Goal: Transaction & Acquisition: Purchase product/service

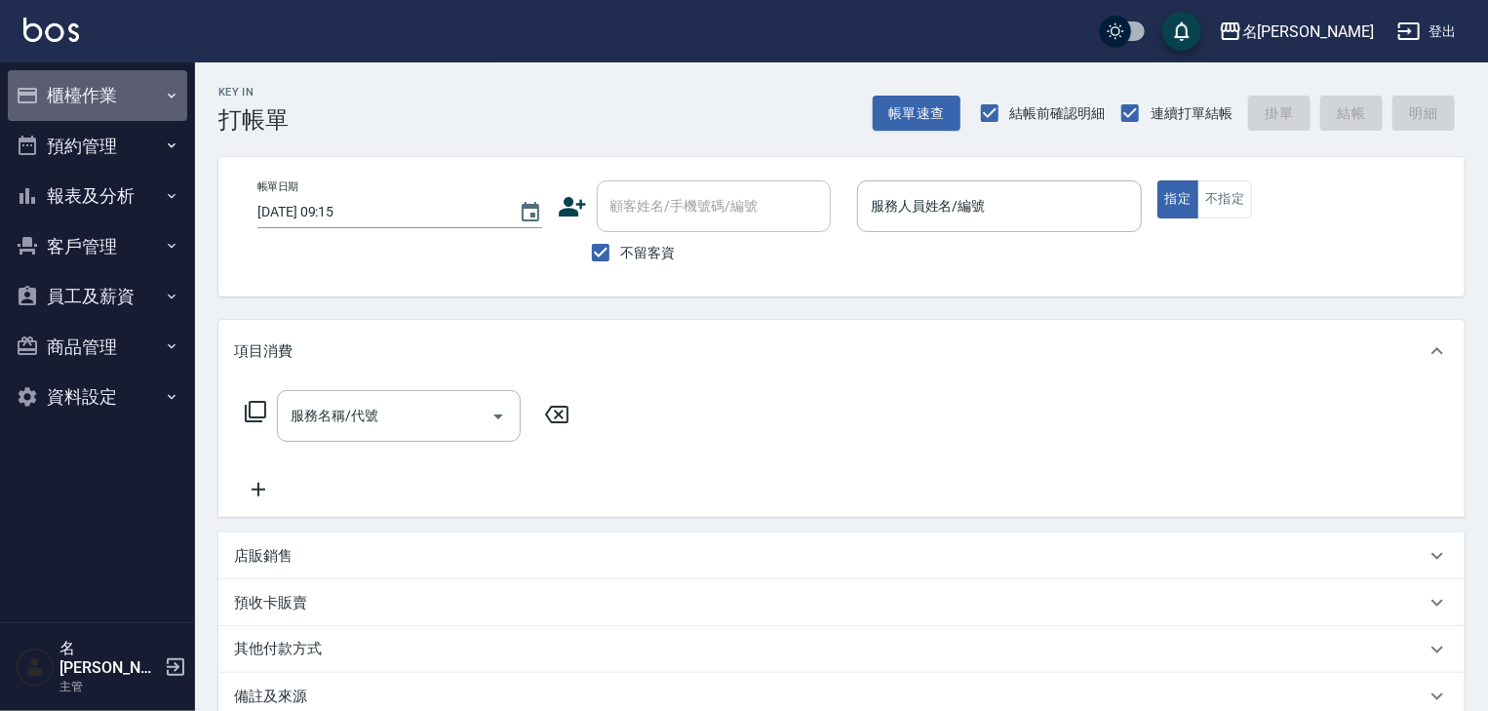
click at [132, 95] on button "櫃檯作業" at bounding box center [97, 95] width 179 height 51
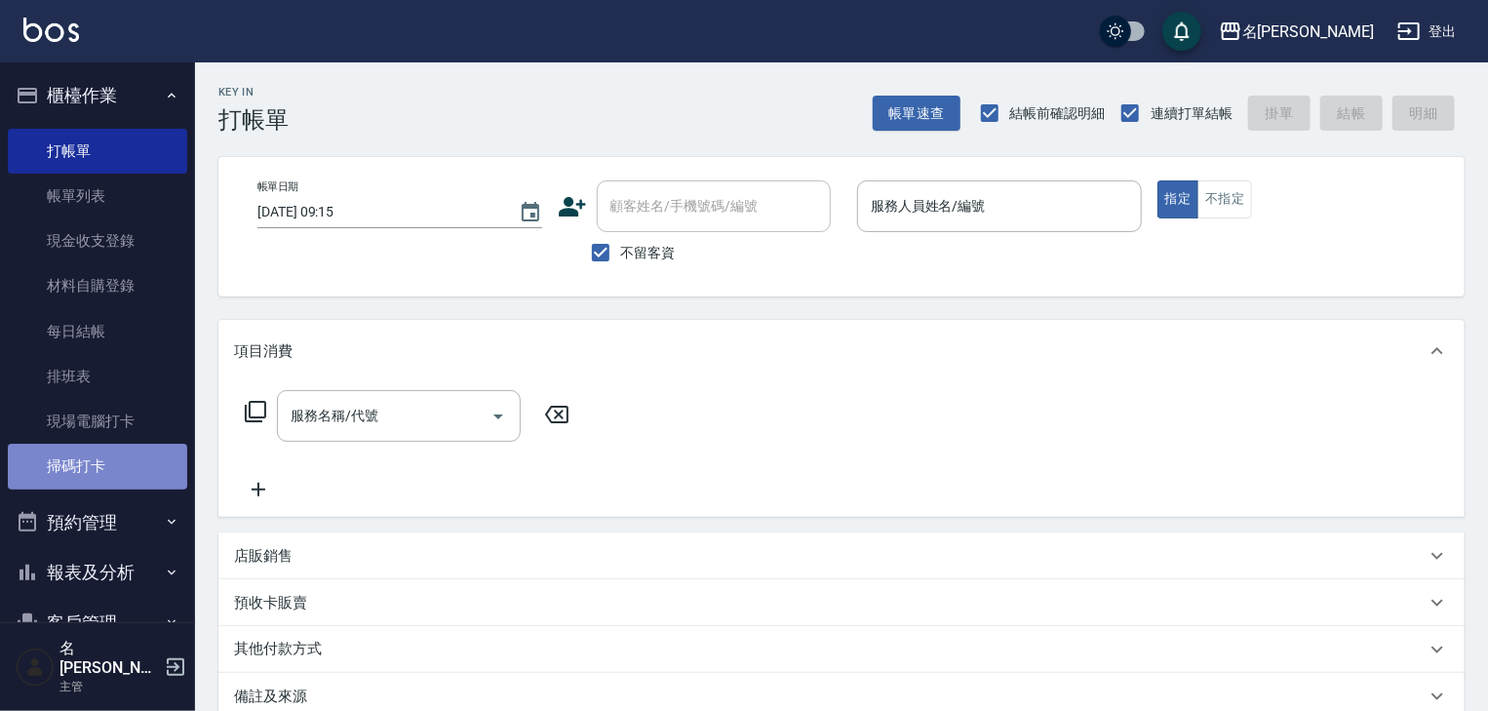
click at [121, 468] on link "掃碼打卡" at bounding box center [97, 466] width 179 height 45
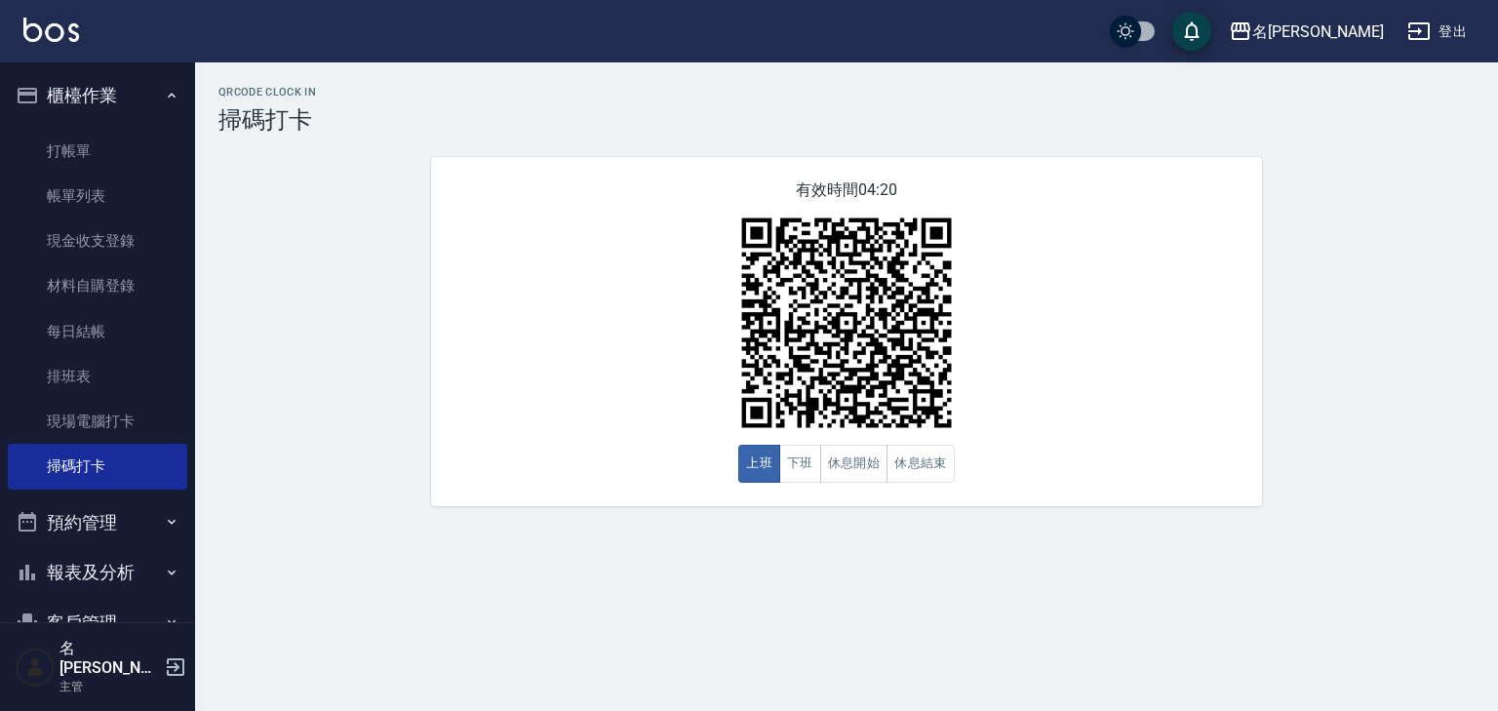
click at [100, 96] on button "櫃檯作業" at bounding box center [97, 95] width 179 height 51
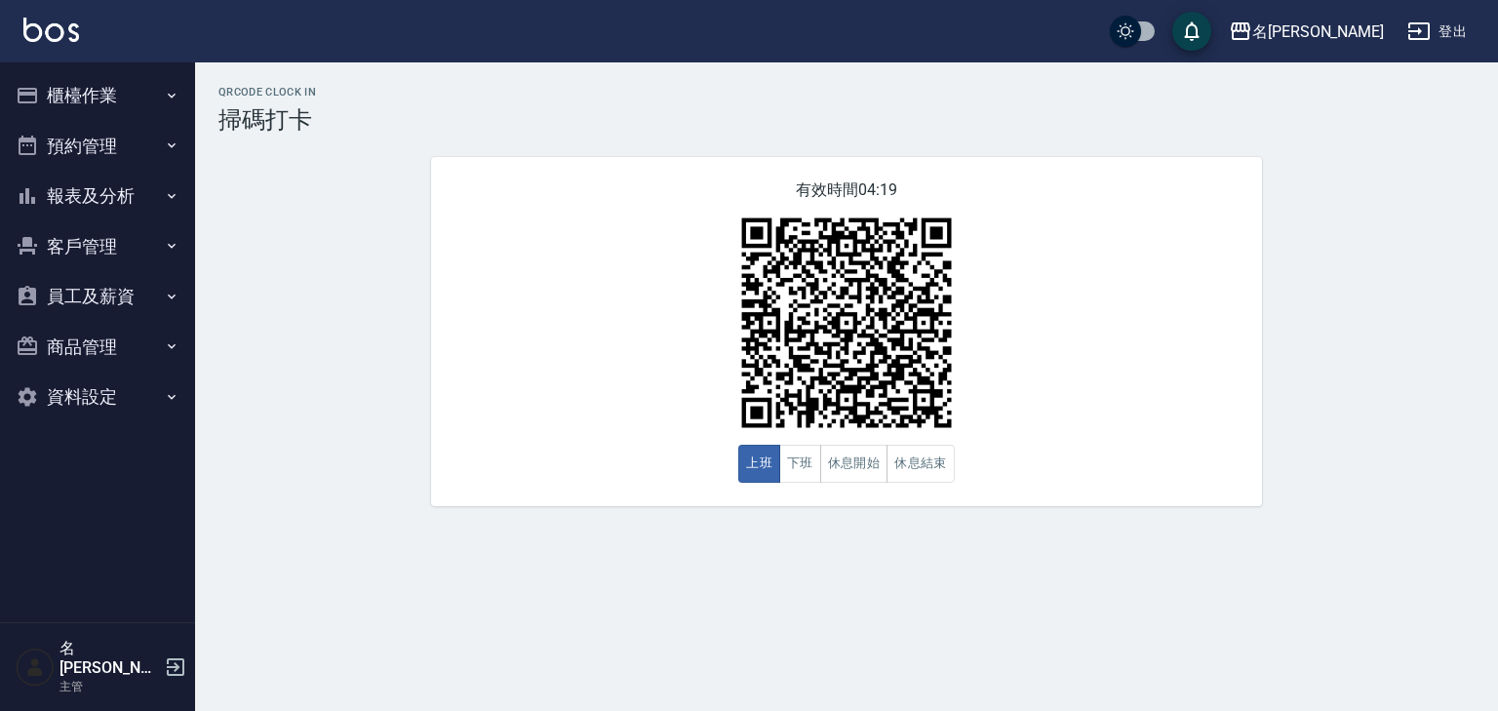
click at [120, 192] on button "報表及分析" at bounding box center [97, 196] width 179 height 51
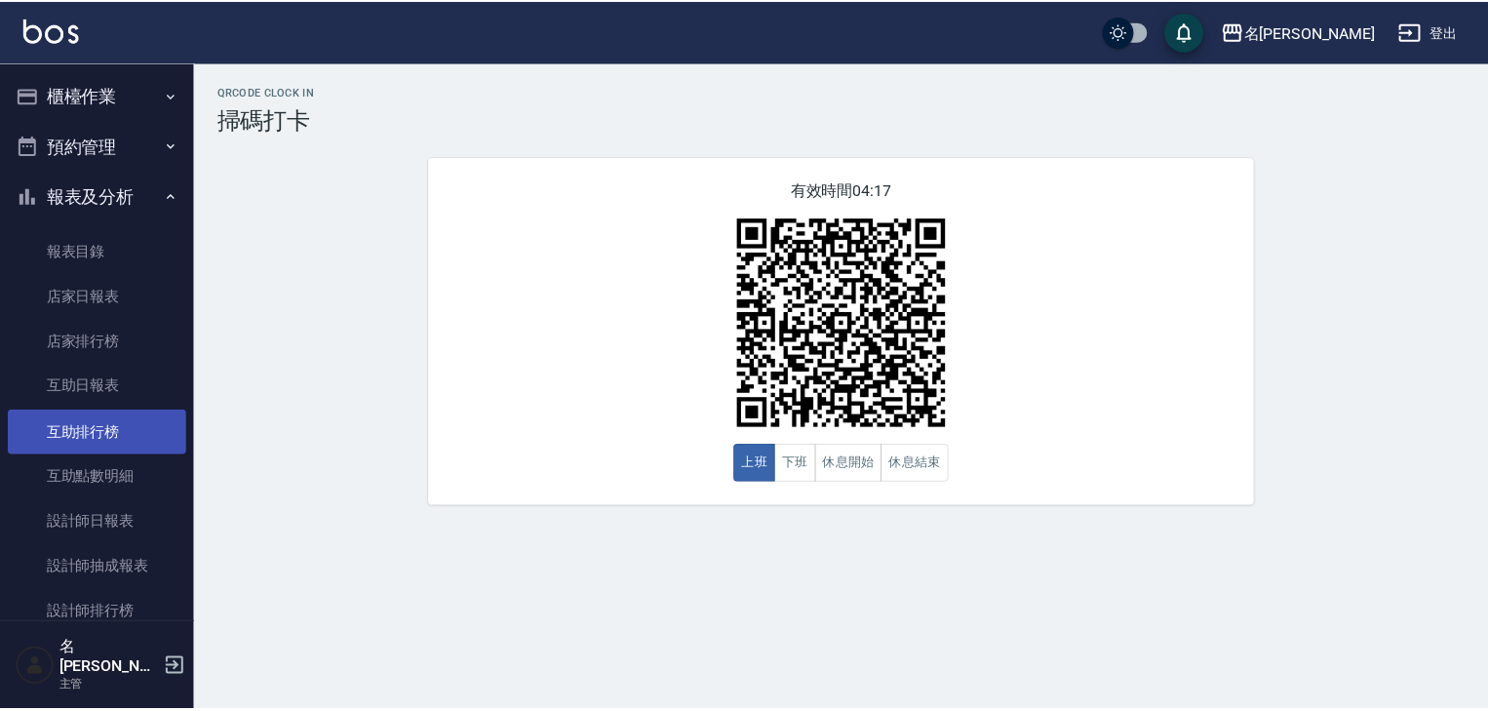
scroll to position [362, 0]
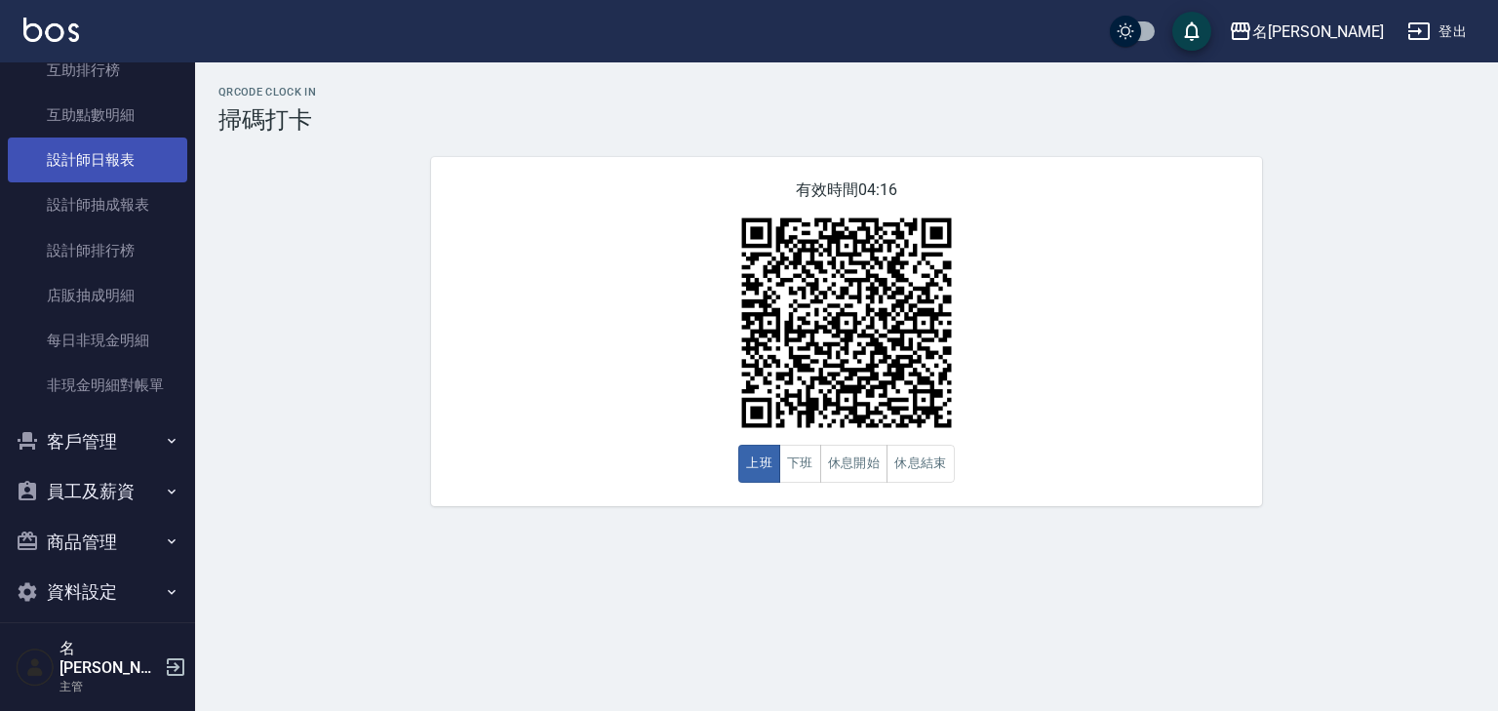
click at [140, 155] on link "設計師日報表" at bounding box center [97, 159] width 179 height 45
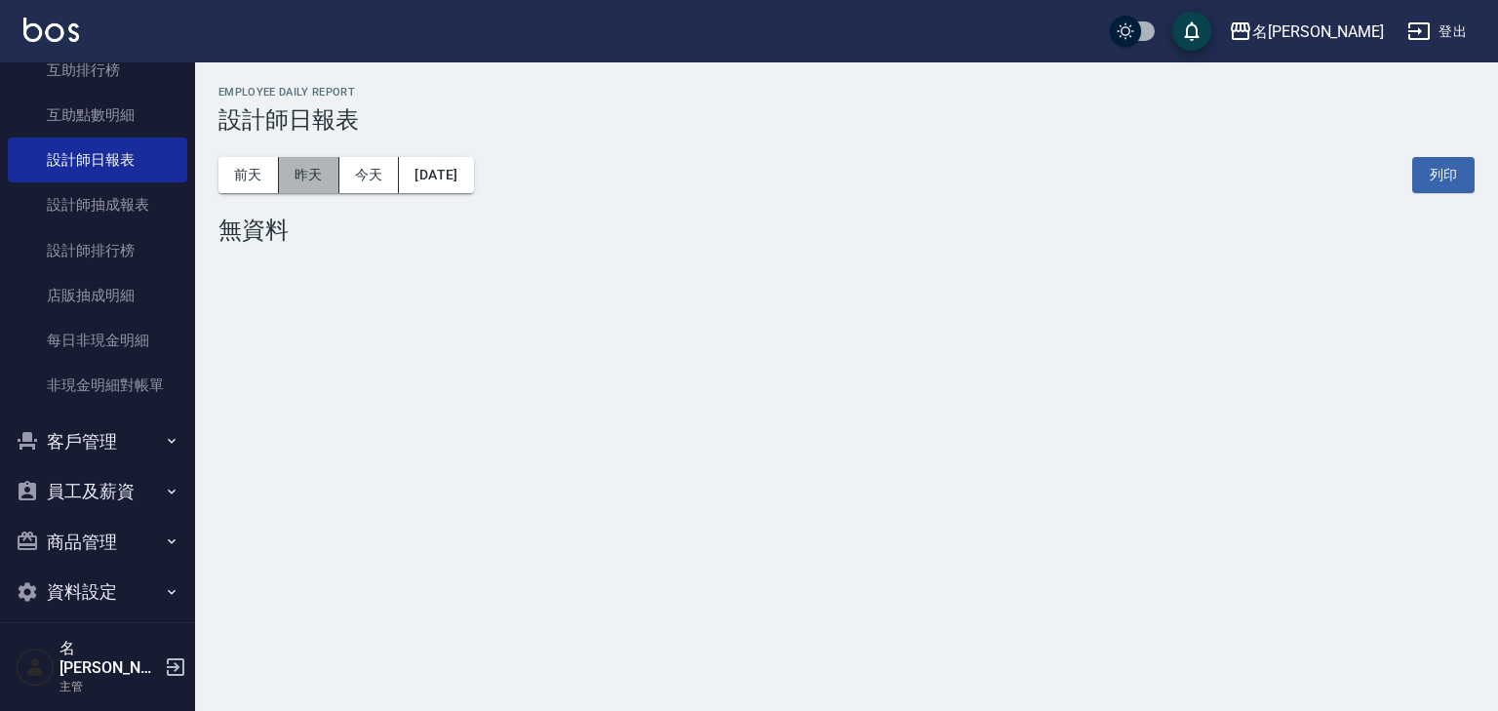
click at [312, 173] on button "昨天" at bounding box center [309, 175] width 60 height 36
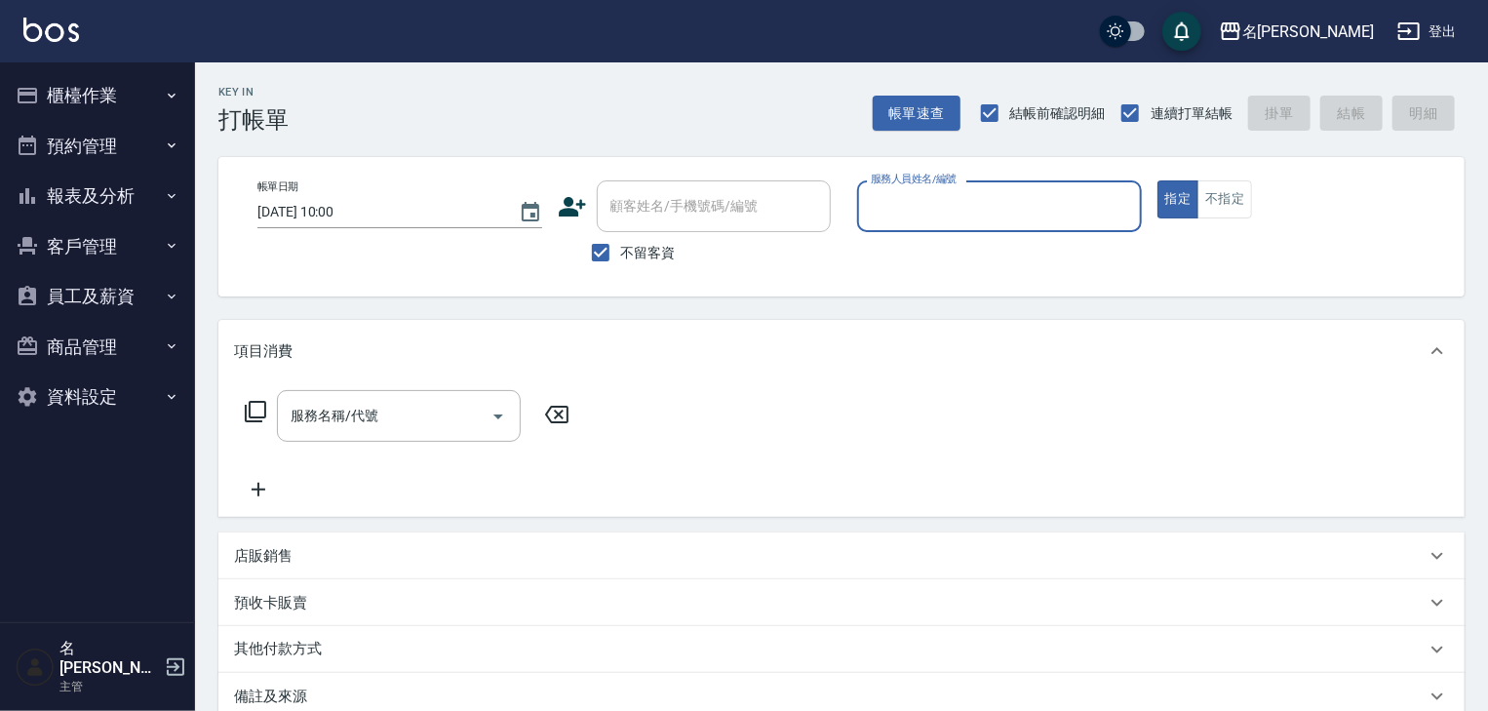
click at [136, 86] on button "櫃檯作業" at bounding box center [97, 95] width 179 height 51
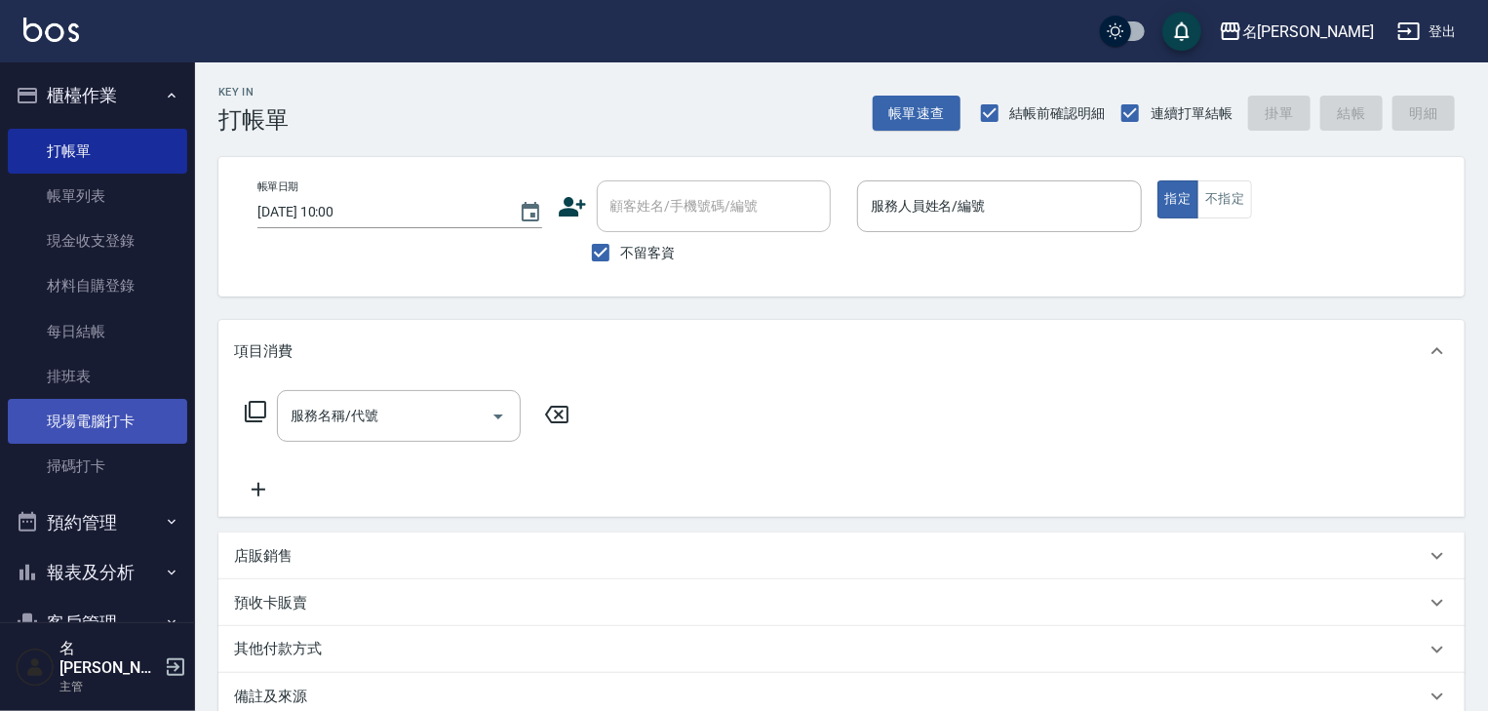
click at [127, 420] on link "現場電腦打卡" at bounding box center [97, 421] width 179 height 45
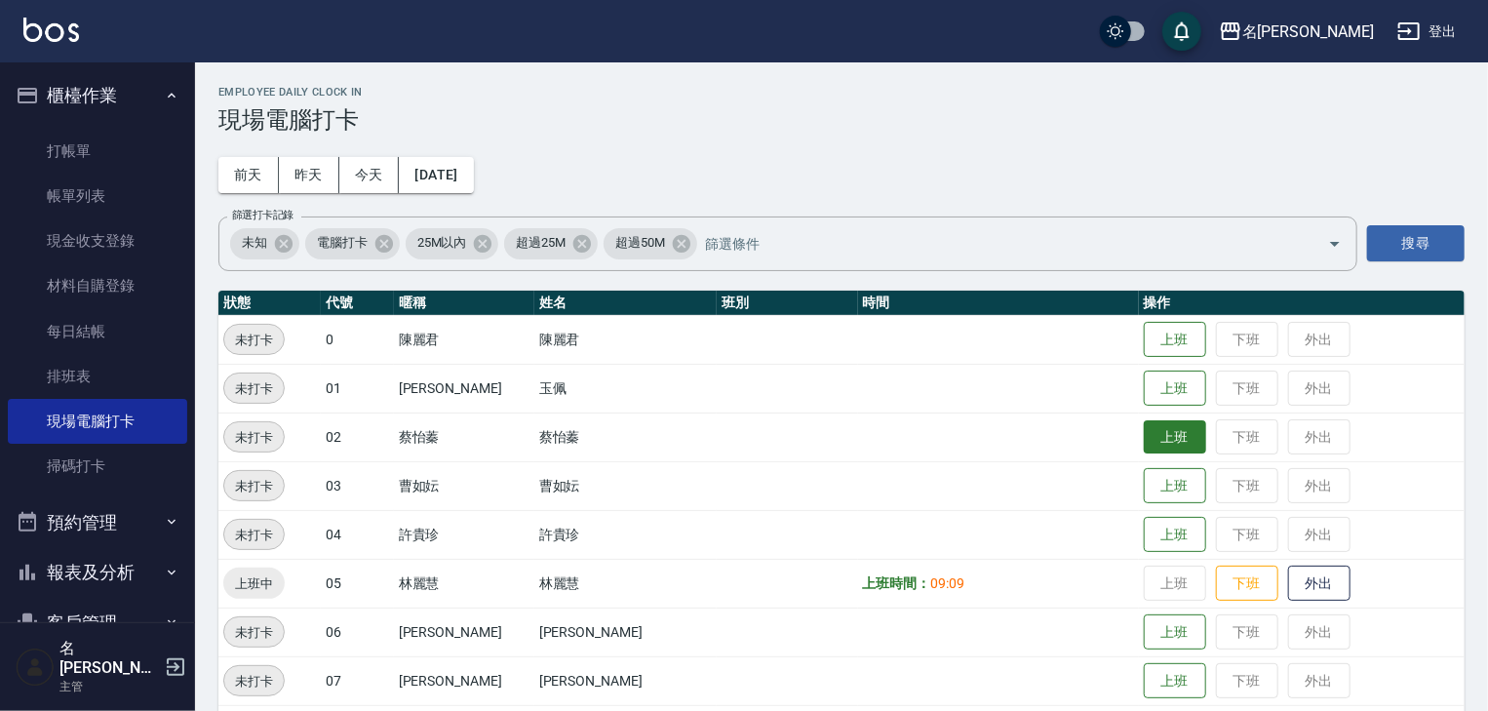
click at [1144, 429] on button "上班" at bounding box center [1175, 437] width 62 height 34
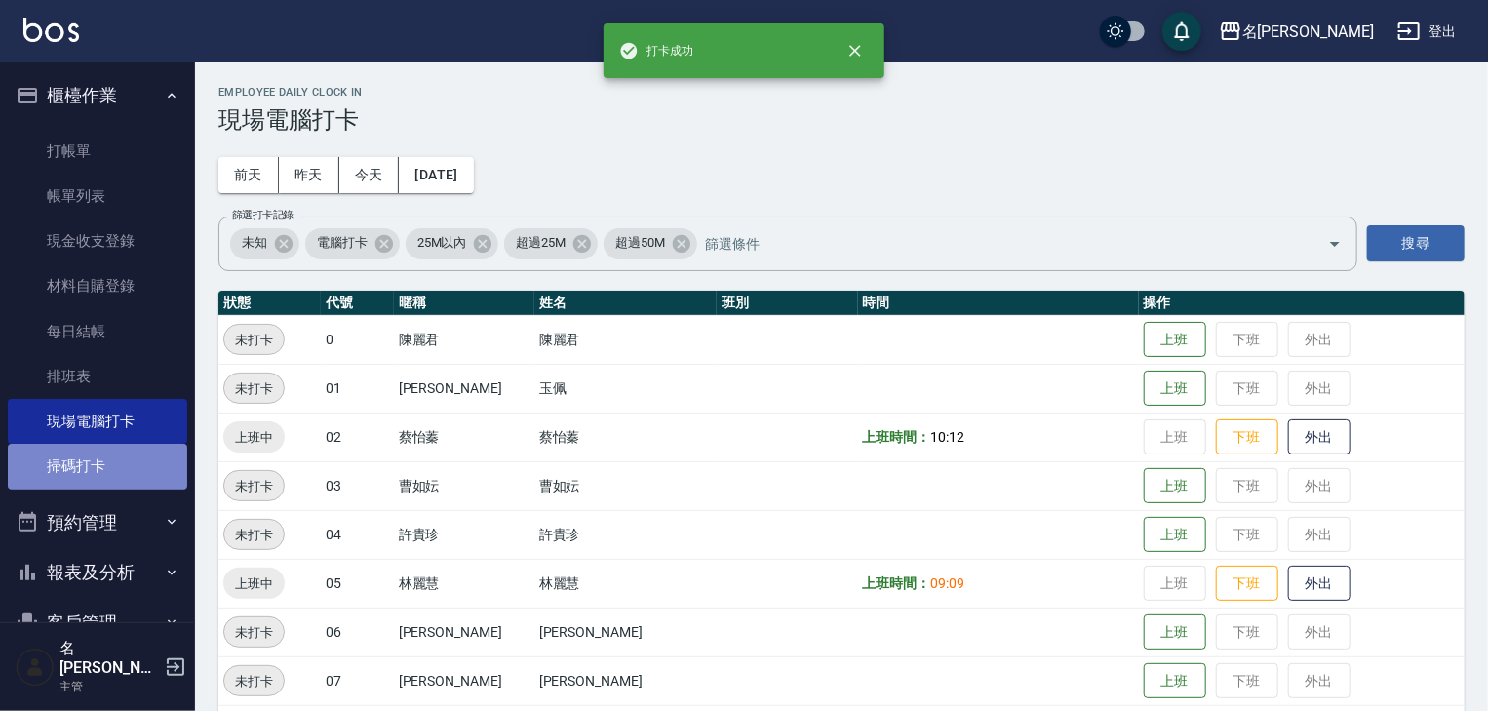
click at [110, 466] on link "掃碼打卡" at bounding box center [97, 466] width 179 height 45
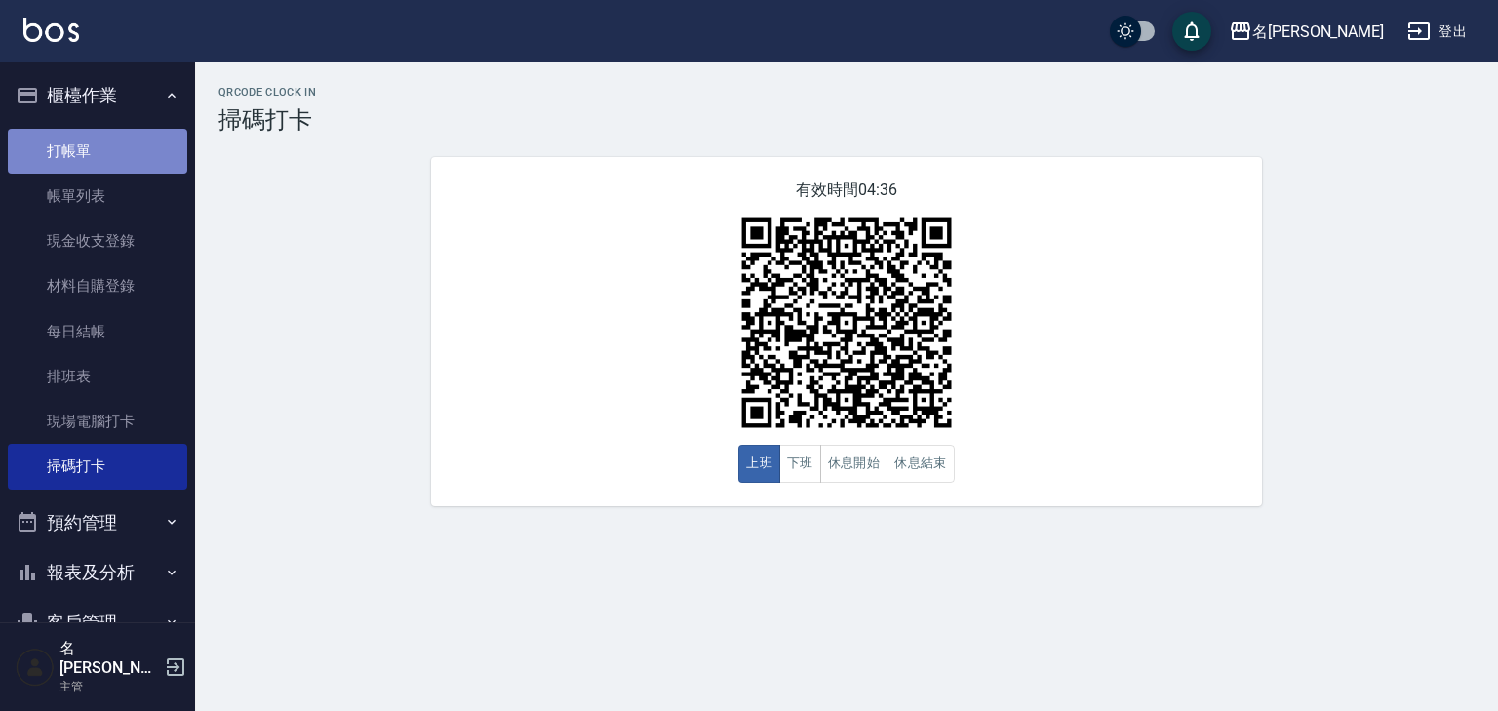
click at [140, 148] on link "打帳單" at bounding box center [97, 151] width 179 height 45
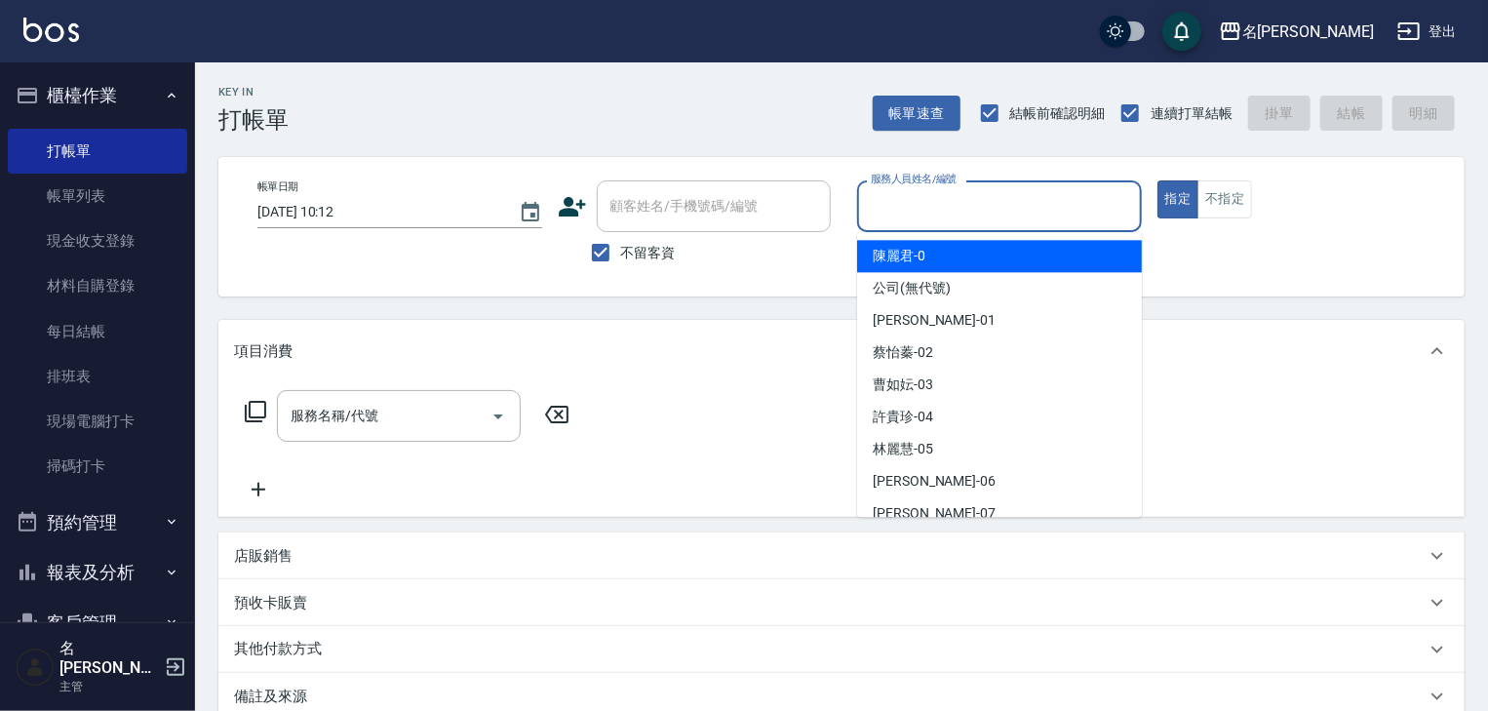
click at [1069, 211] on input "服務人員姓名/編號" at bounding box center [999, 206] width 267 height 34
type input "ㄣ"
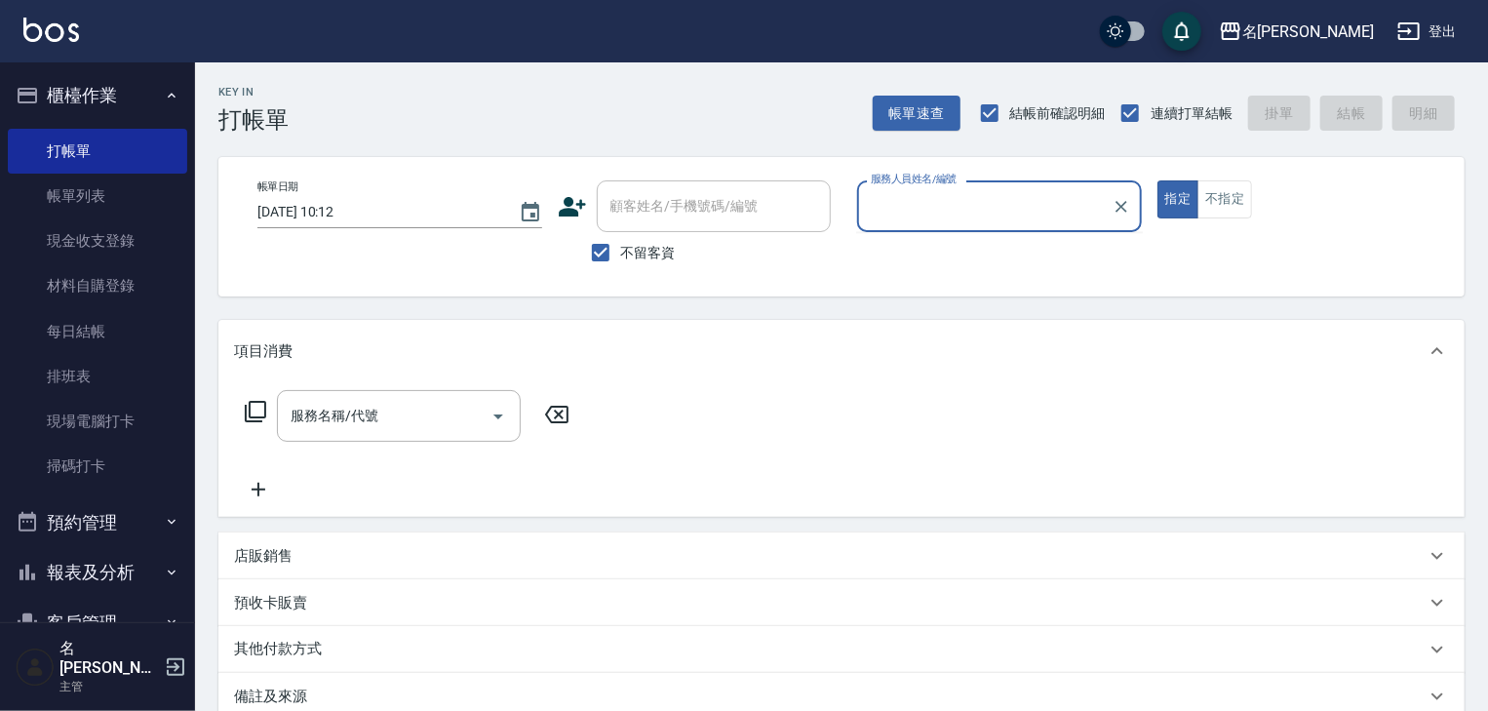
click at [1104, 212] on input "服務人員姓名/編號" at bounding box center [985, 206] width 238 height 34
click at [904, 225] on div "服務人員姓名/編號" at bounding box center [999, 206] width 285 height 52
click at [905, 244] on div "皮皮 -P" at bounding box center [999, 256] width 285 height 32
type input "皮皮-P"
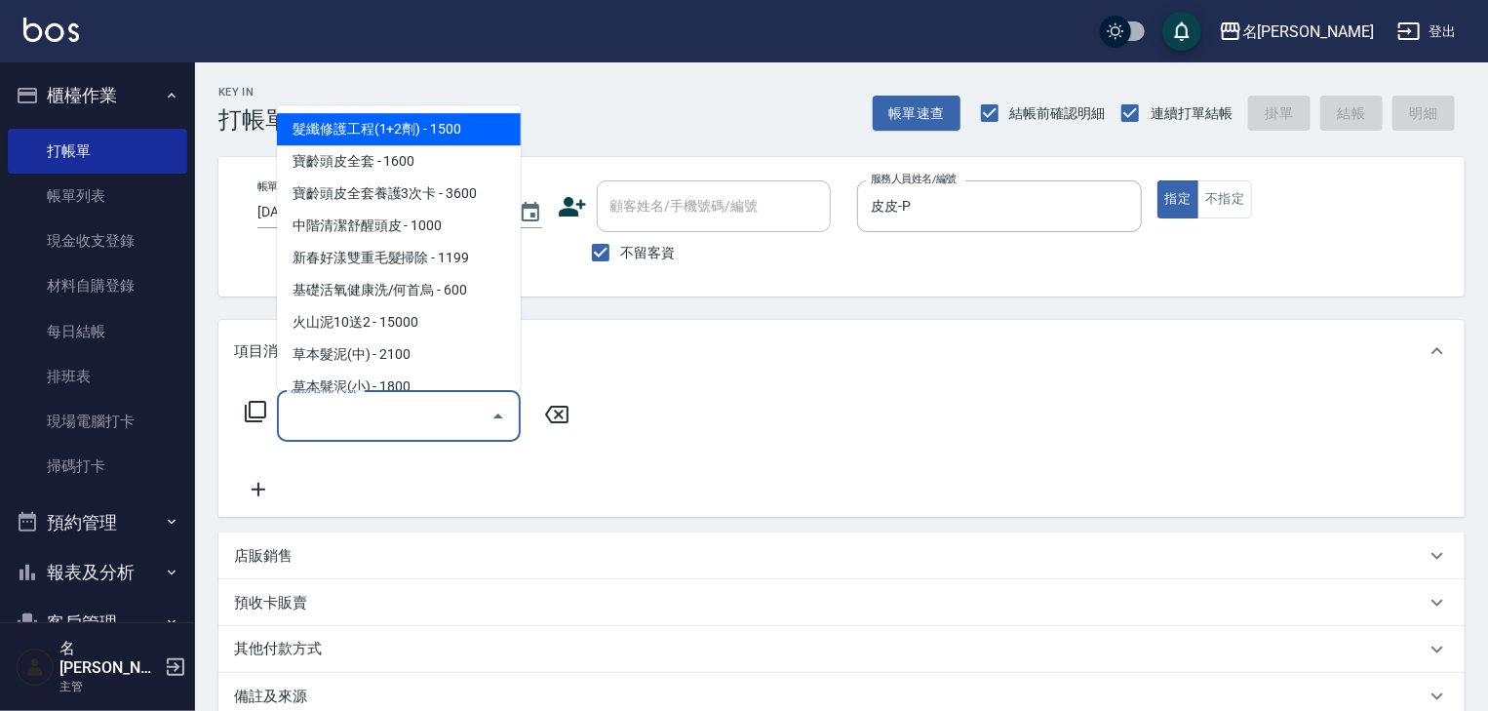
click at [406, 417] on input "服務名稱/代號" at bounding box center [384, 416] width 197 height 34
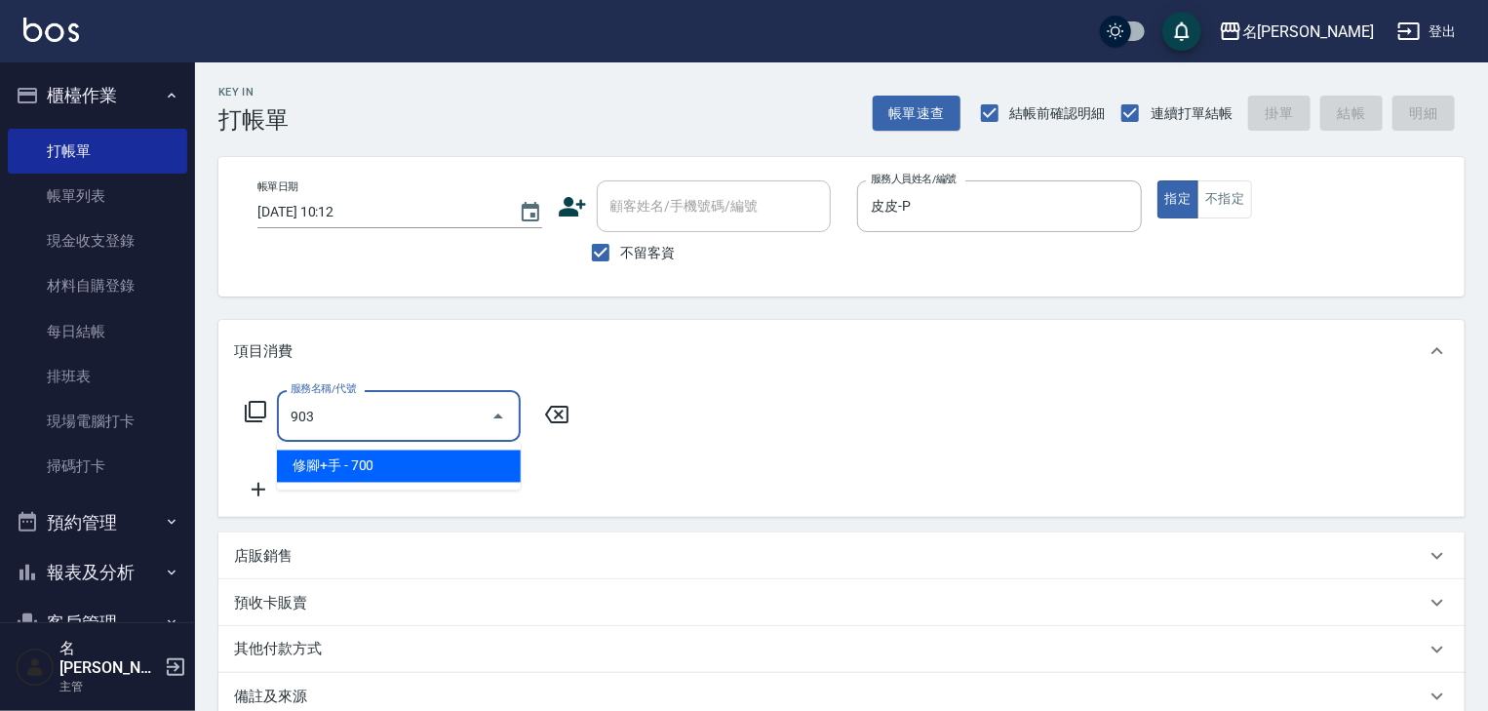
drag, startPoint x: 452, startPoint y: 464, endPoint x: 523, endPoint y: 417, distance: 84.4
click at [456, 460] on span "修腳+手 - 700" at bounding box center [399, 466] width 244 height 32
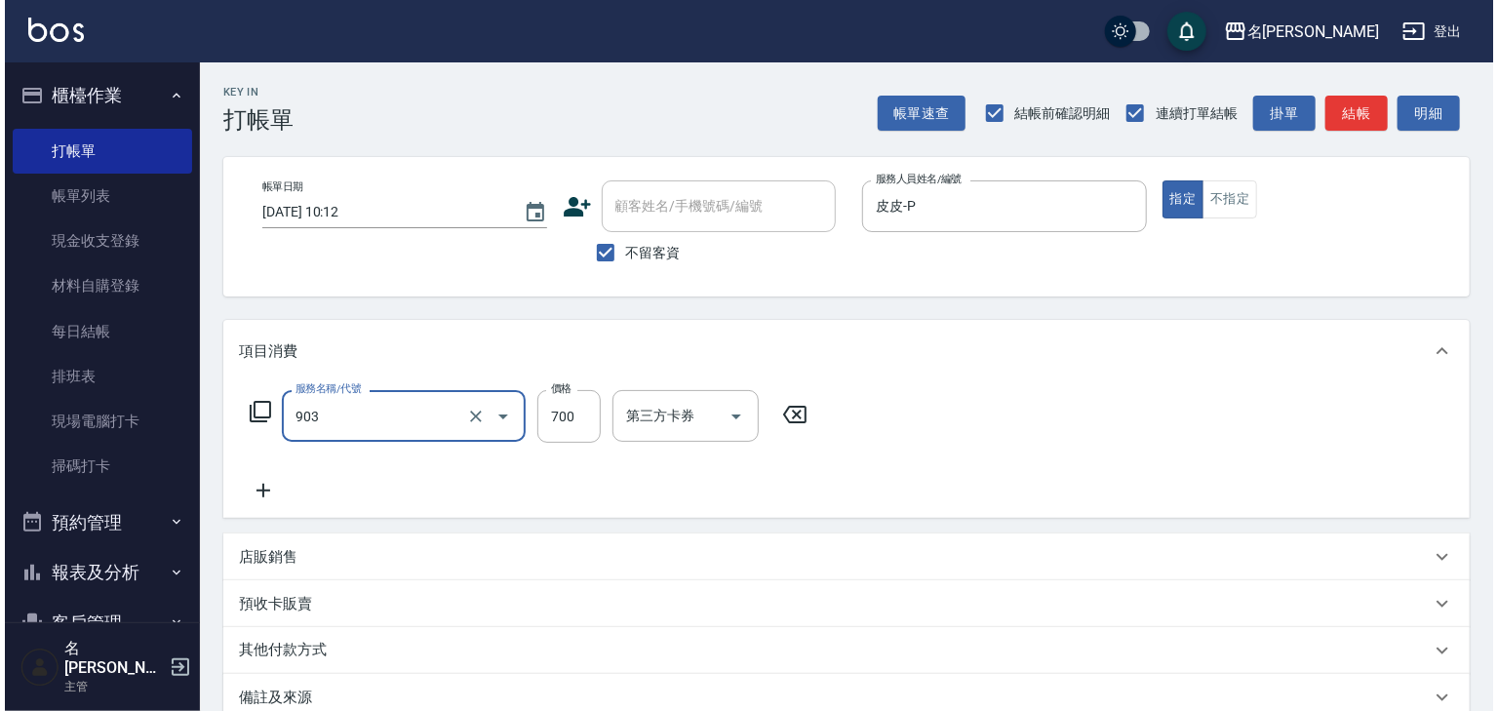
scroll to position [228, 0]
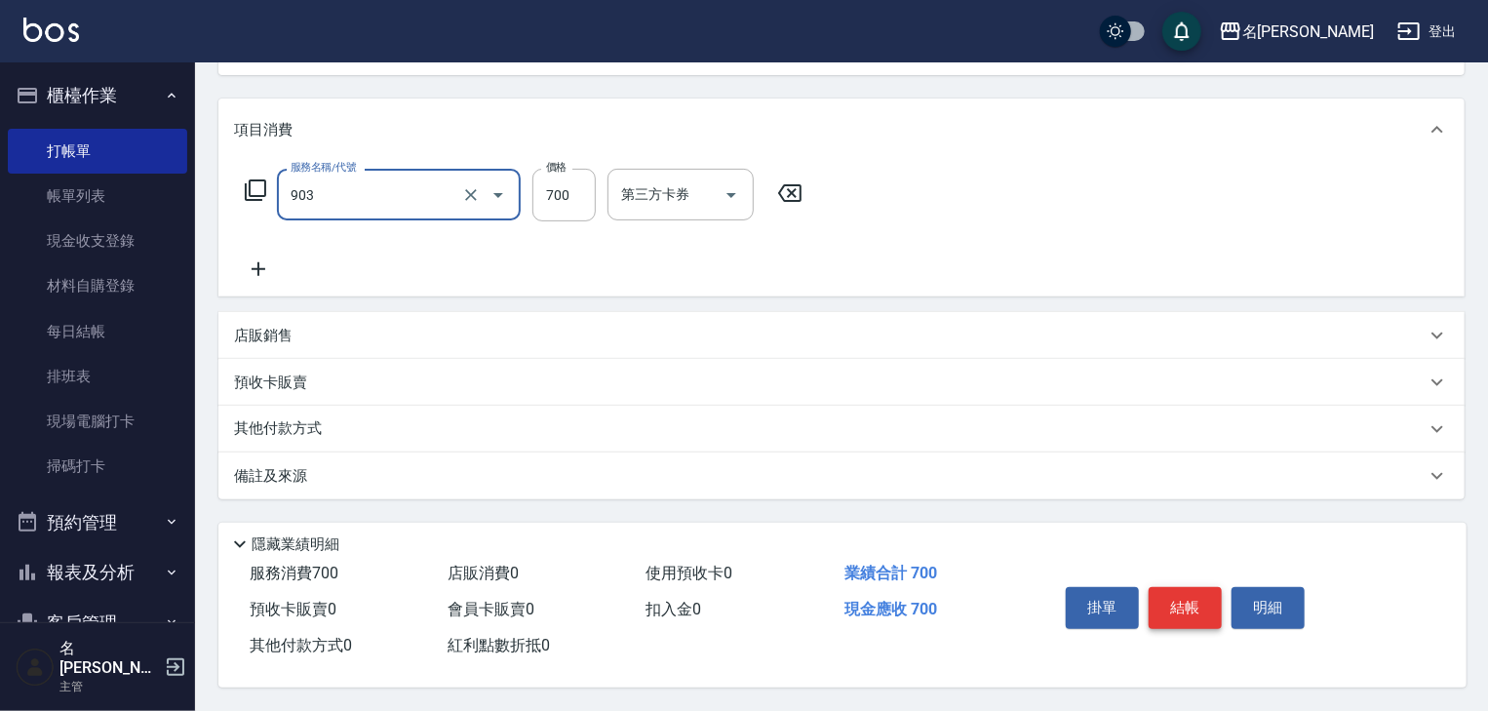
type input "修腳+手(903)"
click at [1178, 595] on button "結帳" at bounding box center [1185, 607] width 73 height 41
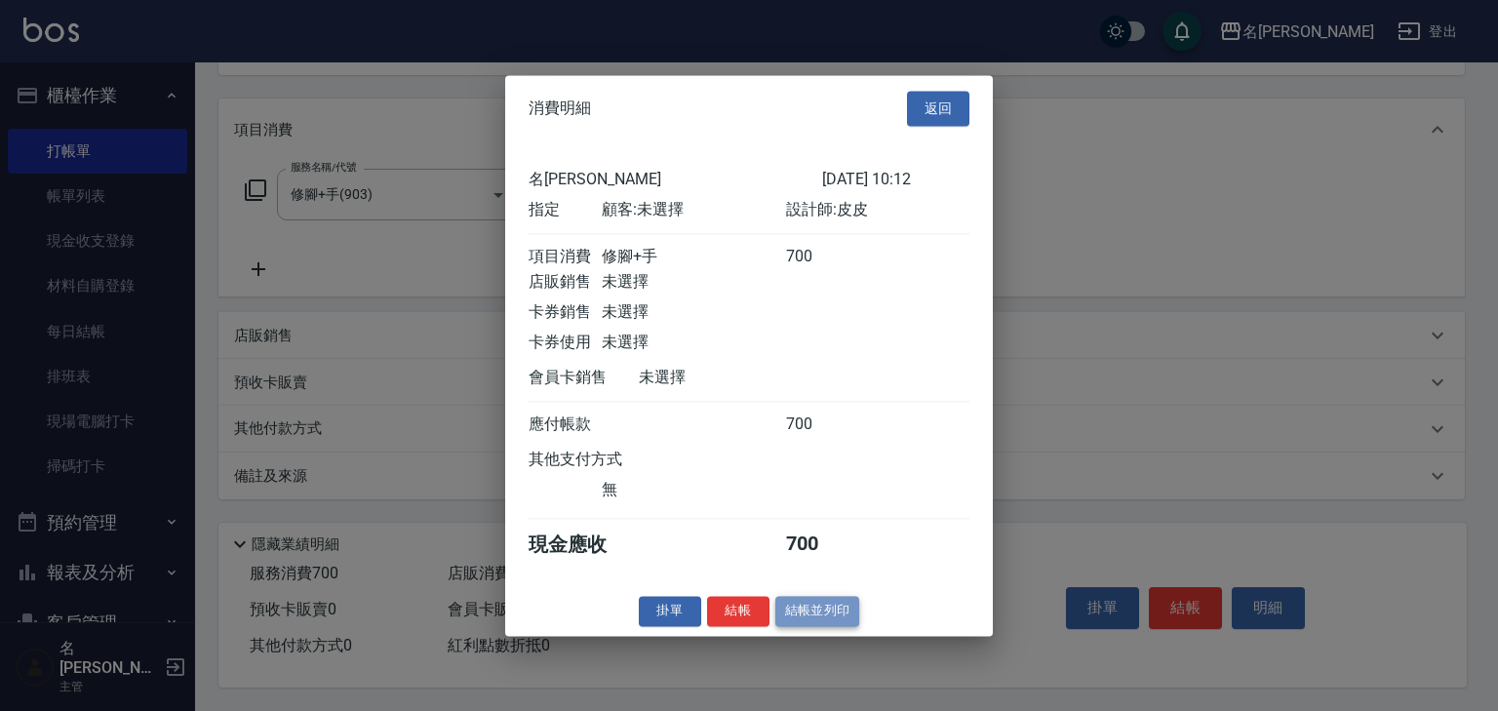
click at [846, 621] on button "結帳並列印" at bounding box center [817, 611] width 85 height 30
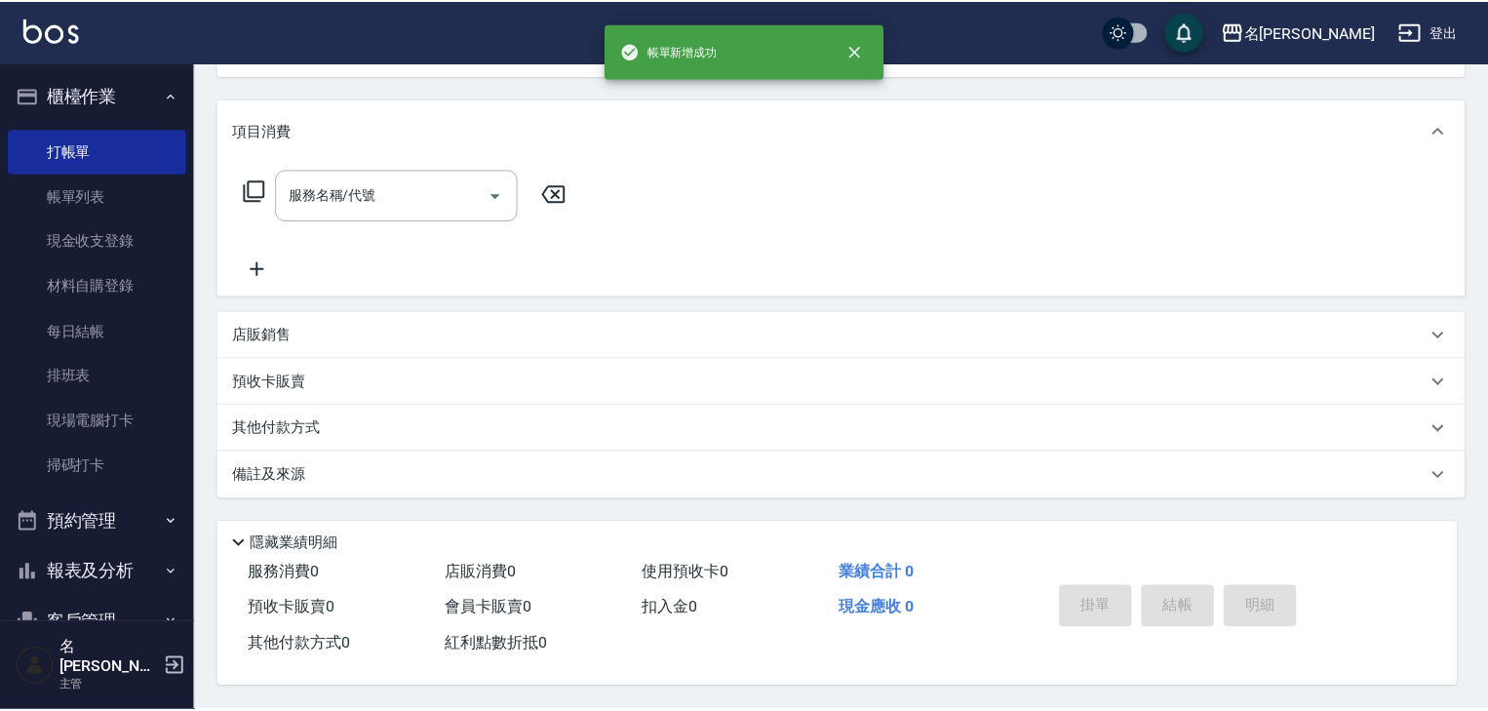
scroll to position [0, 0]
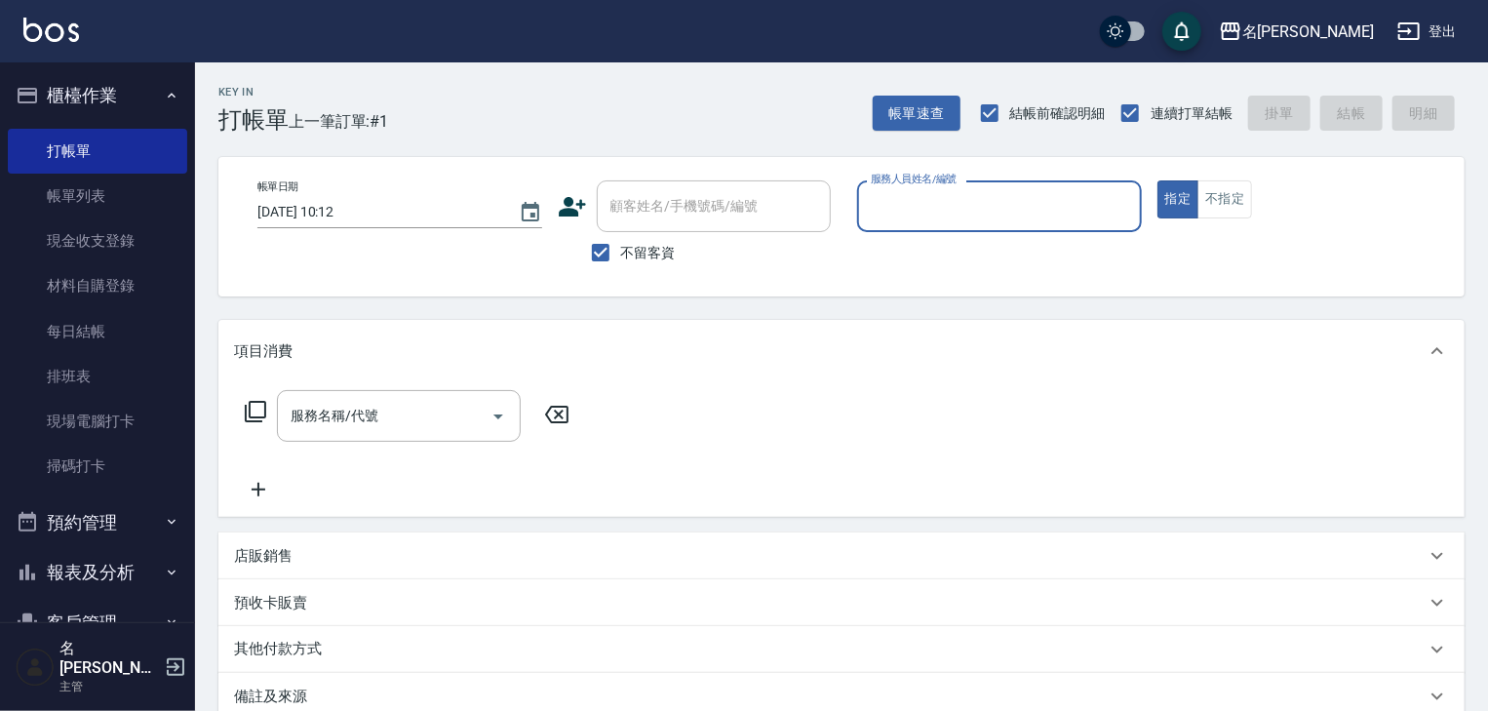
click at [919, 227] on div "服務人員姓名/編號" at bounding box center [999, 206] width 285 height 52
click at [924, 249] on div "皮皮 -P" at bounding box center [999, 256] width 285 height 32
type input "皮皮-P"
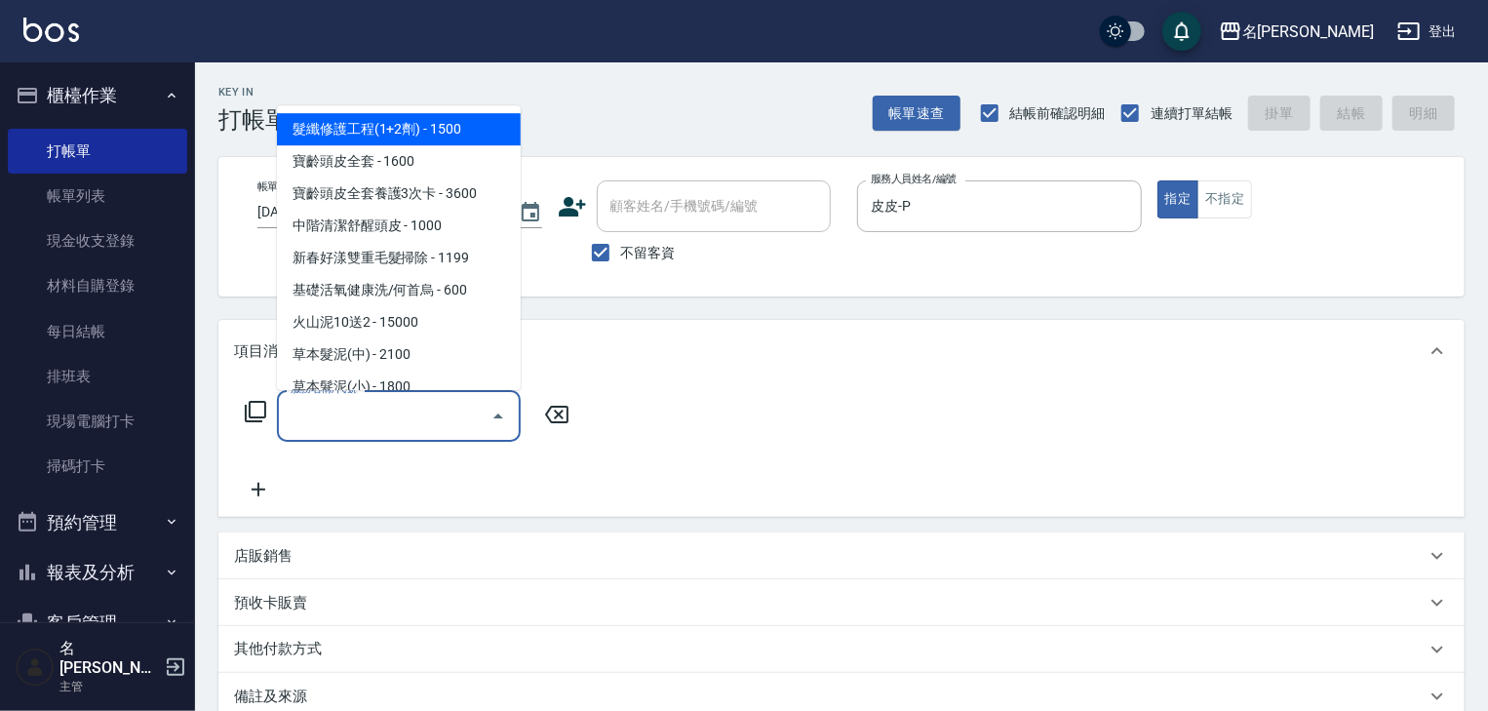
click at [419, 413] on input "服務名稱/代號" at bounding box center [384, 416] width 197 height 34
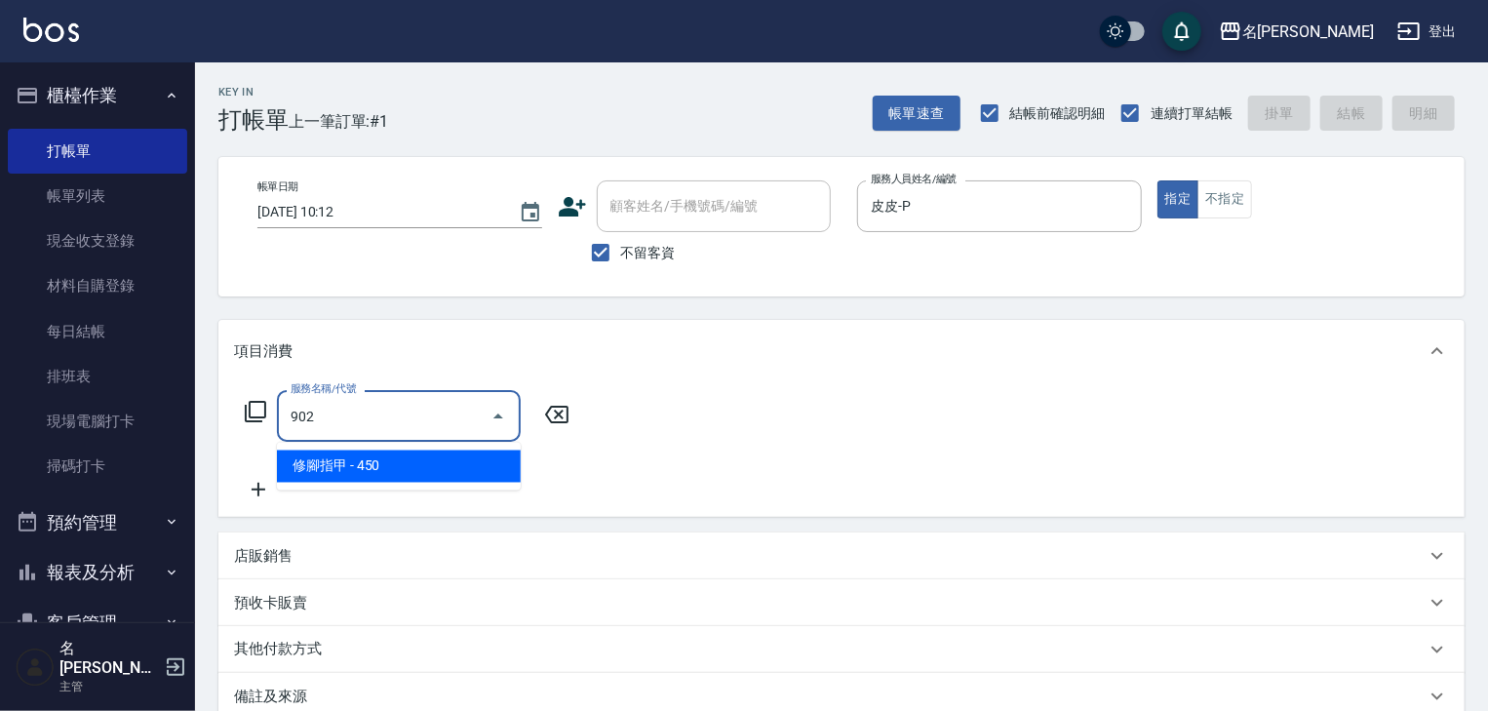
click at [441, 459] on span "修腳指甲 - 450" at bounding box center [399, 466] width 244 height 32
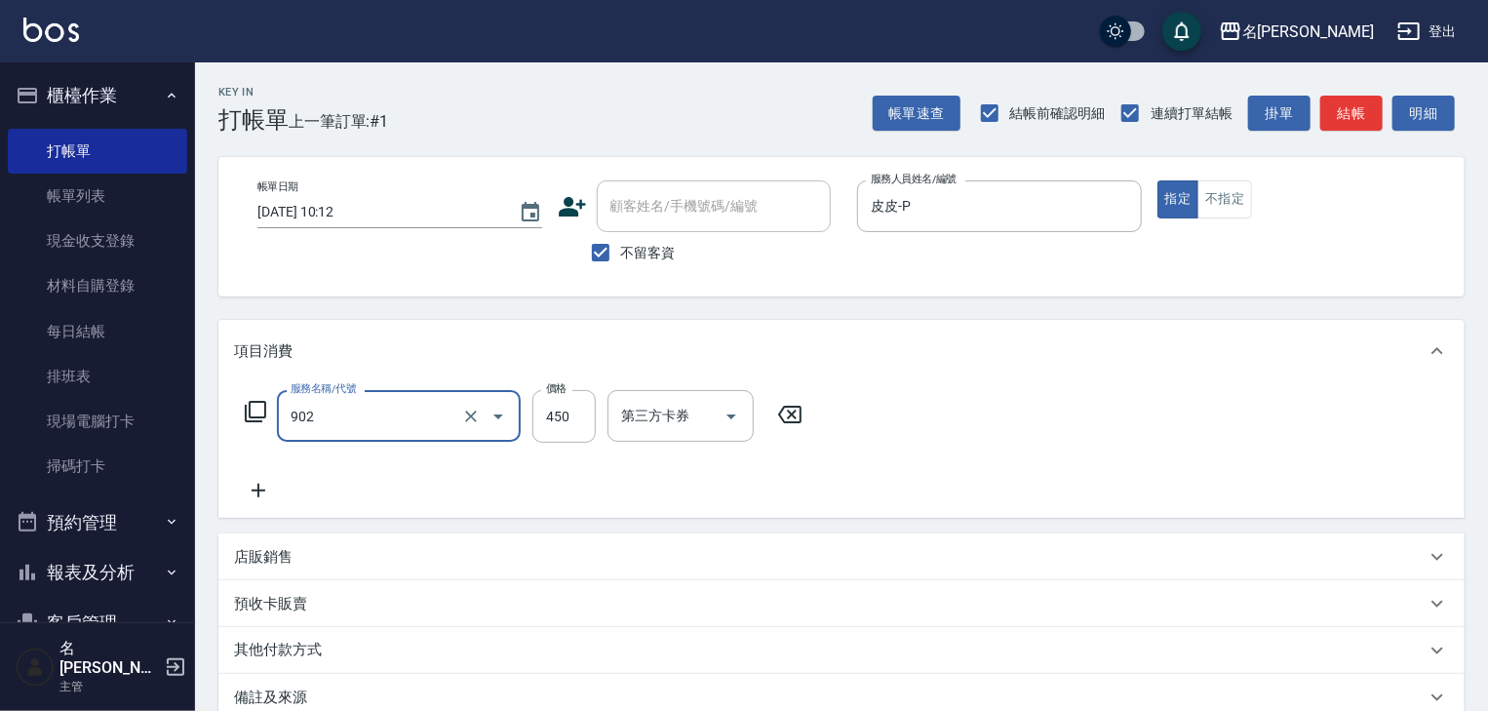
type input "修腳指甲(902)"
click at [795, 416] on icon at bounding box center [789, 415] width 23 height 18
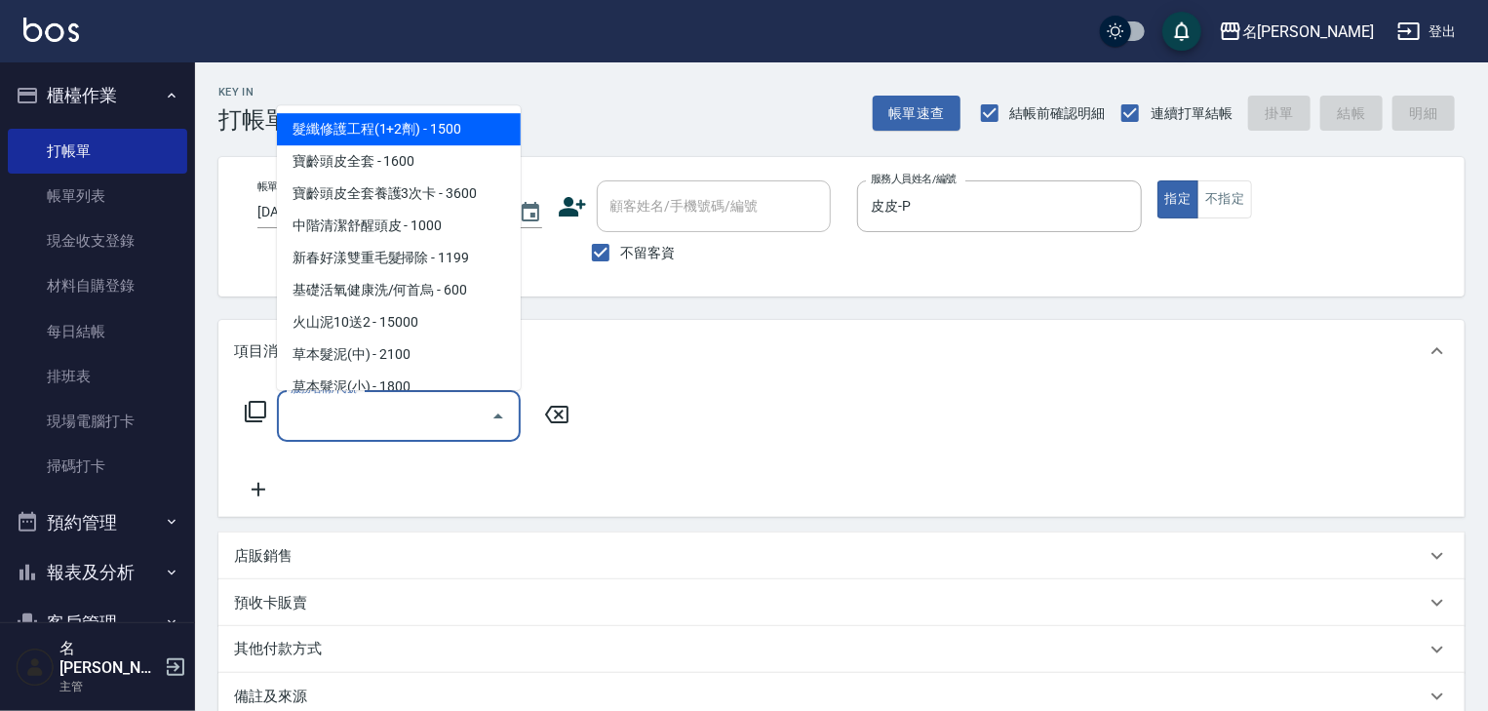
click at [428, 417] on input "服務名稱/代號" at bounding box center [384, 416] width 197 height 34
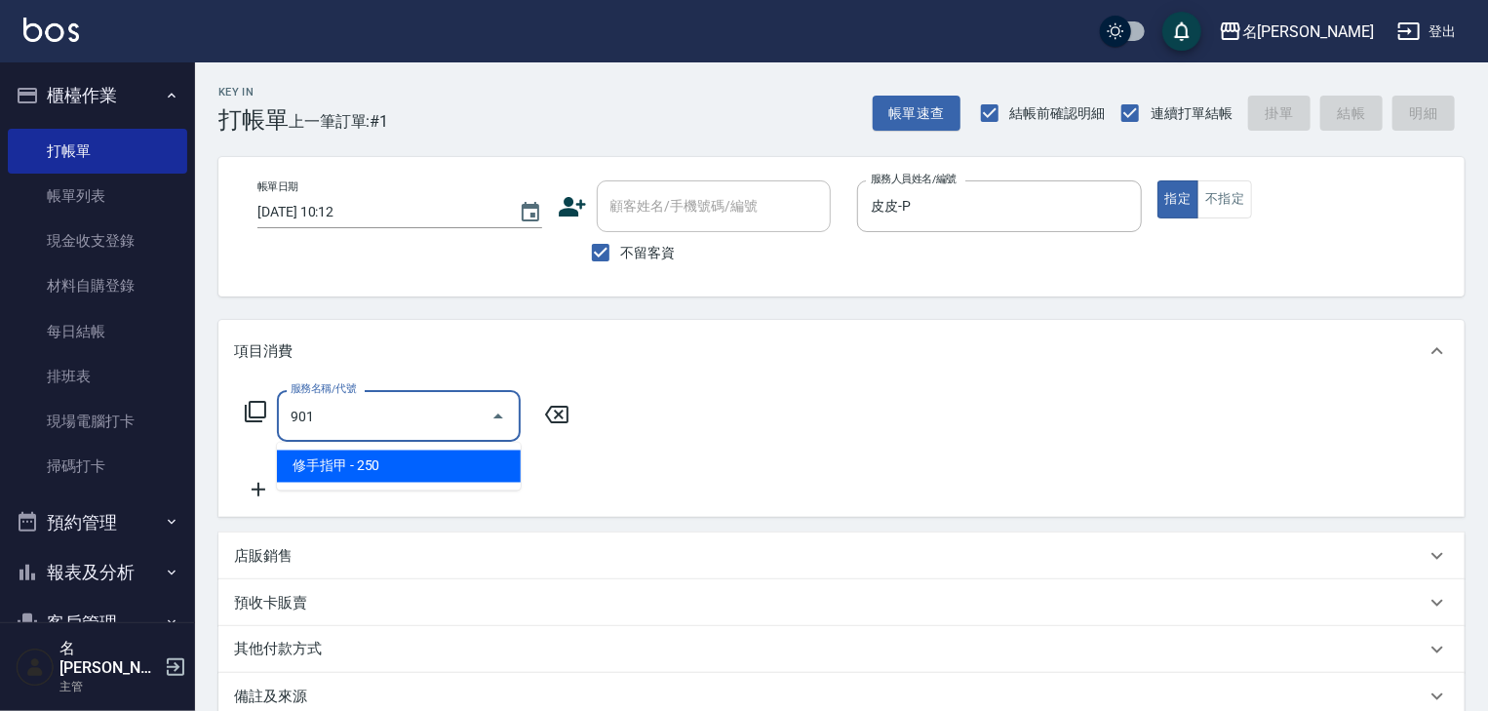
click at [459, 454] on span "修手指甲 - 250" at bounding box center [399, 466] width 244 height 32
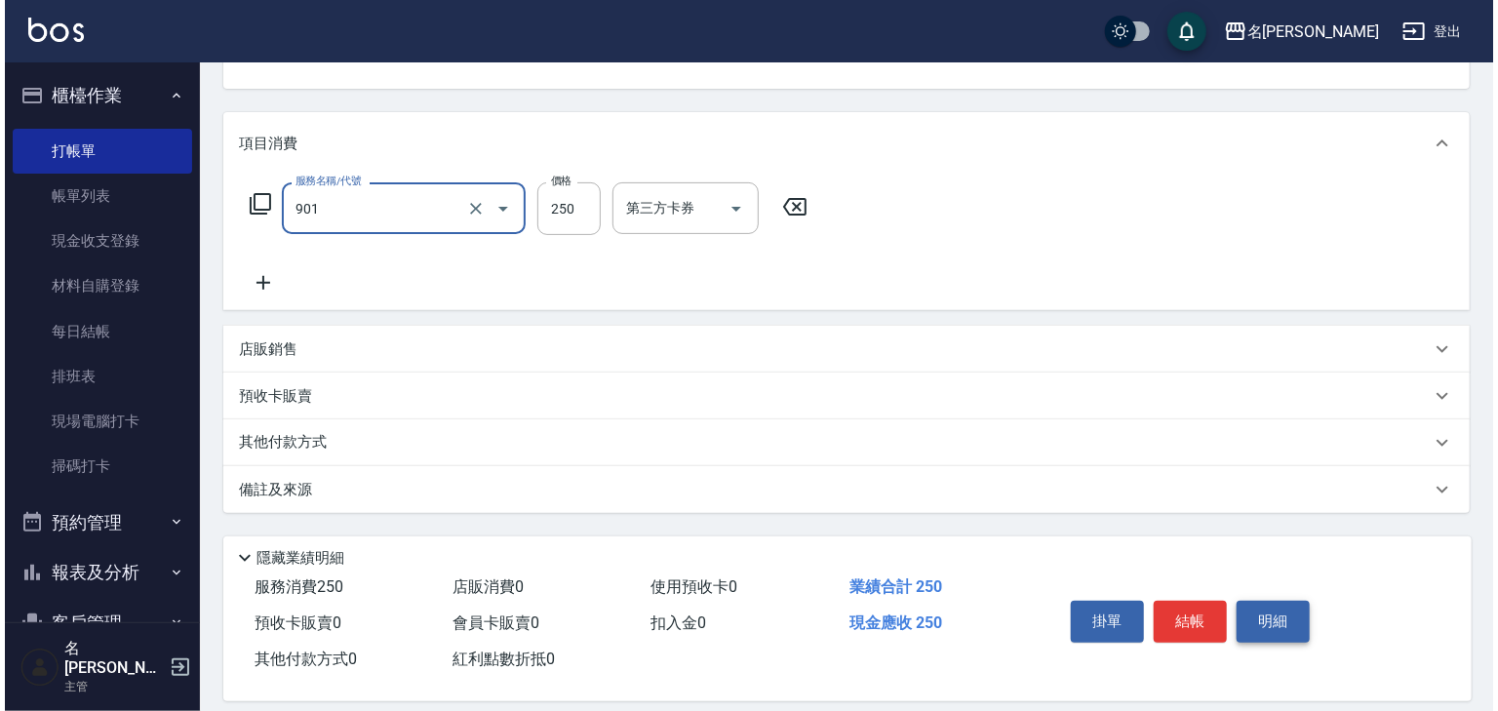
scroll to position [228, 0]
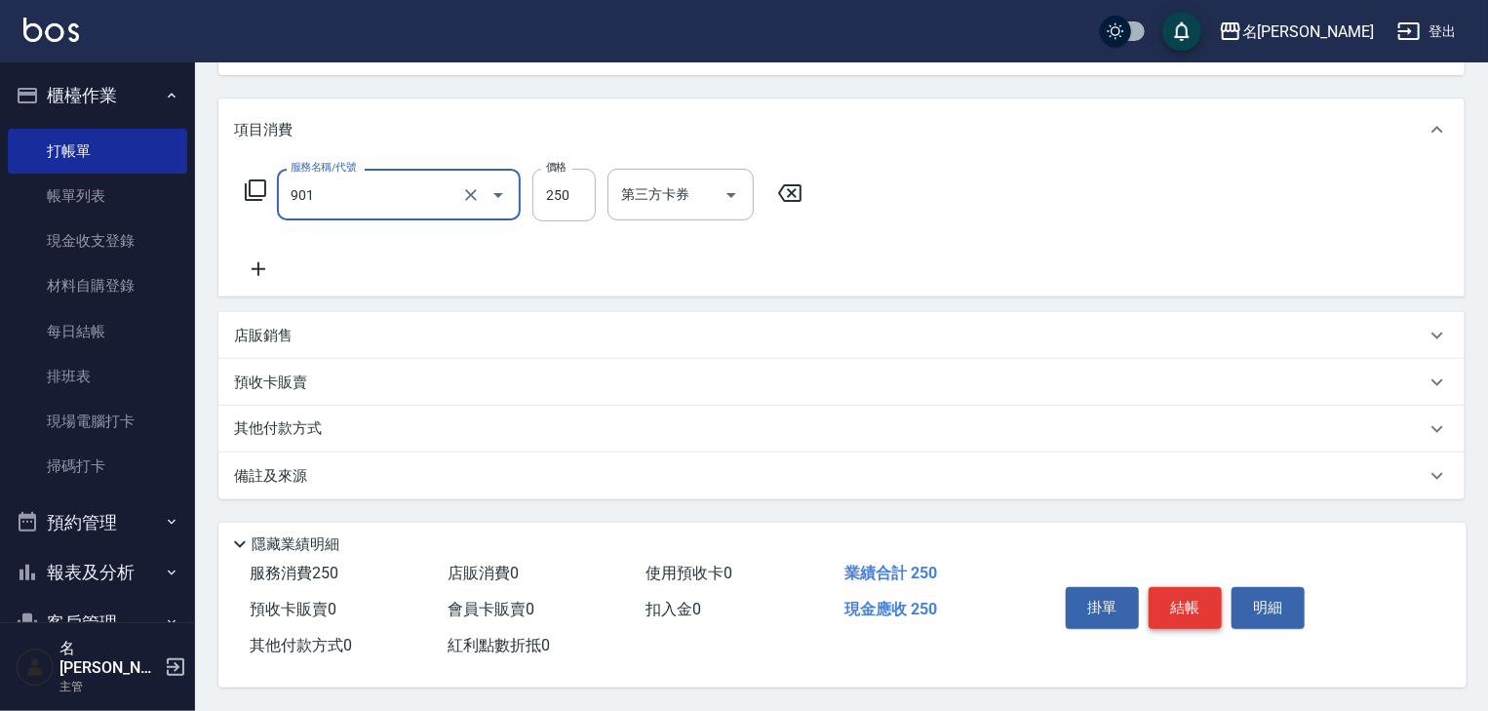
type input "修手指甲(901)"
click at [1202, 604] on button "結帳" at bounding box center [1185, 607] width 73 height 41
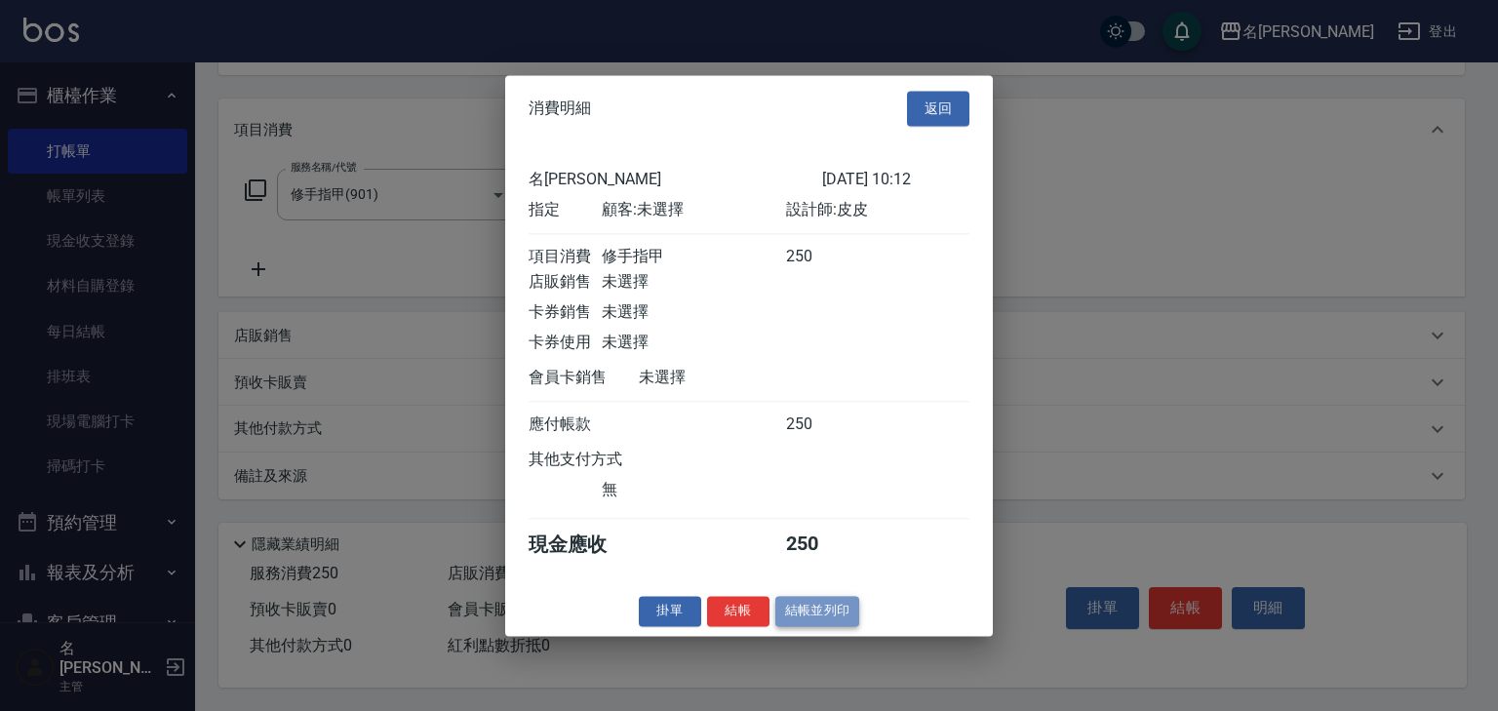
click at [827, 614] on button "結帳並列印" at bounding box center [817, 611] width 85 height 30
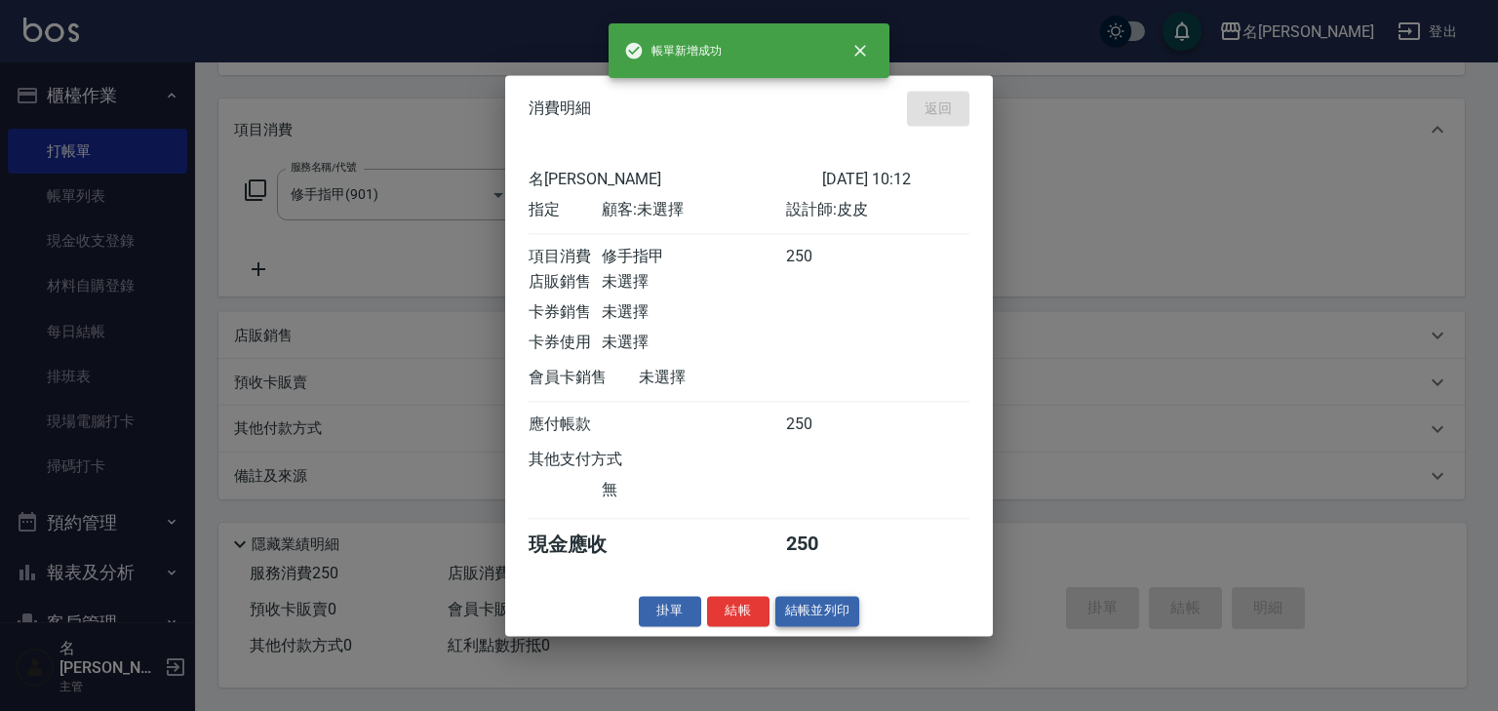
type input "[DATE] 10:13"
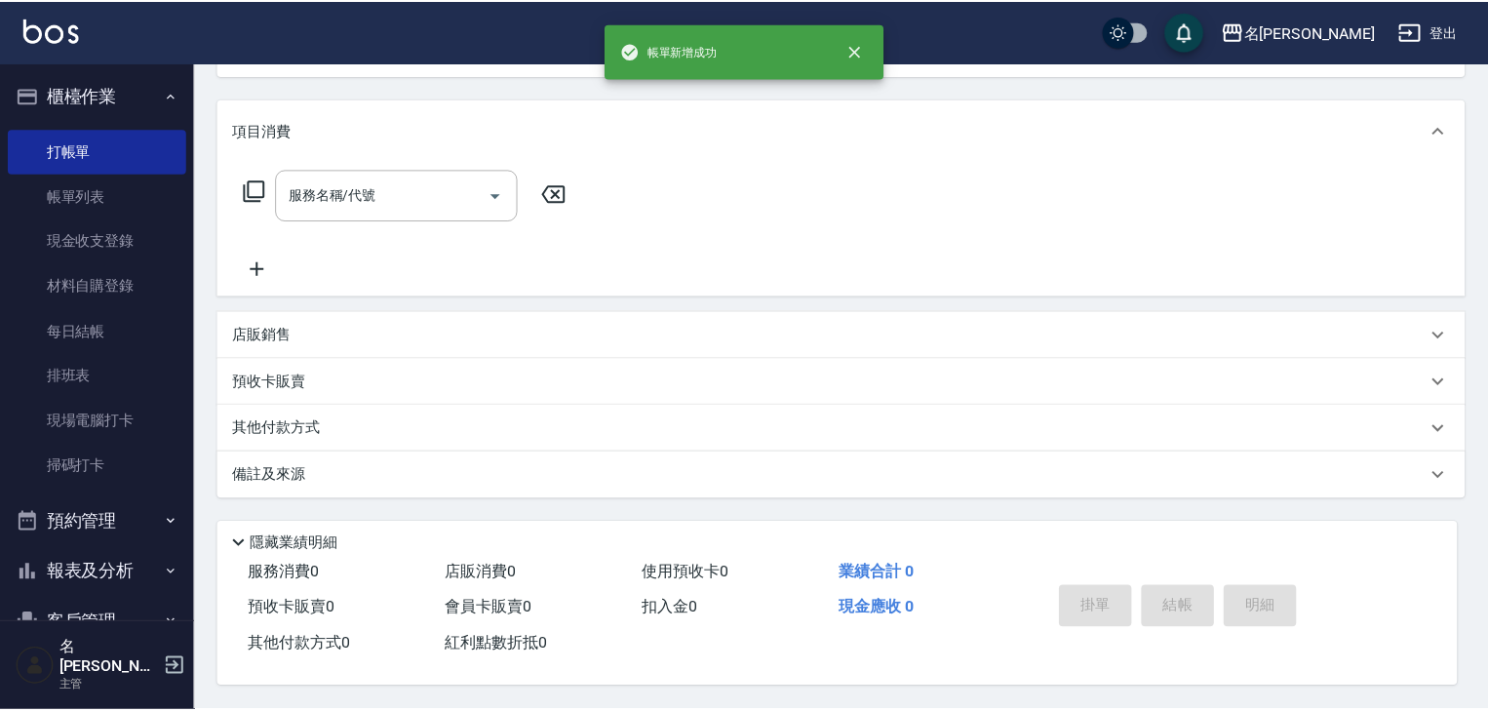
scroll to position [0, 0]
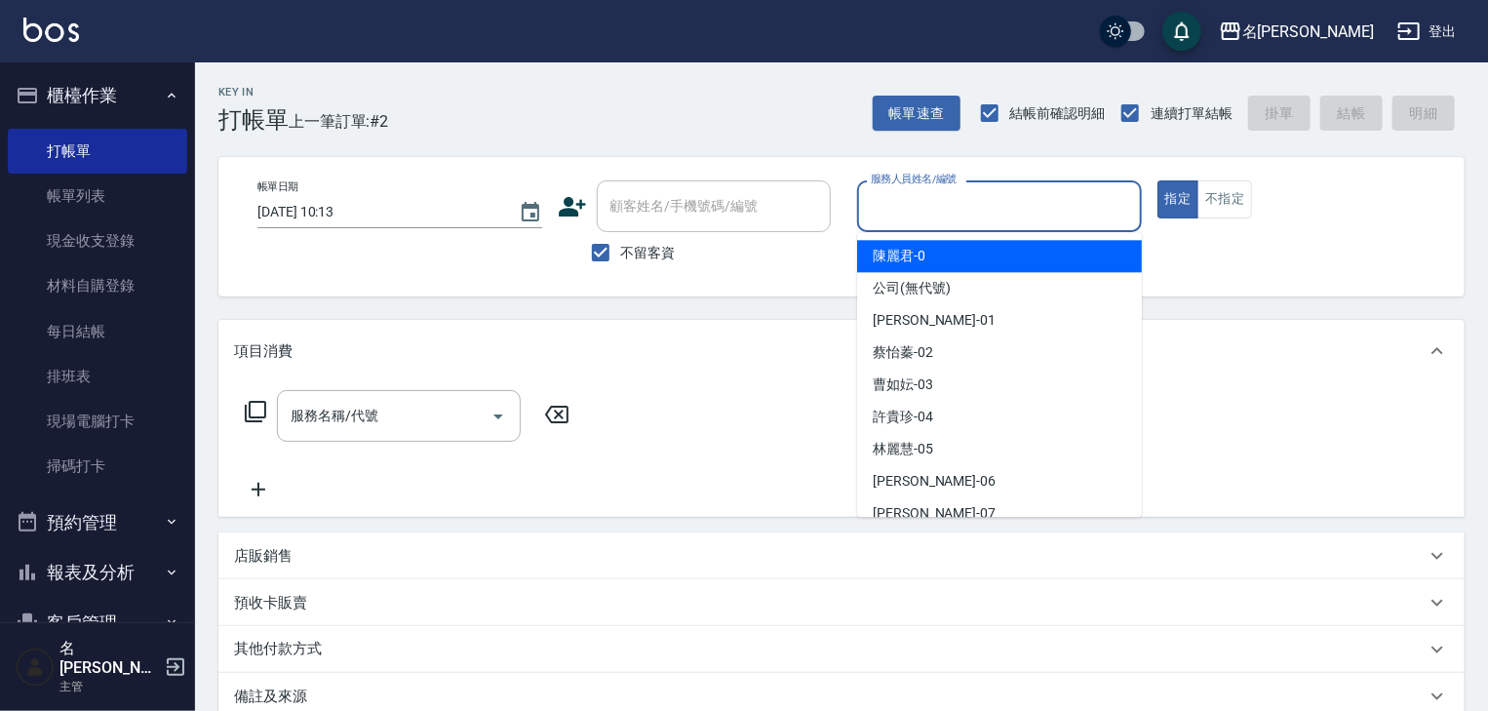
click at [891, 206] on input "服務人員姓名/編號" at bounding box center [999, 206] width 267 height 34
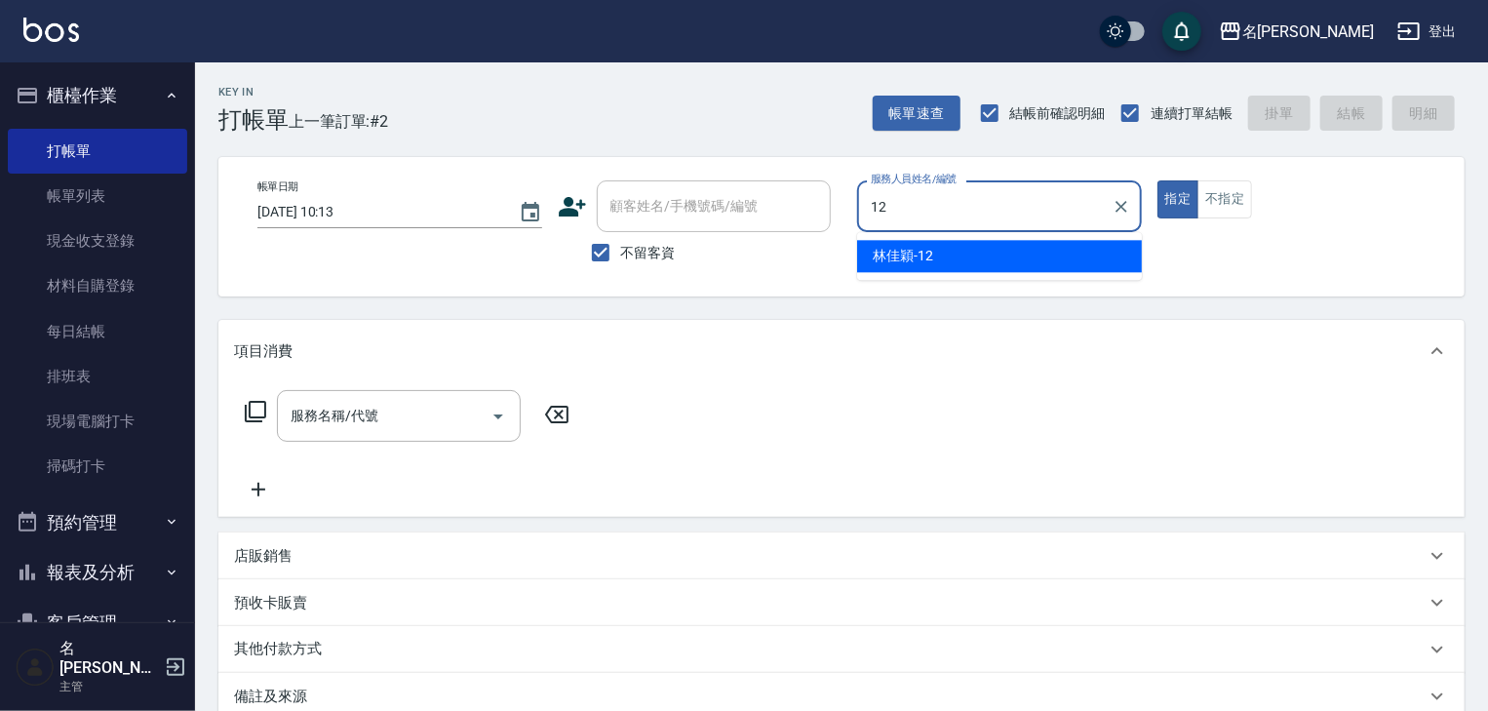
click at [923, 253] on span "[PERSON_NAME]-12" at bounding box center [903, 256] width 60 height 20
type input "[PERSON_NAME]-12"
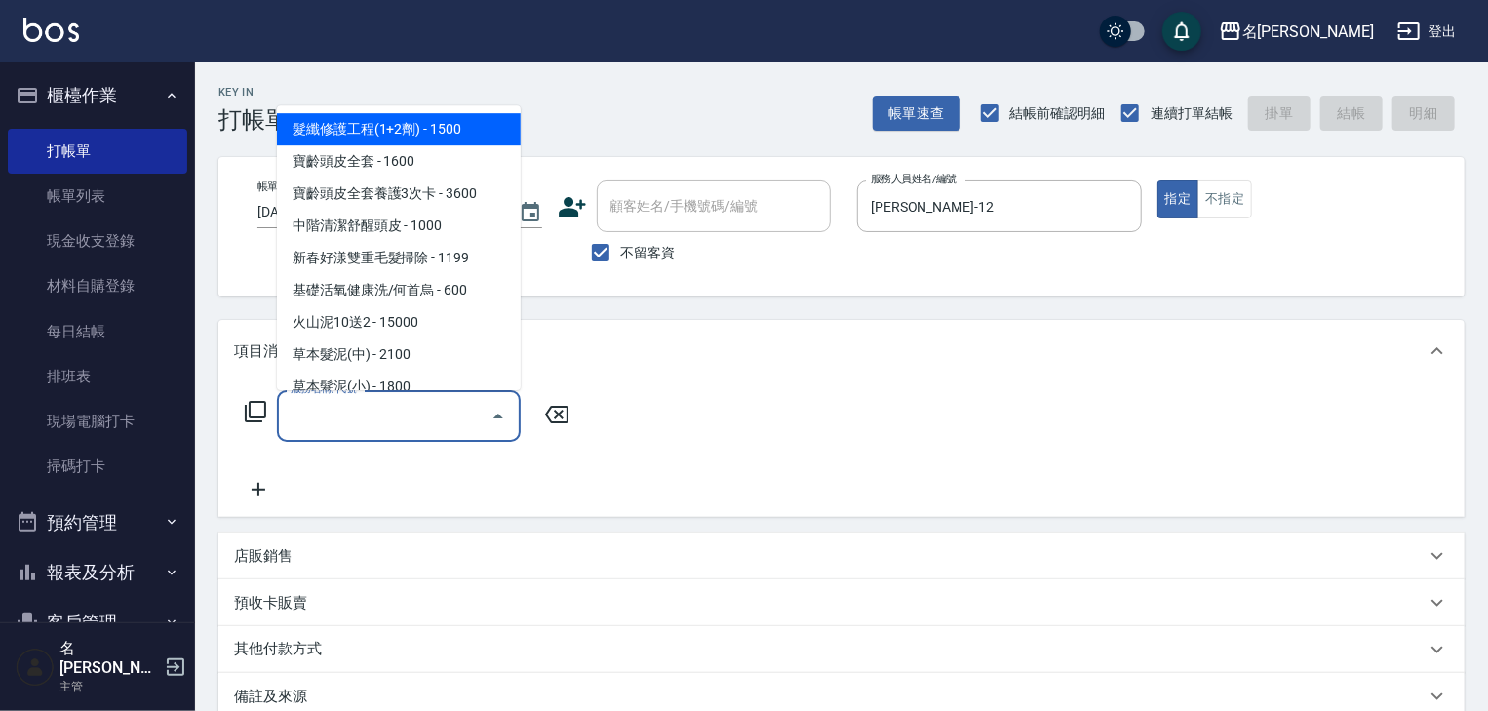
click at [416, 417] on input "服務名稱/代號" at bounding box center [384, 416] width 197 height 34
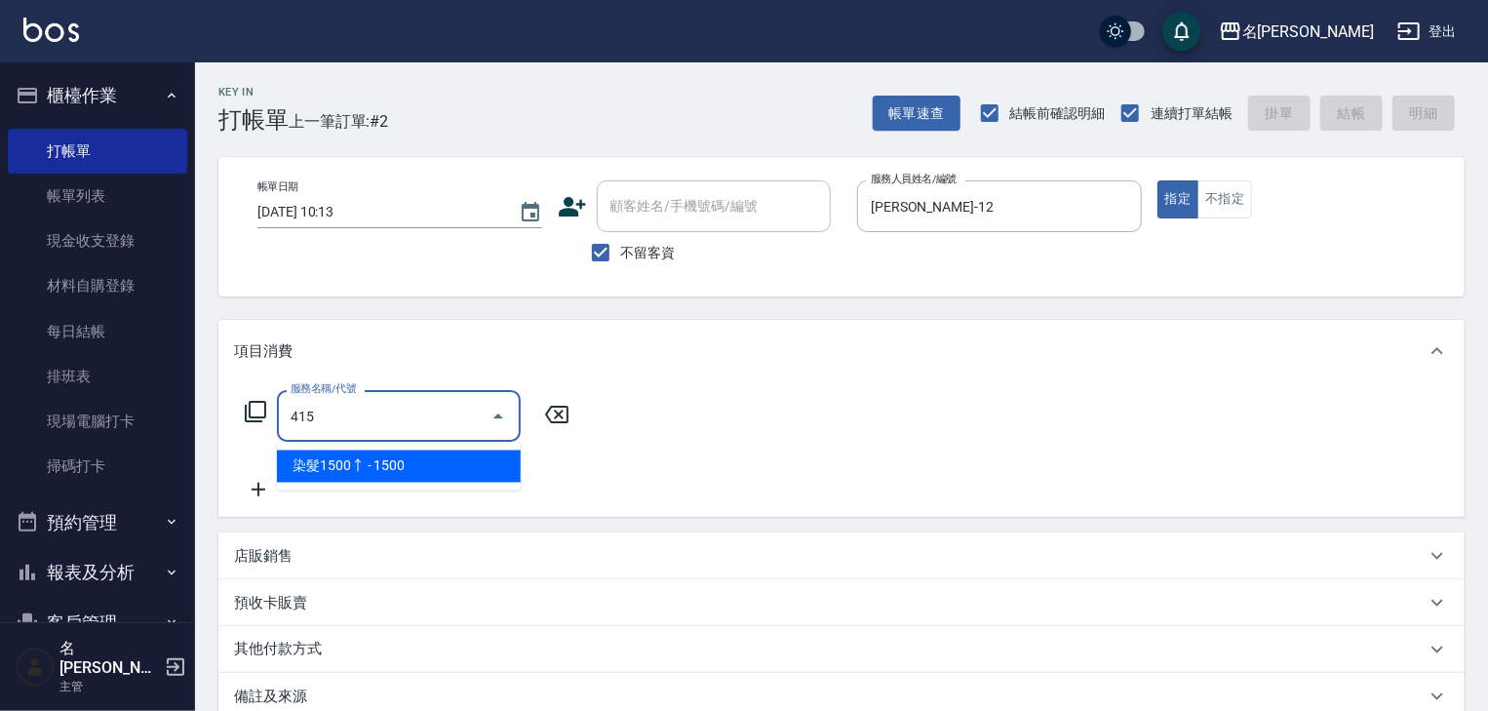
click at [461, 474] on span "染髮1500↑ - 1500" at bounding box center [399, 466] width 244 height 32
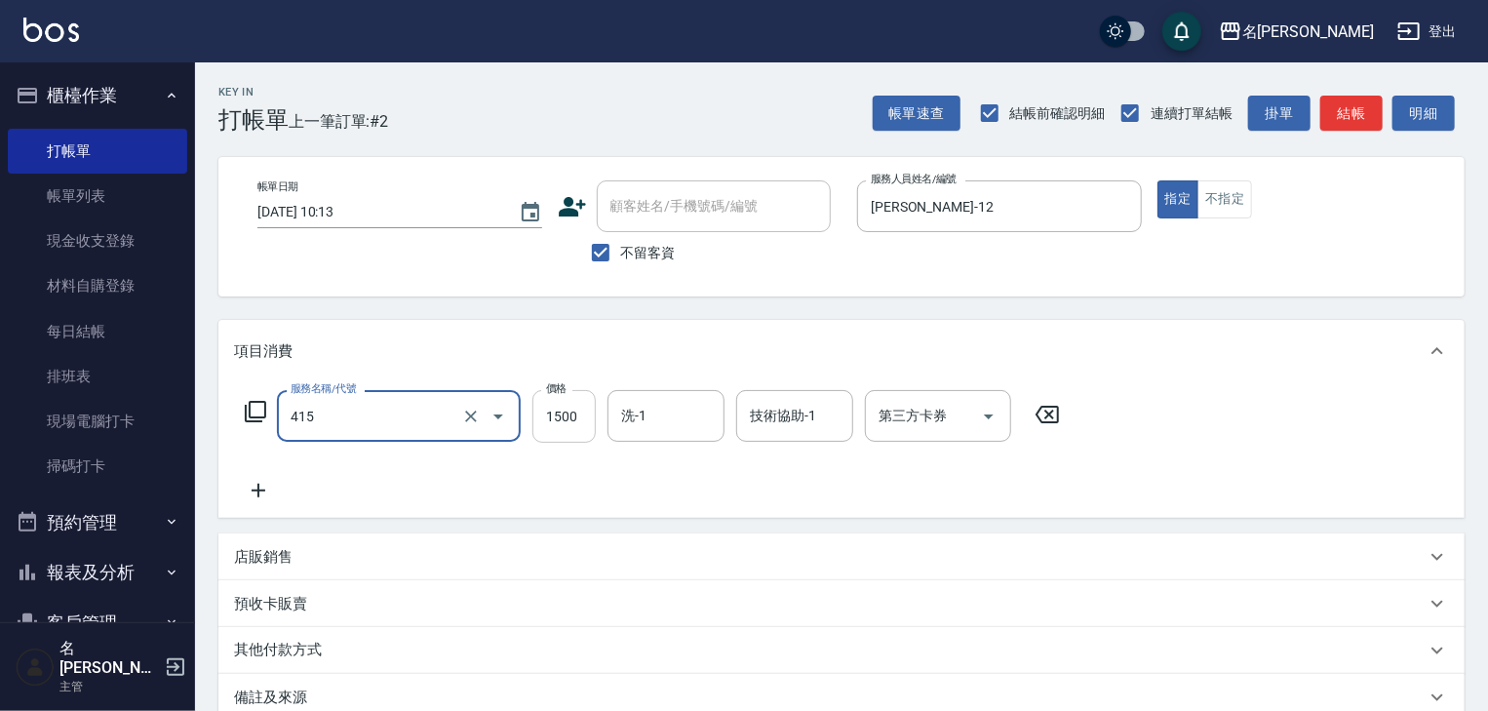
type input "染髮1500↑(415)"
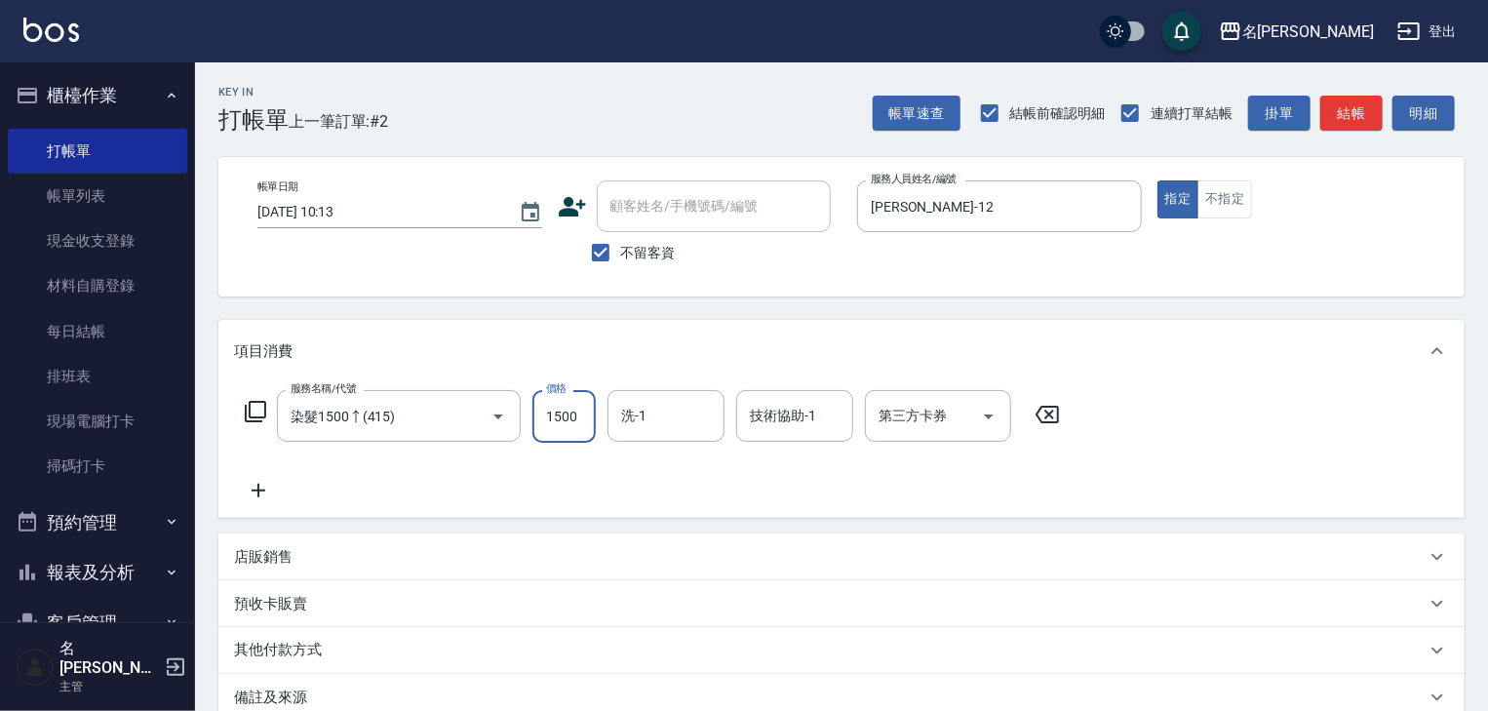
click at [568, 428] on input "1500" at bounding box center [563, 416] width 63 height 53
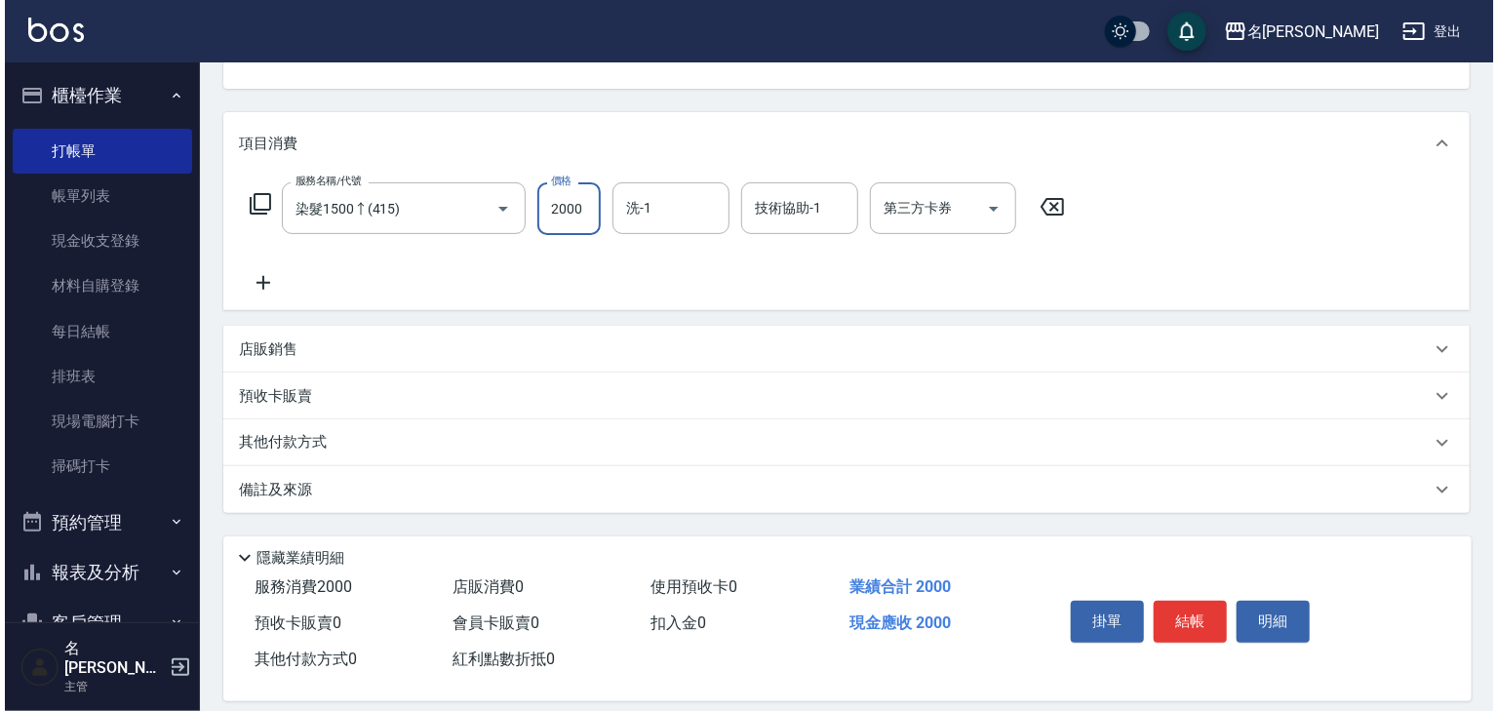
scroll to position [228, 0]
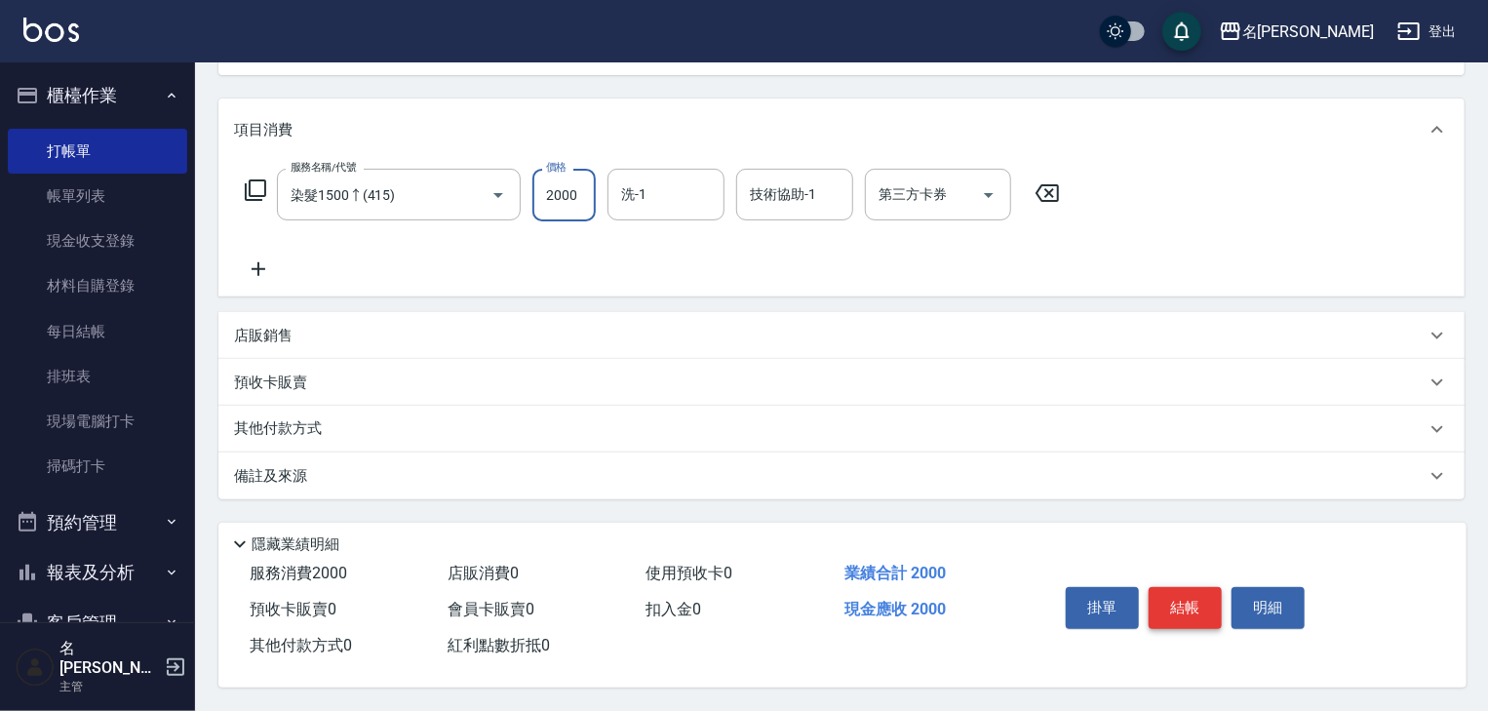
type input "2000"
click at [1158, 604] on button "結帳" at bounding box center [1185, 607] width 73 height 41
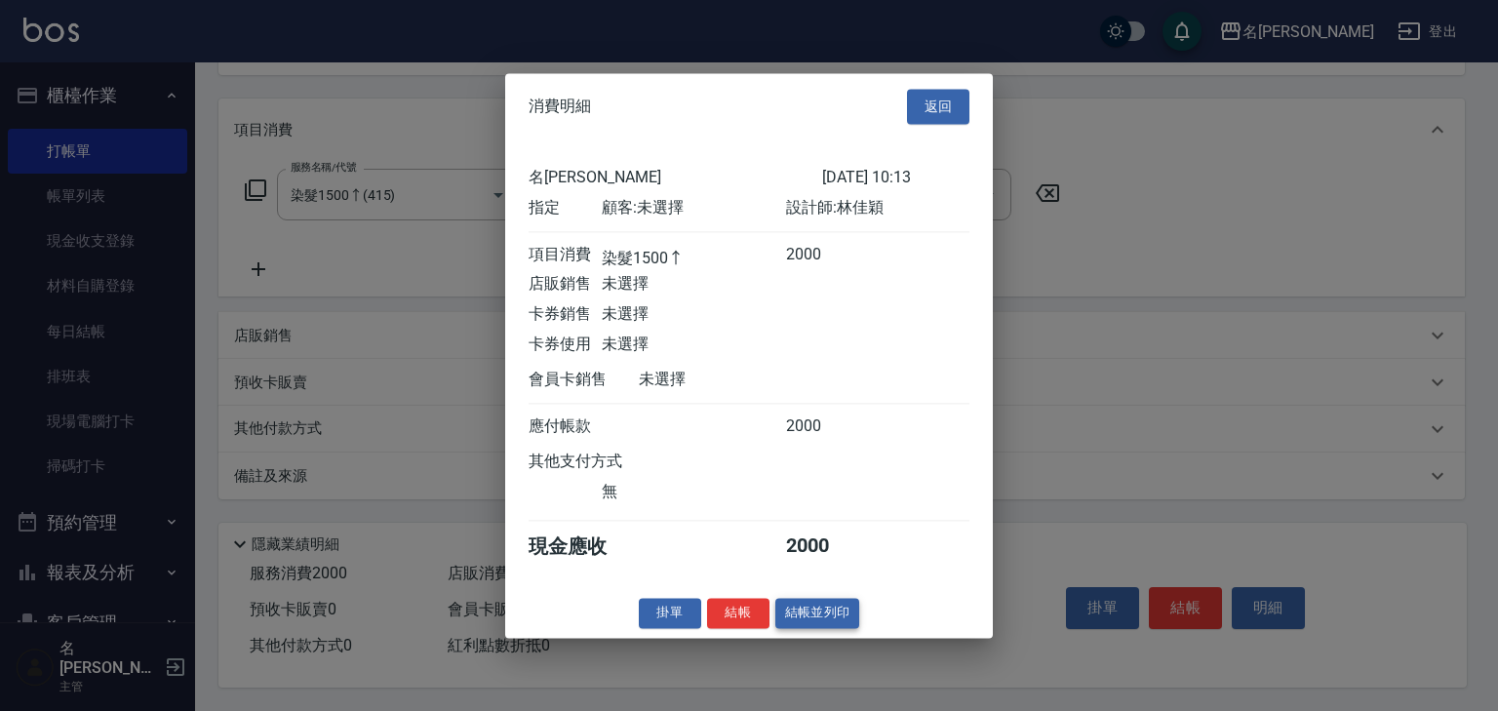
click at [799, 616] on button "結帳並列印" at bounding box center [817, 613] width 85 height 30
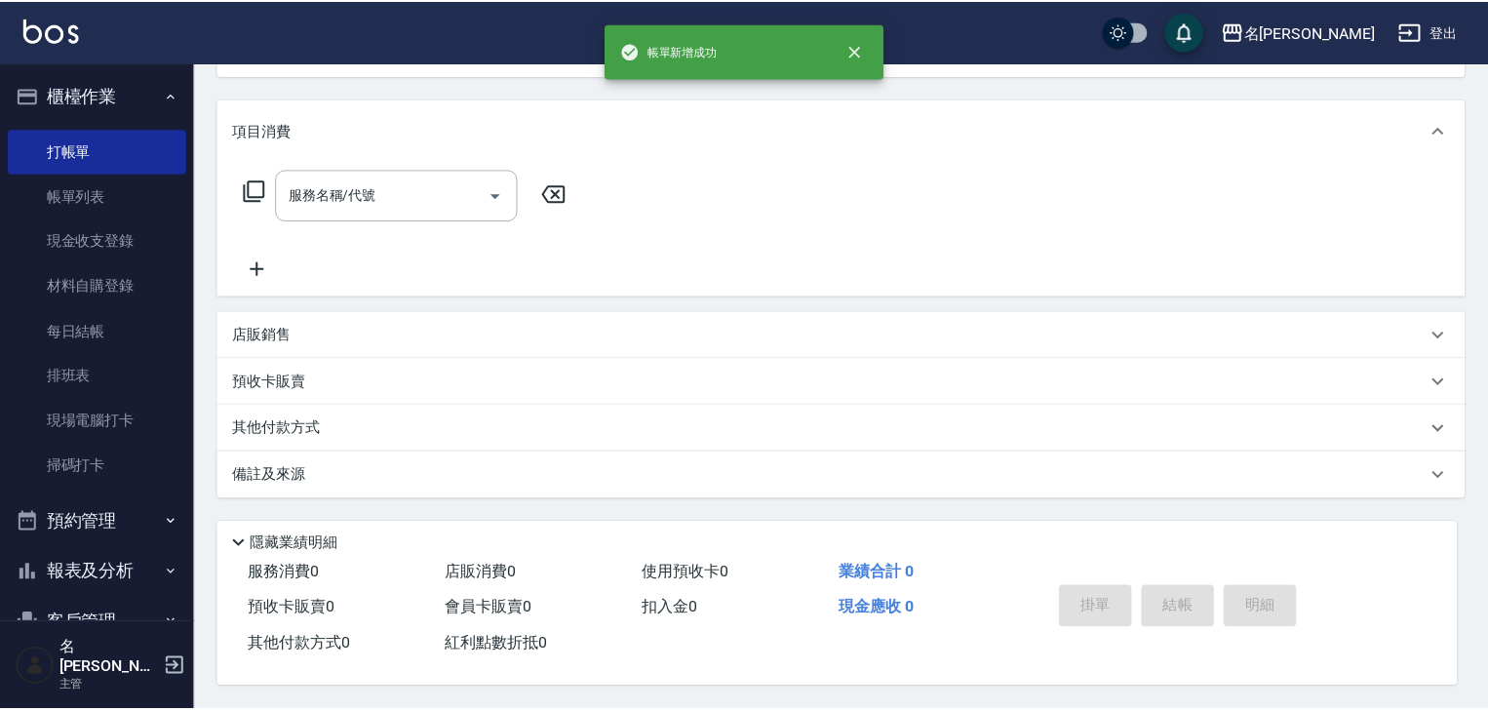
scroll to position [0, 0]
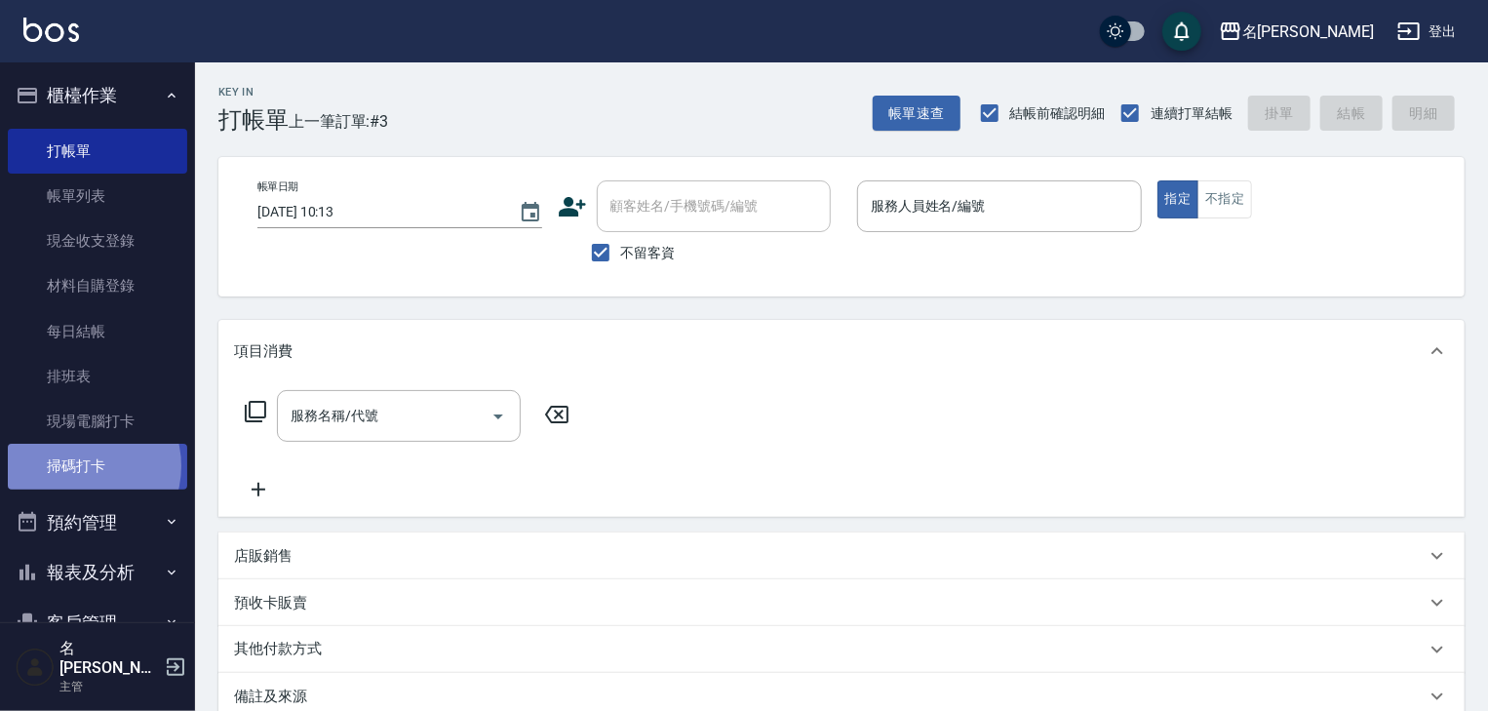
click at [80, 466] on link "掃碼打卡" at bounding box center [97, 466] width 179 height 45
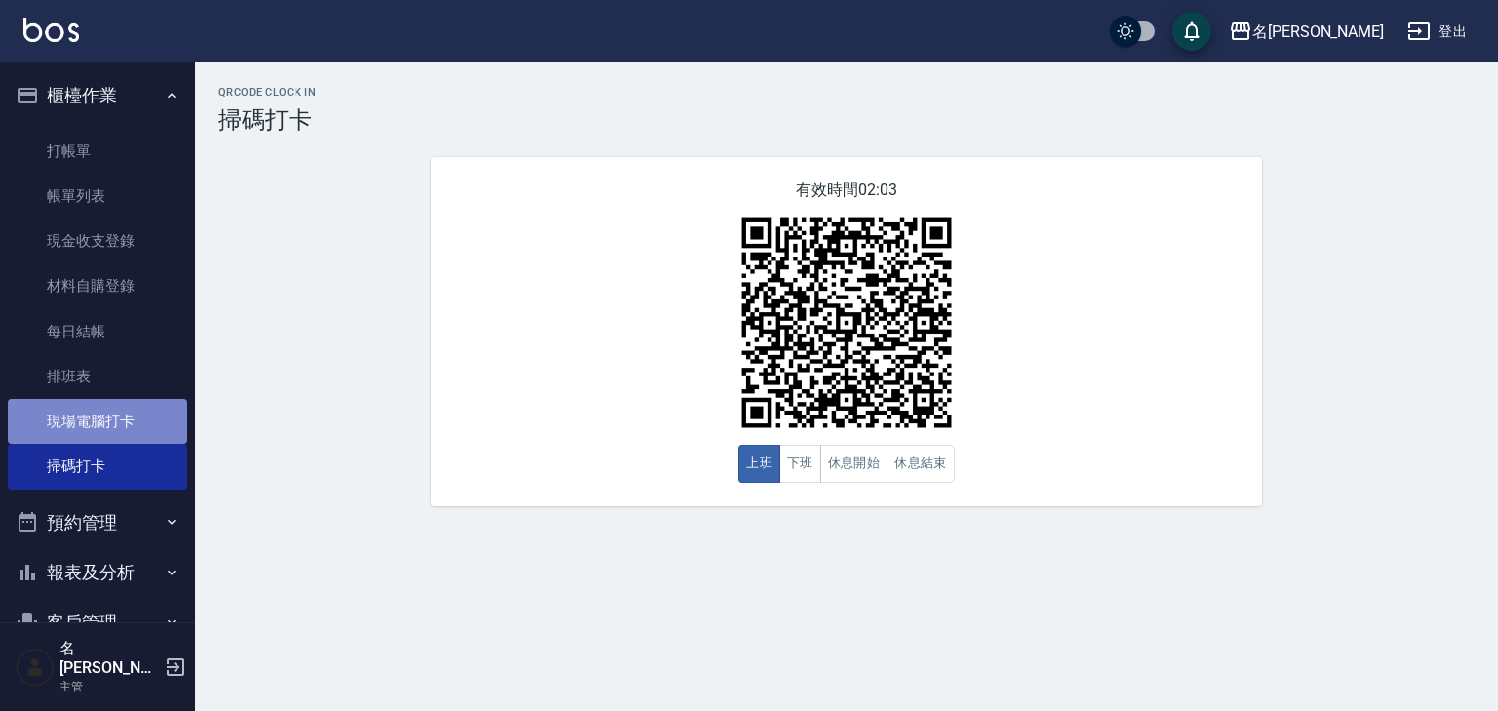
click at [101, 413] on link "現場電腦打卡" at bounding box center [97, 421] width 179 height 45
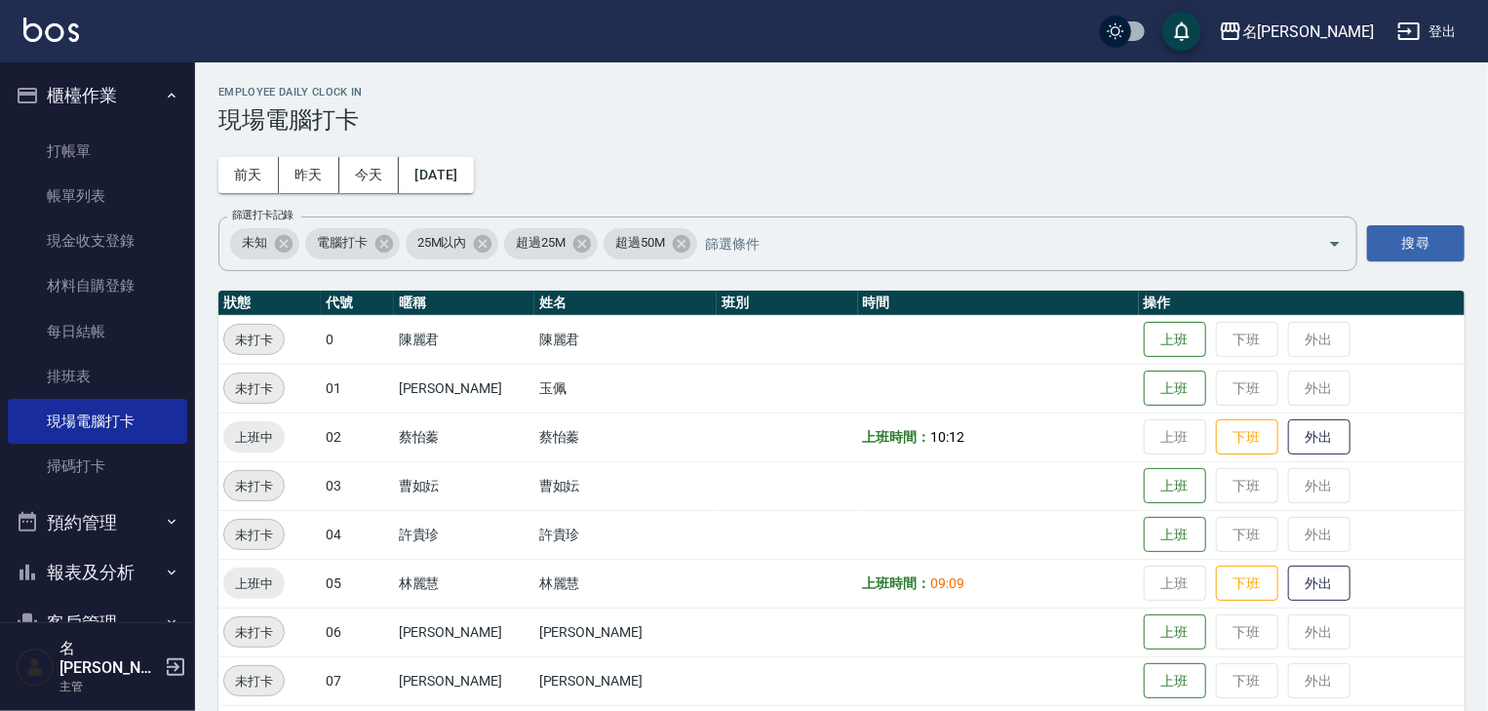
scroll to position [415, 0]
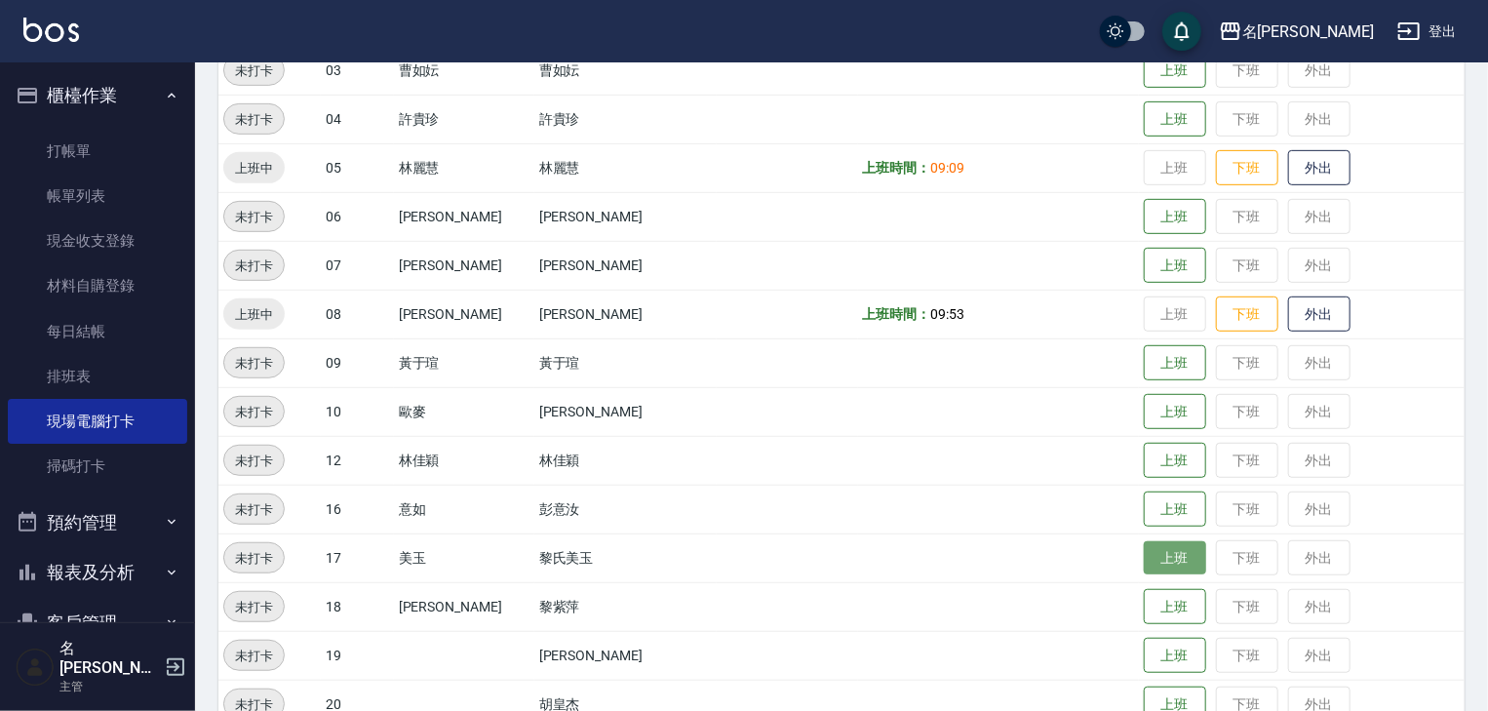
click at [1146, 545] on button "上班" at bounding box center [1175, 558] width 62 height 34
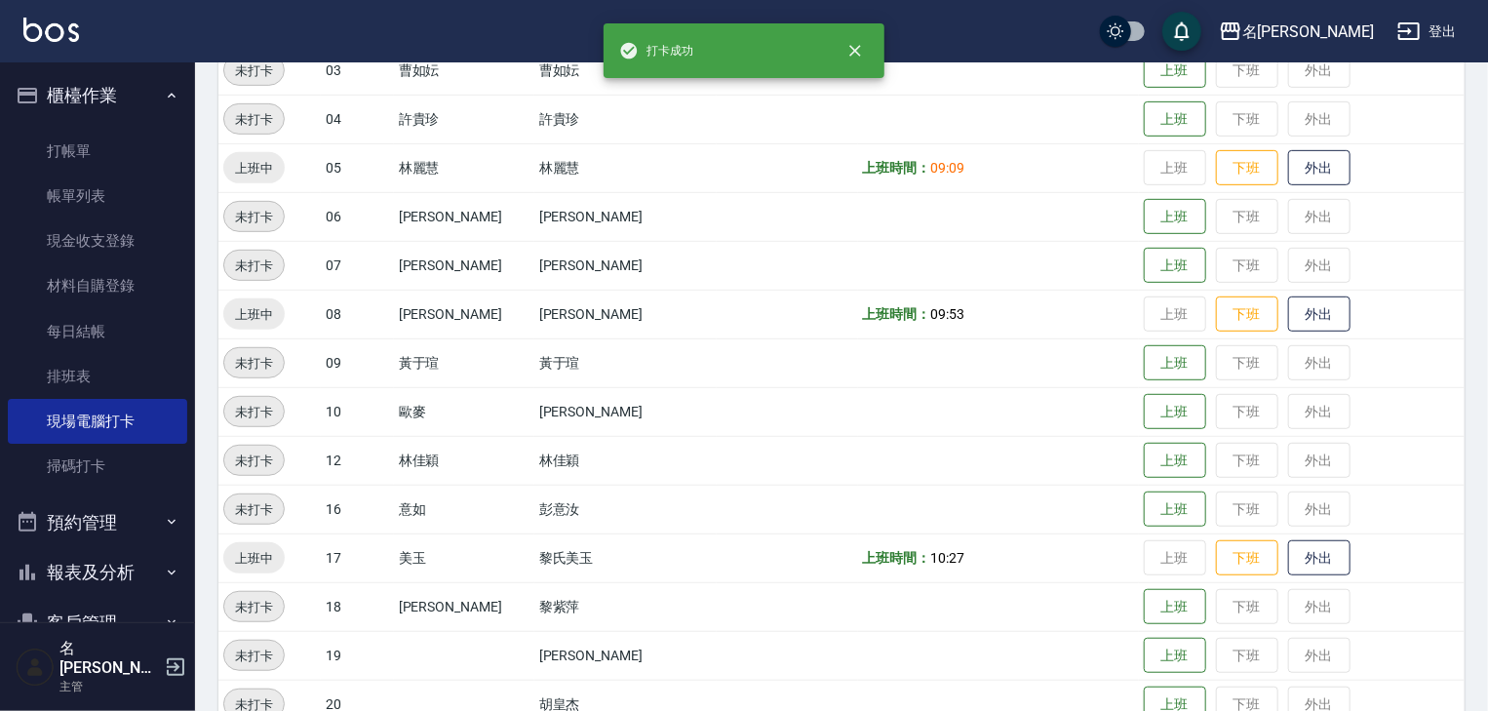
scroll to position [520, 0]
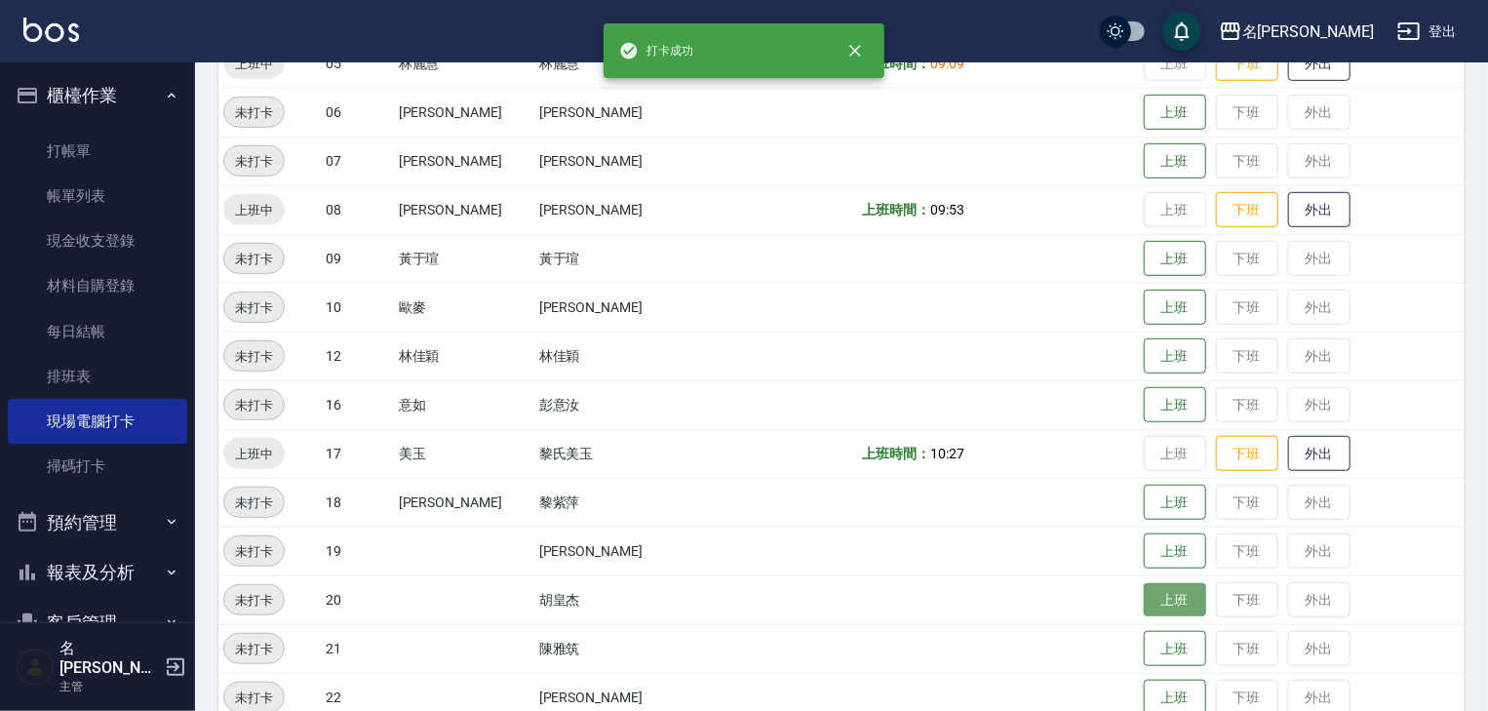
click at [1144, 592] on button "上班" at bounding box center [1175, 600] width 62 height 34
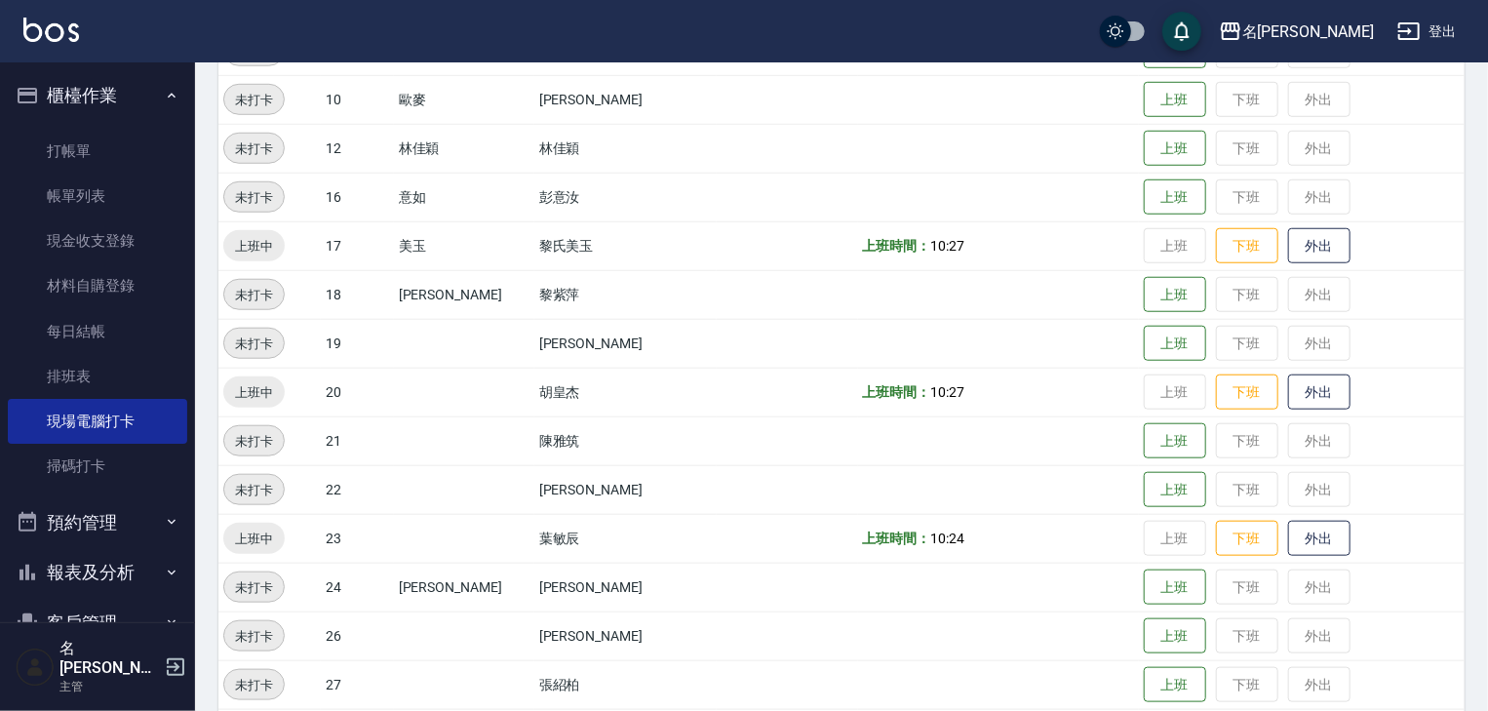
scroll to position [832, 0]
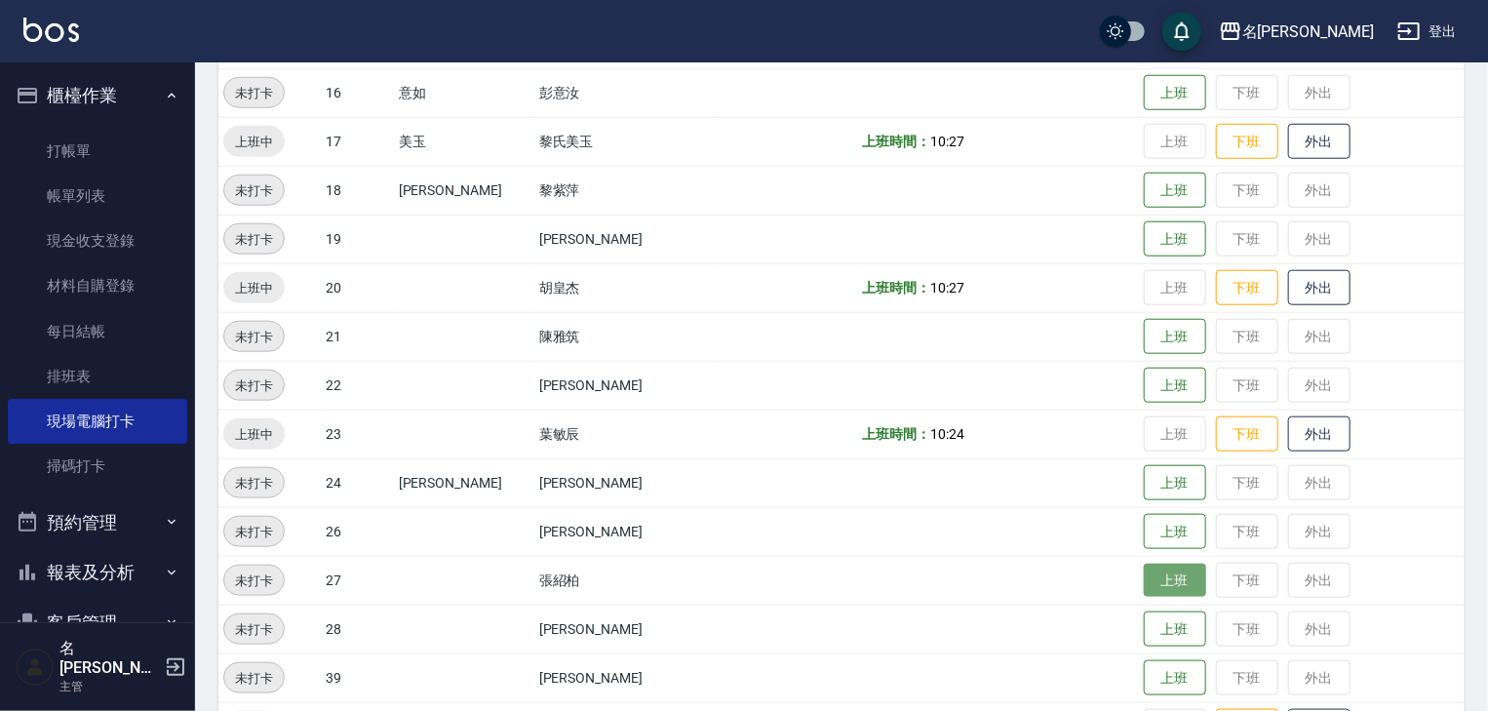
click at [1144, 573] on button "上班" at bounding box center [1175, 581] width 62 height 34
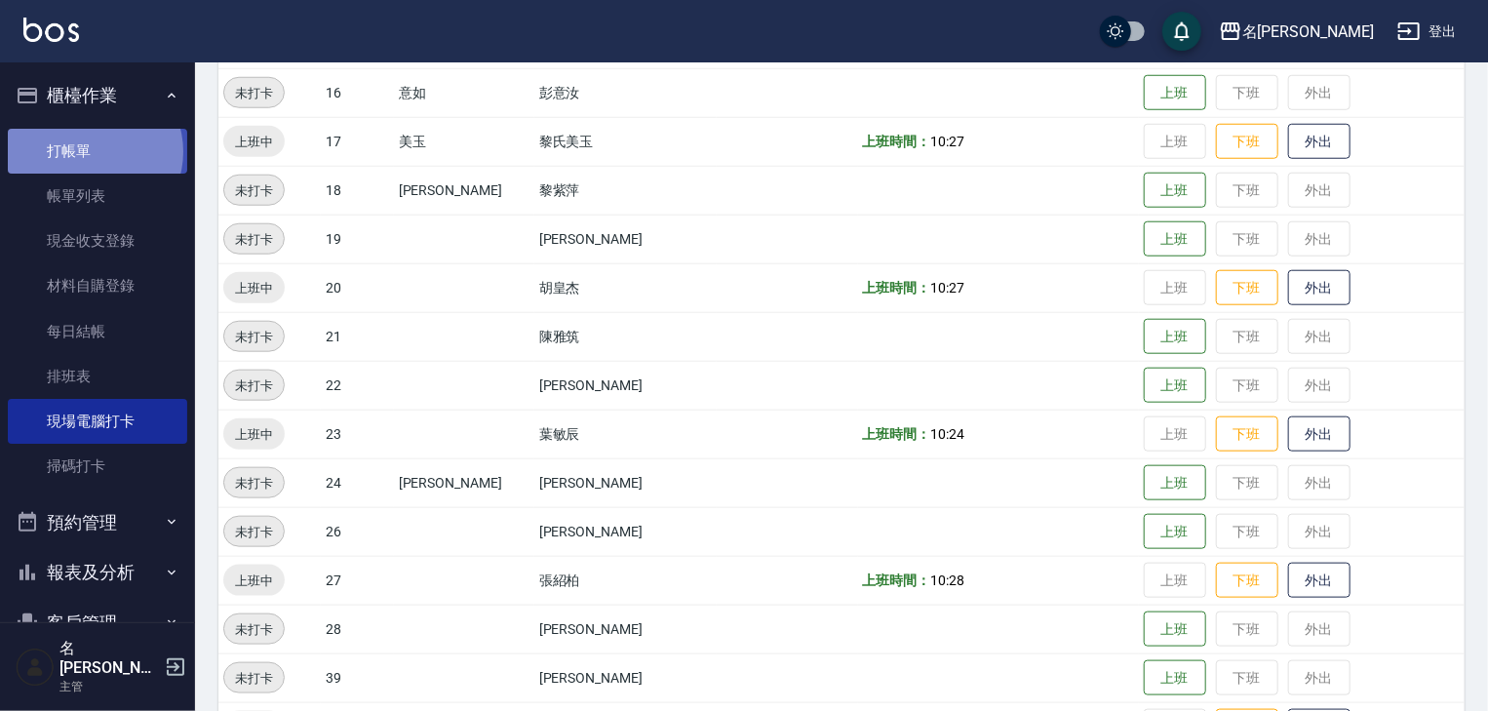
click at [94, 151] on link "打帳單" at bounding box center [97, 151] width 179 height 45
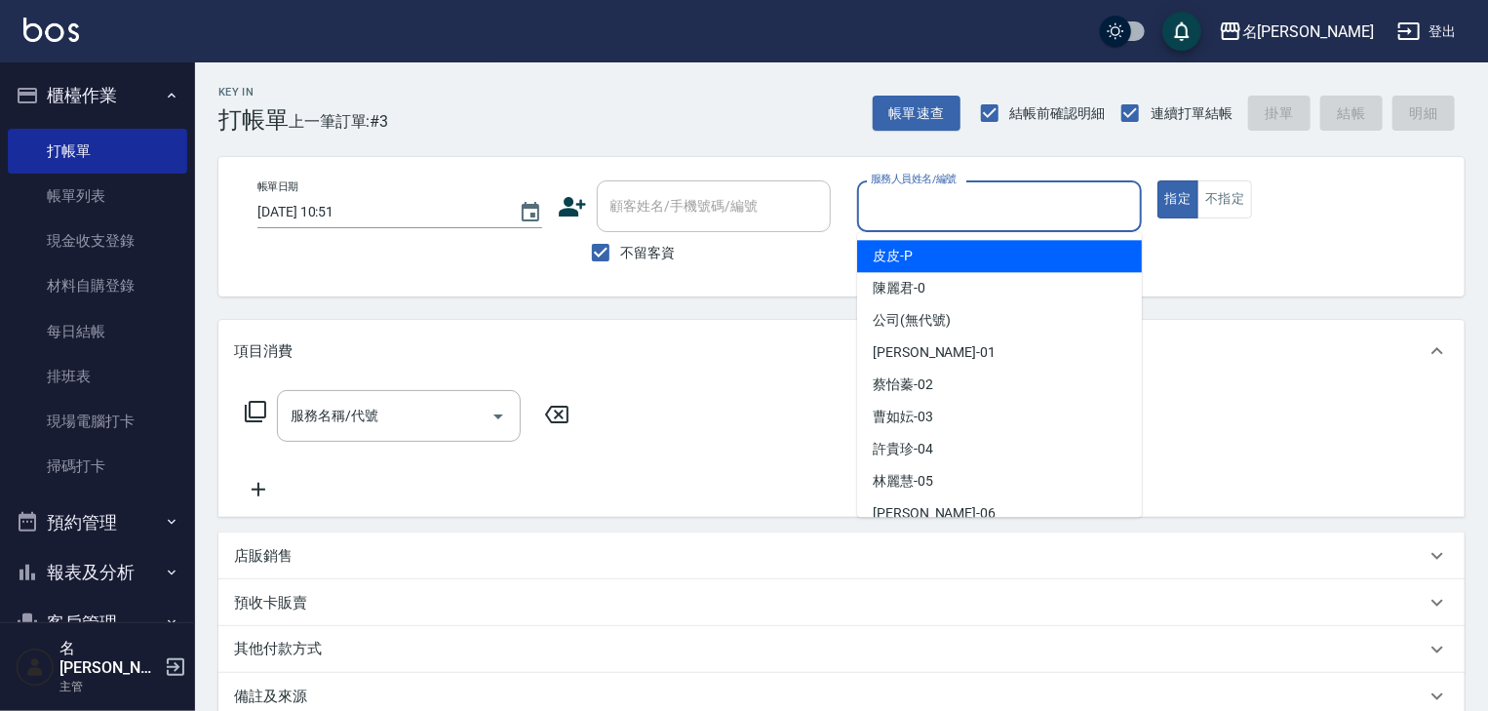
click at [1020, 207] on input "服務人員姓名/編號" at bounding box center [999, 206] width 267 height 34
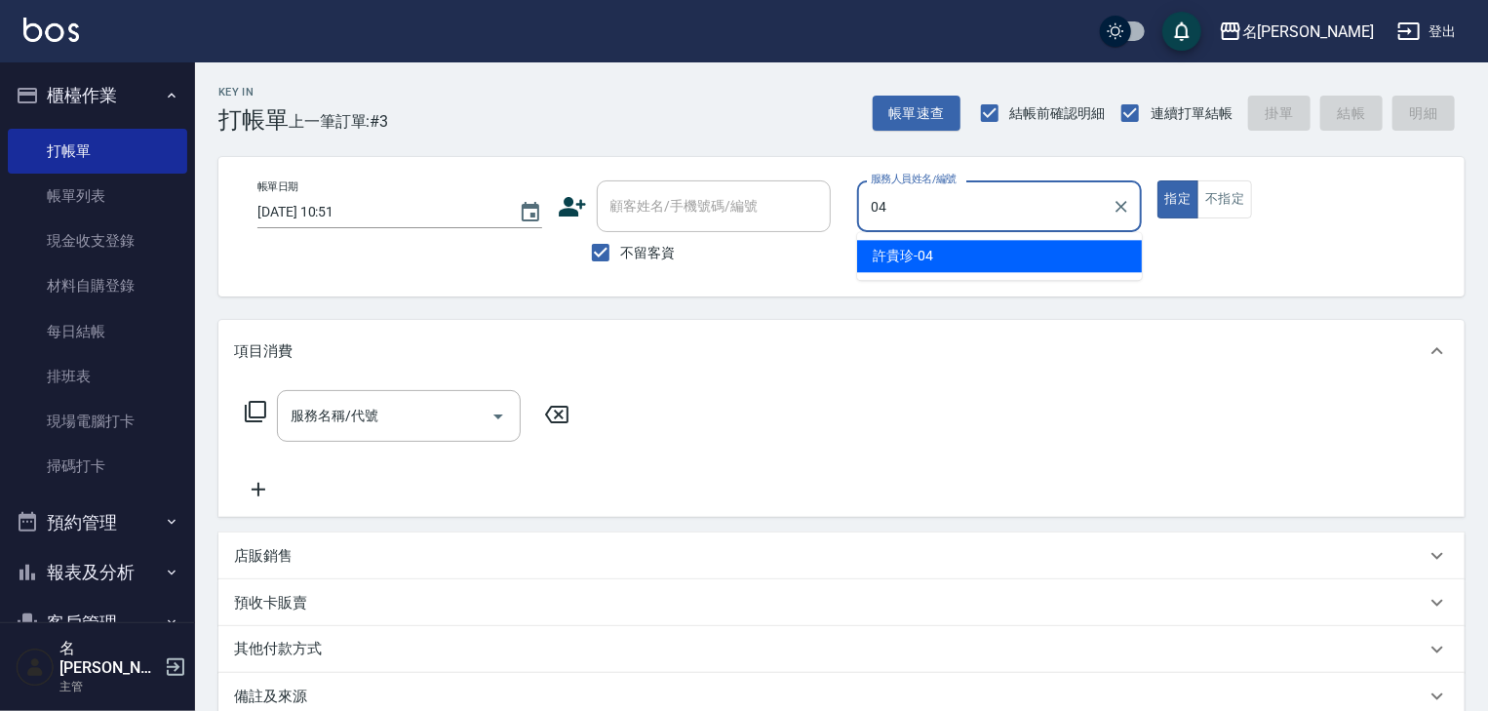
click at [930, 255] on span "[PERSON_NAME]-04" at bounding box center [903, 256] width 60 height 20
type input "[PERSON_NAME]-04"
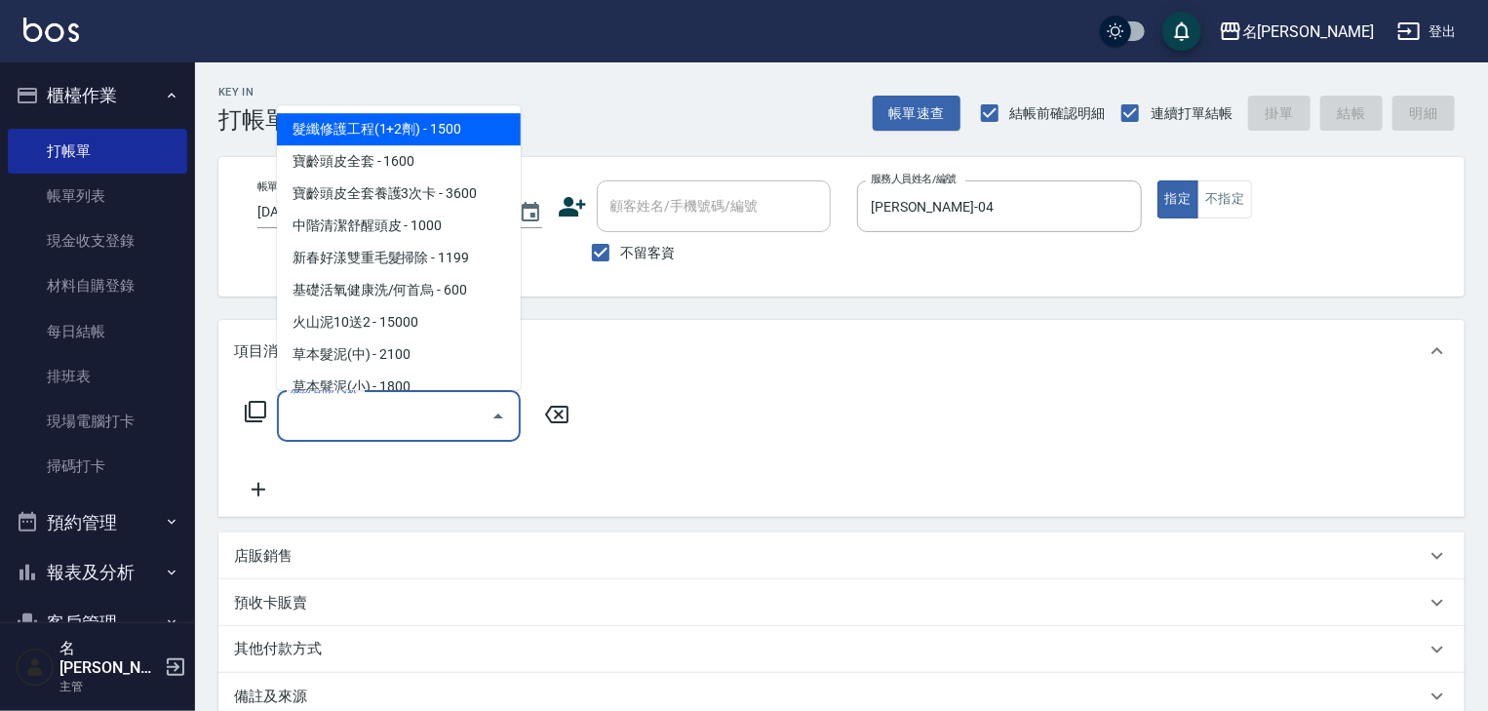
click at [429, 402] on input "服務名稱/代號" at bounding box center [384, 416] width 197 height 34
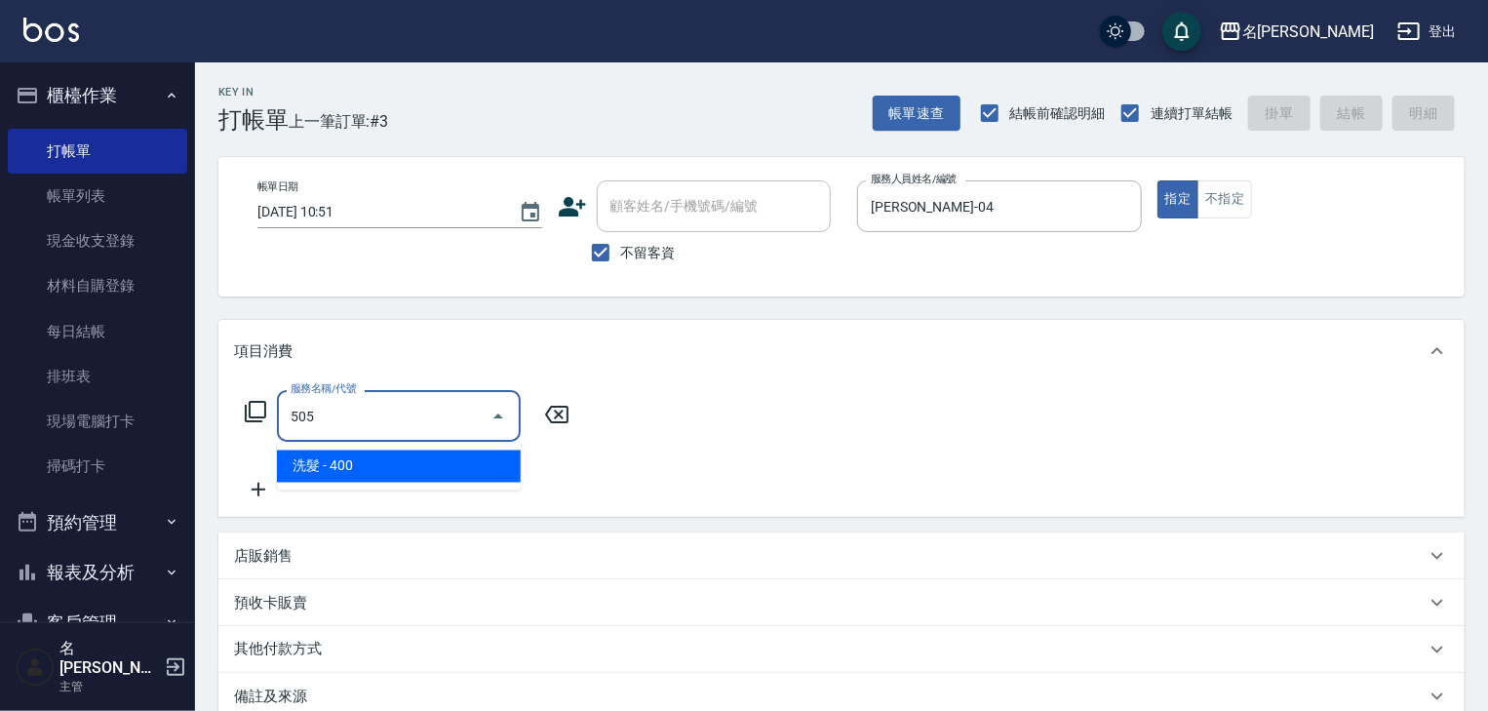
click at [450, 469] on span "洗髮 - 400" at bounding box center [399, 466] width 244 height 32
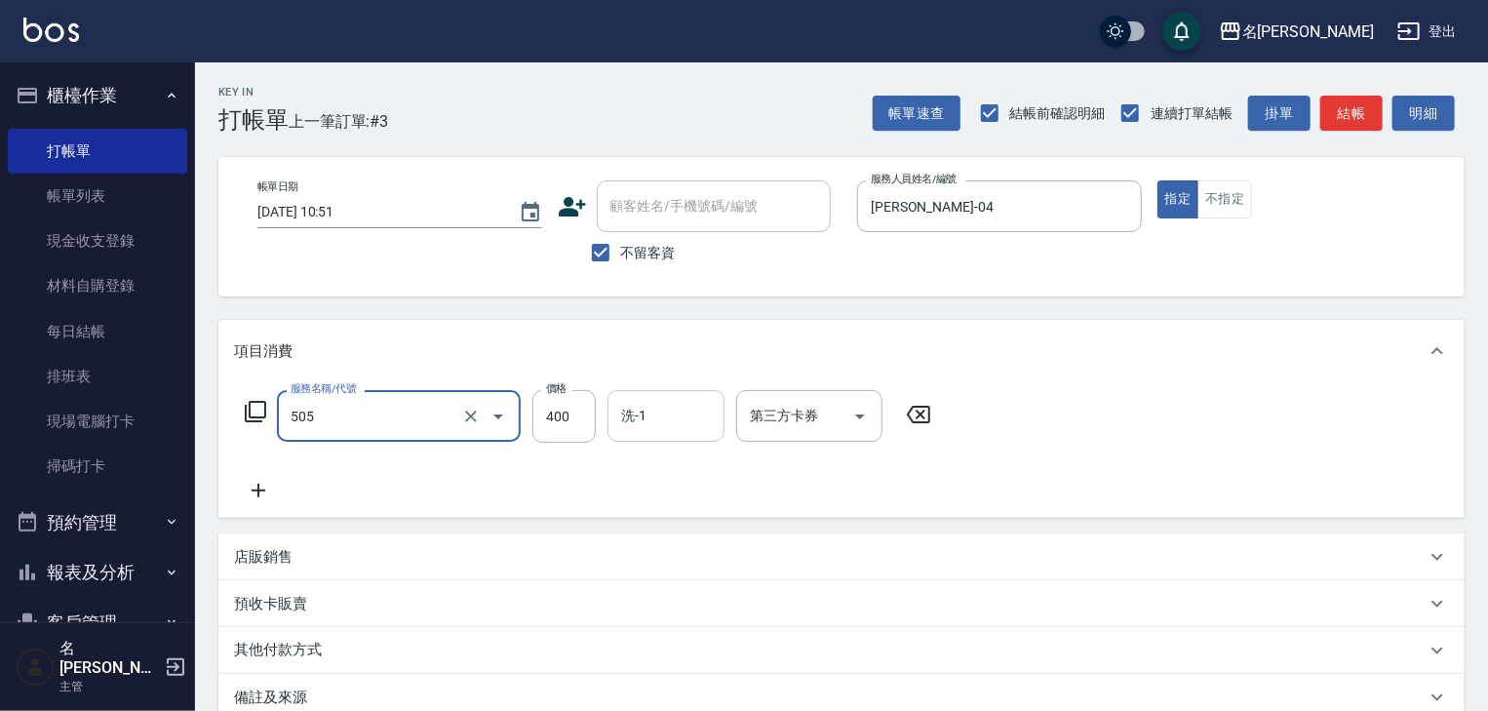
type input "洗髮(505)"
click at [642, 412] on input "洗-1" at bounding box center [665, 416] width 99 height 34
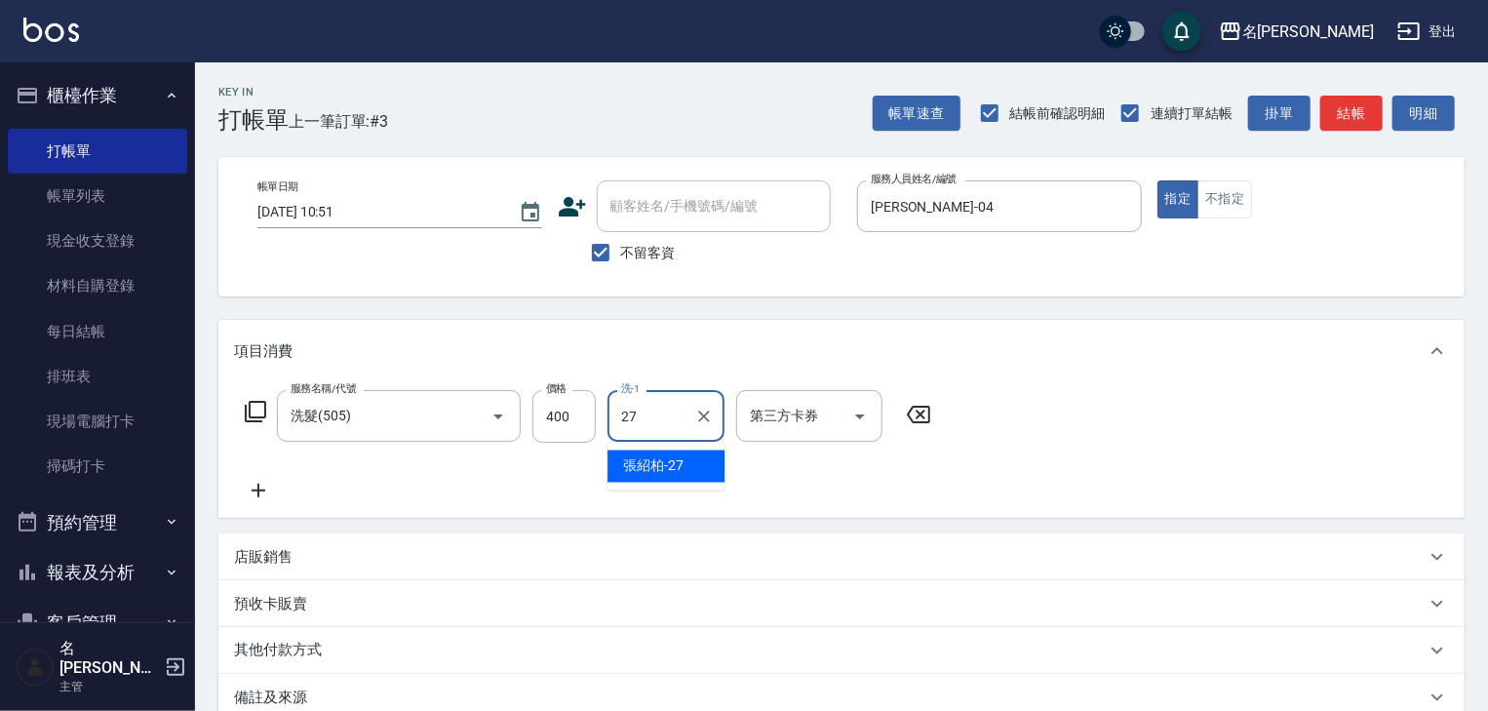
click at [663, 472] on span "[PERSON_NAME]-27" at bounding box center [653, 466] width 60 height 20
type input "[PERSON_NAME]-27"
click at [257, 482] on icon at bounding box center [258, 490] width 49 height 23
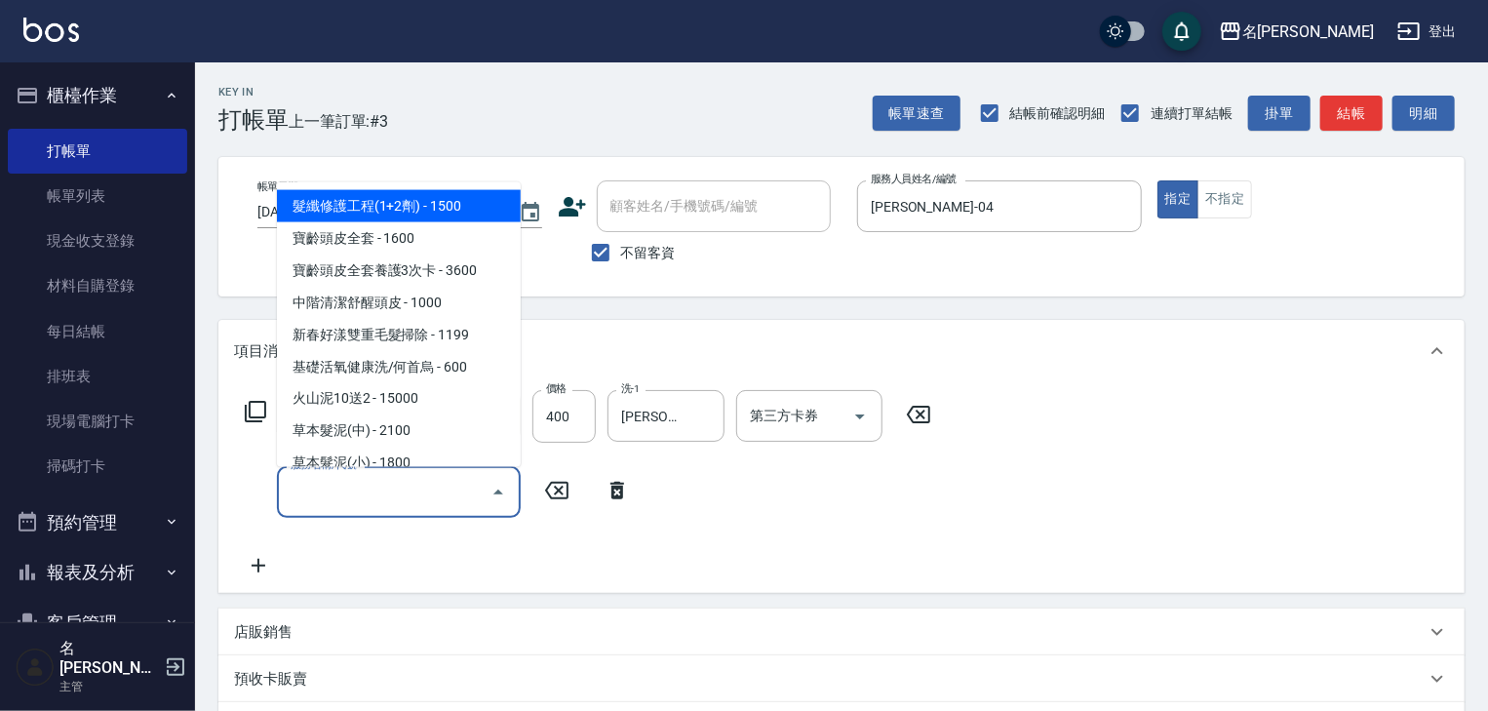
click at [320, 490] on input "服務名稱/代號" at bounding box center [384, 492] width 197 height 34
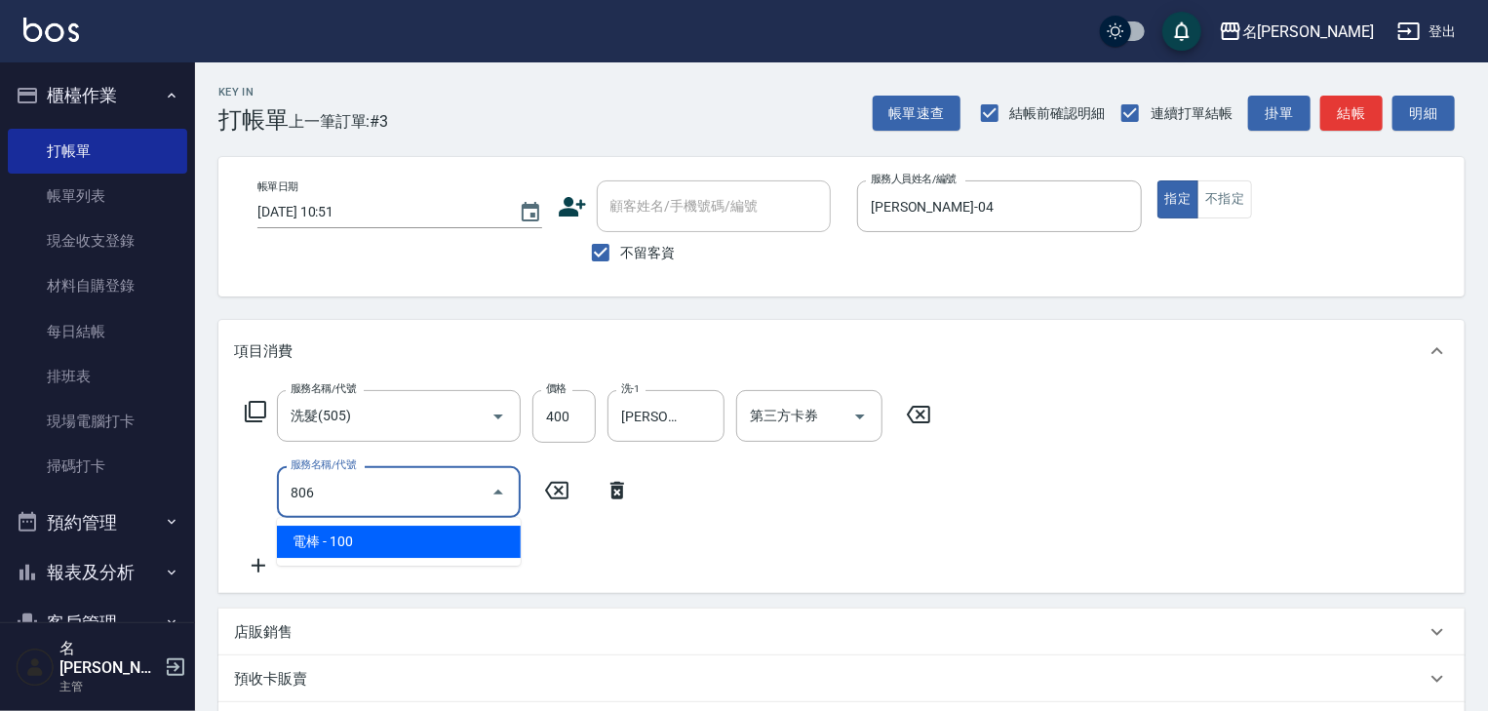
click at [386, 538] on span "電棒 - 100" at bounding box center [399, 542] width 244 height 32
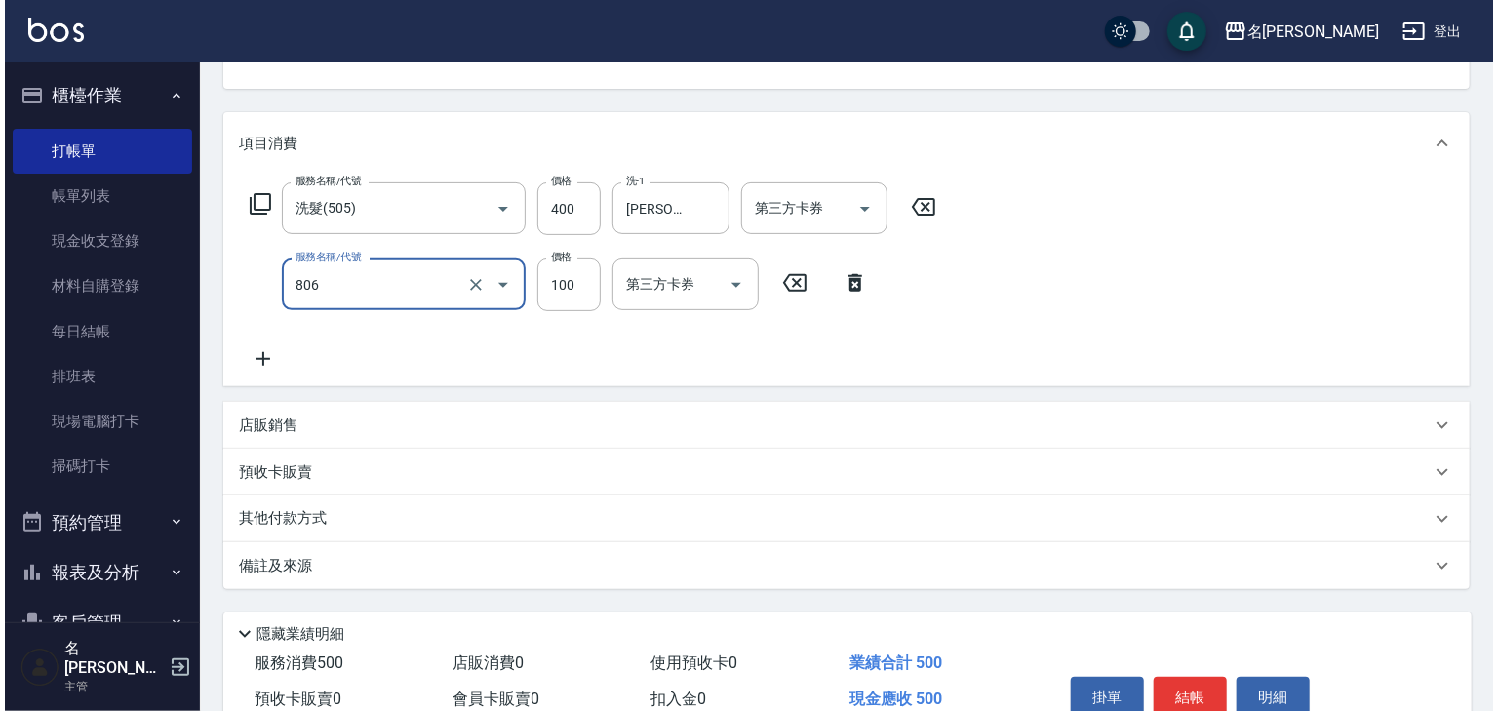
scroll to position [304, 0]
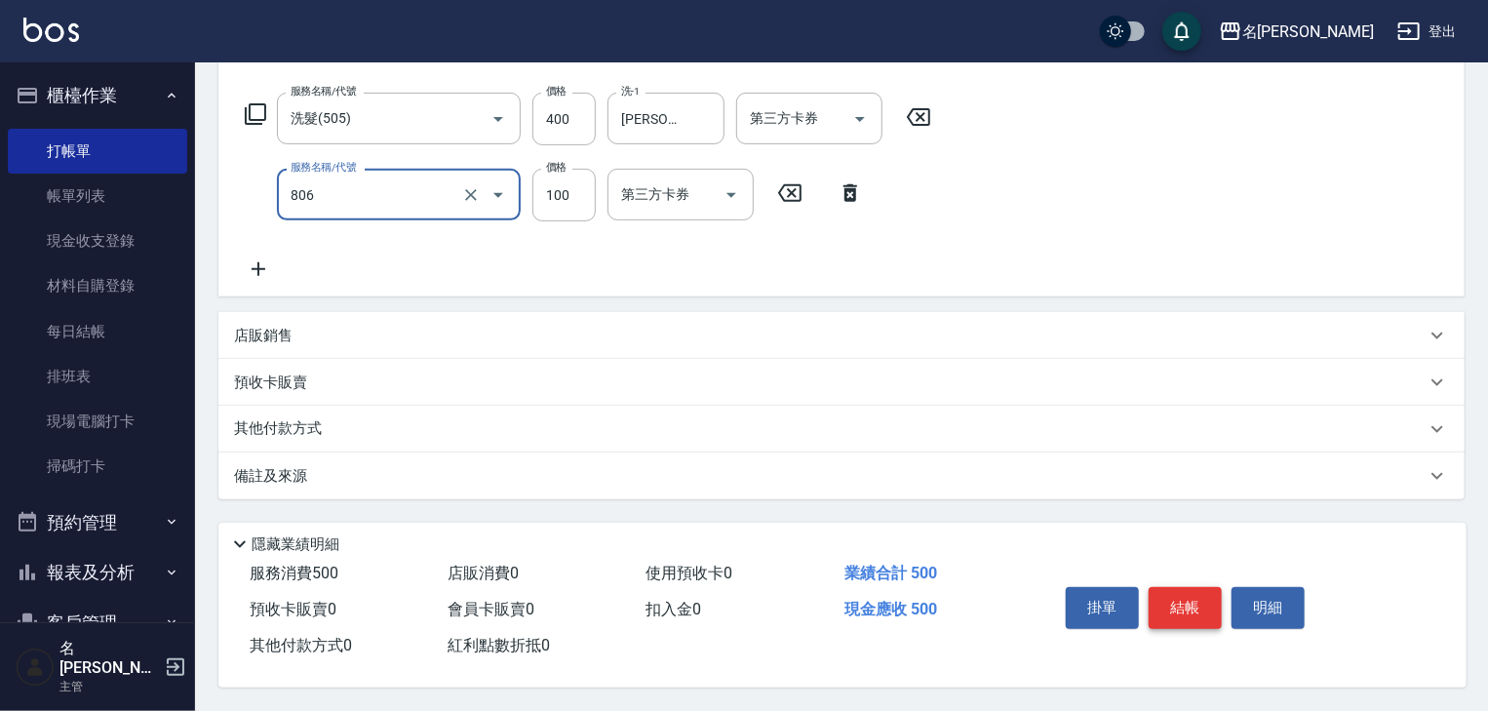
type input "電棒(806)"
click at [1188, 604] on button "結帳" at bounding box center [1185, 607] width 73 height 41
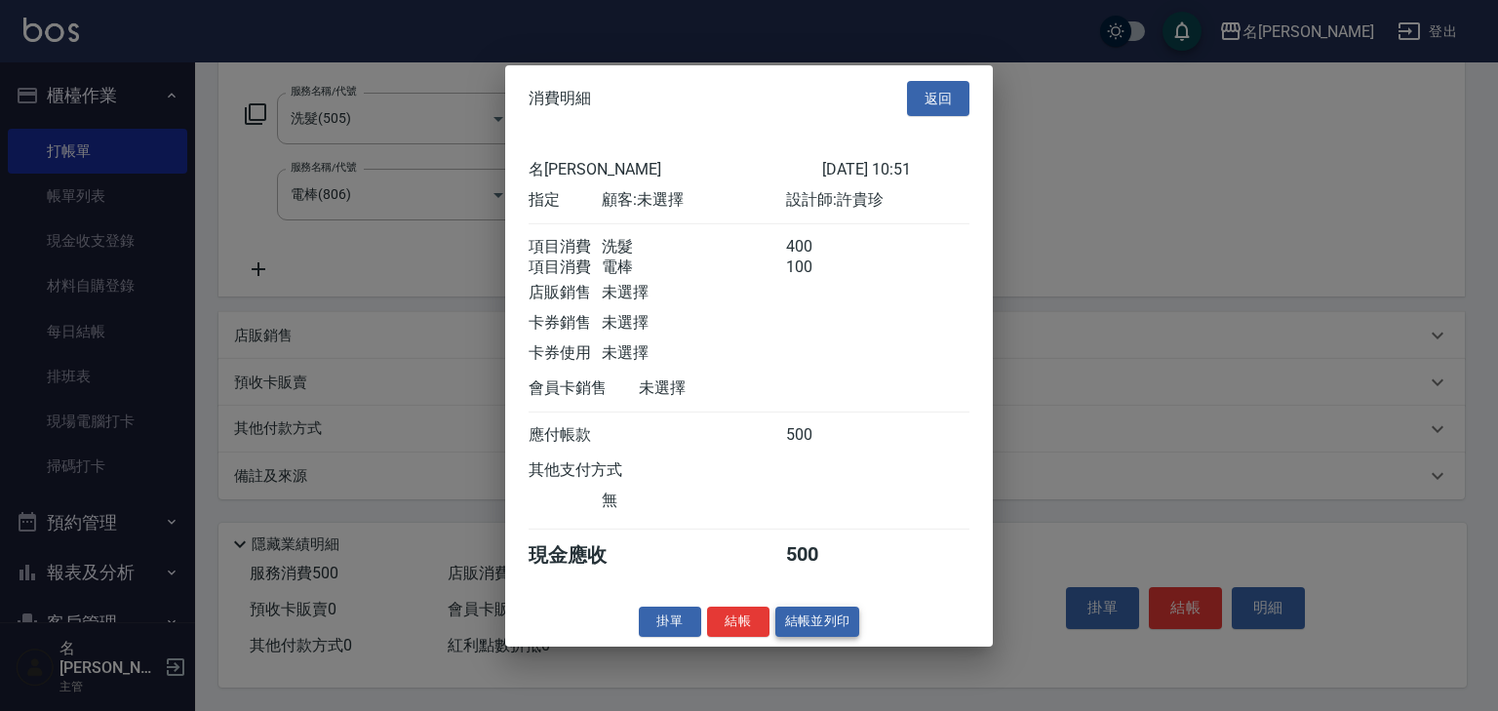
click at [797, 632] on button "結帳並列印" at bounding box center [817, 621] width 85 height 30
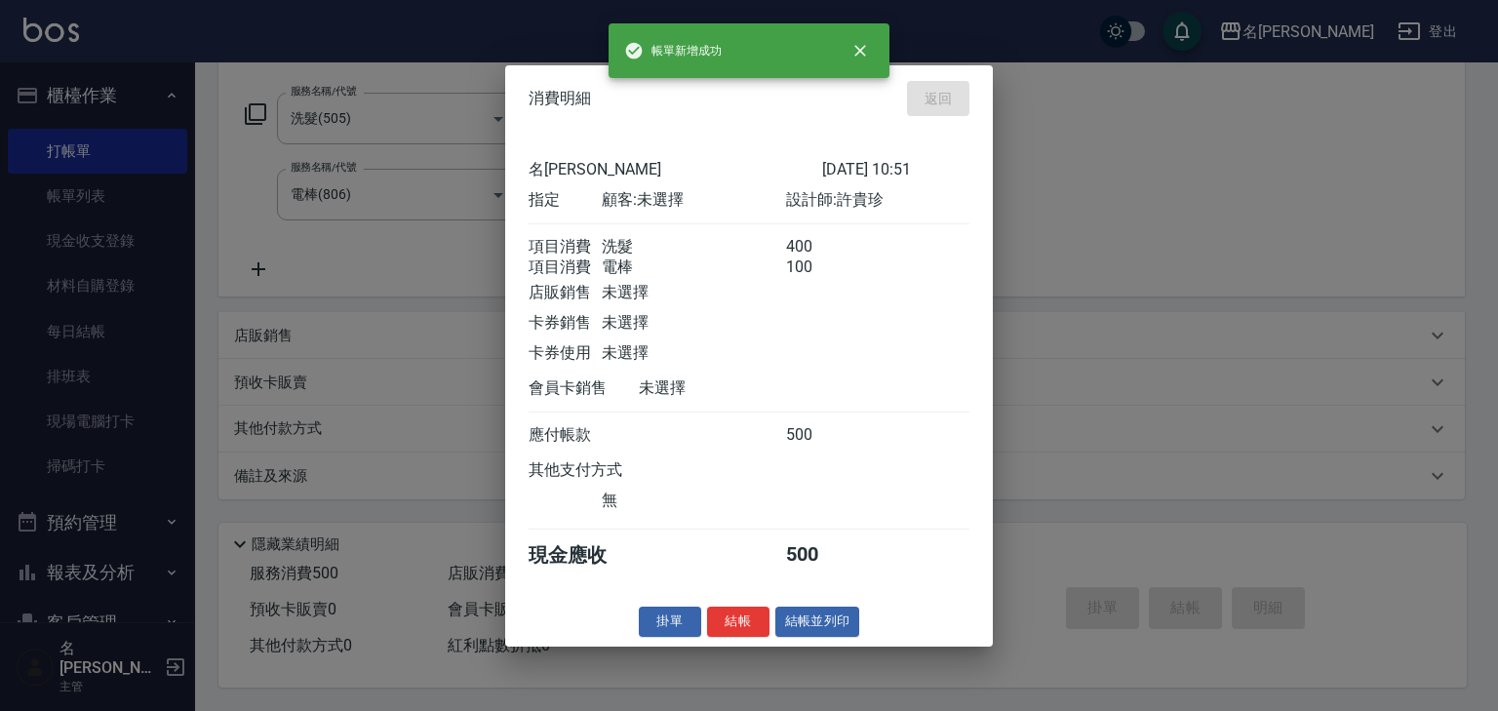
type input "[DATE] 10:52"
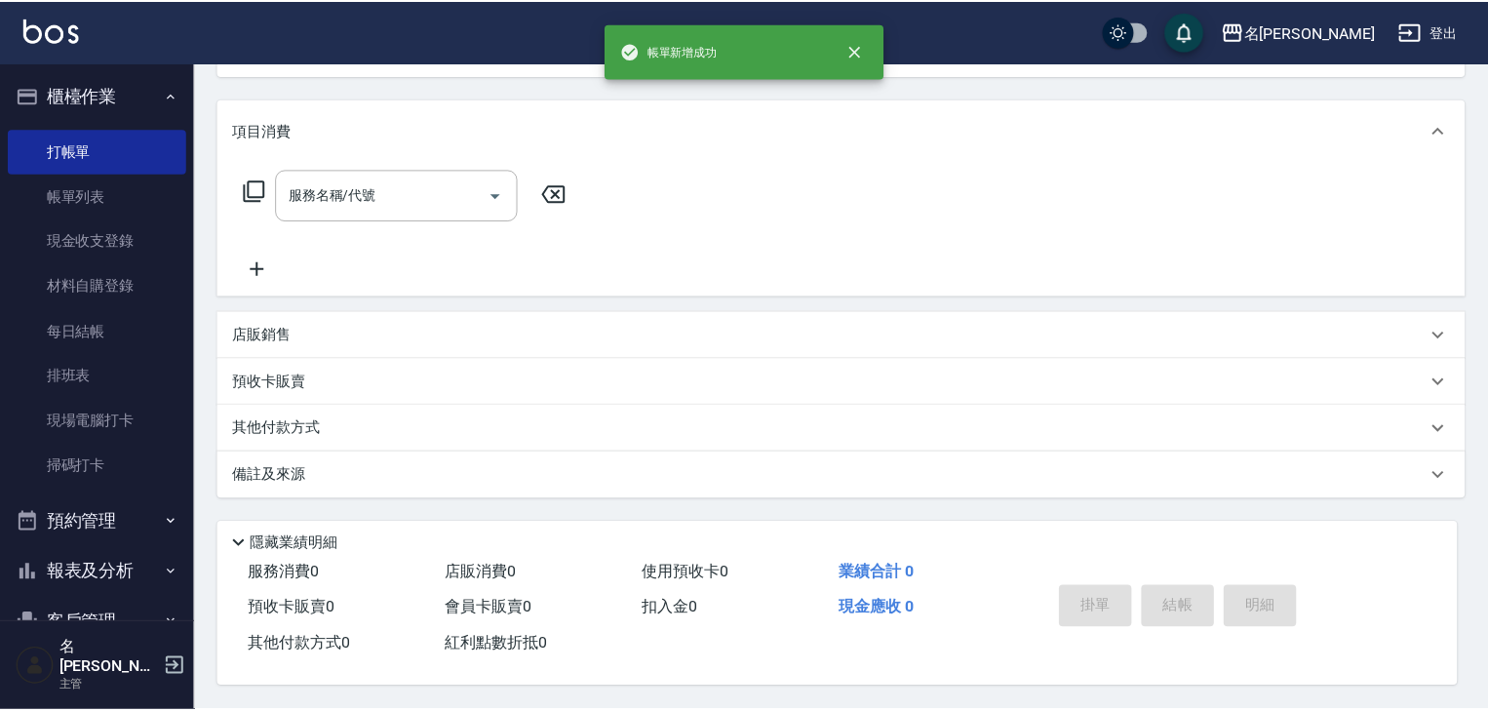
scroll to position [0, 0]
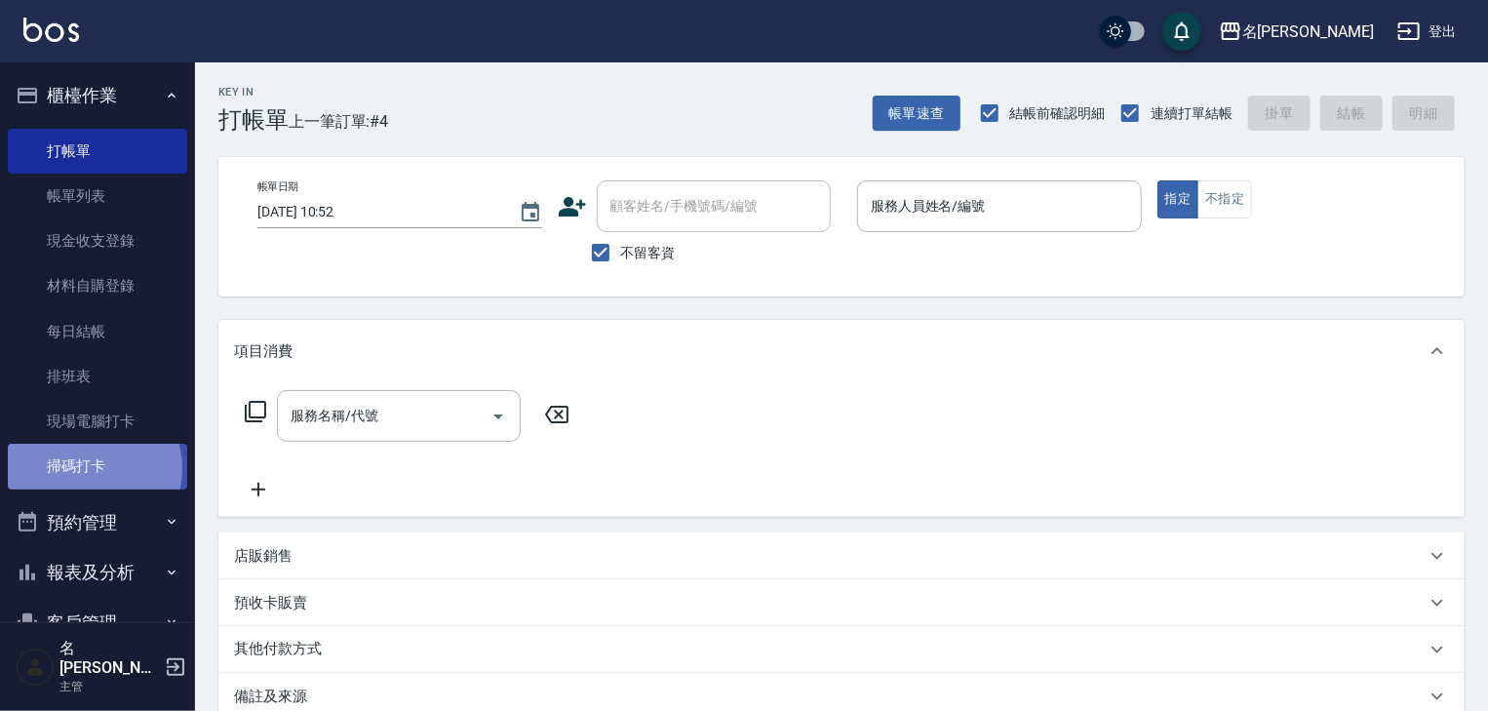
click at [86, 468] on link "掃碼打卡" at bounding box center [97, 466] width 179 height 45
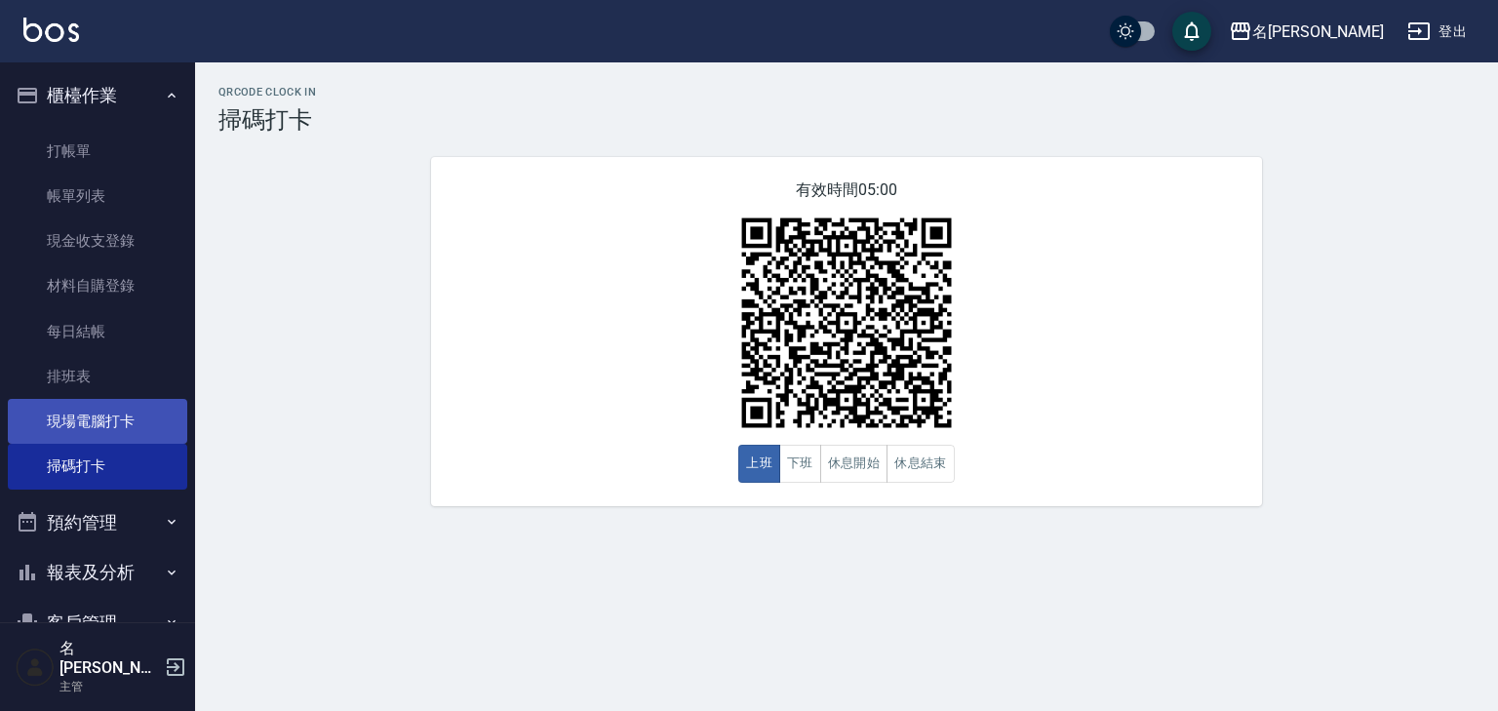
click at [161, 418] on link "現場電腦打卡" at bounding box center [97, 421] width 179 height 45
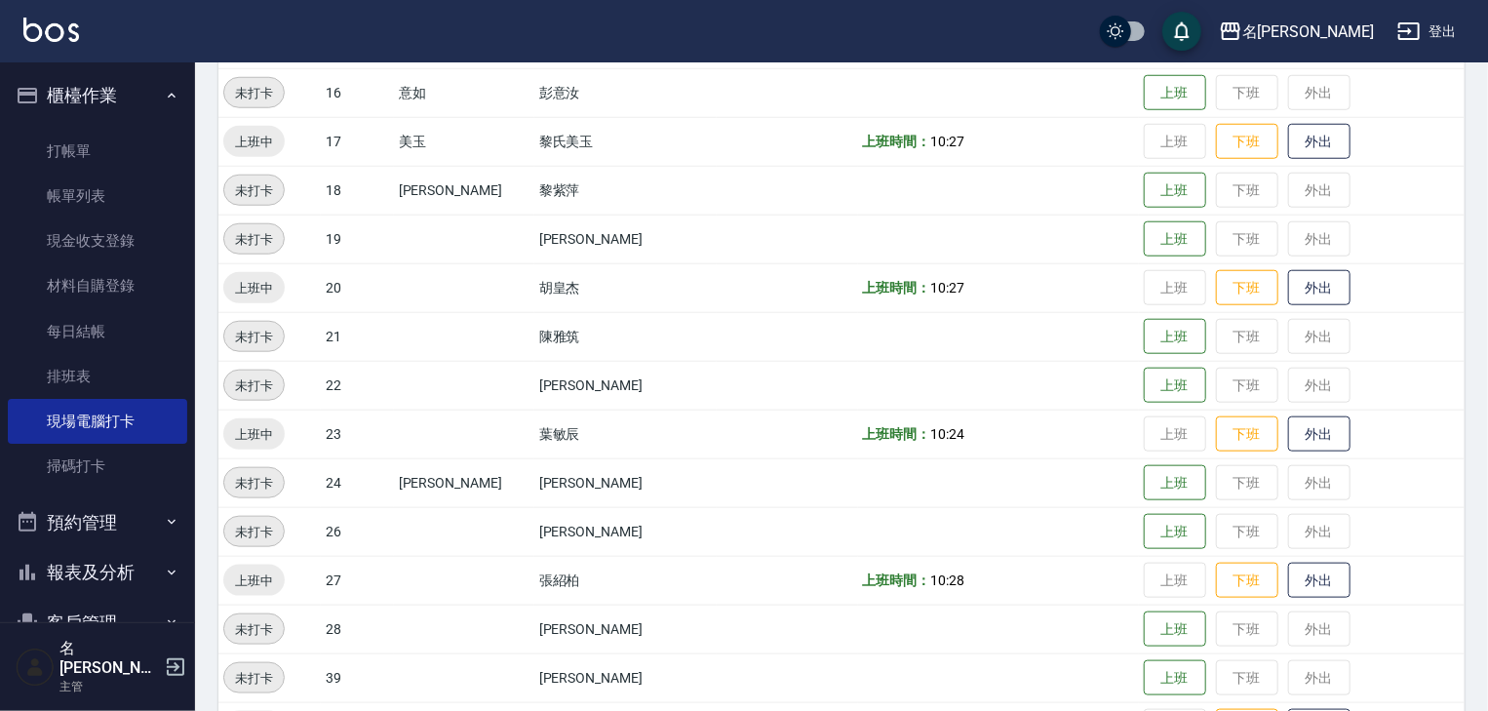
scroll to position [1236, 0]
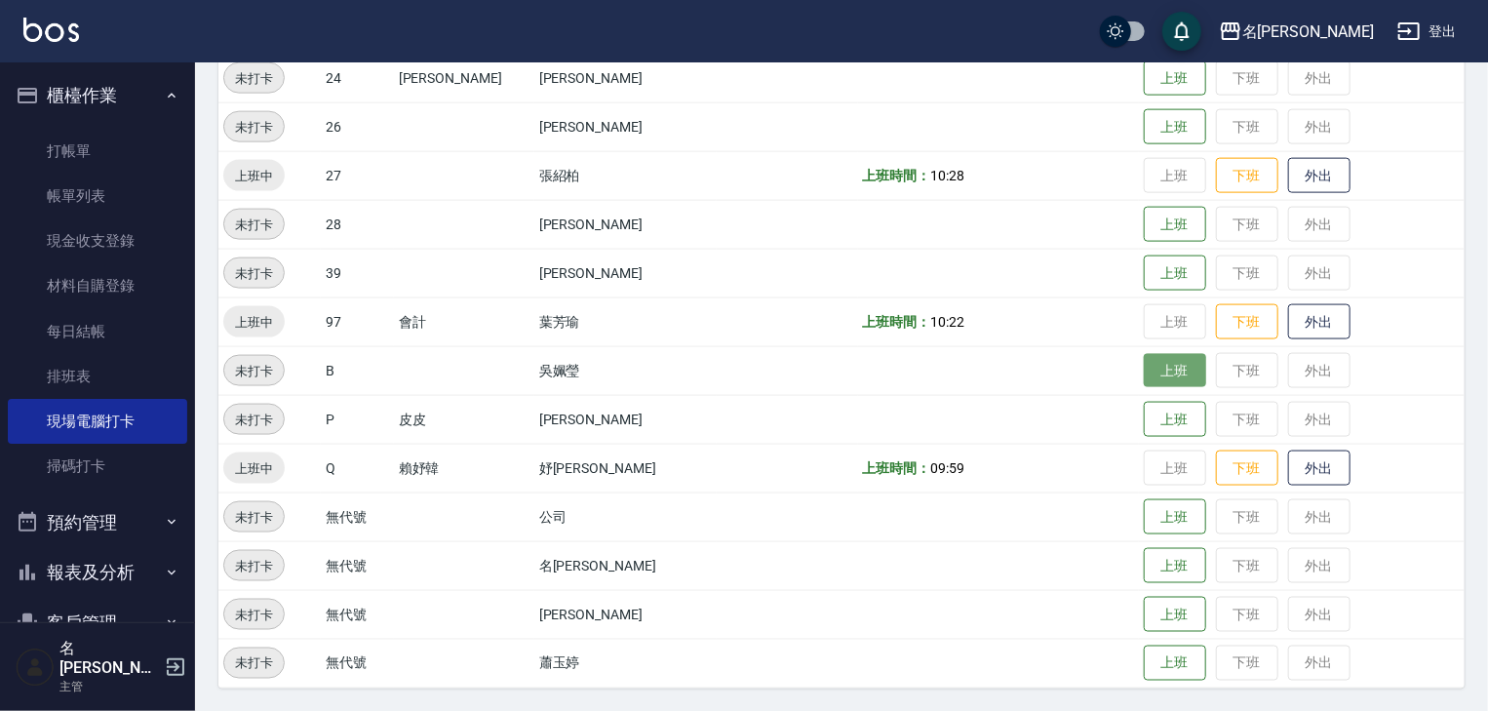
click at [1144, 363] on button "上班" at bounding box center [1175, 371] width 62 height 34
click at [53, 40] on img at bounding box center [51, 30] width 56 height 24
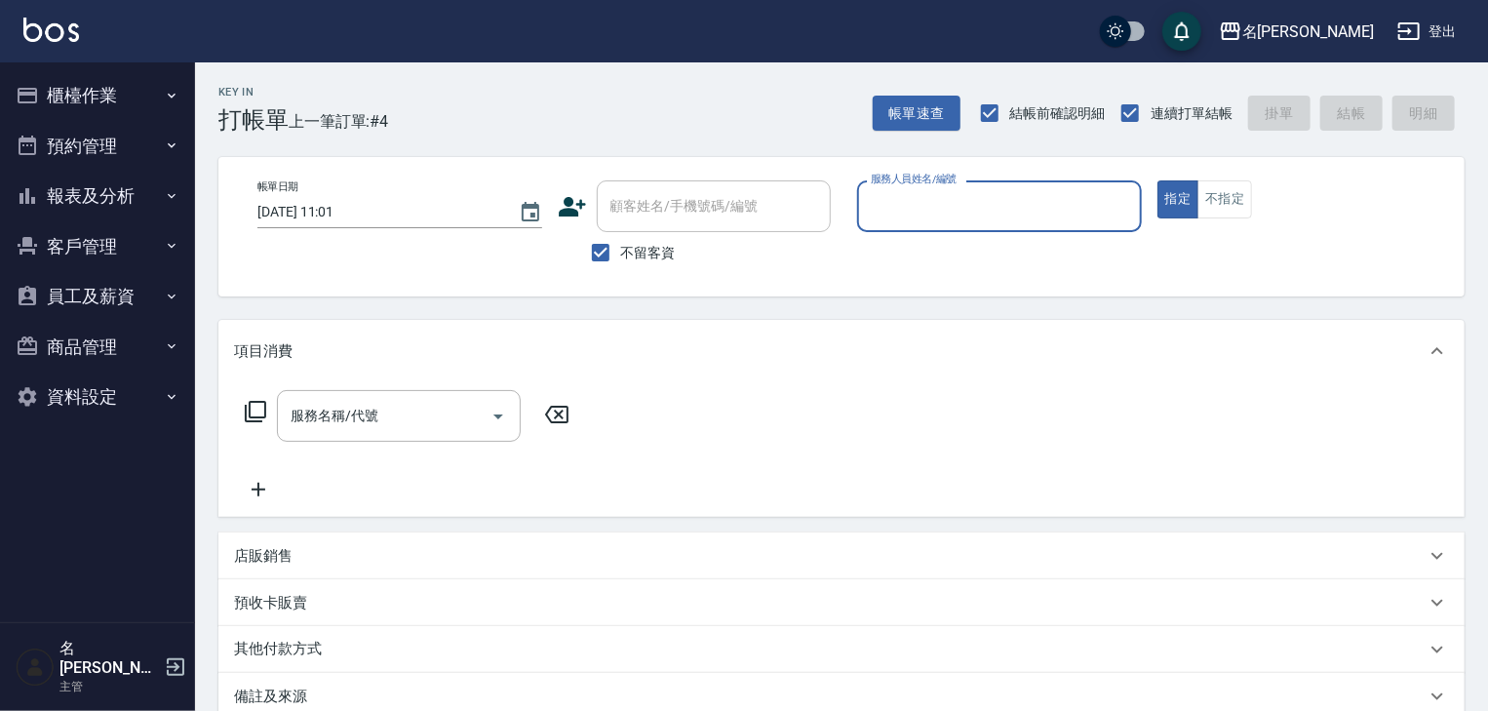
click at [118, 92] on button "櫃檯作業" at bounding box center [97, 95] width 179 height 51
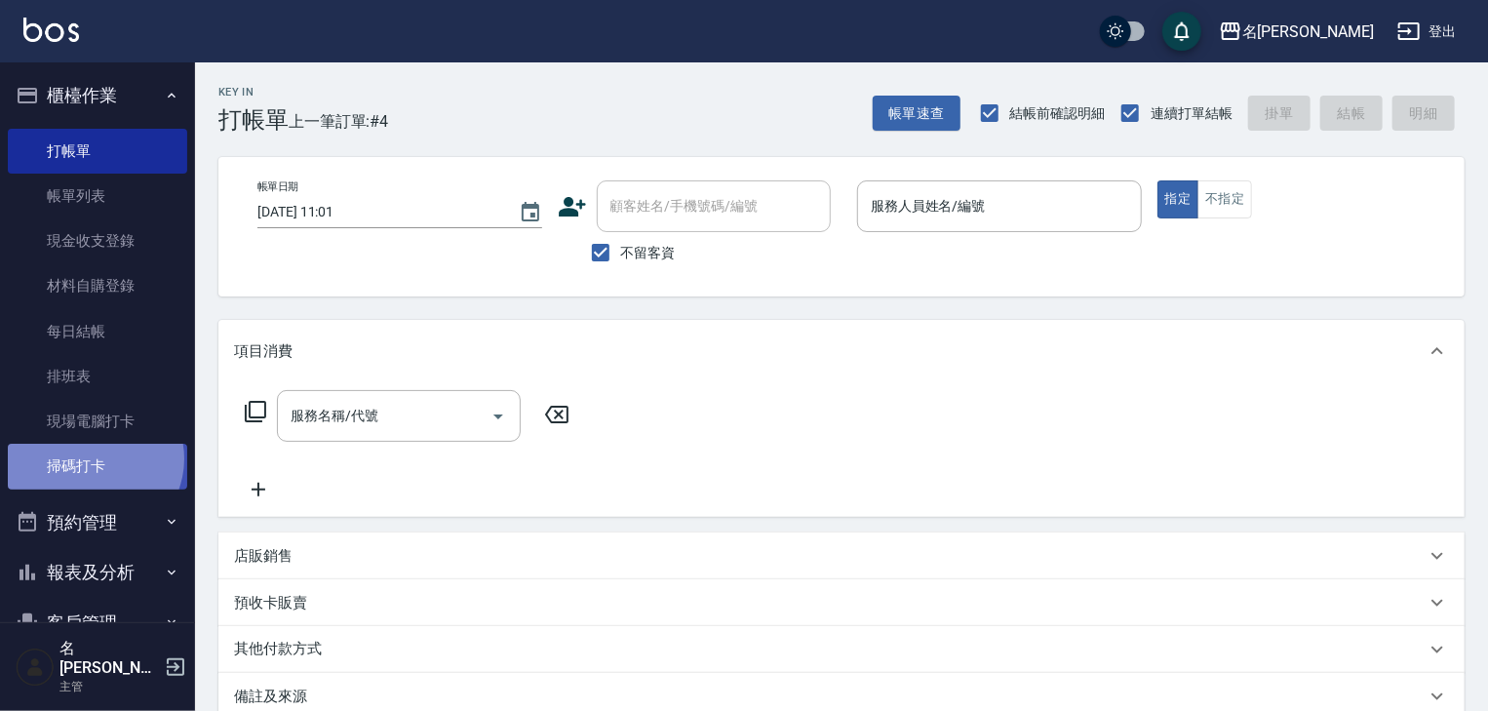
click at [93, 458] on link "掃碼打卡" at bounding box center [97, 466] width 179 height 45
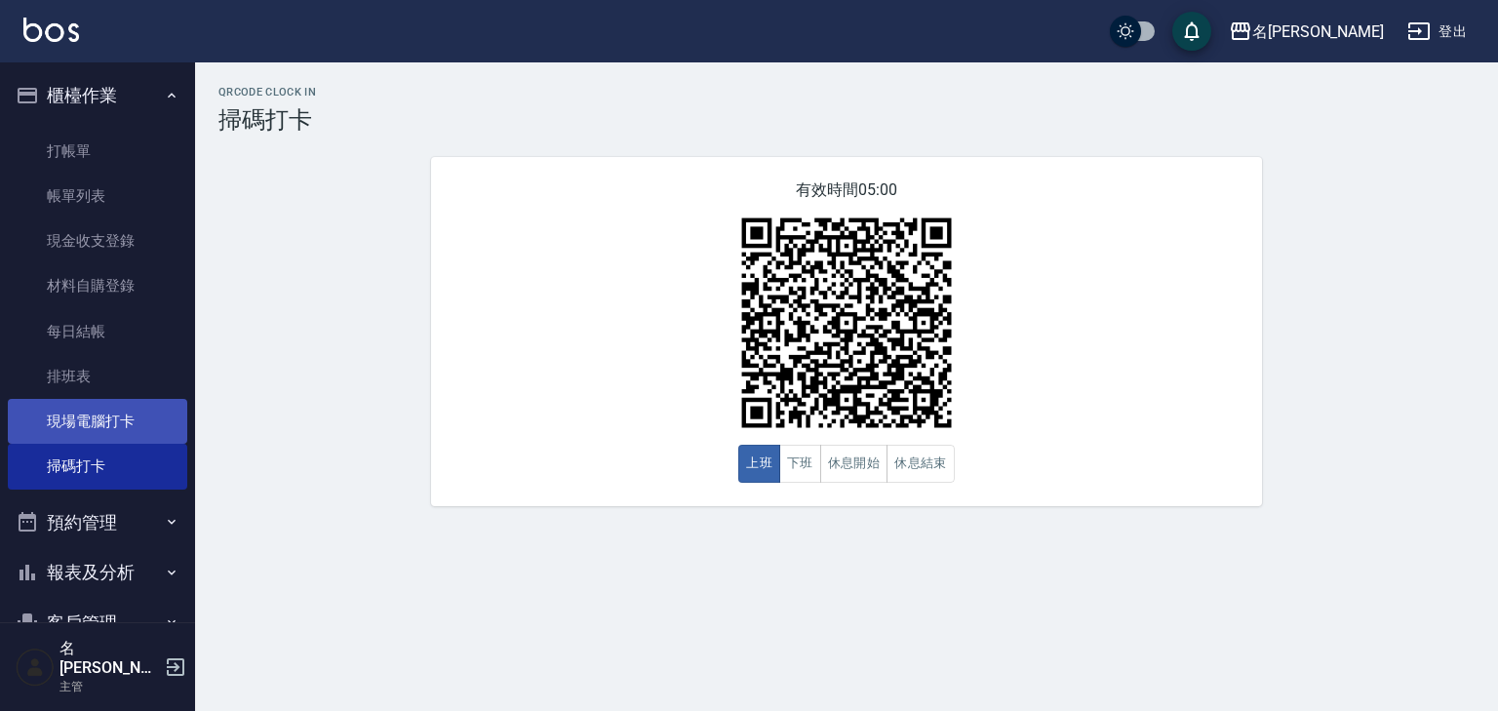
click at [126, 409] on link "現場電腦打卡" at bounding box center [97, 421] width 179 height 45
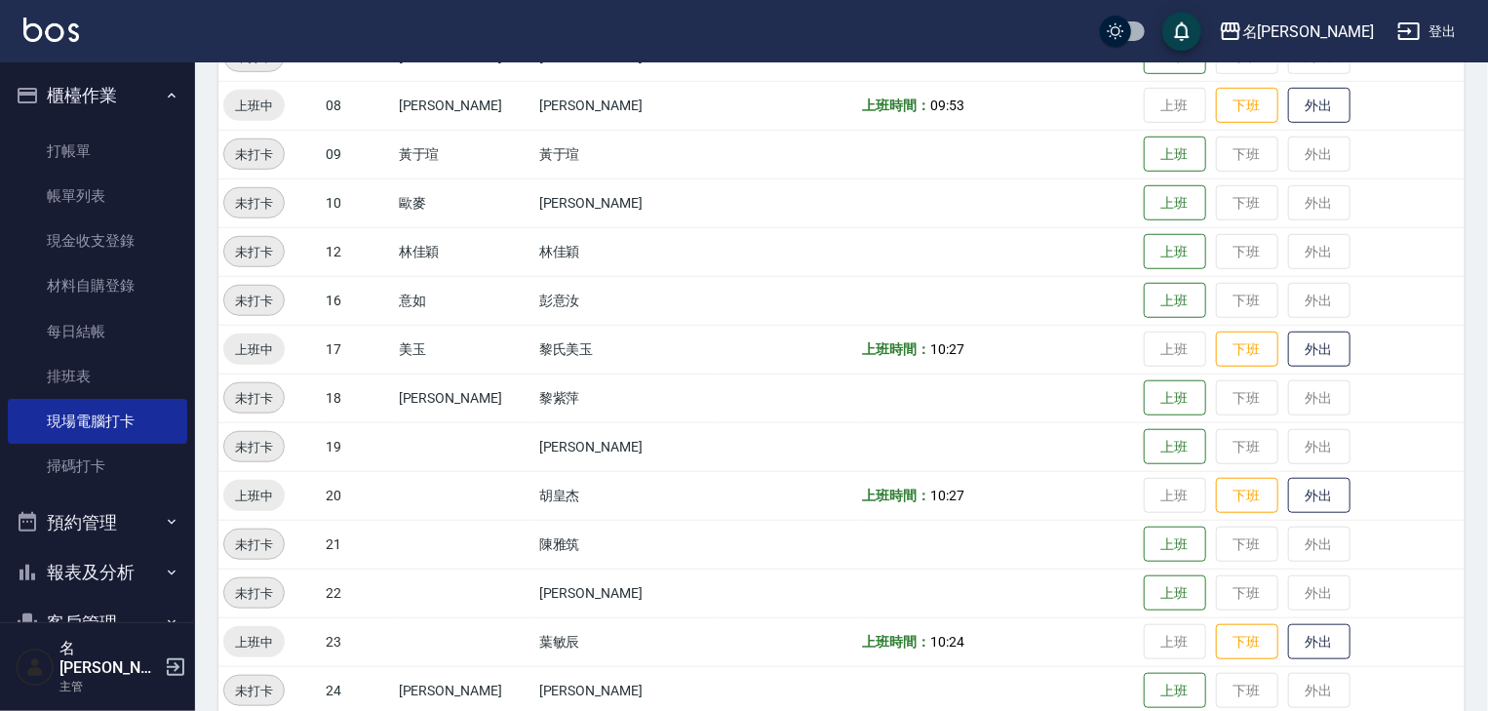
scroll to position [727, 0]
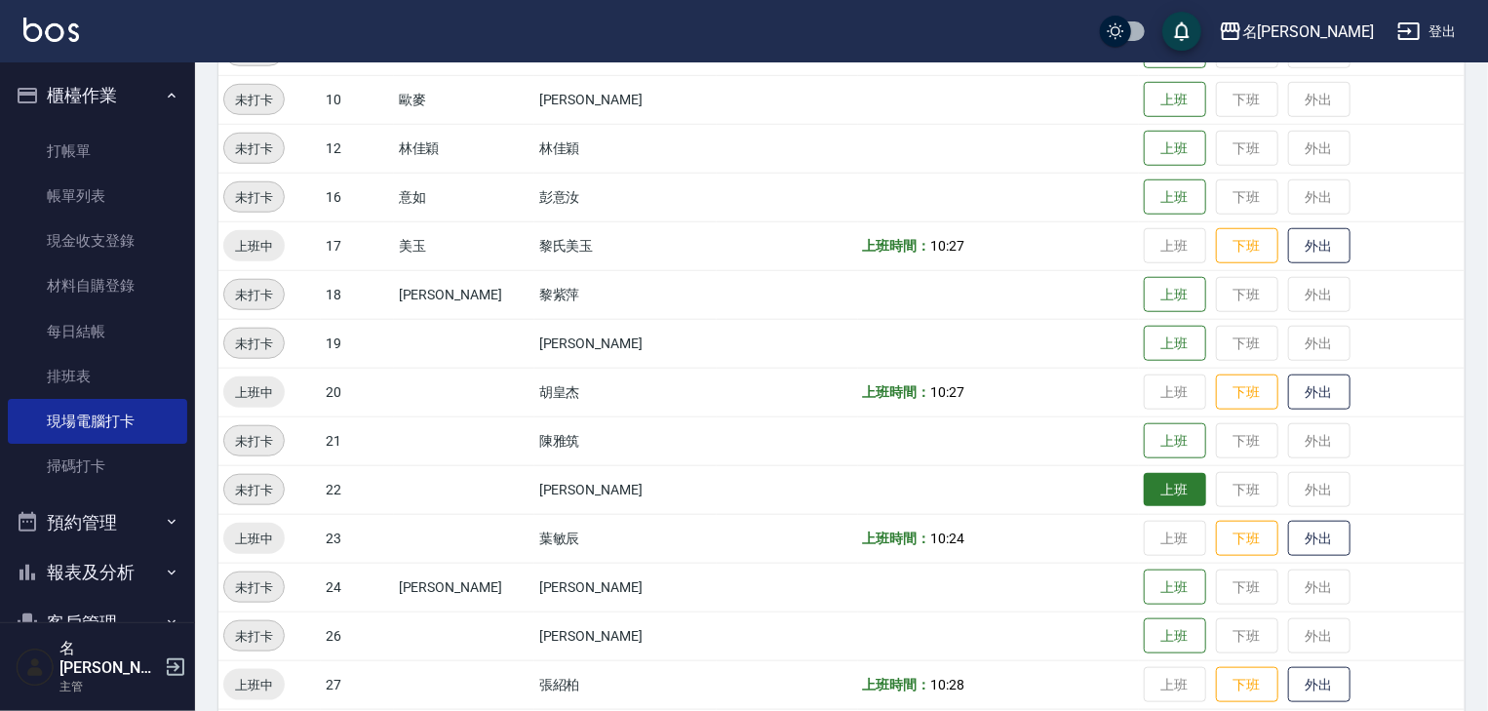
click at [1144, 484] on button "上班" at bounding box center [1175, 490] width 62 height 34
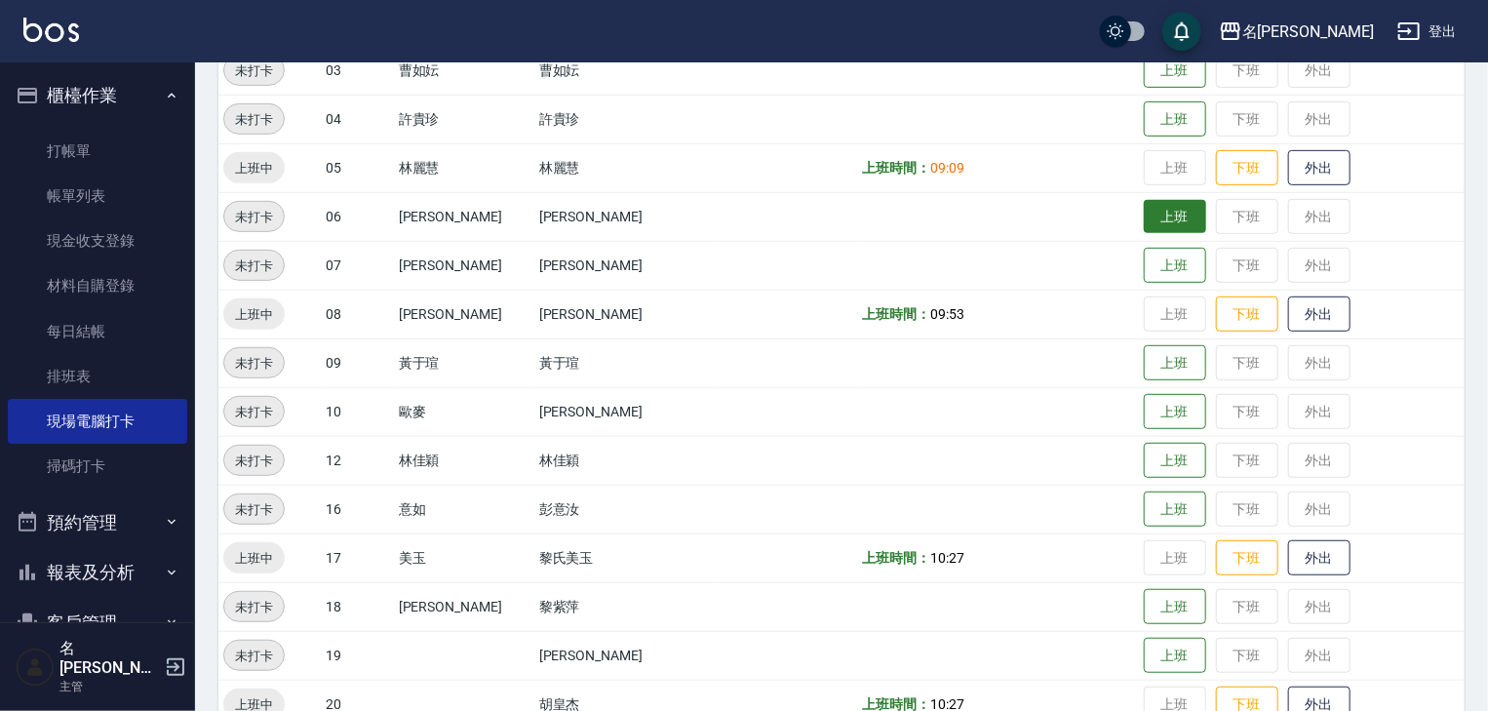
click at [1148, 222] on button "上班" at bounding box center [1175, 217] width 62 height 34
click at [33, 32] on img at bounding box center [51, 30] width 56 height 24
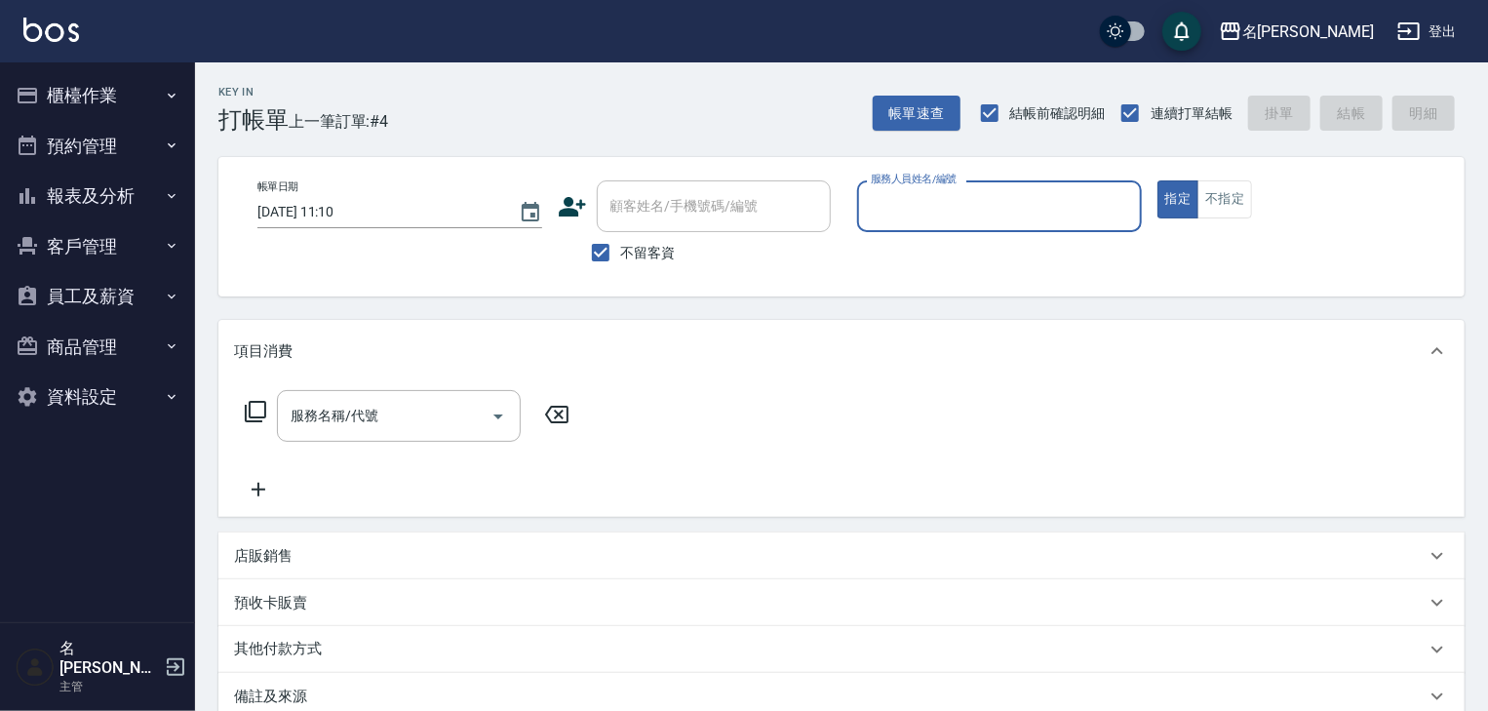
type input "ㄖ"
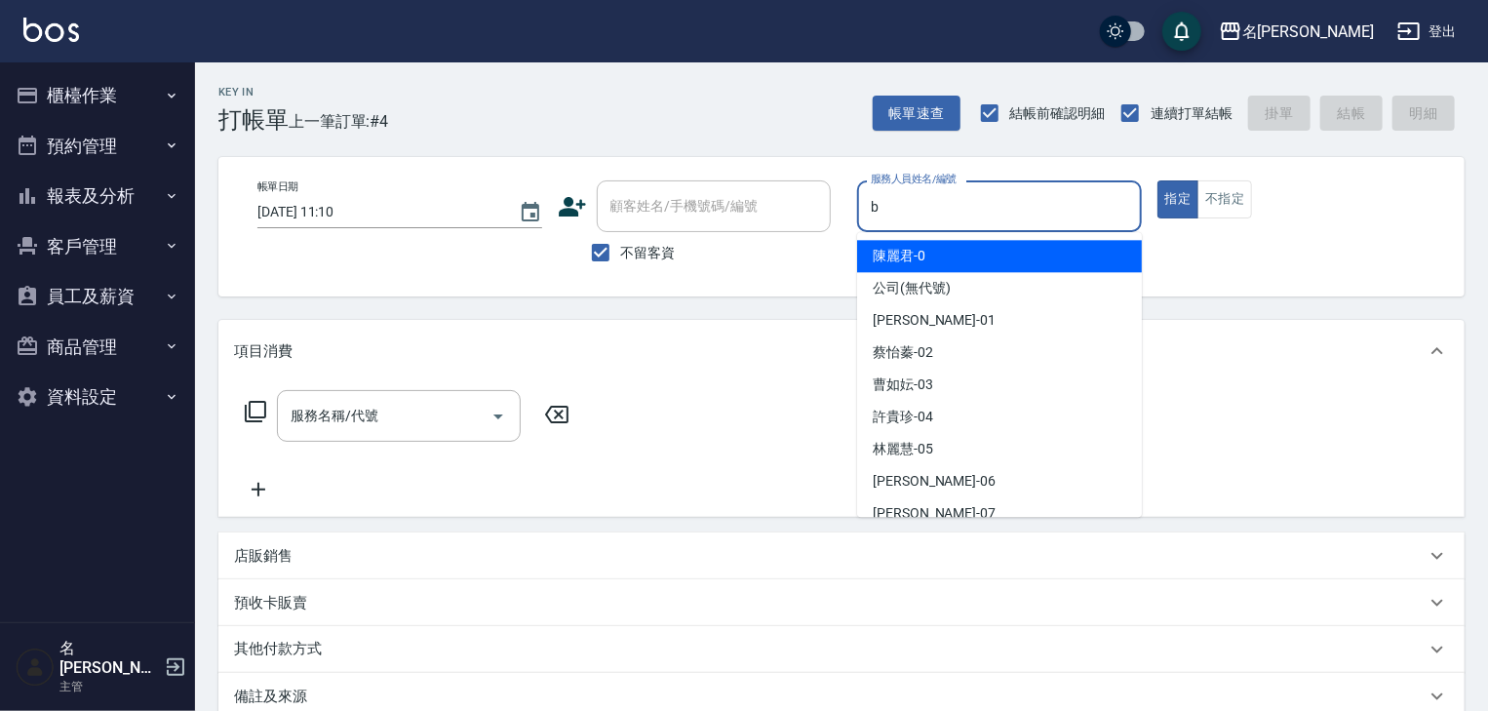
type input "[PERSON_NAME]"
type button "true"
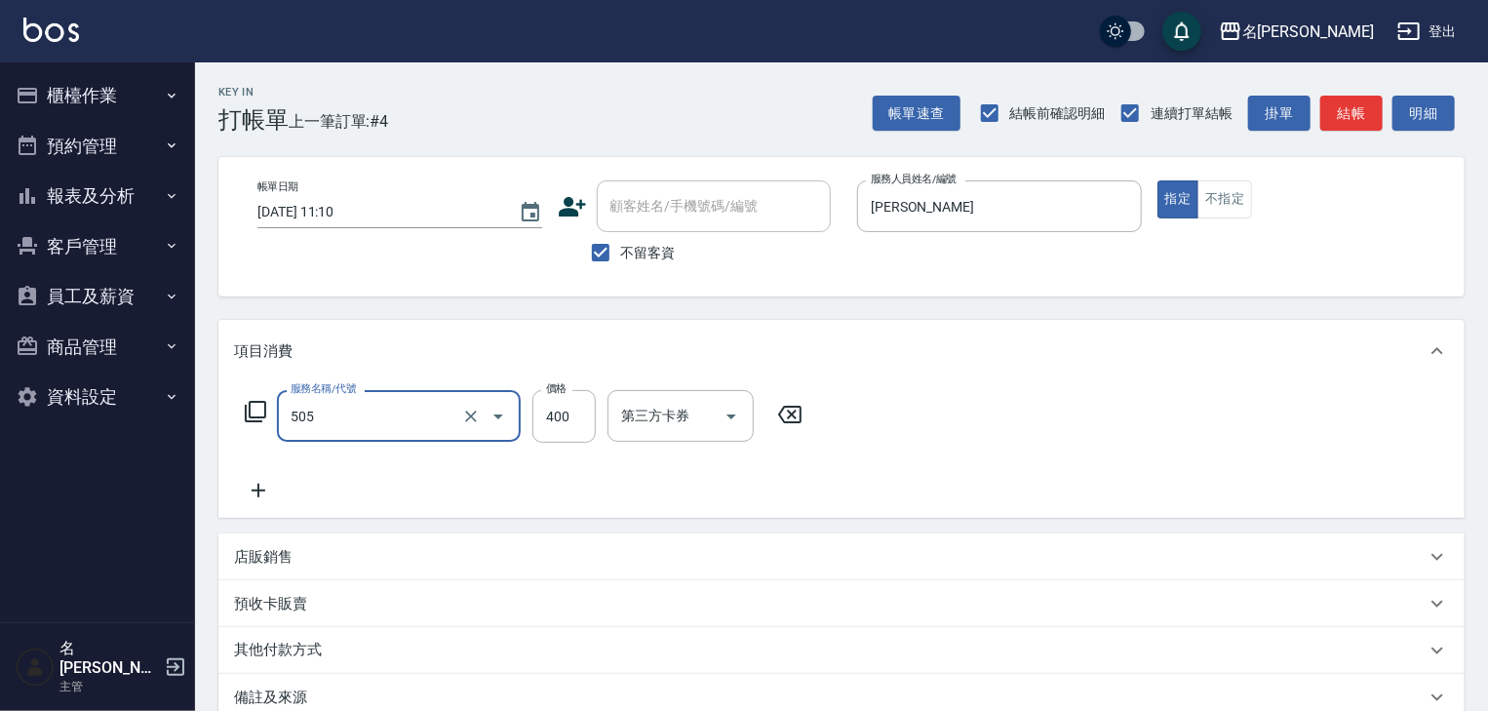
type input "洗髮(505)"
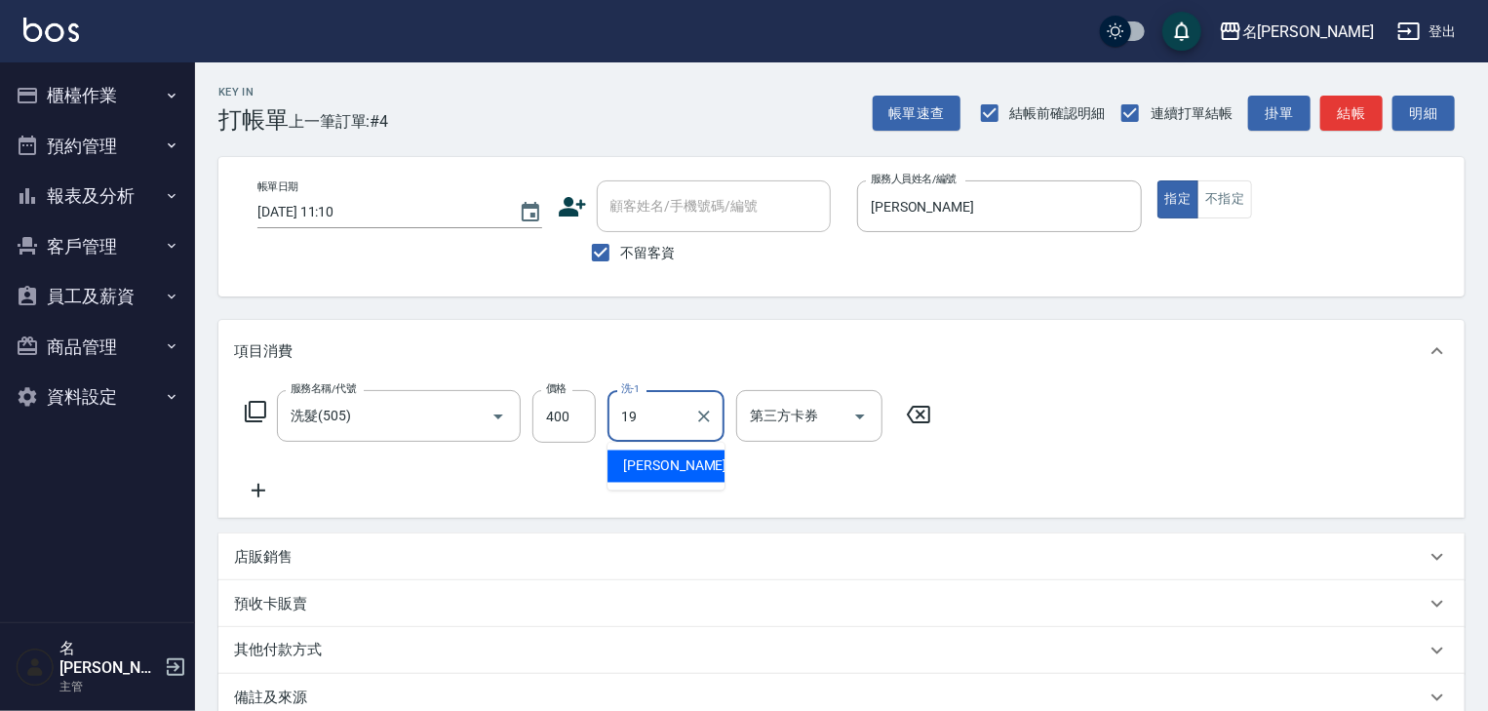
type input "1"
click at [632, 409] on input "洗-1" at bounding box center [665, 416] width 99 height 34
click at [623, 425] on input "洗-1" at bounding box center [665, 416] width 99 height 34
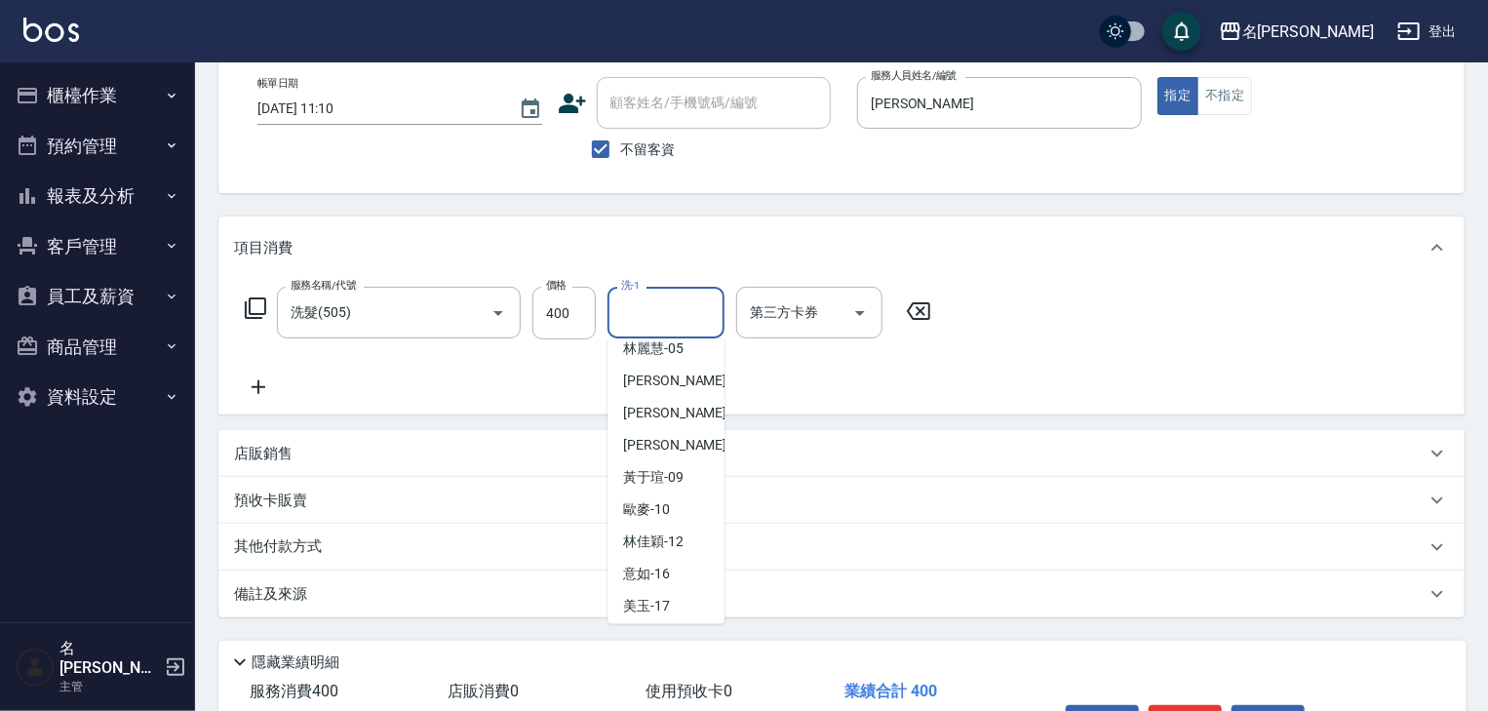
scroll to position [312, 0]
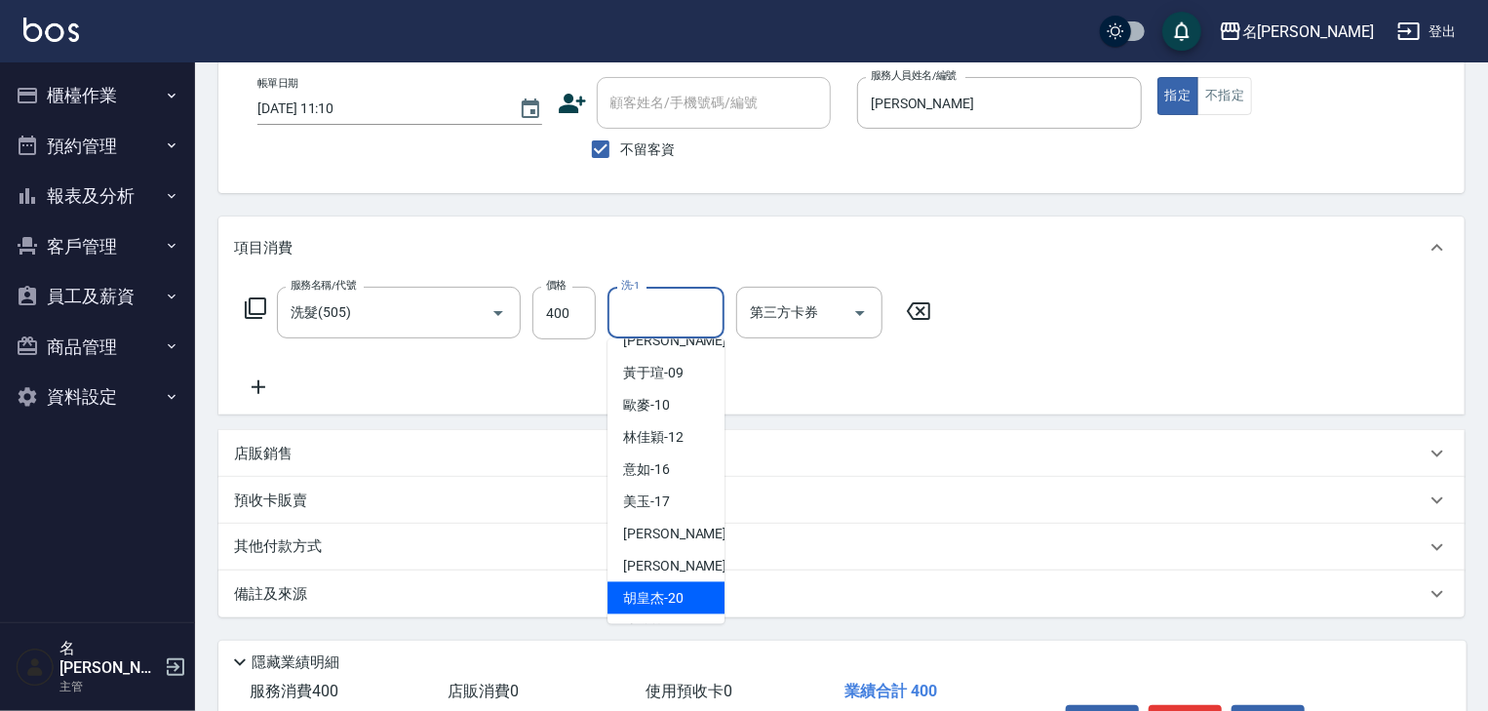
click at [655, 608] on span "[PERSON_NAME]-20" at bounding box center [653, 598] width 60 height 20
type input "[PERSON_NAME]-20"
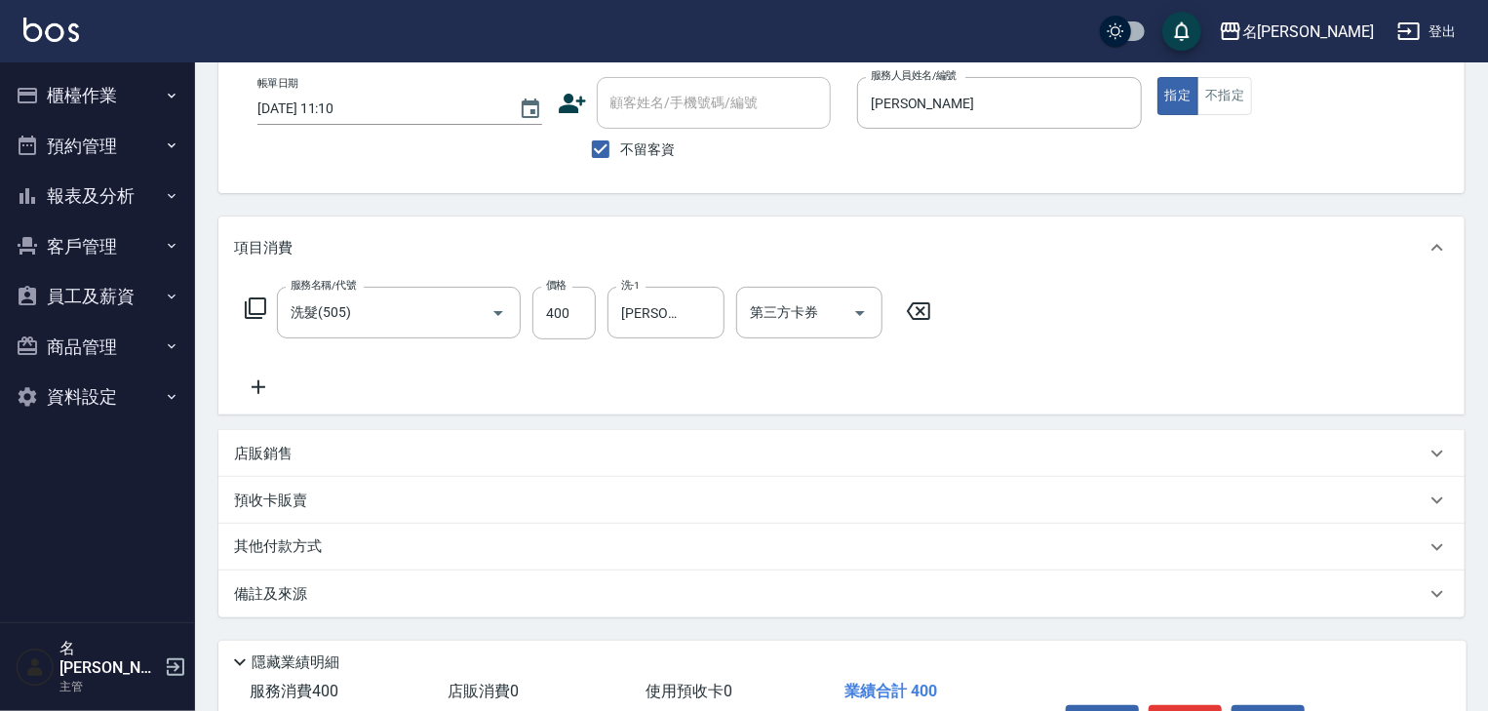
click at [261, 395] on icon at bounding box center [258, 386] width 49 height 23
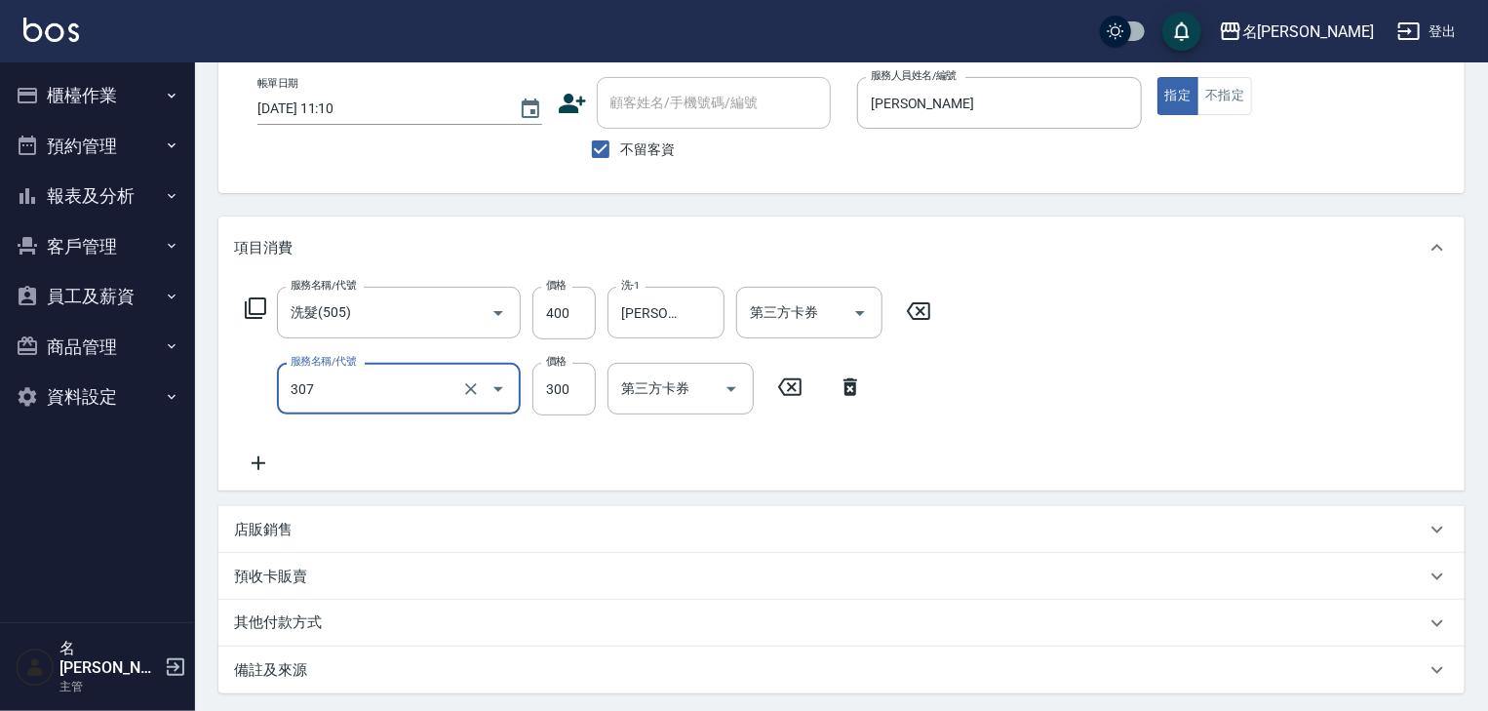
type input "剪髮(307)"
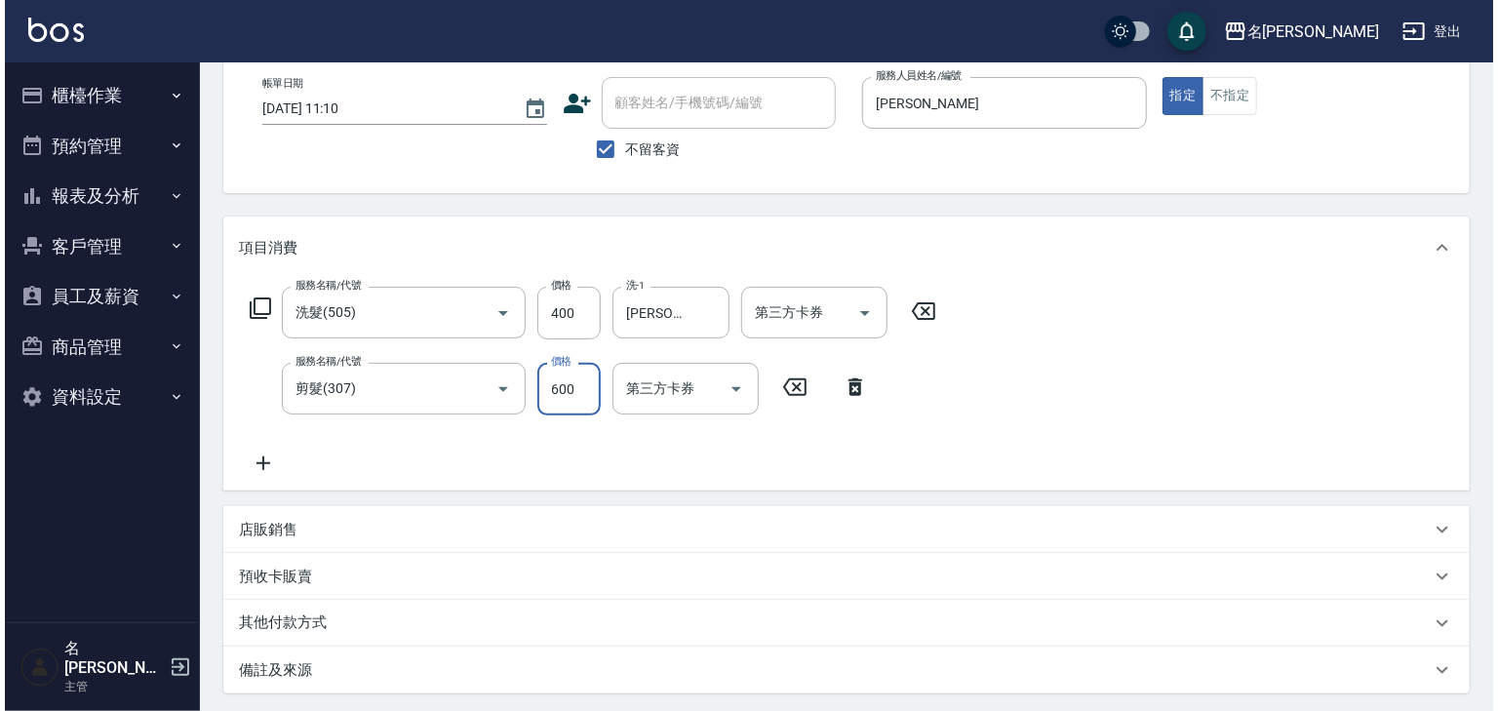
scroll to position [304, 0]
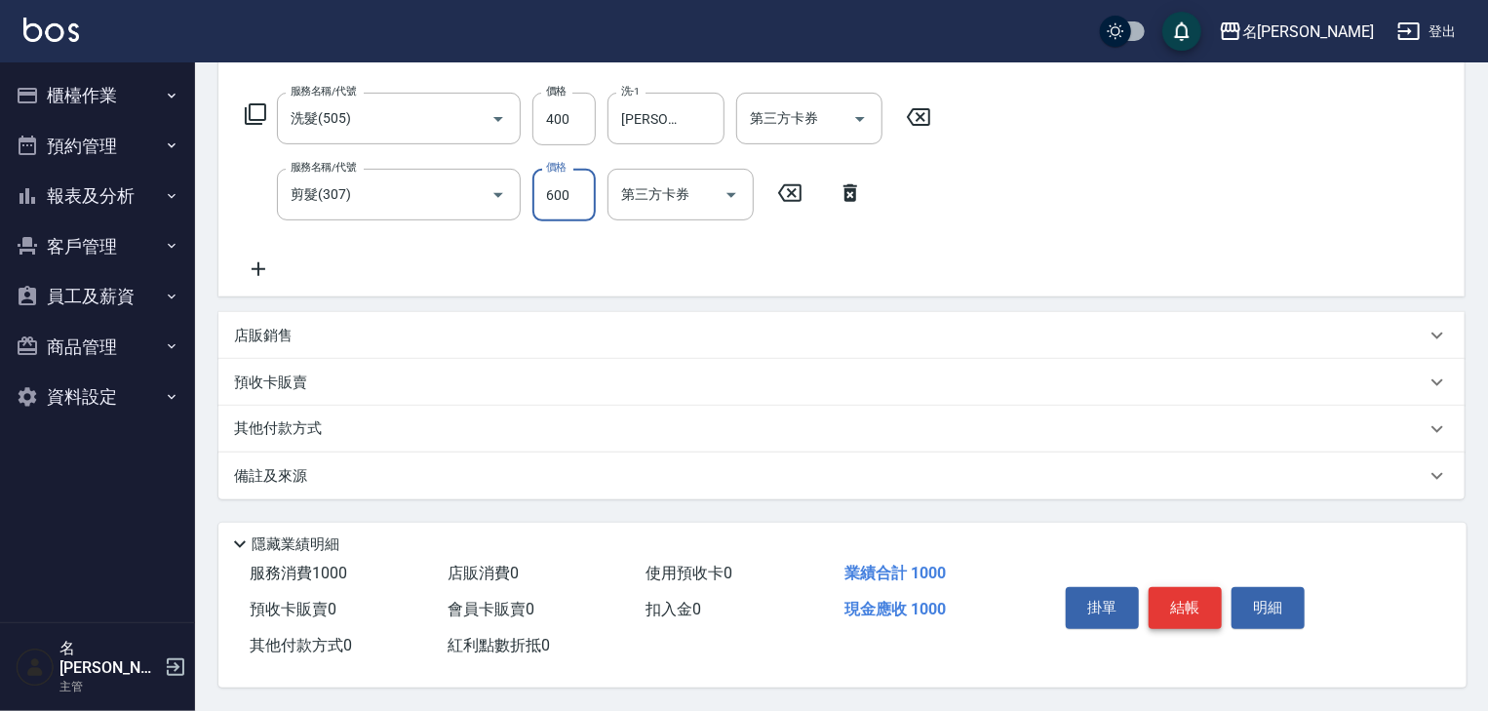
type input "600"
click at [1189, 601] on button "結帳" at bounding box center [1185, 607] width 73 height 41
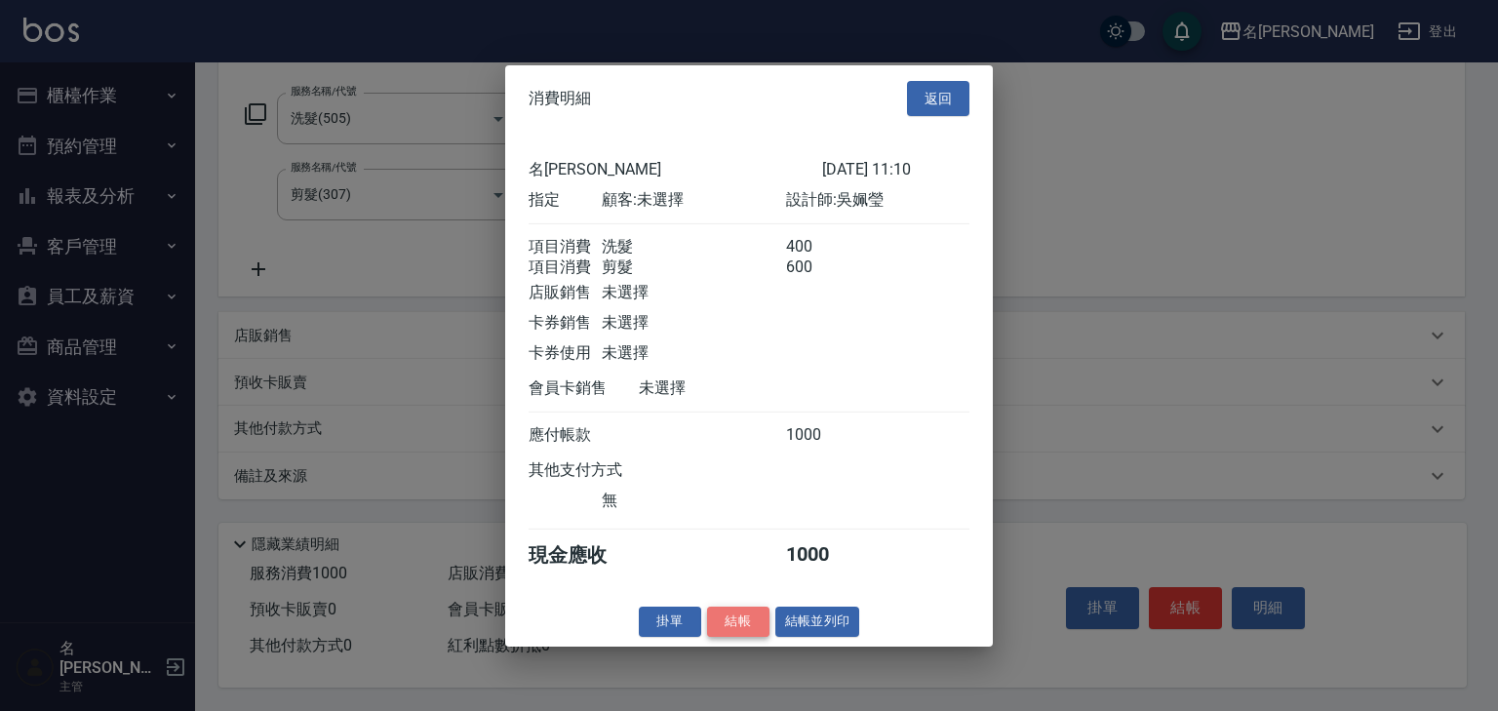
click at [718, 620] on button "結帳" at bounding box center [738, 621] width 62 height 30
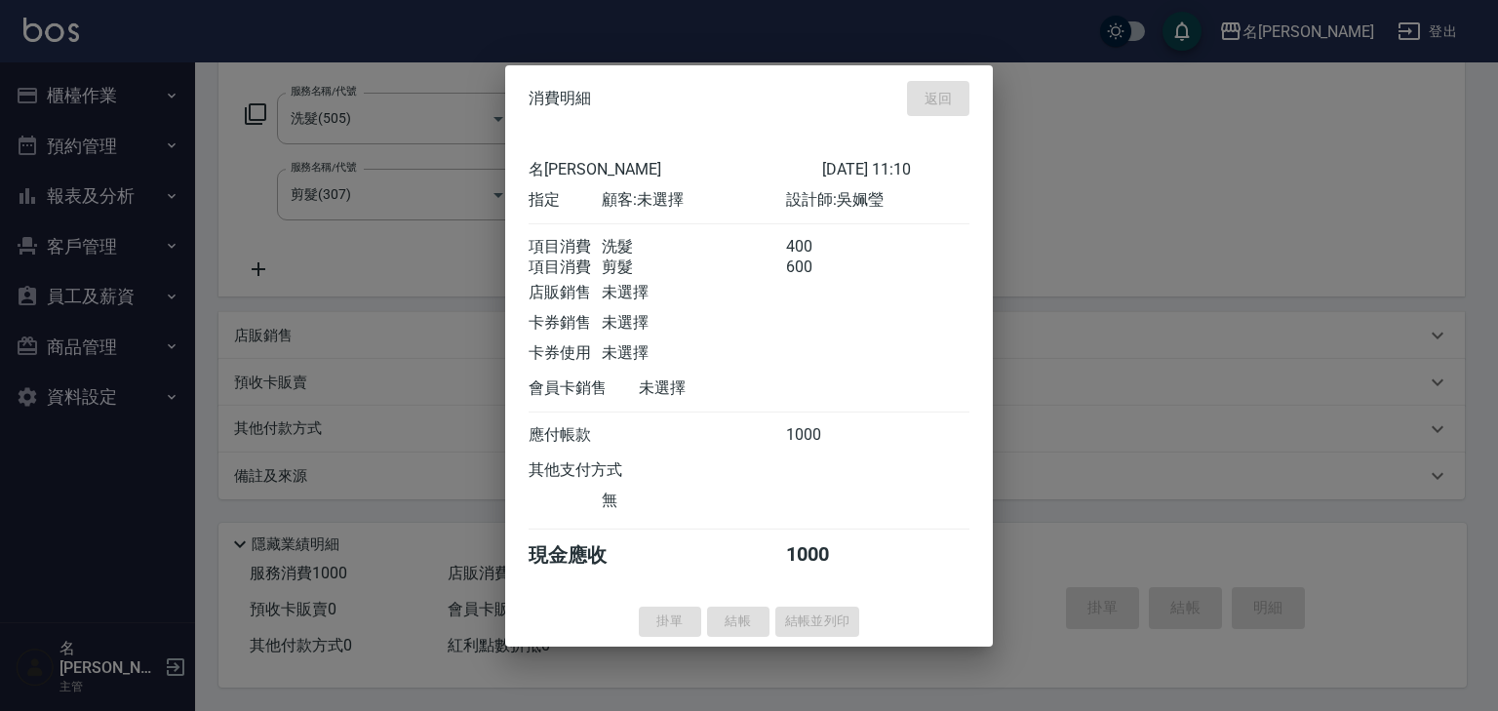
type input "[DATE] 11:29"
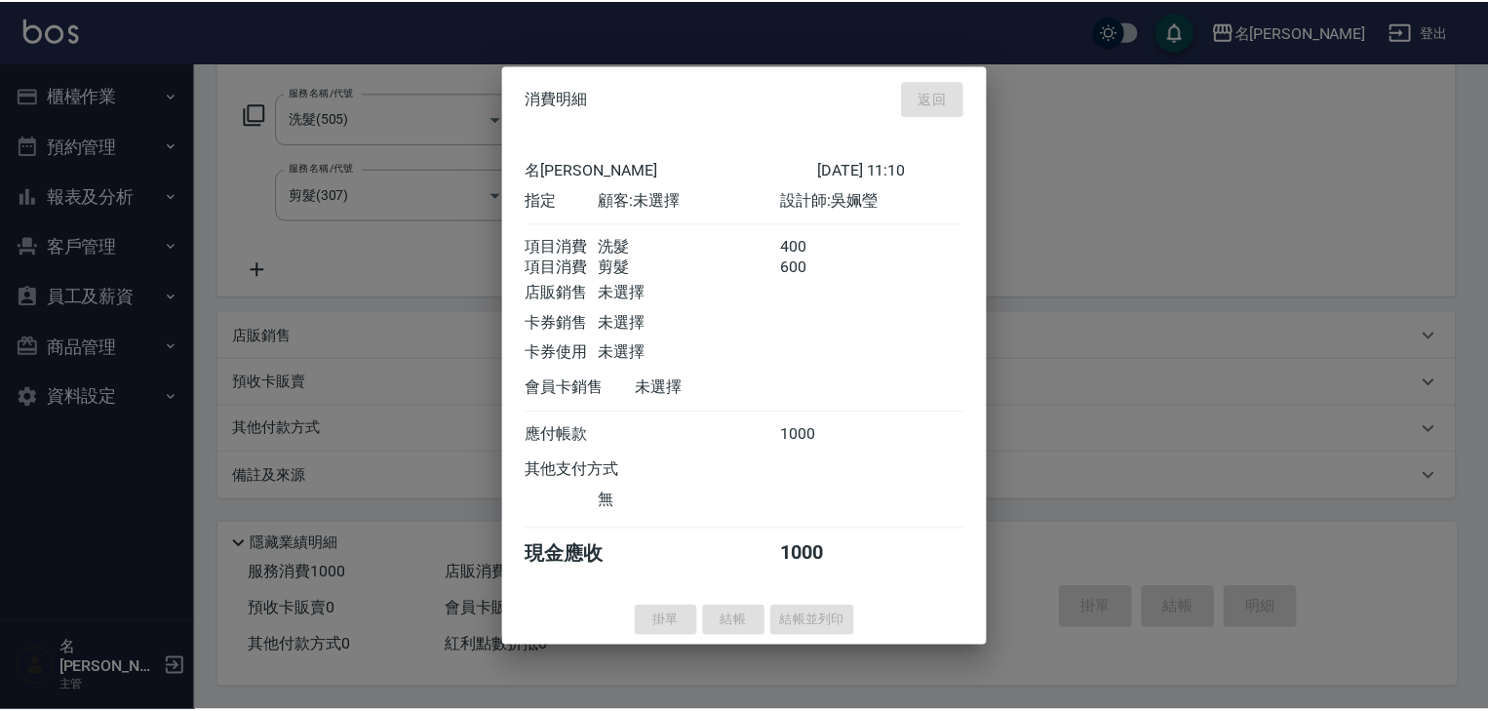
scroll to position [0, 0]
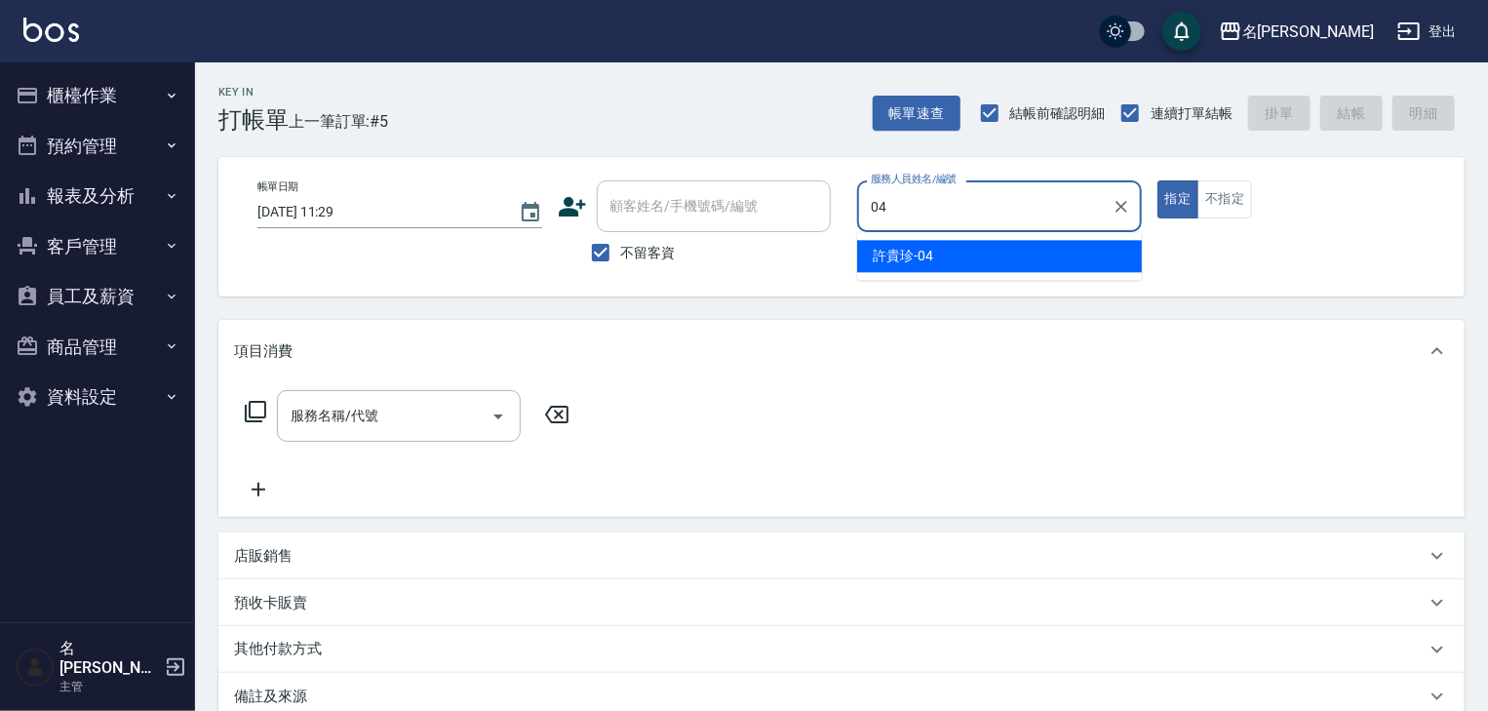
type input "[PERSON_NAME]-04"
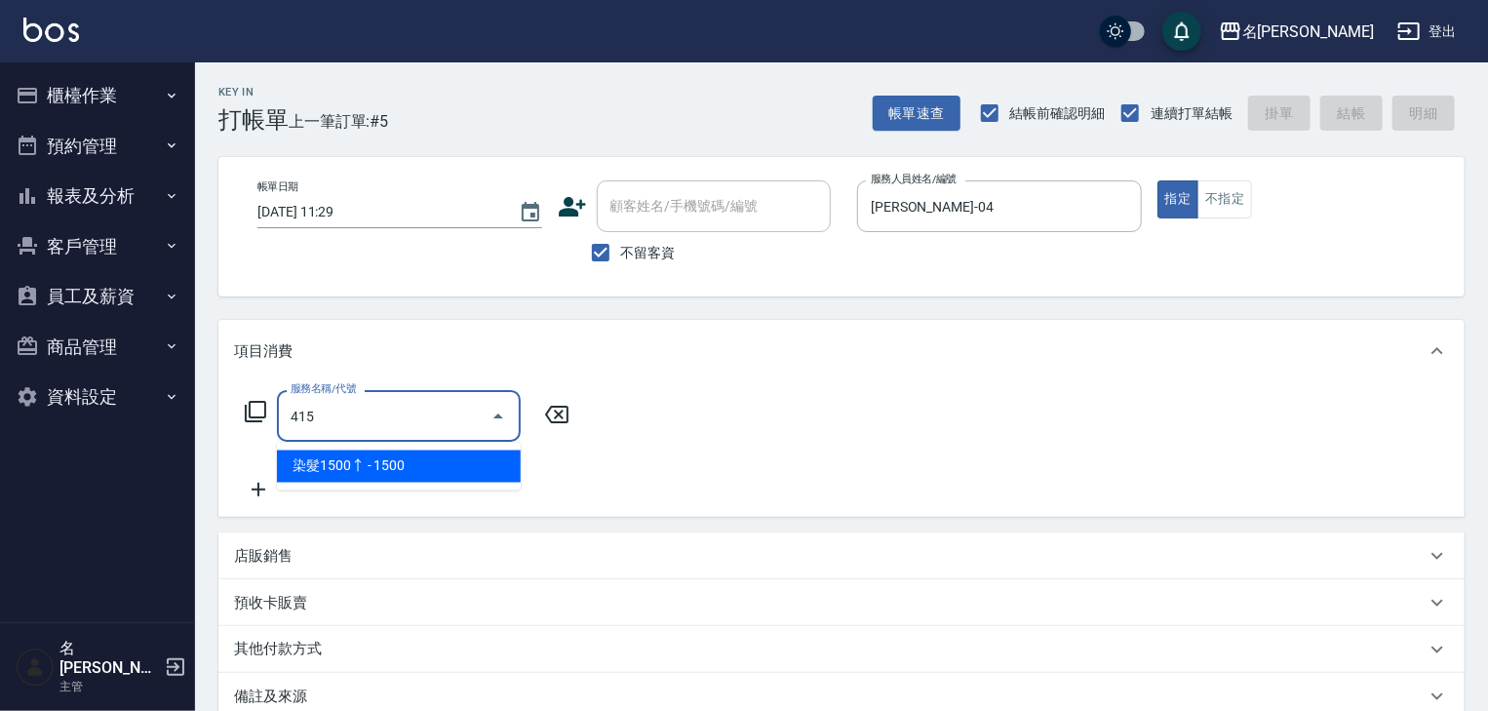
type input "染髮1500↑(415)"
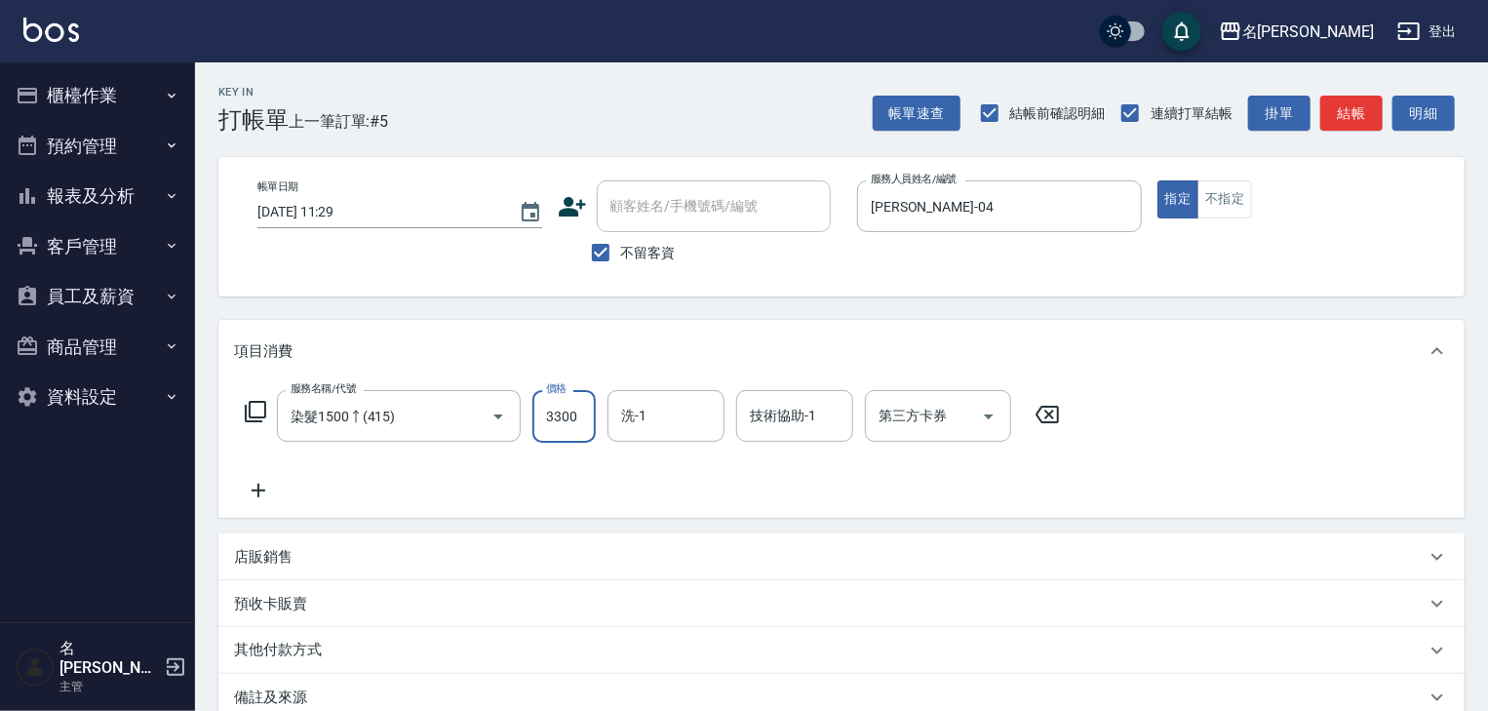
type input "3300"
type input "[PERSON_NAME]-23"
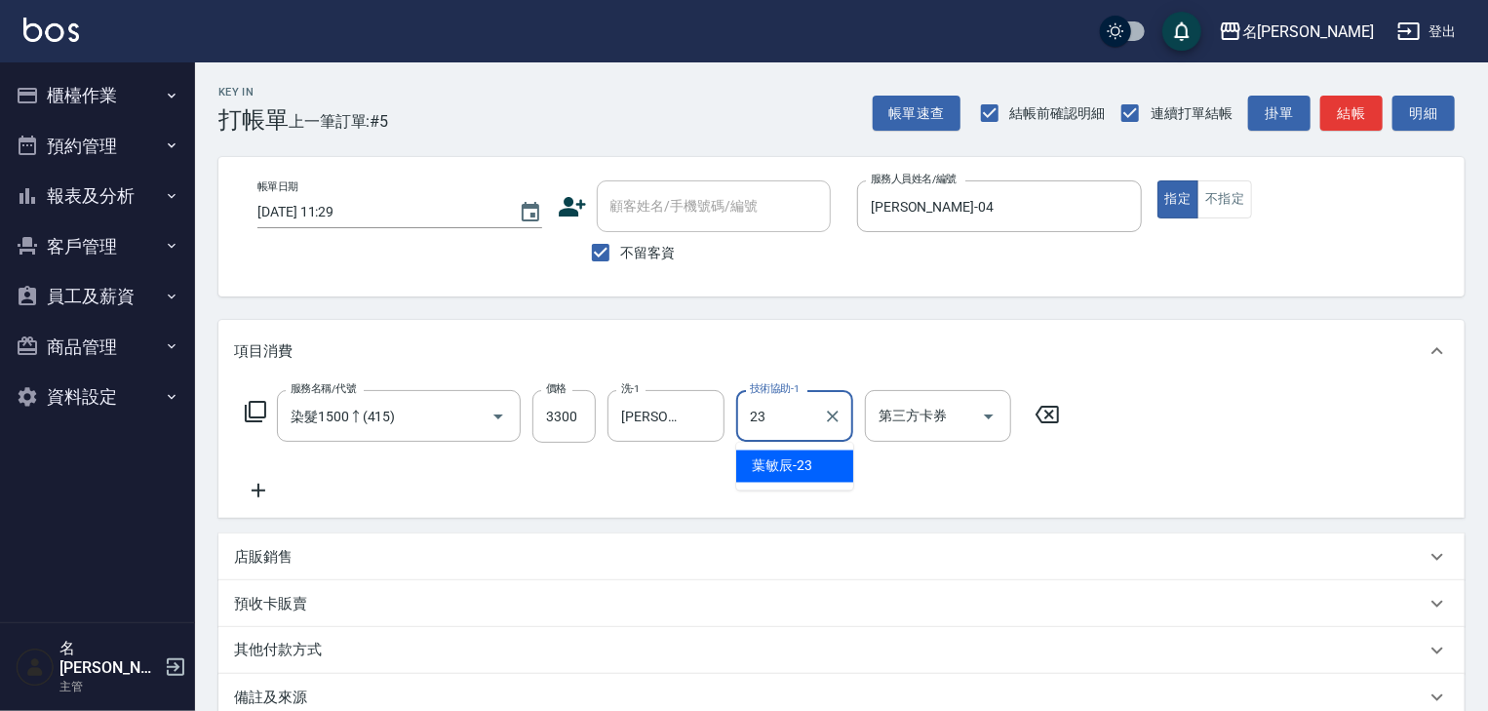
type input "[PERSON_NAME]-23"
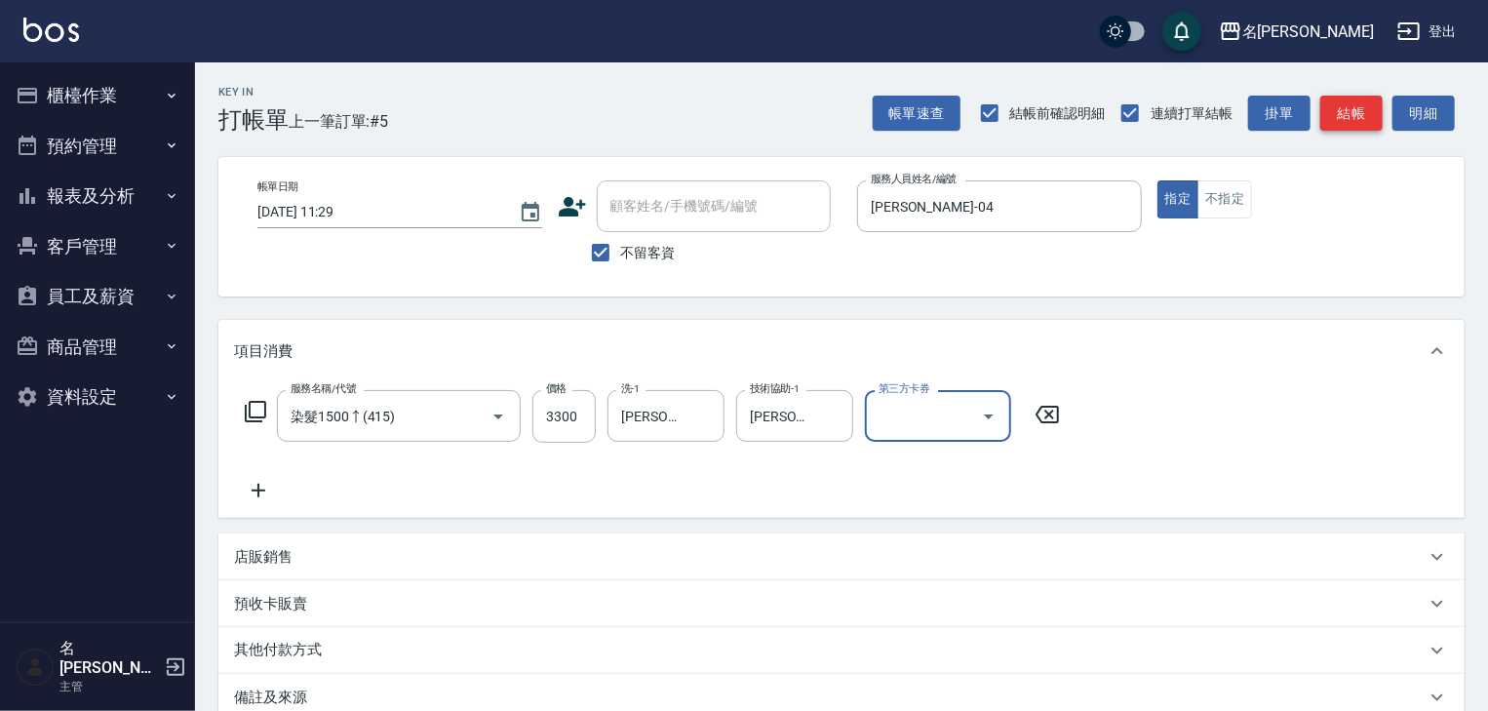
click at [1340, 100] on button "結帳" at bounding box center [1351, 114] width 62 height 36
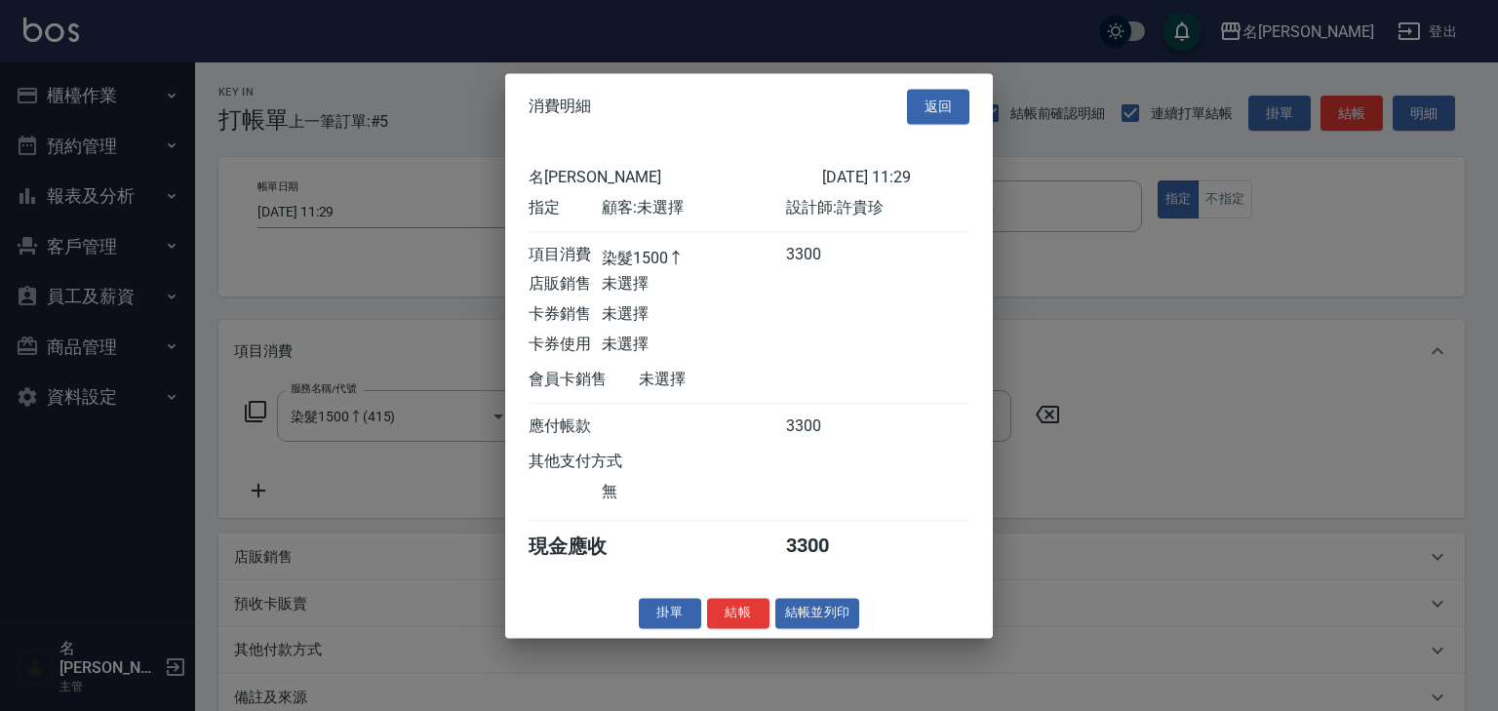
click at [838, 604] on div "消費明細 返回 名留[PERSON_NAME] [DATE] 11:29 指定 顧客: 未選擇 設計師: [PERSON_NAME] 項目消費 染髮1500↑…" at bounding box center [748, 355] width 487 height 565
click at [836, 616] on button "結帳並列印" at bounding box center [817, 613] width 85 height 30
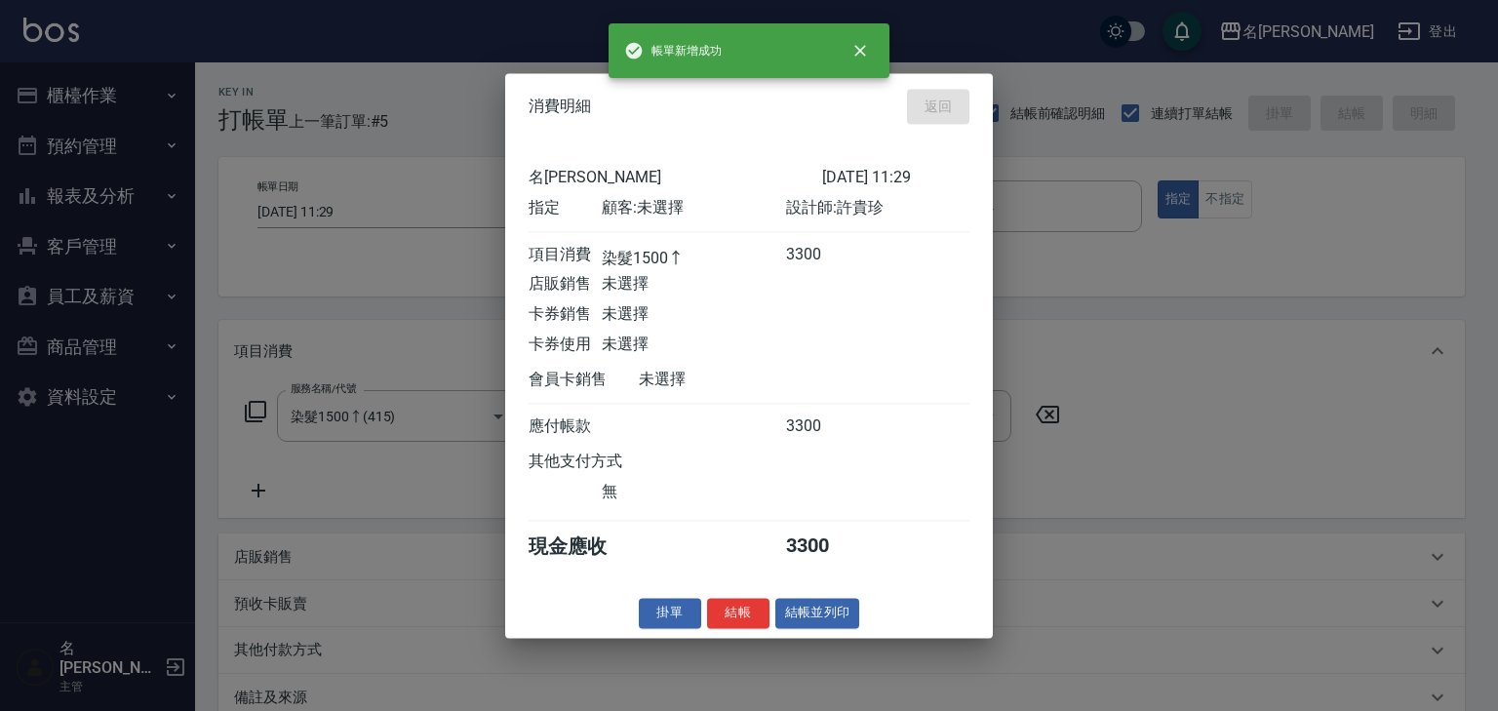
type input "[DATE] 11:34"
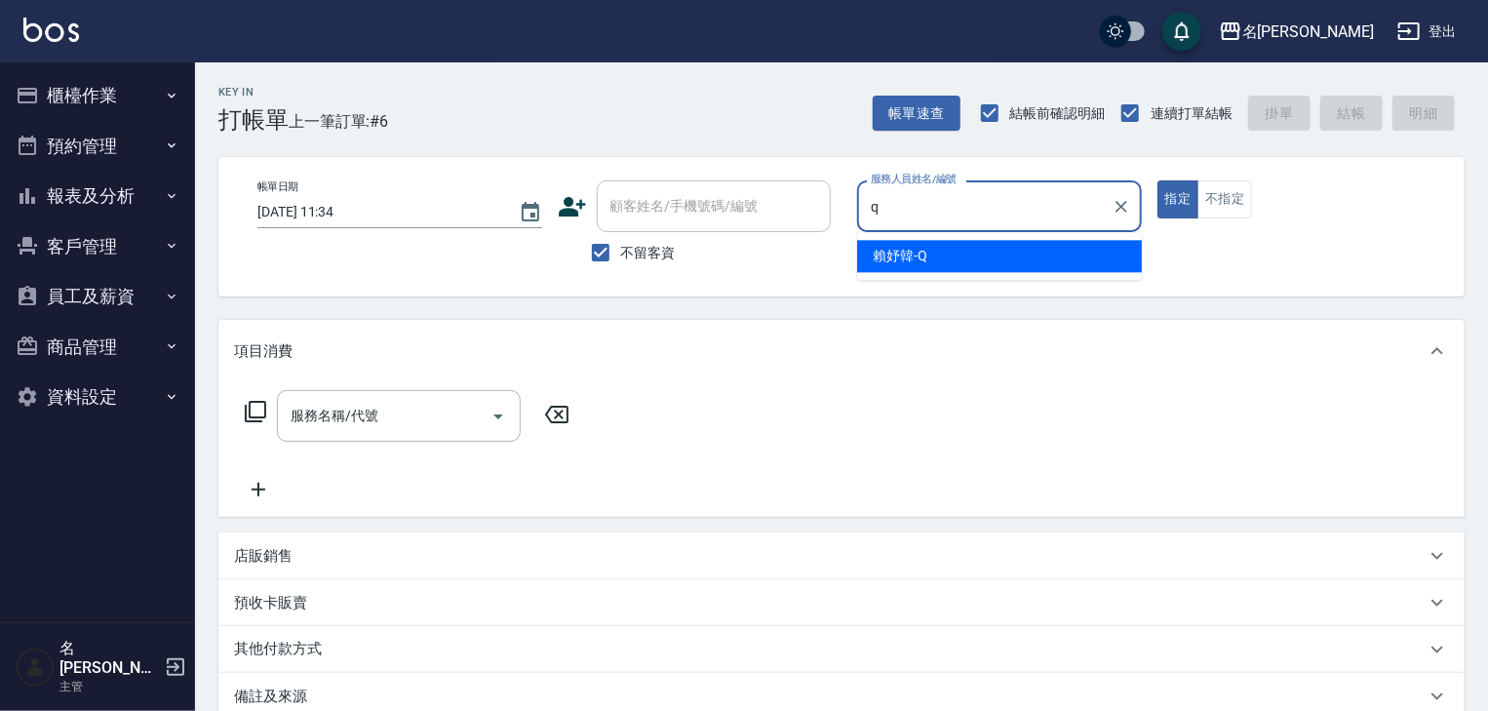
type input "[PERSON_NAME]"
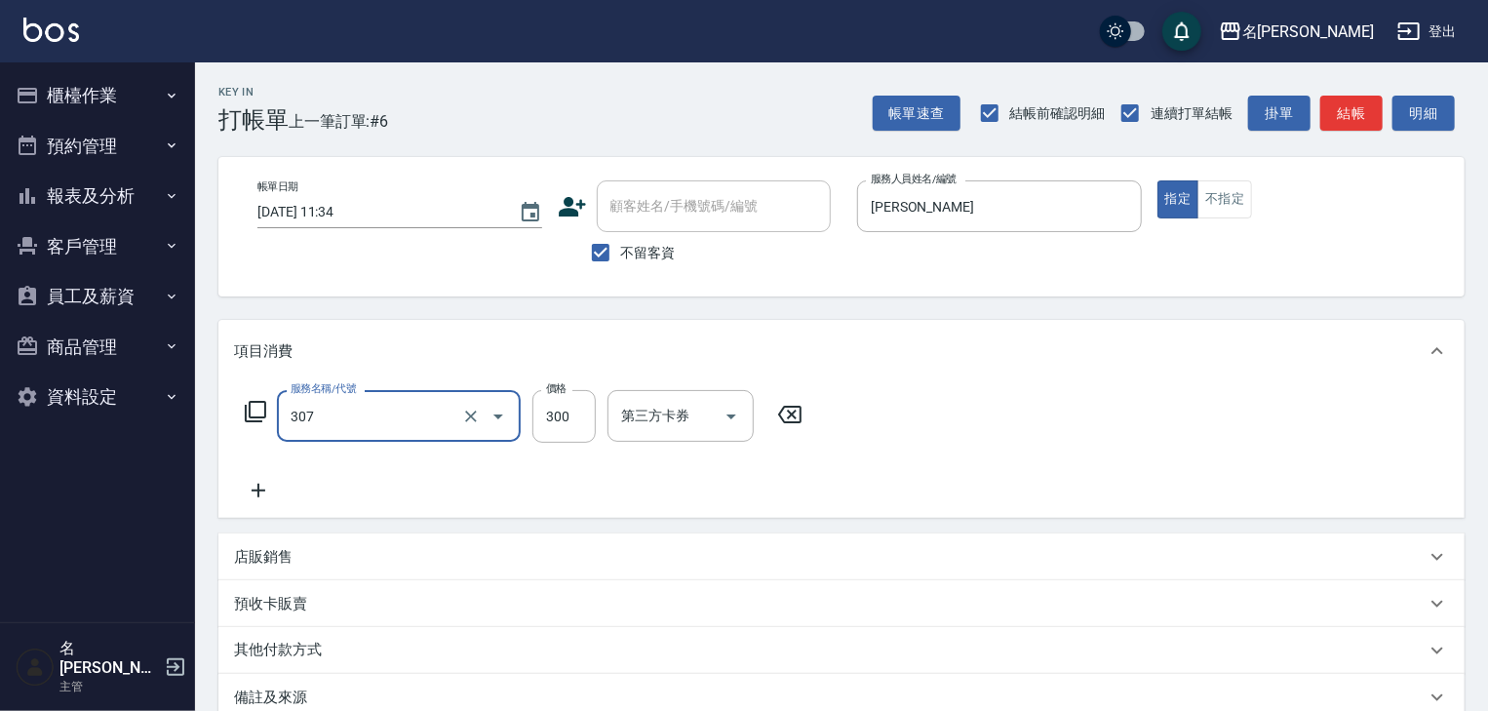
type input "剪髮(307)"
type input "1999"
click at [1347, 97] on button "結帳" at bounding box center [1351, 114] width 62 height 36
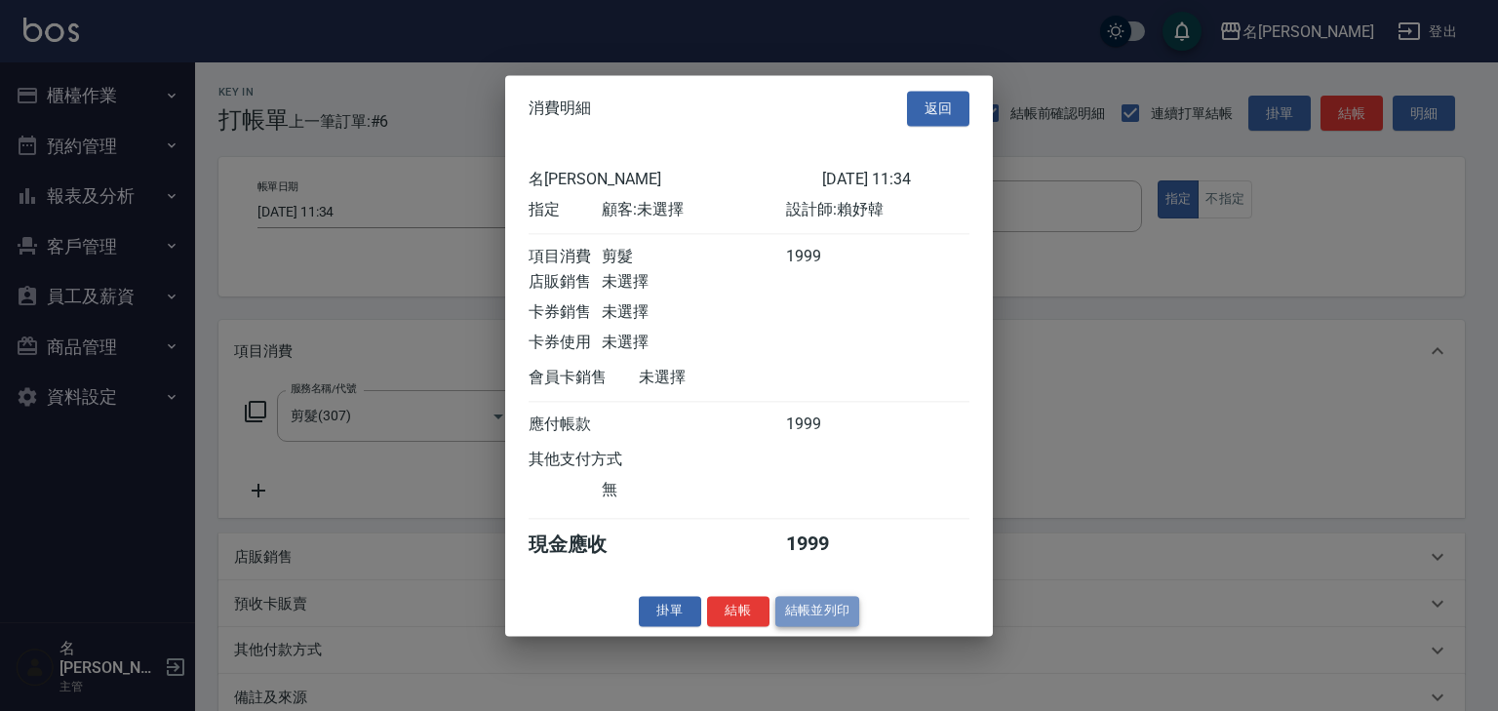
click at [848, 612] on button "結帳並列印" at bounding box center [817, 611] width 85 height 30
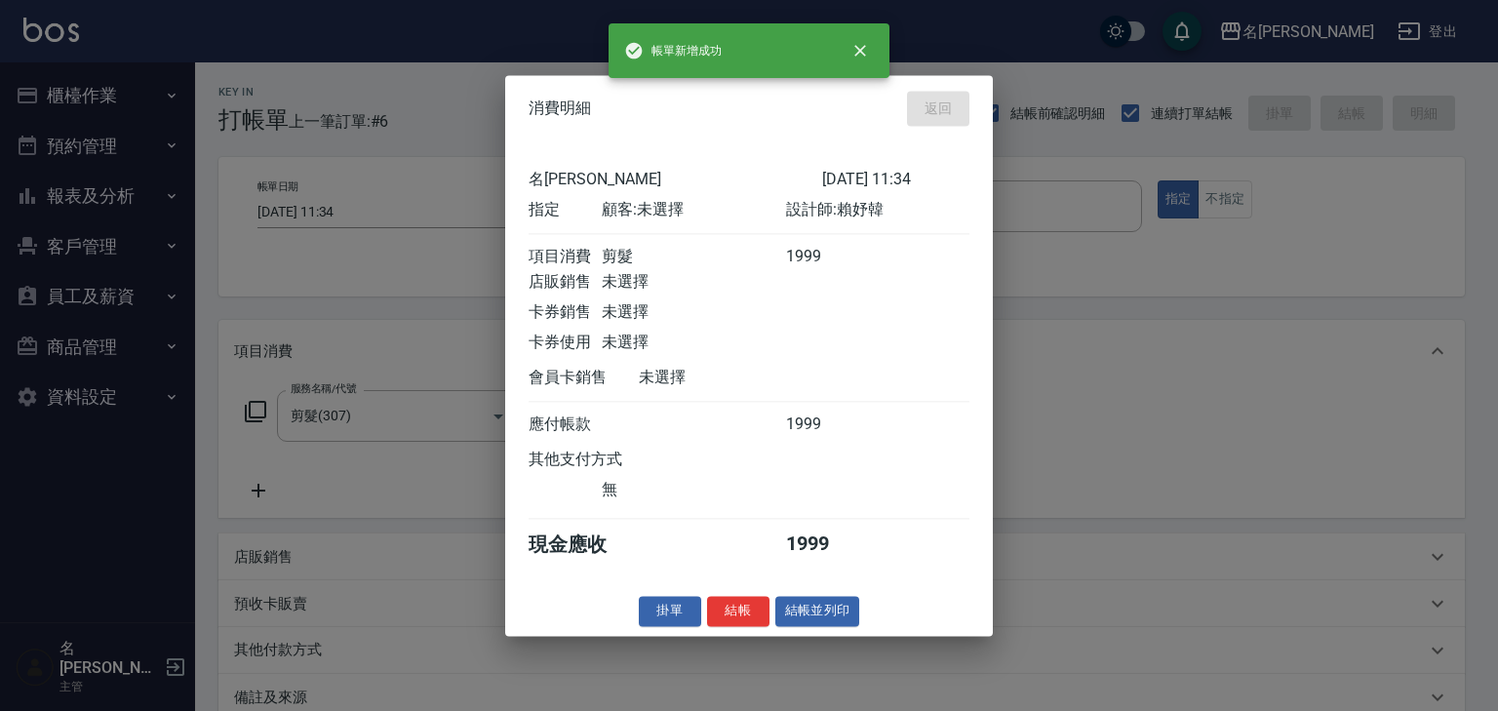
type input "[DATE] 11:49"
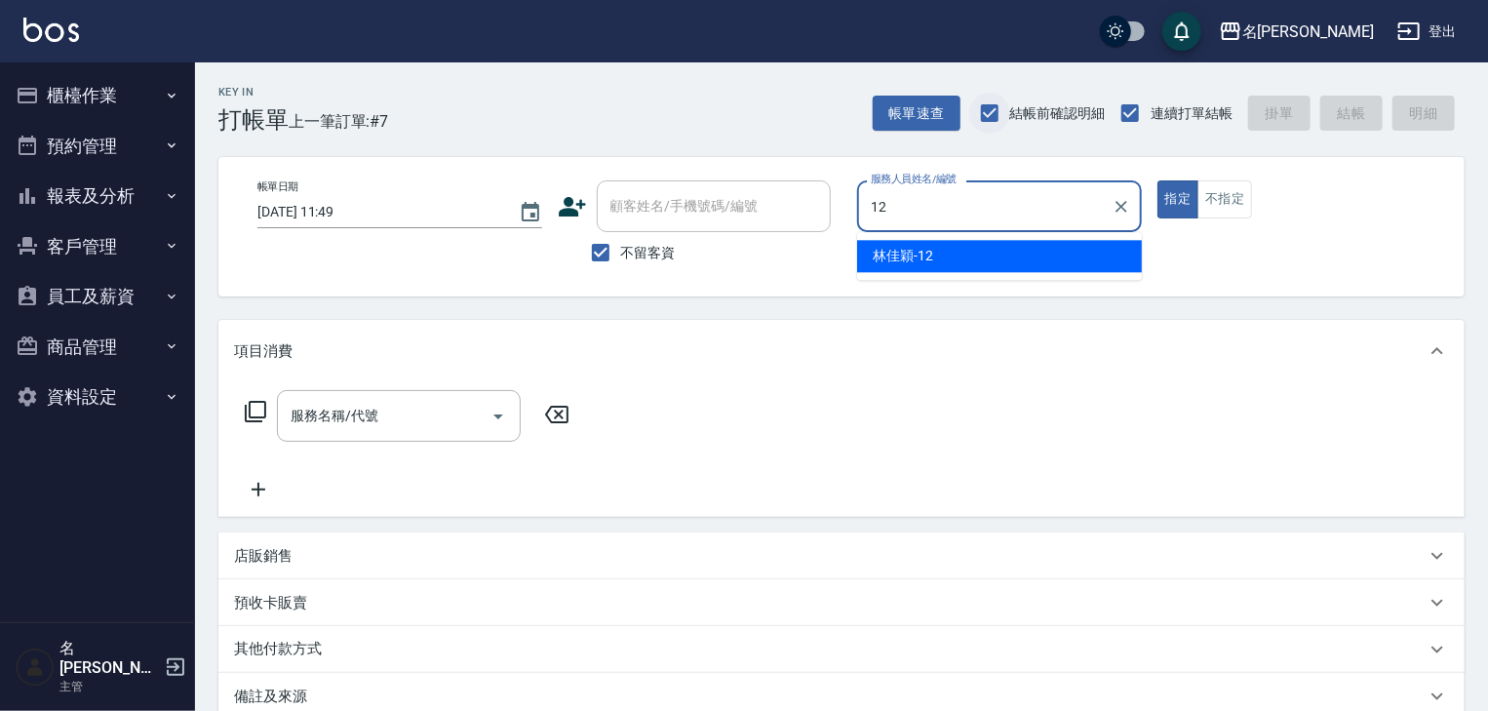
type input "[PERSON_NAME]-12"
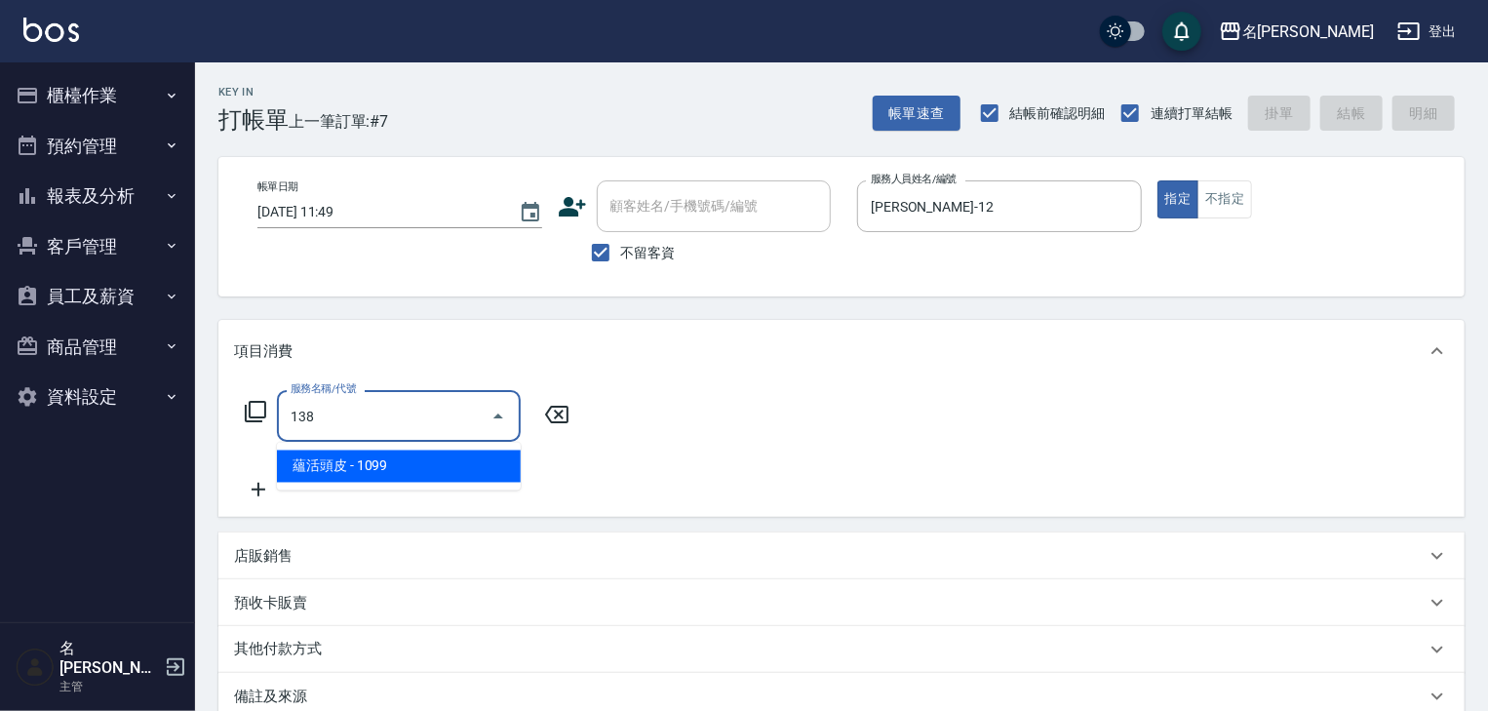
click at [452, 460] on span "蘊活頭皮 - 1099" at bounding box center [399, 466] width 244 height 32
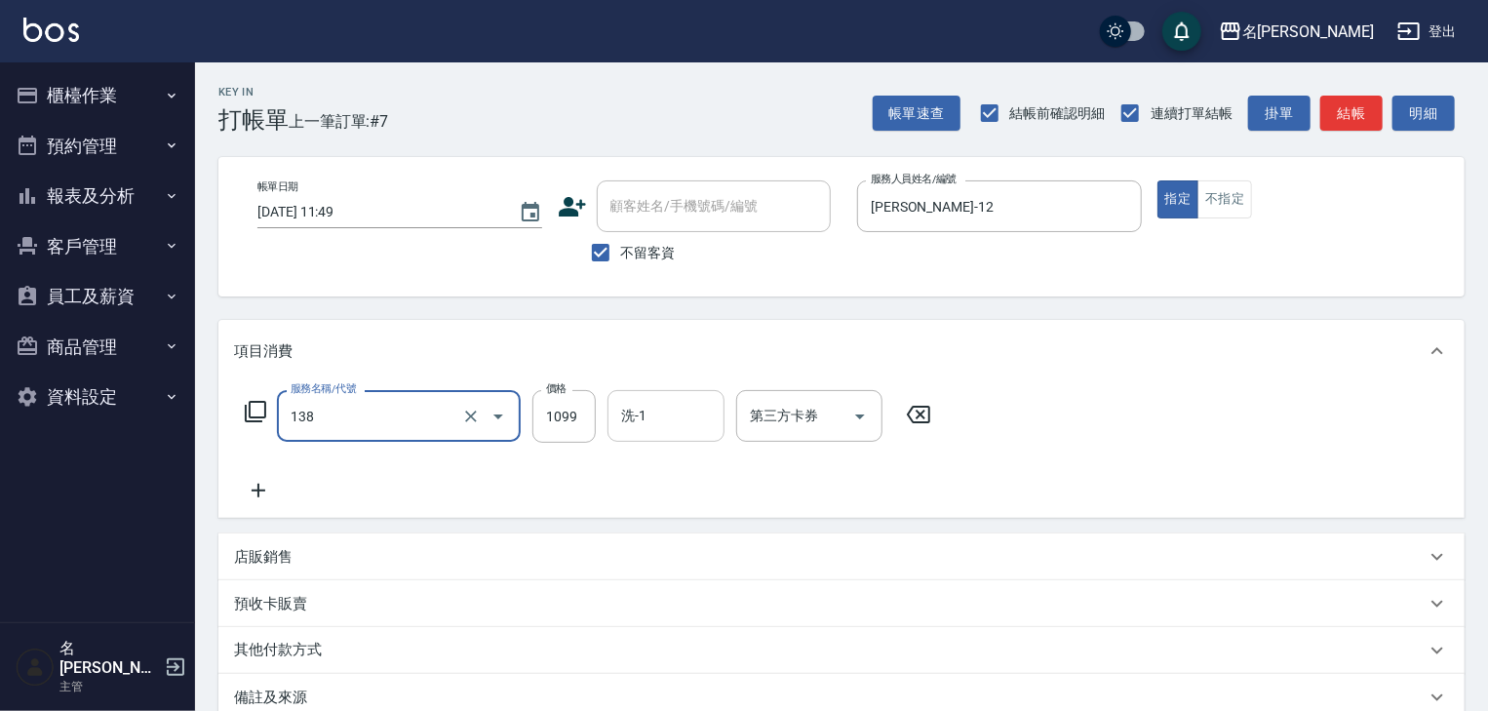
type input "蘊活頭皮(138)"
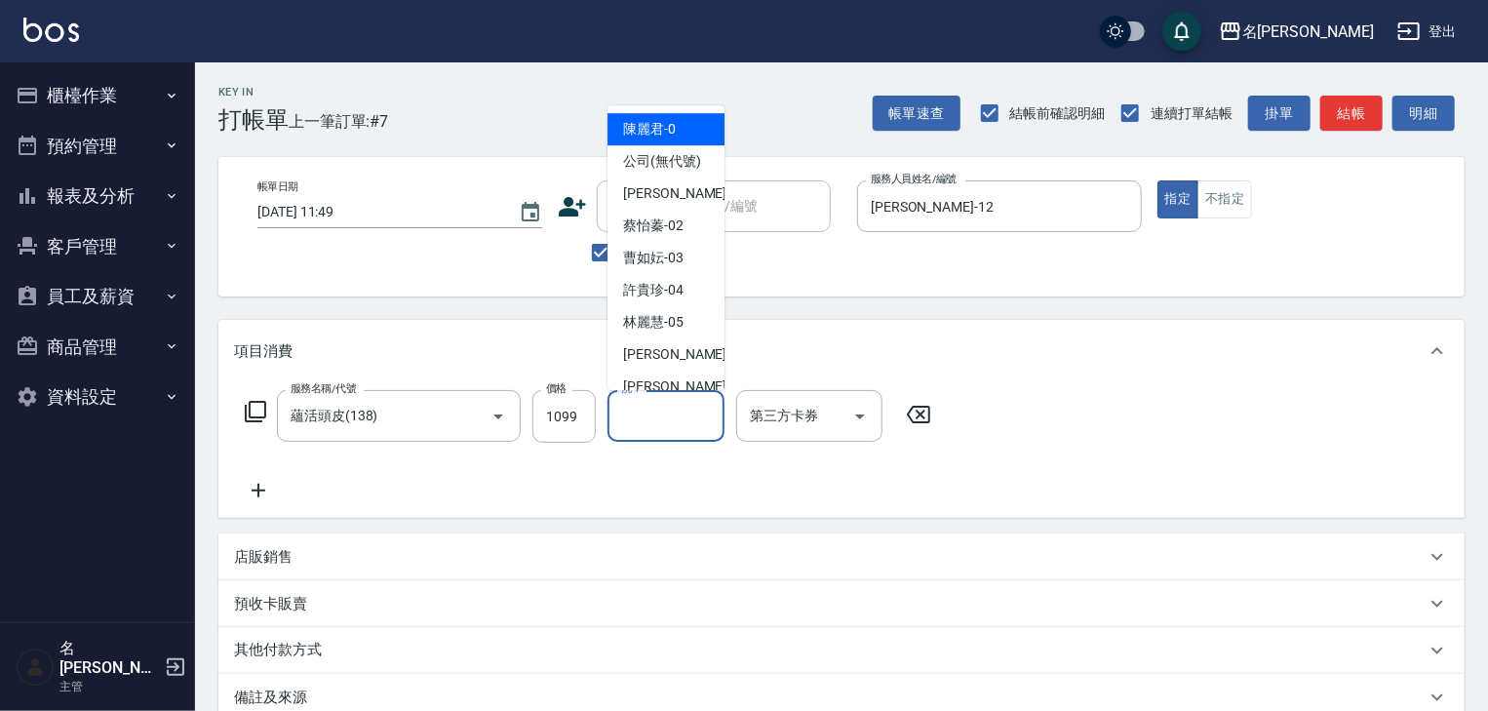
click at [636, 419] on input "洗-1" at bounding box center [665, 416] width 99 height 34
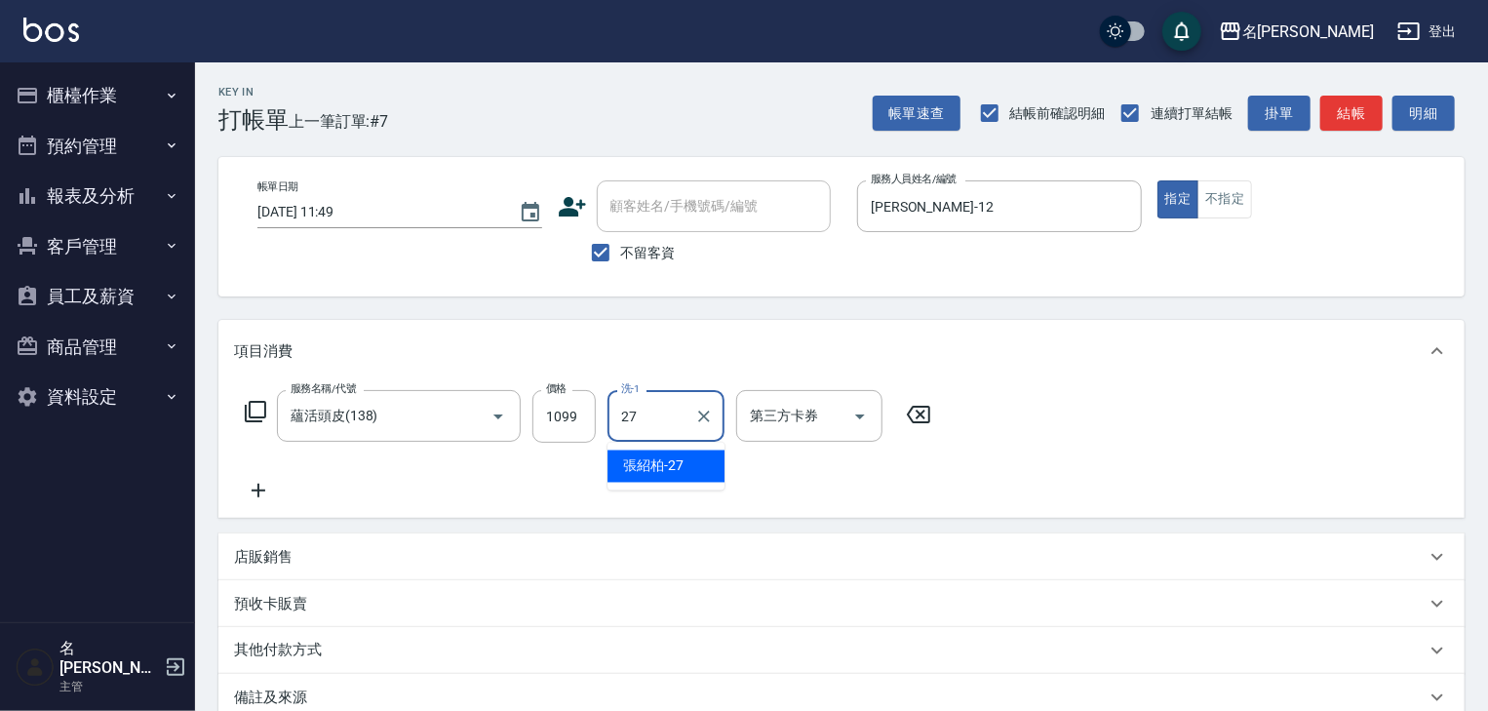
type input "[PERSON_NAME]-27"
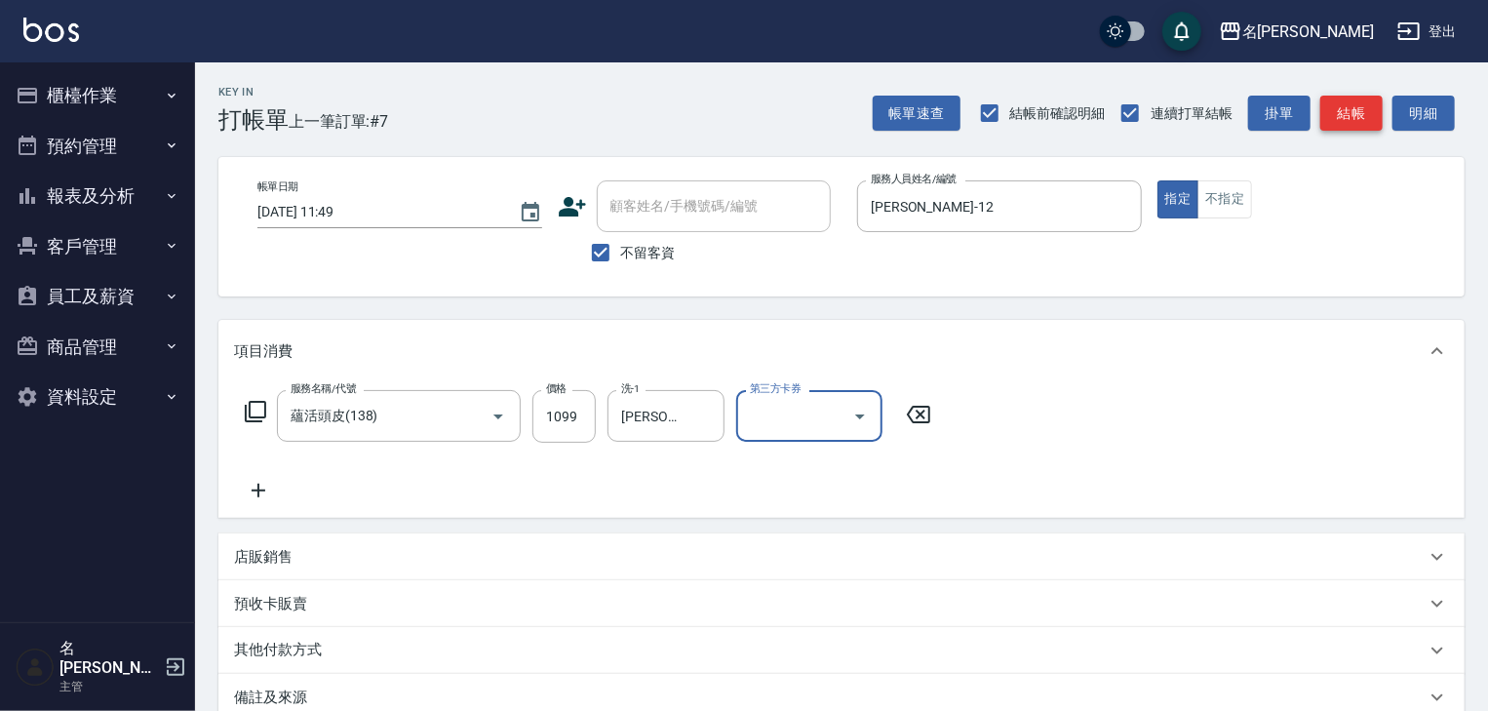
click at [1377, 113] on button "結帳" at bounding box center [1351, 114] width 62 height 36
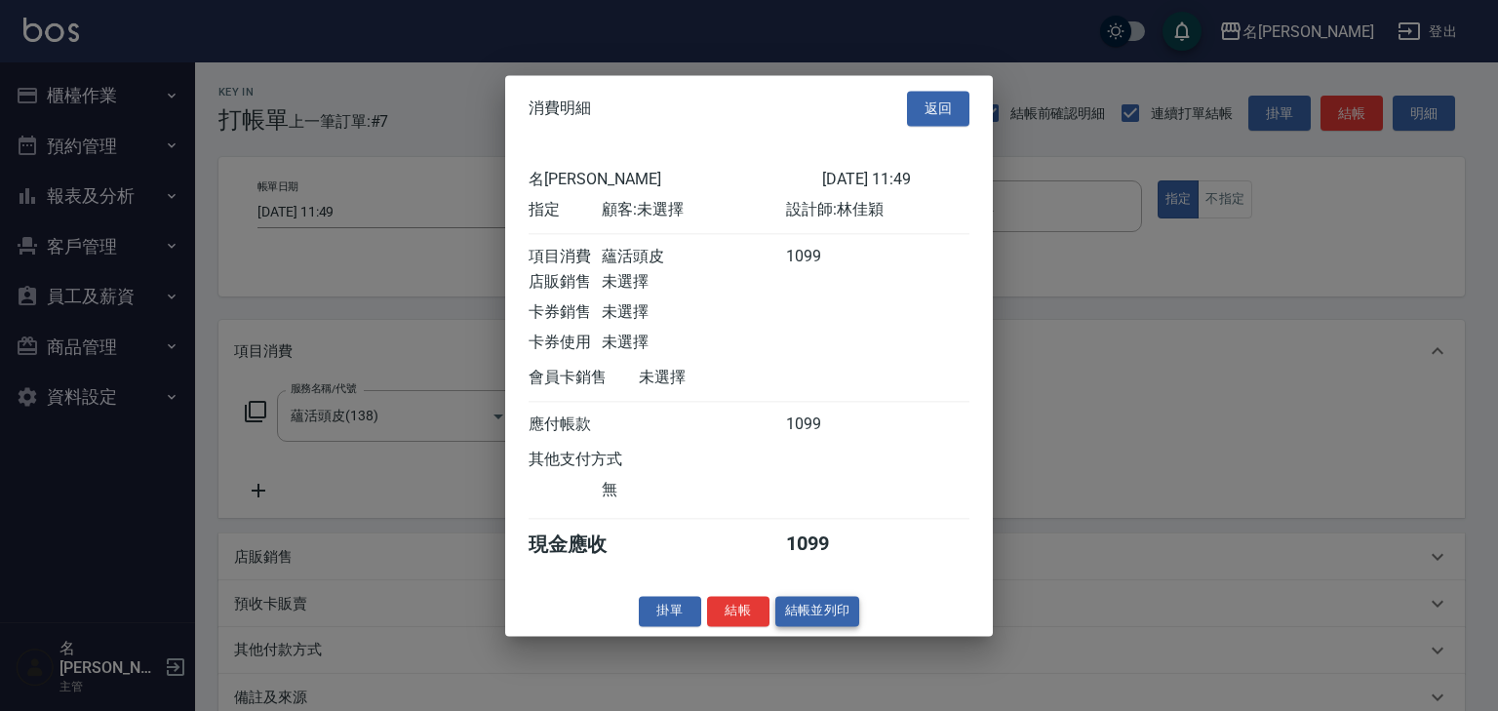
click at [836, 622] on button "結帳並列印" at bounding box center [817, 611] width 85 height 30
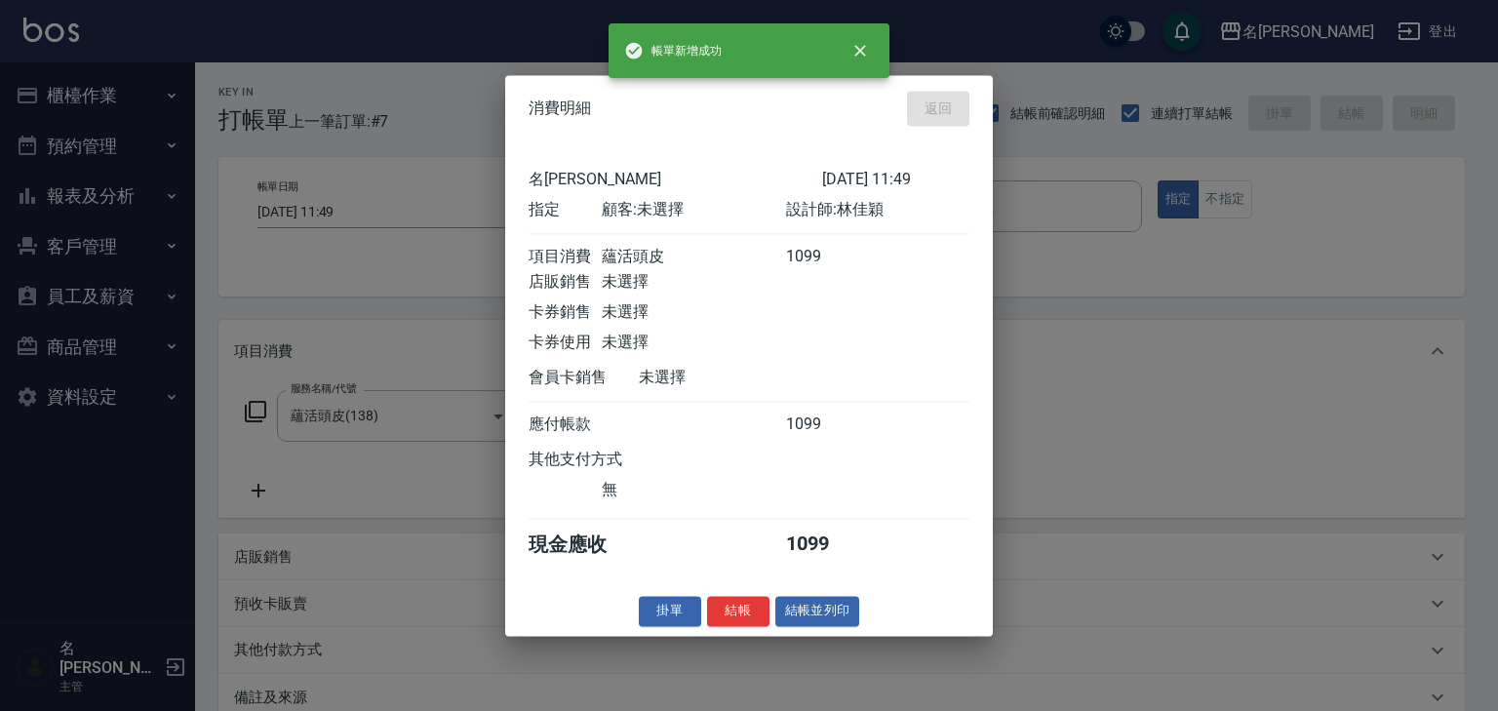
type input "[DATE] 11:51"
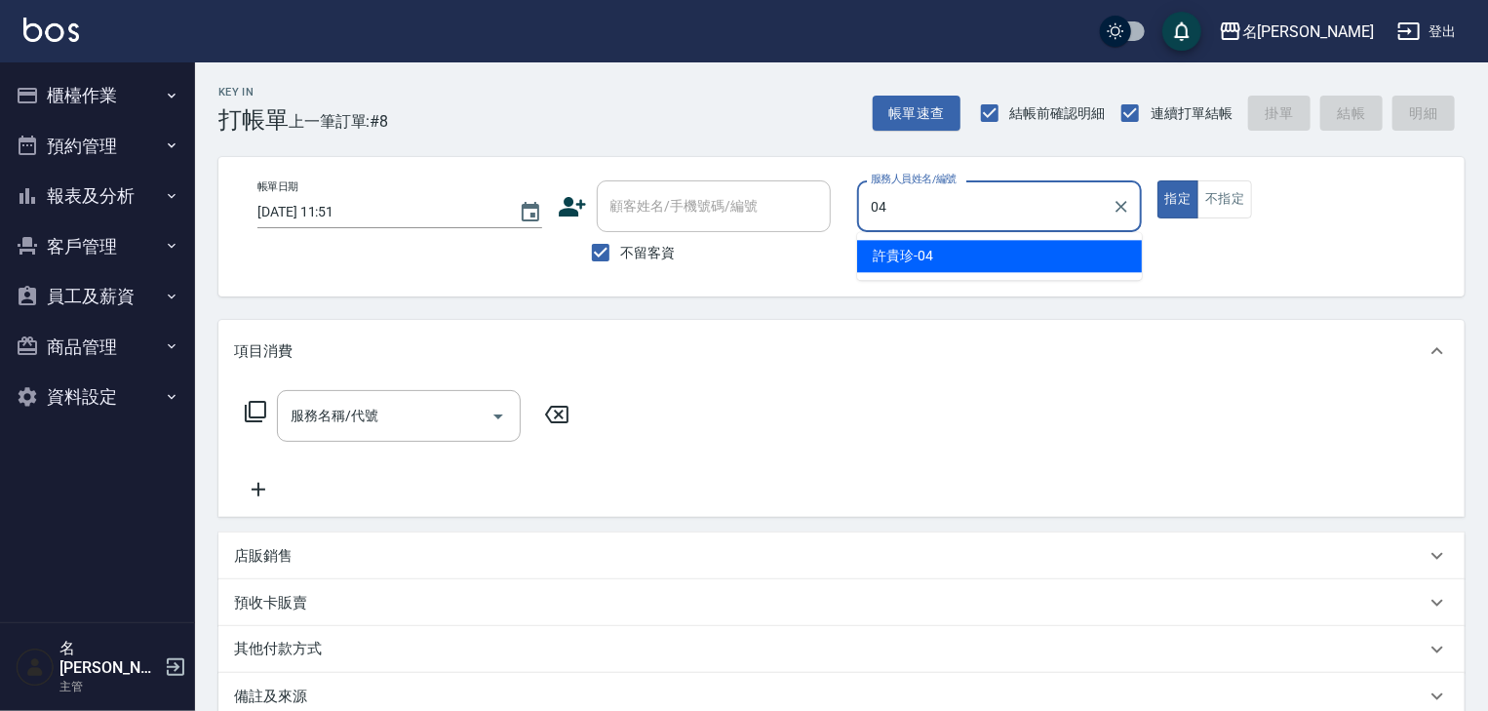
type input "[PERSON_NAME]-04"
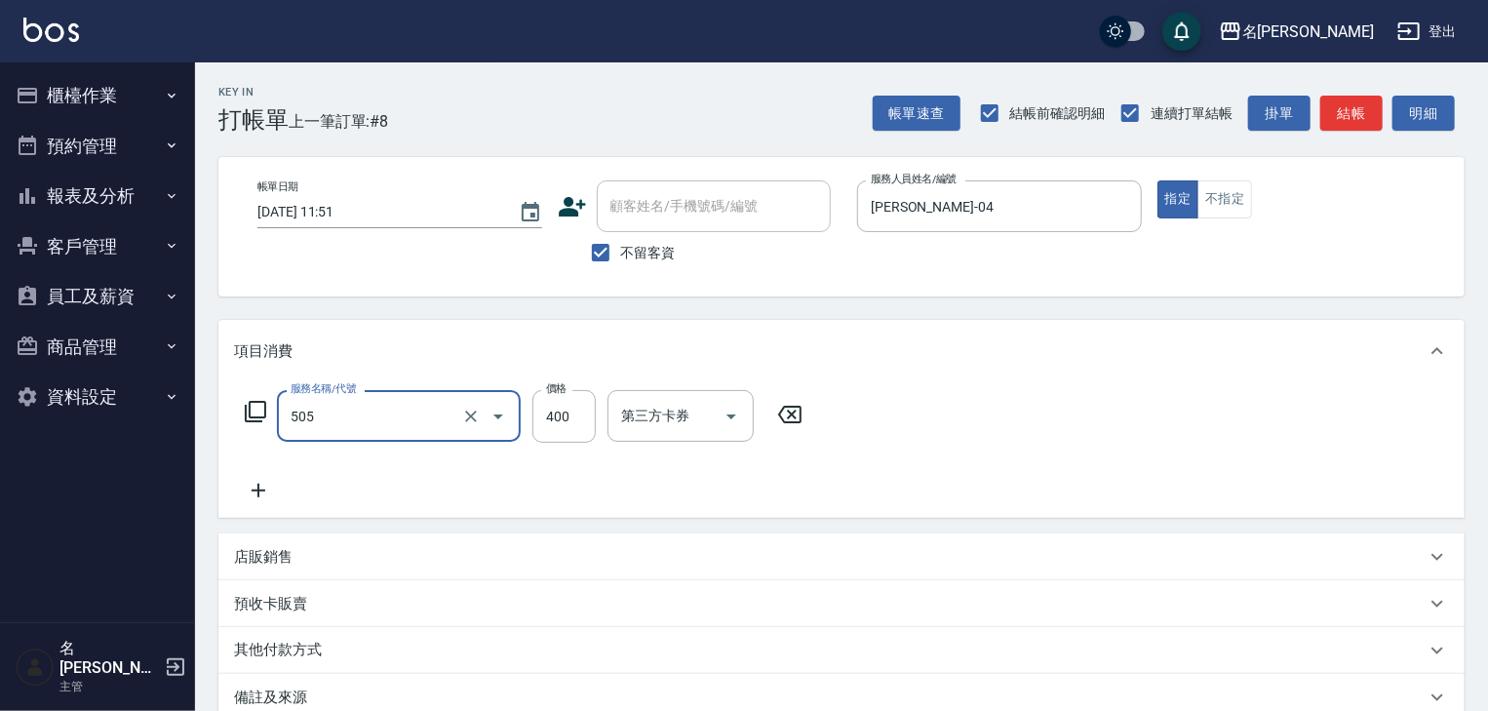
type input "洗髮(505)"
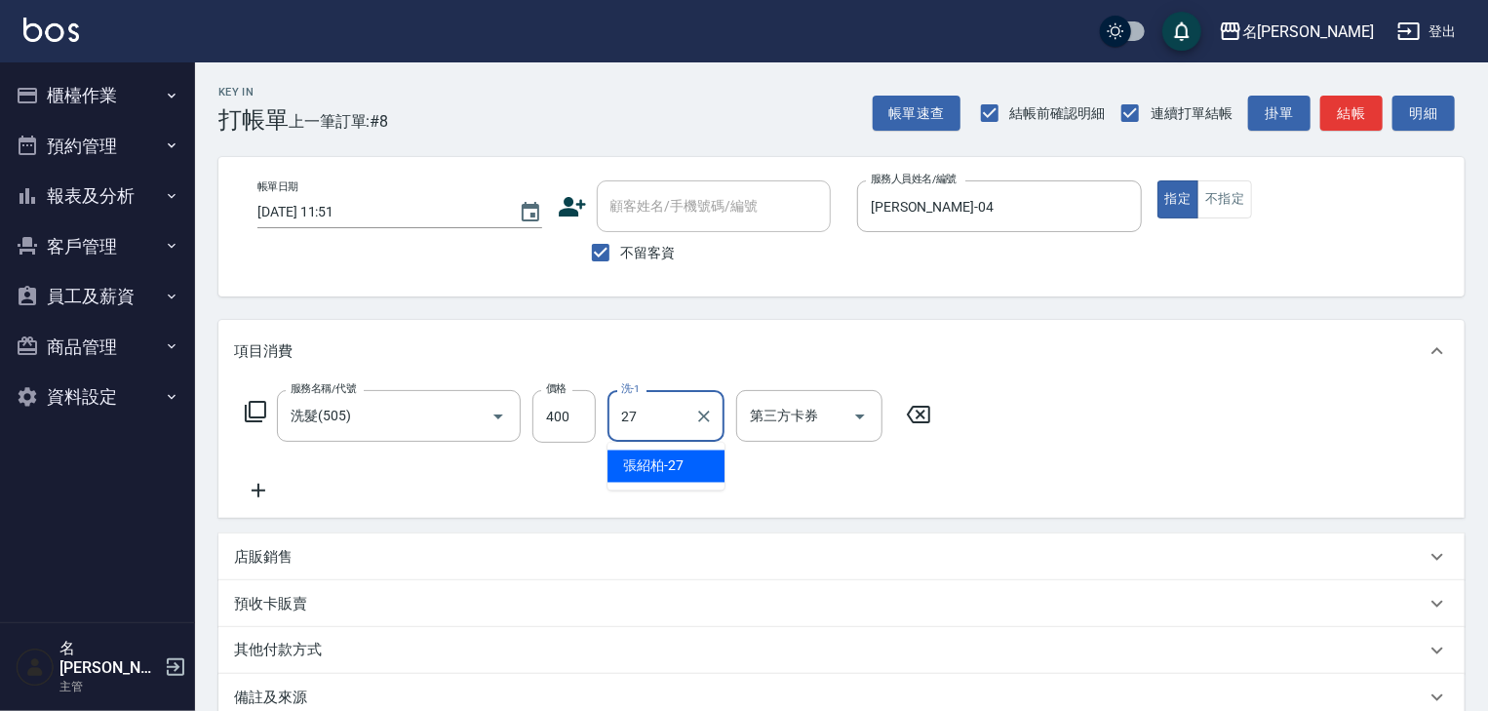
type input "[PERSON_NAME]-27"
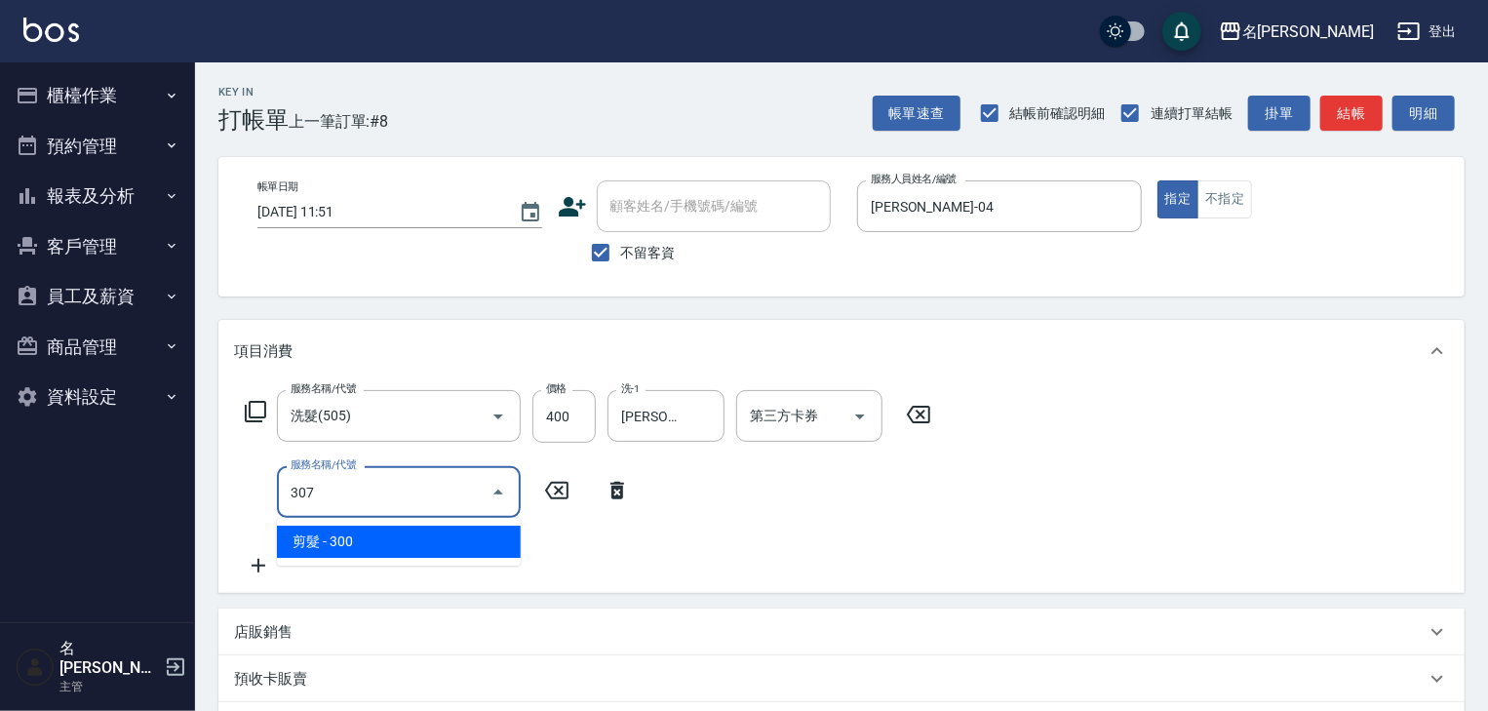
type input "剪髮(307)"
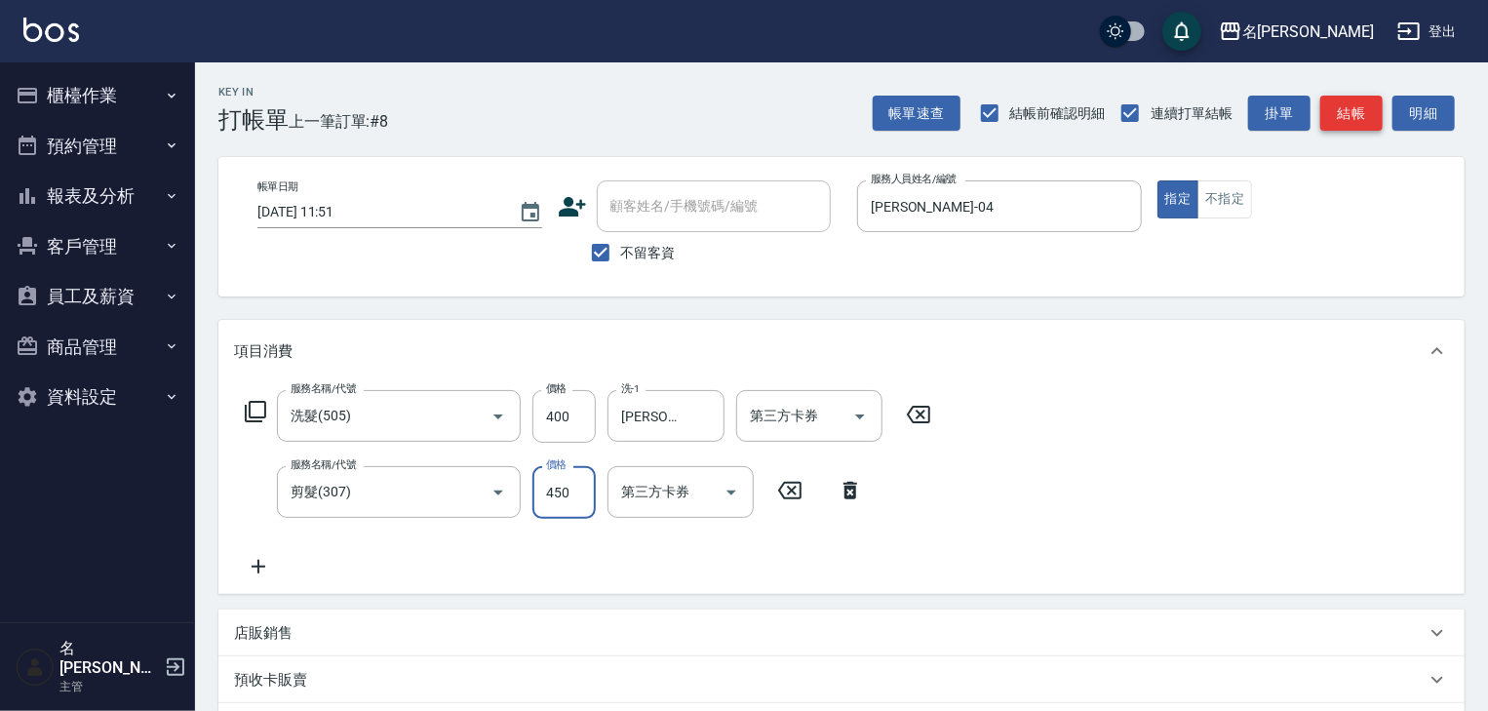
type input "450"
click at [1338, 119] on button "結帳" at bounding box center [1351, 114] width 62 height 36
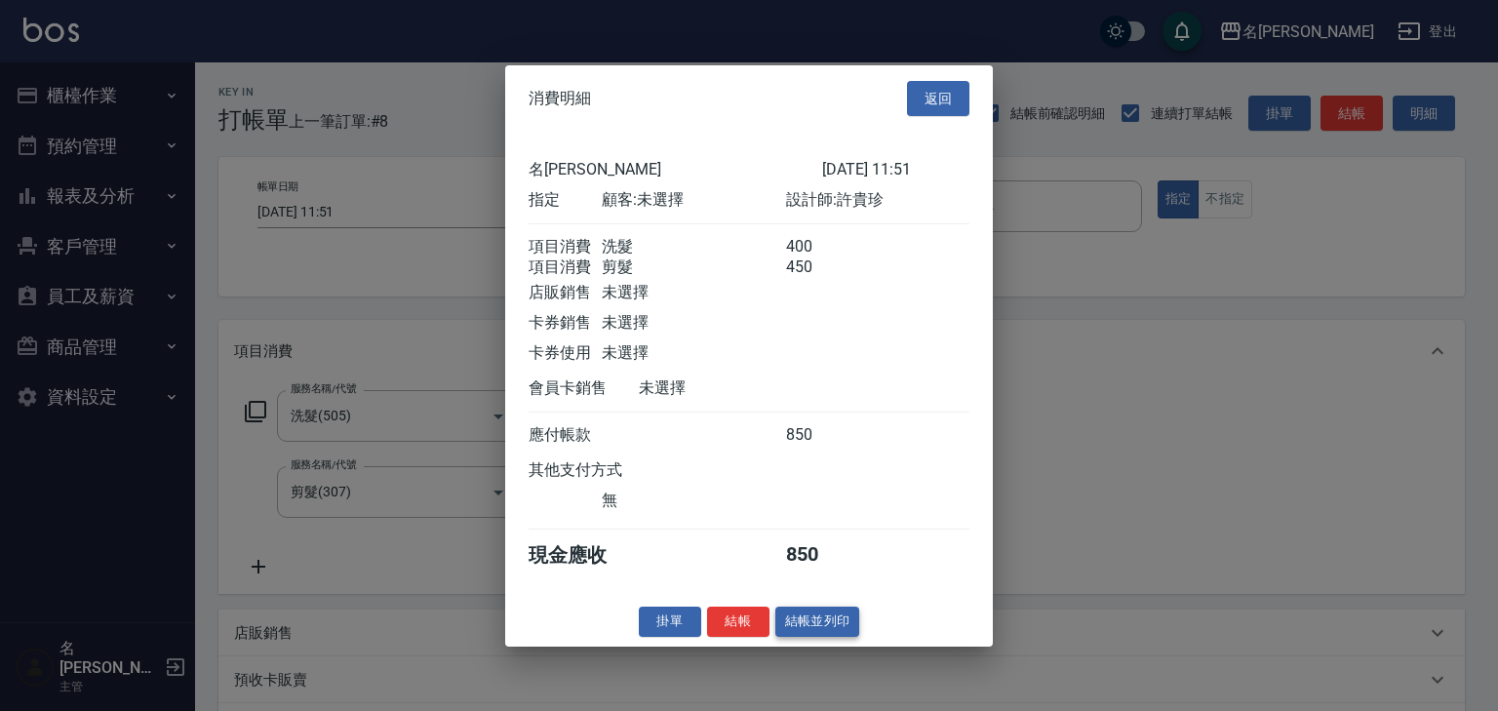
click at [838, 630] on button "結帳並列印" at bounding box center [817, 621] width 85 height 30
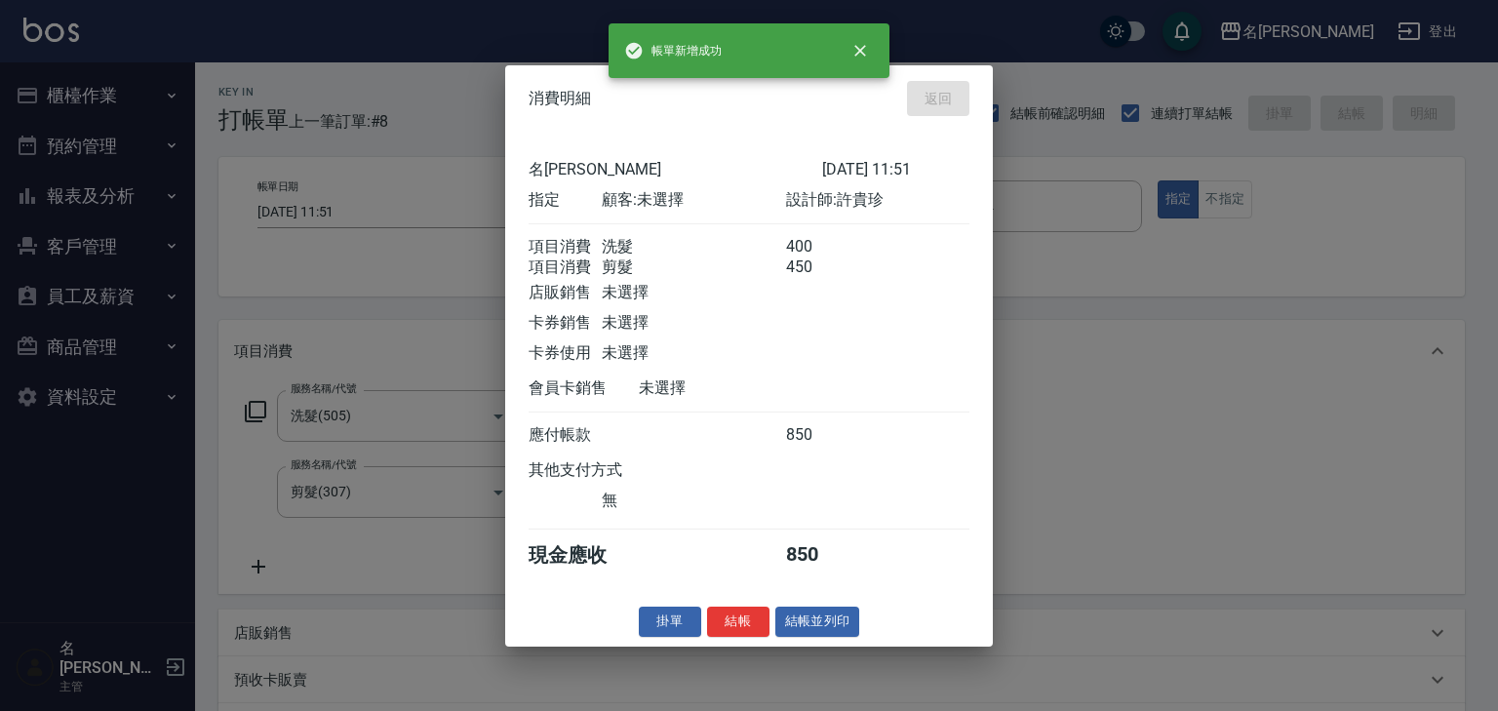
type input "[DATE] 11:54"
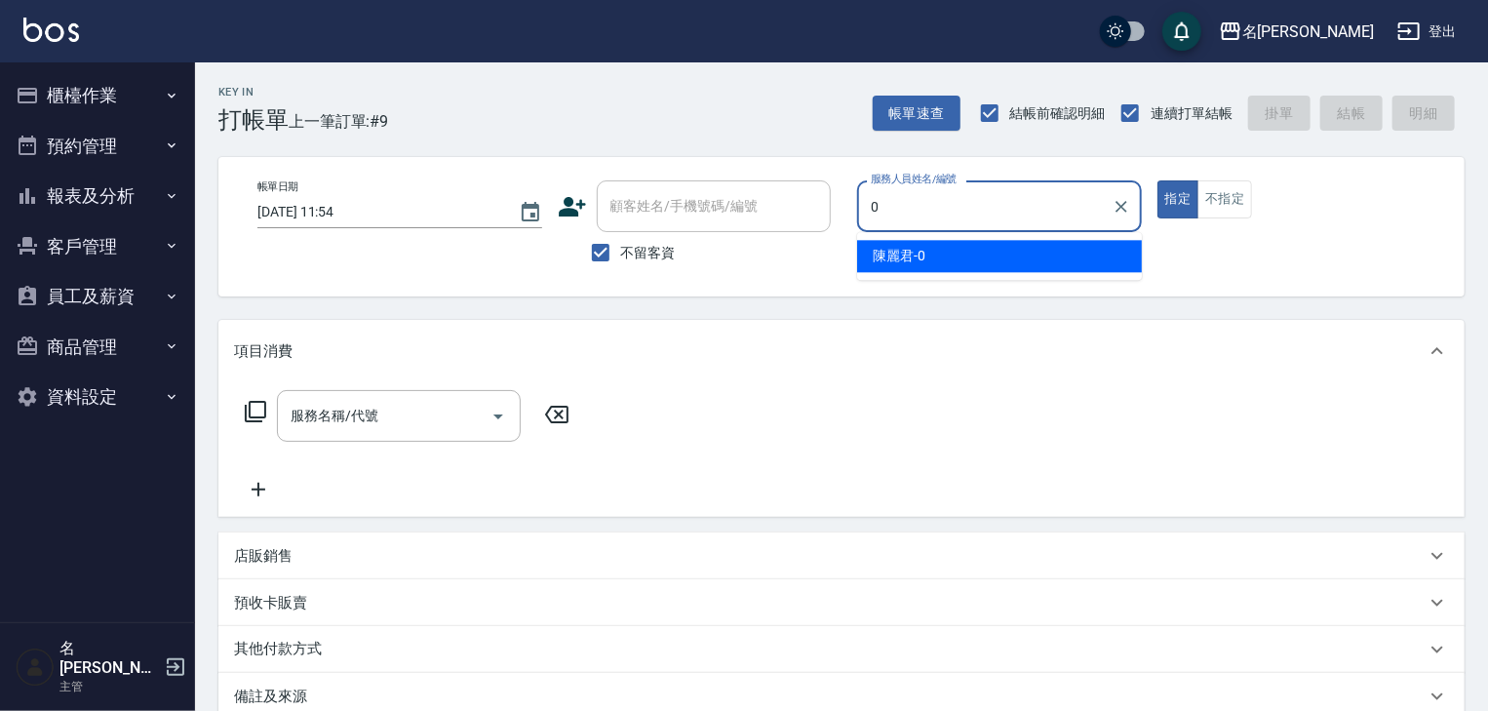
type input "[PERSON_NAME]-0"
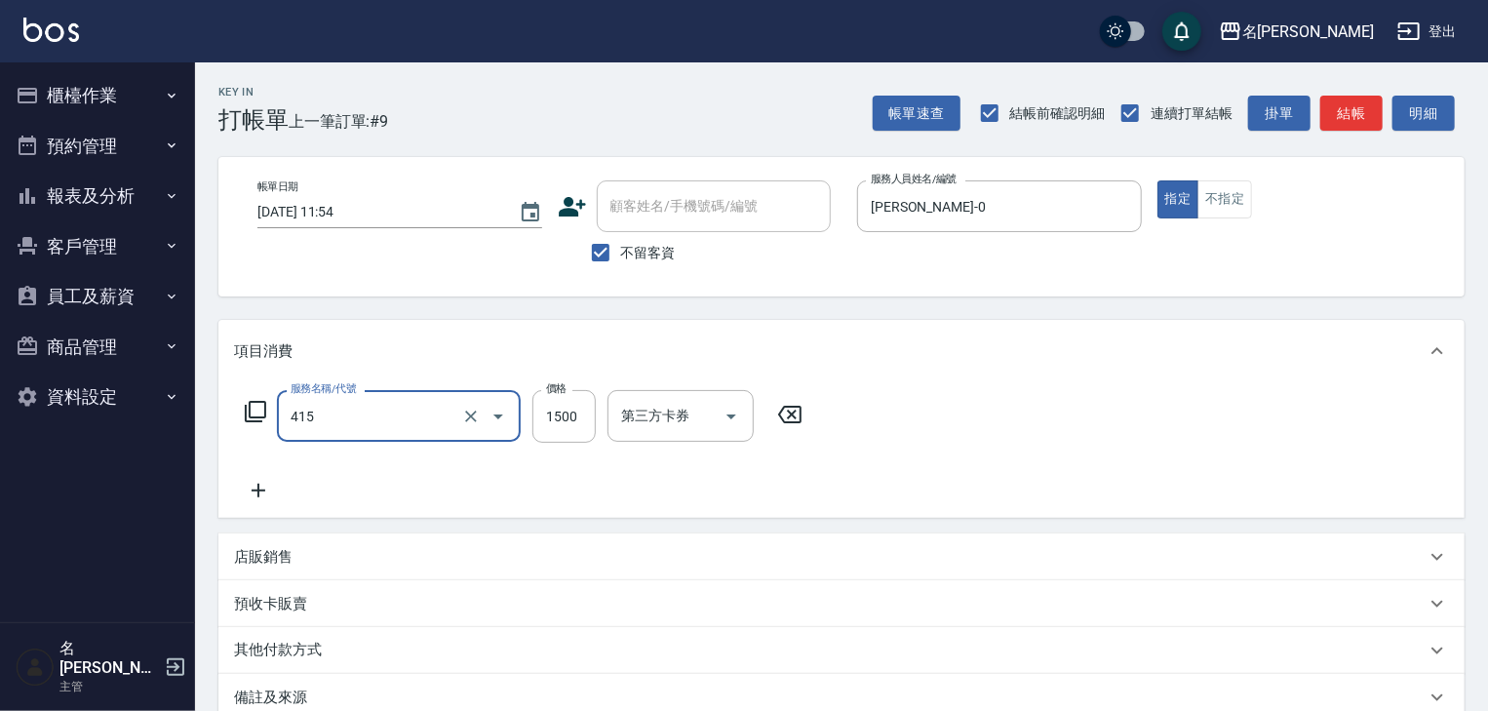
type input "染髮1500↑(415)"
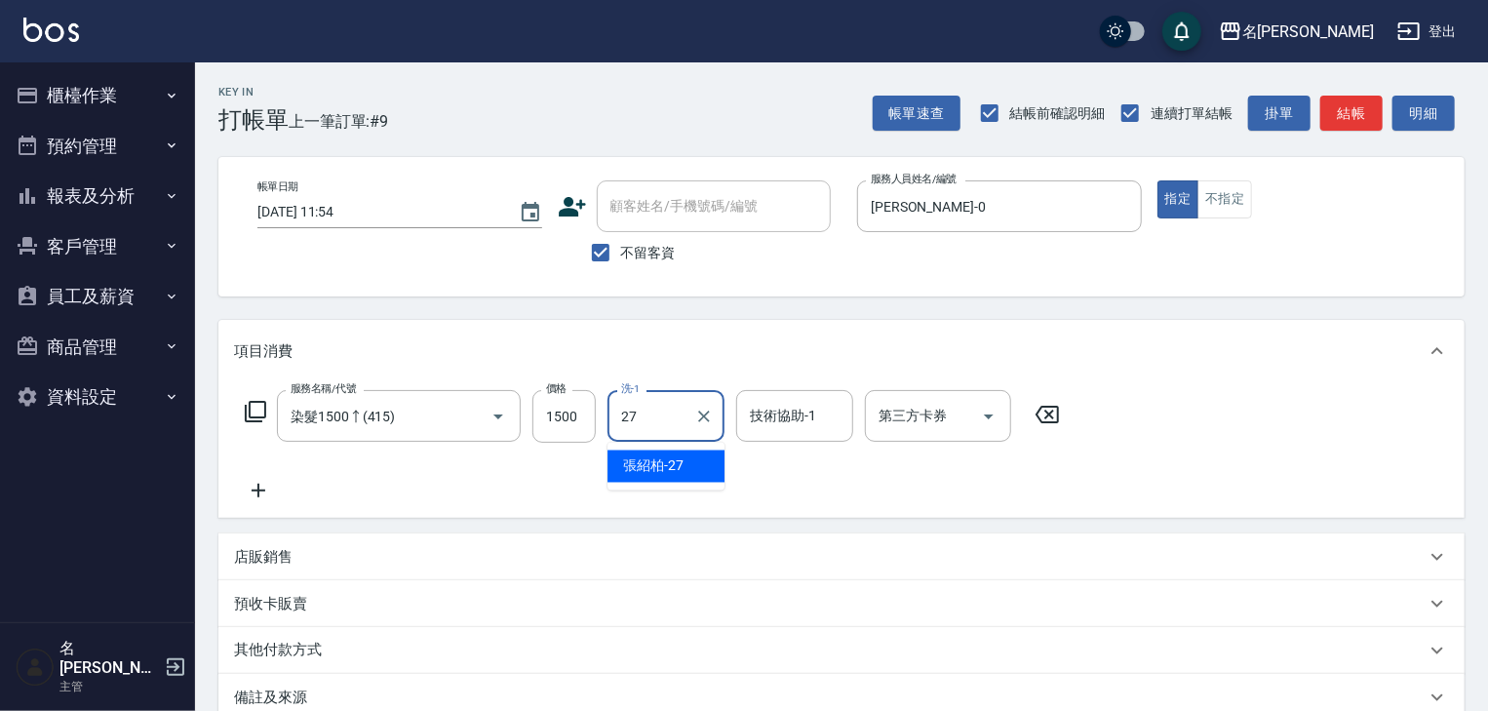
type input "[PERSON_NAME]-27"
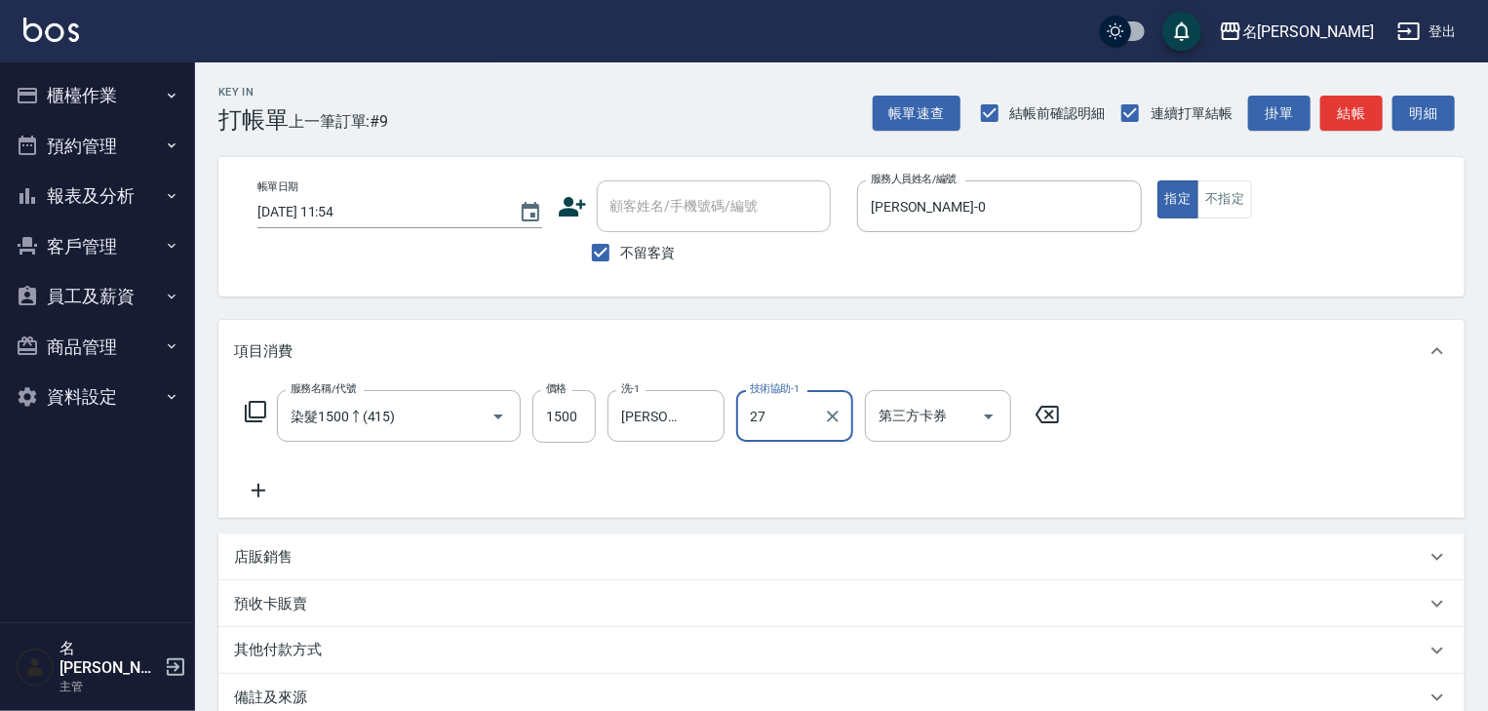
type input "[PERSON_NAME]-27"
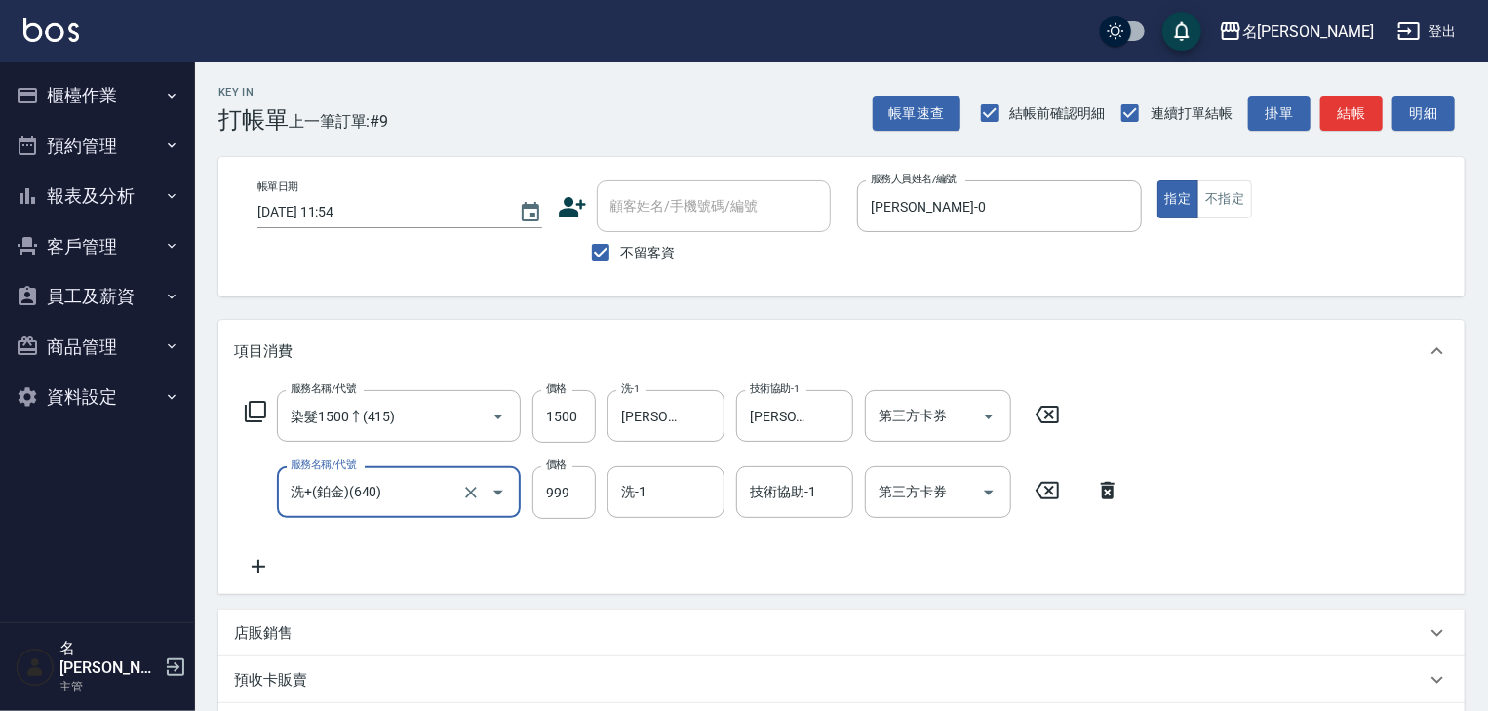
type input "洗+(鉑金)(640)"
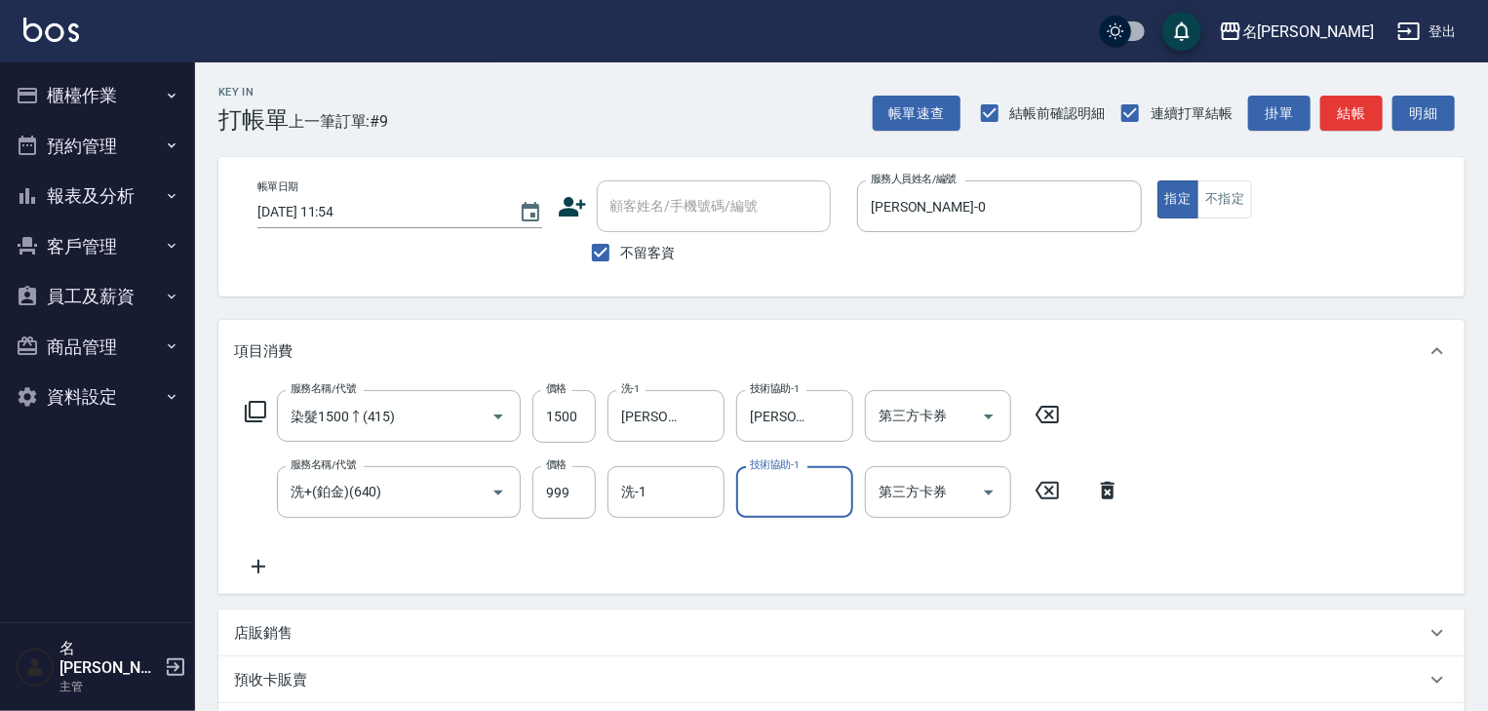
type input "7"
type input "[PERSON_NAME]-27"
click at [1369, 112] on button "結帳" at bounding box center [1351, 114] width 62 height 36
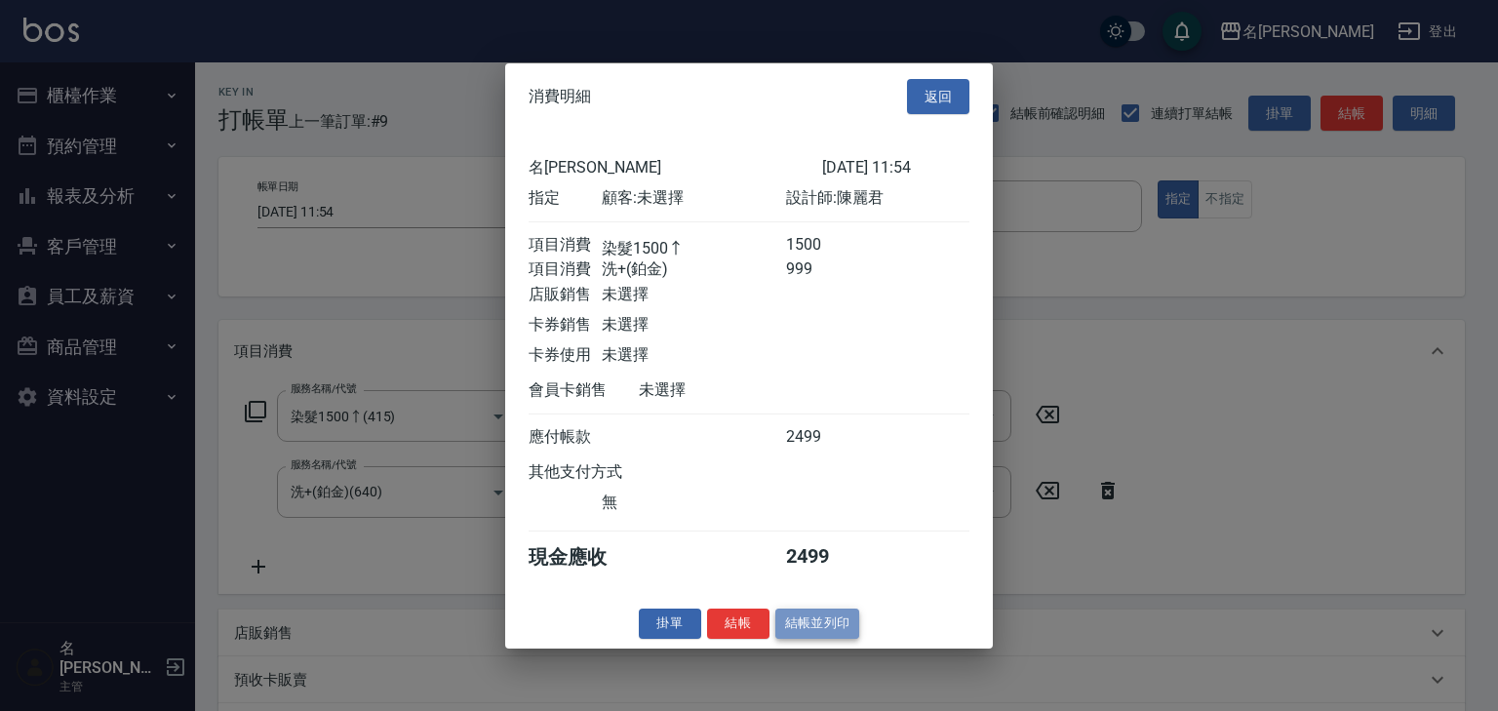
click at [781, 630] on button "結帳並列印" at bounding box center [817, 623] width 85 height 30
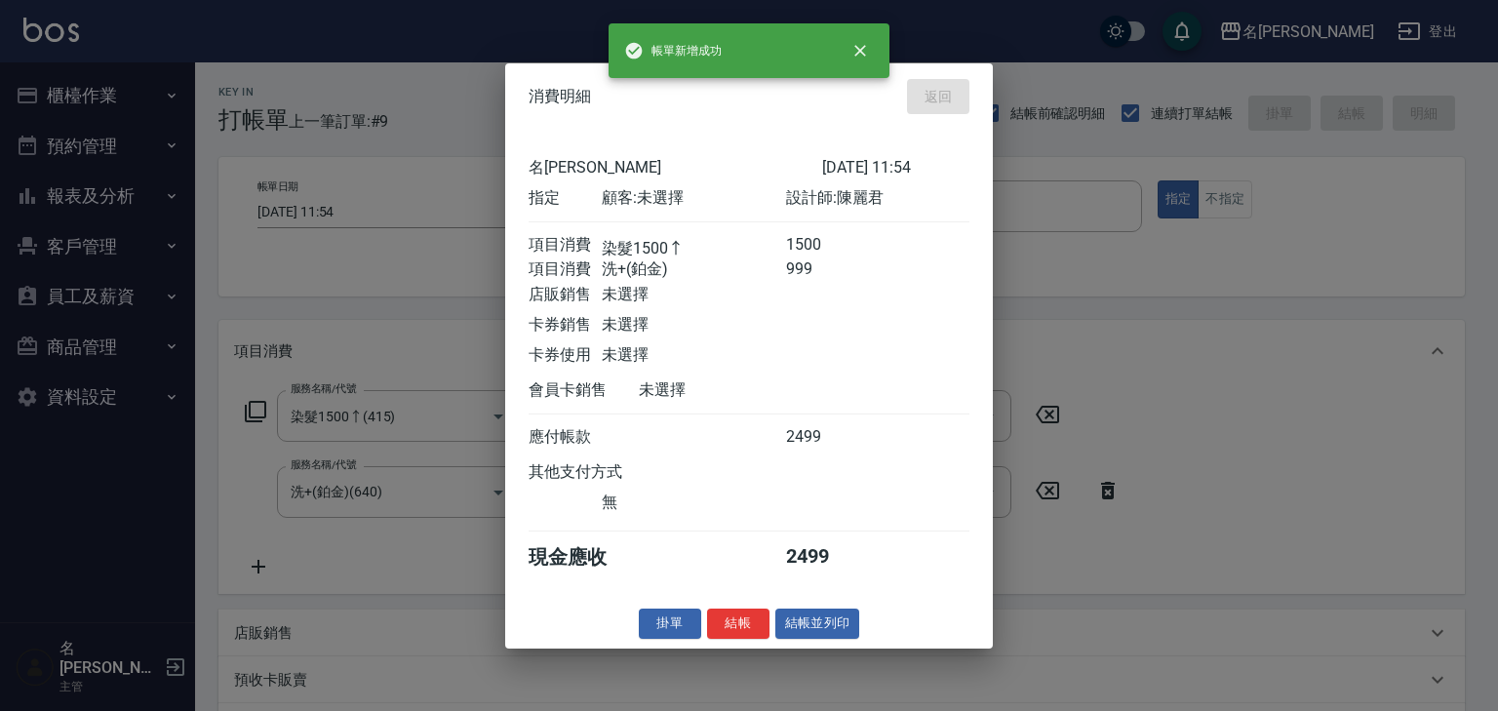
type input "[DATE] 12:18"
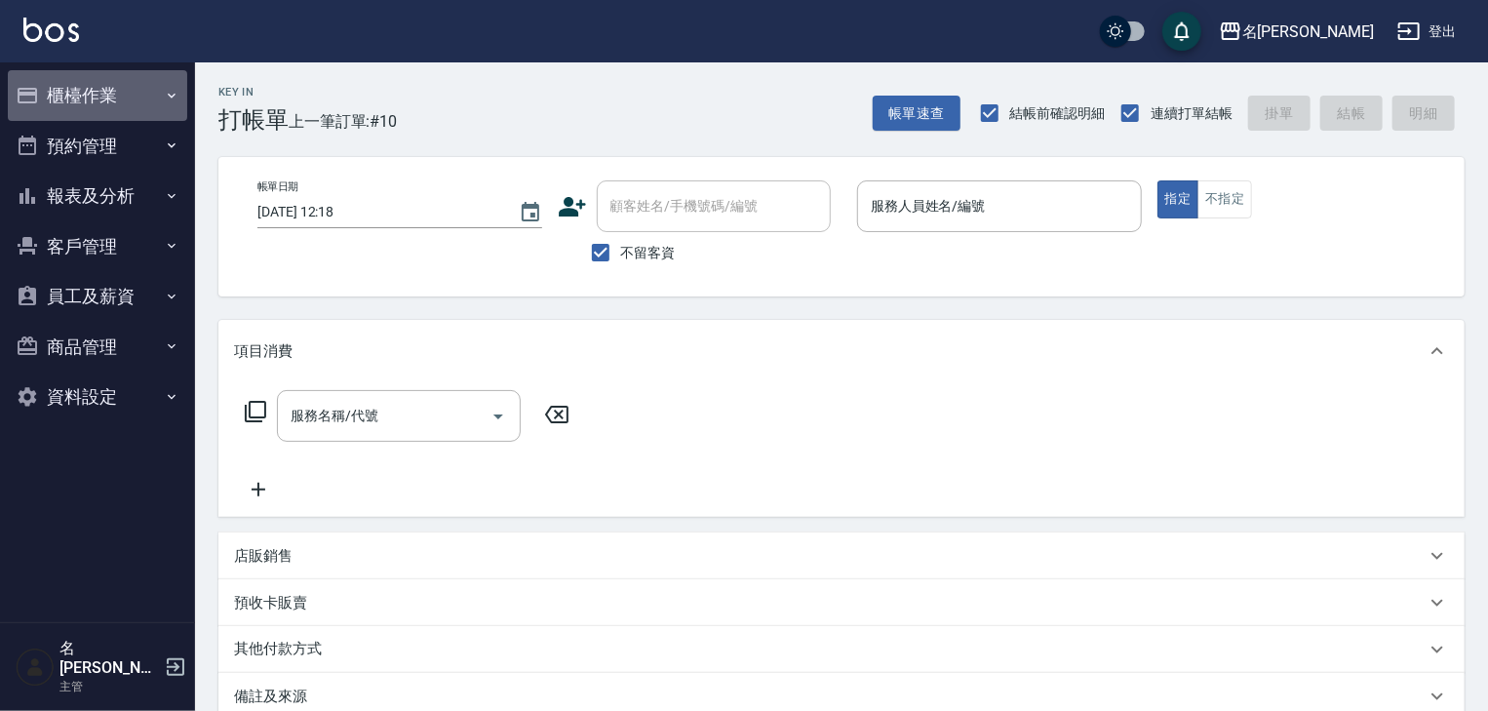
click at [105, 84] on button "櫃檯作業" at bounding box center [97, 95] width 179 height 51
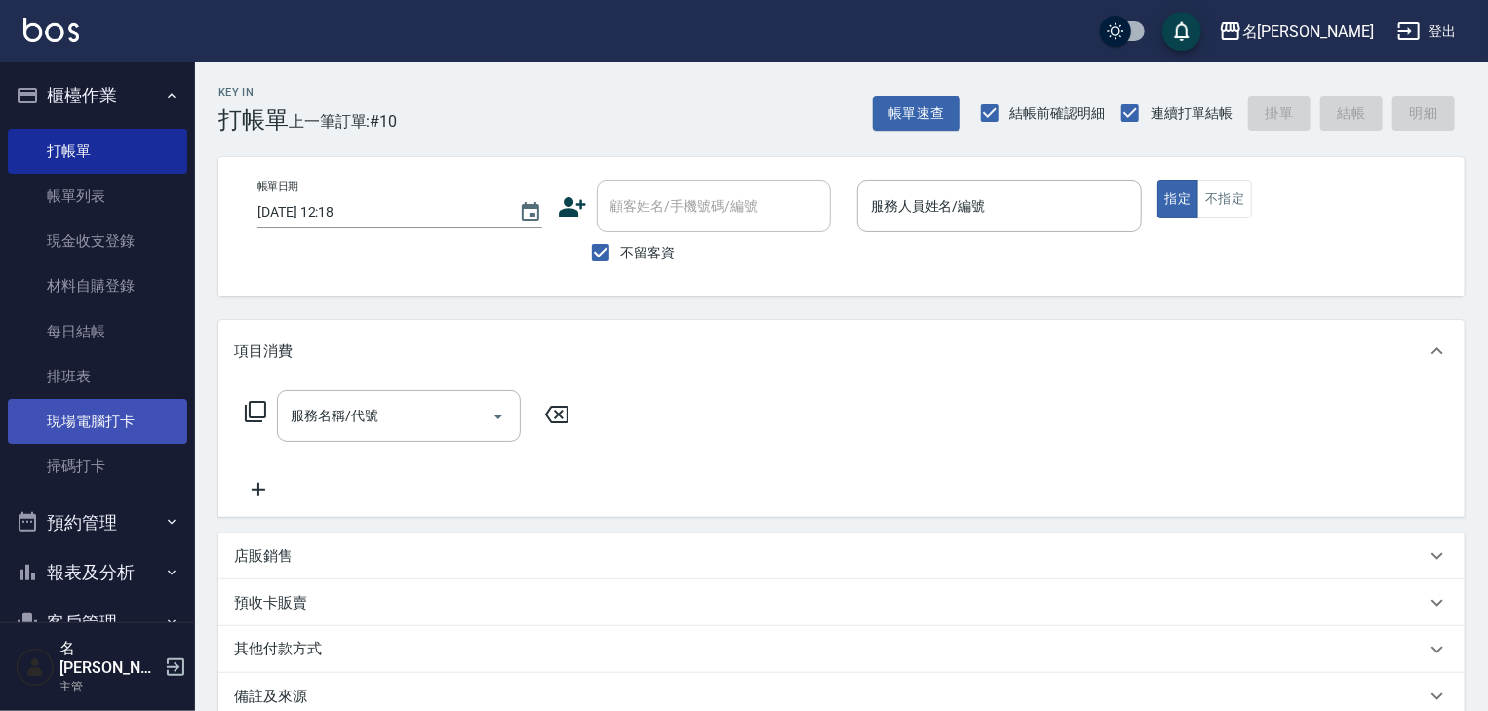
click at [140, 421] on link "現場電腦打卡" at bounding box center [97, 421] width 179 height 45
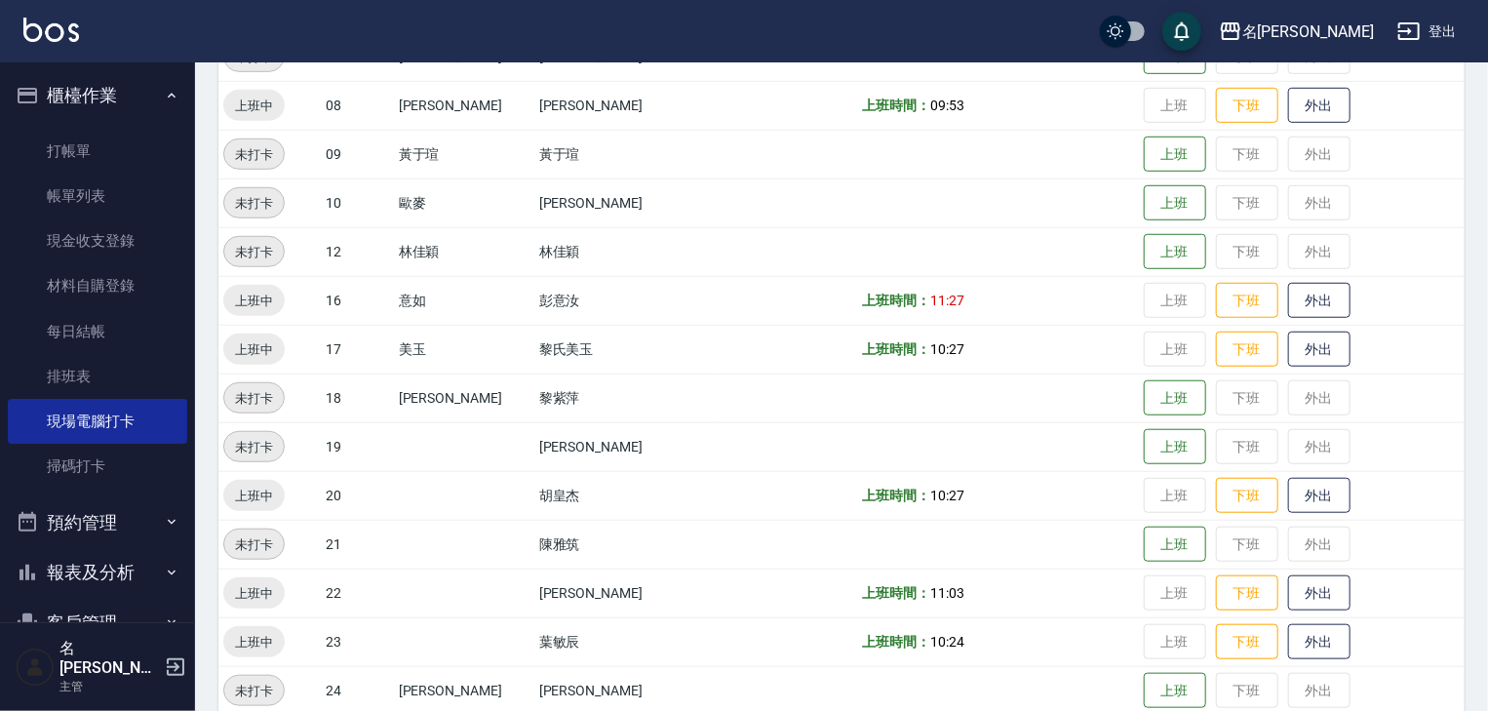
scroll to position [727, 0]
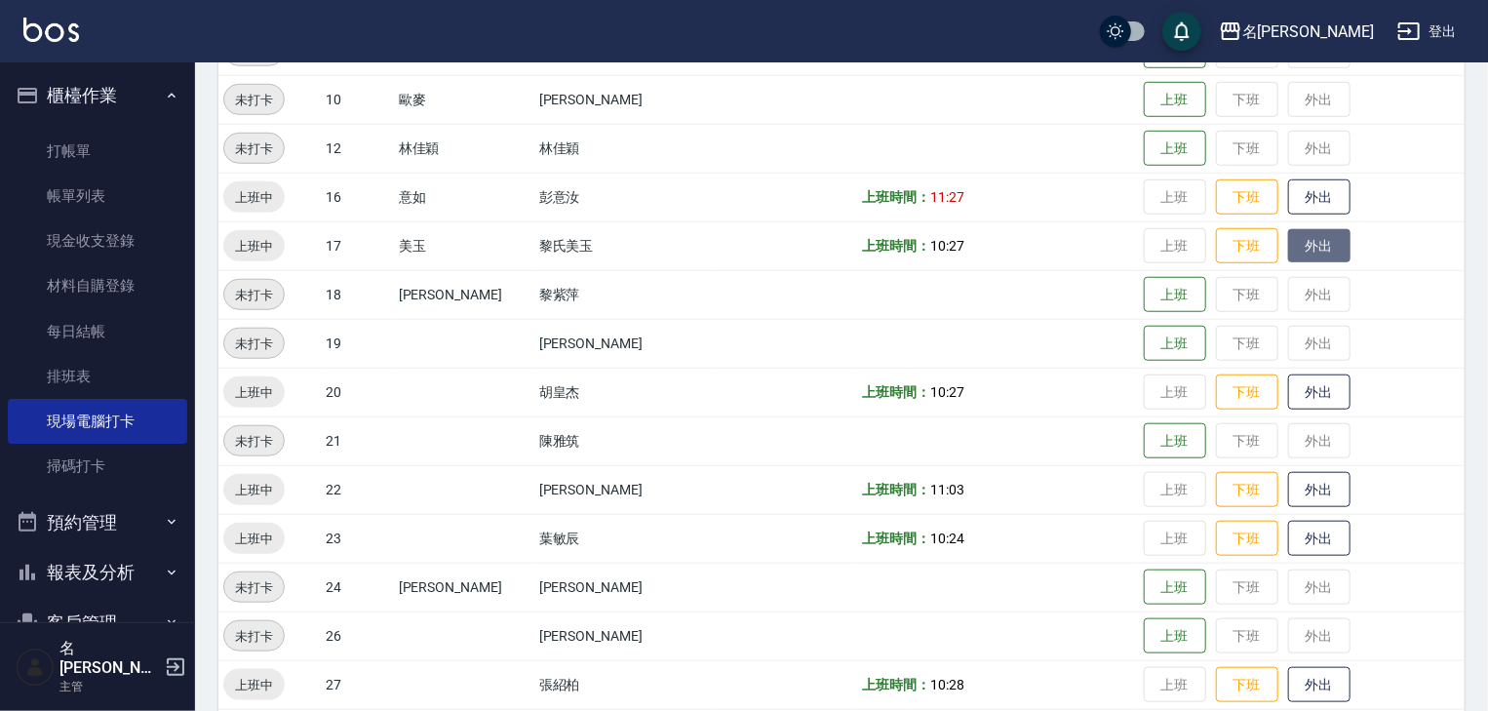
click at [1288, 256] on button "外出" at bounding box center [1319, 246] width 62 height 34
click at [63, 27] on img at bounding box center [51, 30] width 56 height 24
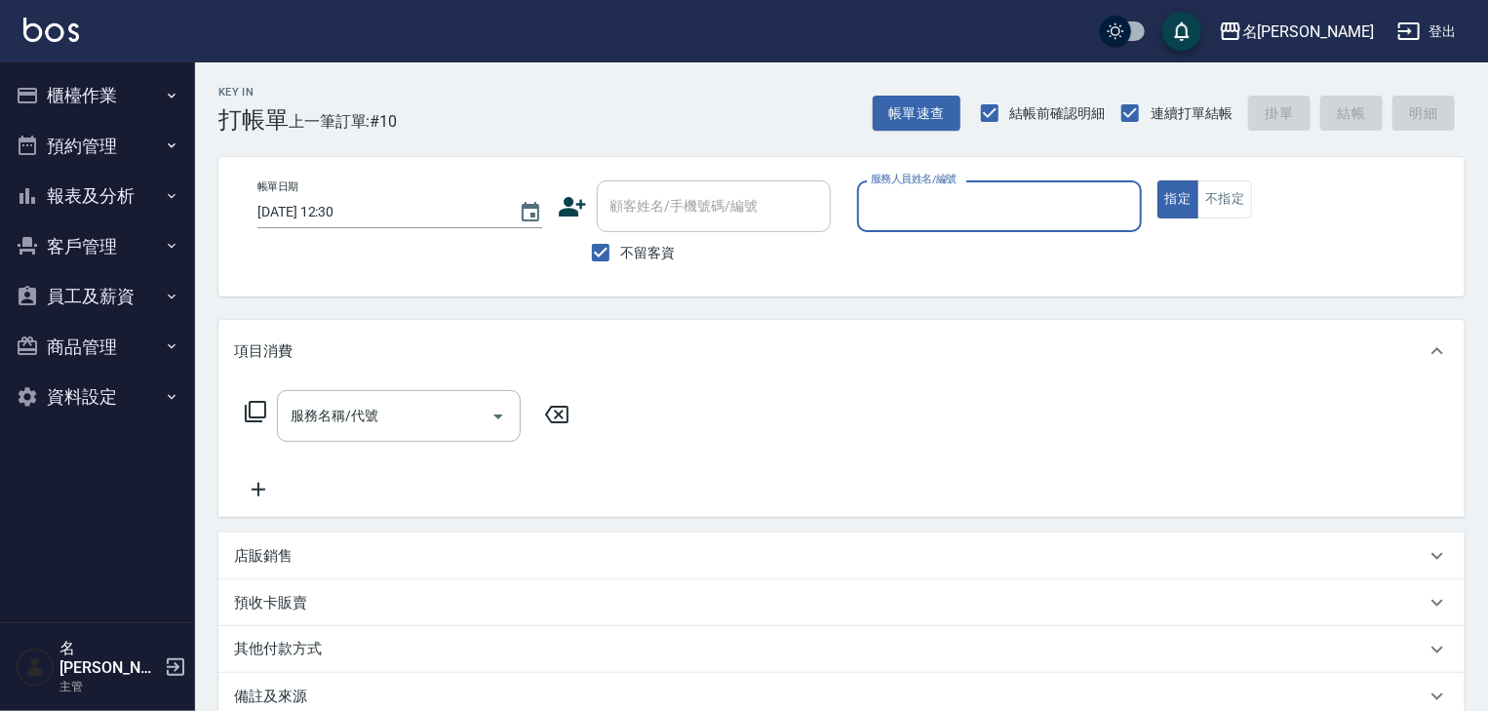
click at [944, 227] on div "服務人員姓名/編號" at bounding box center [999, 206] width 285 height 52
type input "[PERSON_NAME]02"
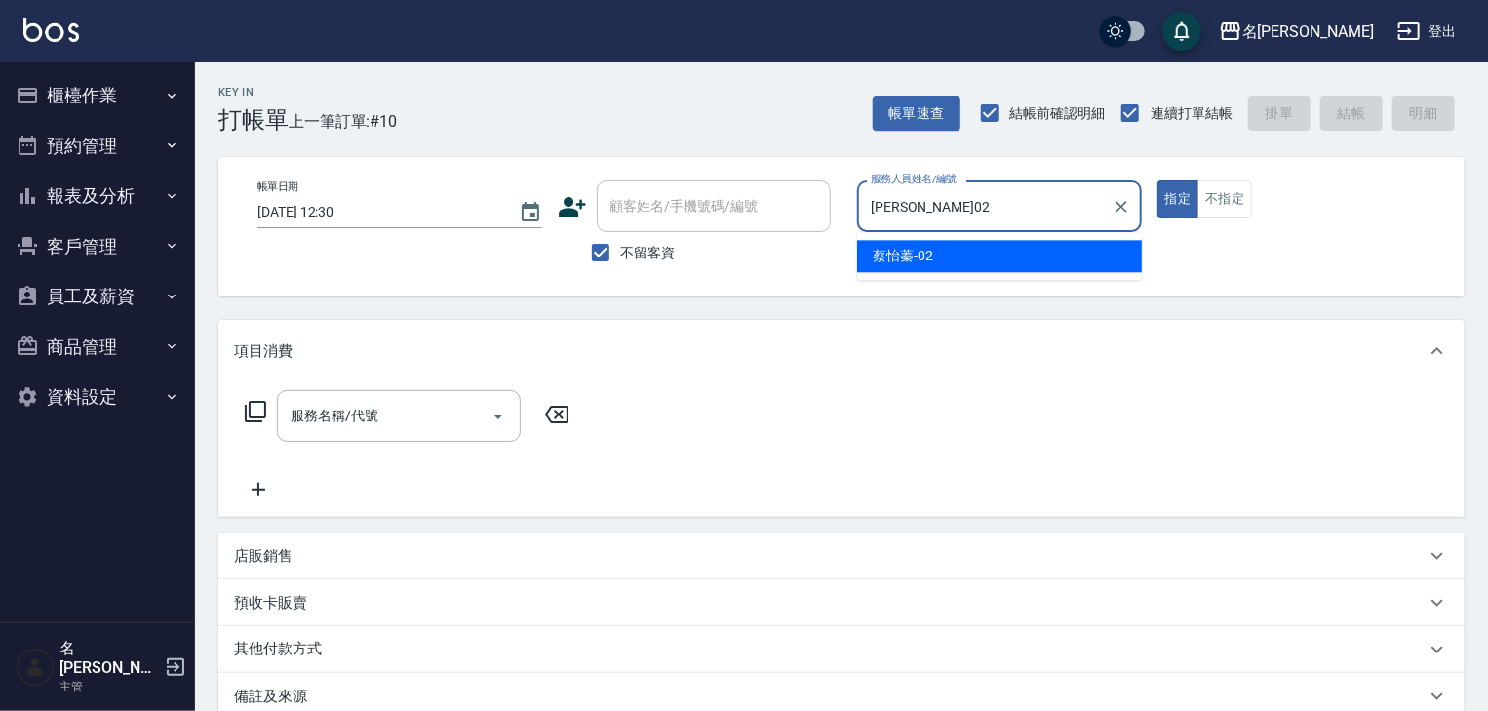
type button "true"
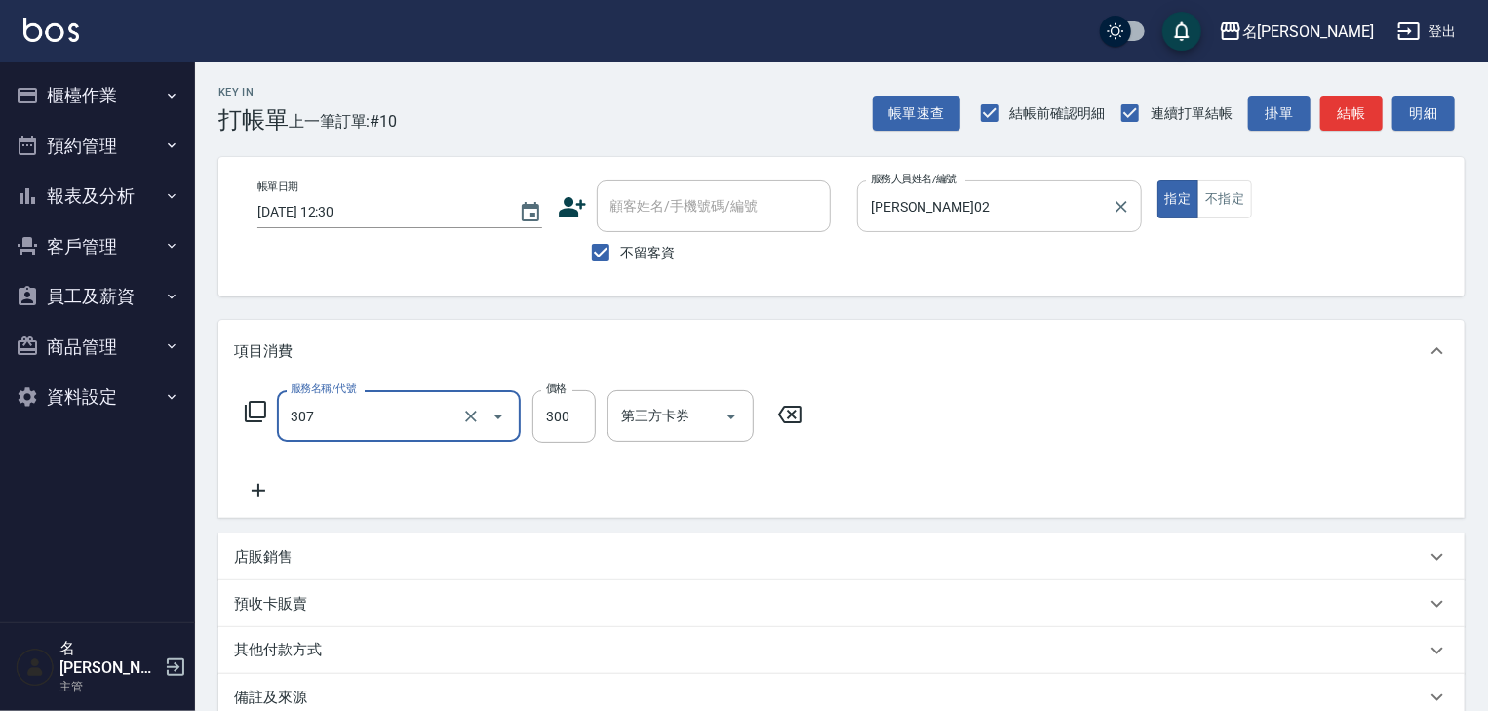
type input "剪髮(307)"
type input "999"
click at [1373, 111] on button "結帳" at bounding box center [1351, 114] width 62 height 36
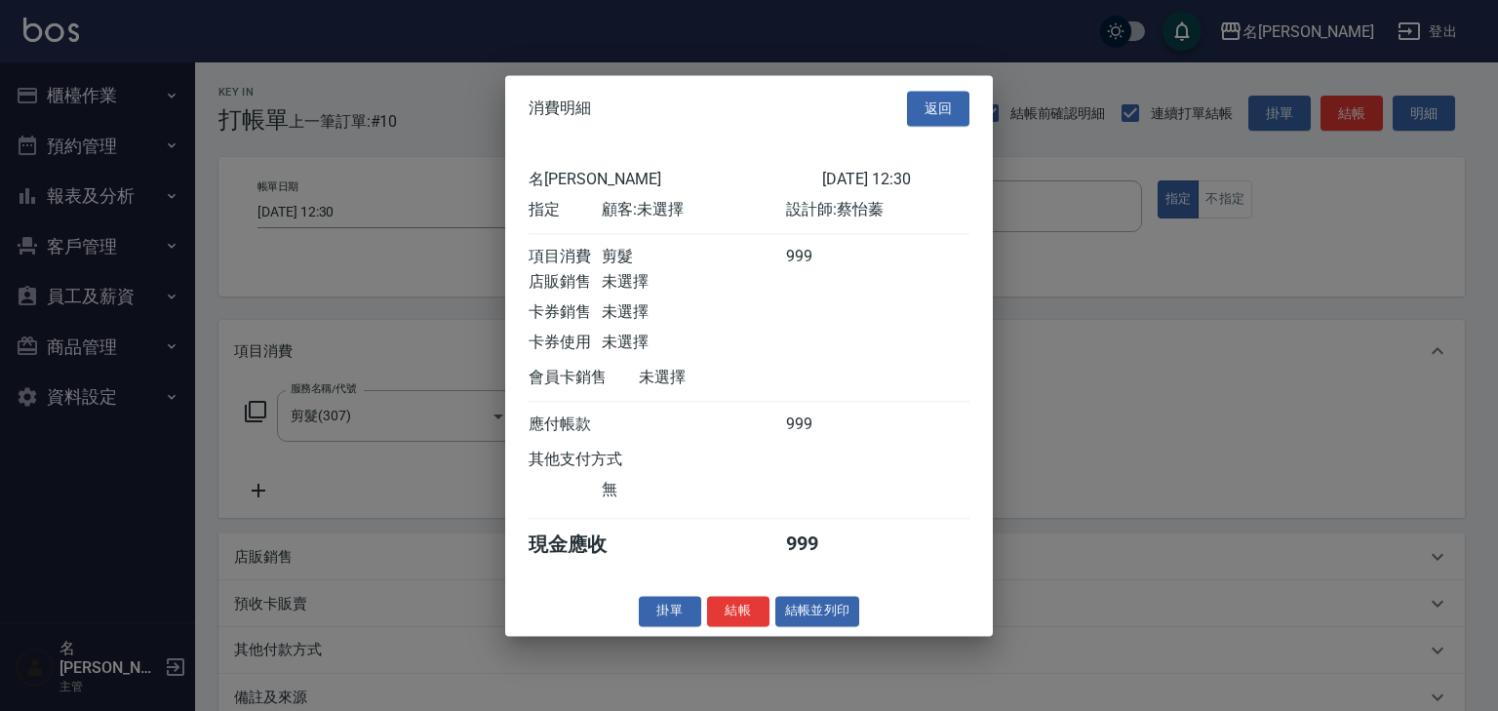
click at [822, 586] on div "名[PERSON_NAME] [DATE] 12:30 指定 顧客: 未選擇 設計師: [PERSON_NAME] 項目消費 剪髮 999 店販銷售 未選擇 …" at bounding box center [748, 363] width 487 height 445
click at [822, 626] on button "結帳並列印" at bounding box center [817, 611] width 85 height 30
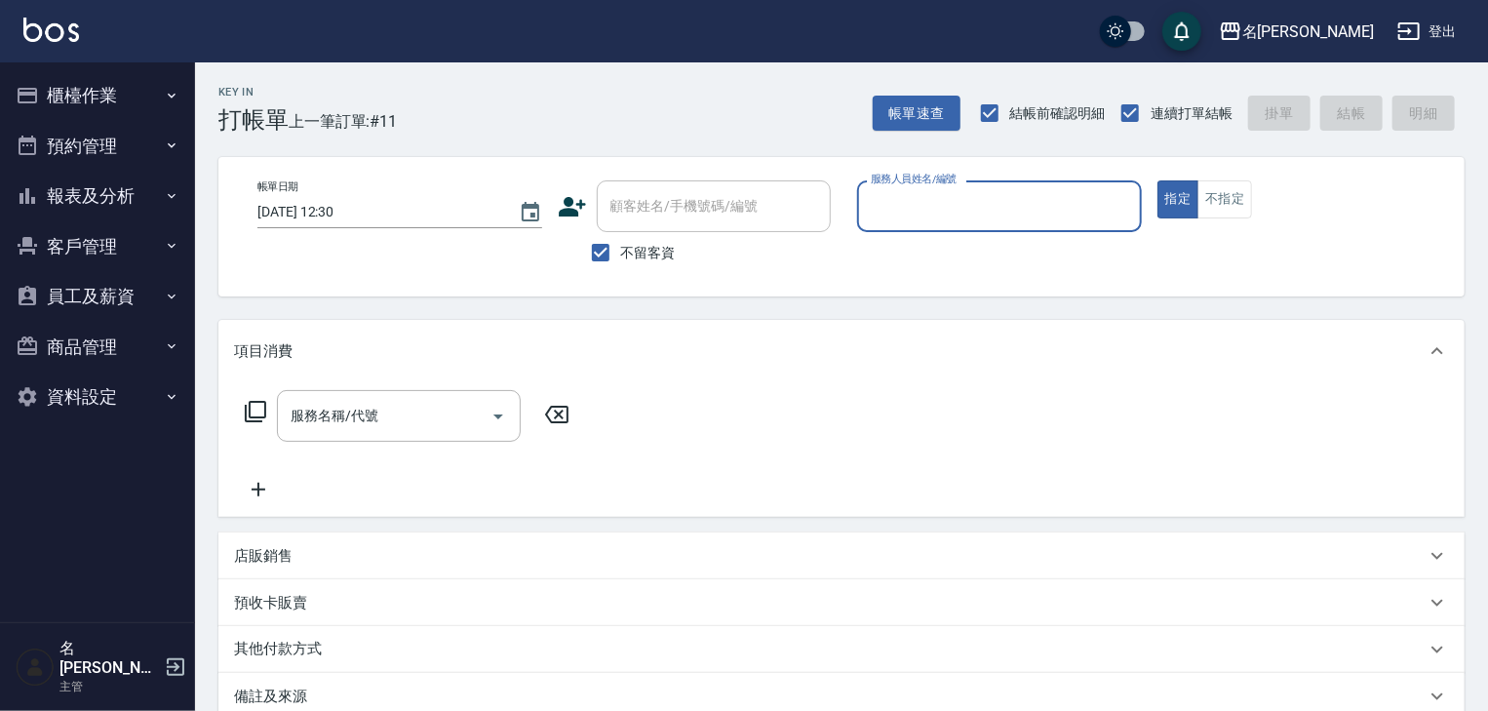
type input "0"
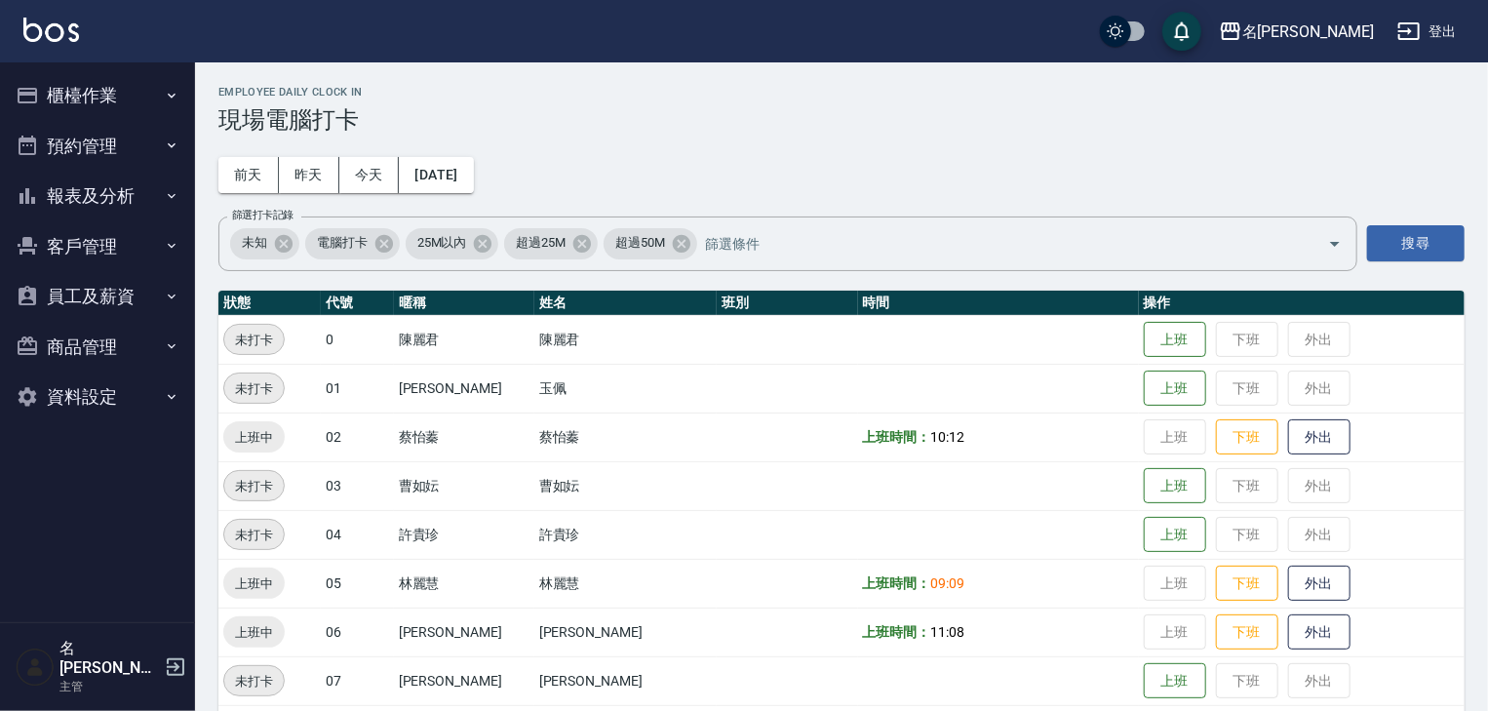
click at [47, 45] on link at bounding box center [51, 32] width 56 height 28
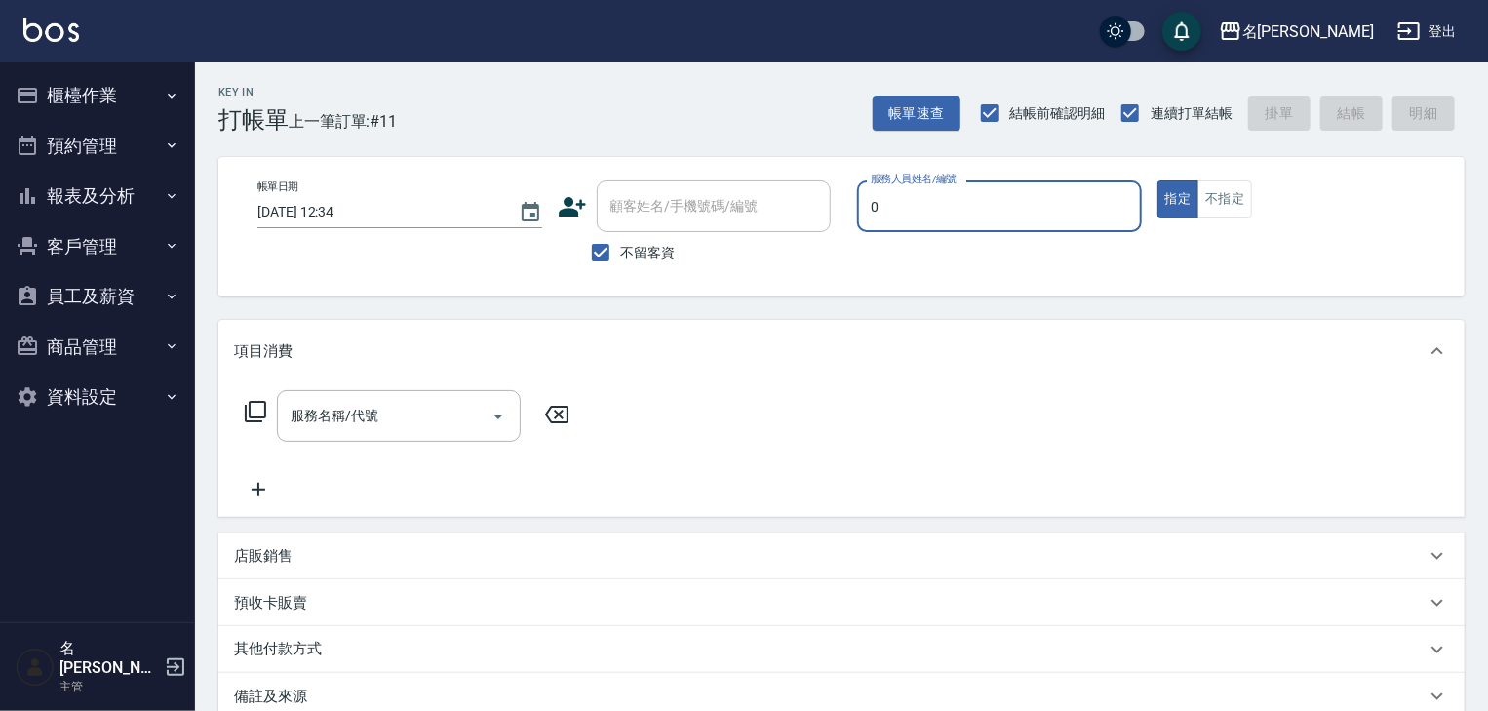
type input "[PERSON_NAME]-0"
type button "true"
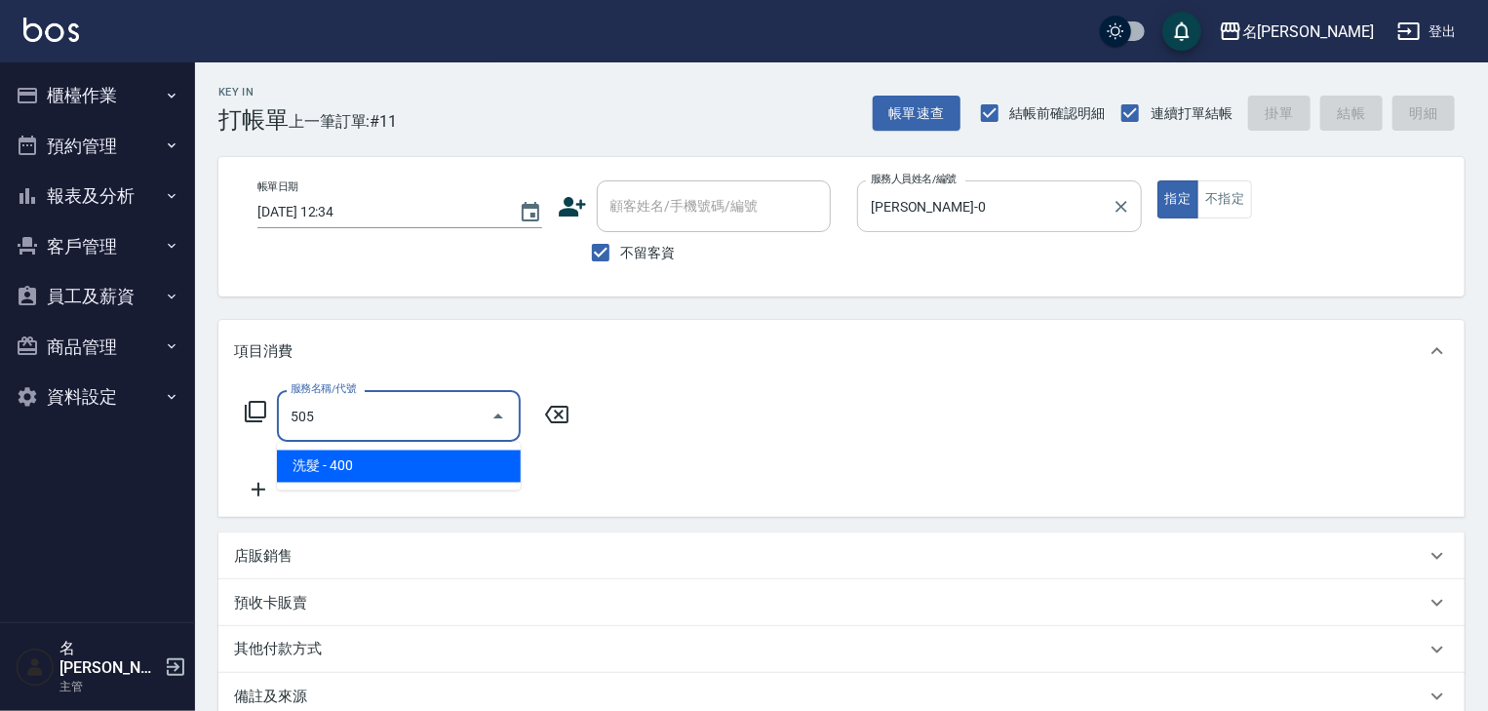
type input "洗髮(505)"
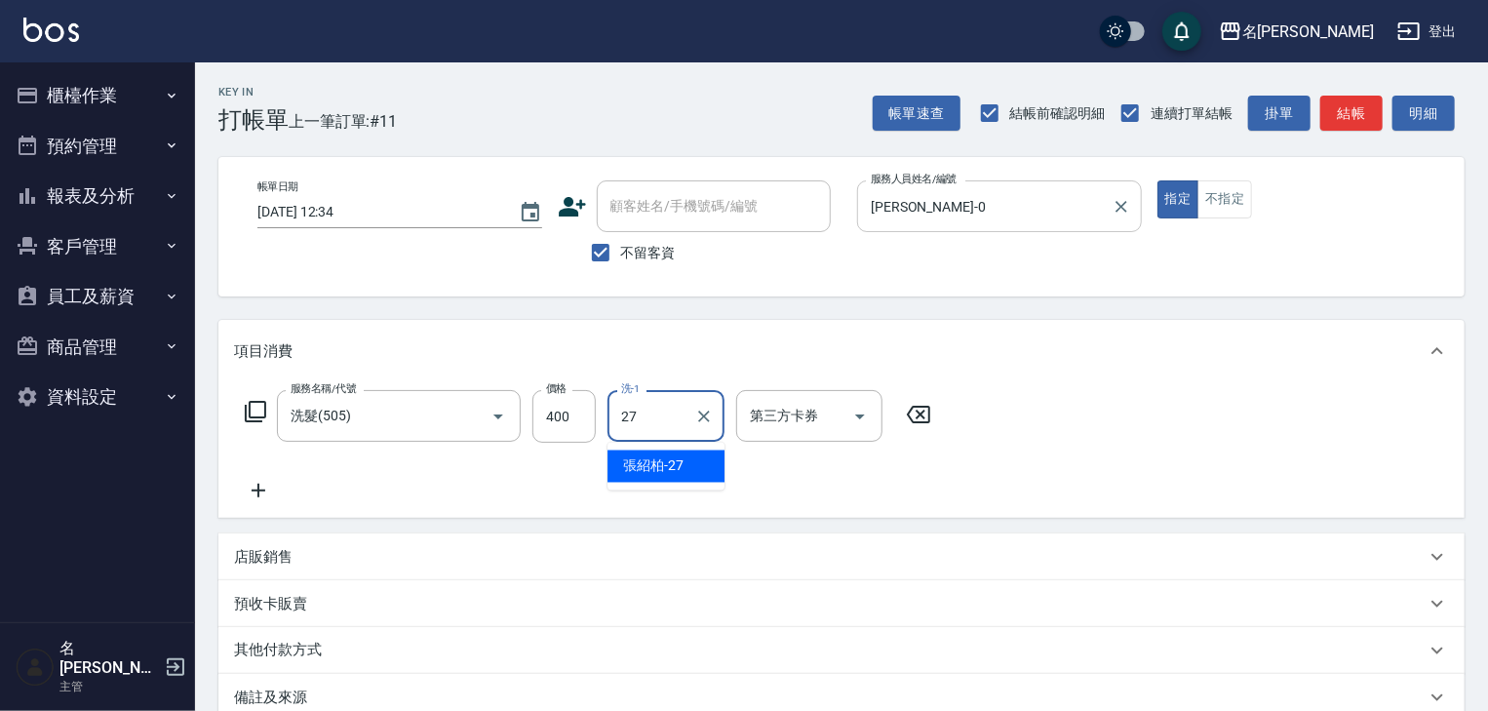
type input "[PERSON_NAME]-27"
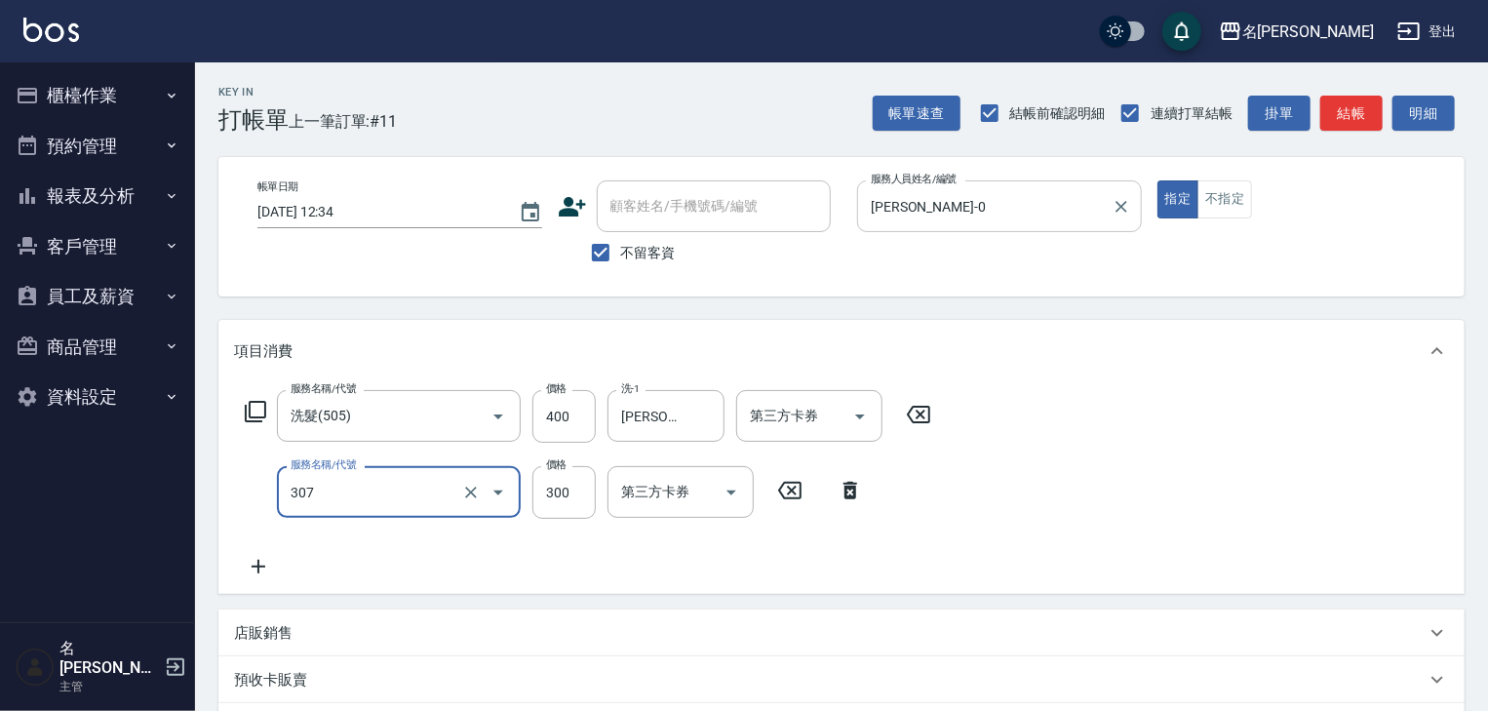
type input "剪髮(307)"
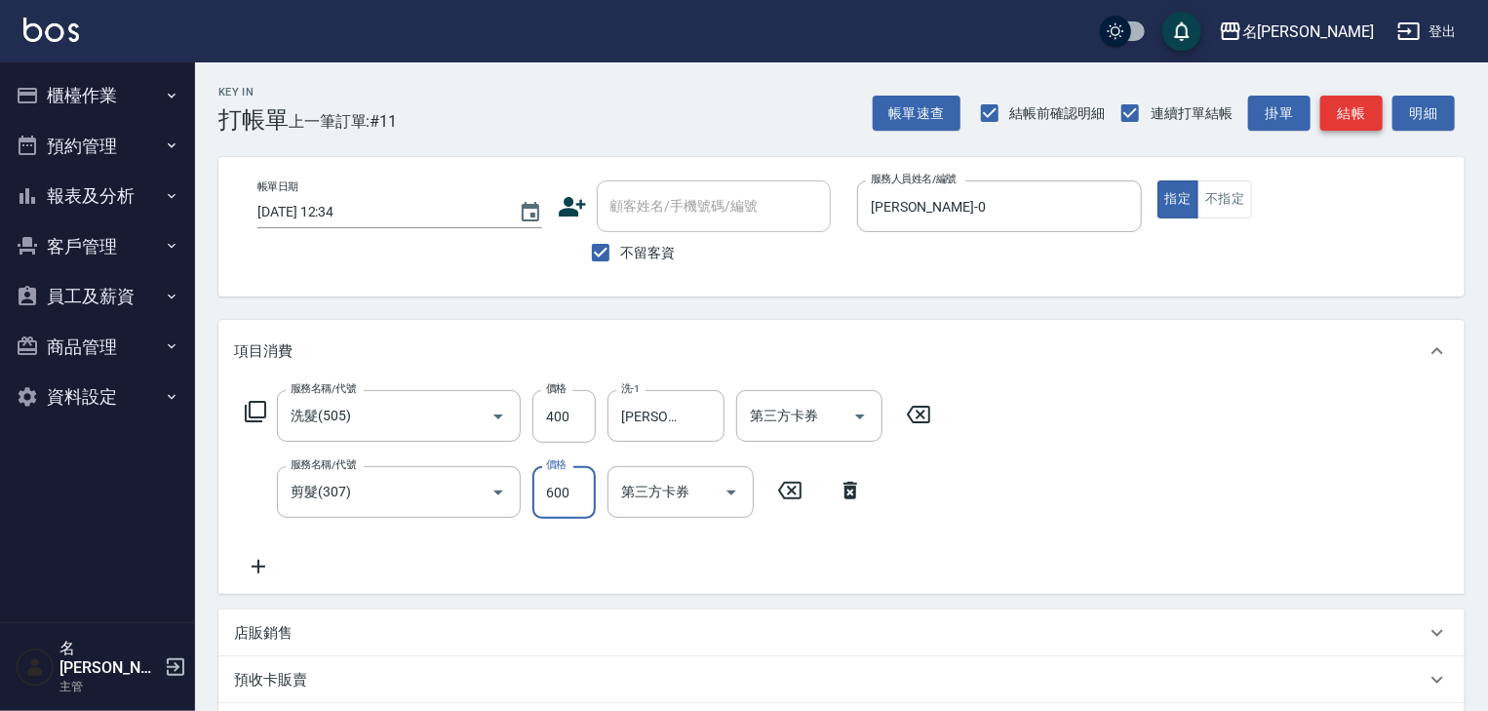
type input "600"
click at [1367, 110] on button "結帳" at bounding box center [1351, 114] width 62 height 36
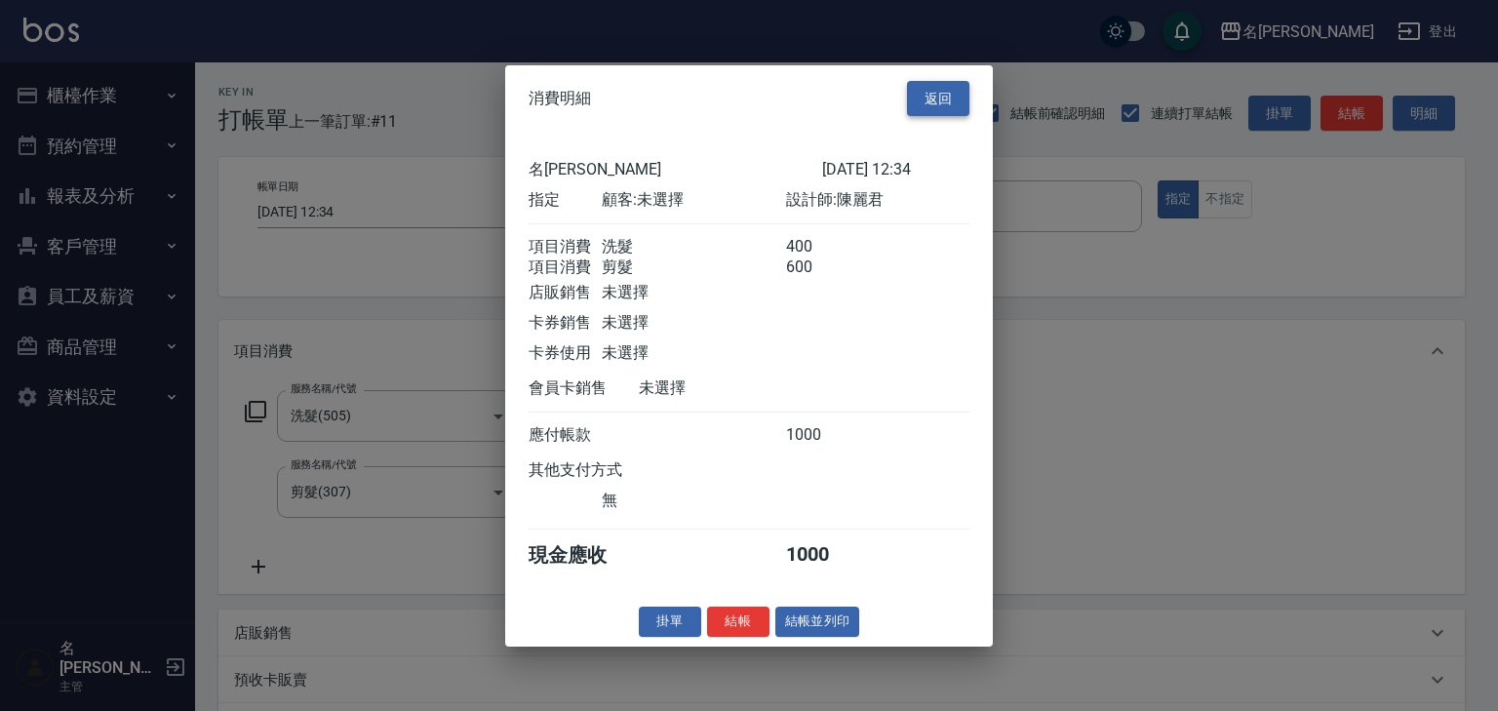
click at [952, 80] on button "返回" at bounding box center [938, 98] width 62 height 36
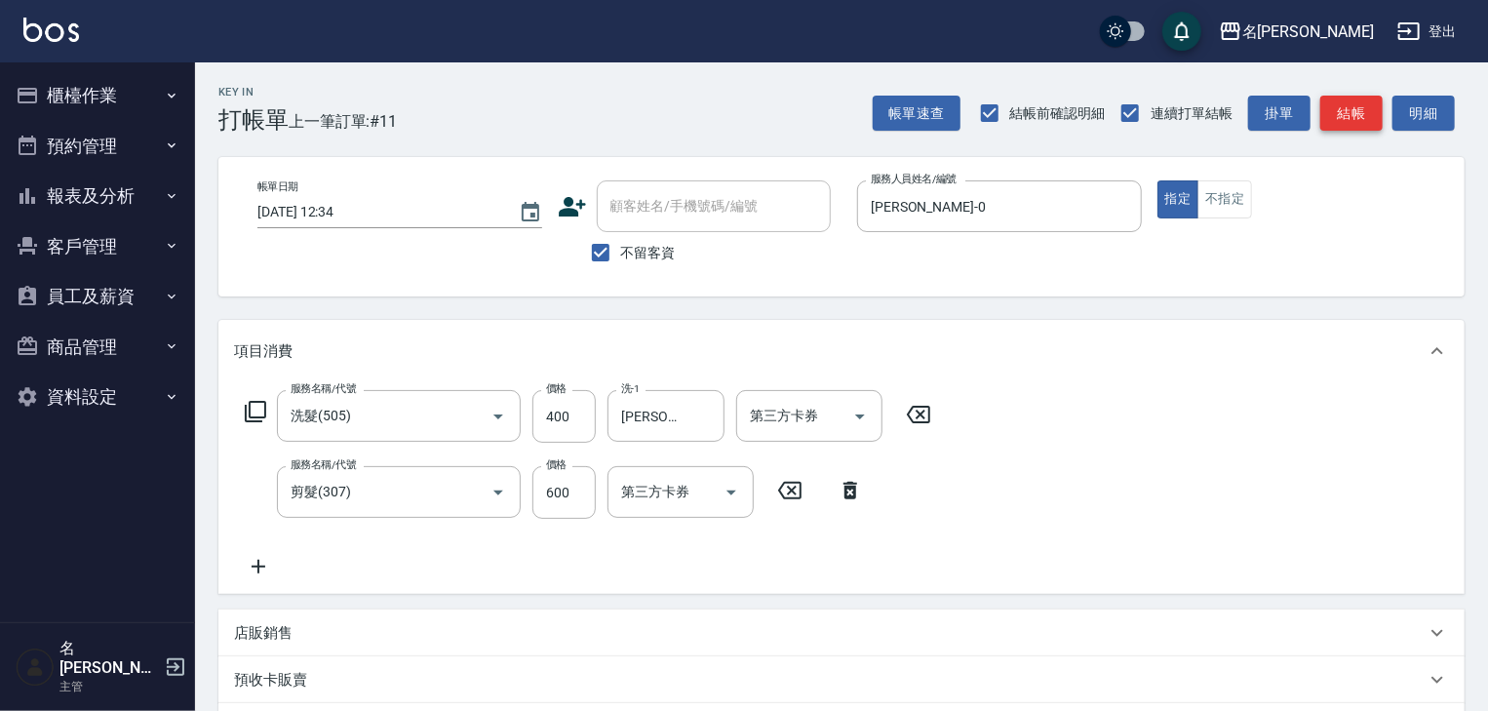
click at [1362, 115] on button "結帳" at bounding box center [1351, 114] width 62 height 36
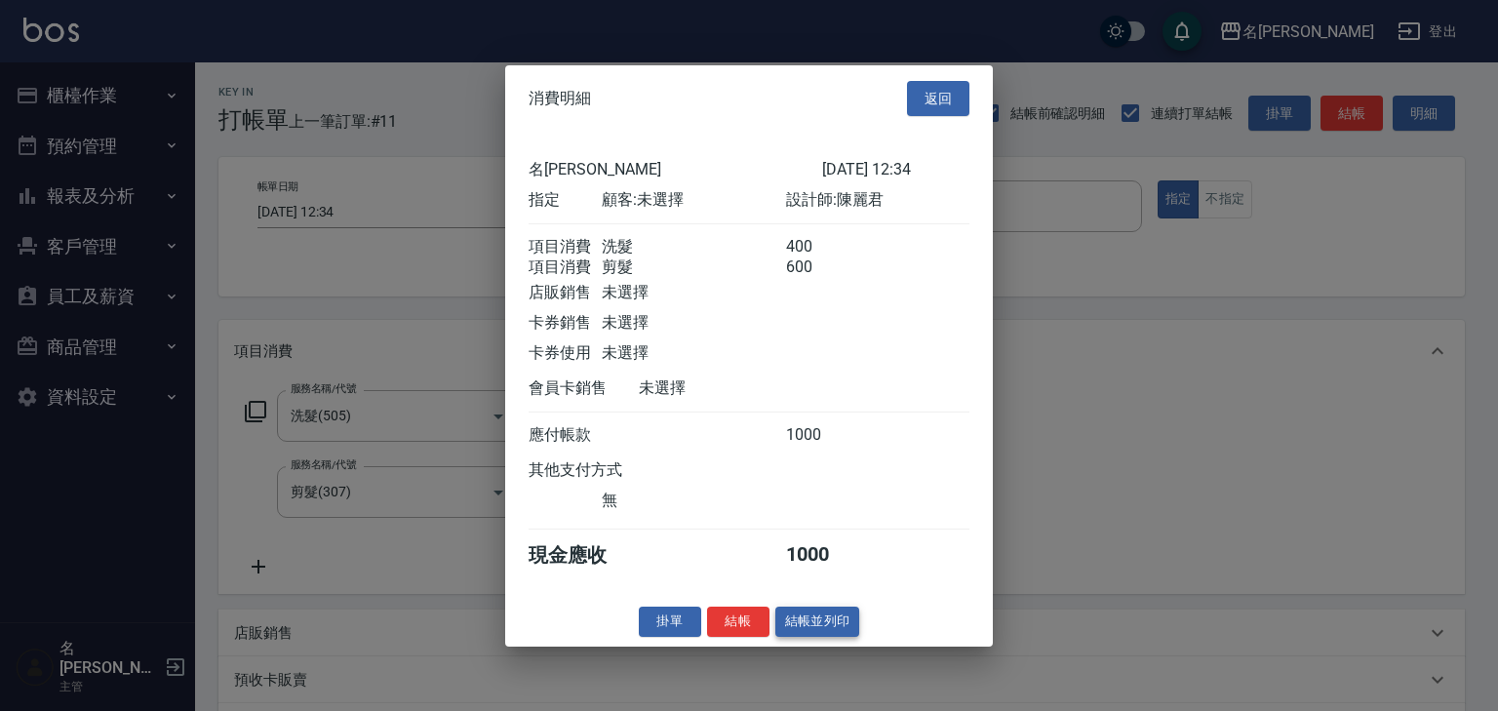
click at [825, 631] on button "結帳並列印" at bounding box center [817, 621] width 85 height 30
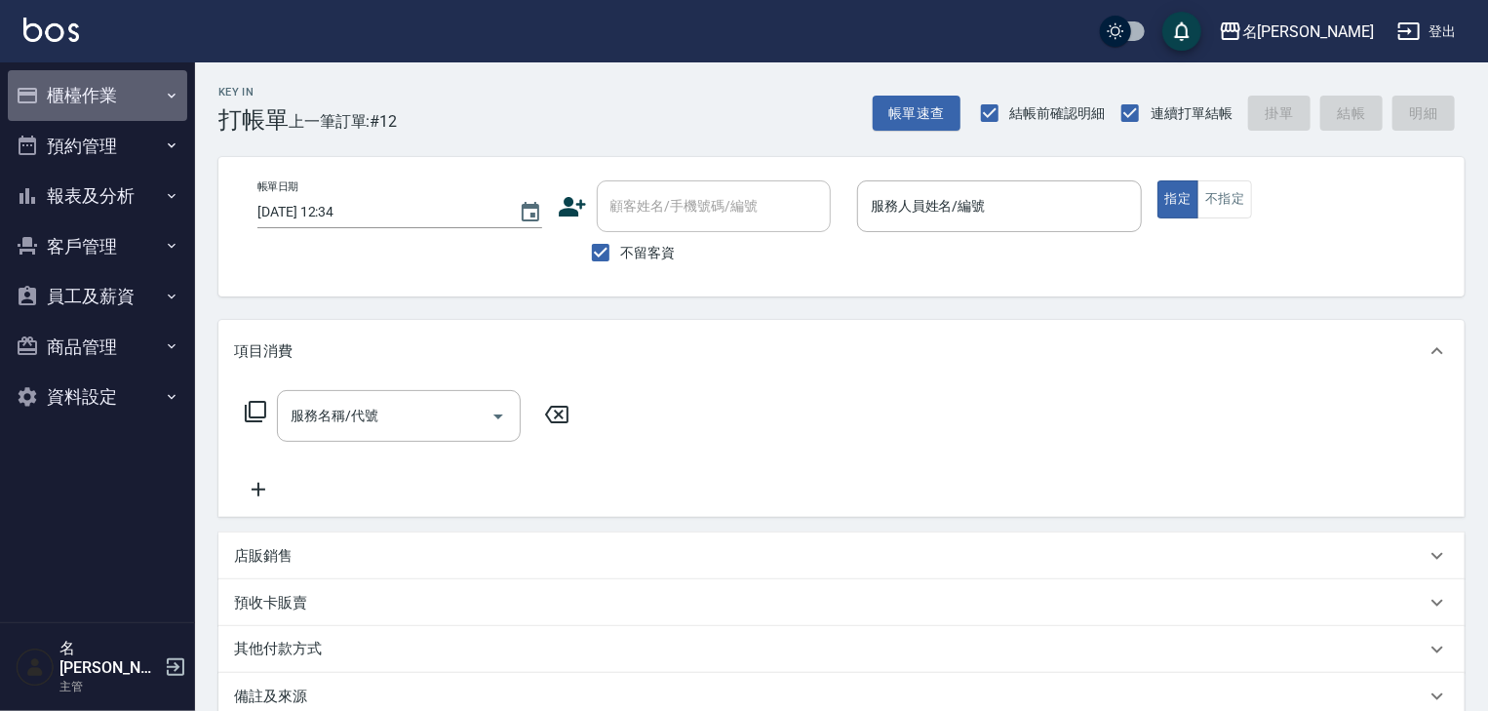
click at [84, 106] on button "櫃檯作業" at bounding box center [97, 95] width 179 height 51
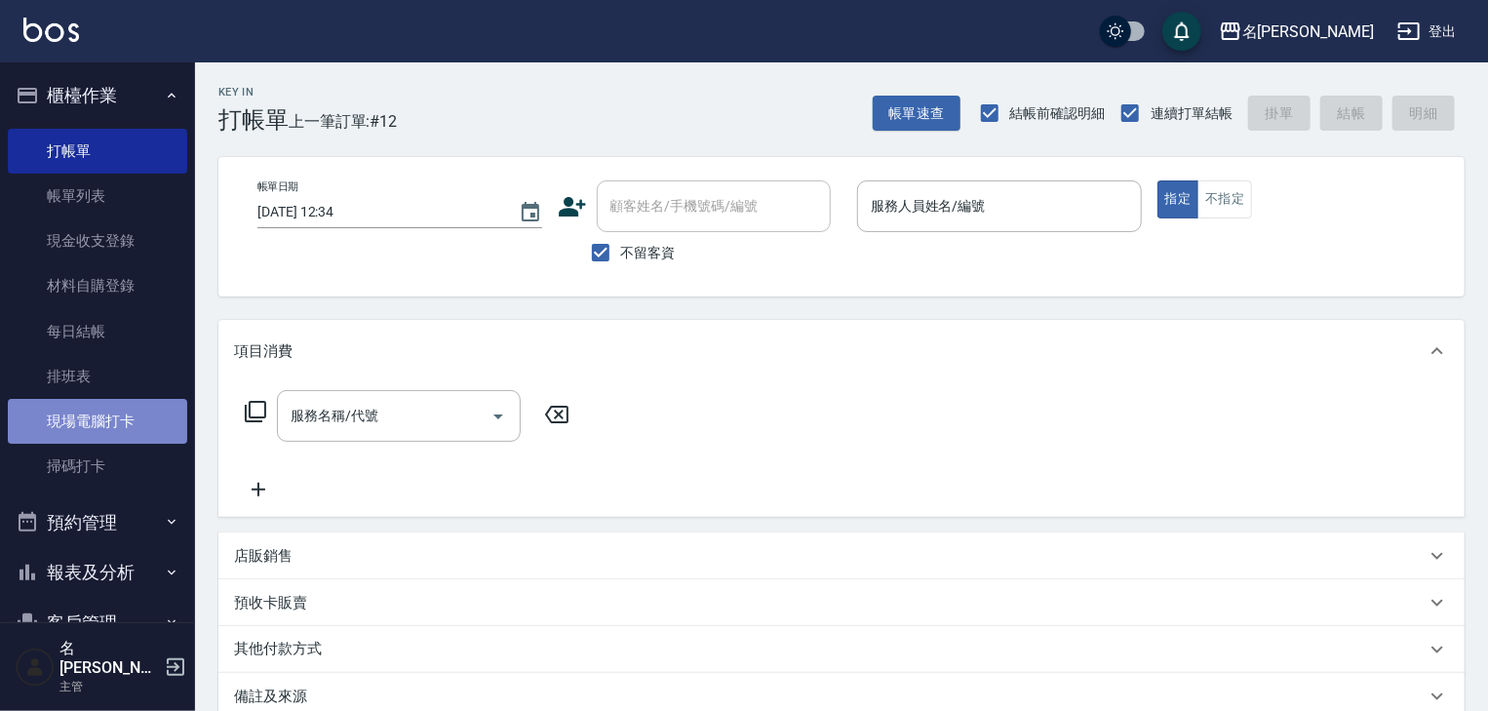
click at [115, 411] on link "現場電腦打卡" at bounding box center [97, 421] width 179 height 45
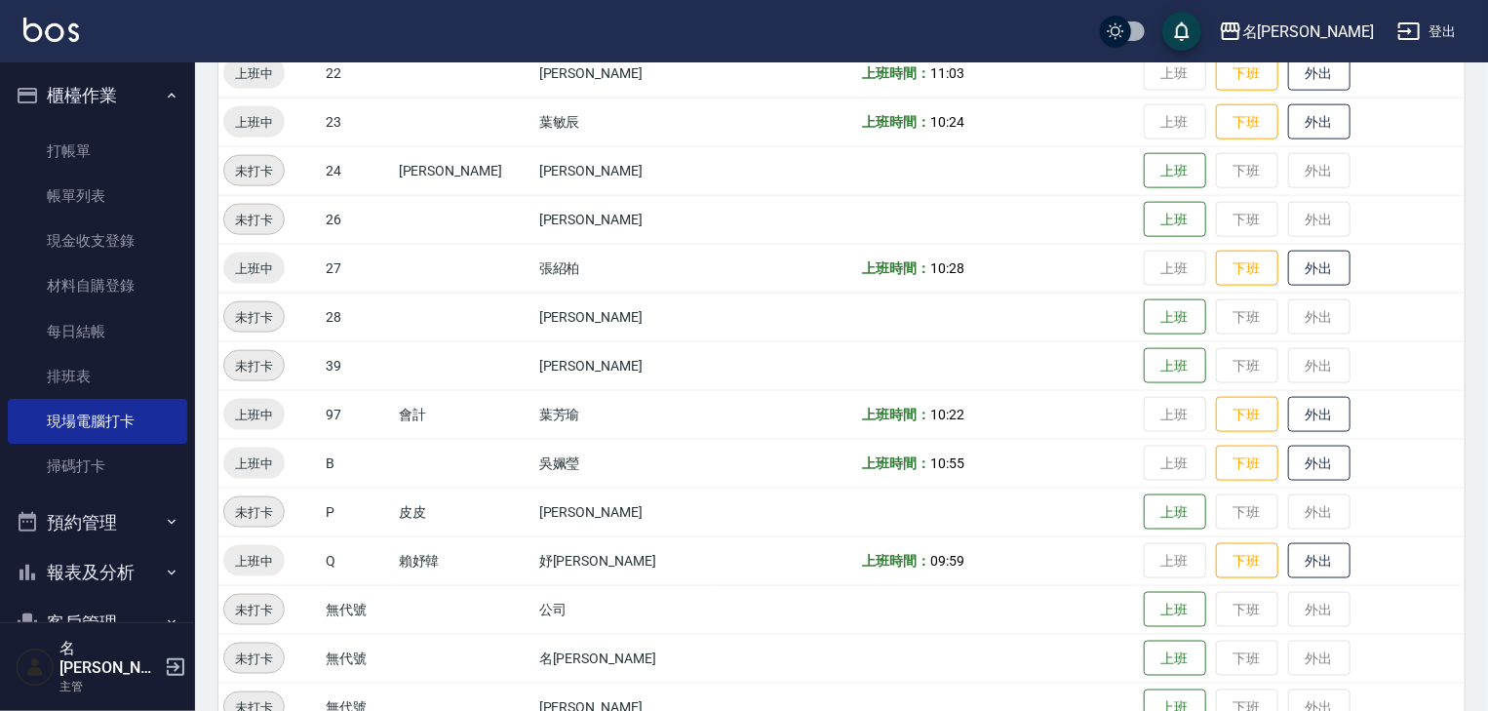
scroll to position [727, 0]
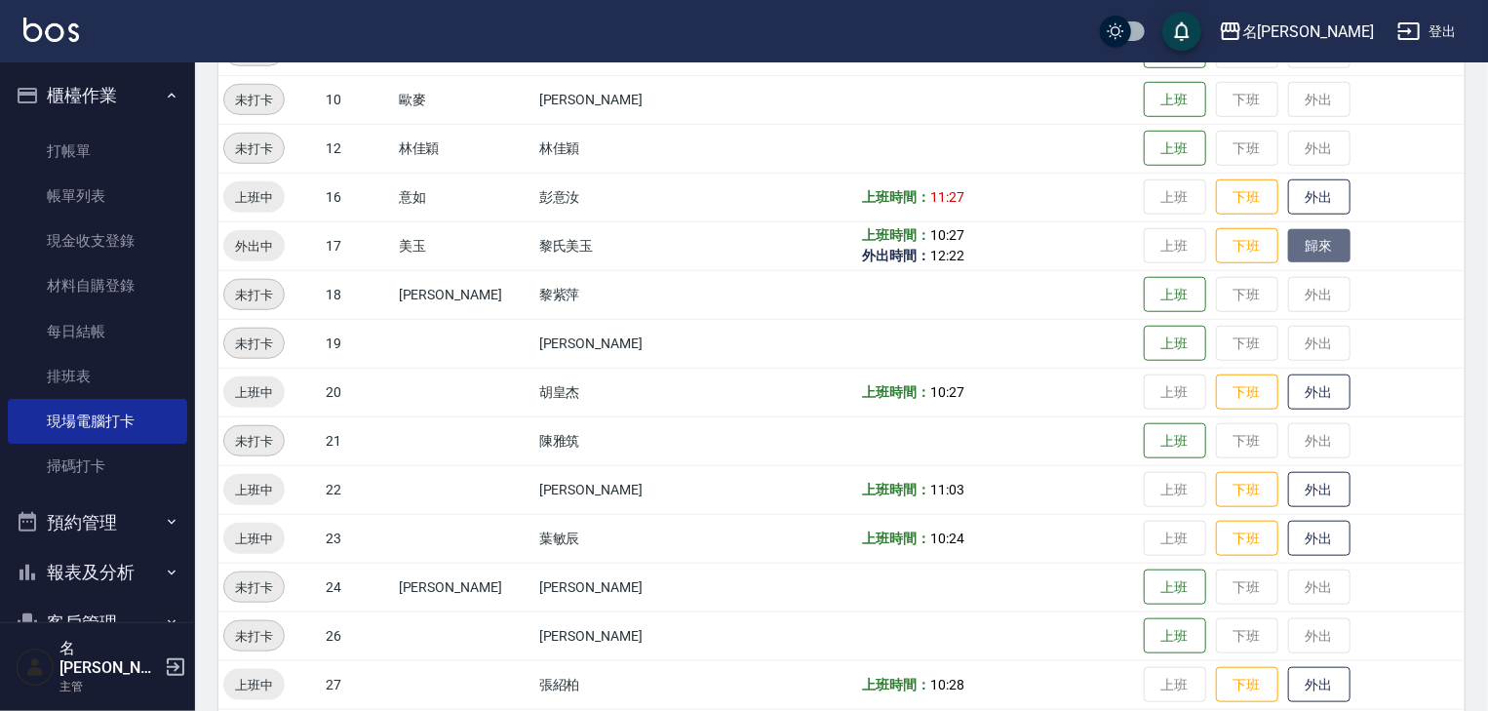
click at [1294, 242] on button "歸來" at bounding box center [1319, 246] width 62 height 34
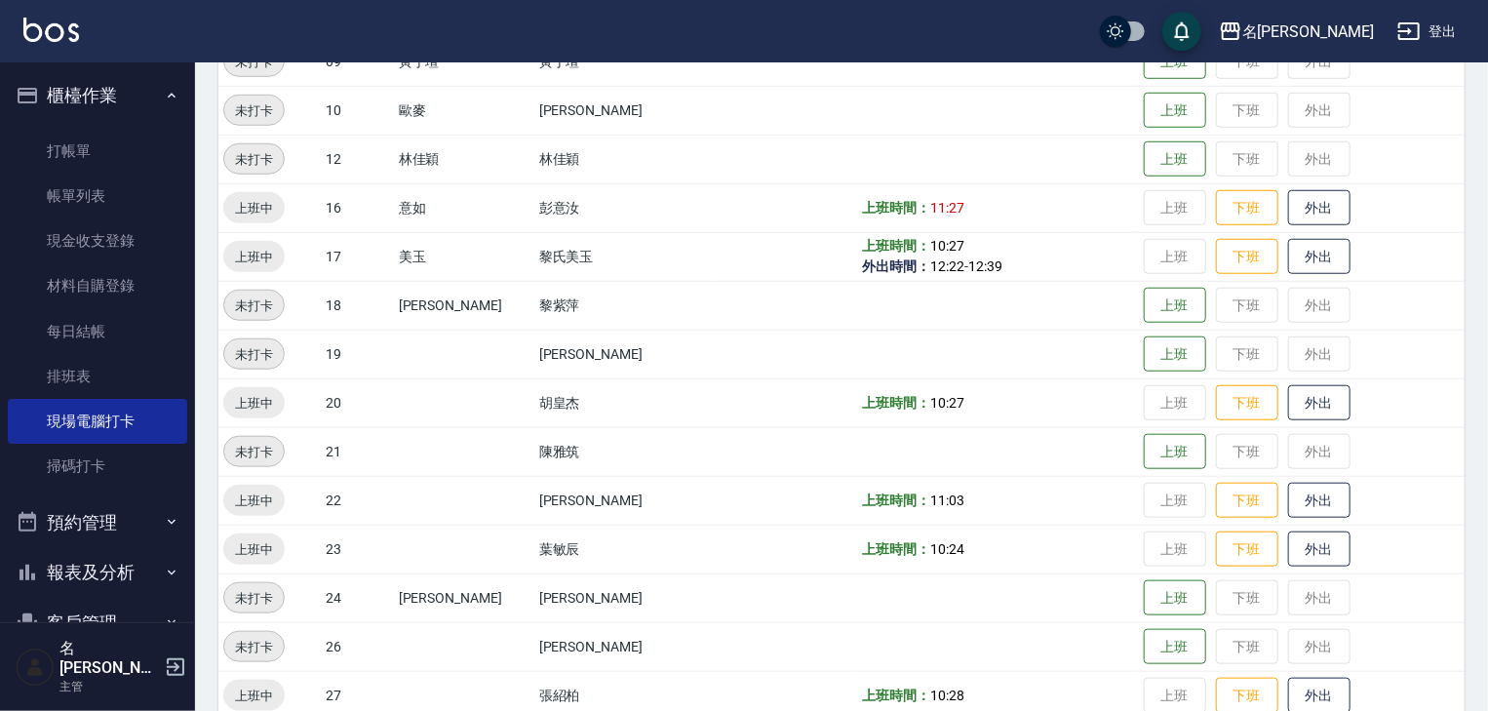
scroll to position [612, 0]
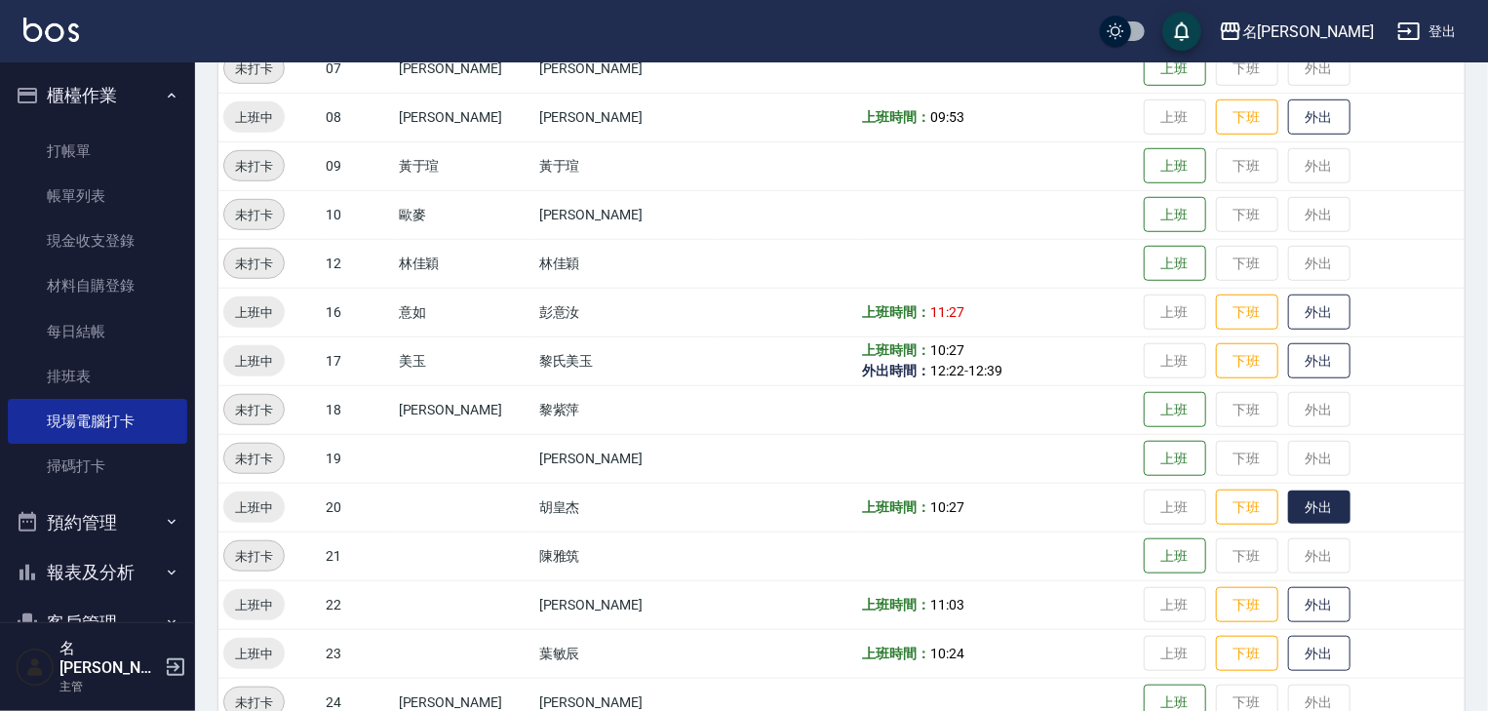
click at [1292, 503] on button "外出" at bounding box center [1319, 507] width 62 height 34
click at [73, 41] on img at bounding box center [51, 30] width 56 height 24
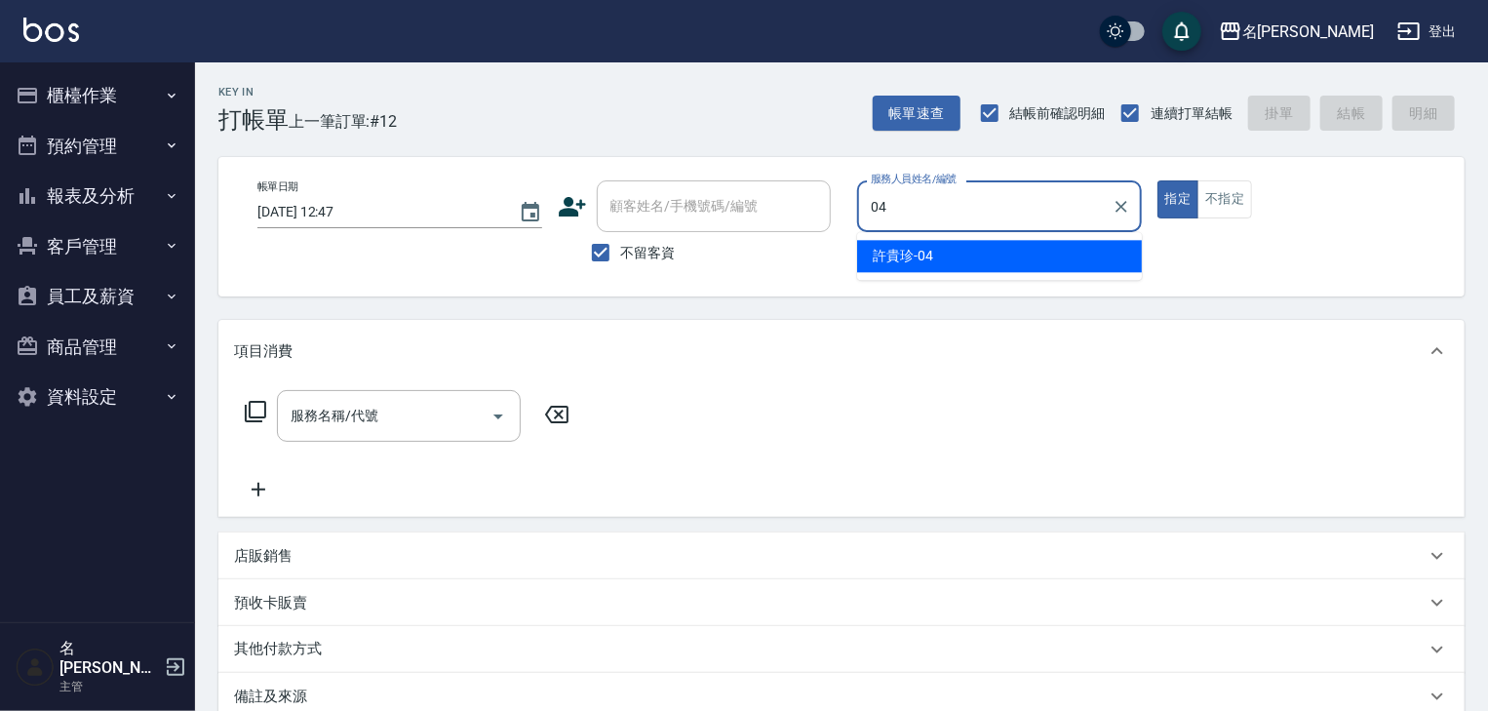
type input "[PERSON_NAME]-04"
type button "true"
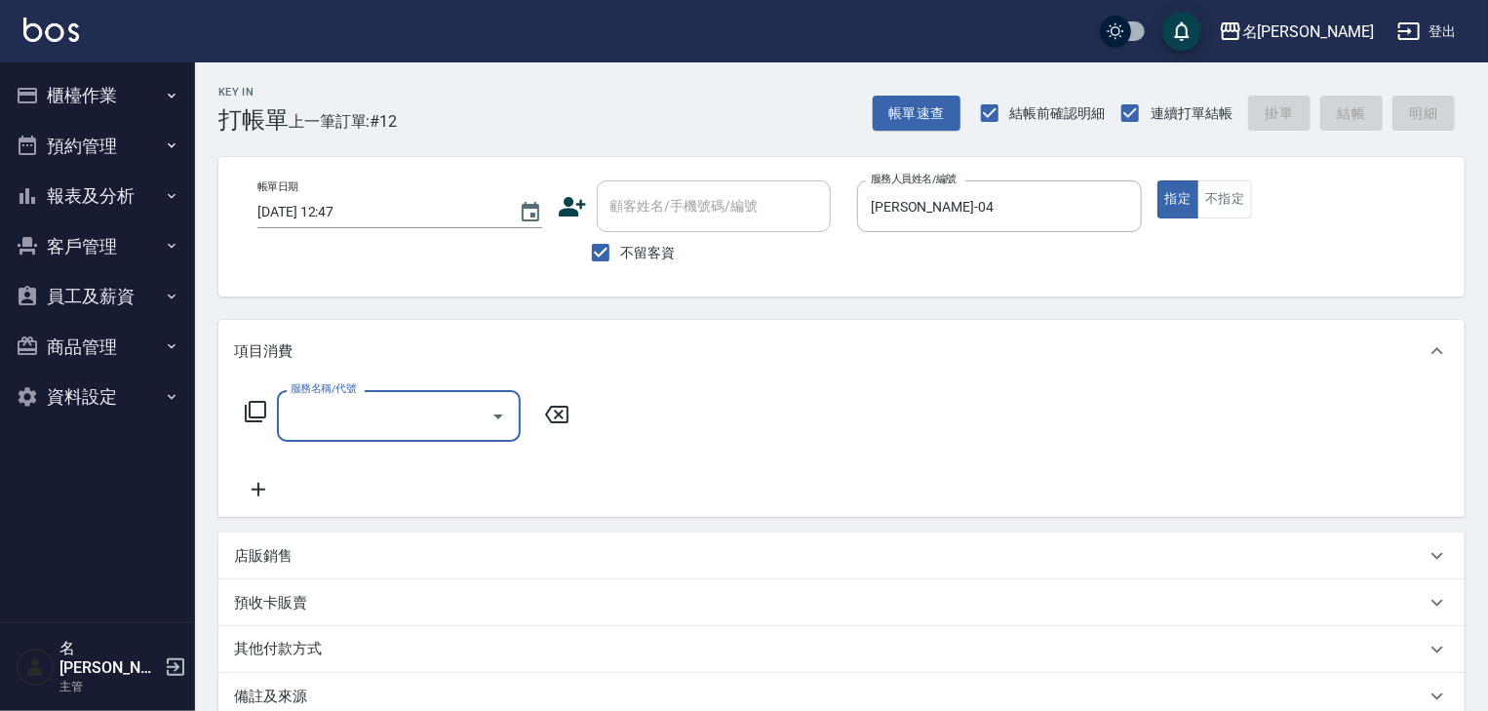
click at [251, 405] on icon at bounding box center [255, 411] width 23 height 23
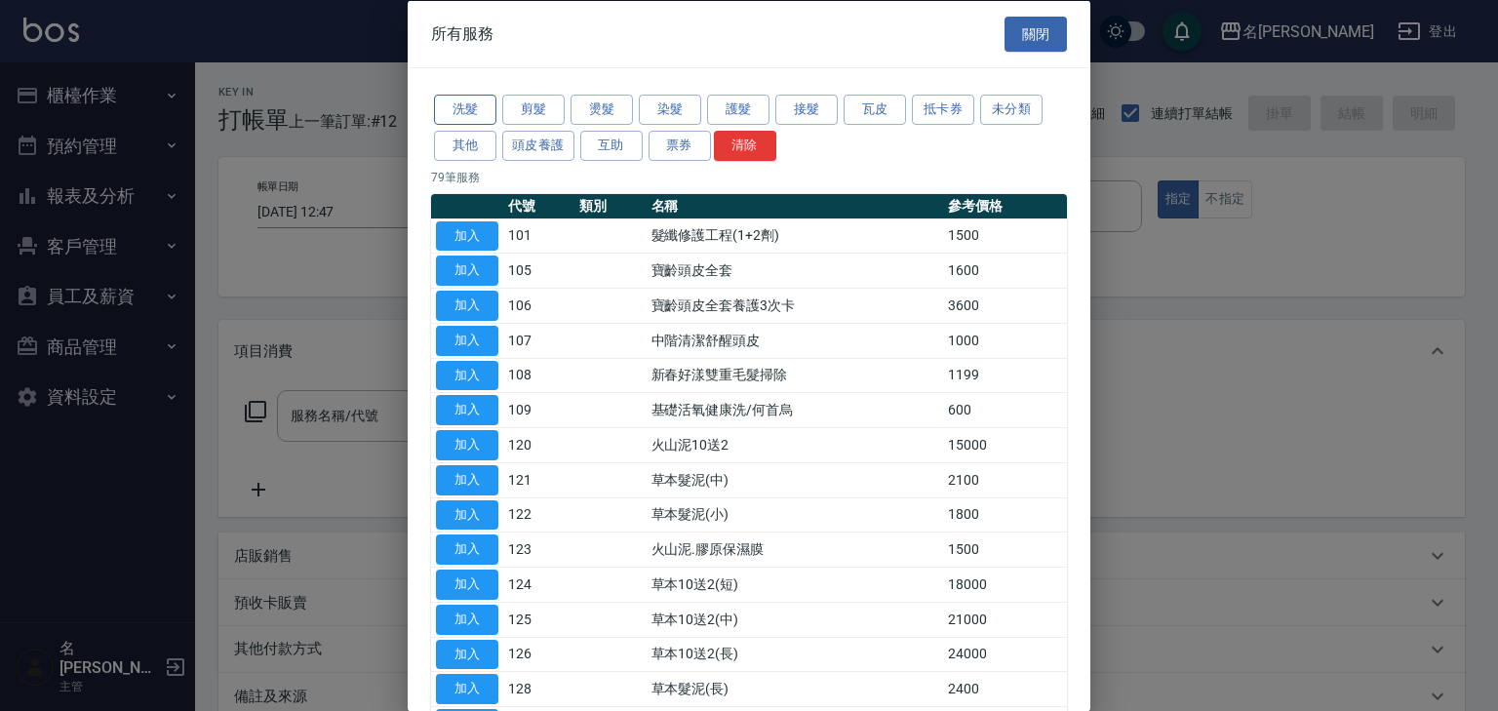
click at [486, 116] on button "洗髮" at bounding box center [465, 110] width 62 height 30
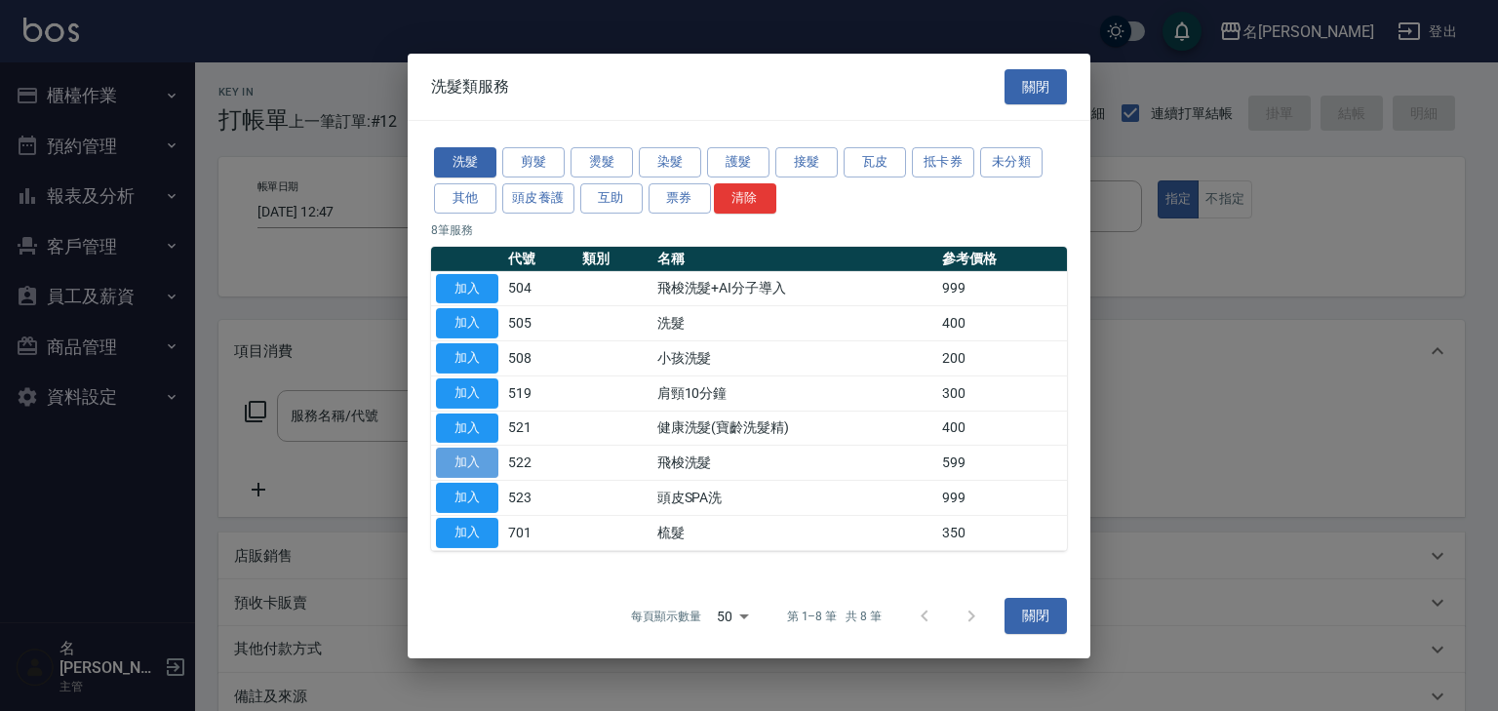
click at [479, 463] on button "加入" at bounding box center [467, 463] width 62 height 30
type input "飛梭洗髮(522)"
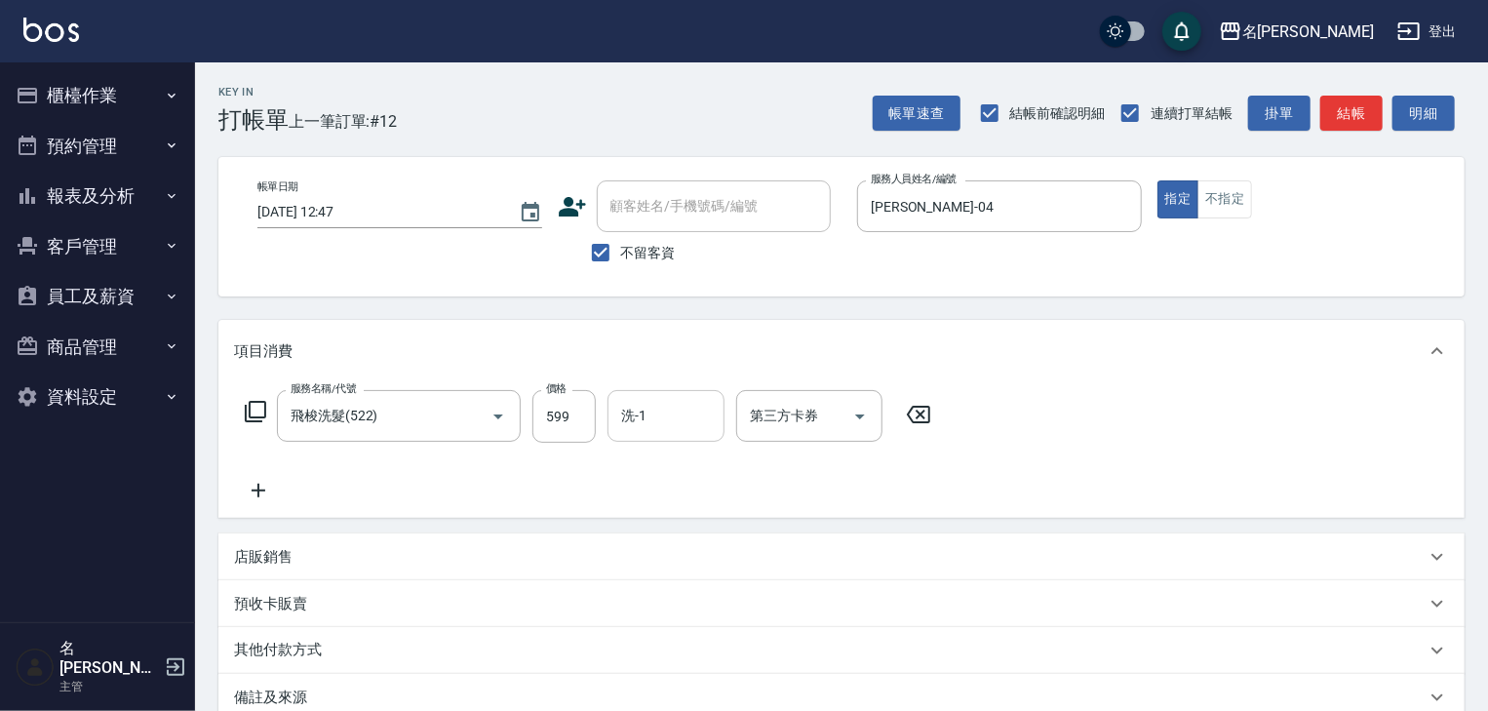
click at [624, 415] on input "洗-1" at bounding box center [665, 416] width 99 height 34
type input "[PERSON_NAME]-23"
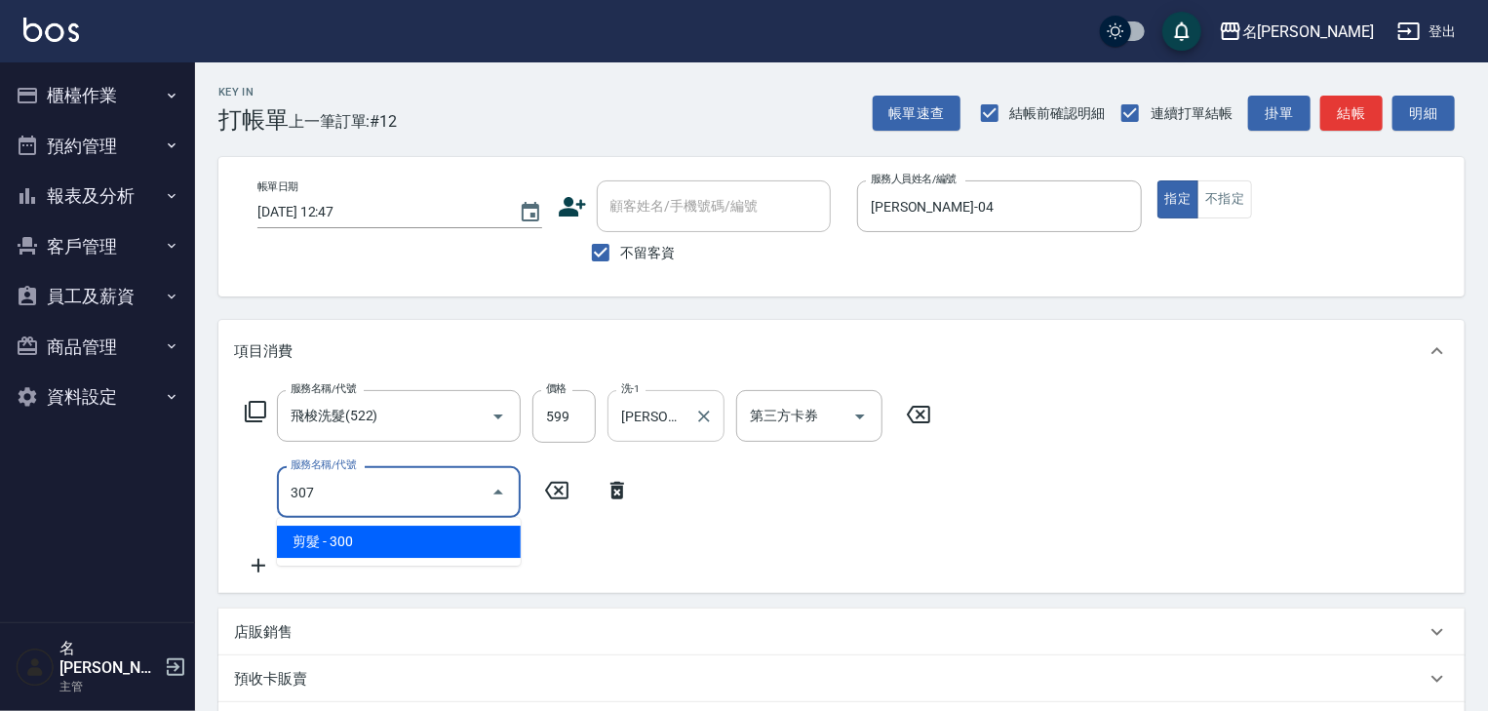
type input "剪髮(307)"
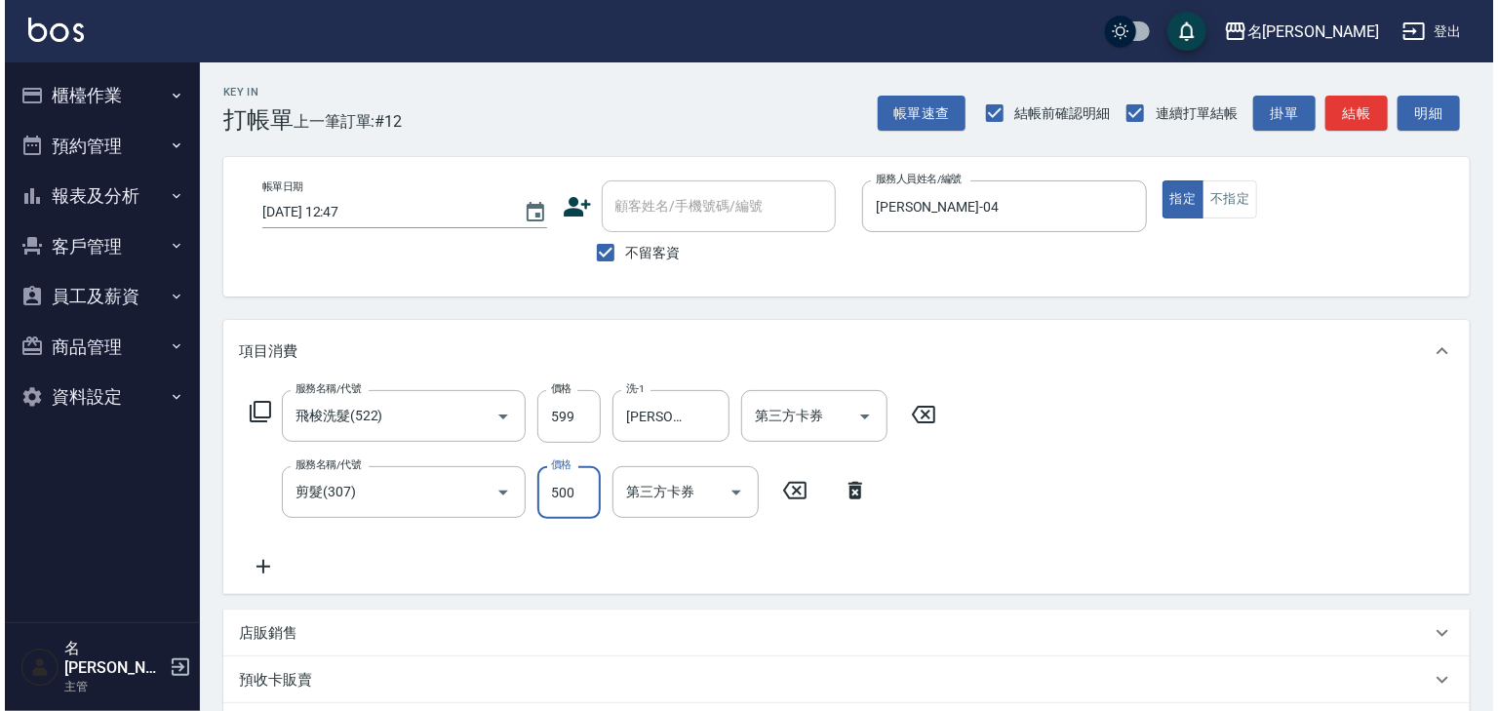
scroll to position [304, 0]
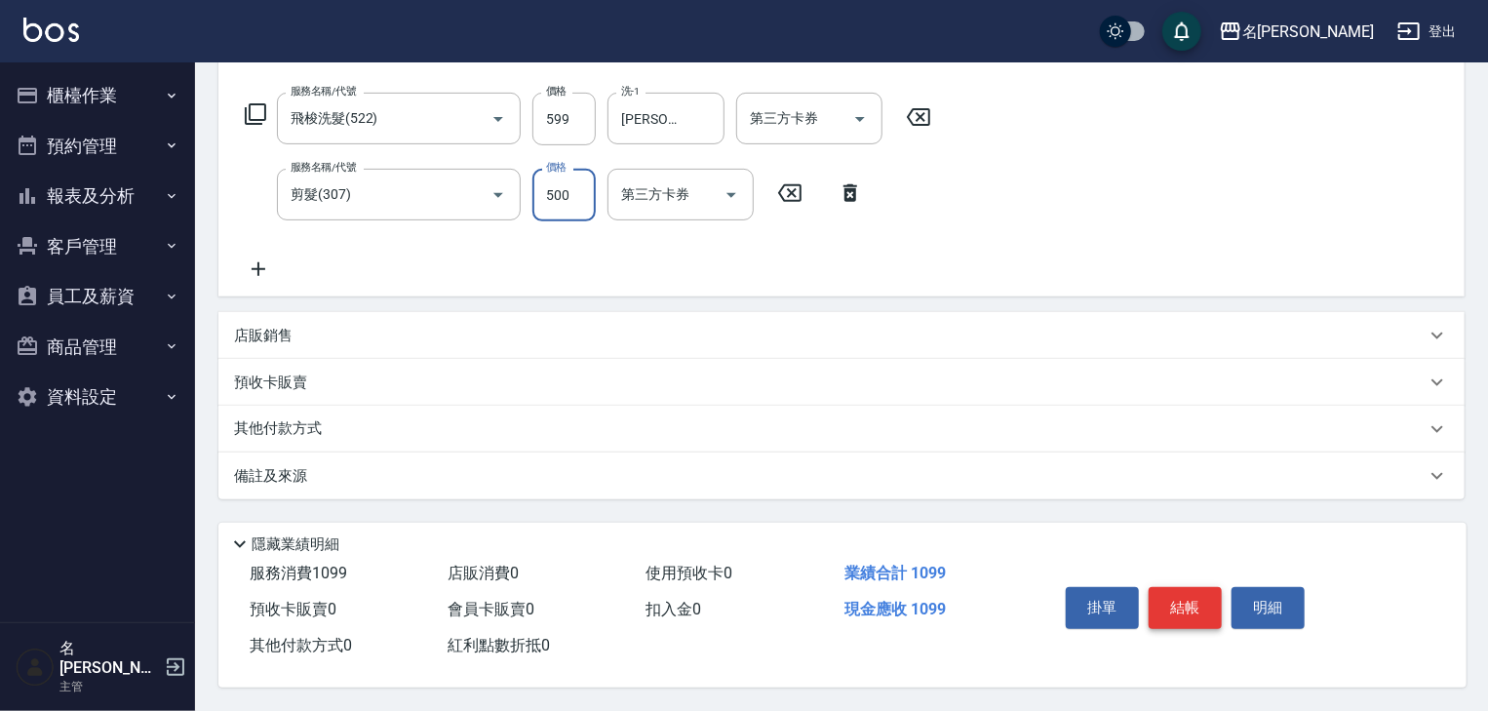
type input "500"
click at [1189, 591] on button "結帳" at bounding box center [1185, 607] width 73 height 41
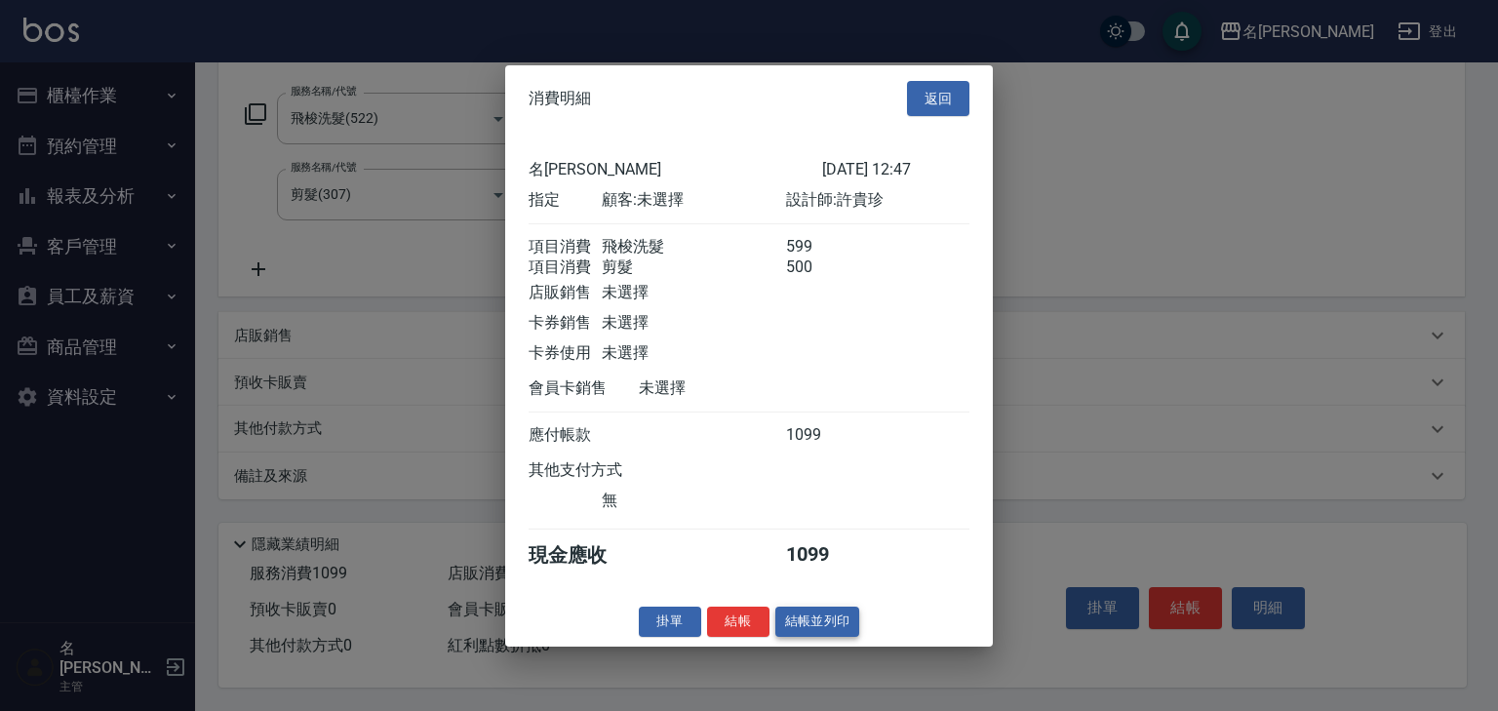
click at [840, 627] on button "結帳並列印" at bounding box center [817, 621] width 85 height 30
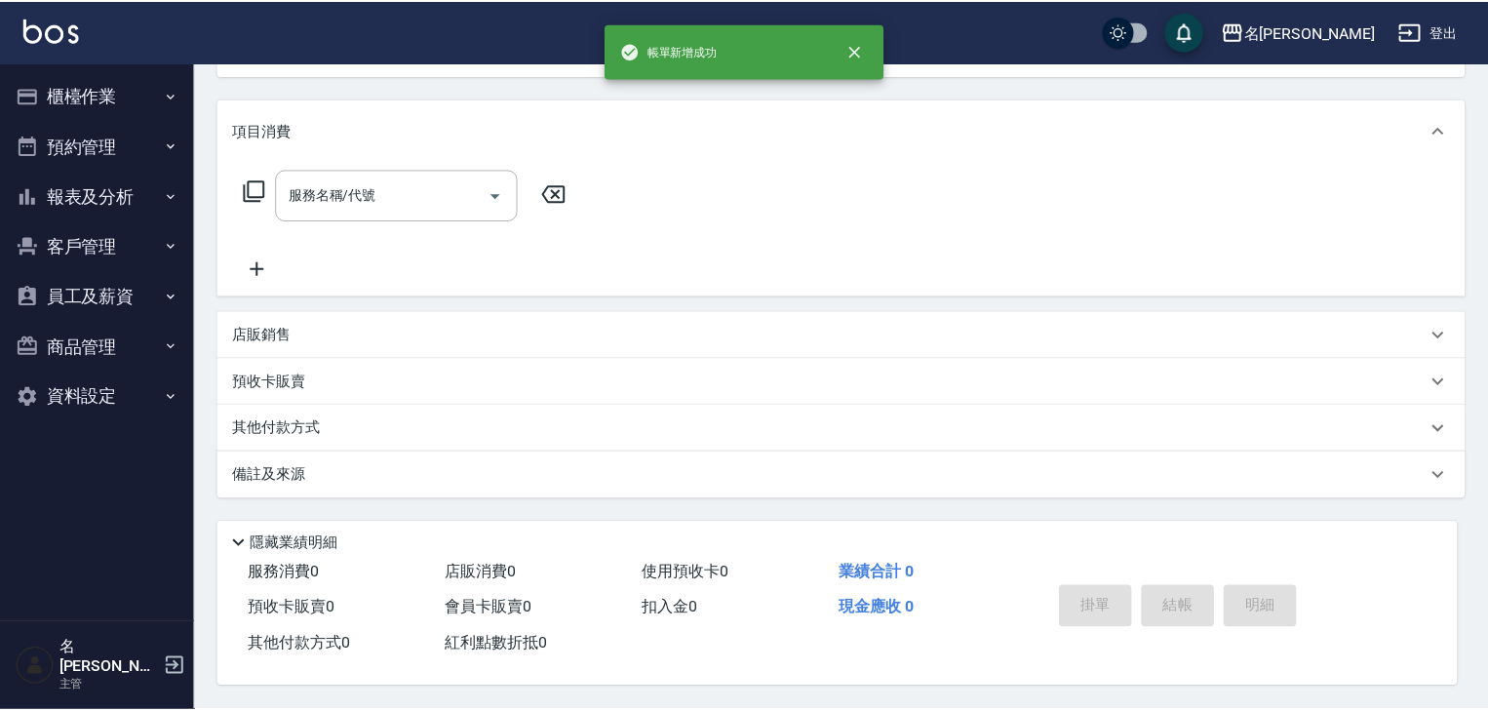
scroll to position [0, 0]
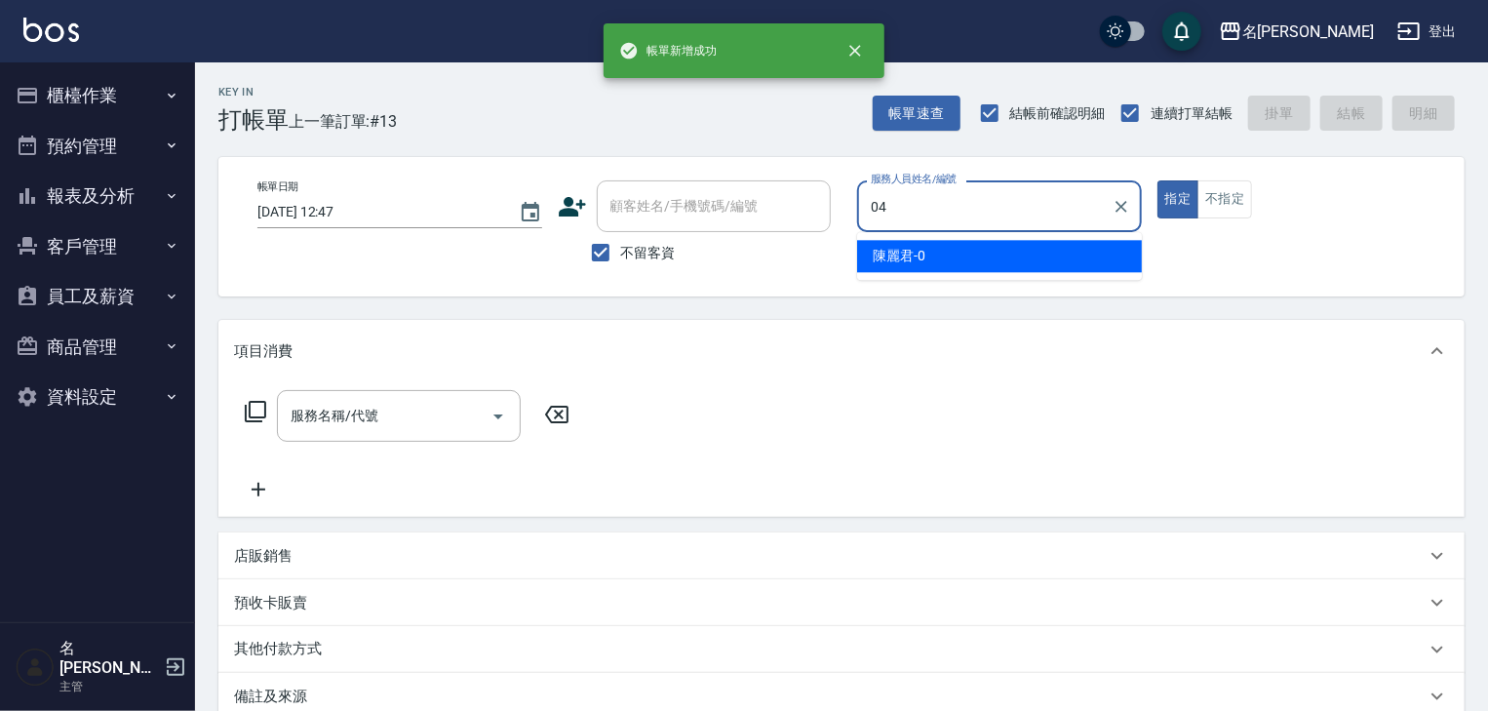
type input "[PERSON_NAME]-04"
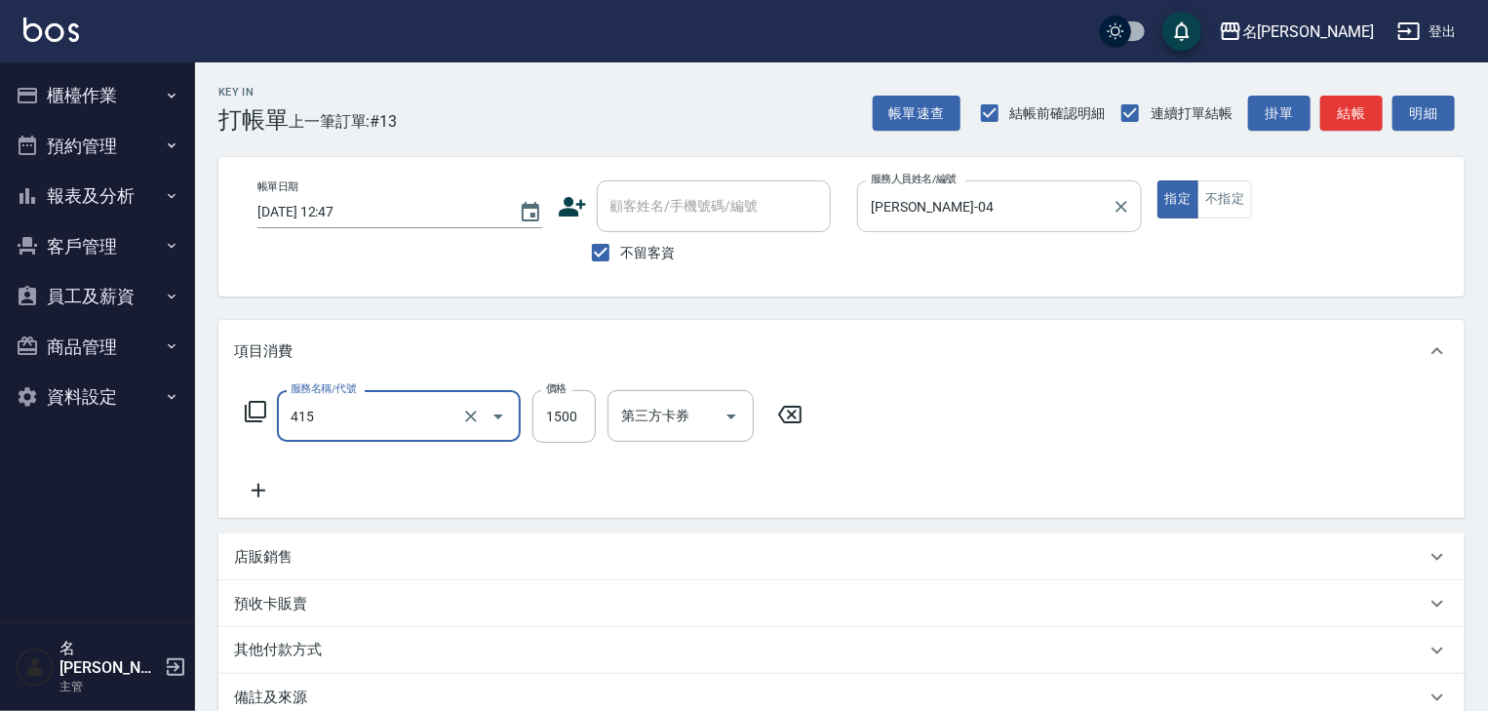
type input "染髮1500↑(415)"
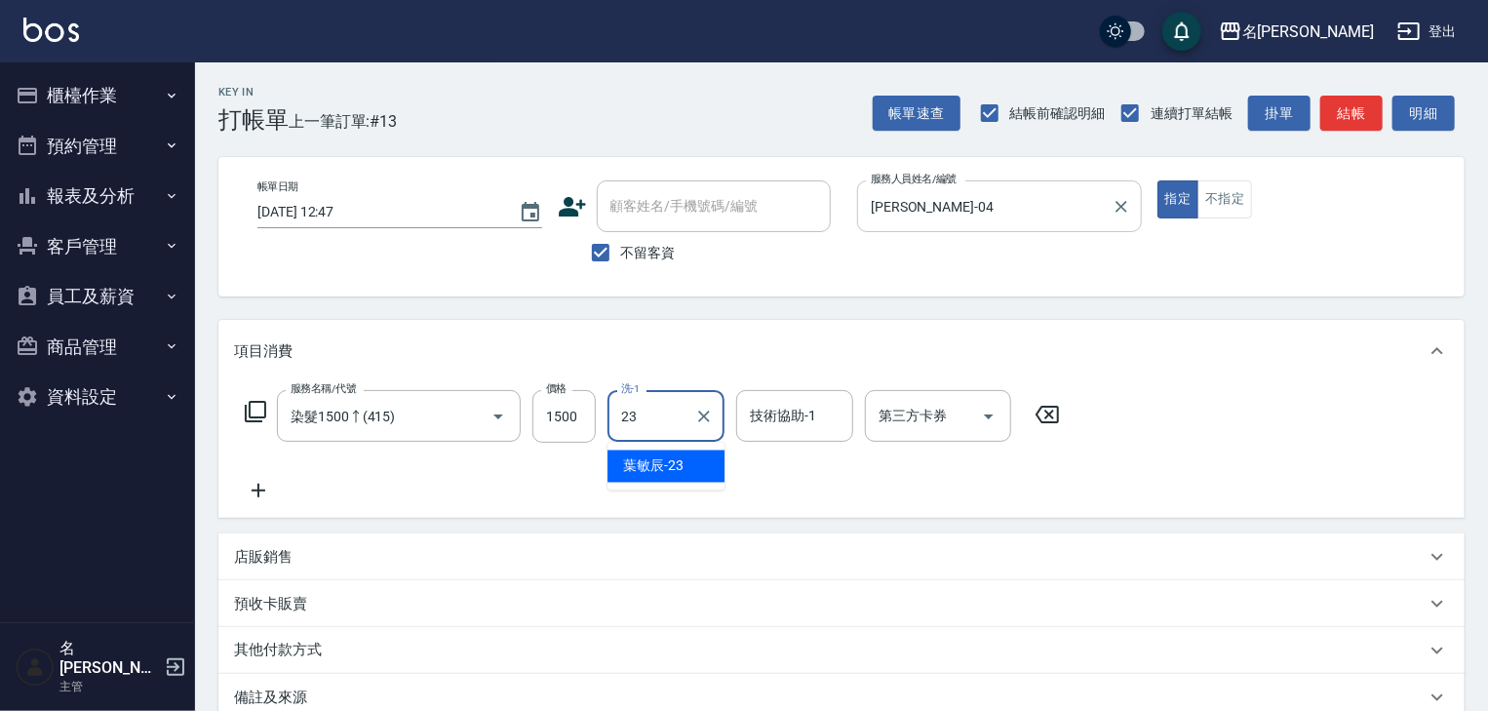
type input "[PERSON_NAME]-23"
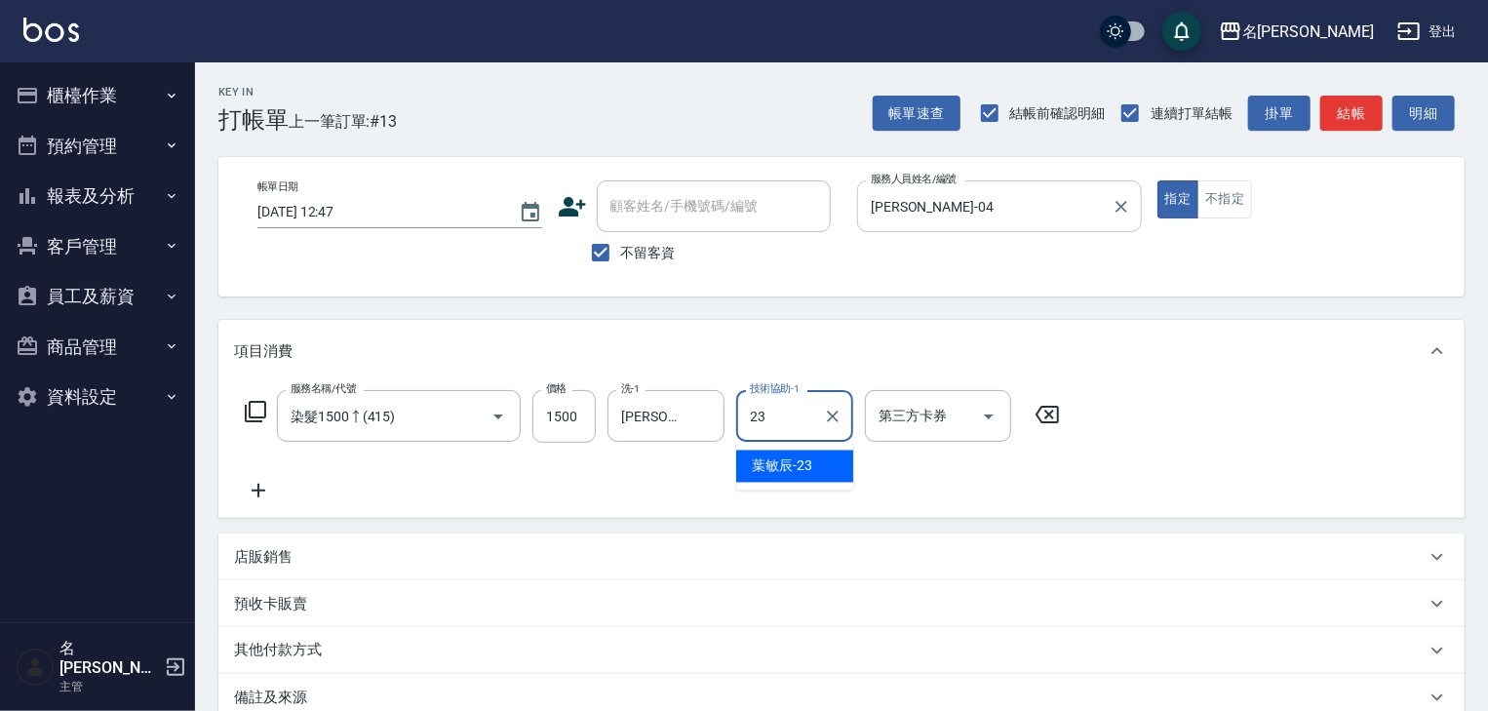
type input "[PERSON_NAME]-23"
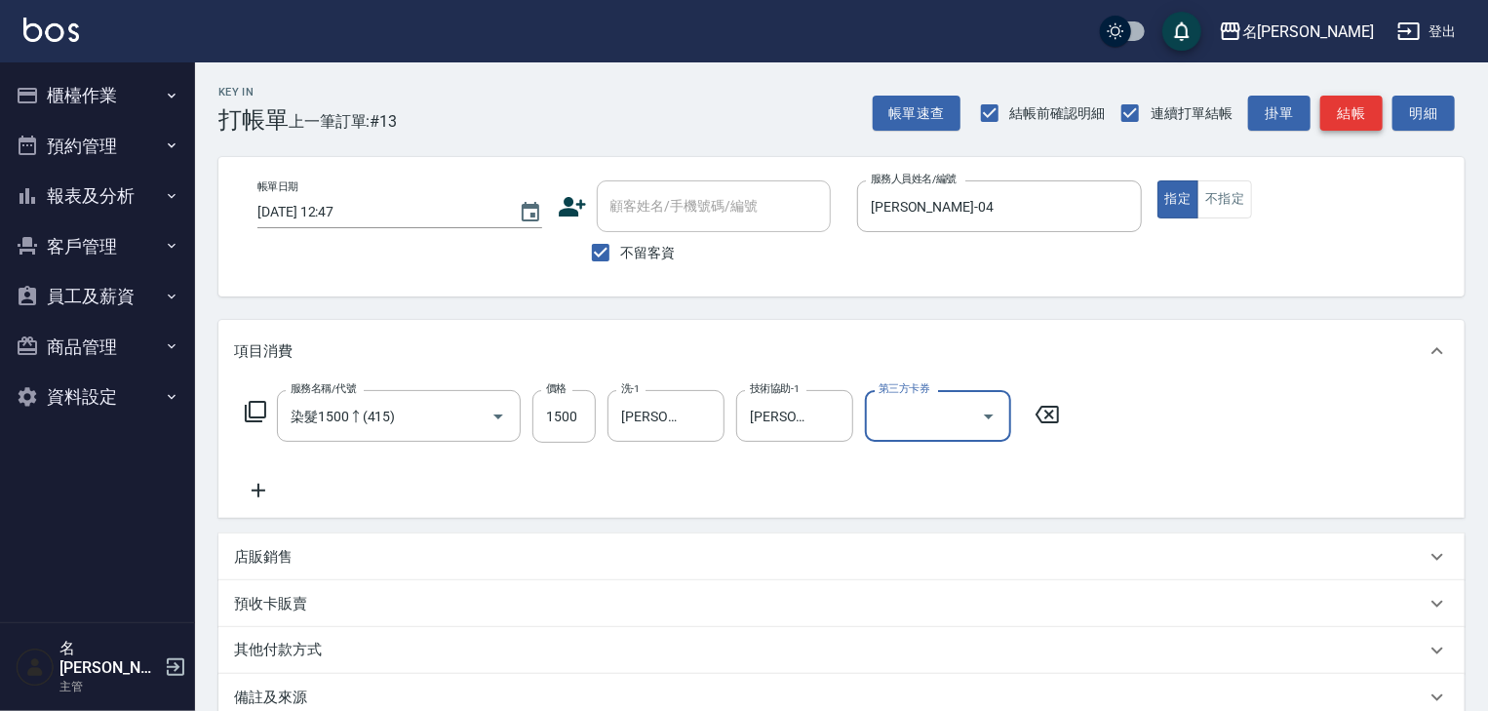
click at [1369, 121] on button "結帳" at bounding box center [1351, 114] width 62 height 36
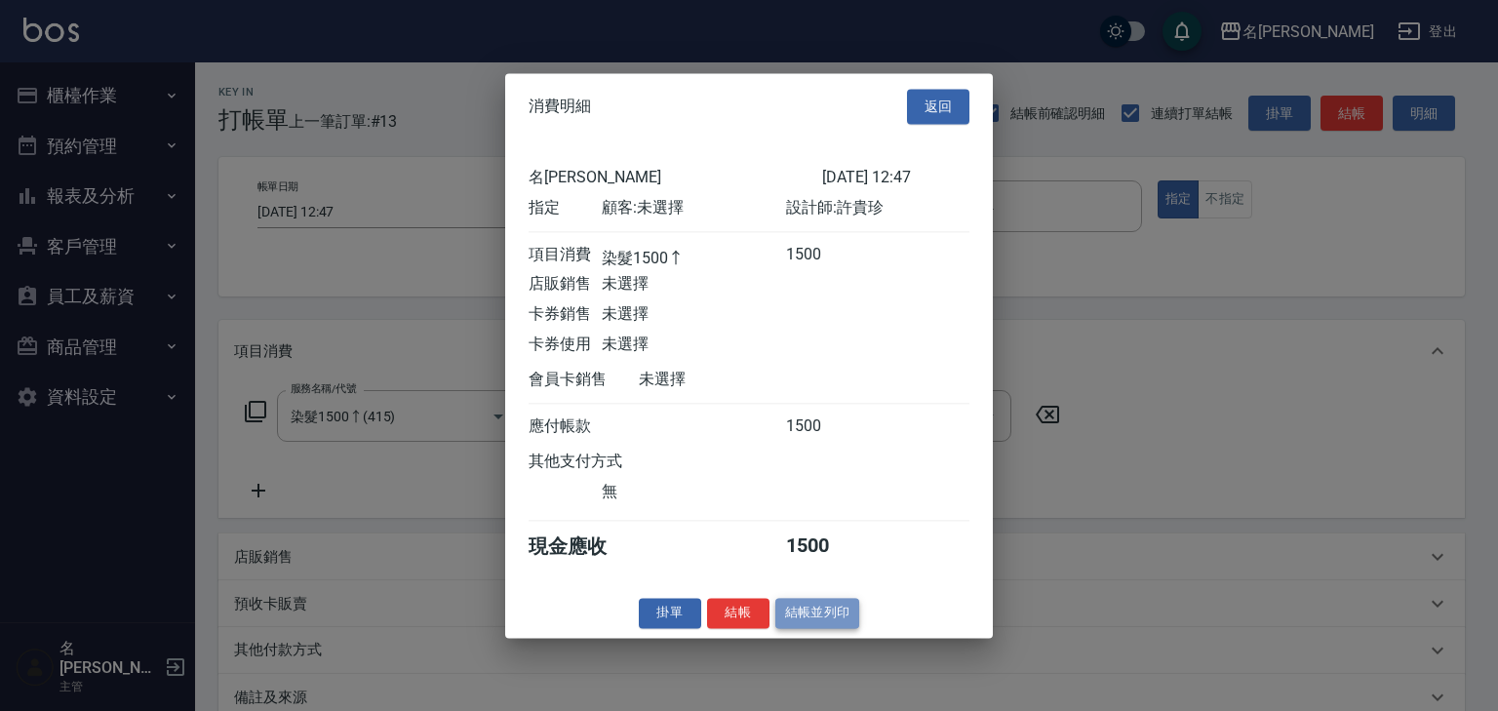
click at [849, 628] on button "結帳並列印" at bounding box center [817, 613] width 85 height 30
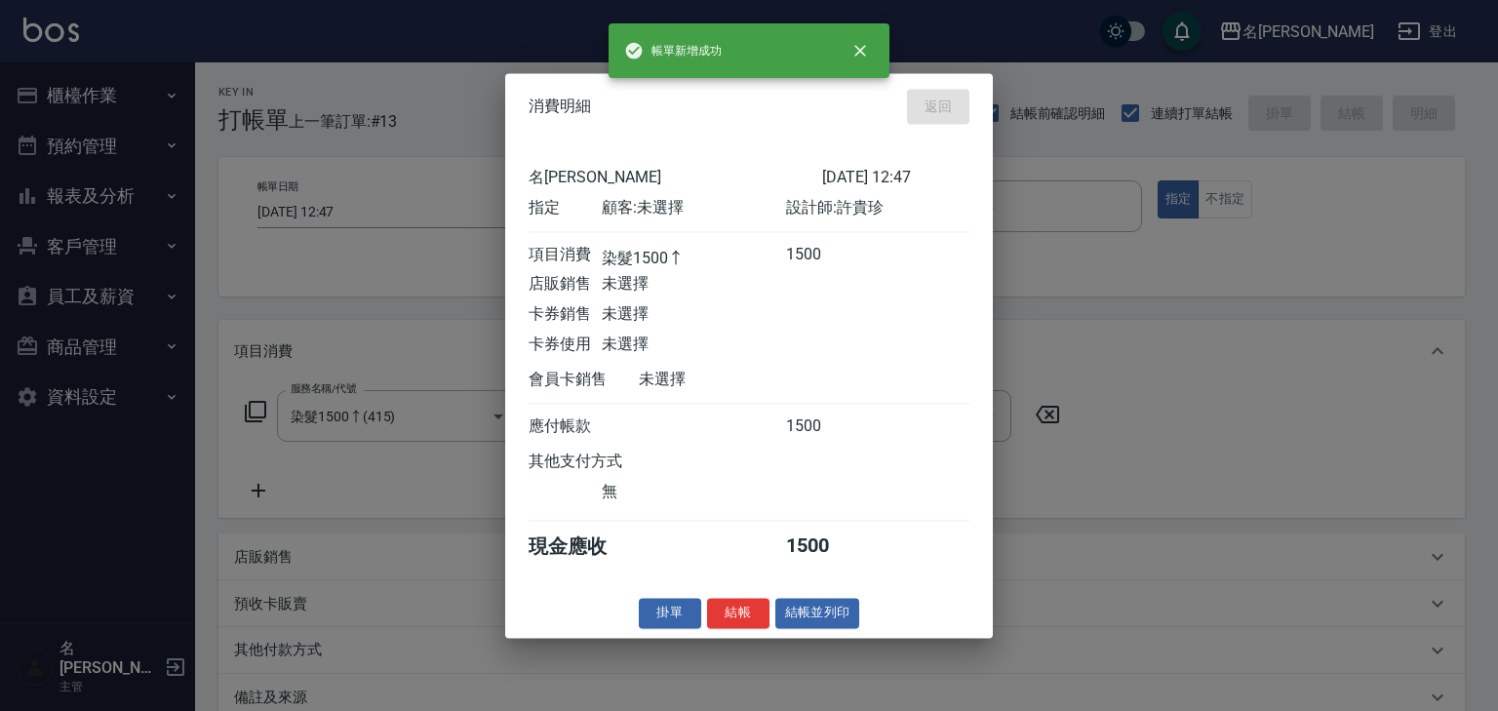
type input "[DATE] 12:48"
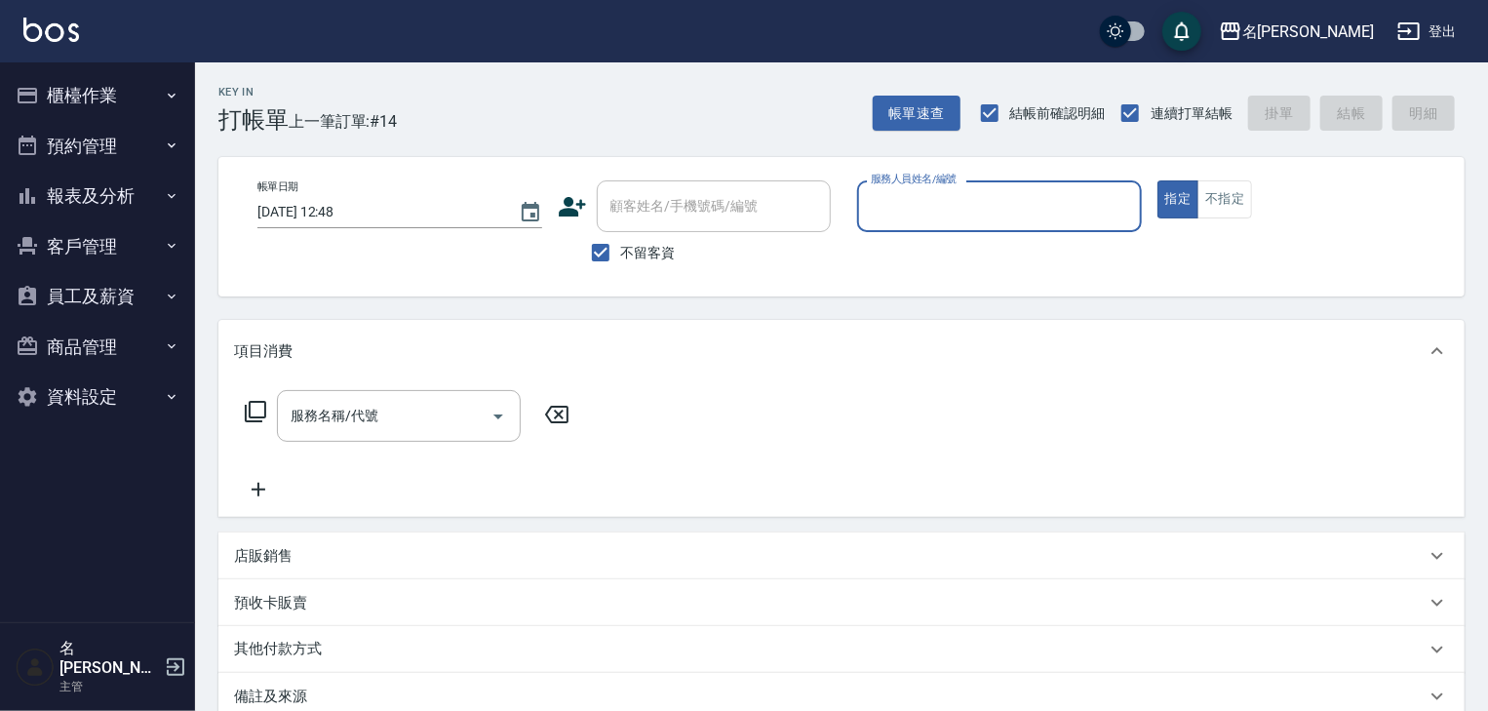
click at [1043, 184] on div "服務人員姓名/編號" at bounding box center [999, 206] width 285 height 52
type input "[PERSON_NAME]-03"
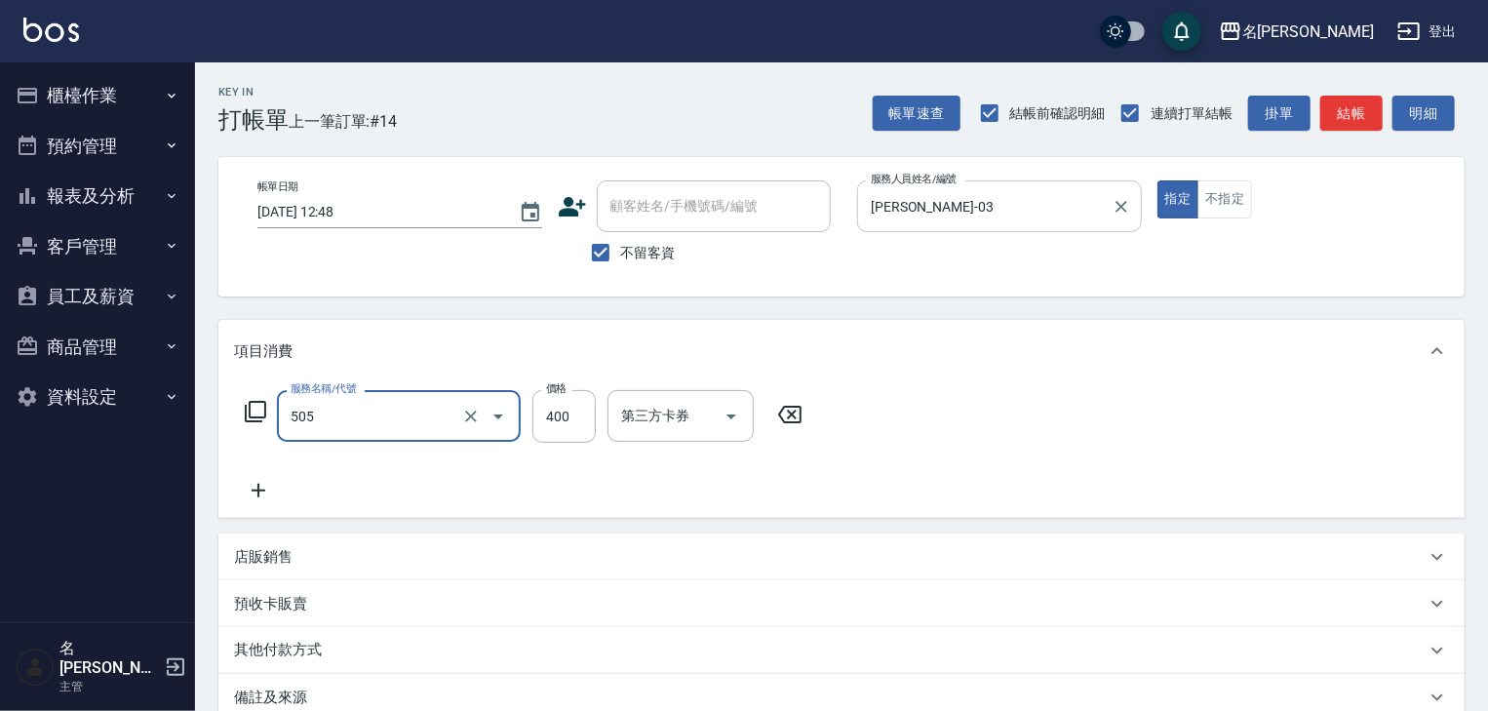
type input "洗髮(505)"
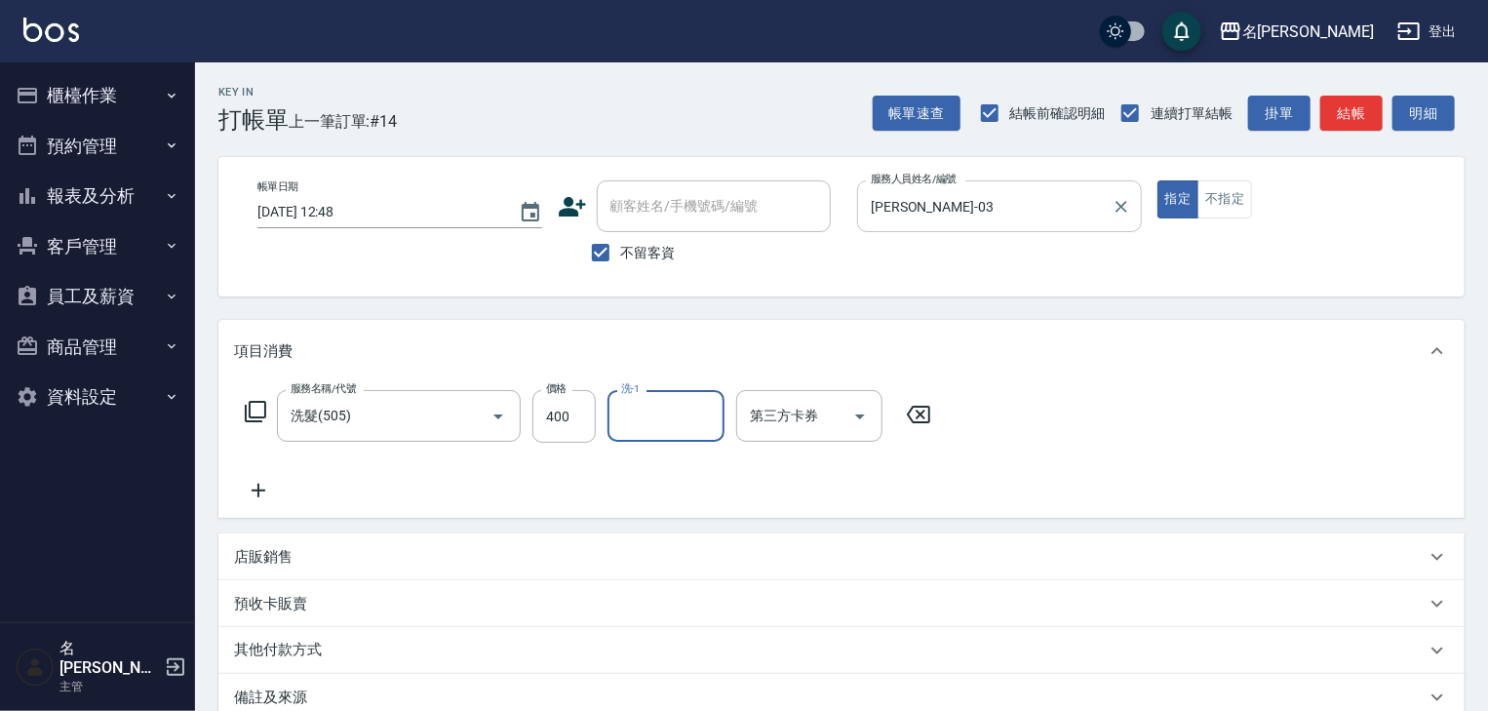
type input "ㄖ"
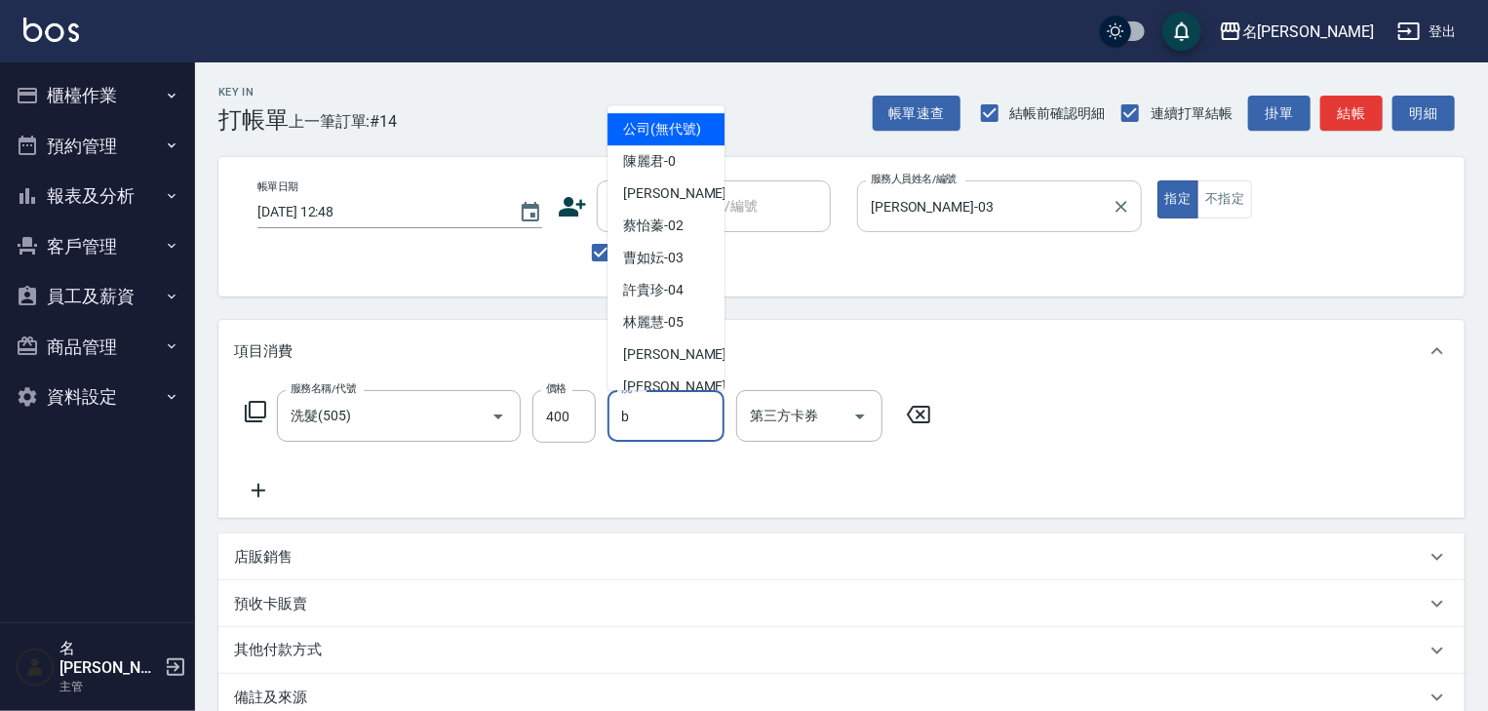
type input "[PERSON_NAME]"
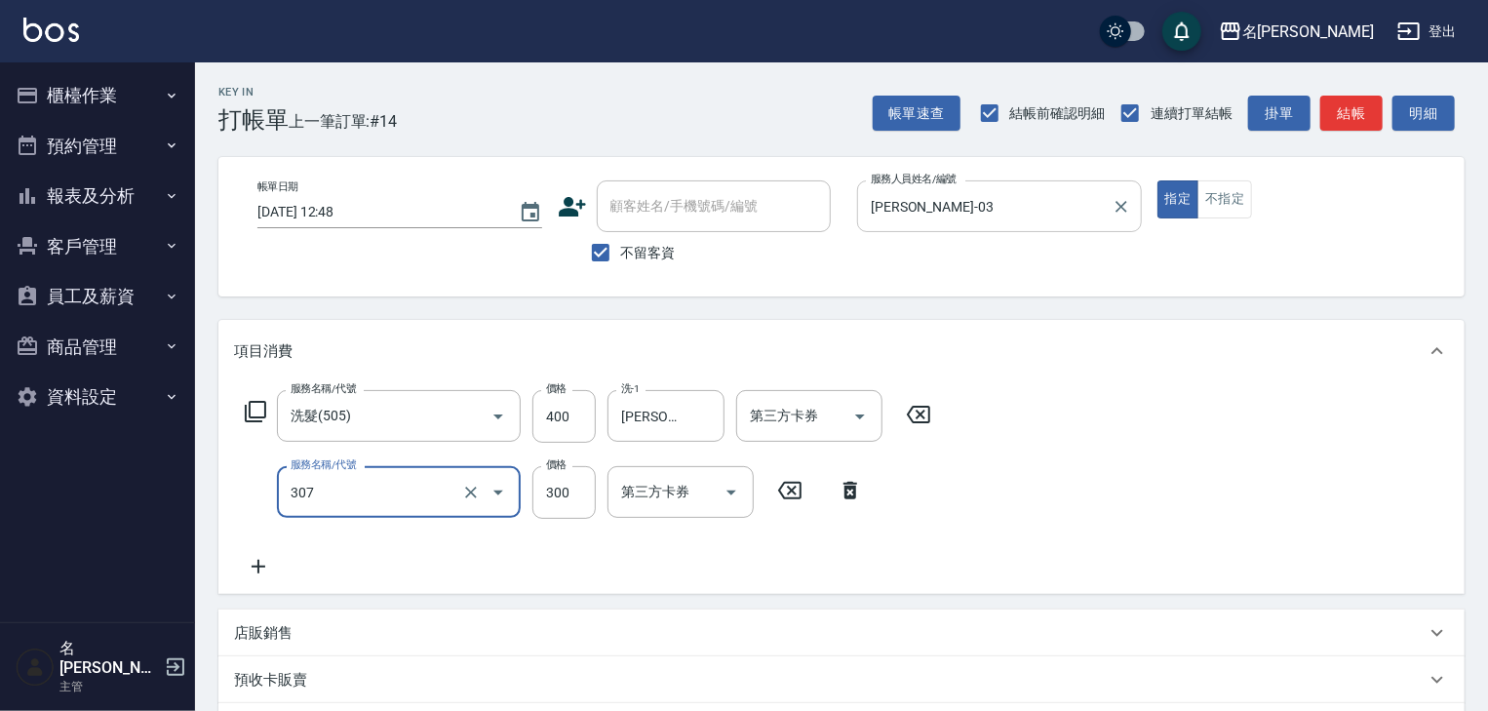
type input "剪髮(307)"
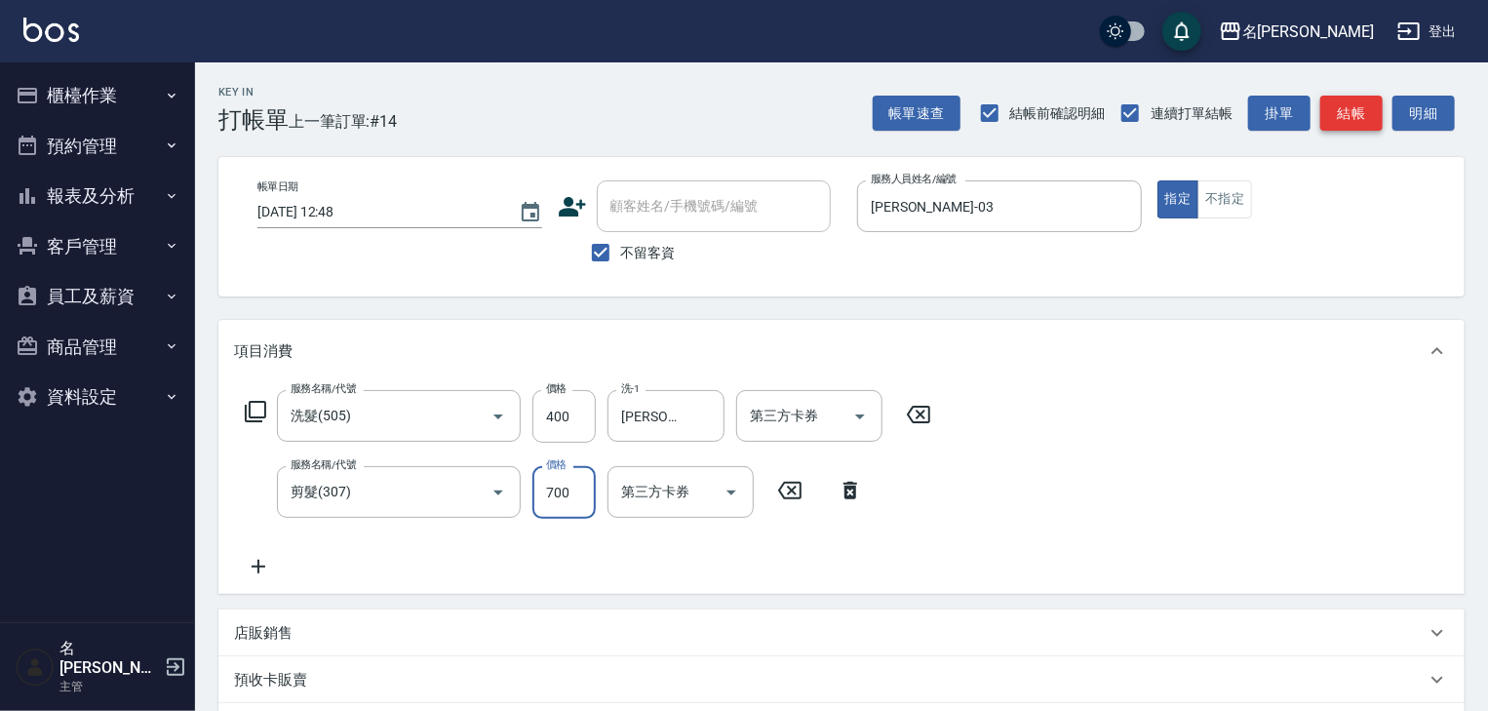
type input "700"
click at [1352, 124] on button "結帳" at bounding box center [1351, 114] width 62 height 36
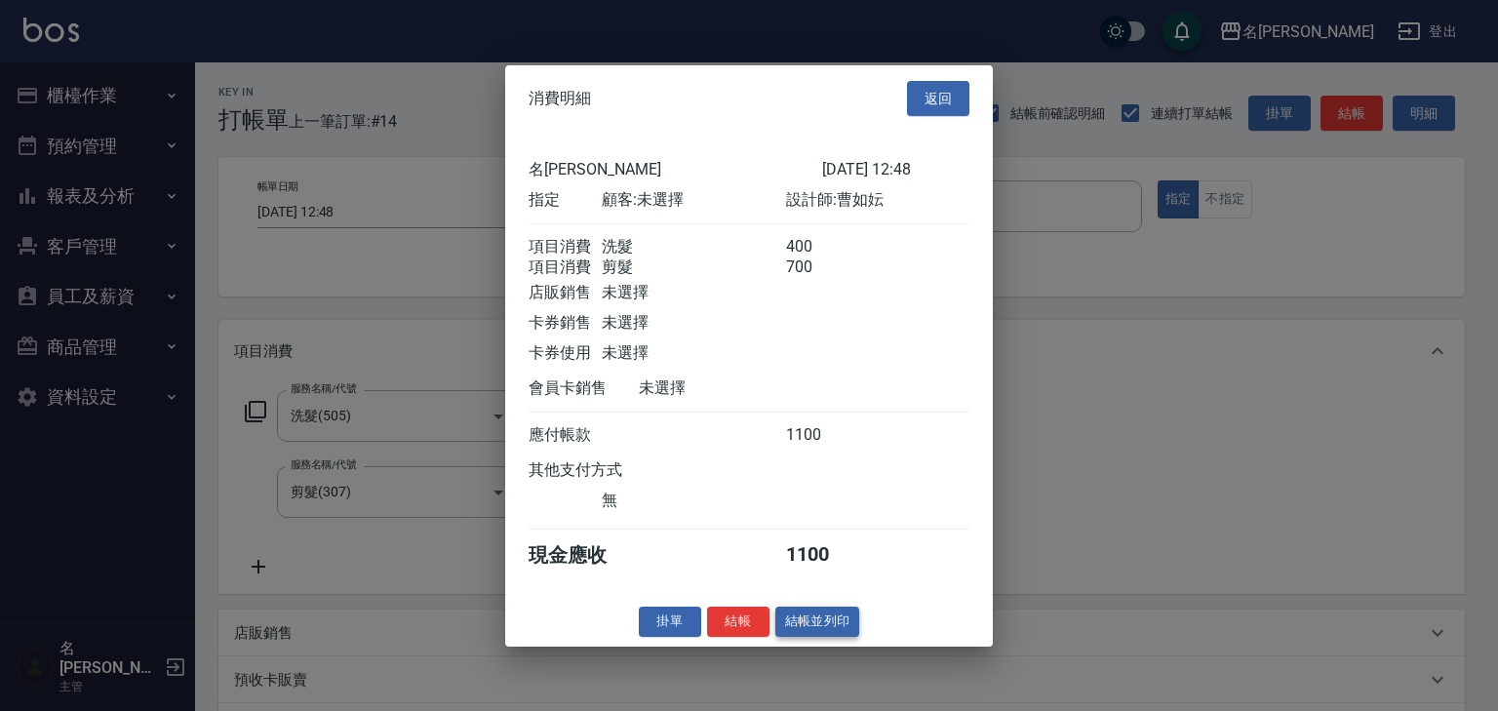
click at [854, 626] on button "結帳並列印" at bounding box center [817, 621] width 85 height 30
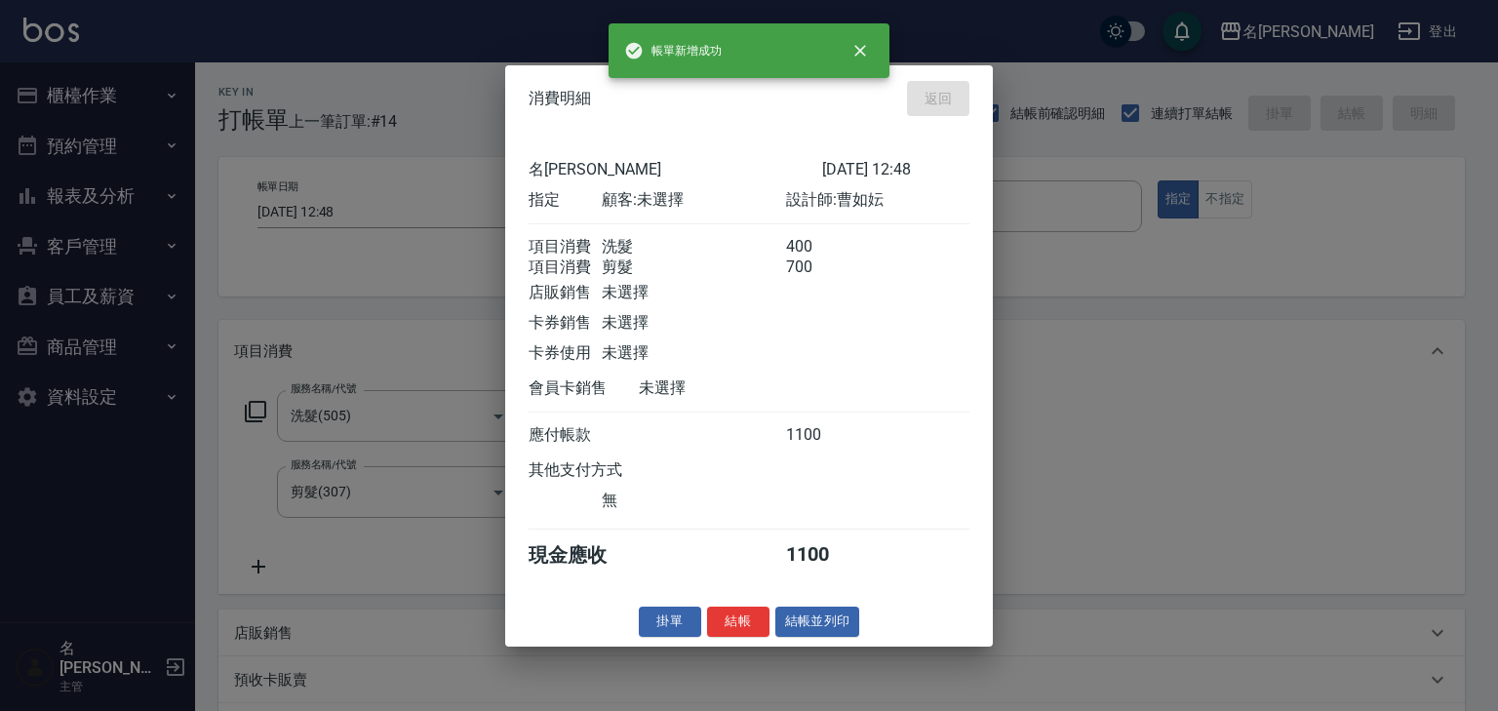
type input "[DATE] 12:54"
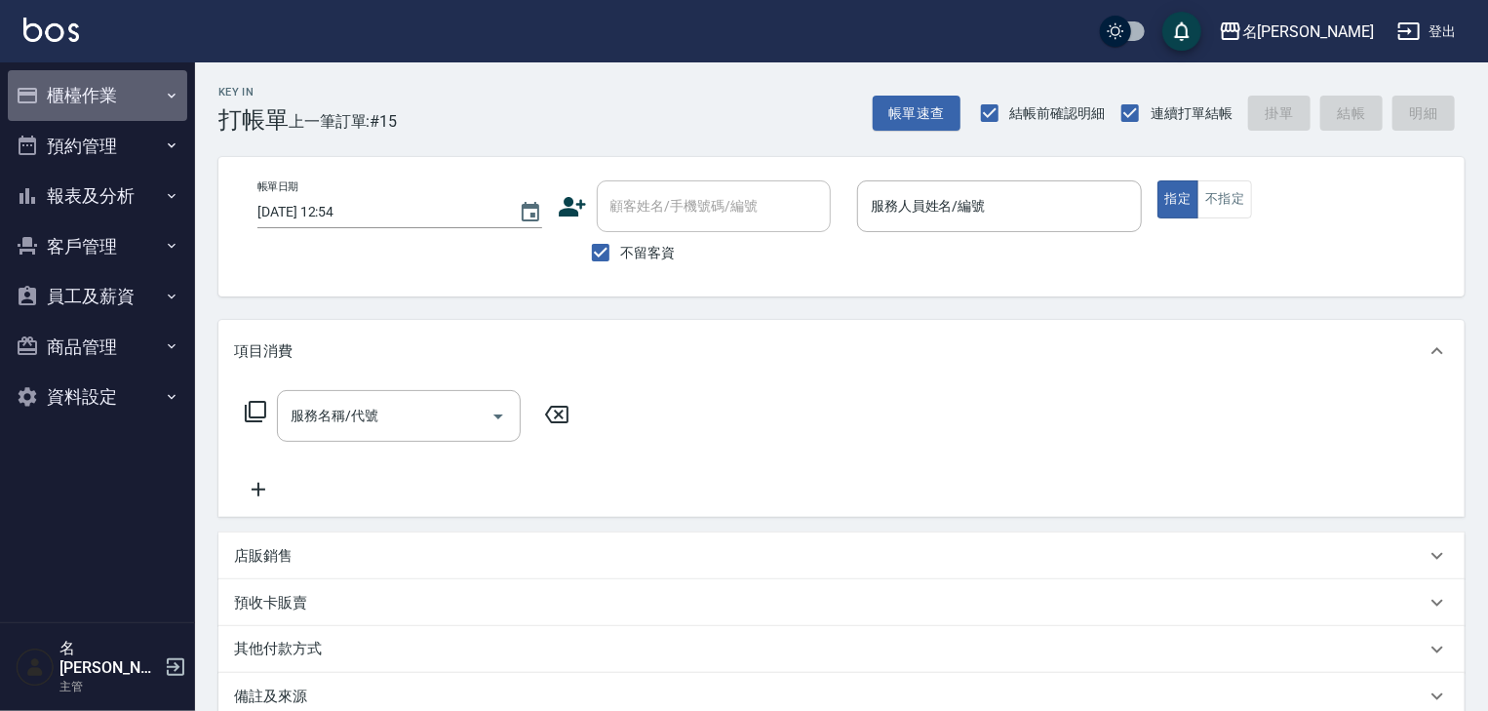
click at [121, 90] on button "櫃檯作業" at bounding box center [97, 95] width 179 height 51
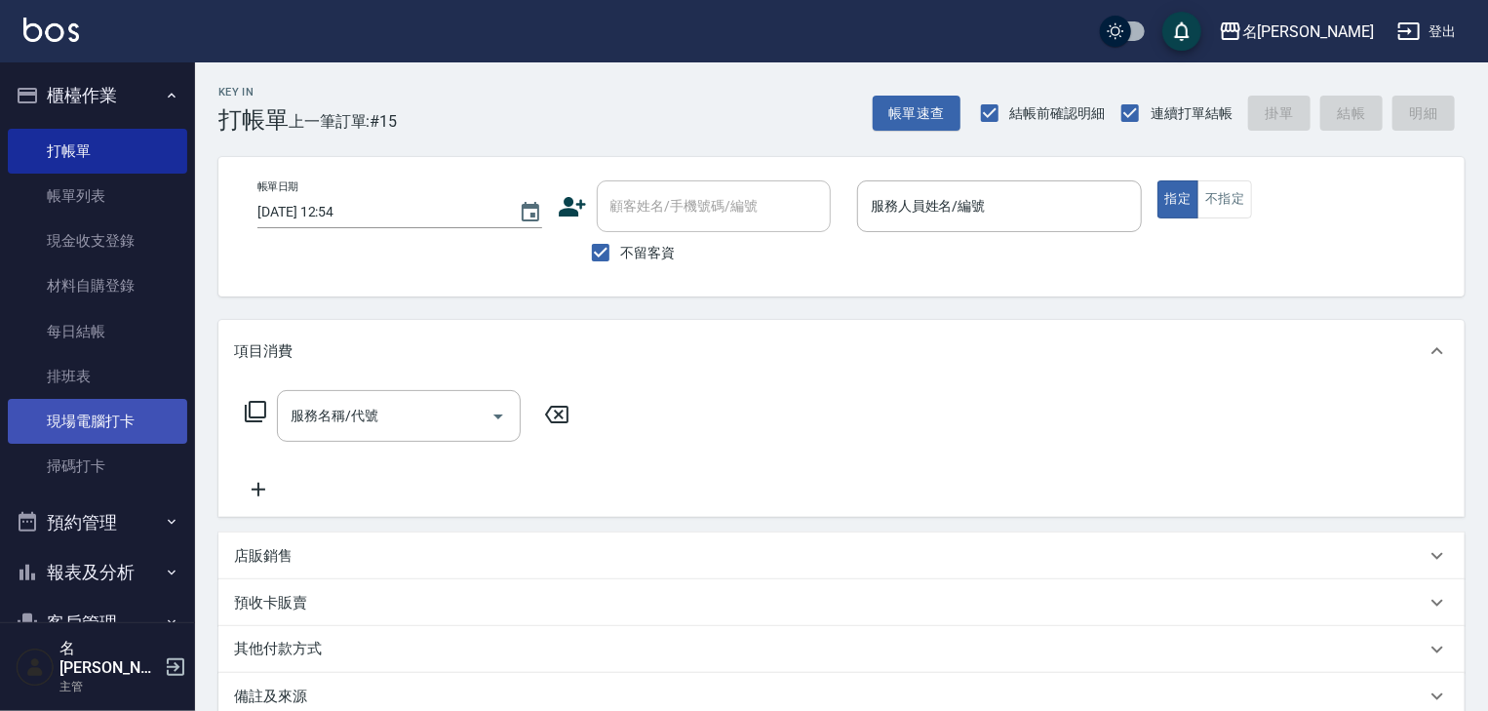
click at [114, 407] on link "現場電腦打卡" at bounding box center [97, 421] width 179 height 45
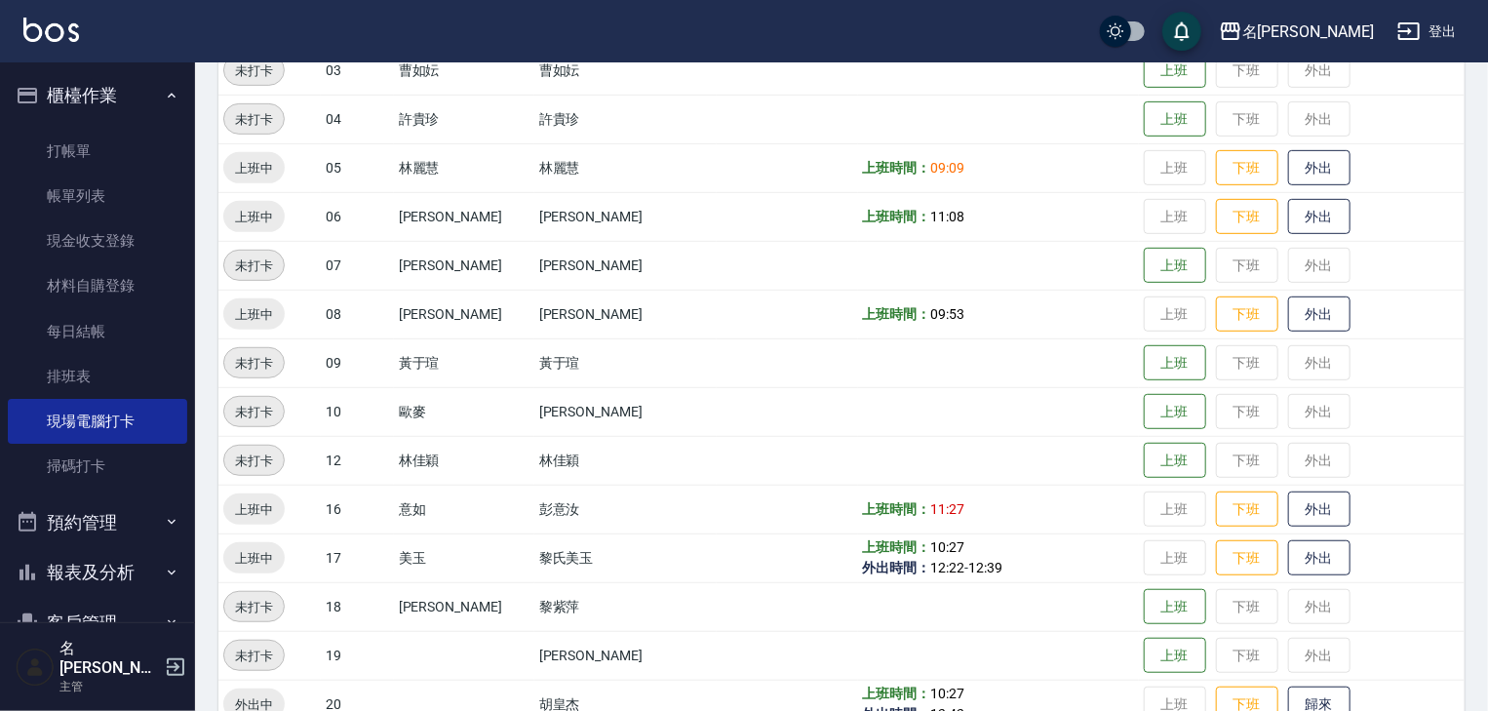
scroll to position [520, 0]
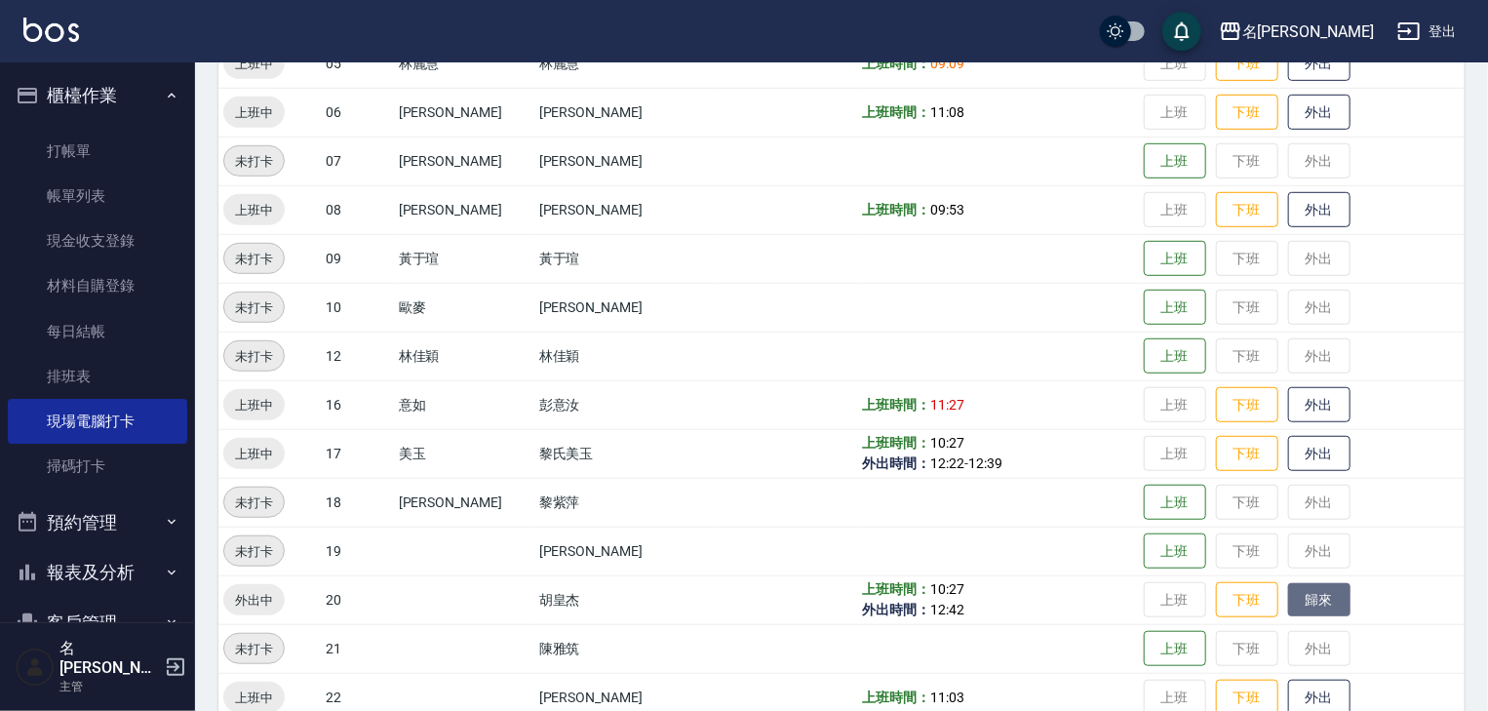
click at [1296, 589] on button "歸來" at bounding box center [1319, 600] width 62 height 34
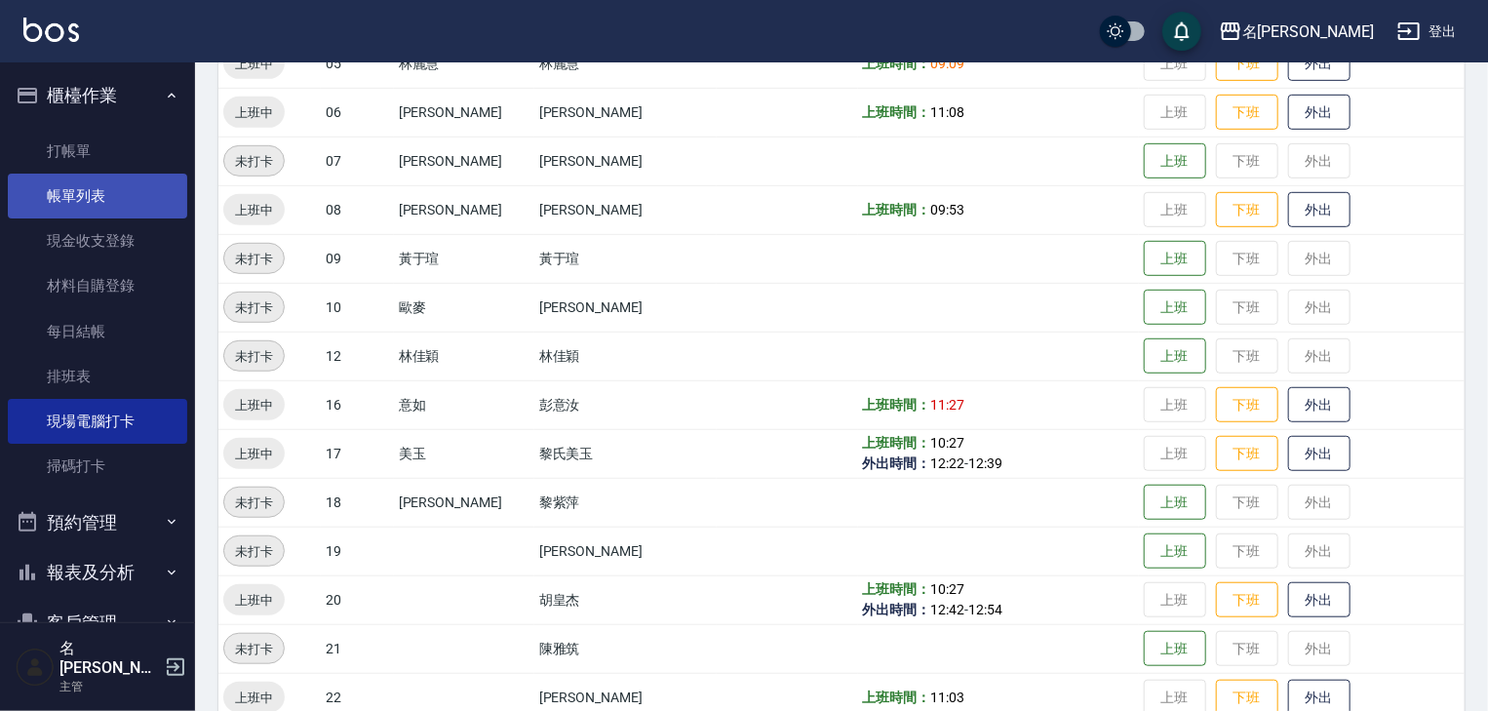
click at [61, 196] on link "帳單列表" at bounding box center [97, 196] width 179 height 45
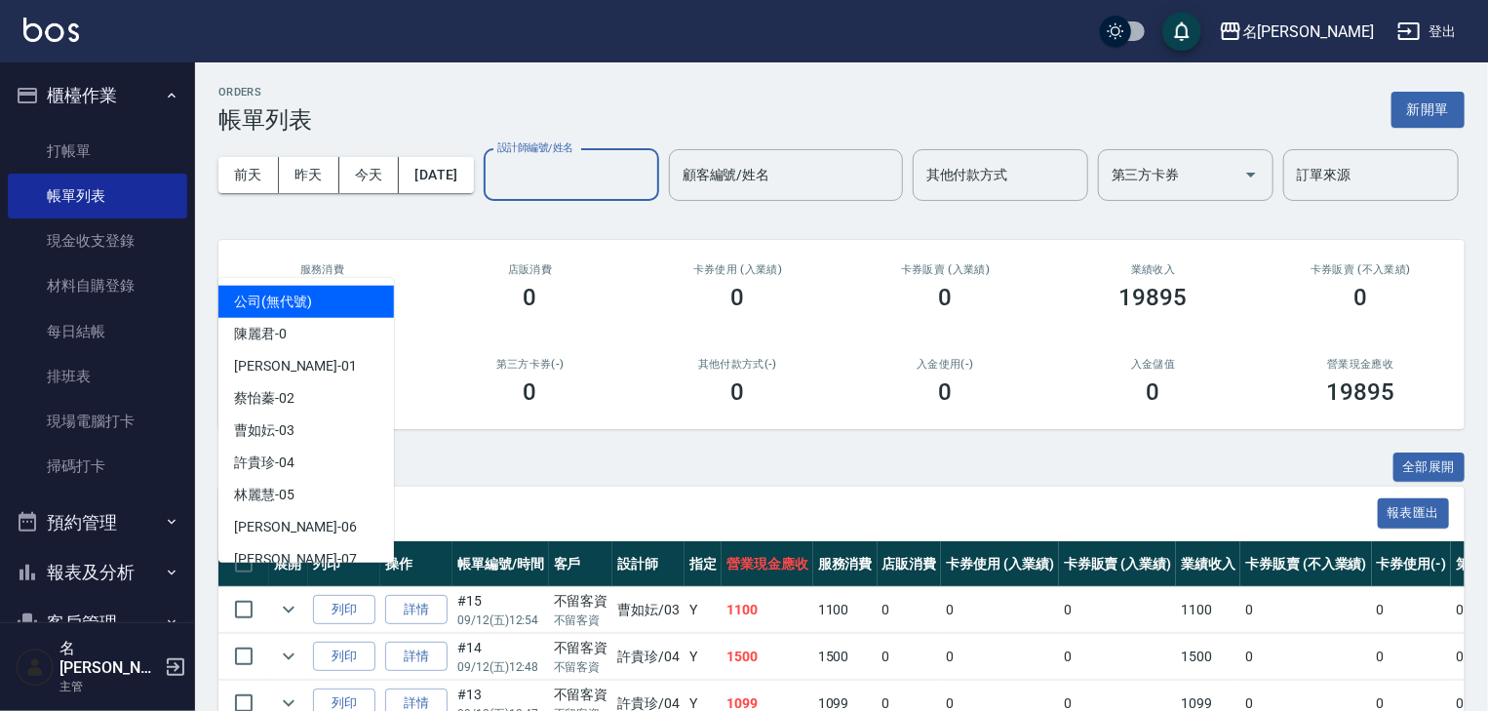
click at [492, 192] on input "設計師編號/姓名" at bounding box center [571, 175] width 158 height 34
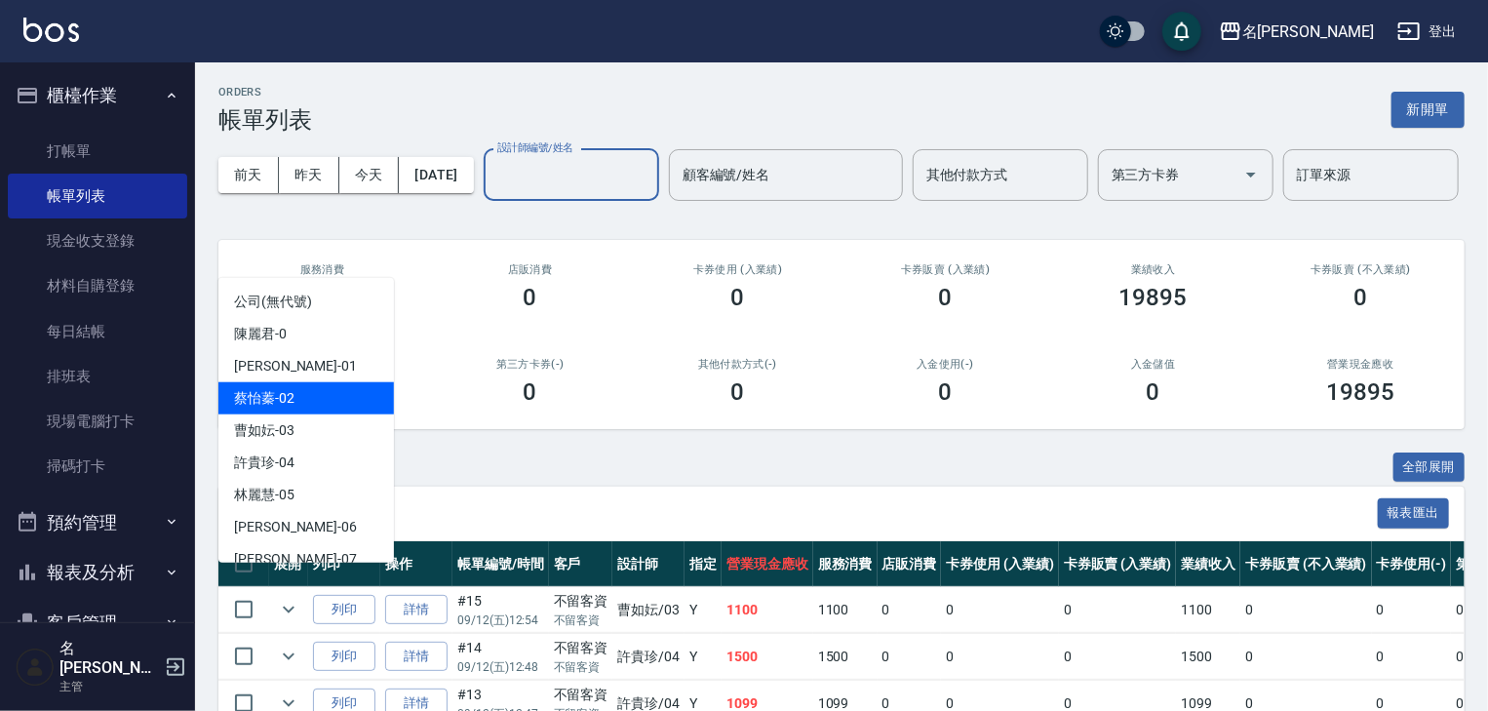
click at [314, 405] on div "[PERSON_NAME]-02" at bounding box center [305, 398] width 175 height 32
type input "[PERSON_NAME]02"
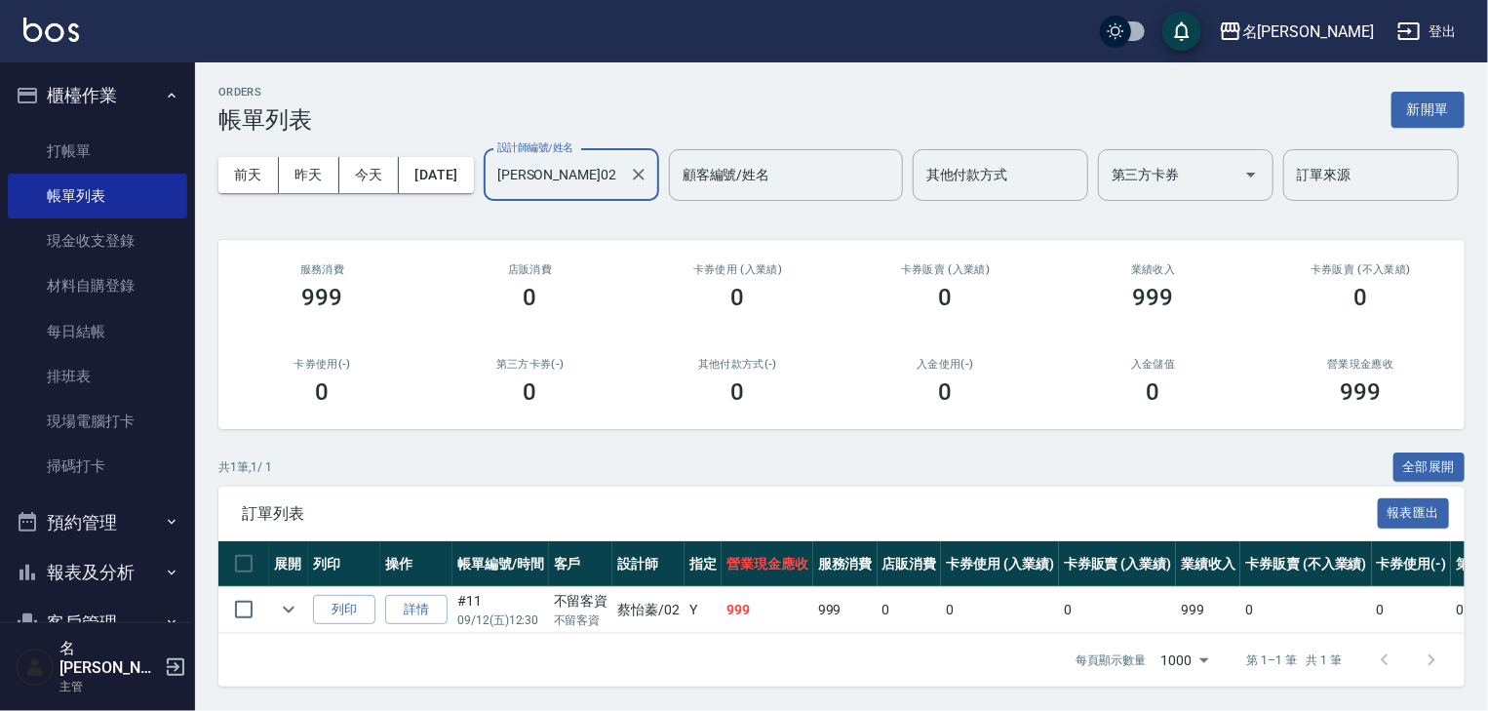
scroll to position [71, 0]
click at [426, 633] on td at bounding box center [547, 633] width 659 height 1
click at [424, 605] on link "詳情" at bounding box center [416, 610] width 62 height 30
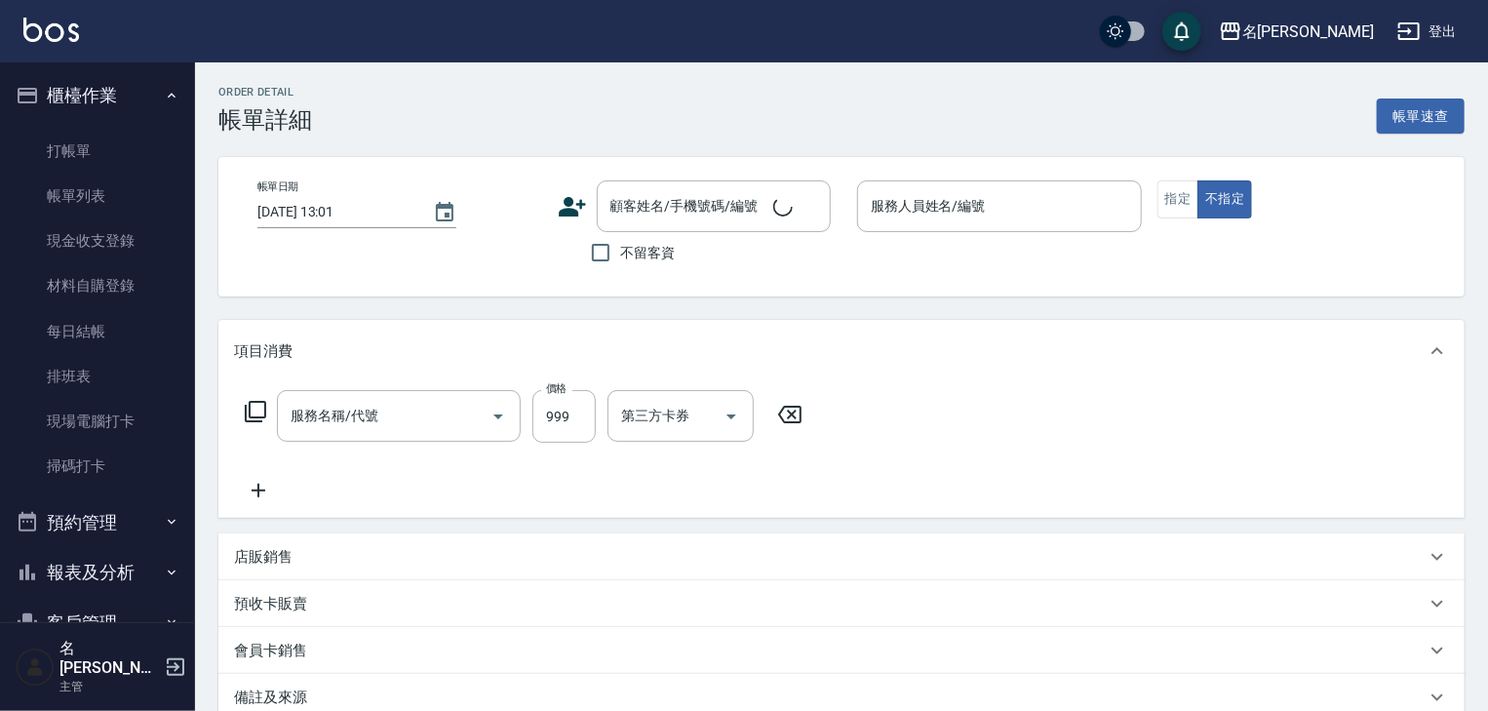
type input "[DATE] 12:30"
checkbox input "true"
type input "[PERSON_NAME]02"
type input "剪髮(307)"
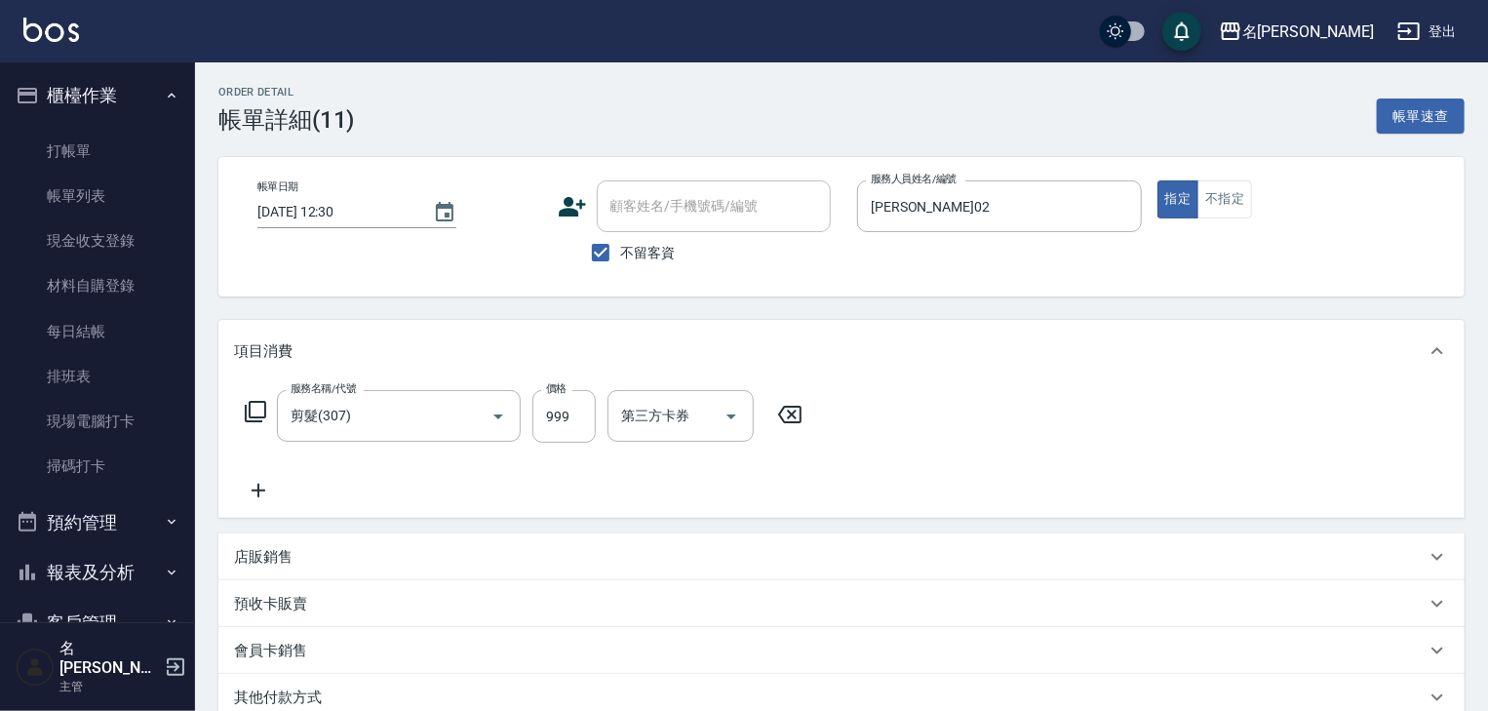
scroll to position [239, 0]
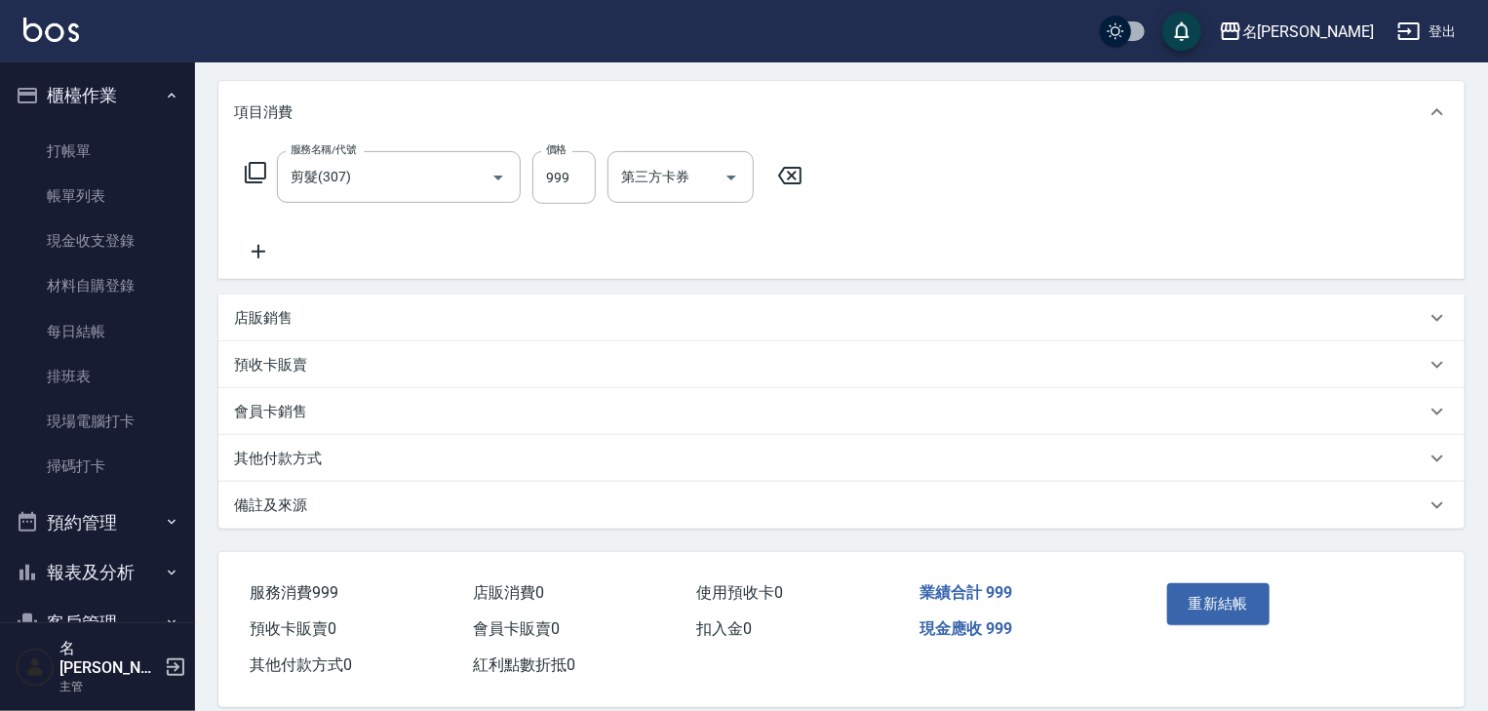
click at [405, 469] on div "其他付款方式" at bounding box center [841, 458] width 1246 height 47
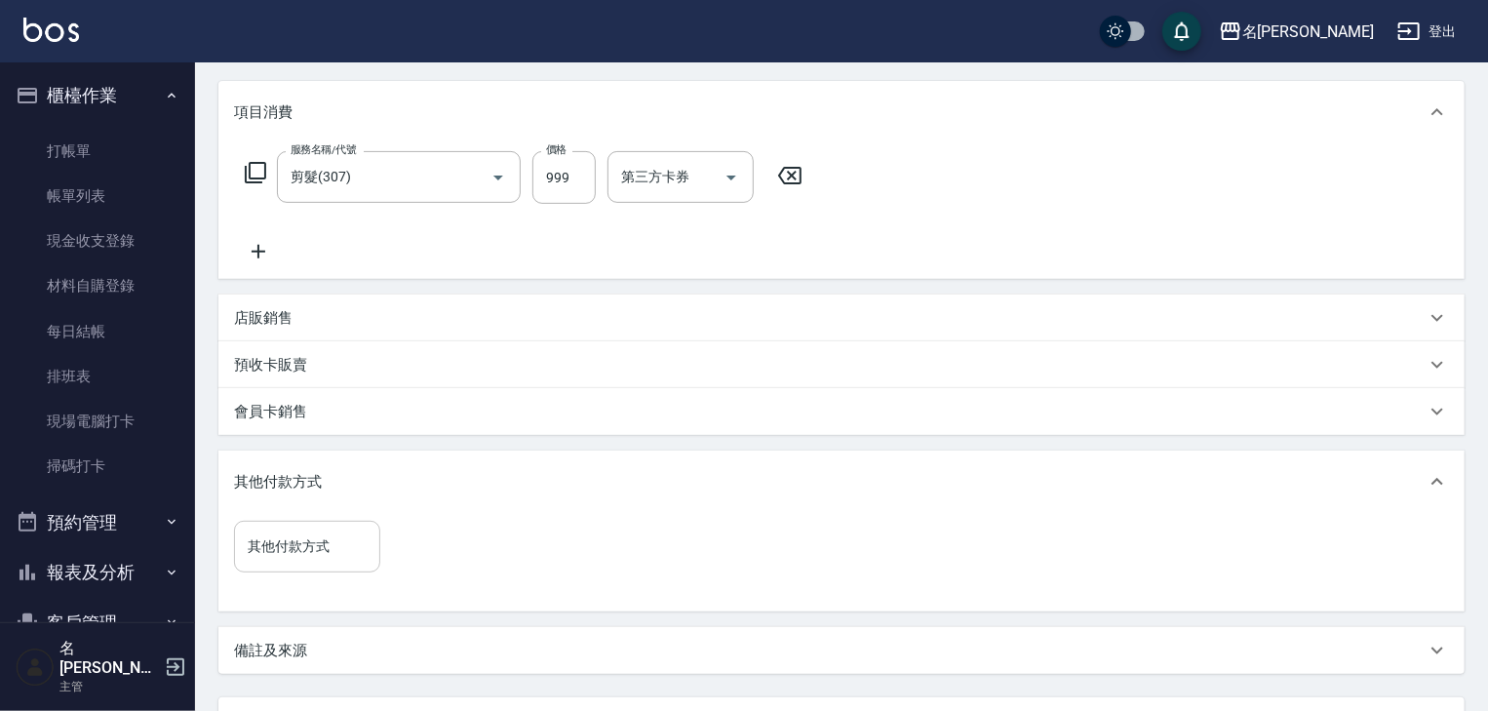
click at [340, 538] on input "其他付款方式" at bounding box center [307, 546] width 129 height 34
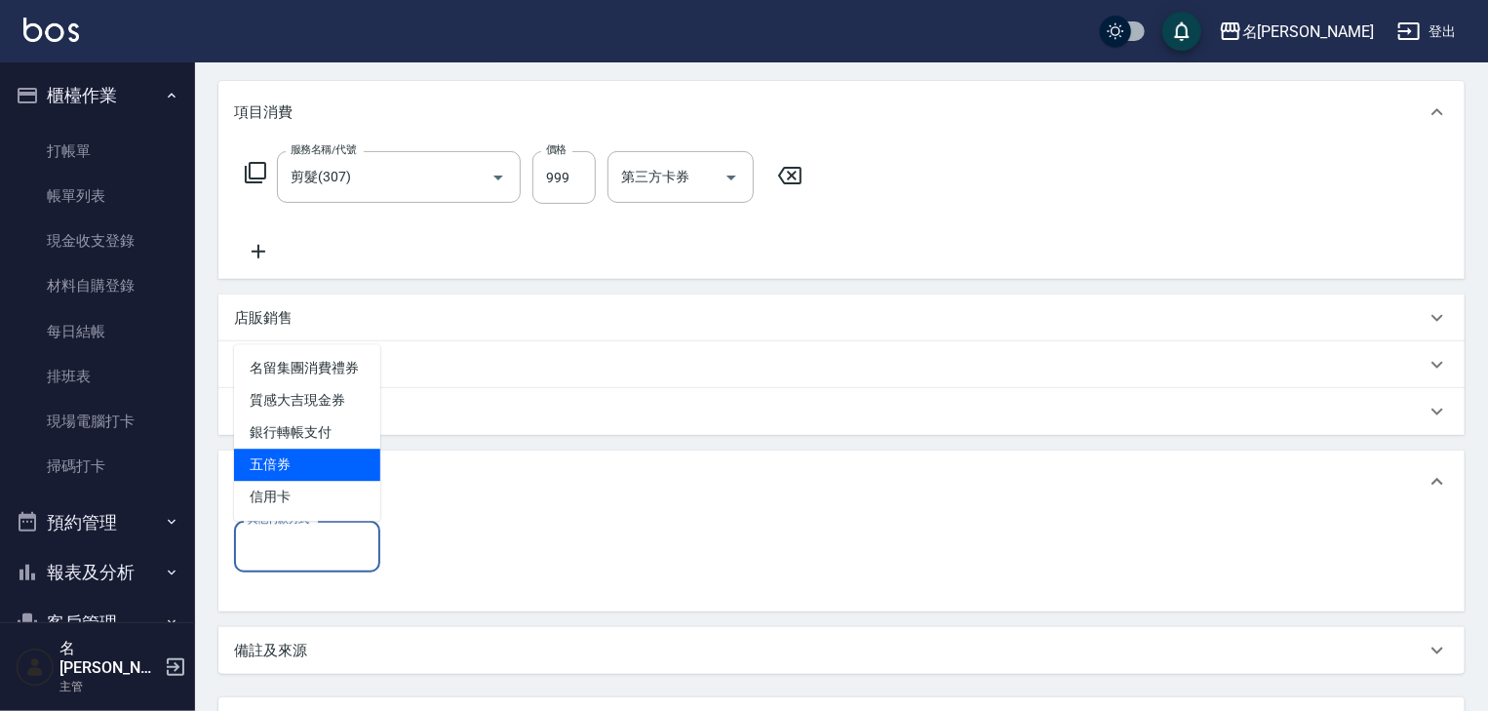
click at [339, 433] on span "銀行轉帳支付" at bounding box center [307, 432] width 146 height 32
type input "銀行轉帳支付"
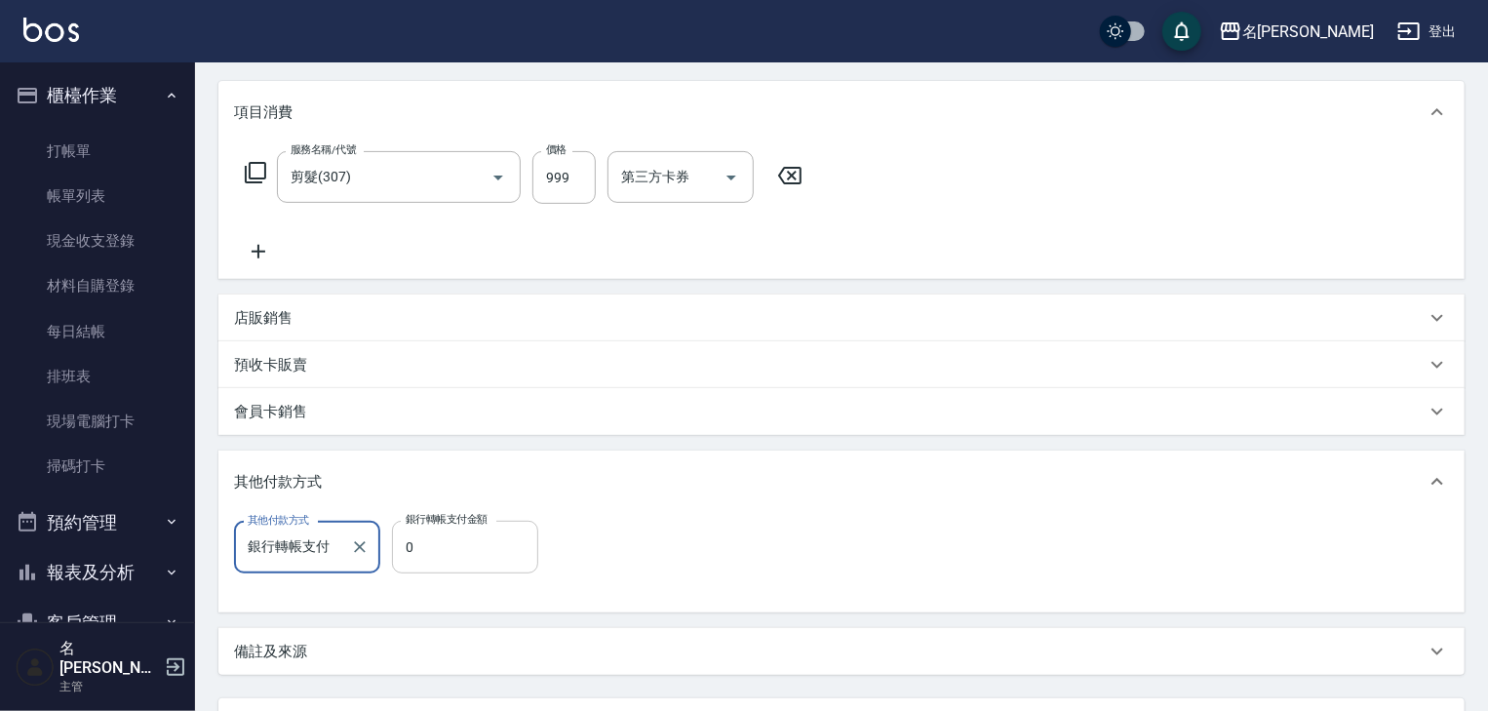
click at [459, 540] on input "0" at bounding box center [465, 547] width 146 height 53
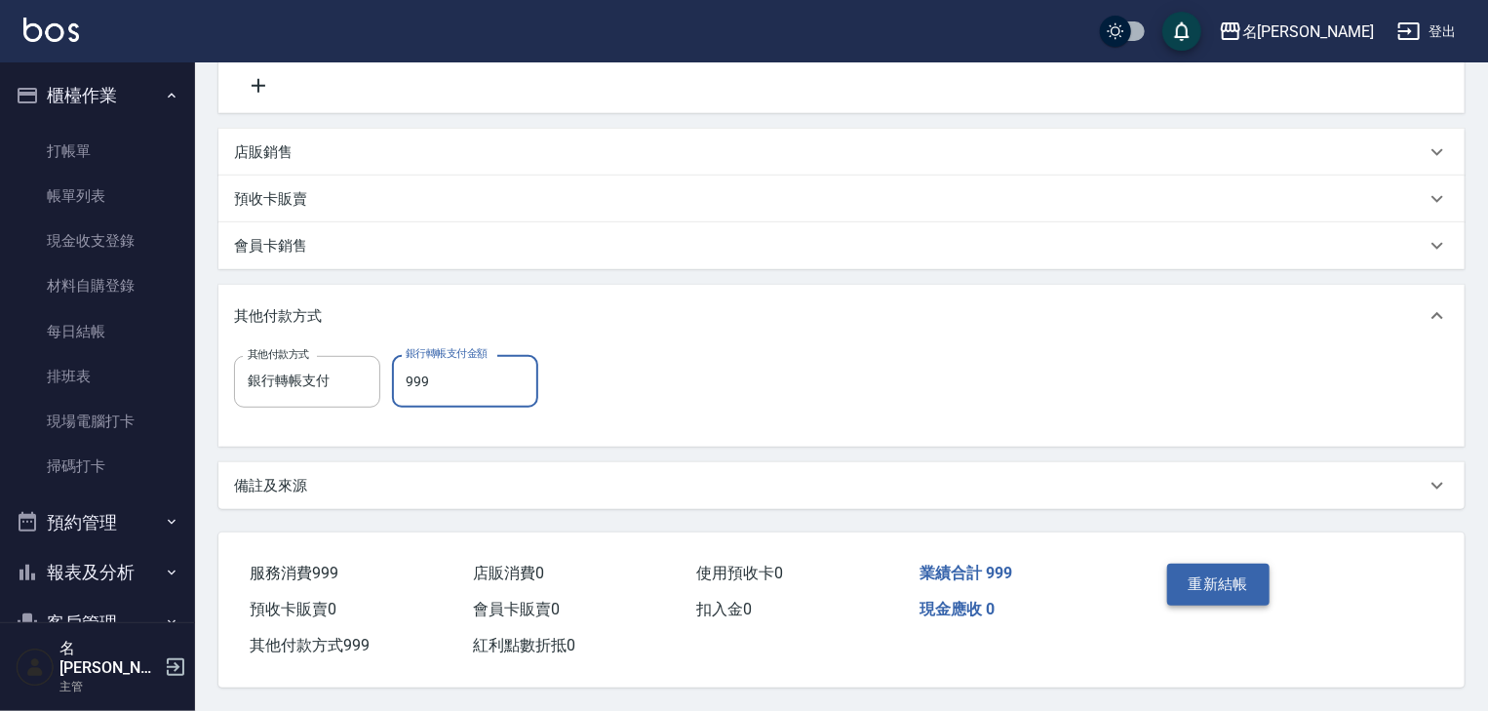
type input "999"
click at [1236, 581] on button "重新結帳" at bounding box center [1218, 584] width 103 height 41
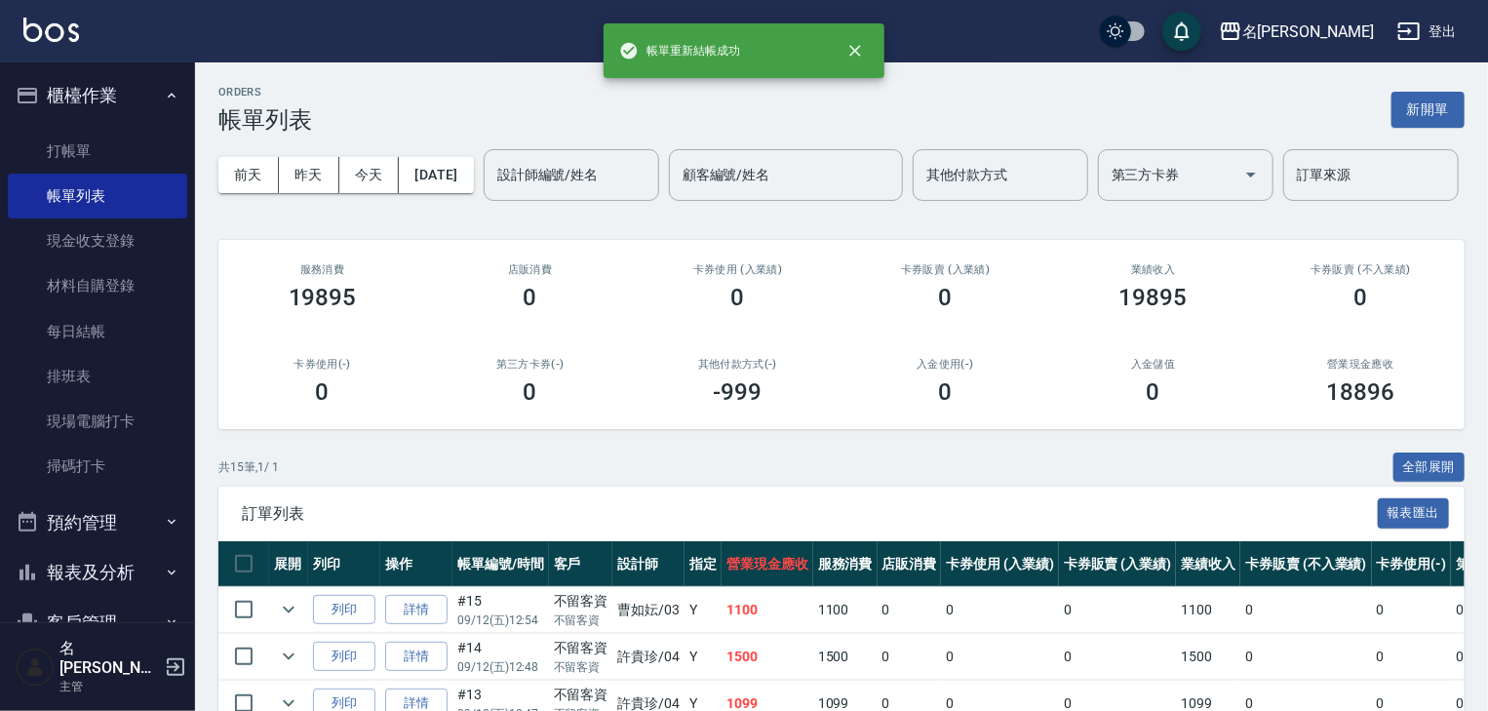
click at [944, 145] on div "[DATE] [DATE] [DATE] [DATE] 設計師編號/姓名 設計師編號/姓名 顧客編號/姓名 顧客編號/姓名 其他付款方式 其他付款方式 第三方…" at bounding box center [841, 175] width 1246 height 83
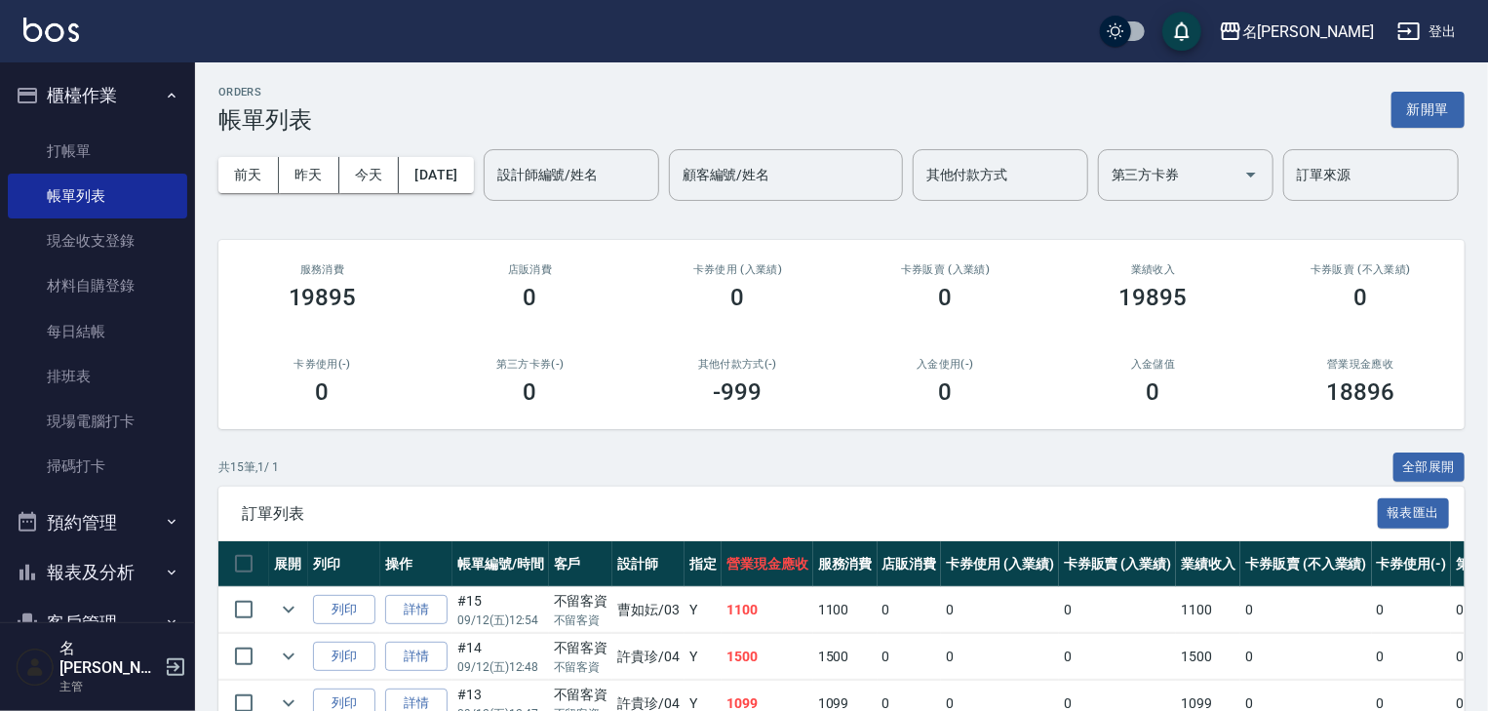
click at [66, 31] on img at bounding box center [51, 30] width 56 height 24
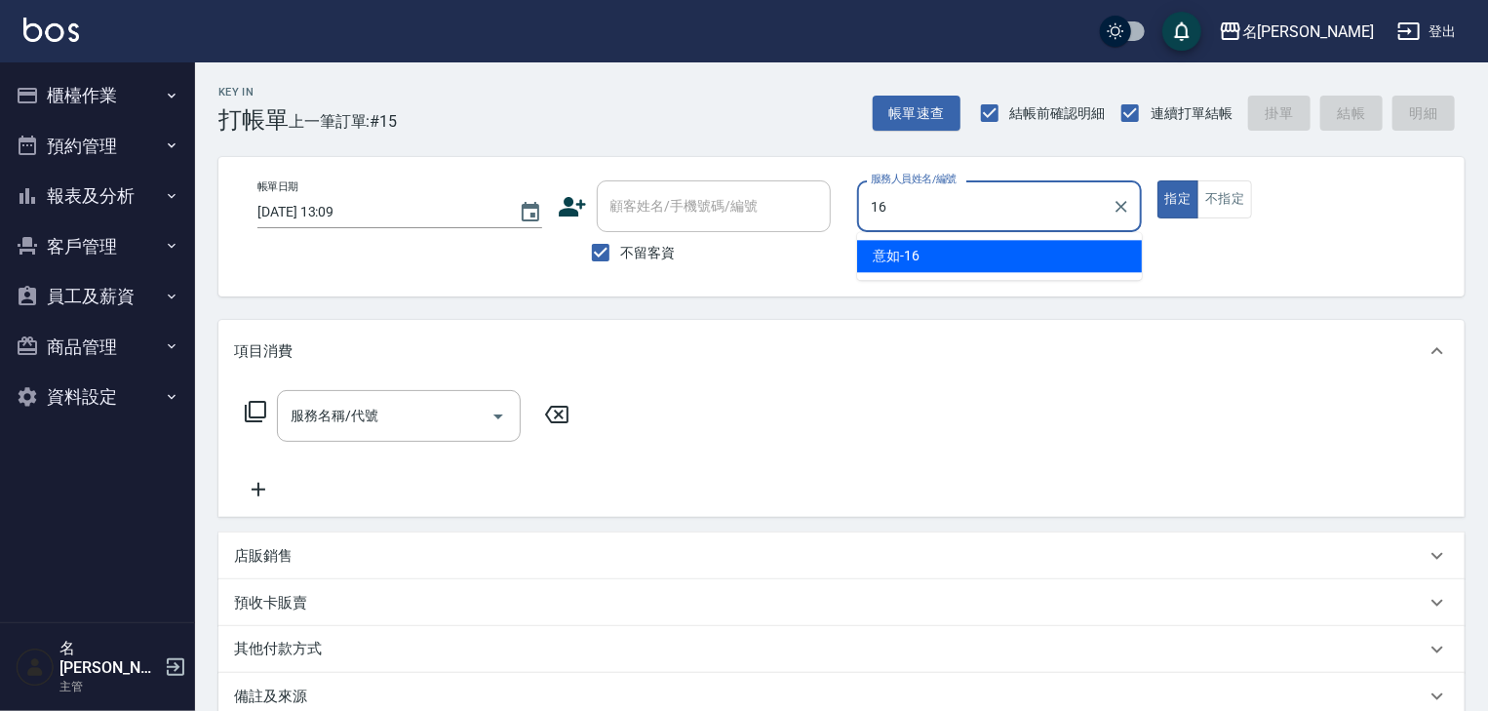
type input "意如-16"
type button "true"
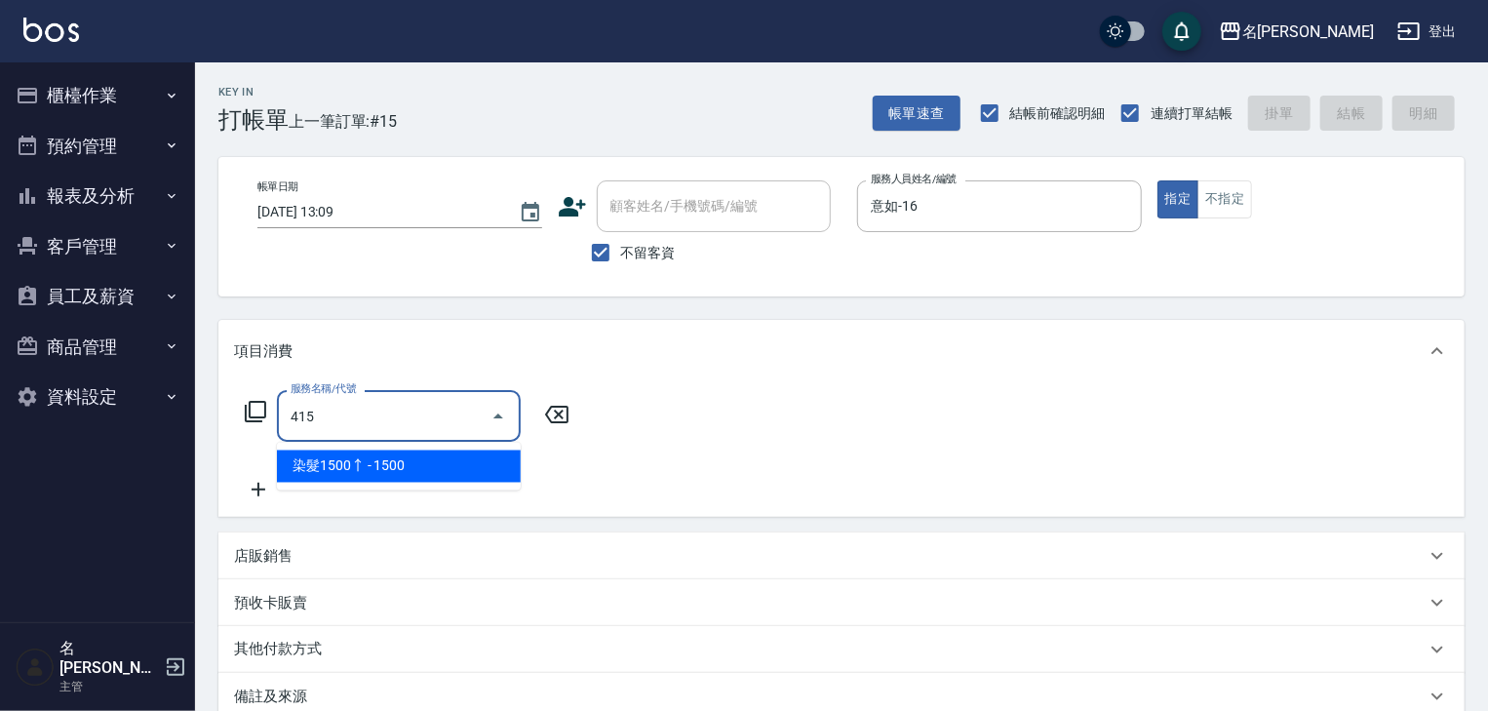
type input "染髮1500↑(415)"
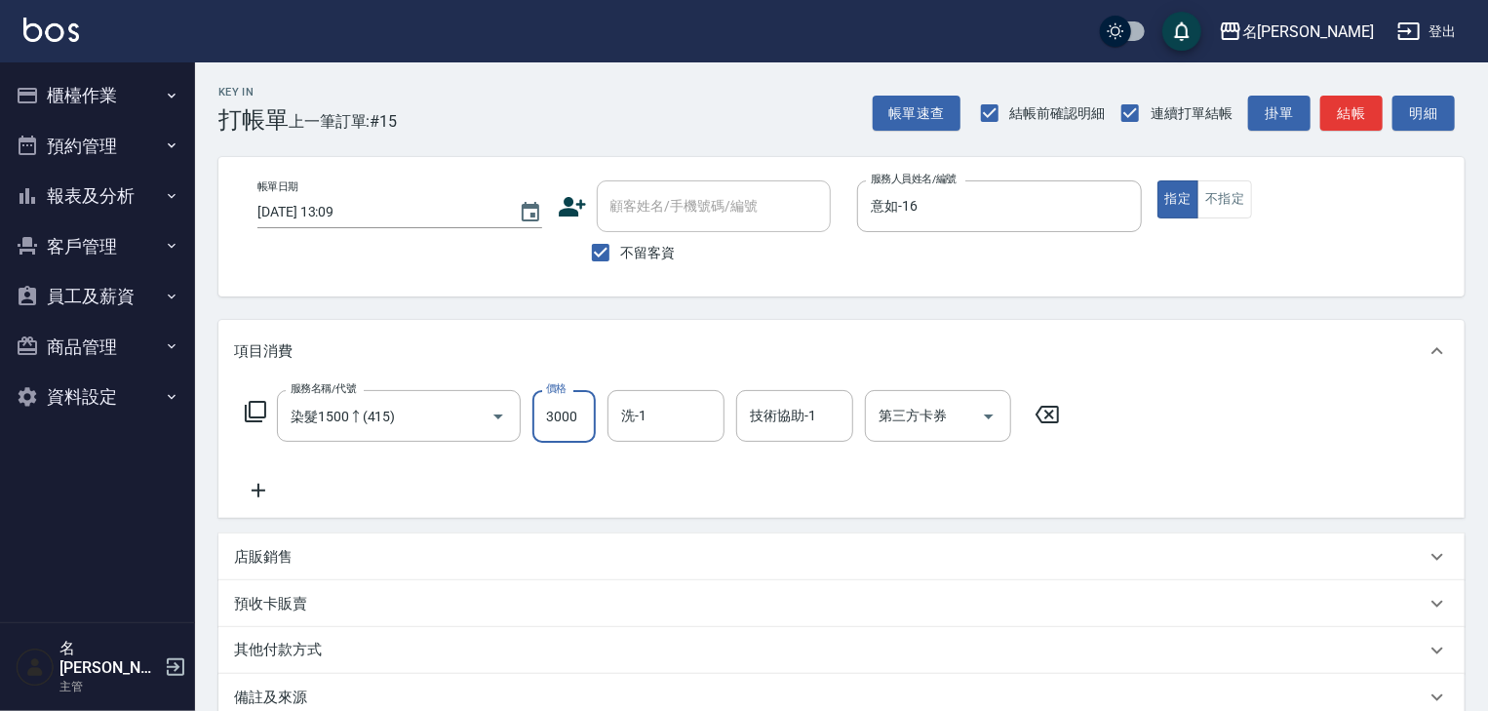
type input "3000"
type input "[PERSON_NAME]筑-26"
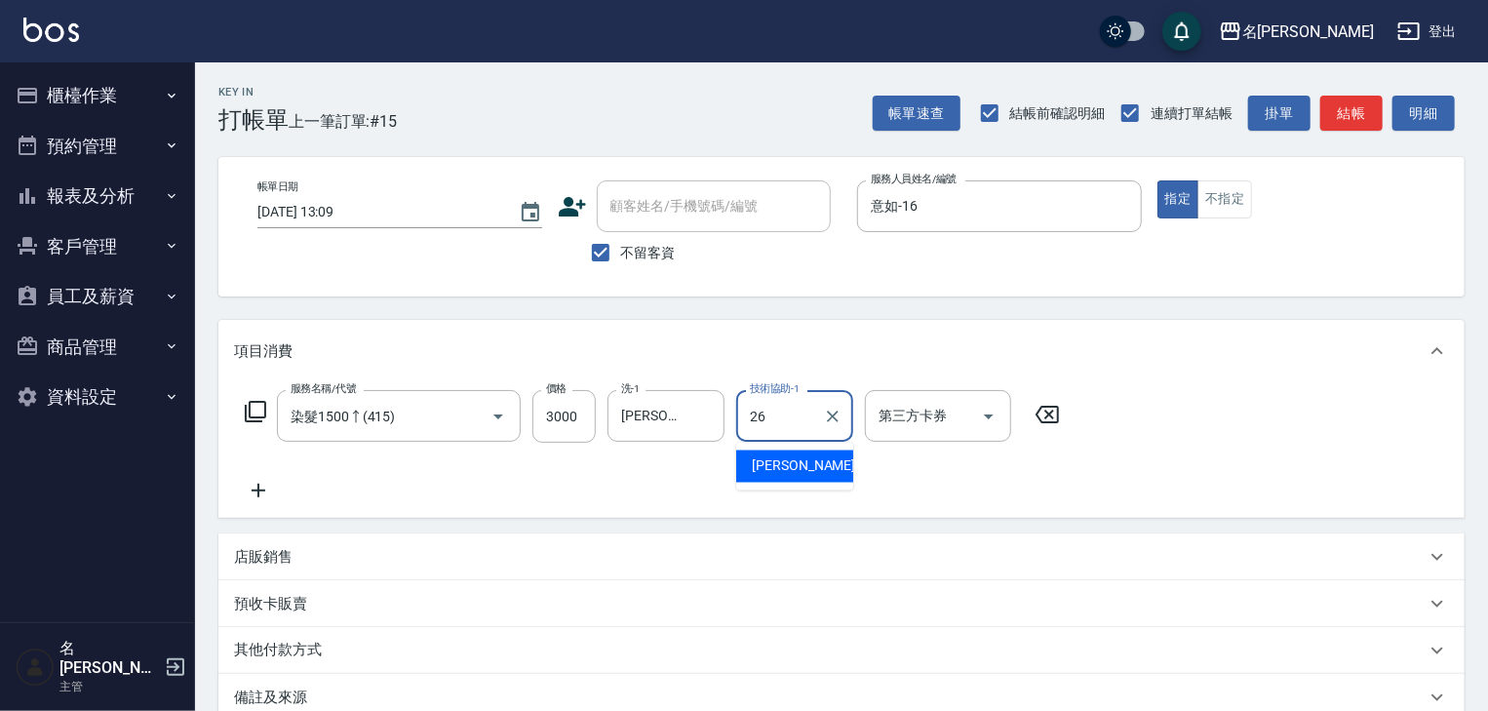
type input "[PERSON_NAME]筑-26"
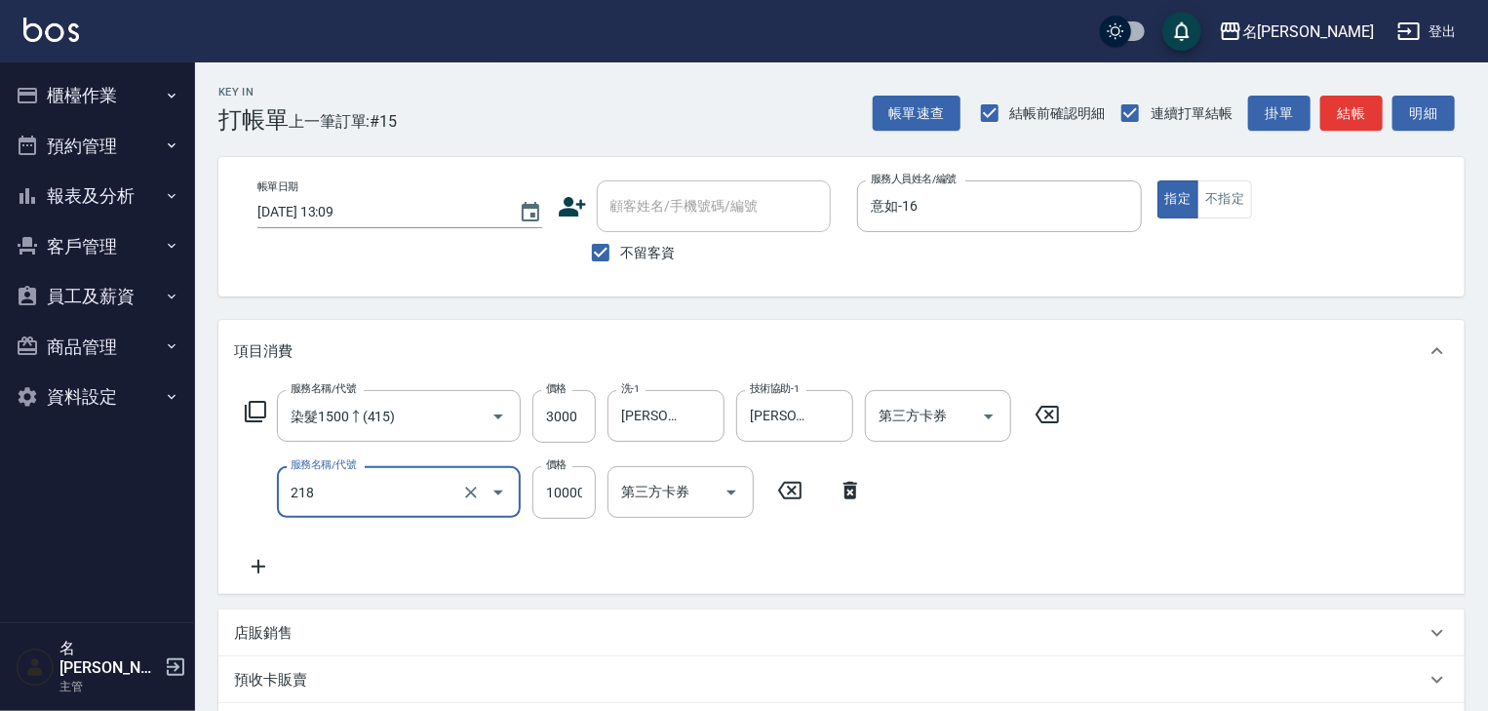
type input "接髮(218)"
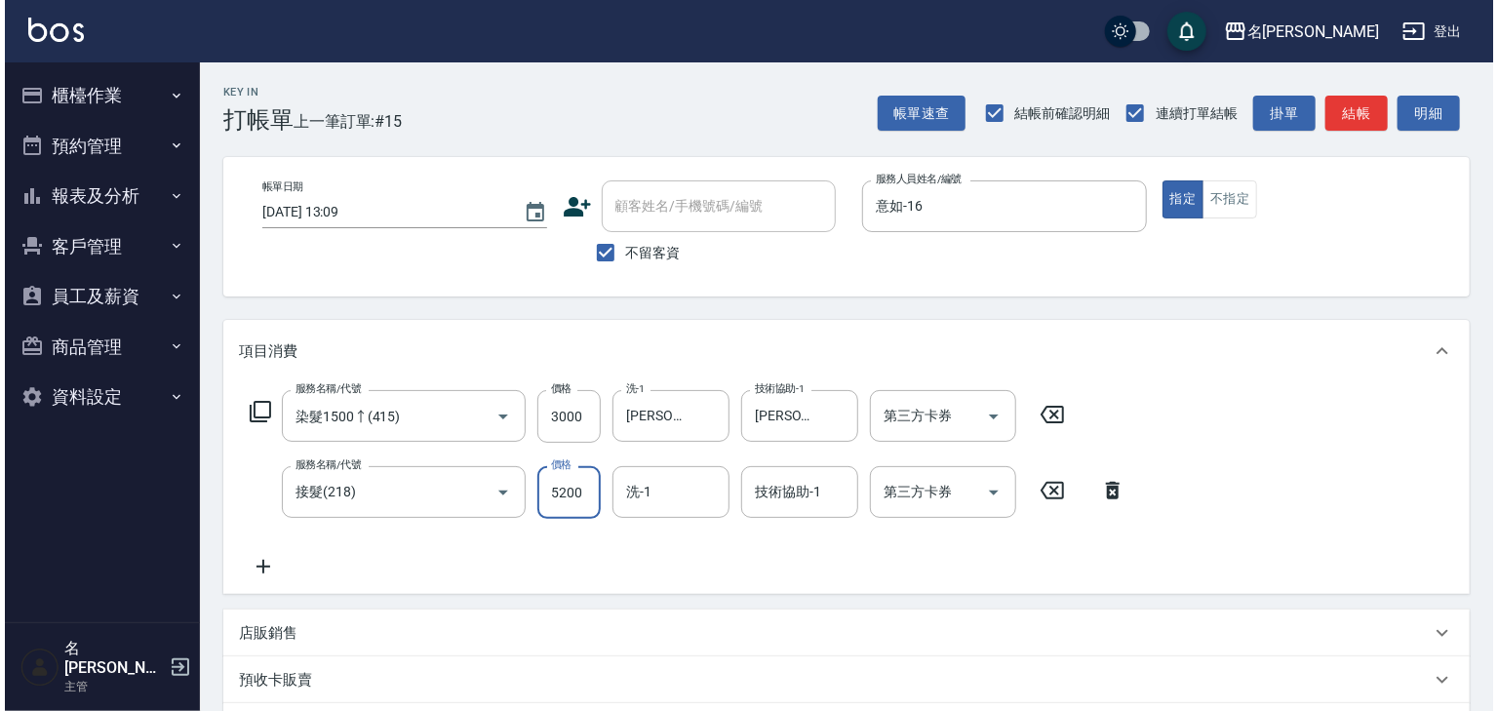
scroll to position [304, 0]
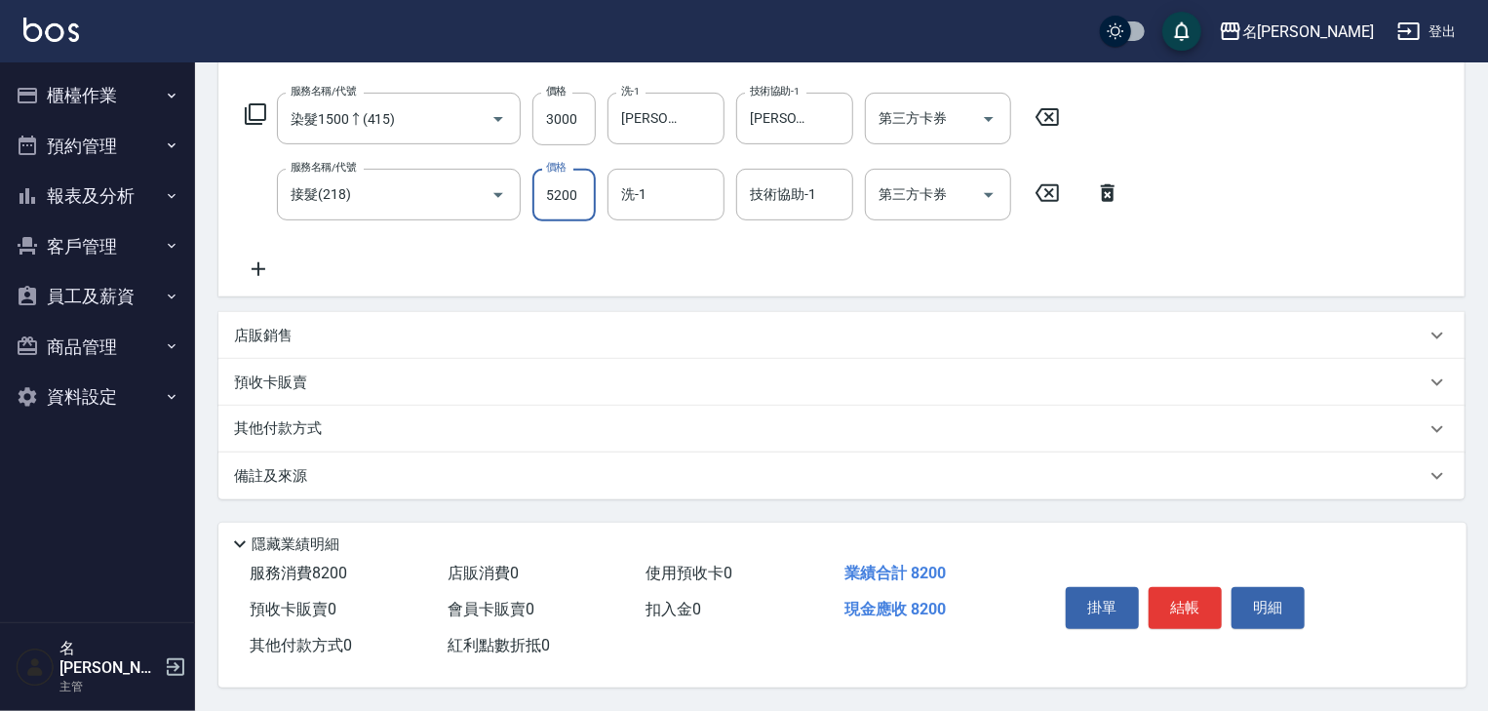
type input "5200"
click at [775, 185] on input "技術協助-1" at bounding box center [794, 194] width 99 height 34
click at [797, 238] on span "[PERSON_NAME]筑 -26" at bounding box center [813, 244] width 123 height 20
type input "[PERSON_NAME]筑-26"
click at [829, 199] on button "Clear" at bounding box center [832, 194] width 27 height 27
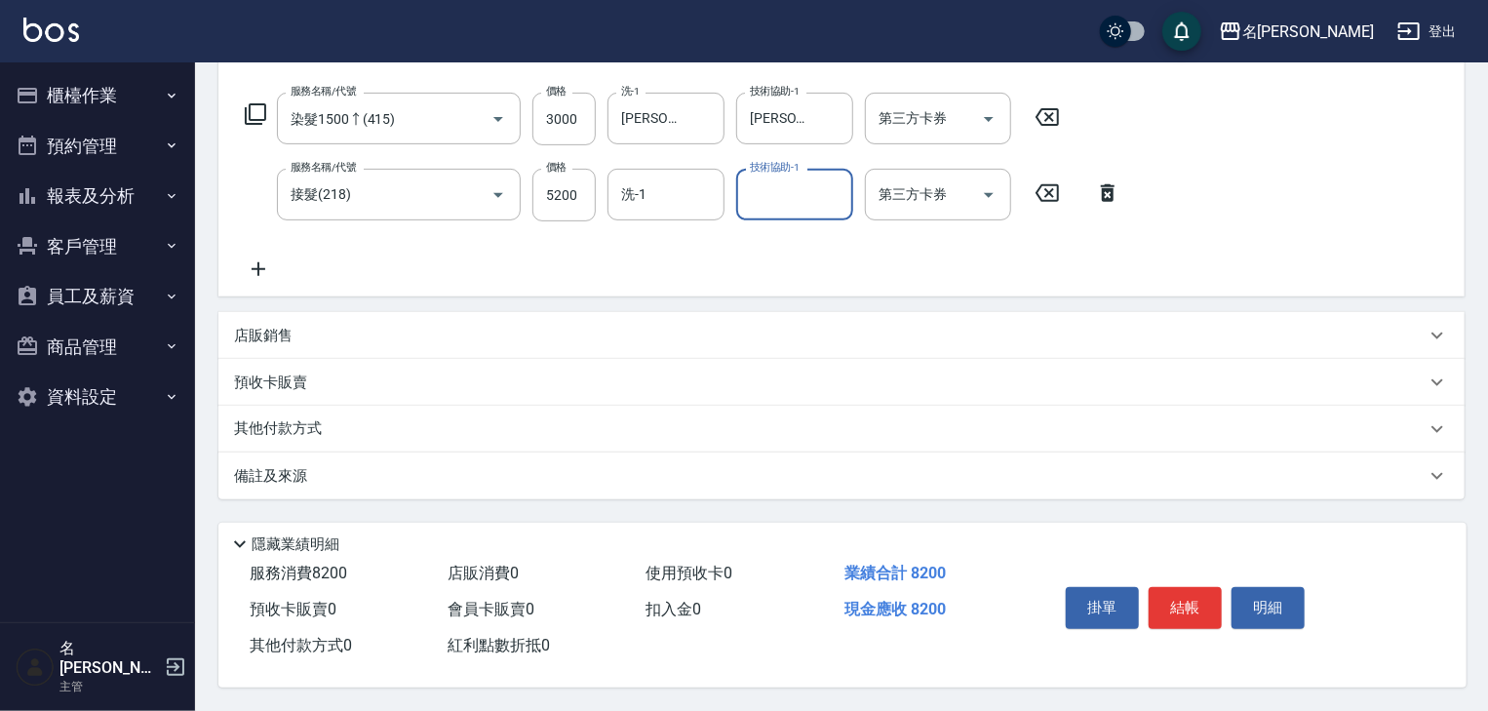
click at [885, 254] on div "服務名稱/代號 染髮1500↑(415) 服務名稱/代號 價格 3000 價格 洗-1 方羿筑-26 洗-1 技術協助-1 方羿筑-26 技術協助-1 第三方…" at bounding box center [683, 187] width 898 height 188
click at [1162, 611] on button "結帳" at bounding box center [1185, 607] width 73 height 41
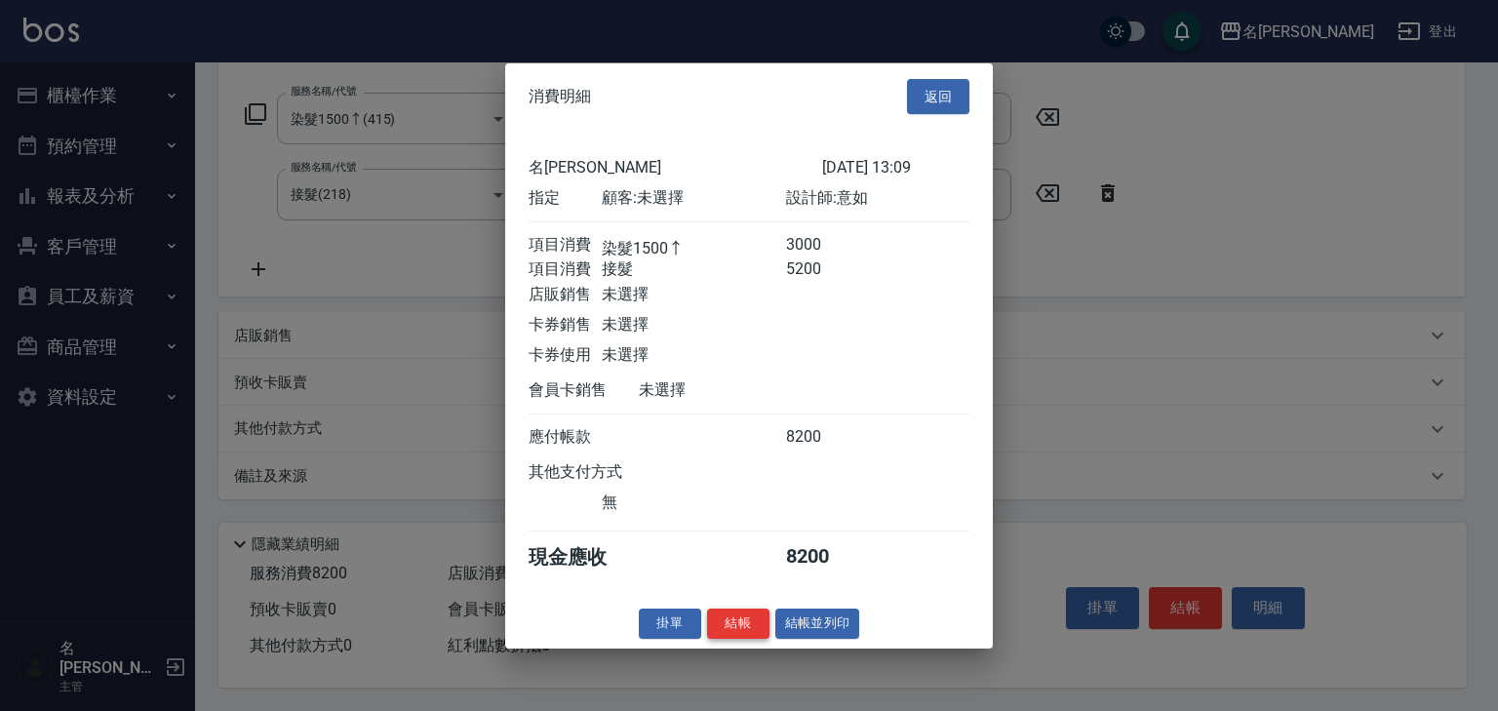
click at [746, 633] on button "結帳" at bounding box center [738, 623] width 62 height 30
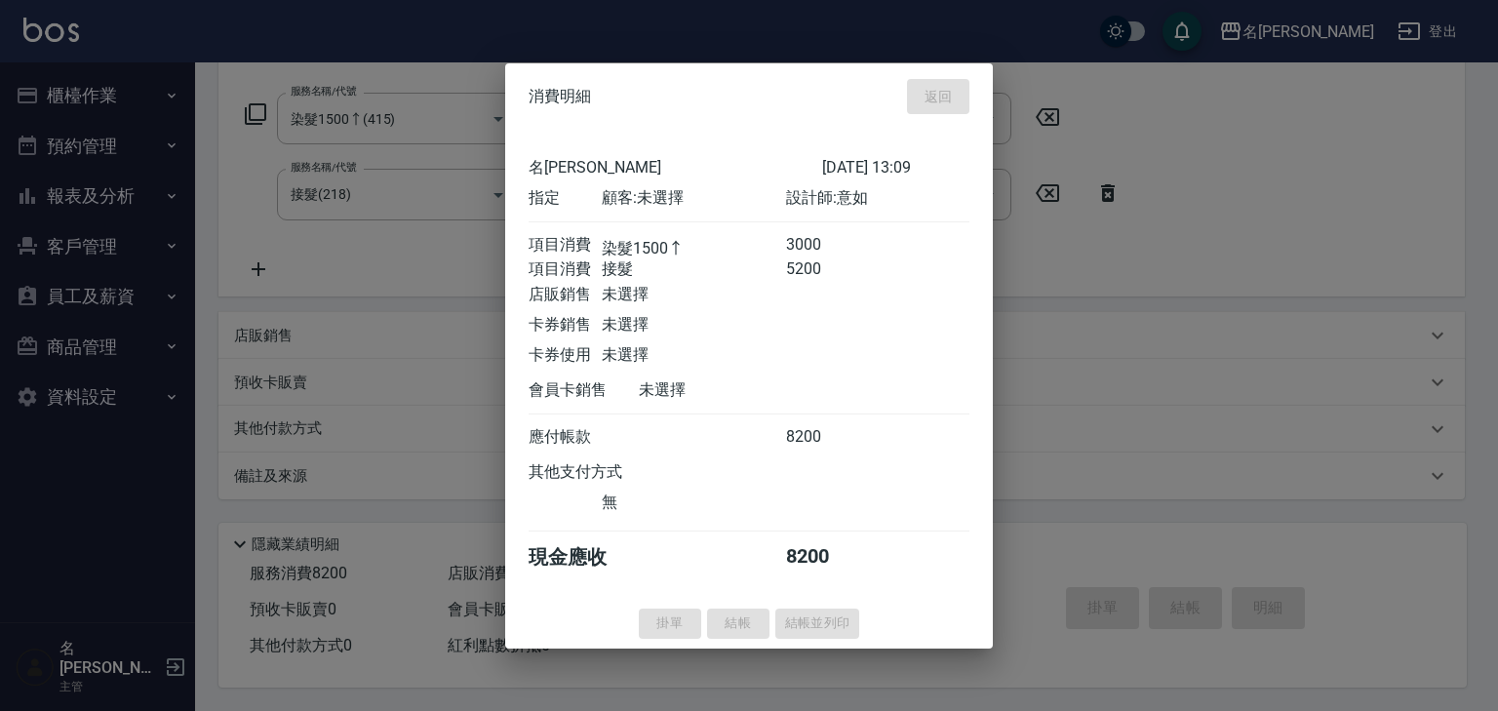
type input "[DATE] 13:26"
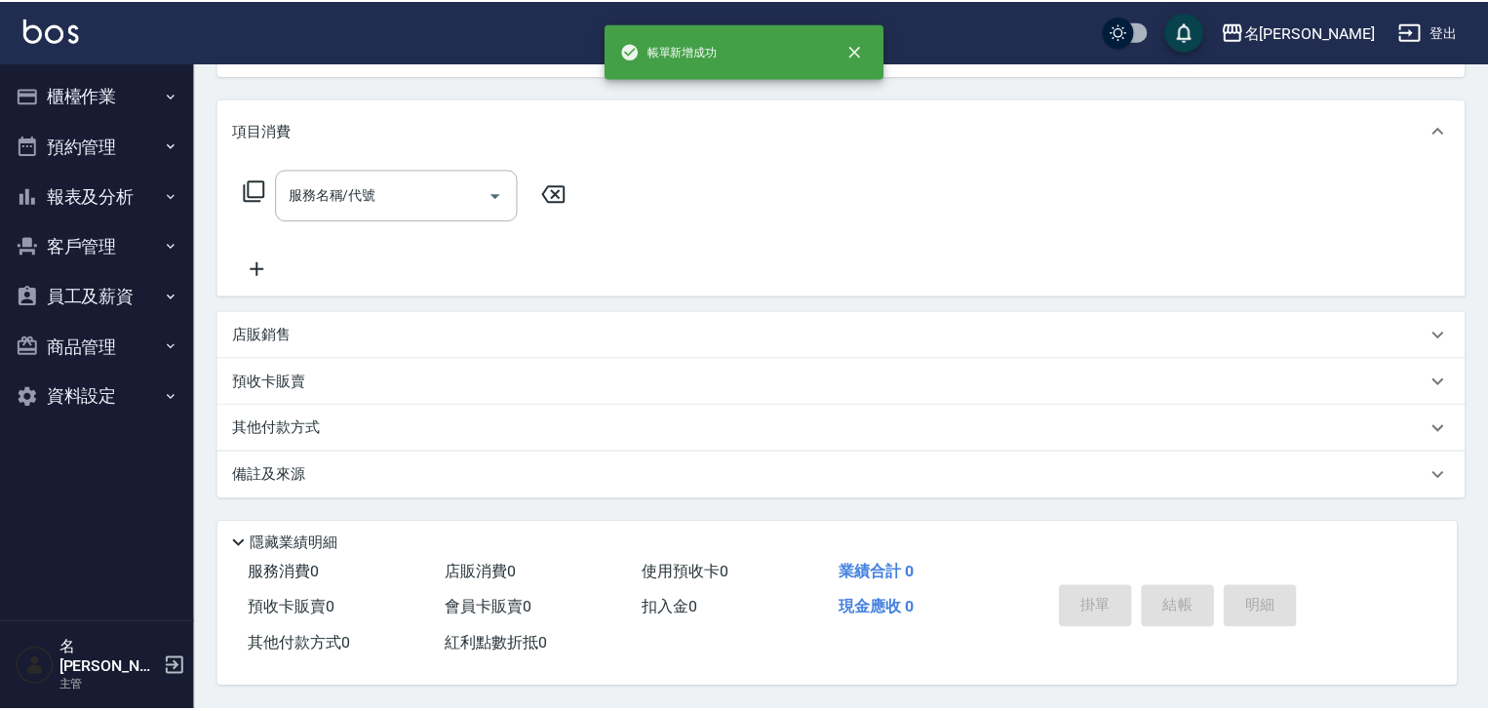
scroll to position [0, 0]
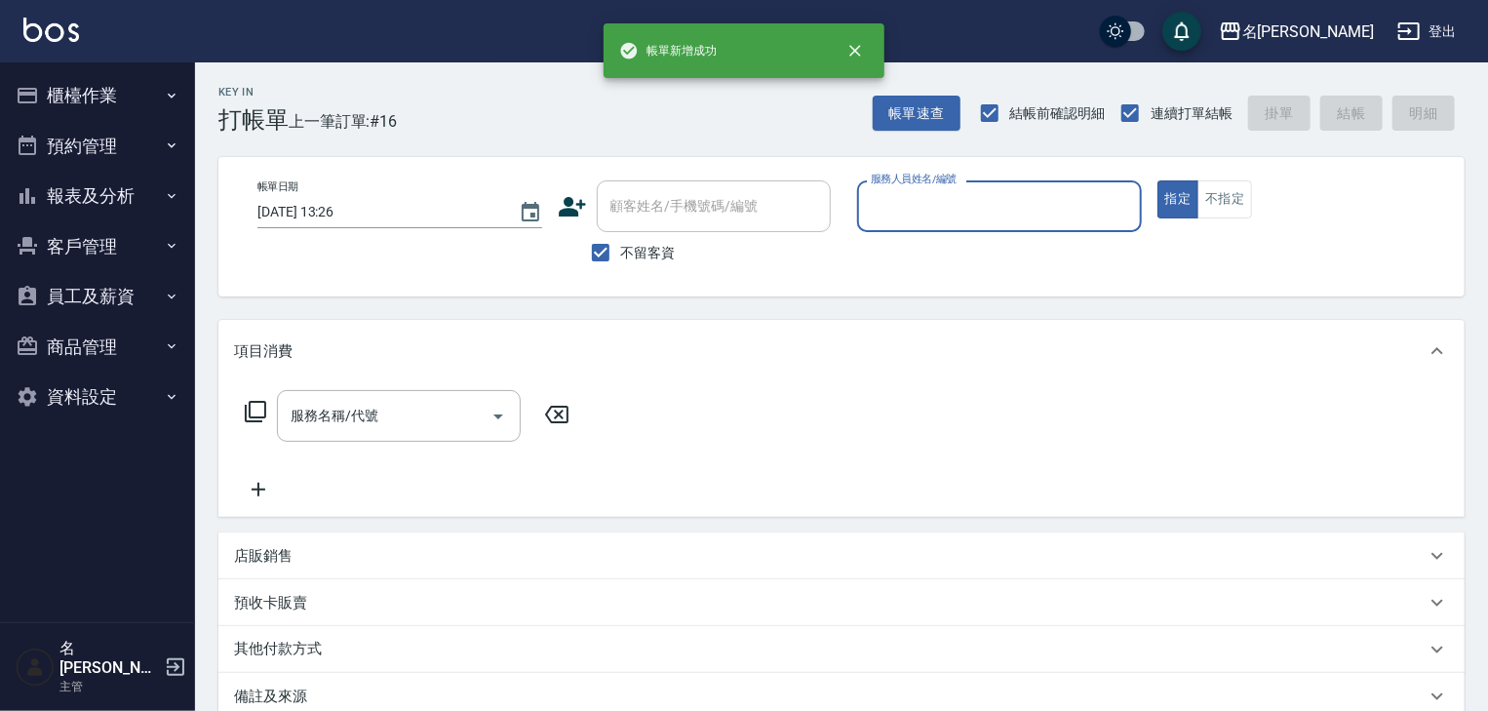
click at [117, 95] on button "櫃檯作業" at bounding box center [97, 95] width 179 height 51
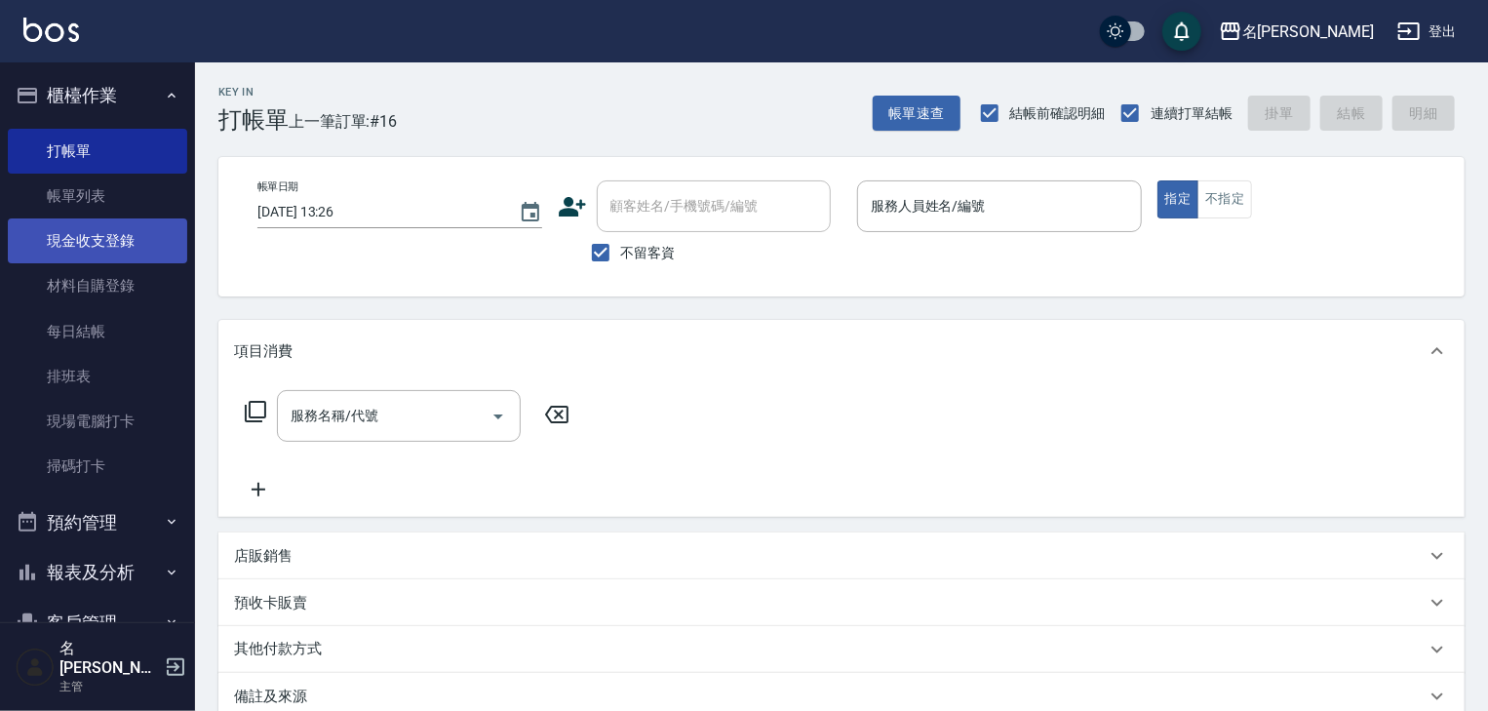
click at [111, 244] on link "現金收支登錄" at bounding box center [97, 240] width 179 height 45
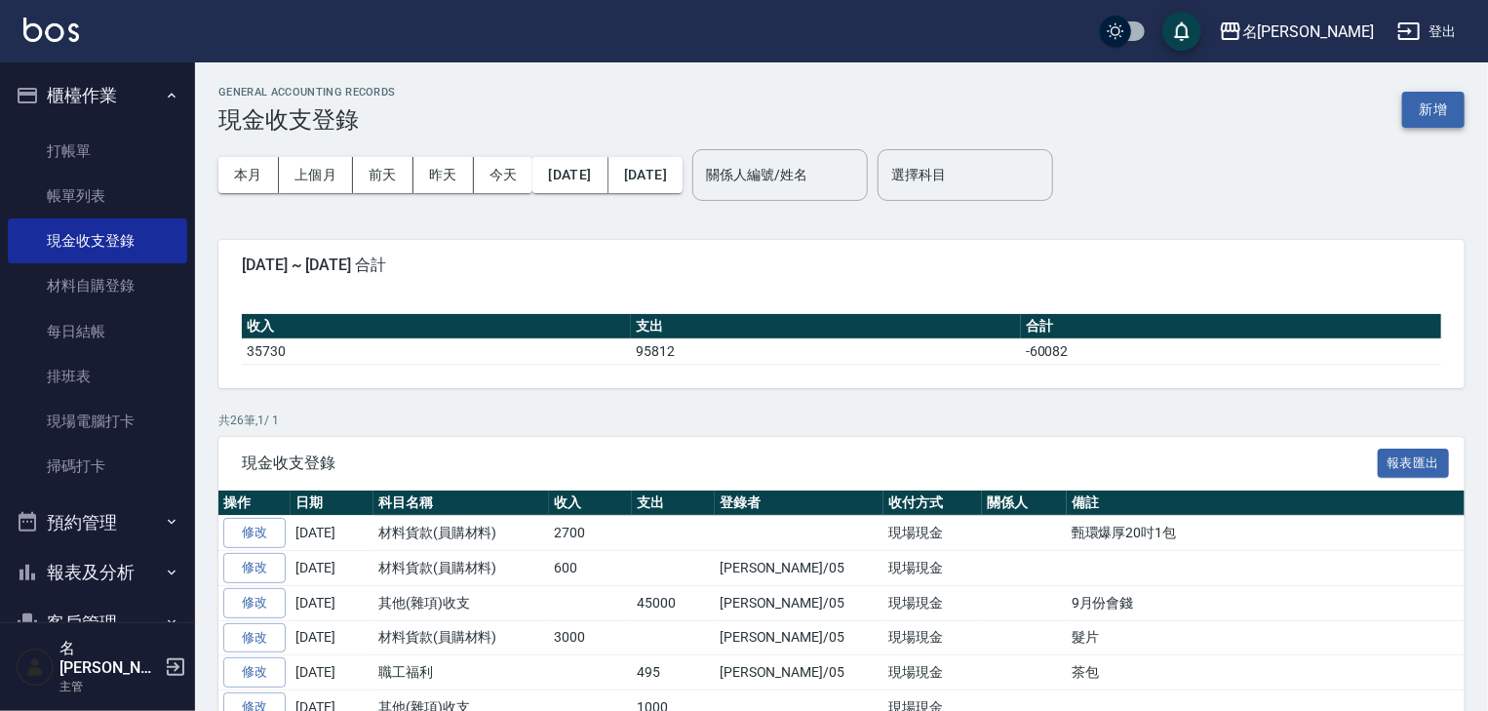
click at [1417, 117] on button "新增" at bounding box center [1433, 110] width 62 height 36
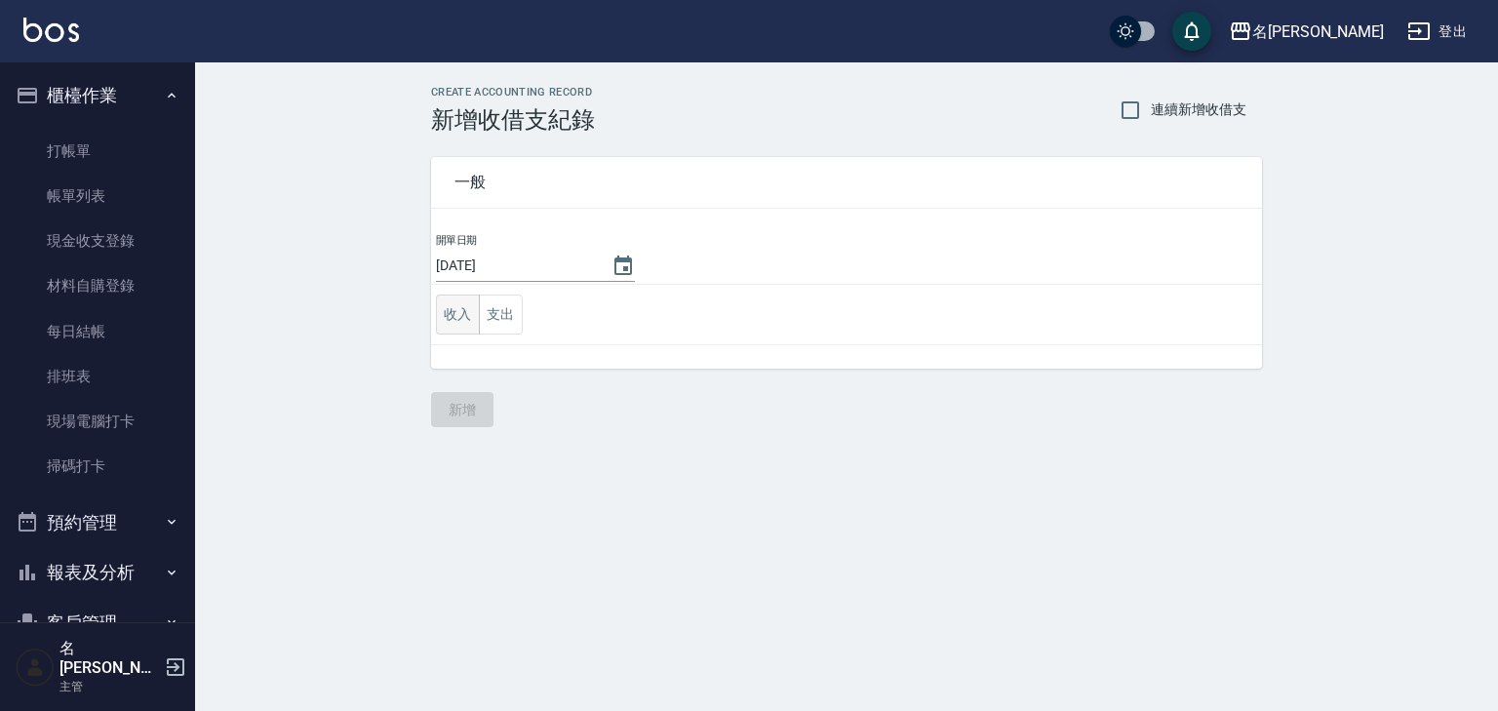
click at [462, 315] on button "收入" at bounding box center [458, 314] width 44 height 40
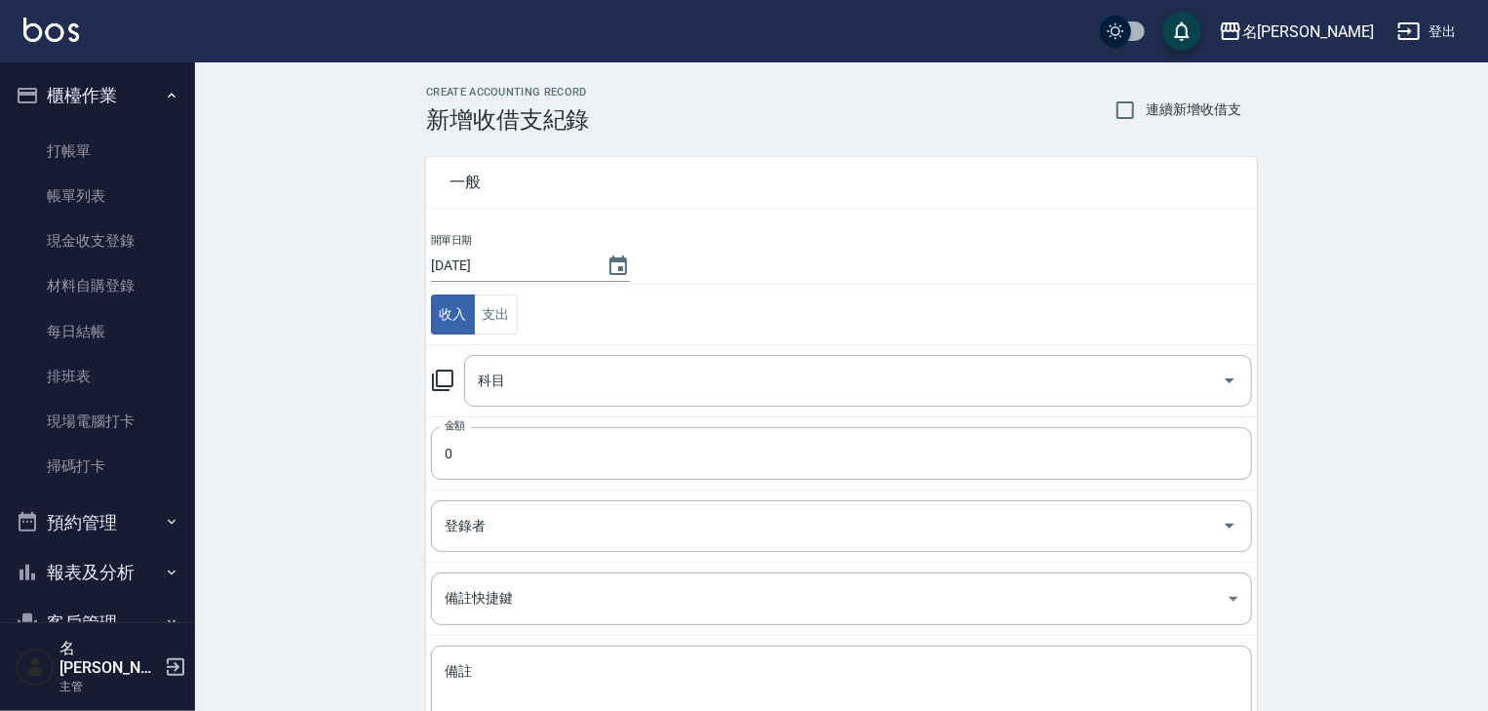
click at [451, 372] on icon at bounding box center [442, 380] width 21 height 21
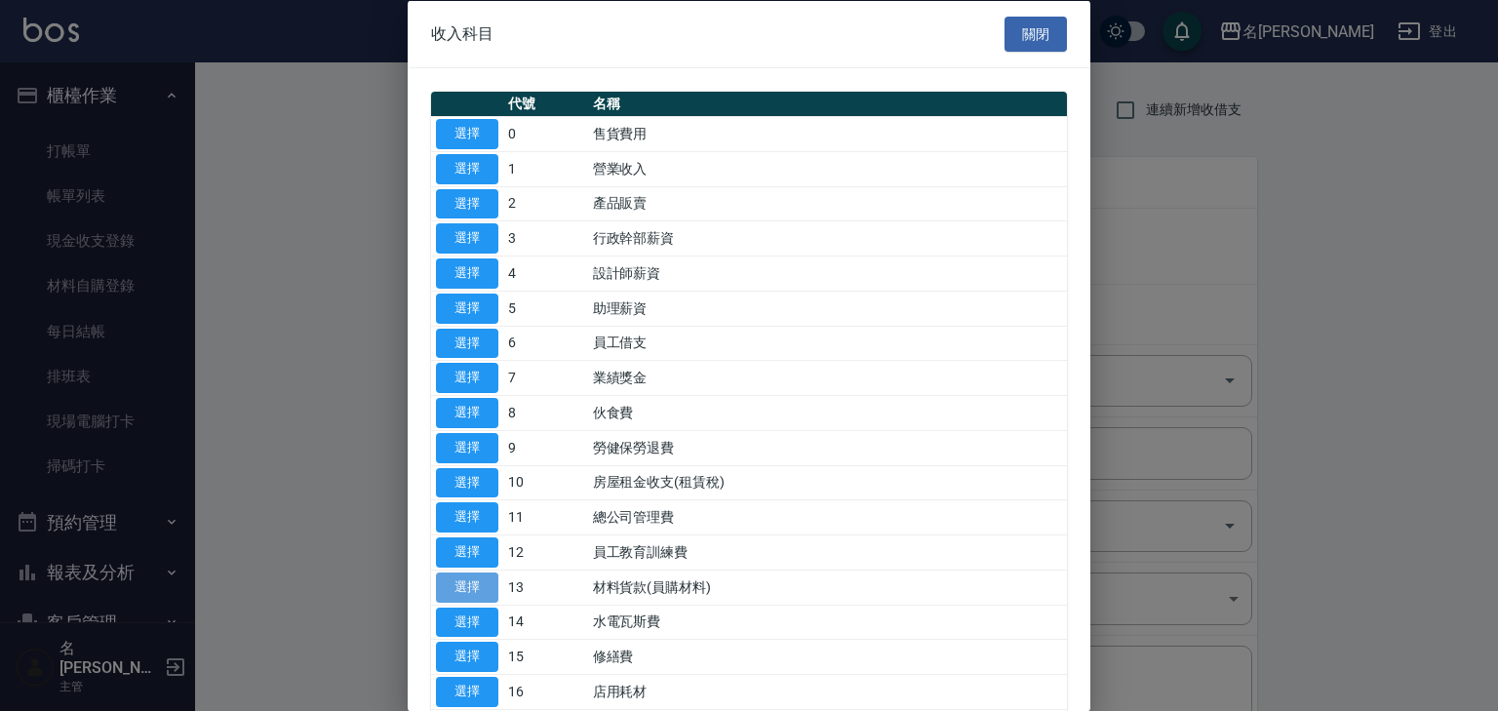
click at [472, 575] on button "選擇" at bounding box center [467, 586] width 62 height 30
type input "13 材料貨款(員購材料)"
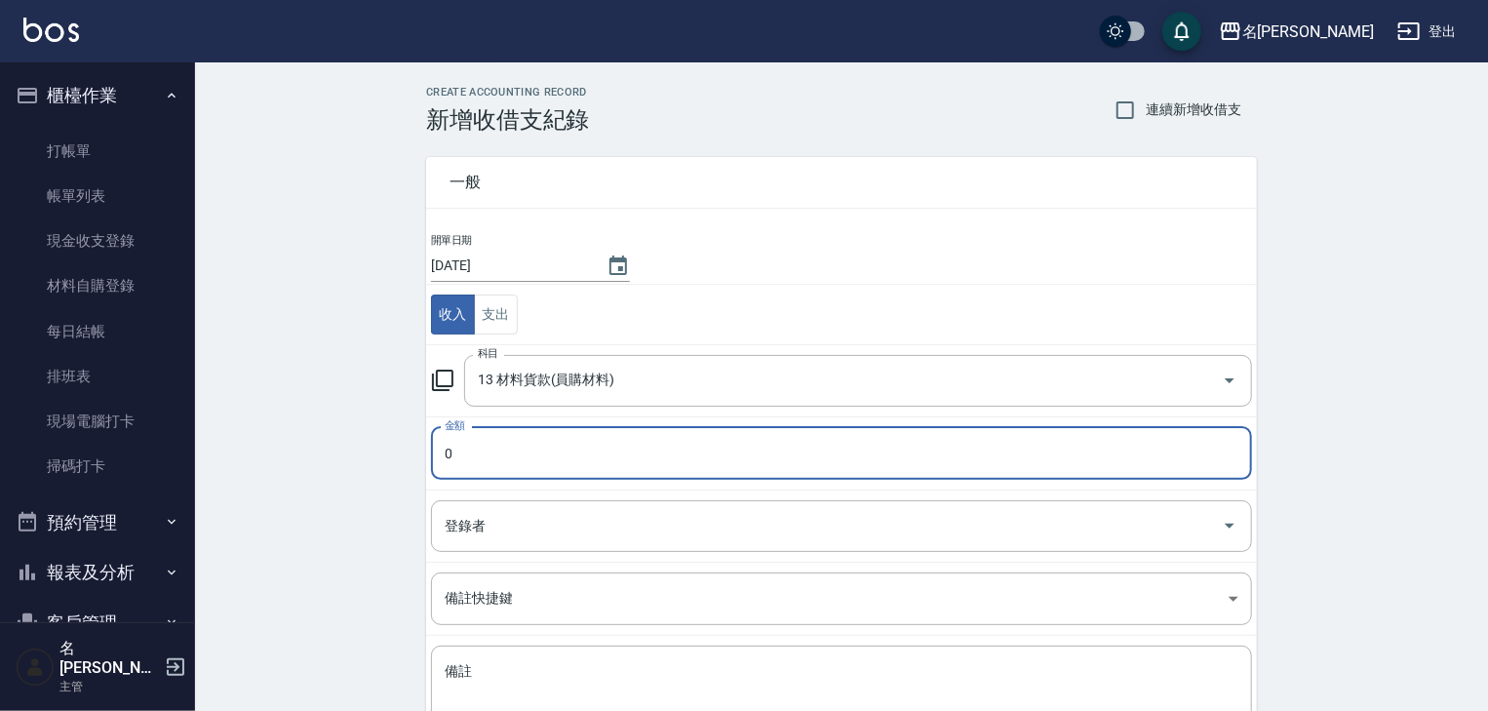
click at [519, 441] on input "0" at bounding box center [841, 453] width 821 height 53
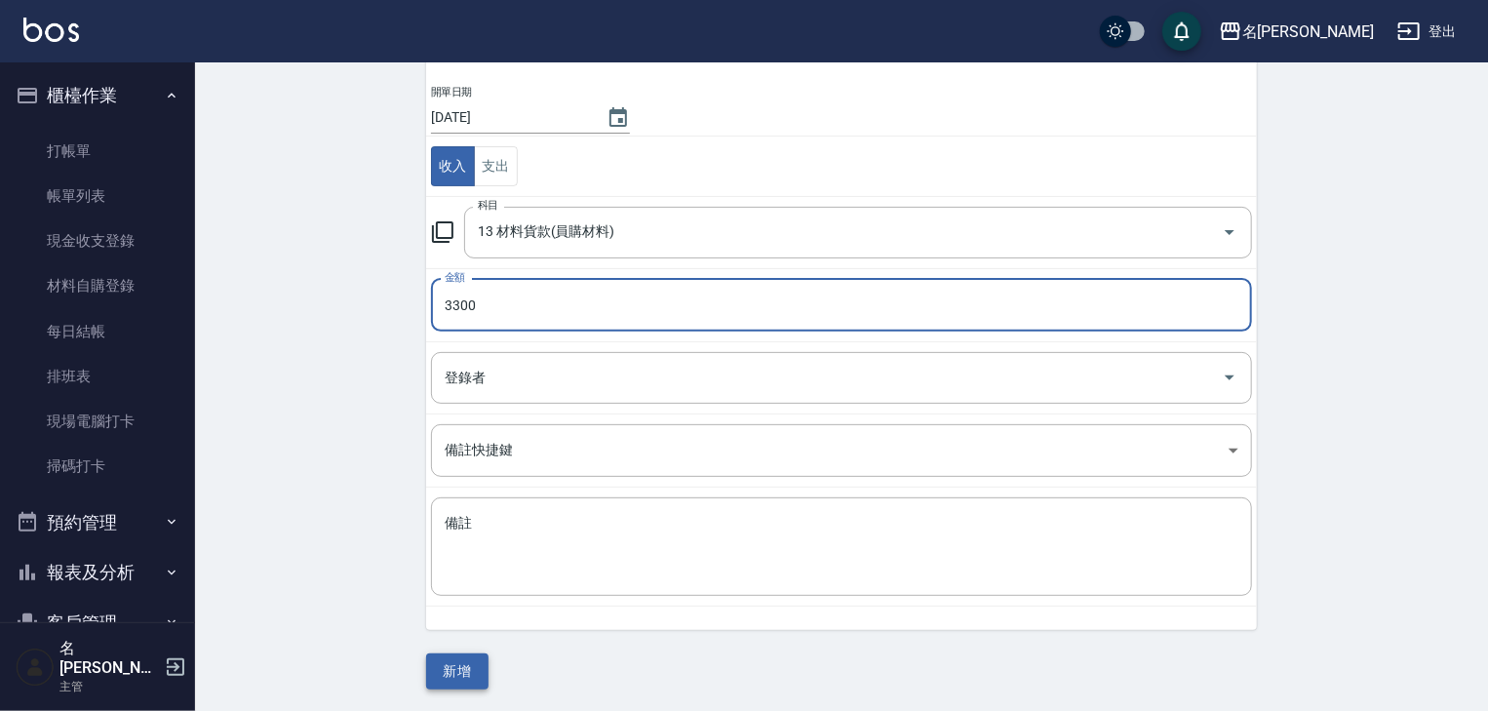
type input "3300"
click at [452, 665] on button "新增" at bounding box center [457, 671] width 62 height 36
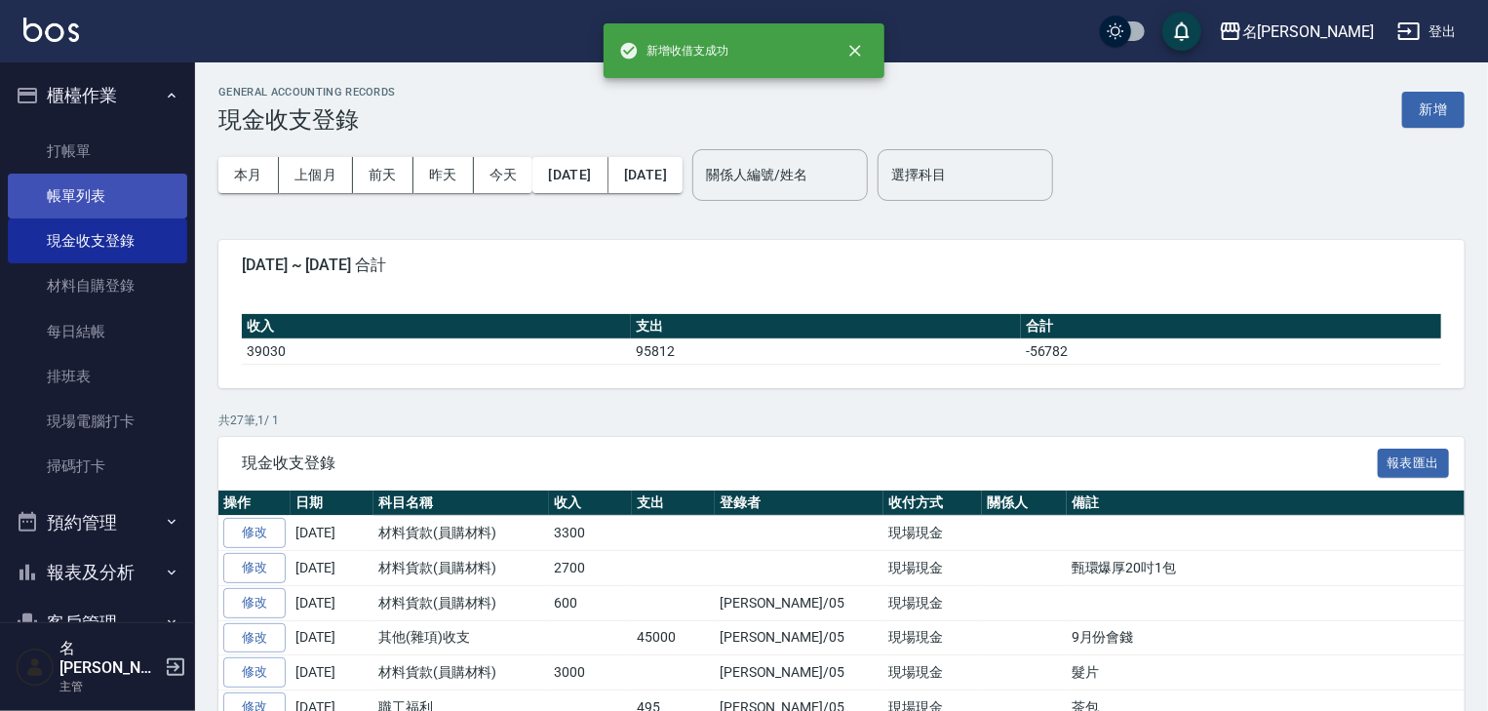
click at [78, 175] on link "帳單列表" at bounding box center [97, 196] width 179 height 45
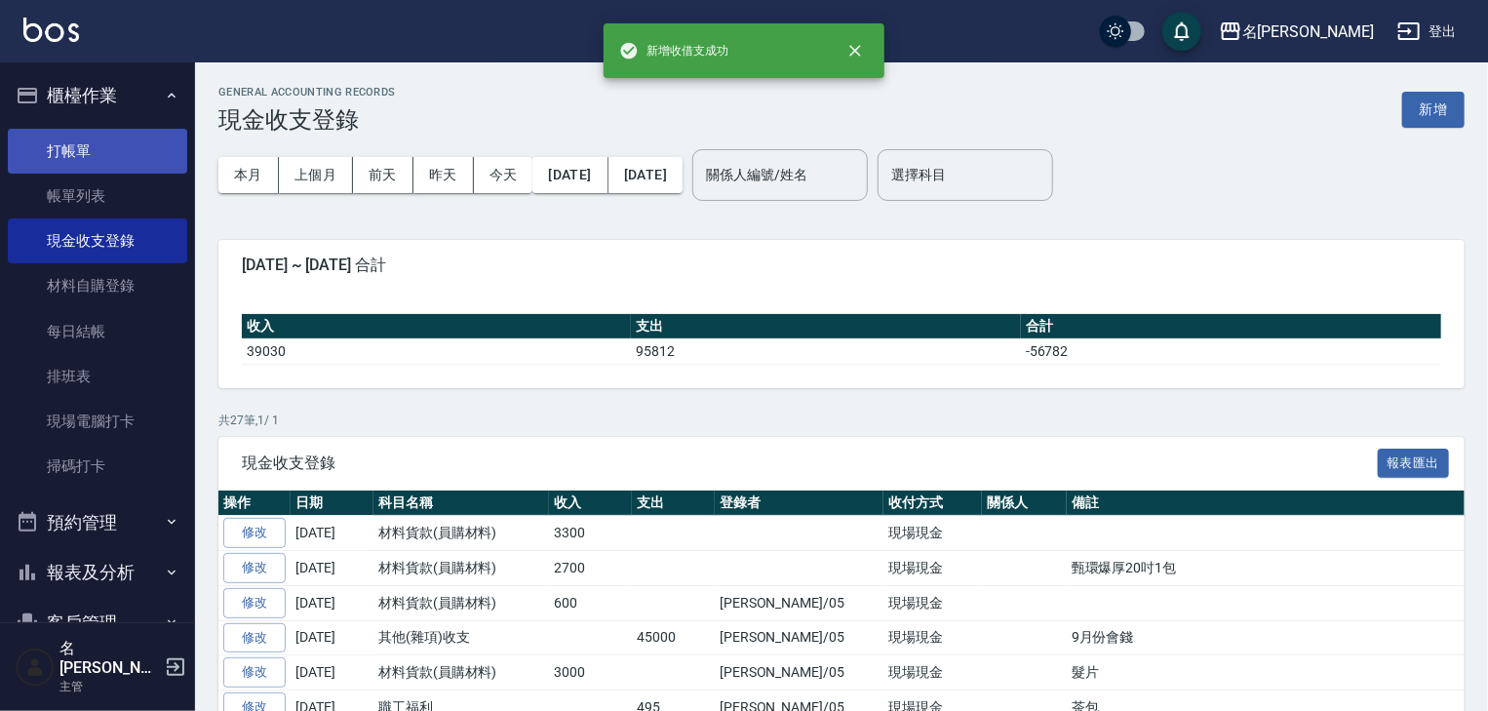
click at [77, 136] on link "打帳單" at bounding box center [97, 151] width 179 height 45
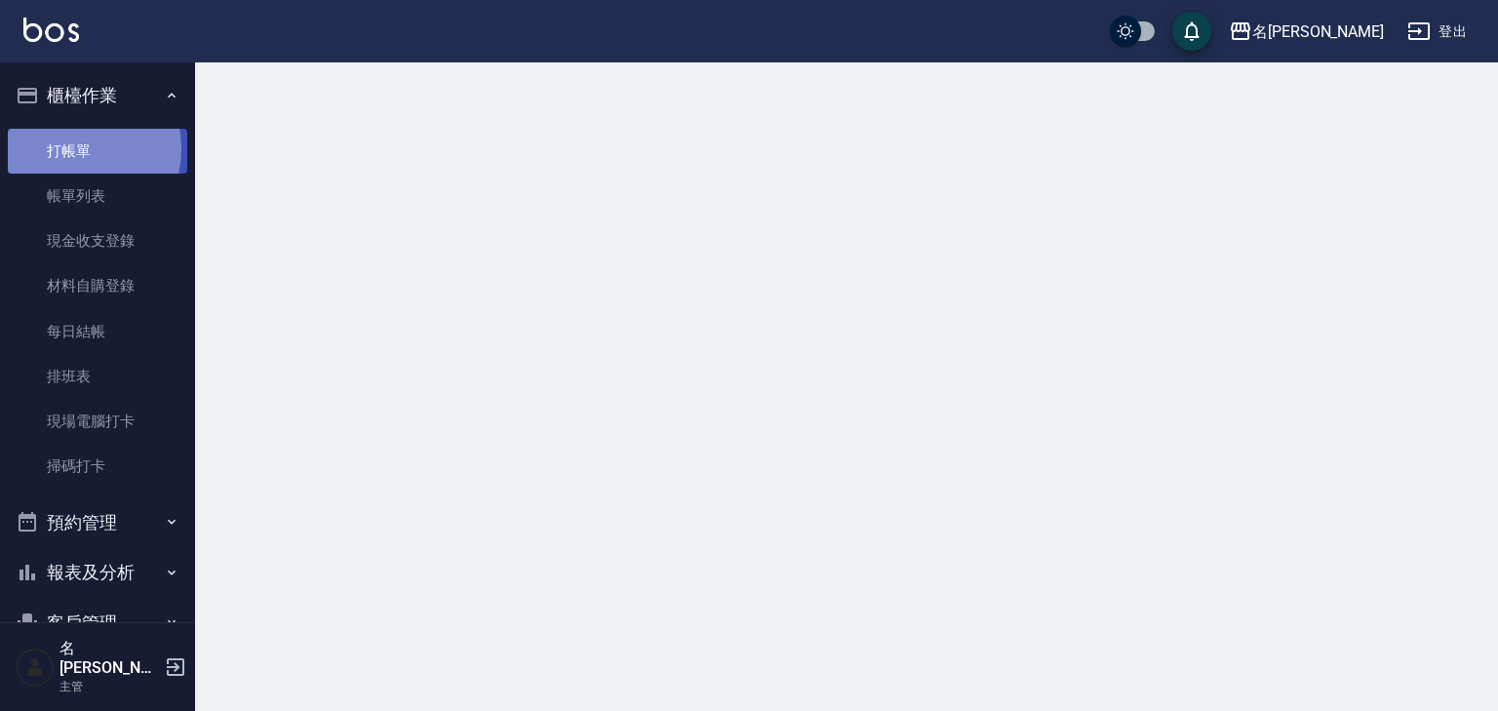
click at [69, 148] on link "打帳單" at bounding box center [97, 151] width 179 height 45
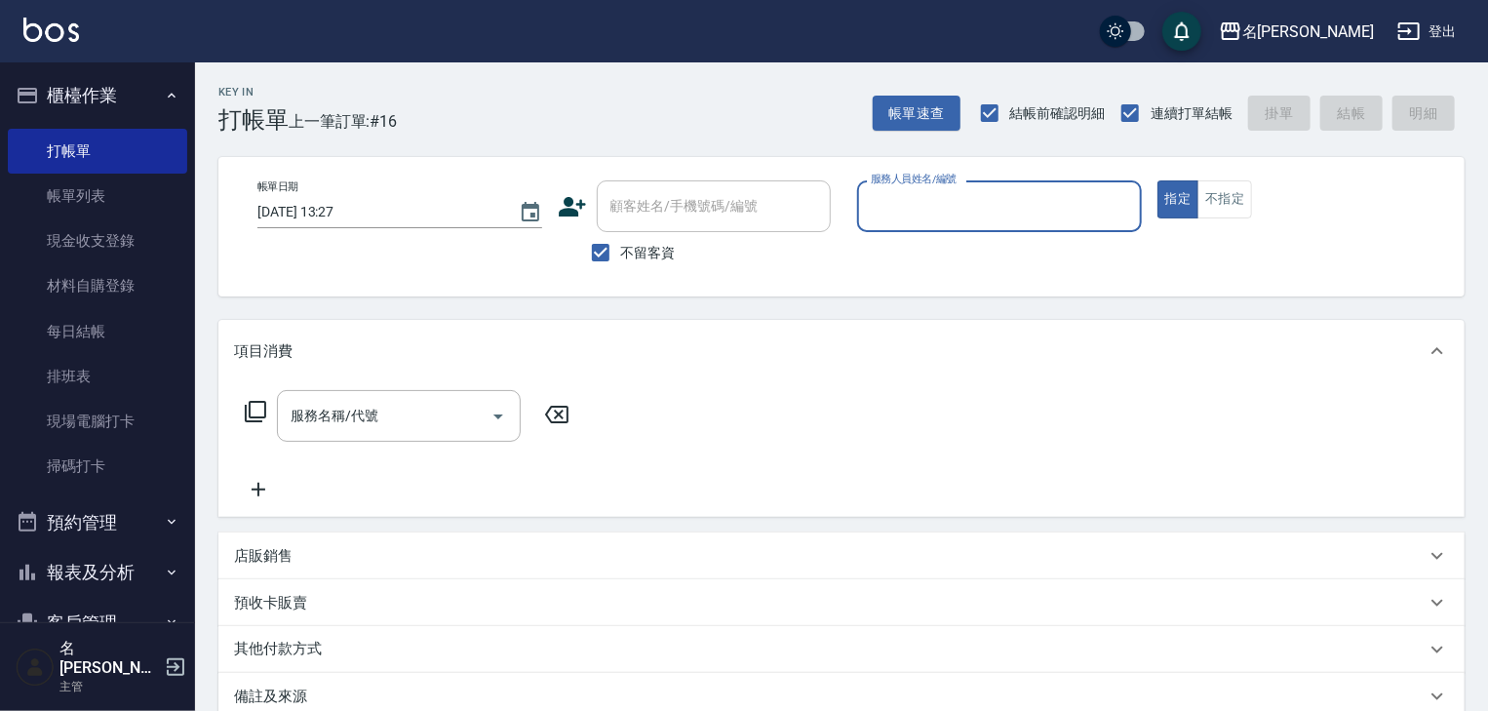
click at [1070, 203] on input "服務人員姓名/編號" at bounding box center [999, 206] width 267 height 34
type input "意如-16"
type button "true"
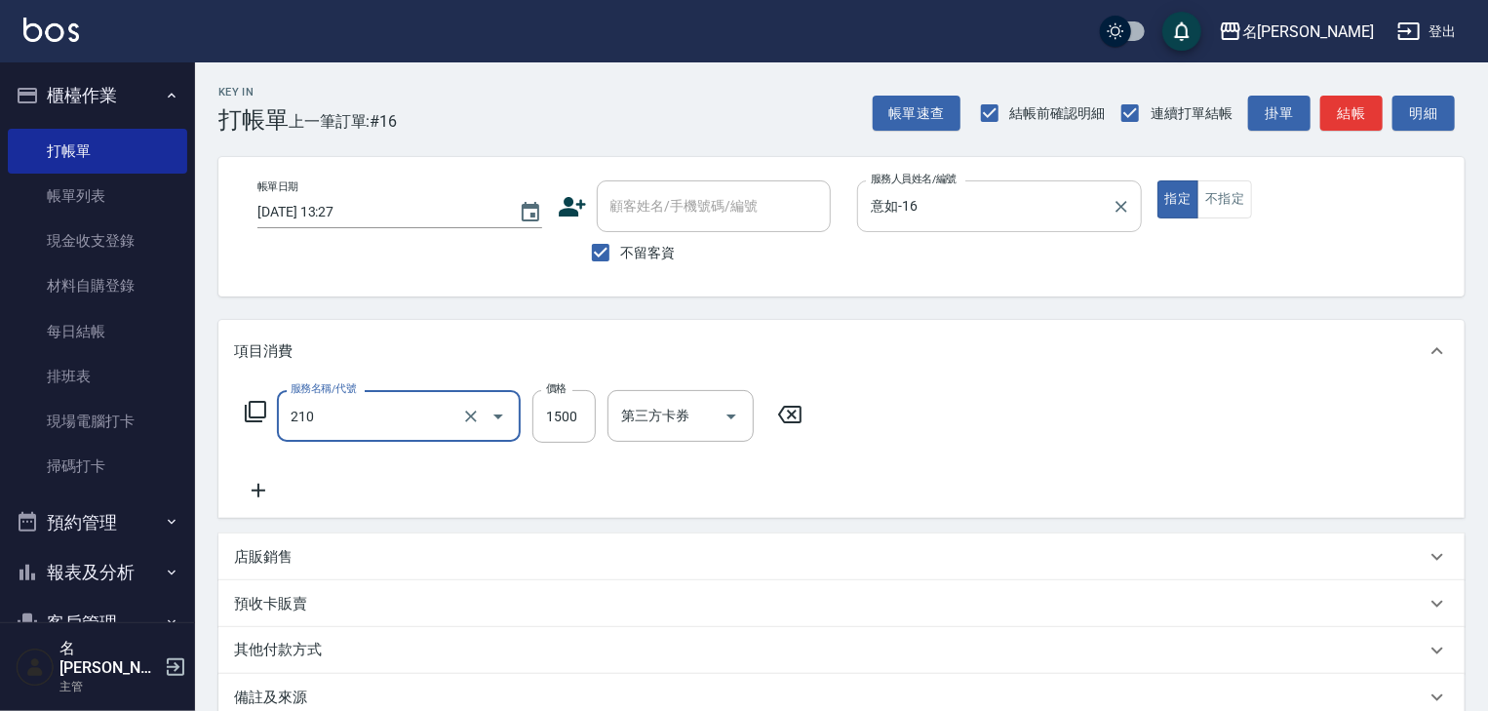
type input "離子燙(自備)(210)"
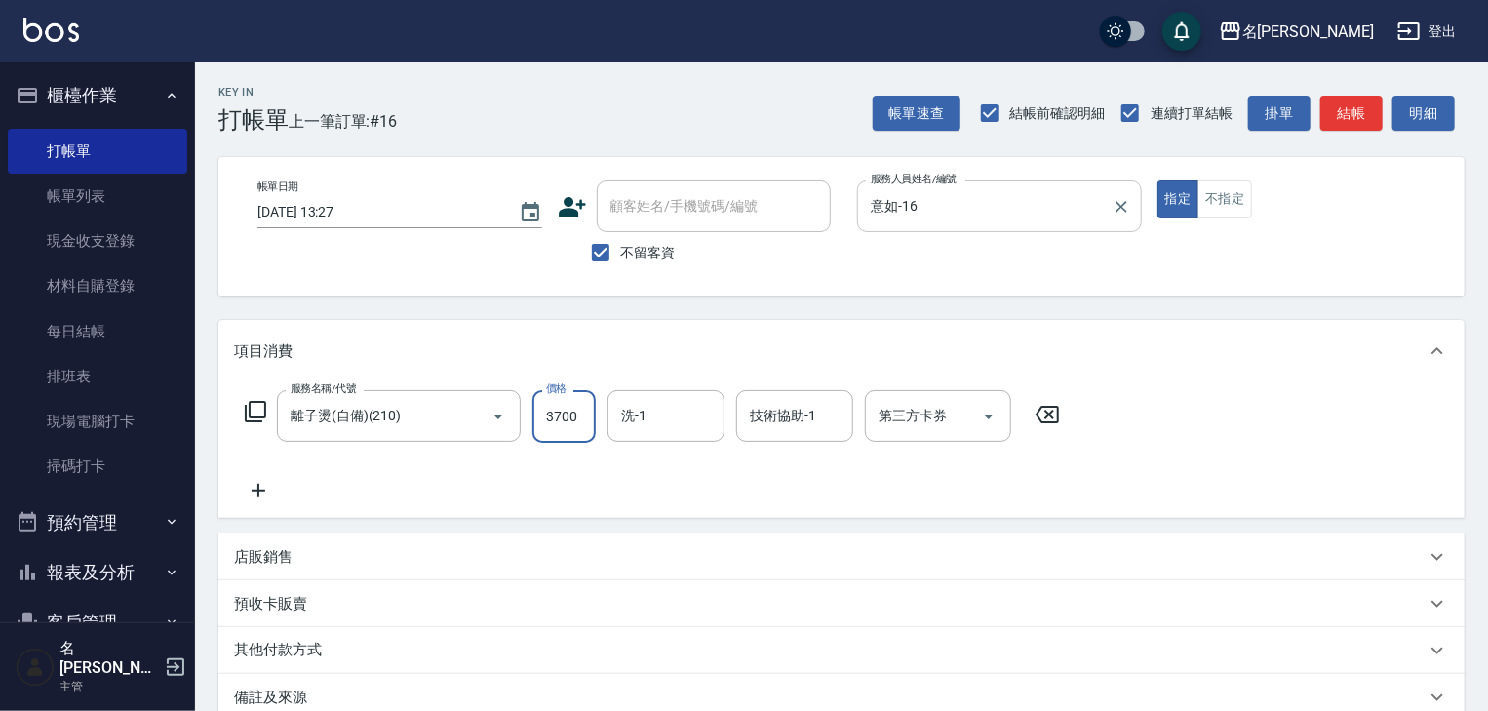
type input "3700"
type input "[PERSON_NAME]筑-26"
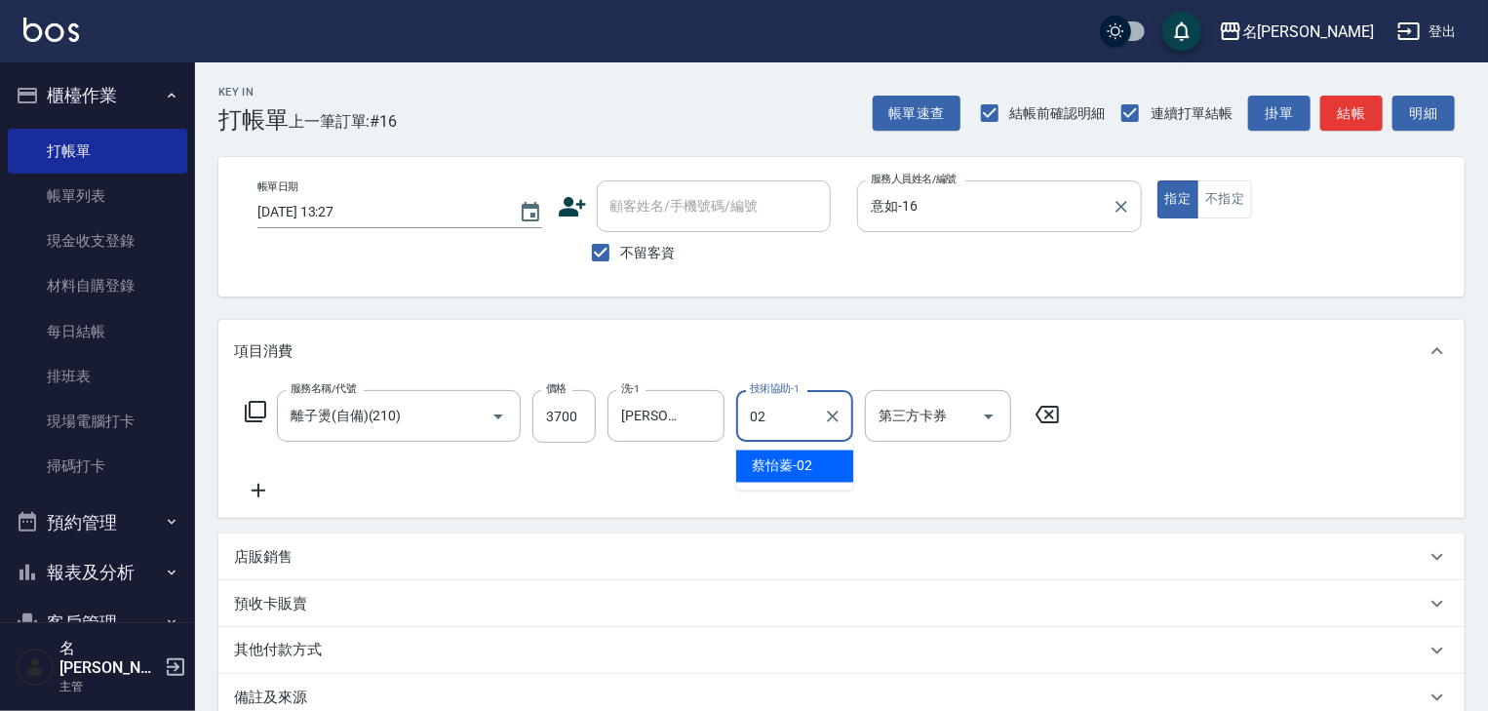
type input "[PERSON_NAME]02"
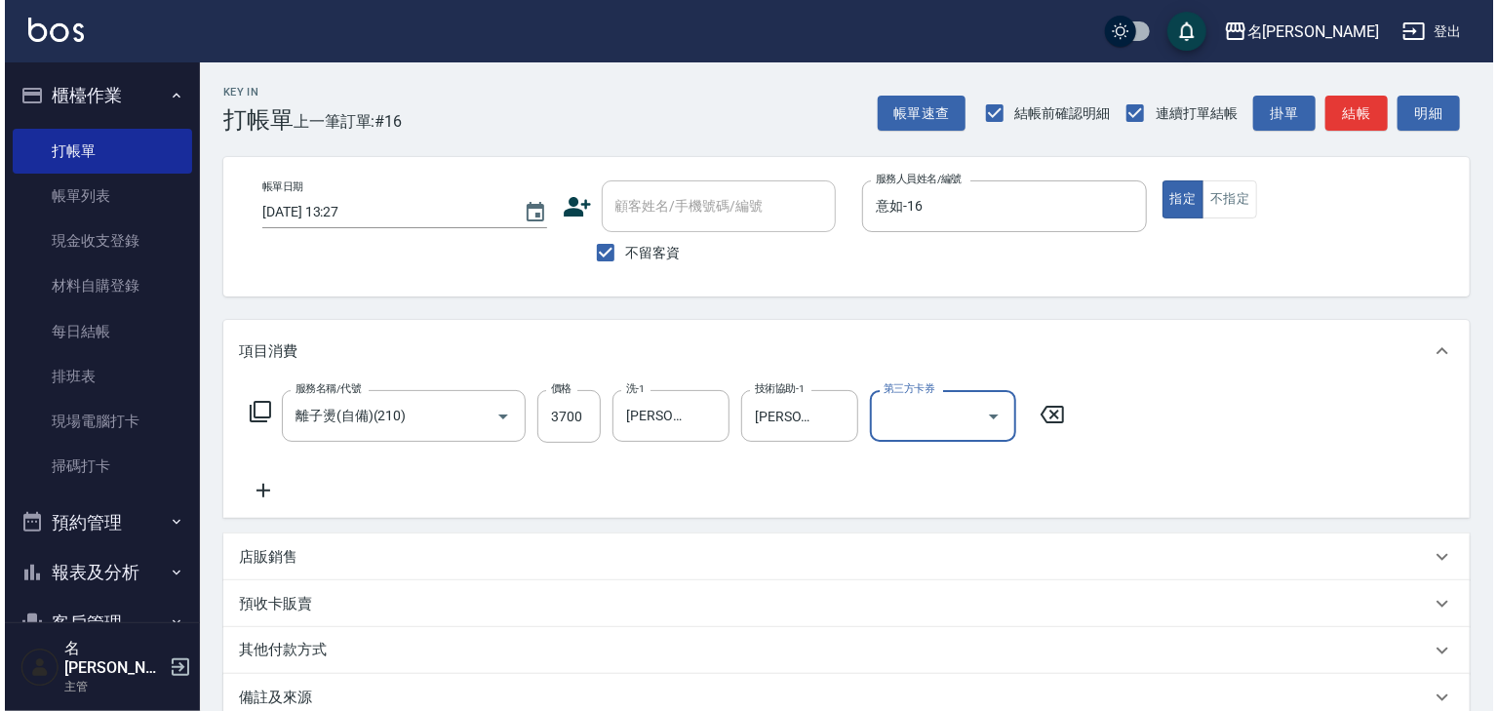
scroll to position [228, 0]
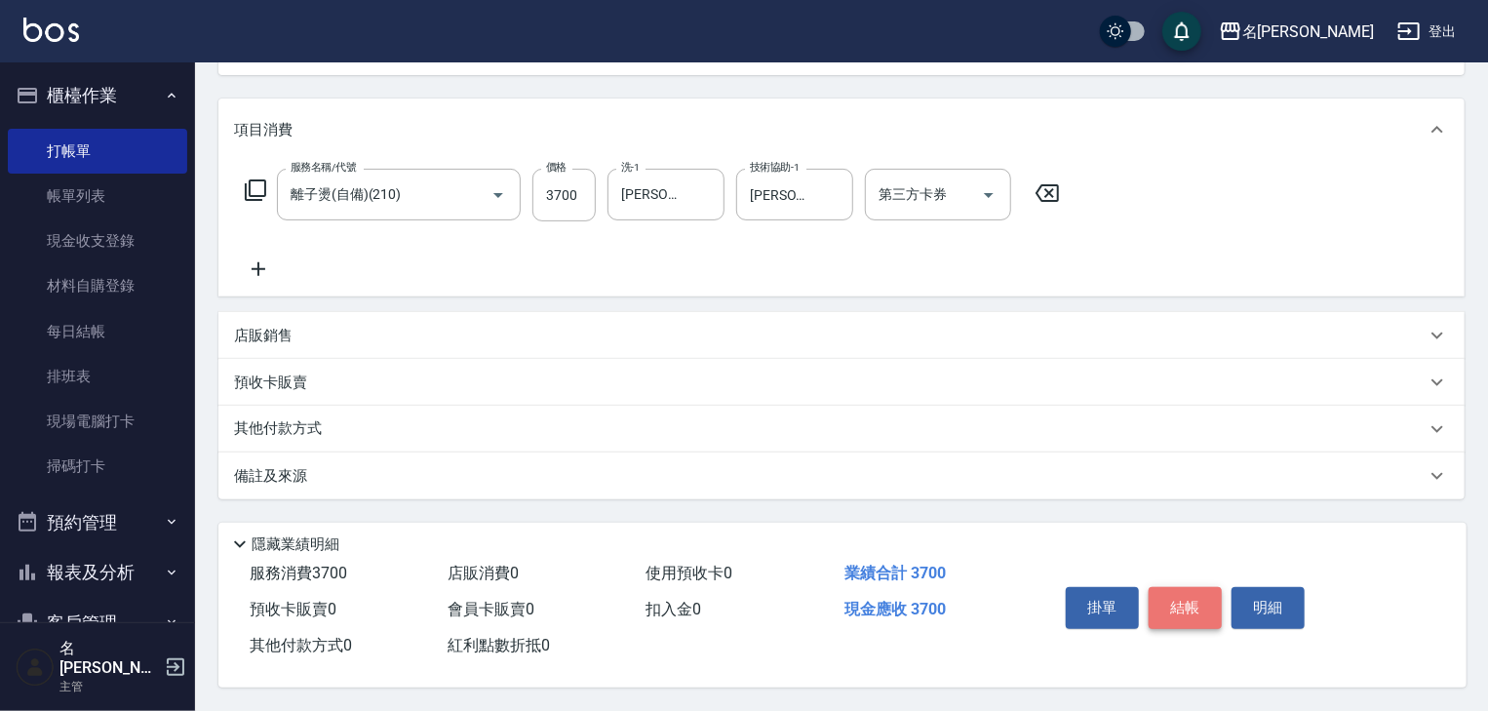
click at [1186, 597] on button "結帳" at bounding box center [1185, 607] width 73 height 41
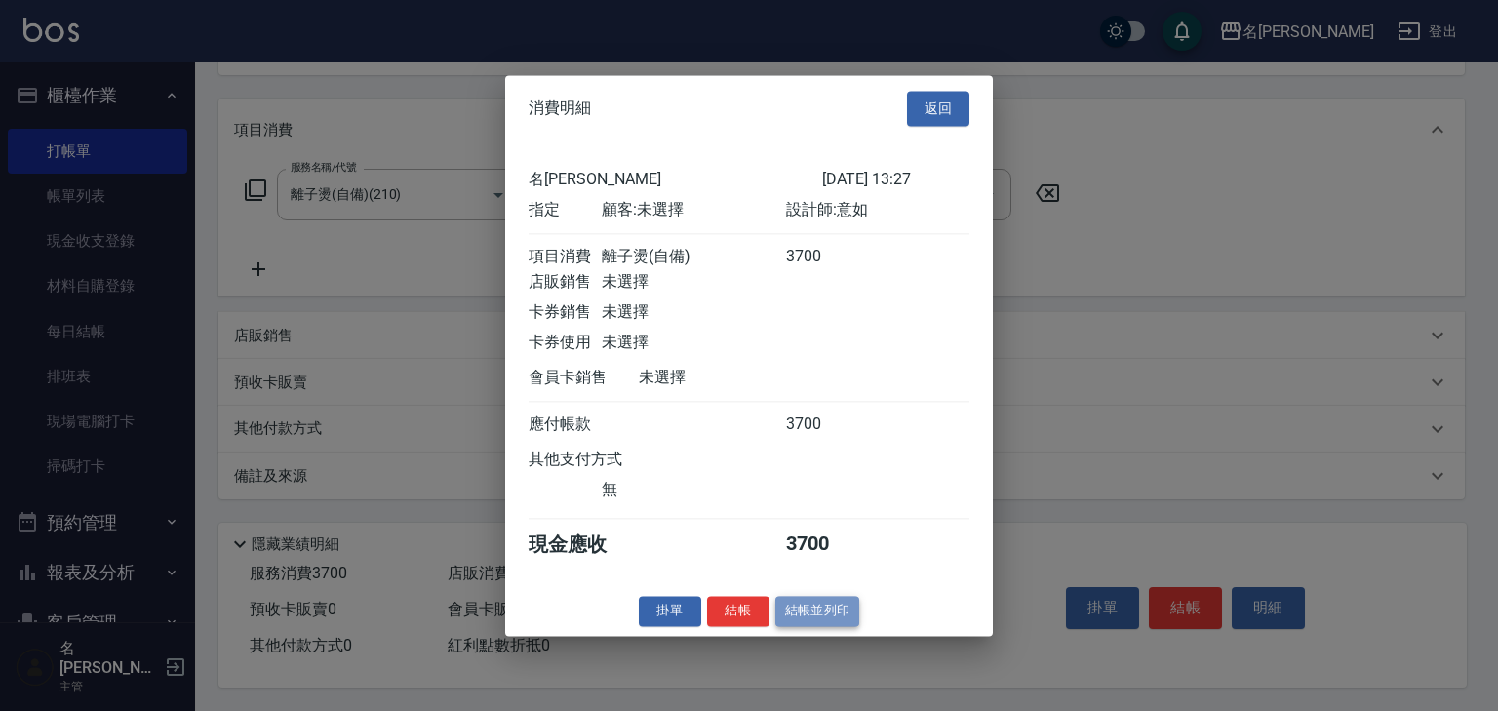
click at [809, 626] on button "結帳並列印" at bounding box center [817, 611] width 85 height 30
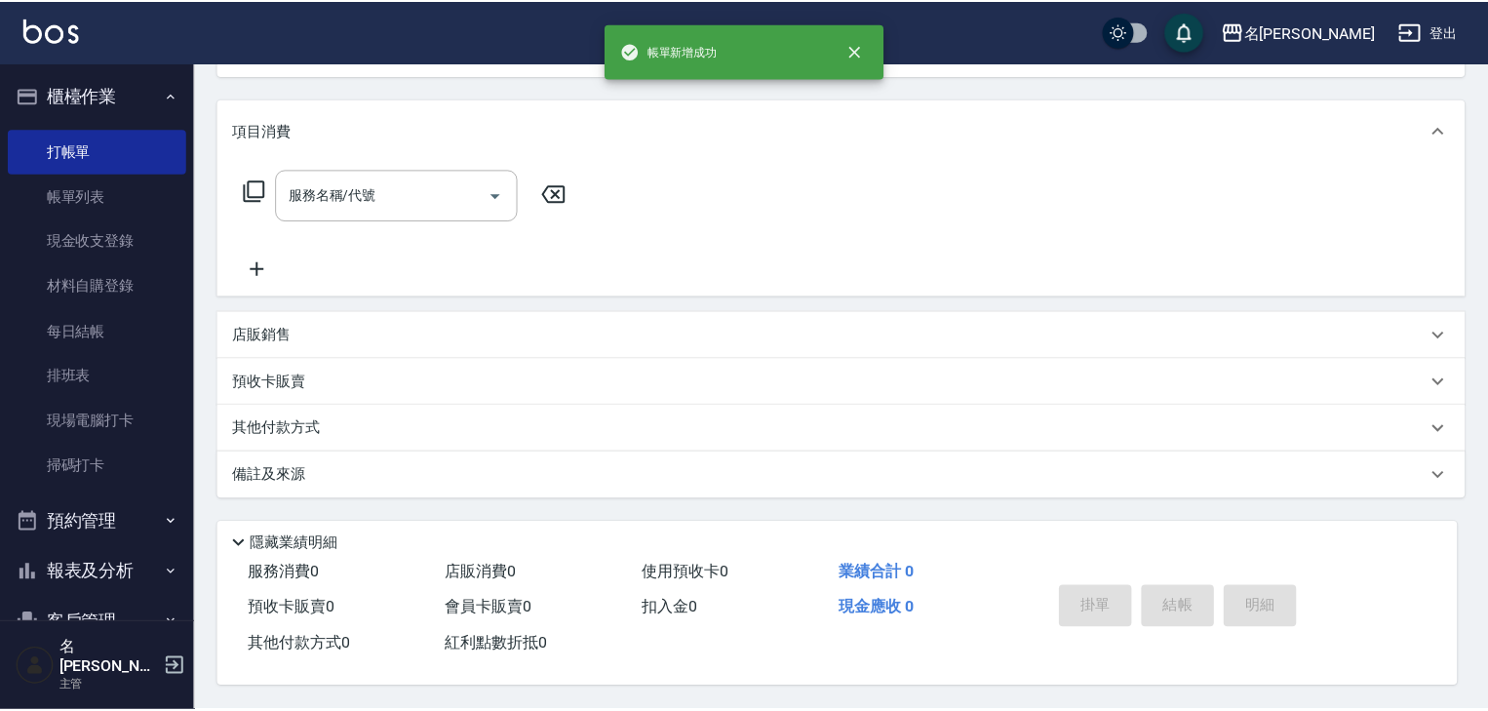
scroll to position [0, 0]
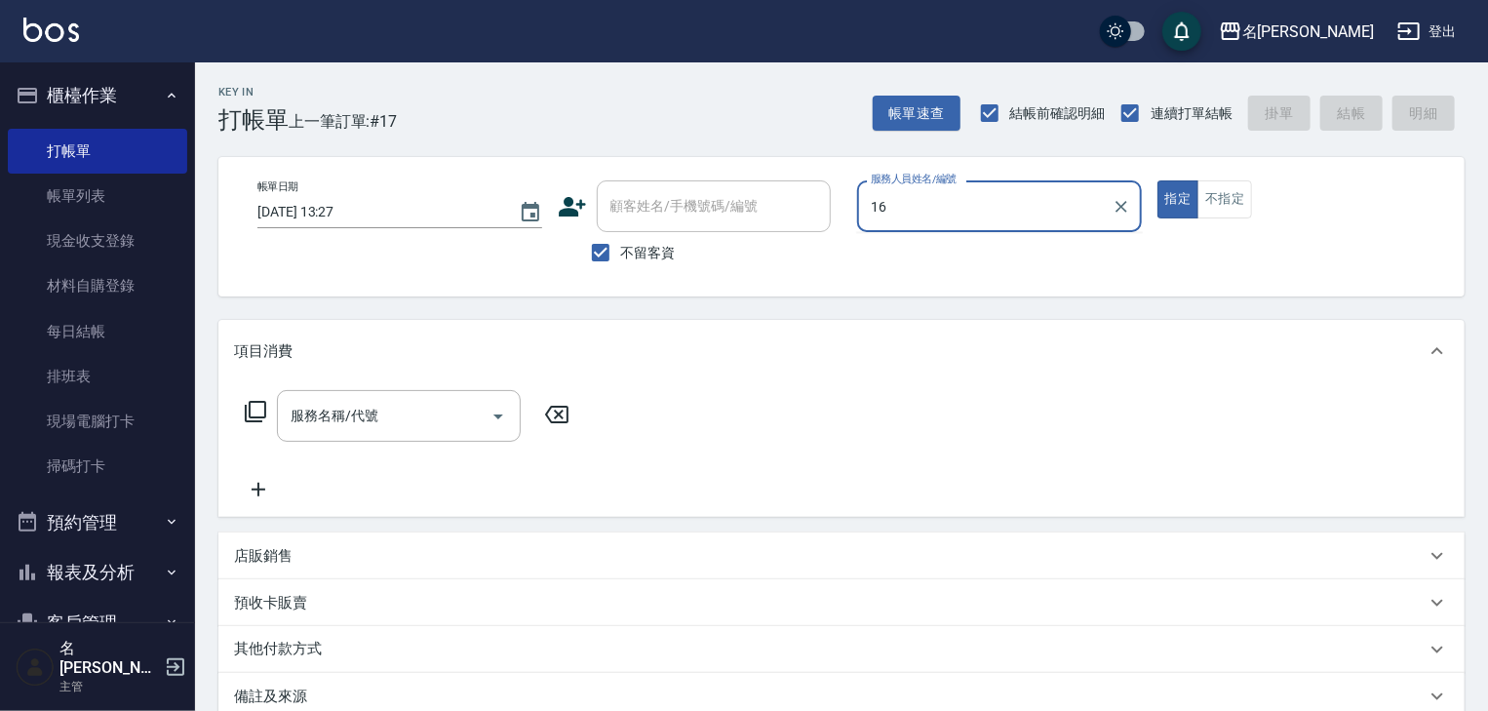
type input "意如-16"
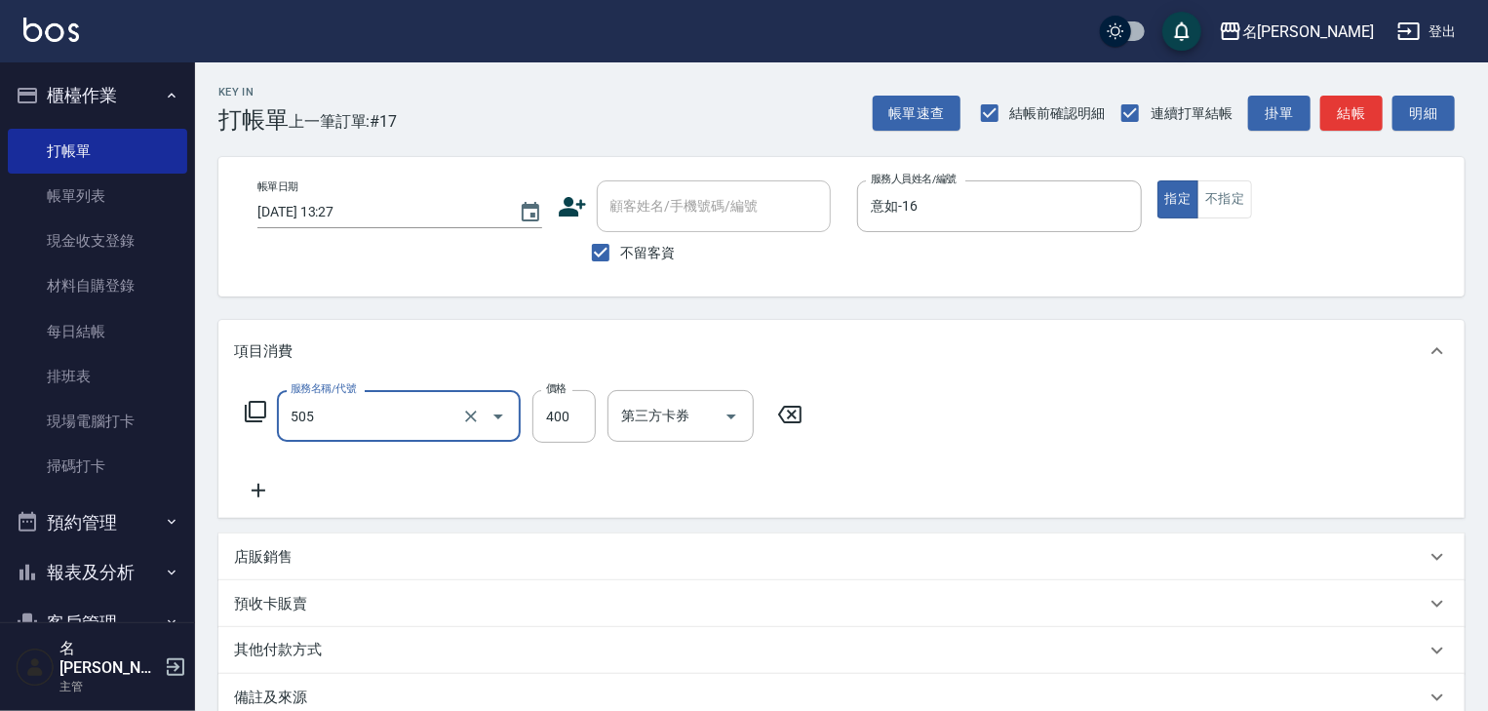
type input "洗髮(505)"
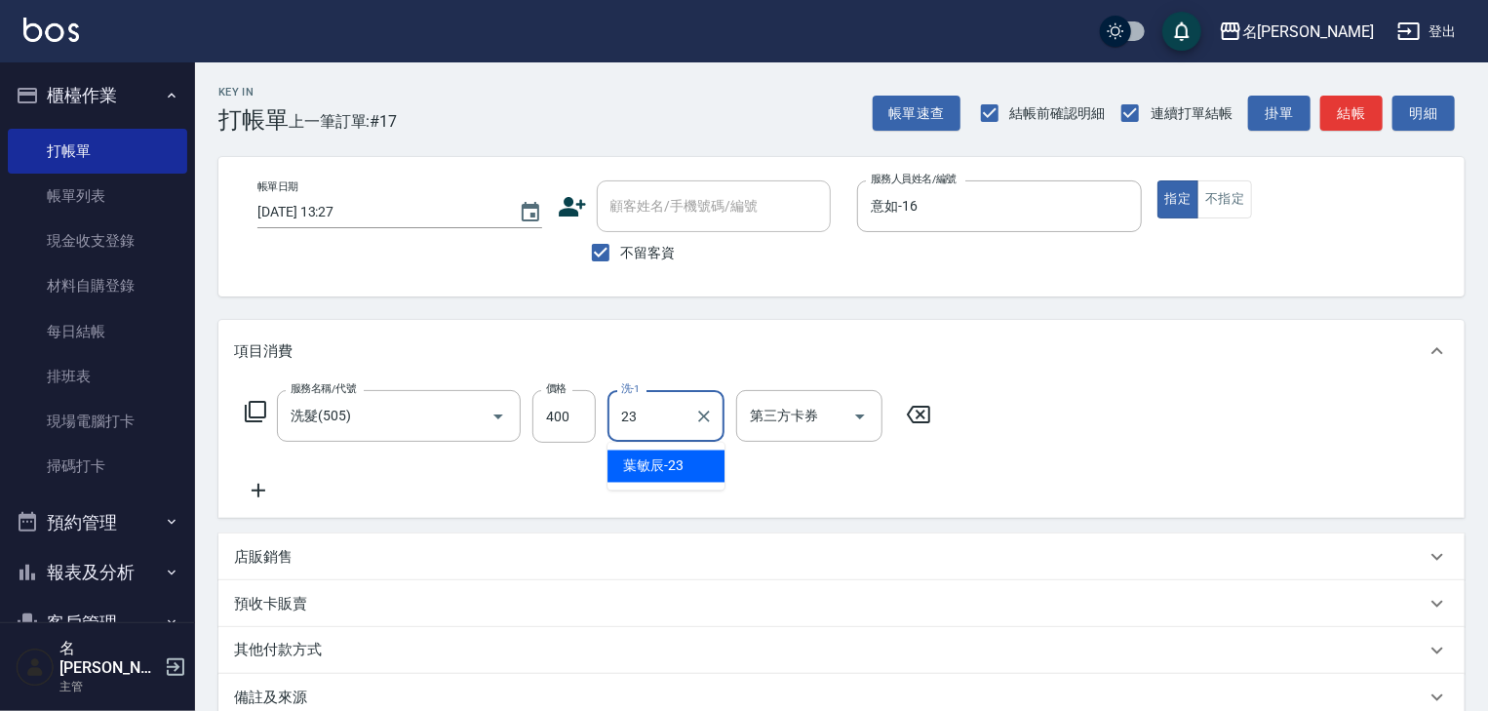
type input "[PERSON_NAME]-23"
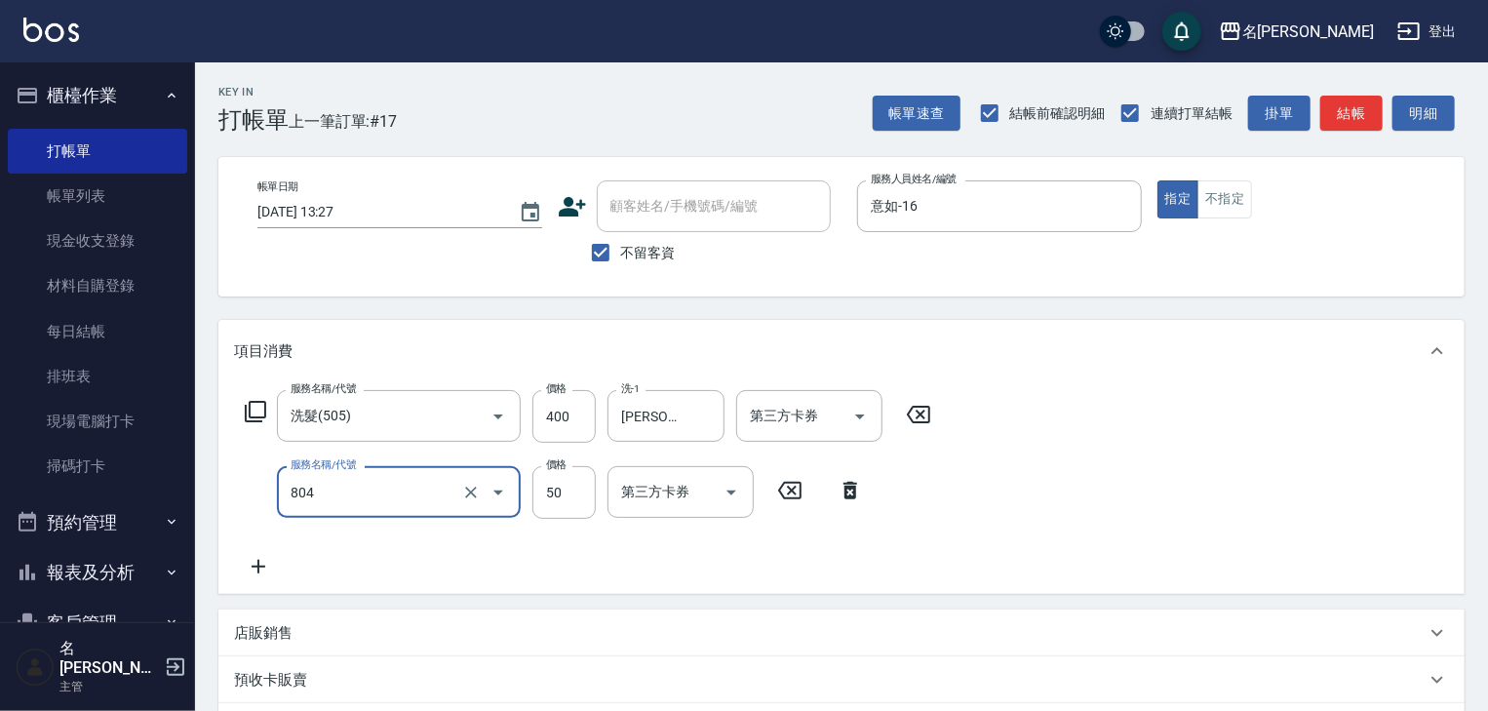
type input "吹捲(804)"
click at [1330, 109] on button "結帳" at bounding box center [1351, 114] width 62 height 36
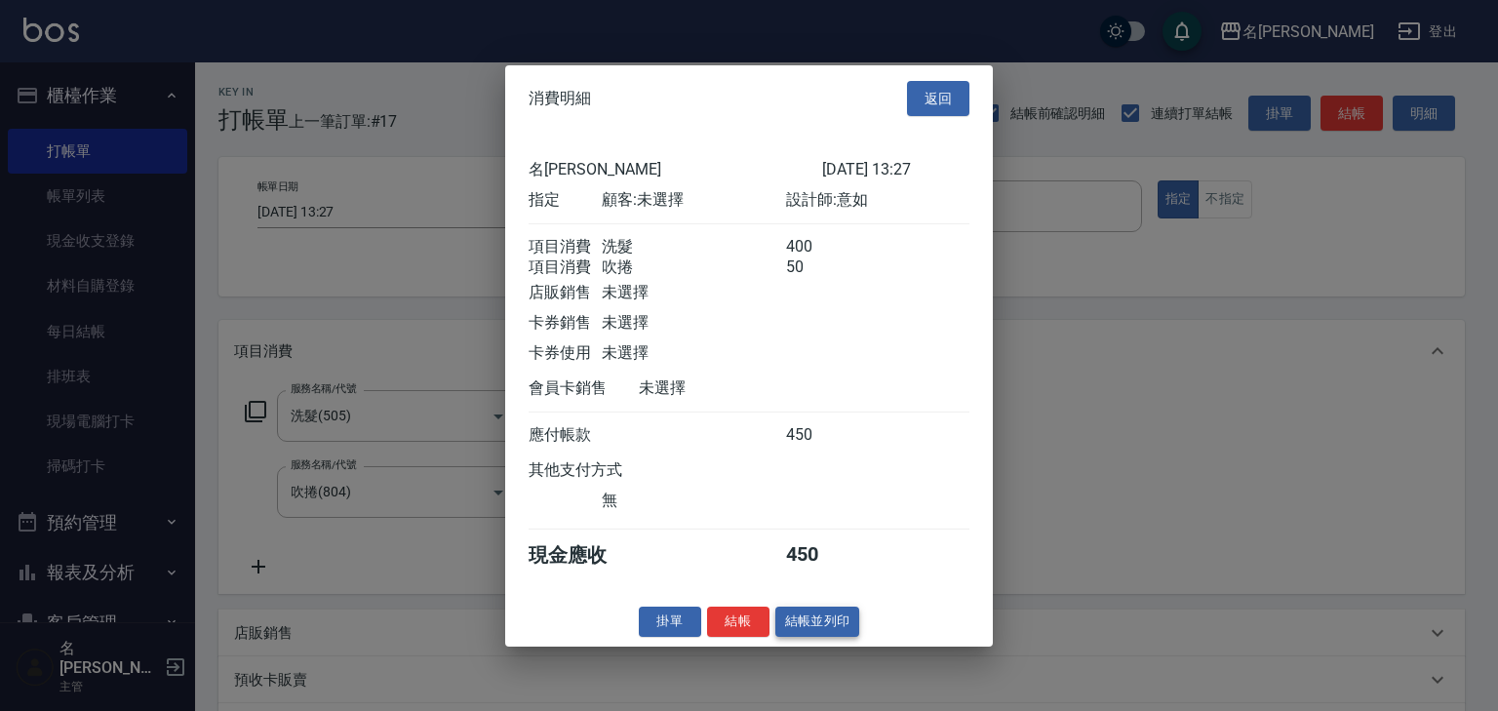
click at [816, 628] on button "結帳並列印" at bounding box center [817, 621] width 85 height 30
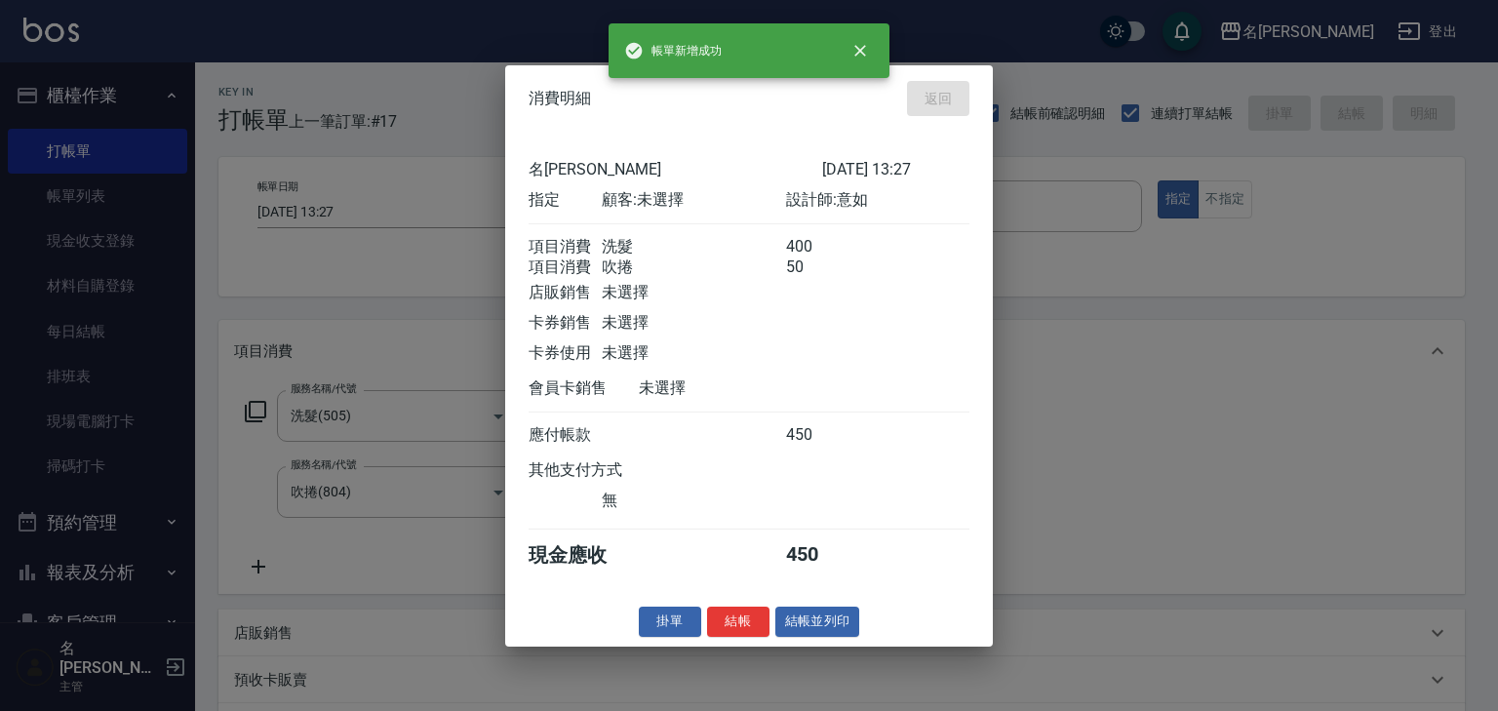
type input "[DATE] 13:28"
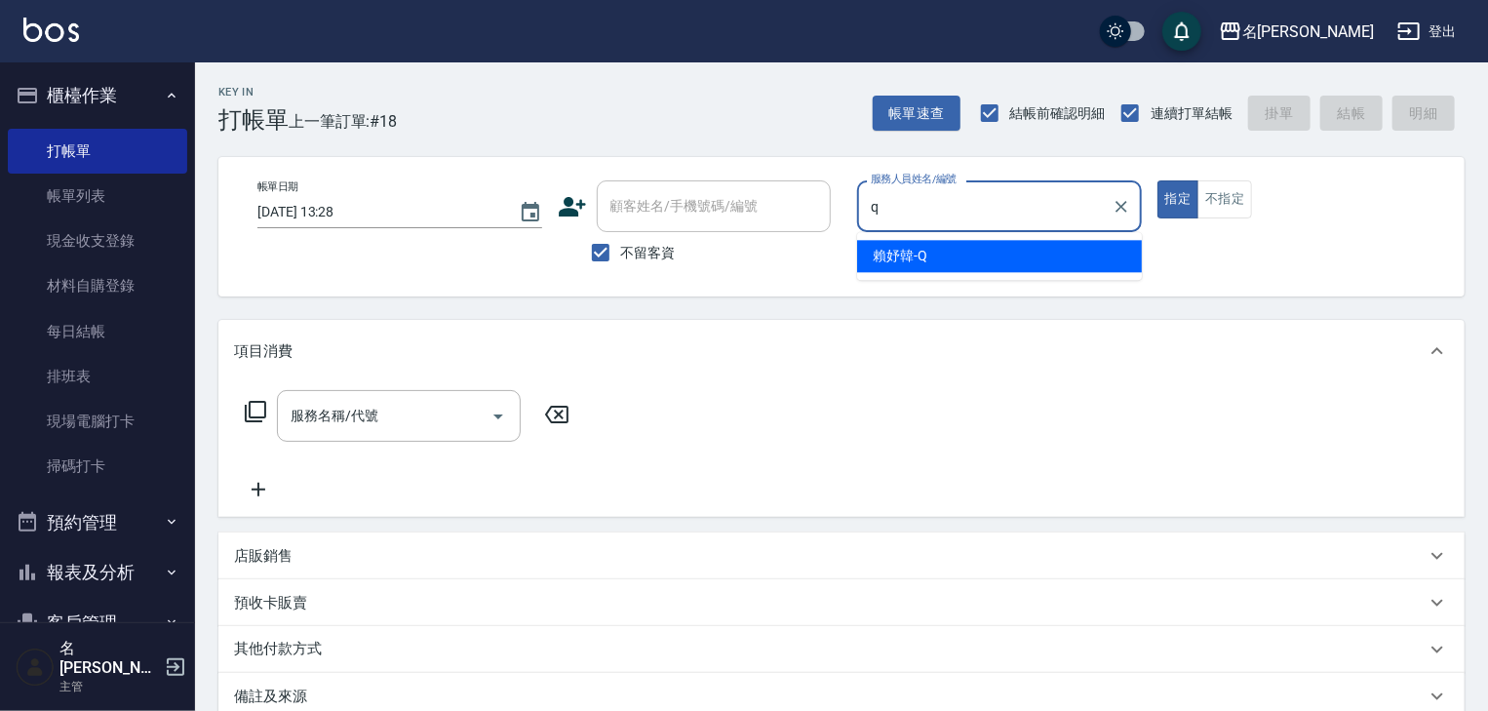
type input "[PERSON_NAME]"
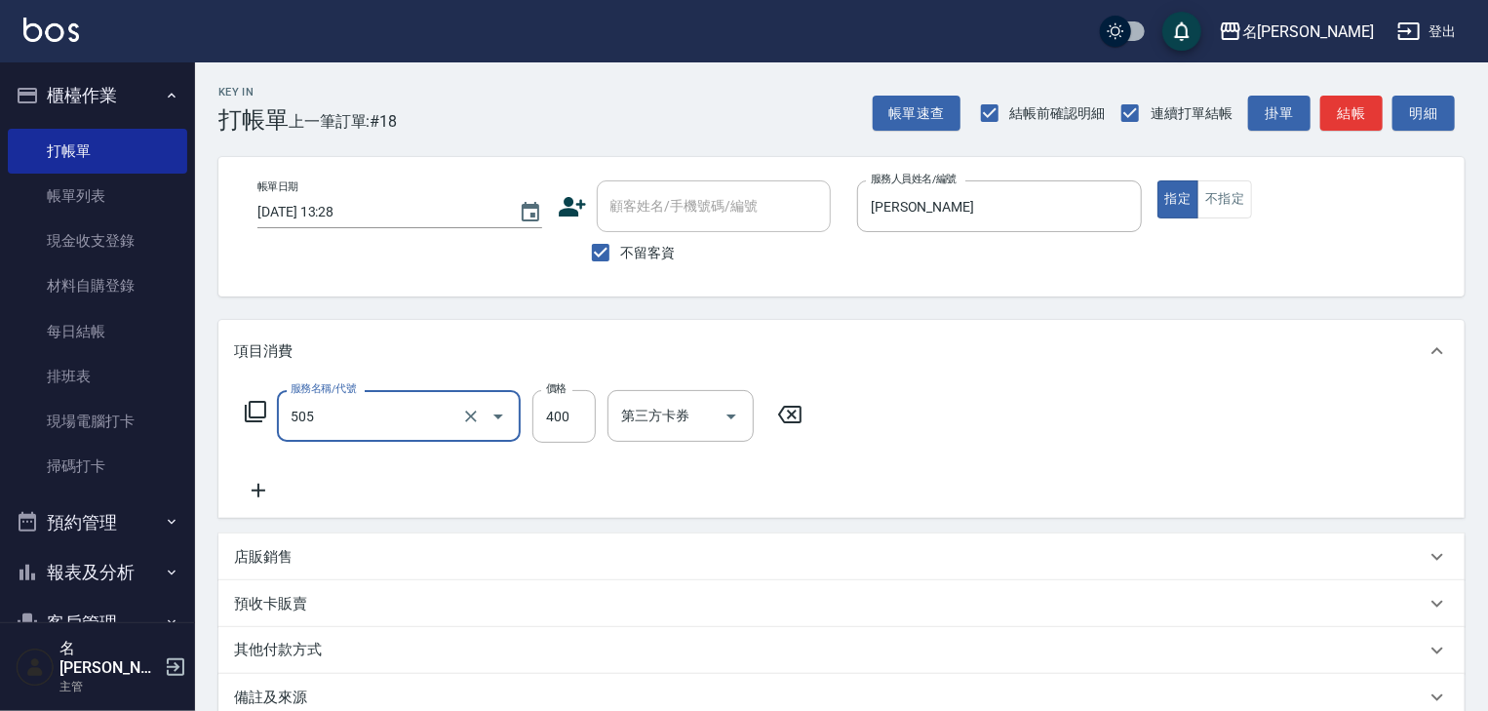
type input "洗髮(505)"
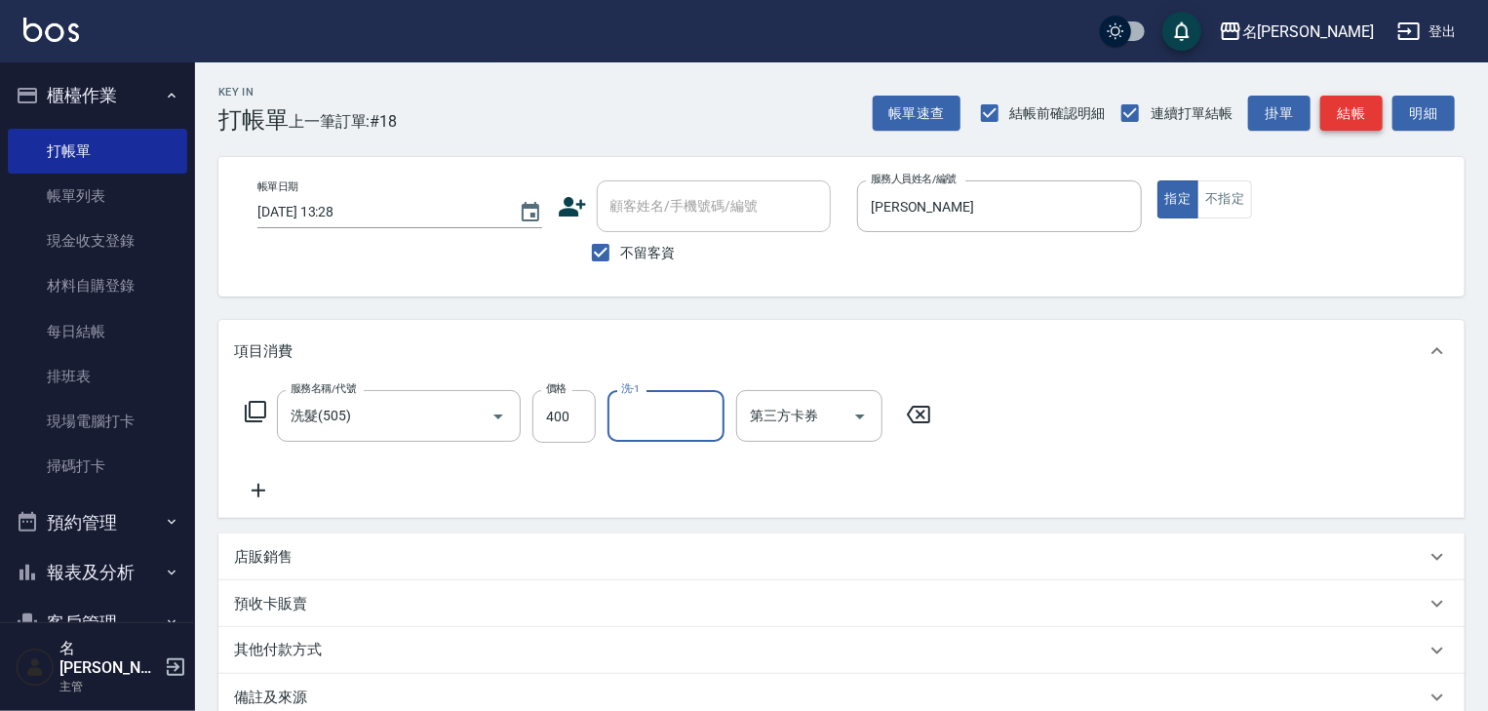
click at [1348, 123] on button "結帳" at bounding box center [1351, 114] width 62 height 36
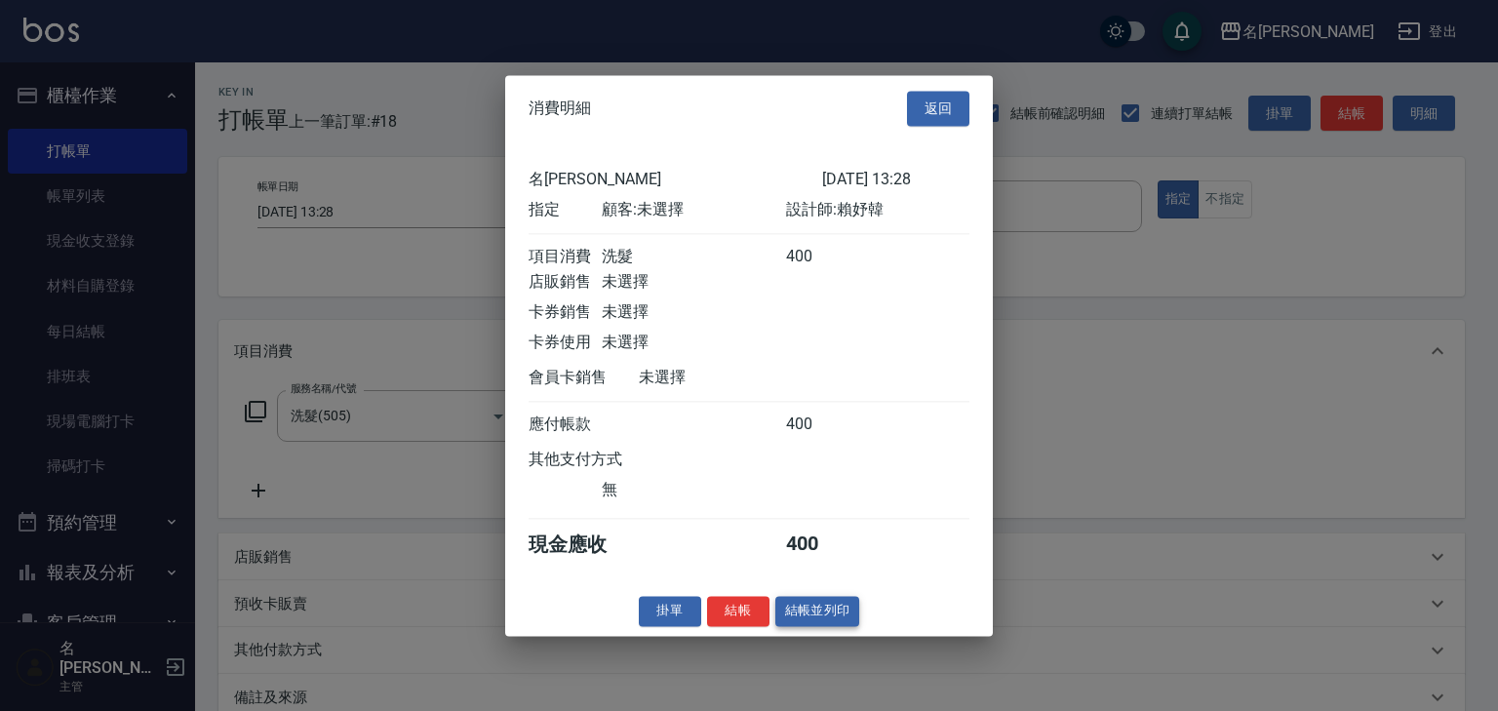
click at [822, 613] on button "結帳並列印" at bounding box center [817, 611] width 85 height 30
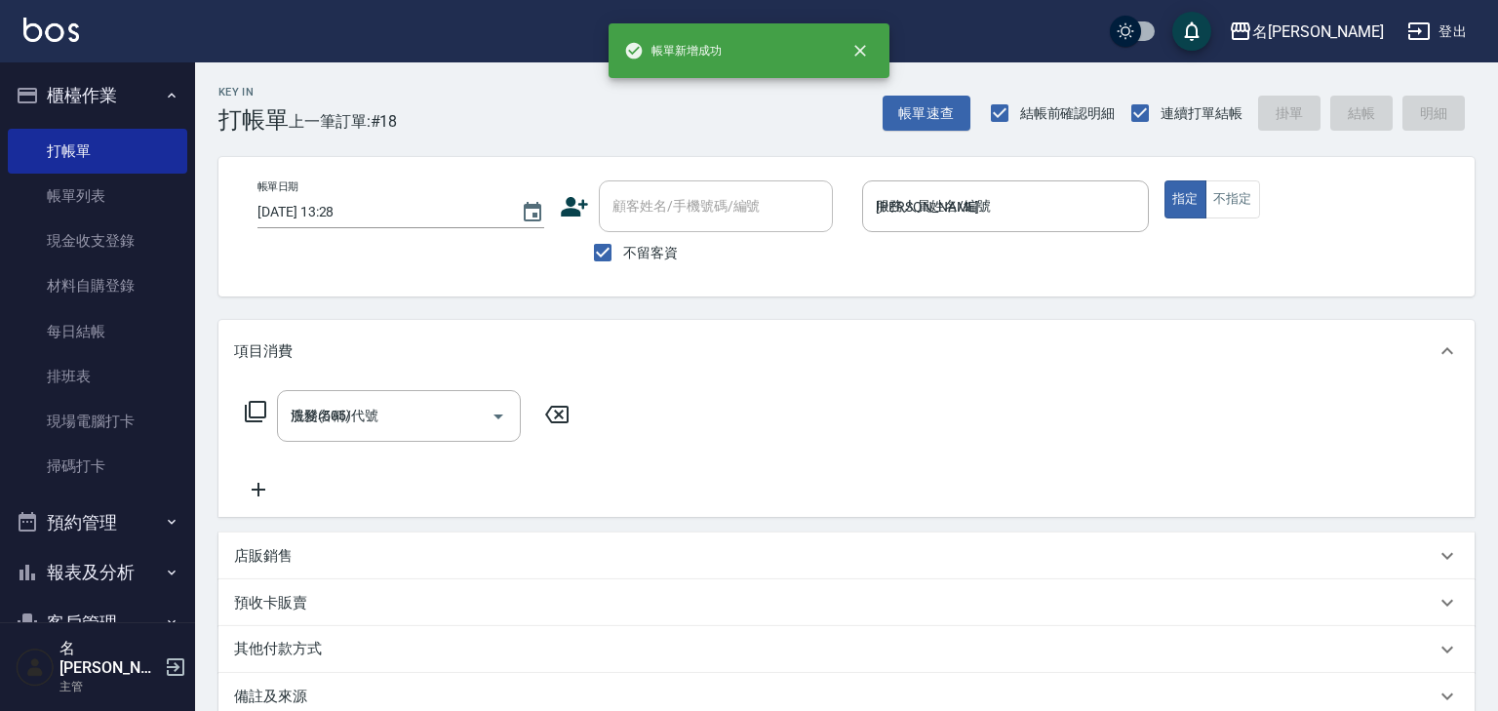
type input "[DATE] 13:41"
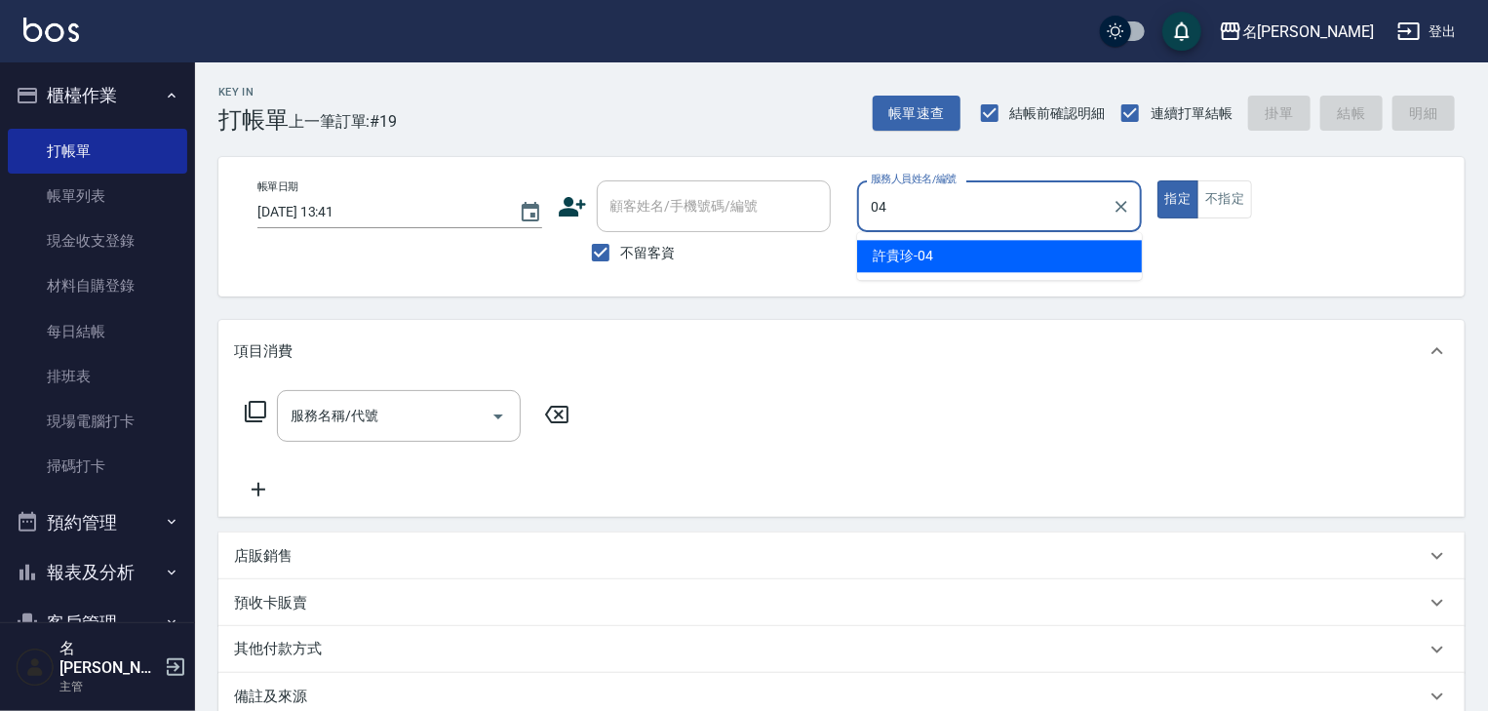
type input "[PERSON_NAME]-04"
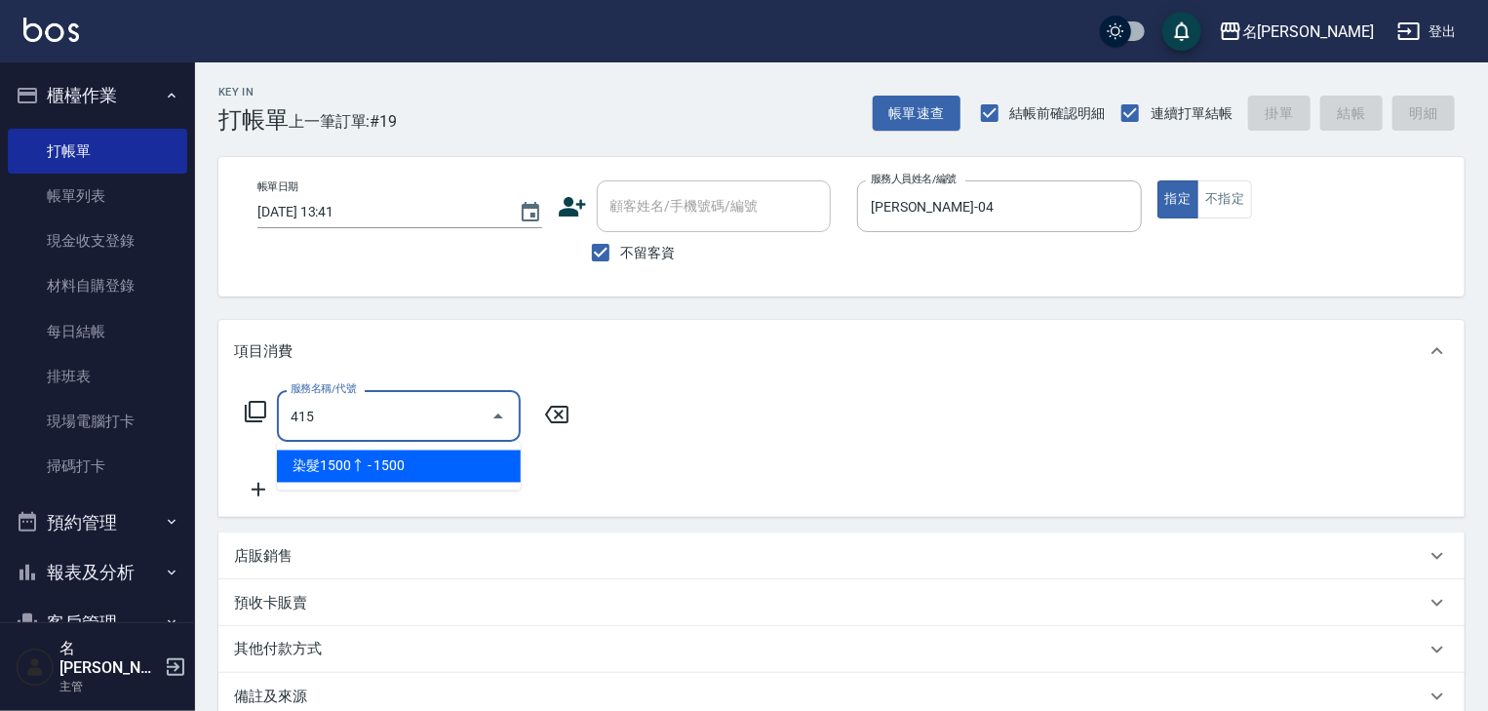
type input "染髮1500↑(415)"
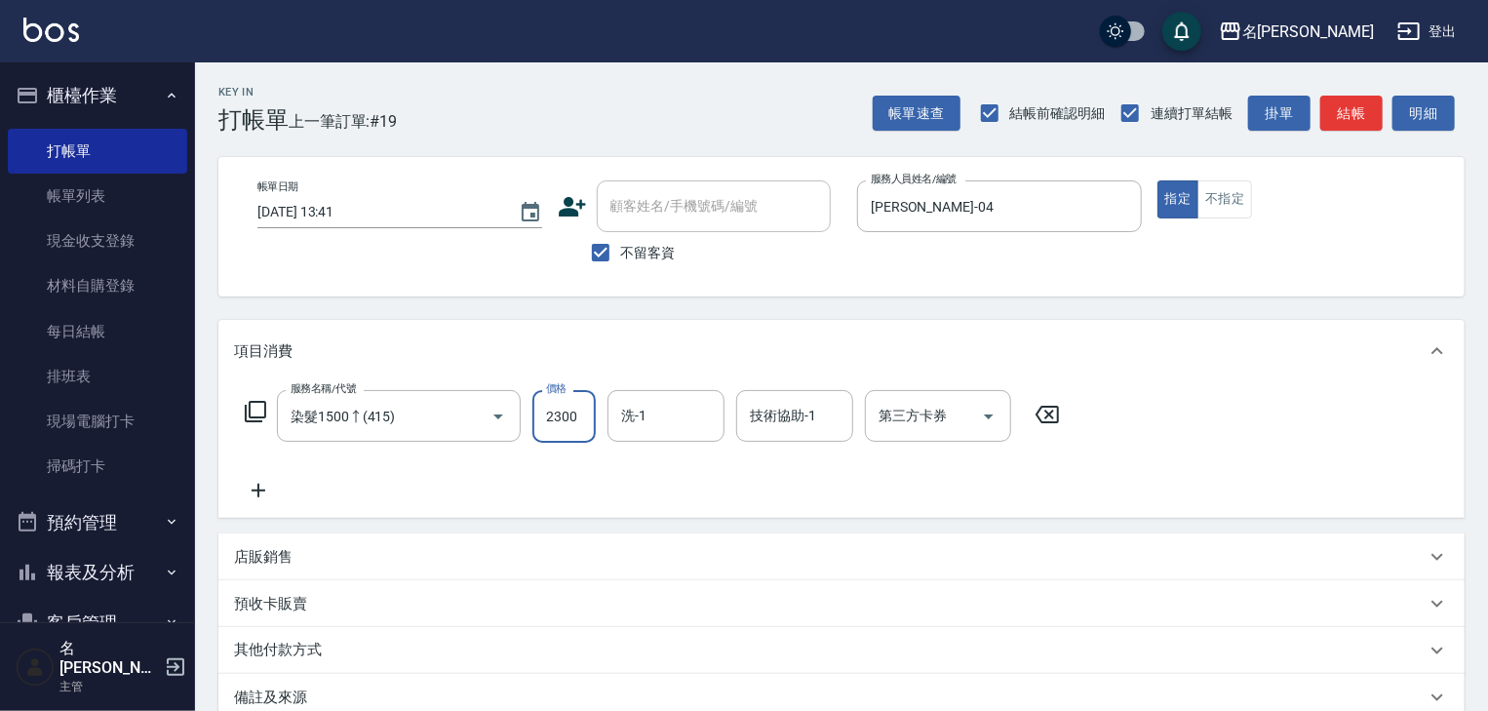
type input "2300"
type input "[PERSON_NAME]-23"
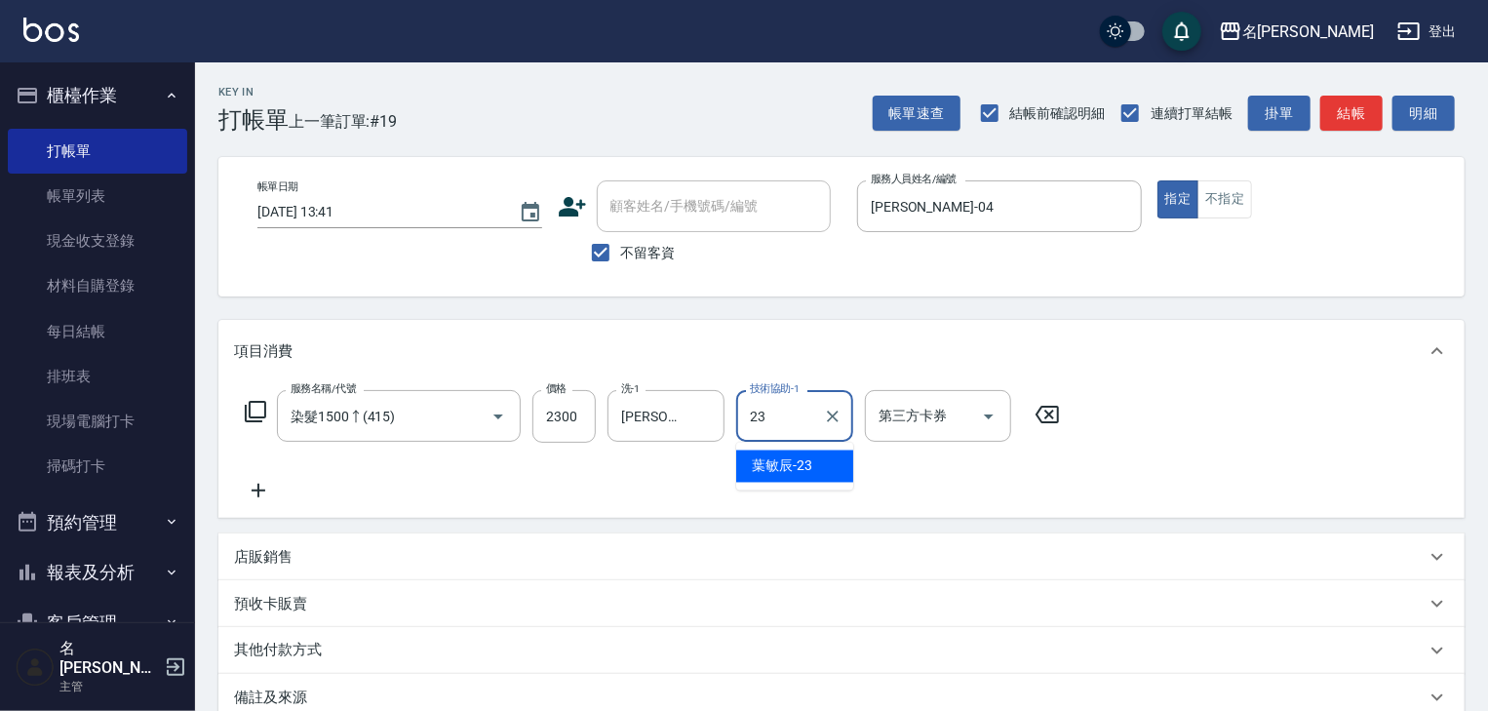
type input "[PERSON_NAME]-23"
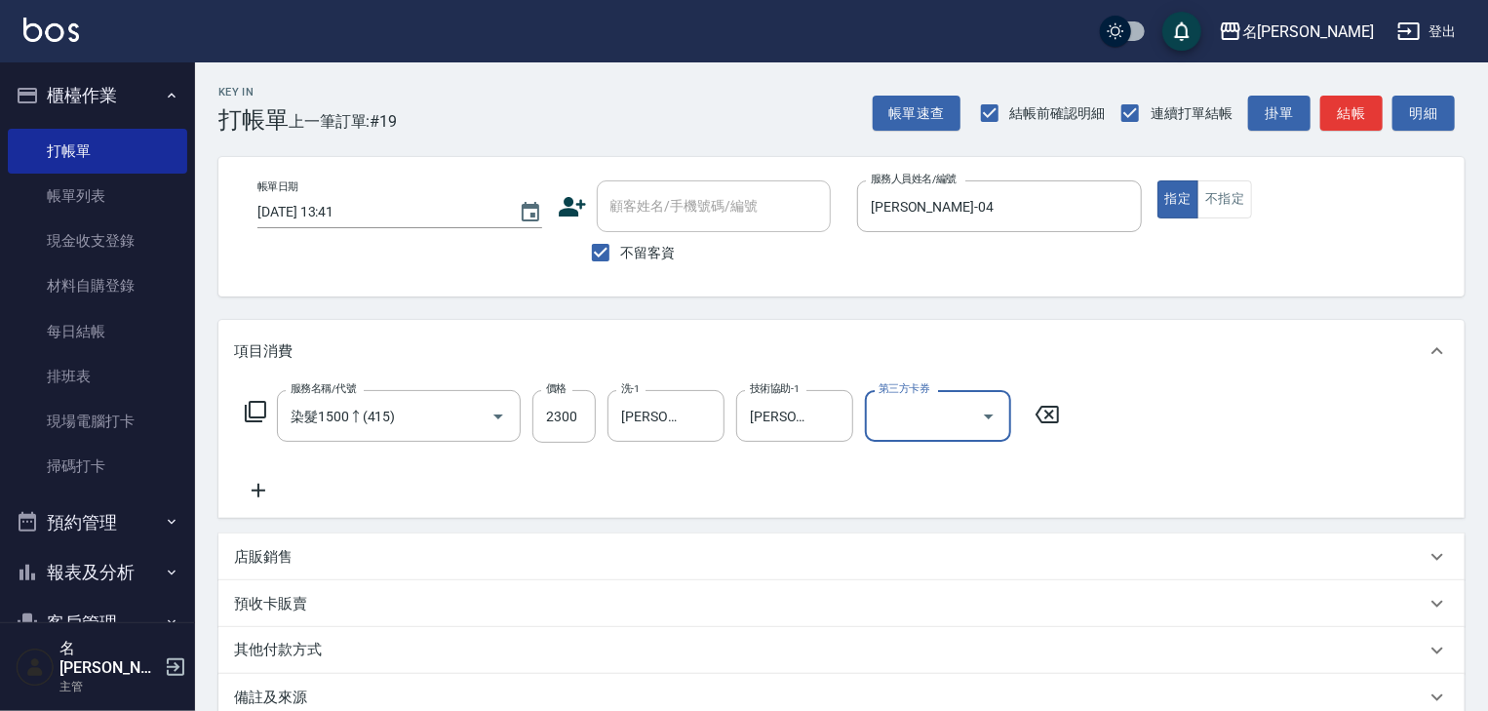
click at [1357, 86] on div "Key In 打帳單 上一筆訂單:#19 帳單速查 結帳前確認明細 連續打單結帳 掛單 結帳 明細" at bounding box center [829, 97] width 1269 height 71
click at [1357, 109] on button "結帳" at bounding box center [1351, 114] width 62 height 36
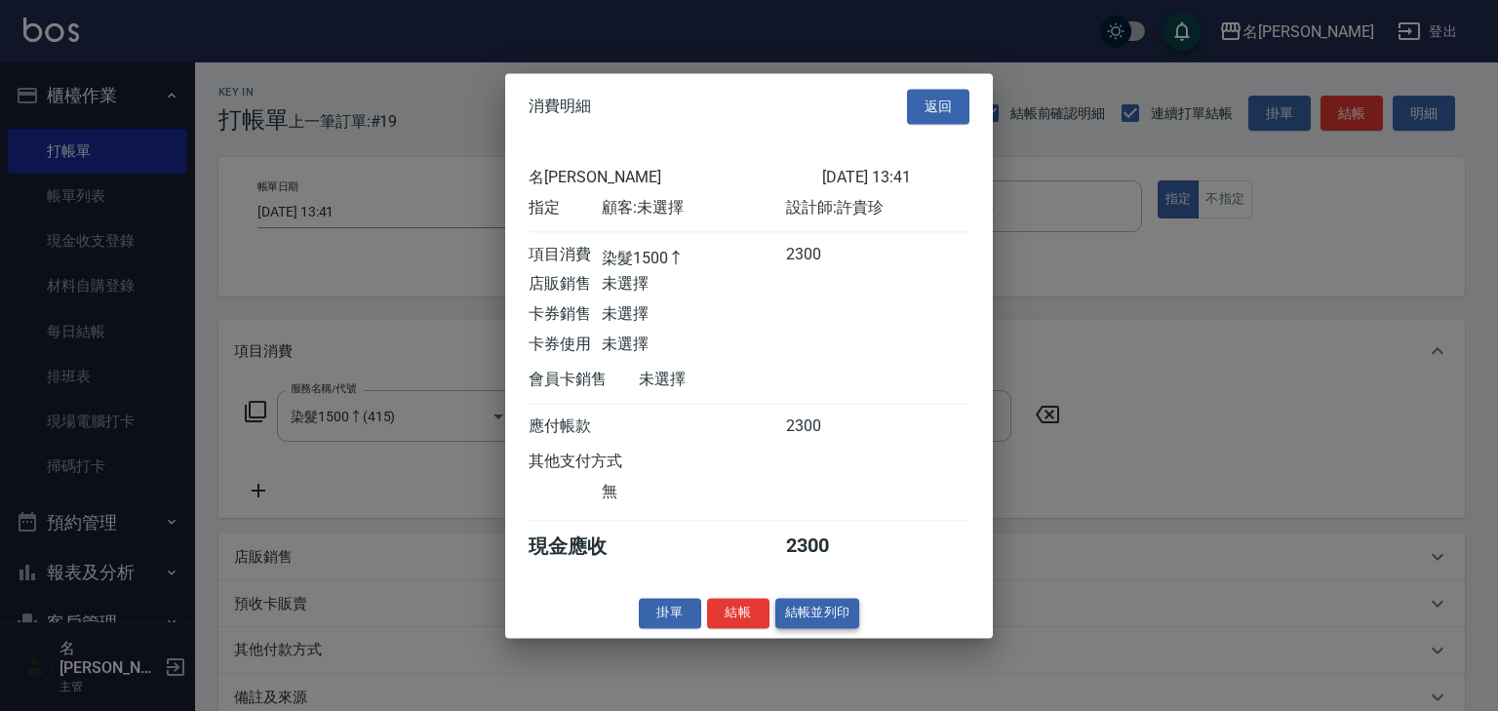
click at [849, 619] on button "結帳並列印" at bounding box center [817, 613] width 85 height 30
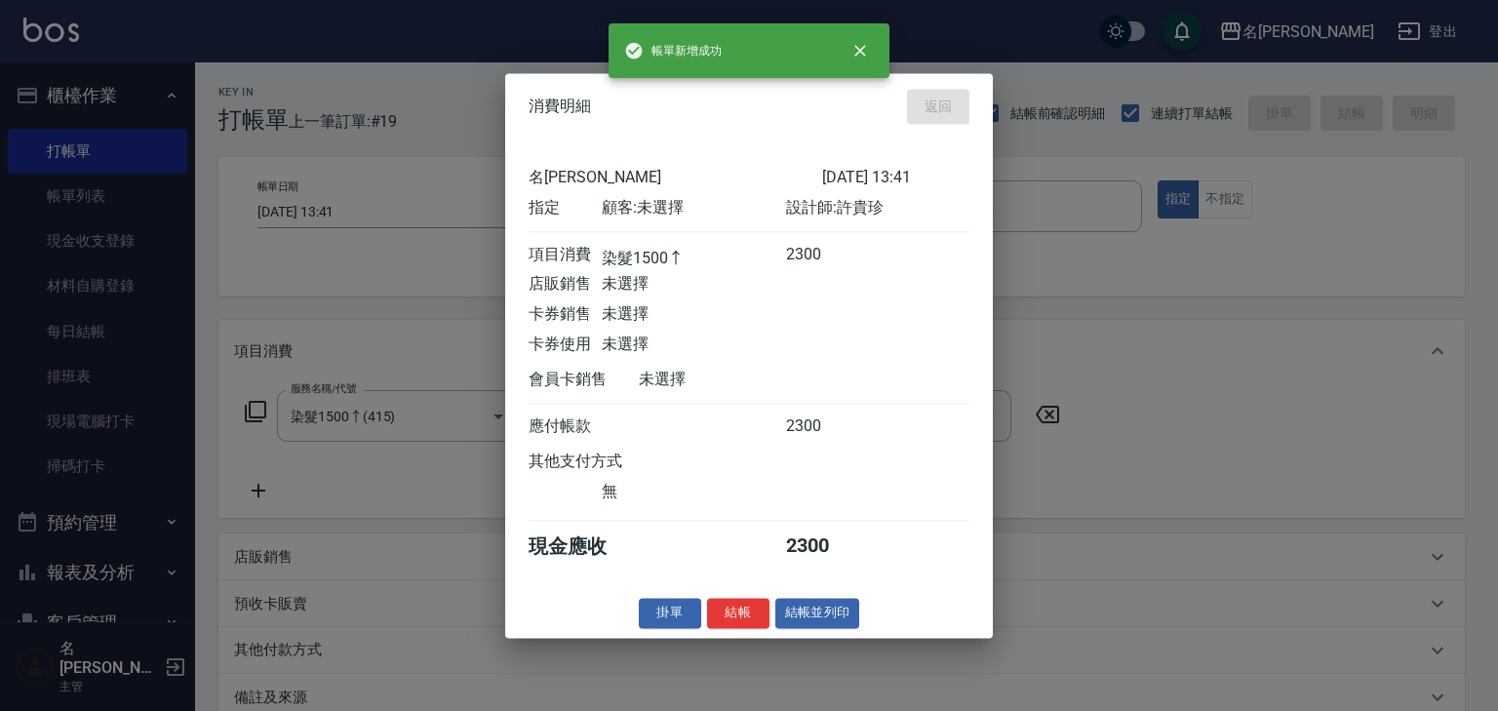
type input "[DATE] 13:42"
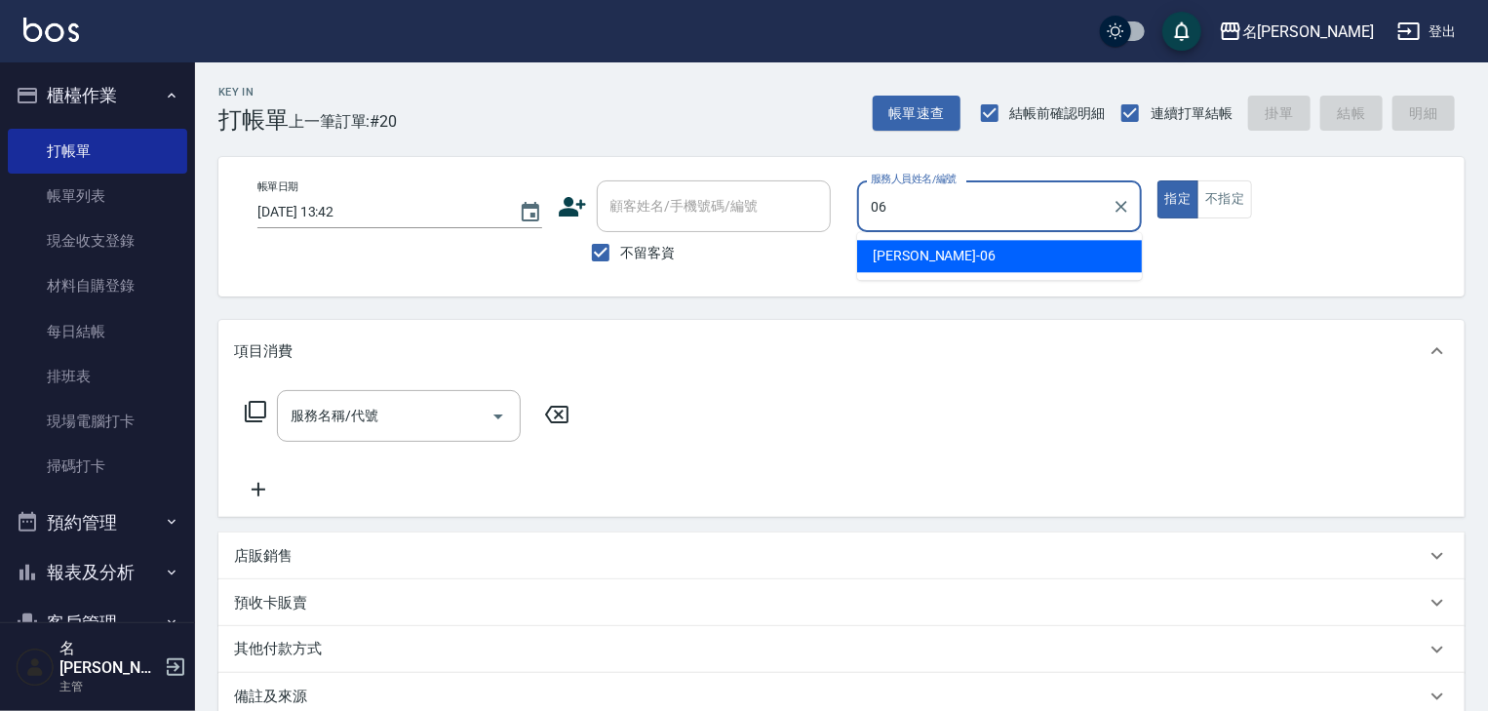
type input "[PERSON_NAME]-06"
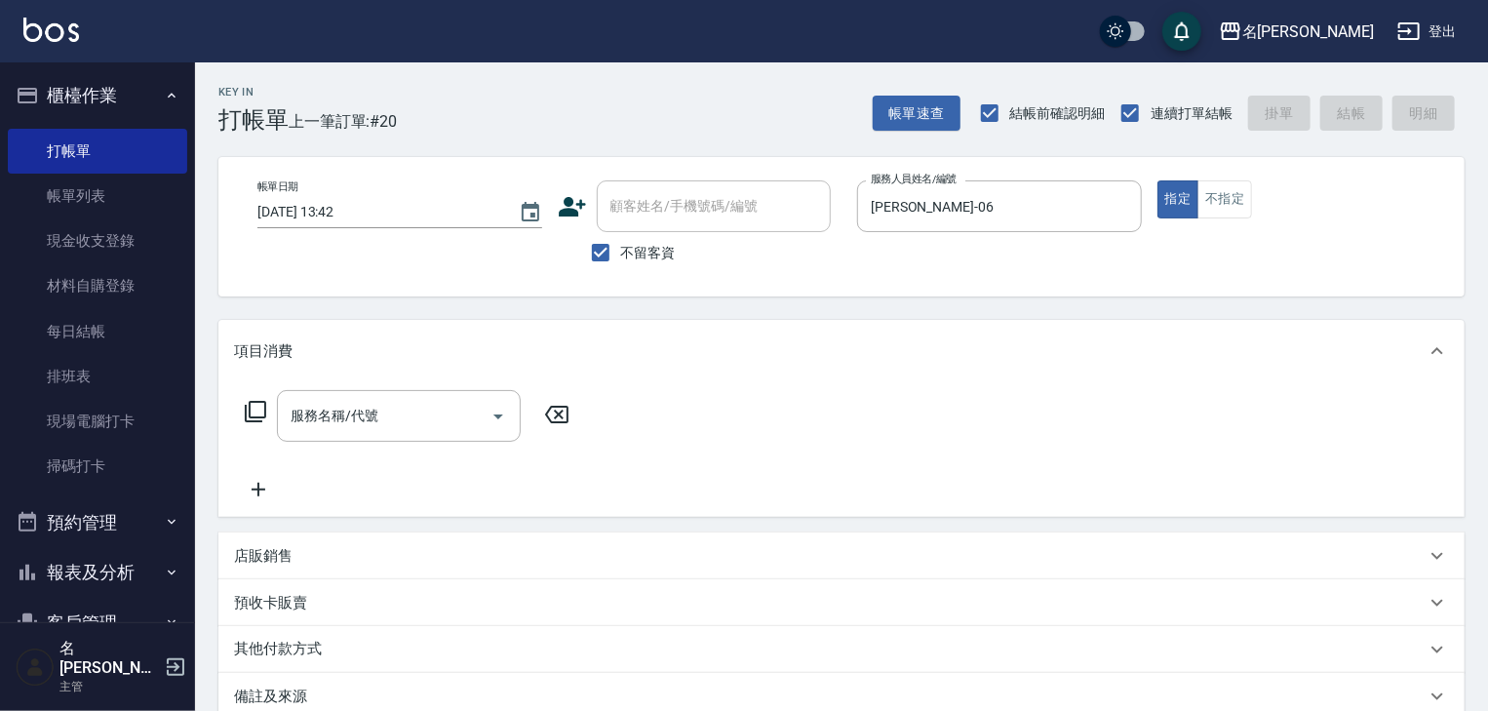
click at [425, 562] on div "店販銷售" at bounding box center [829, 556] width 1191 height 20
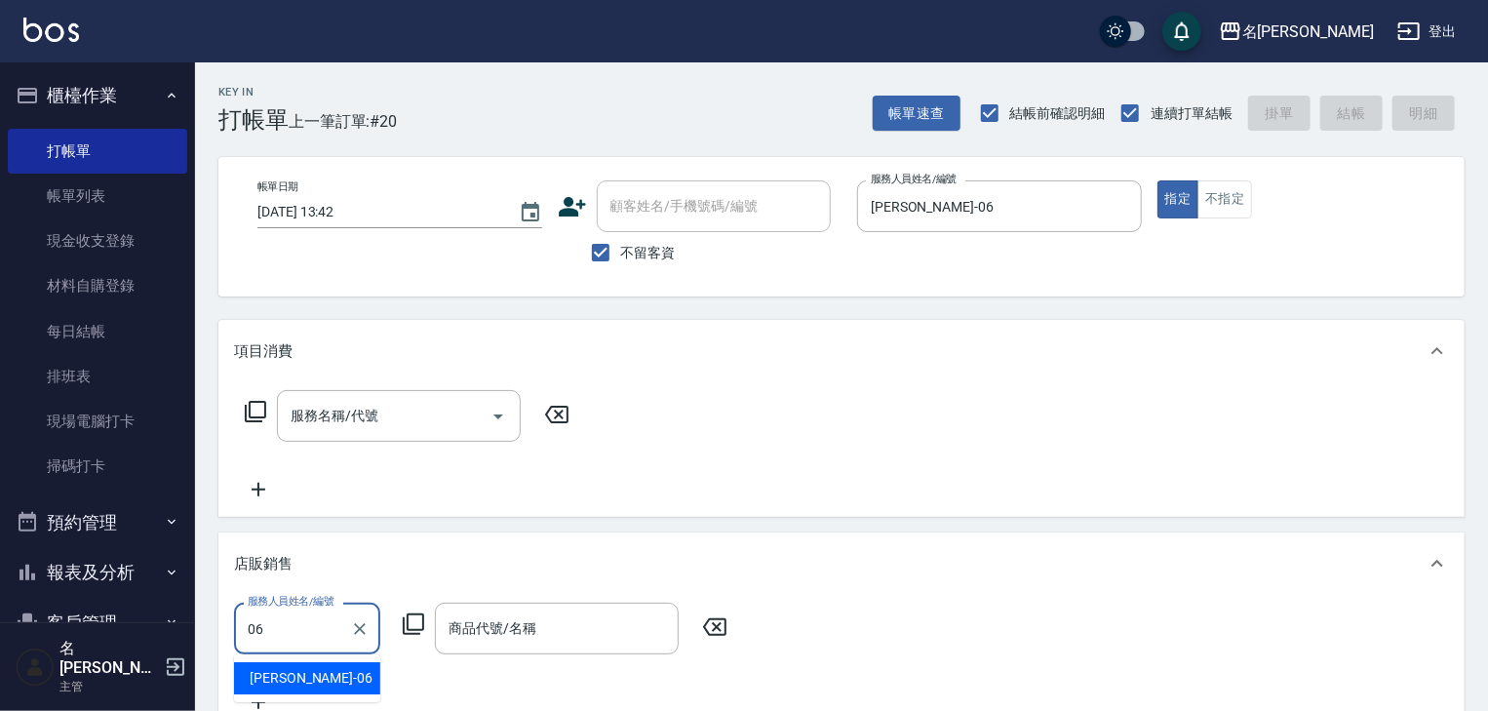
type input "[PERSON_NAME]-06"
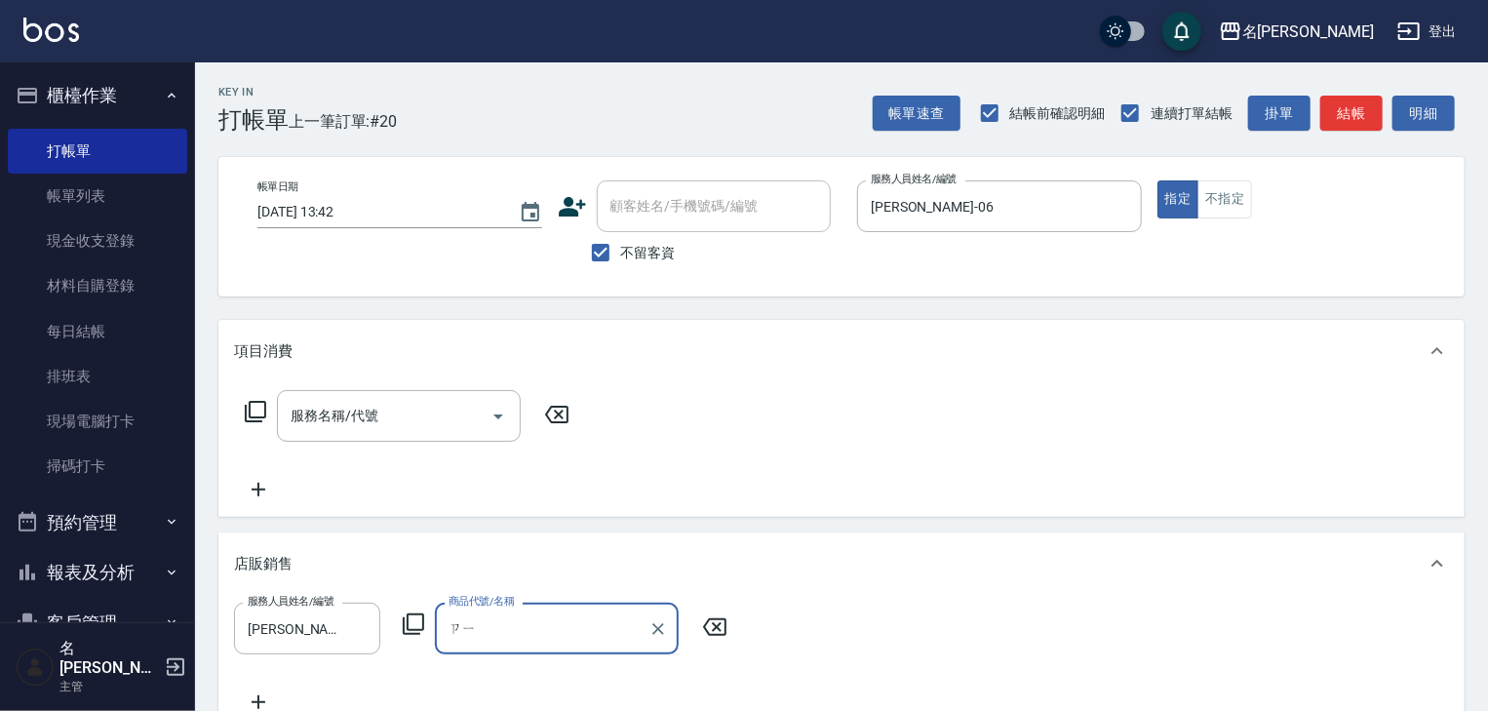
type input "ㄗㄧㄟ"
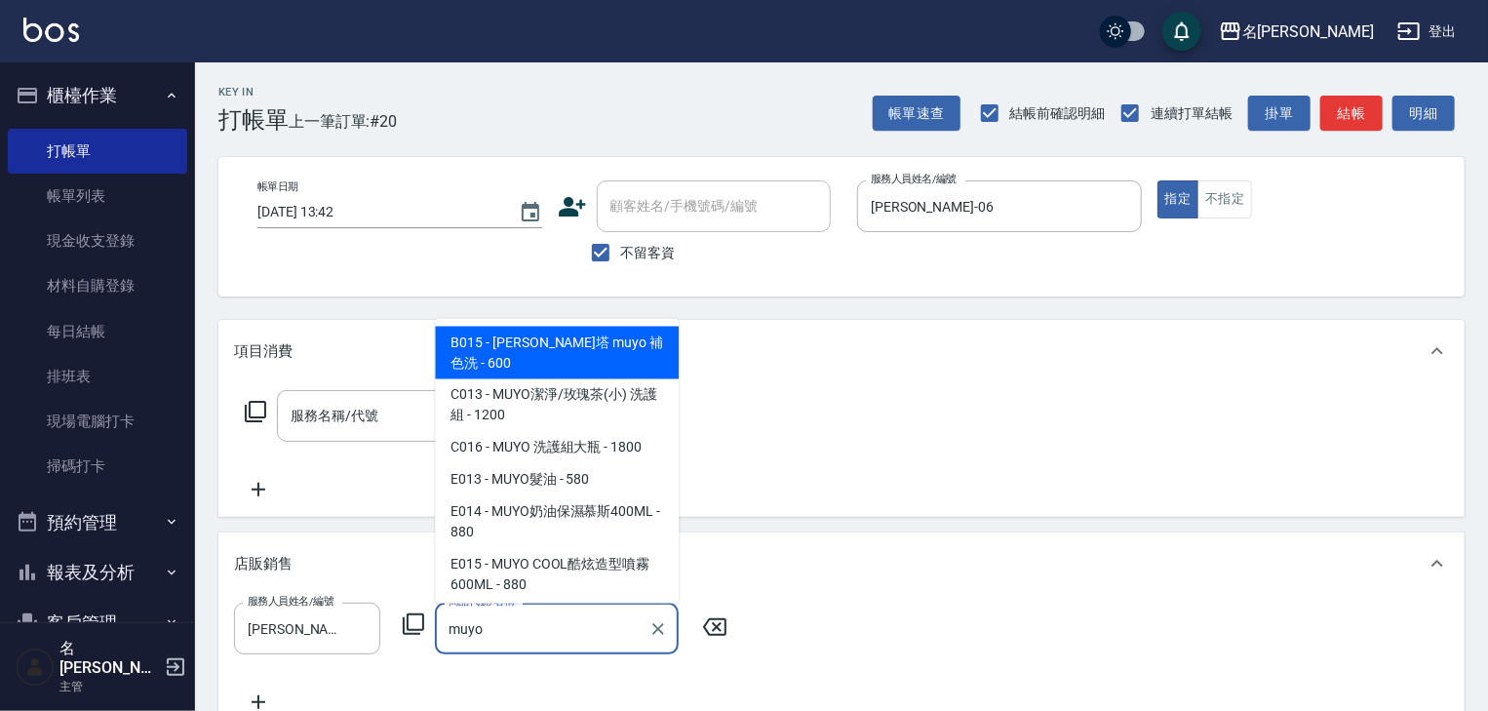
click at [563, 346] on span "B015 - [PERSON_NAME]塔 muyo 補色洗 - 600" at bounding box center [557, 353] width 244 height 53
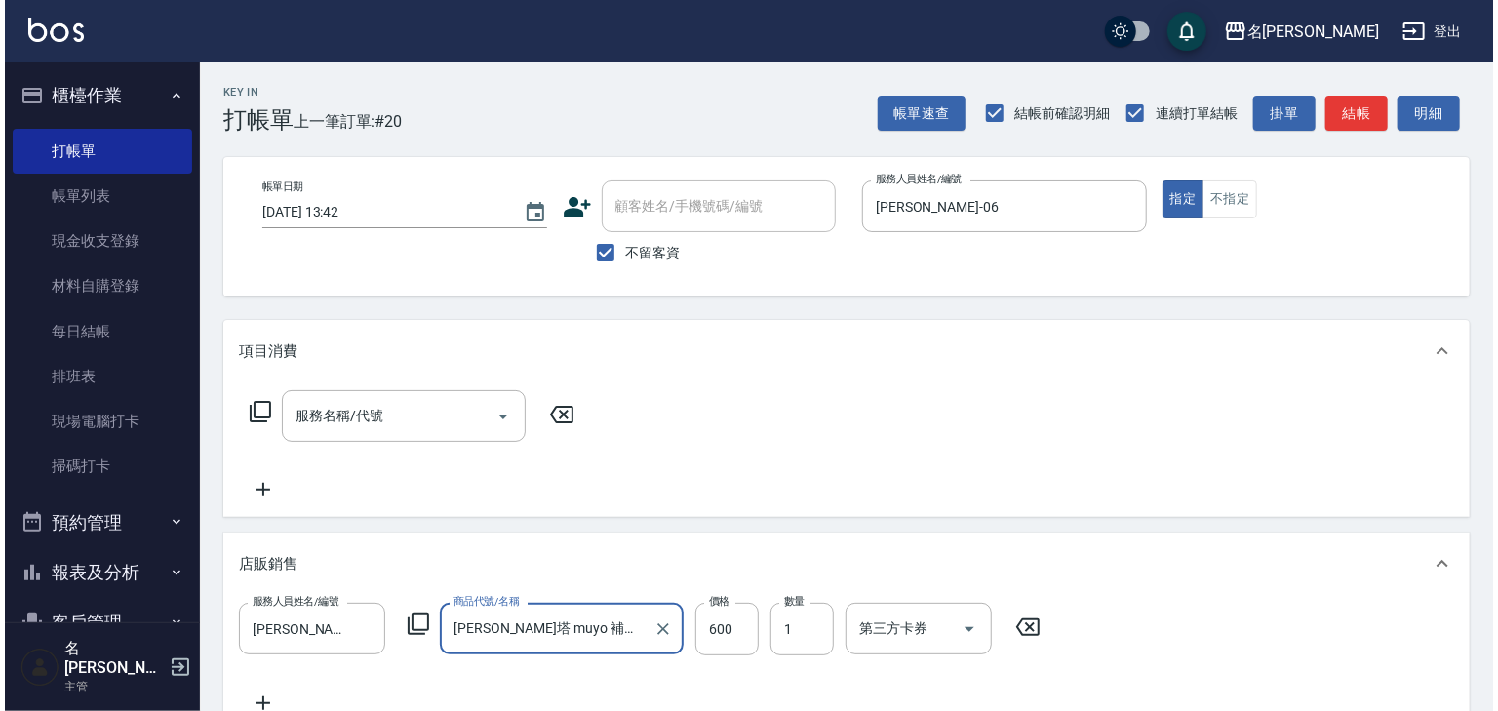
scroll to position [394, 0]
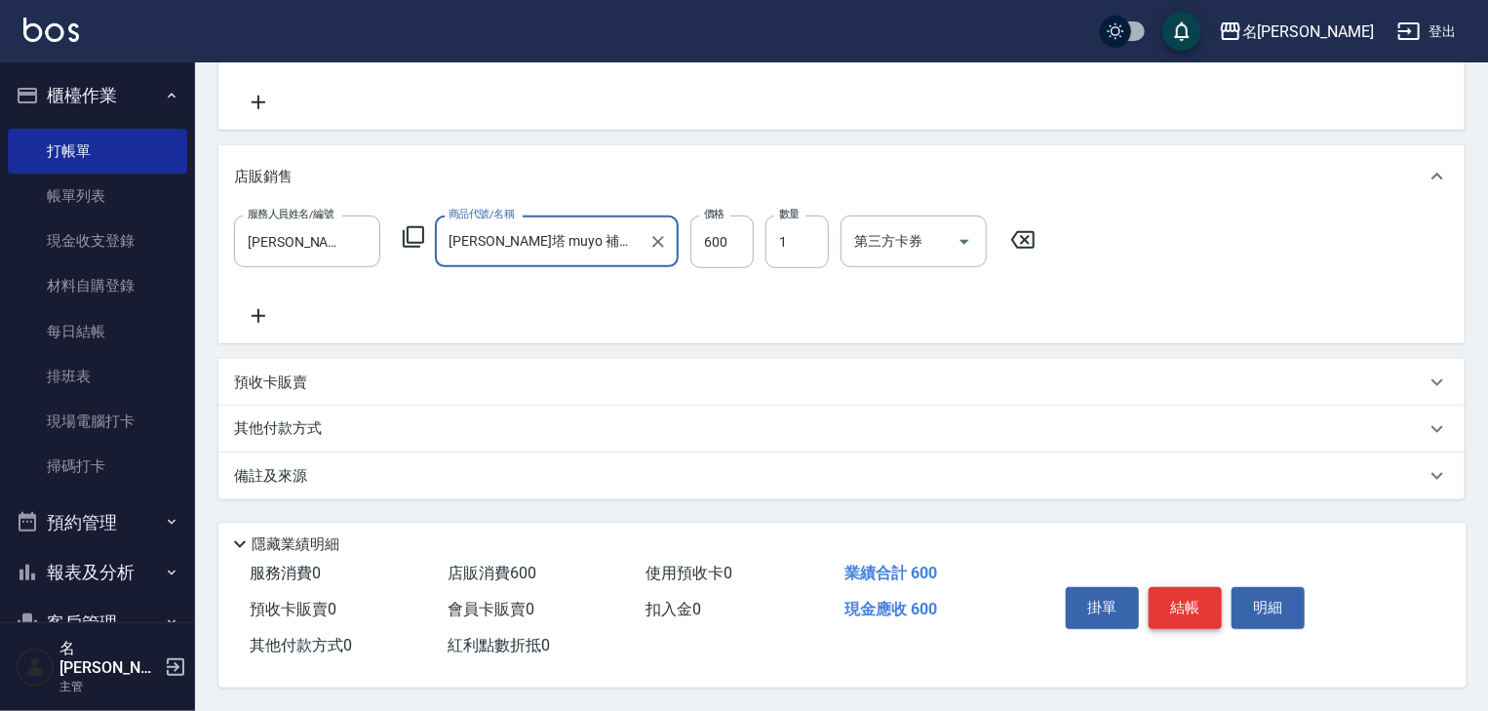
type input "[PERSON_NAME]塔 muyo 補色洗"
click at [1198, 590] on button "結帳" at bounding box center [1185, 607] width 73 height 41
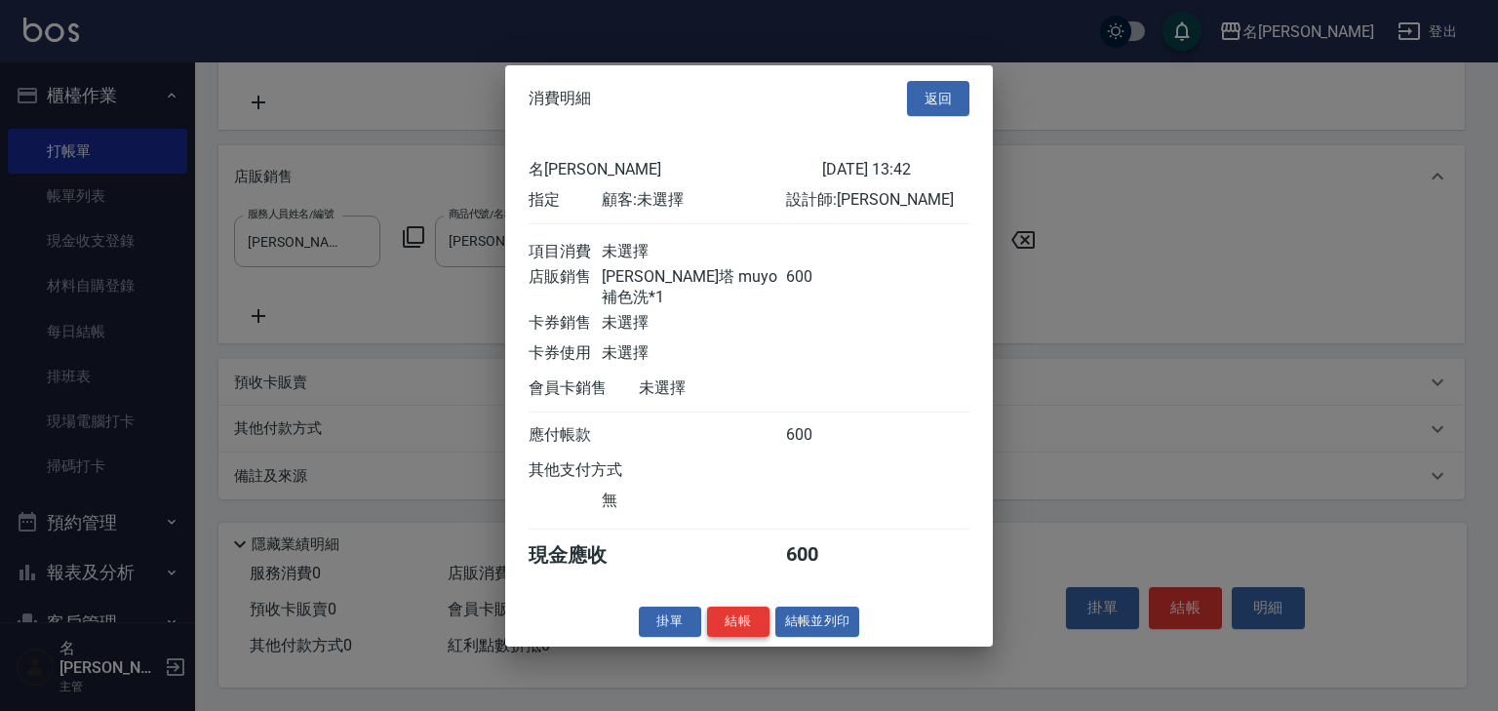
click at [753, 618] on button "結帳" at bounding box center [738, 621] width 62 height 30
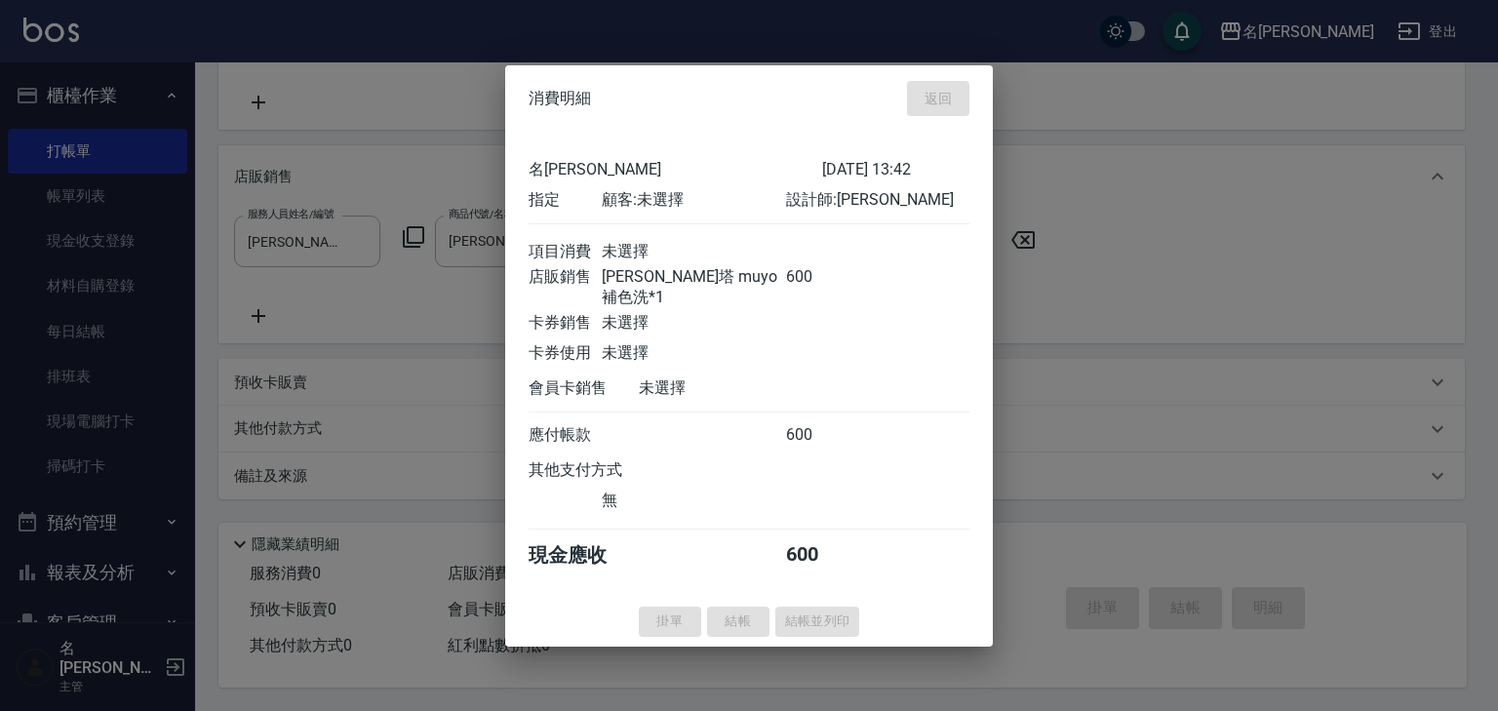
type input "[DATE] 14:16"
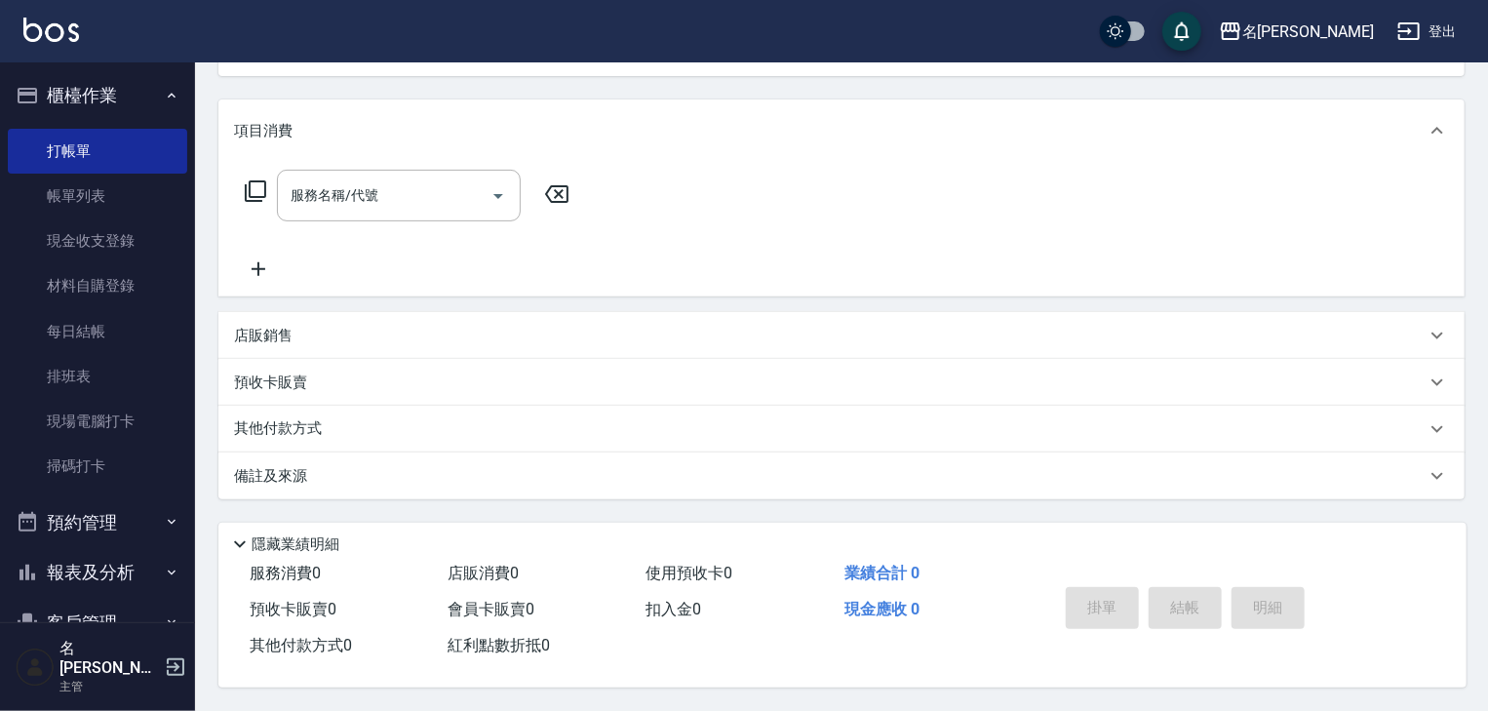
scroll to position [181, 0]
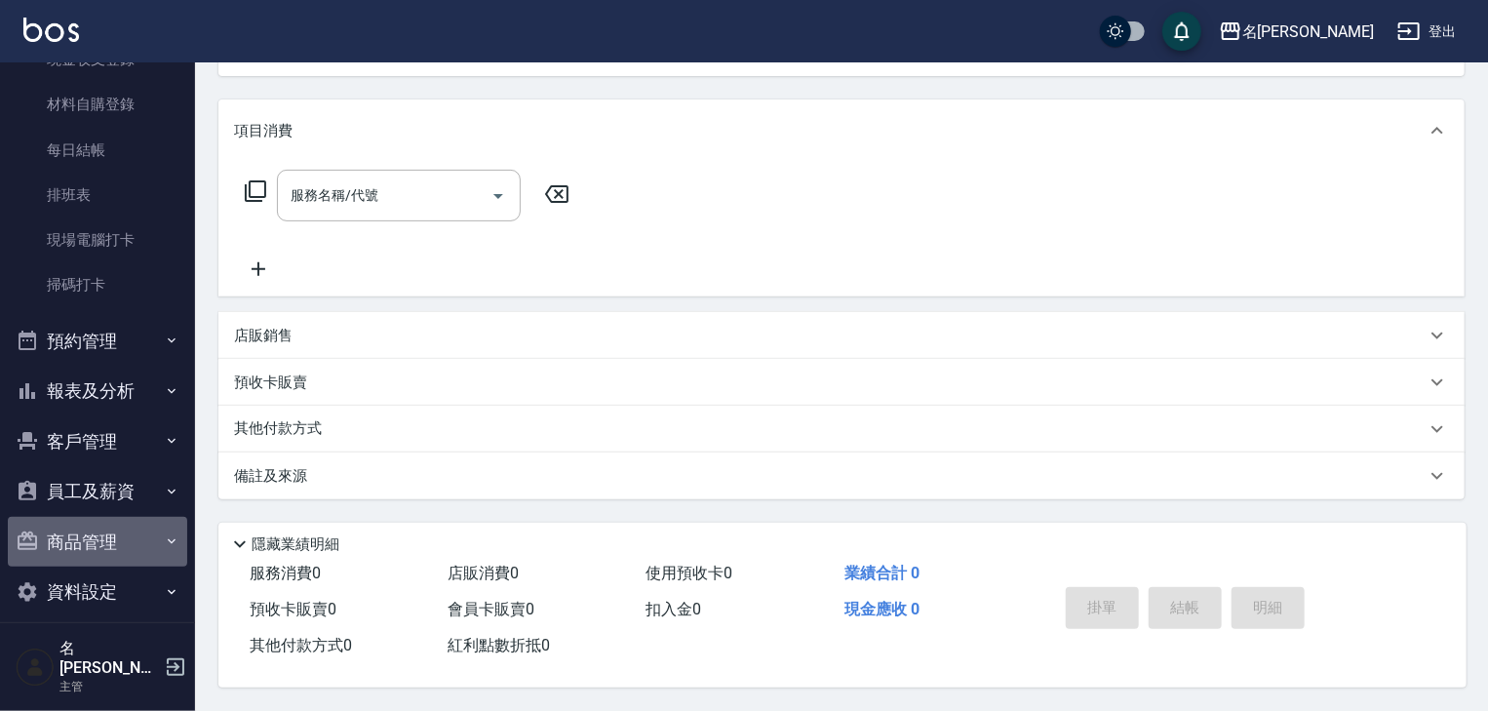
click at [108, 541] on button "商品管理" at bounding box center [97, 542] width 179 height 51
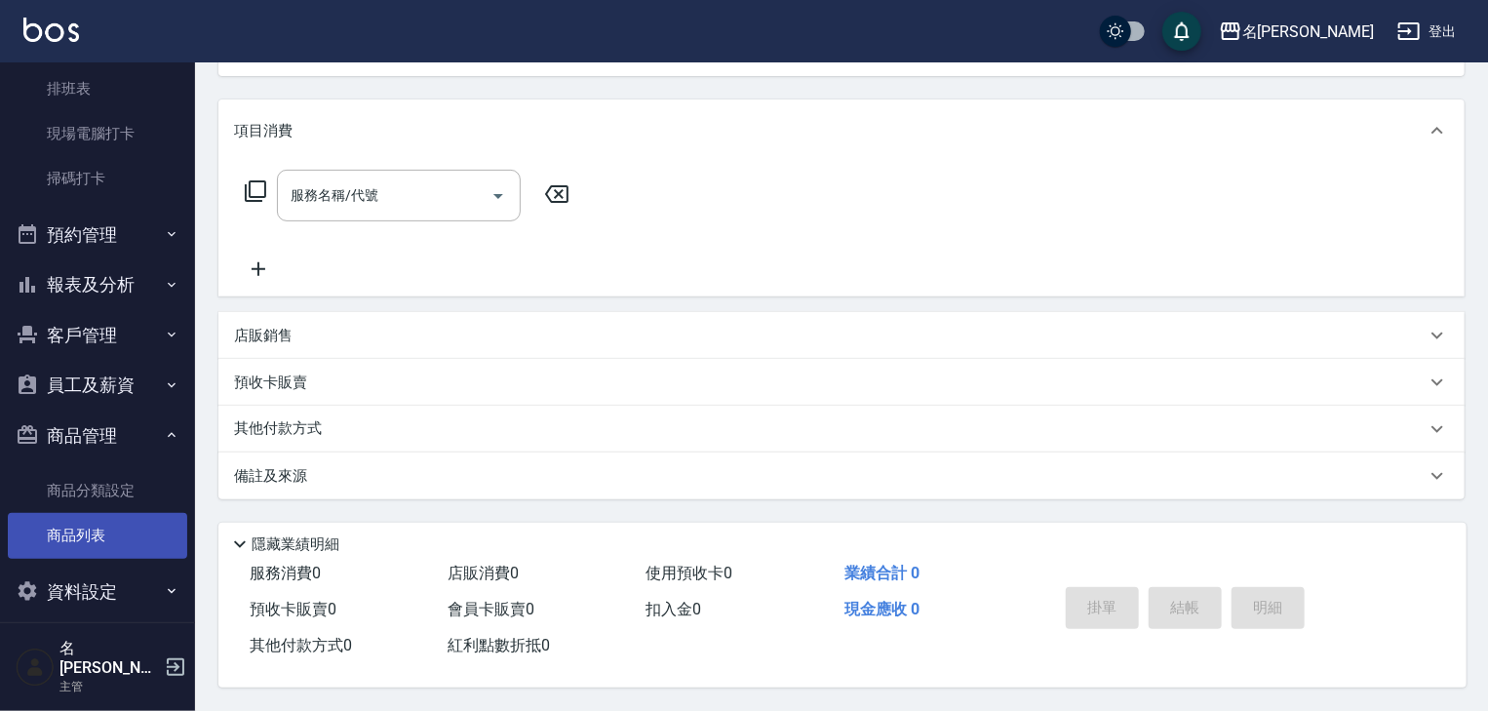
click at [120, 529] on link "商品列表" at bounding box center [97, 535] width 179 height 45
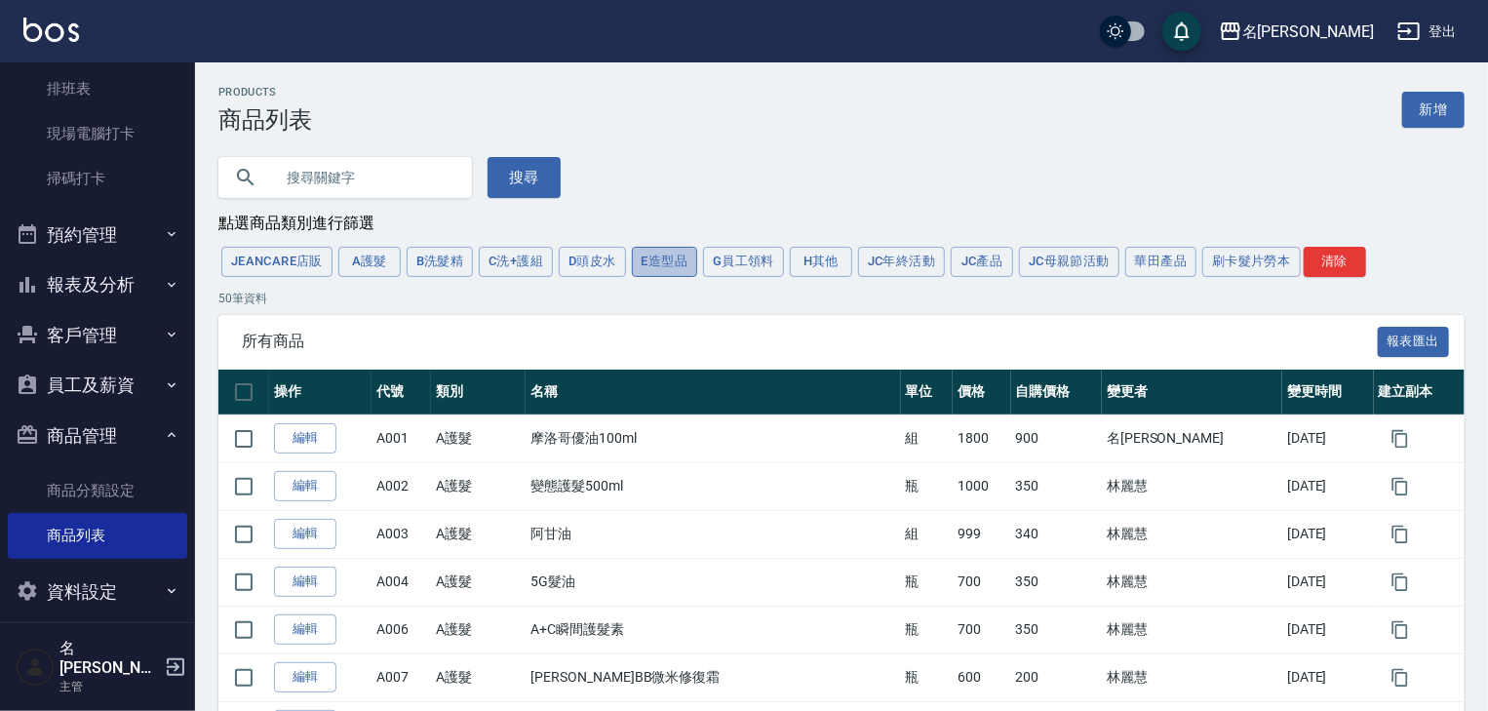
click at [642, 260] on button "E造型品" at bounding box center [665, 262] width 66 height 30
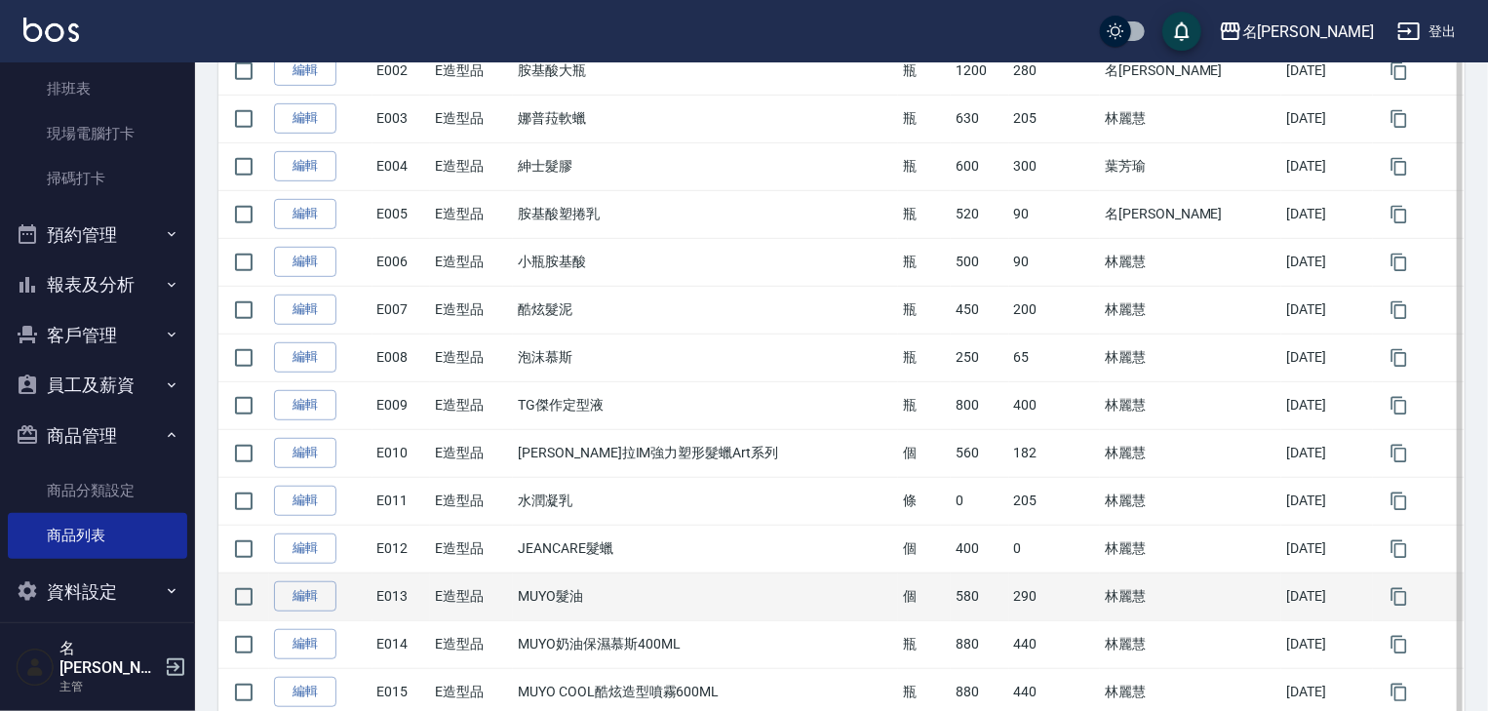
scroll to position [749, 0]
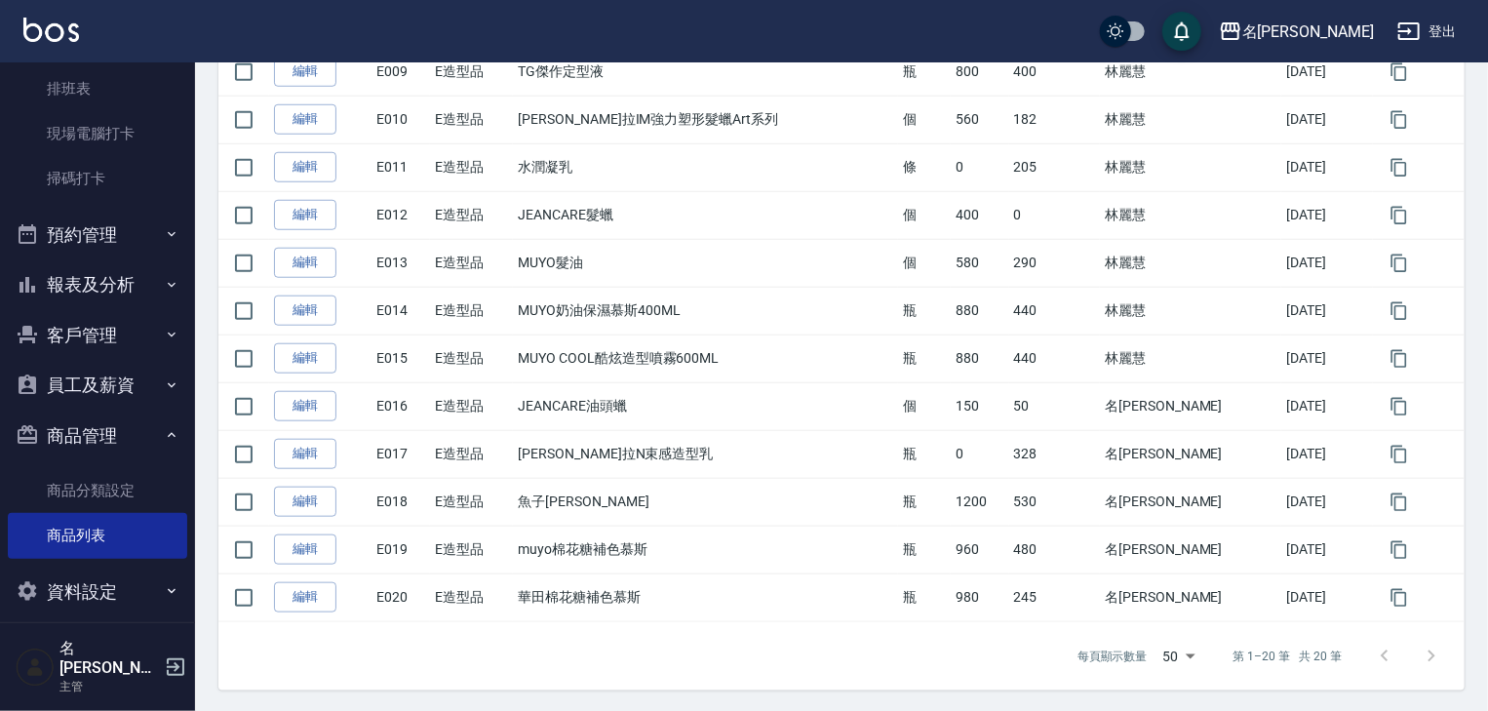
click at [43, 29] on img at bounding box center [51, 30] width 56 height 24
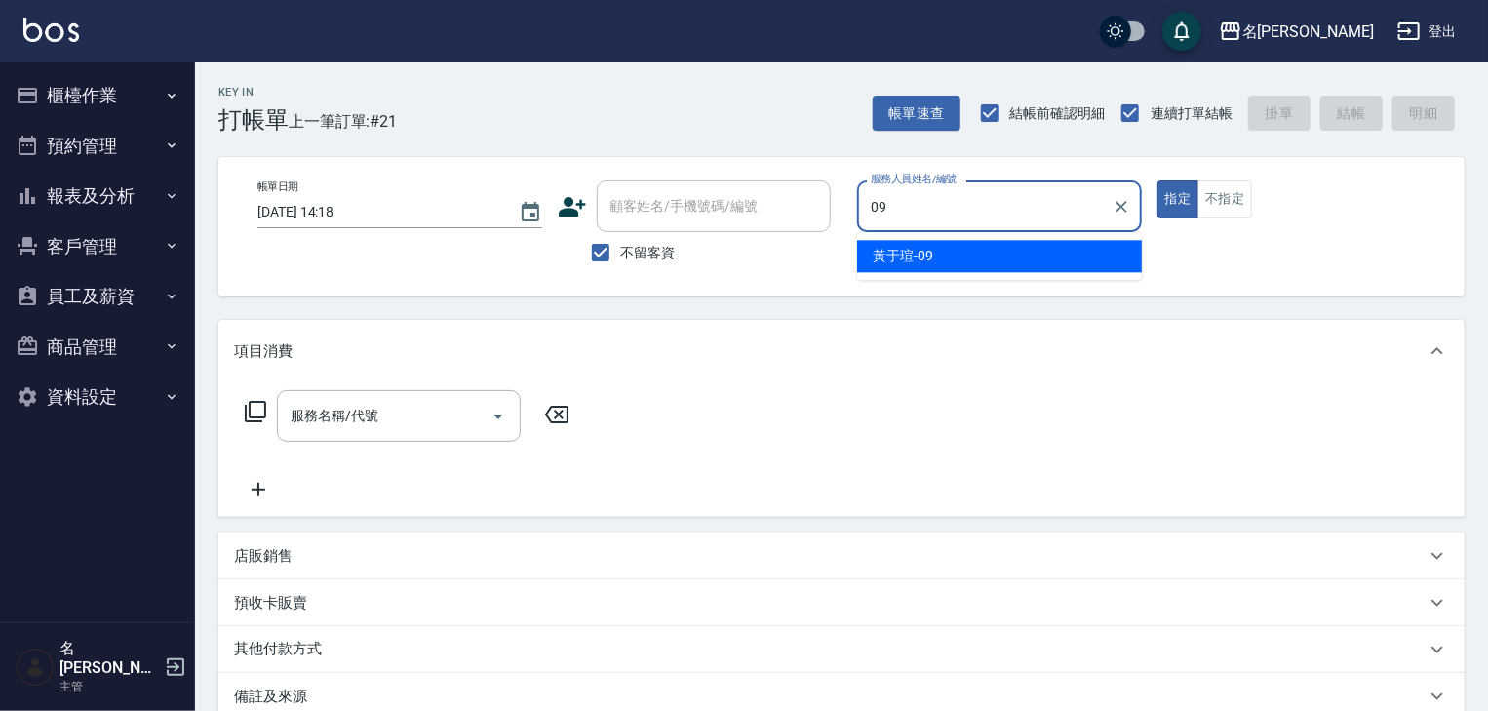
type input "[PERSON_NAME]-09"
type button "true"
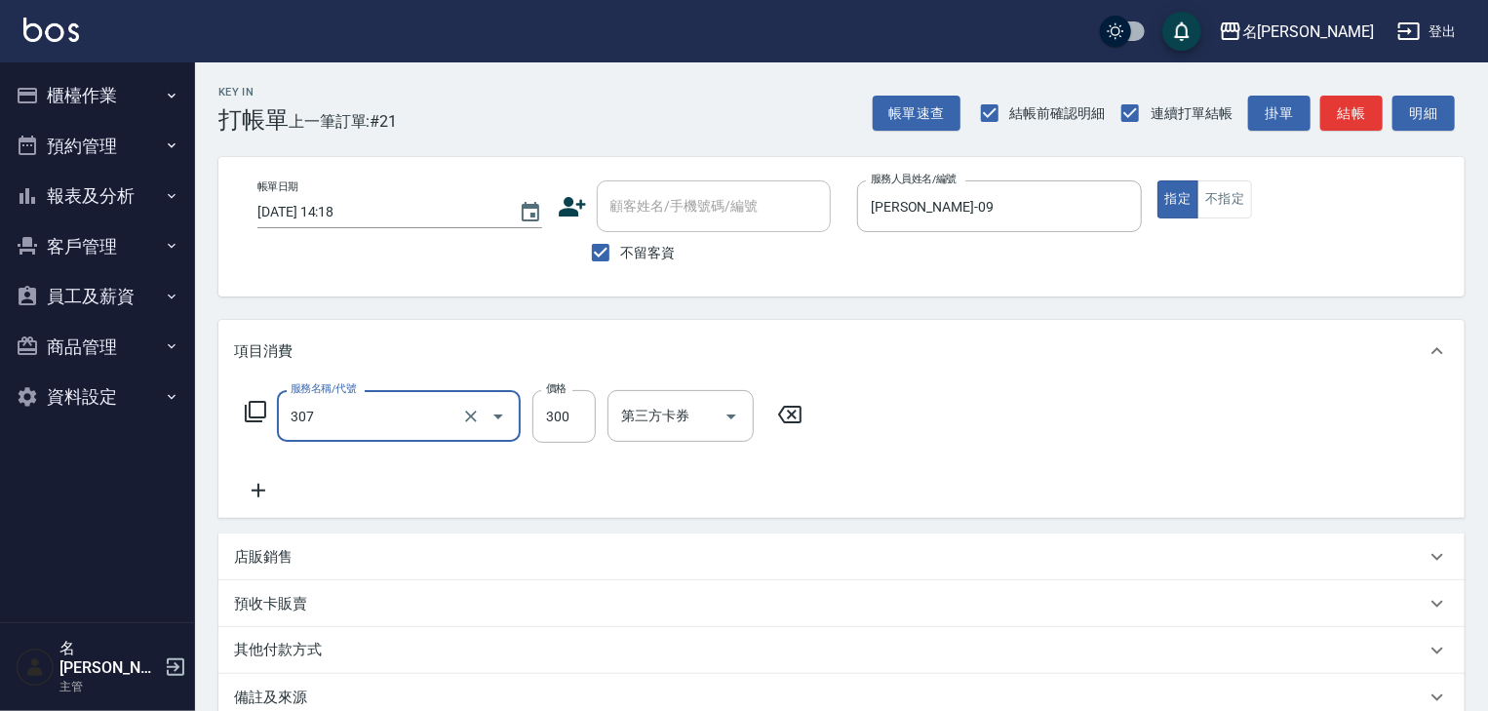
type input "剪髮(307)"
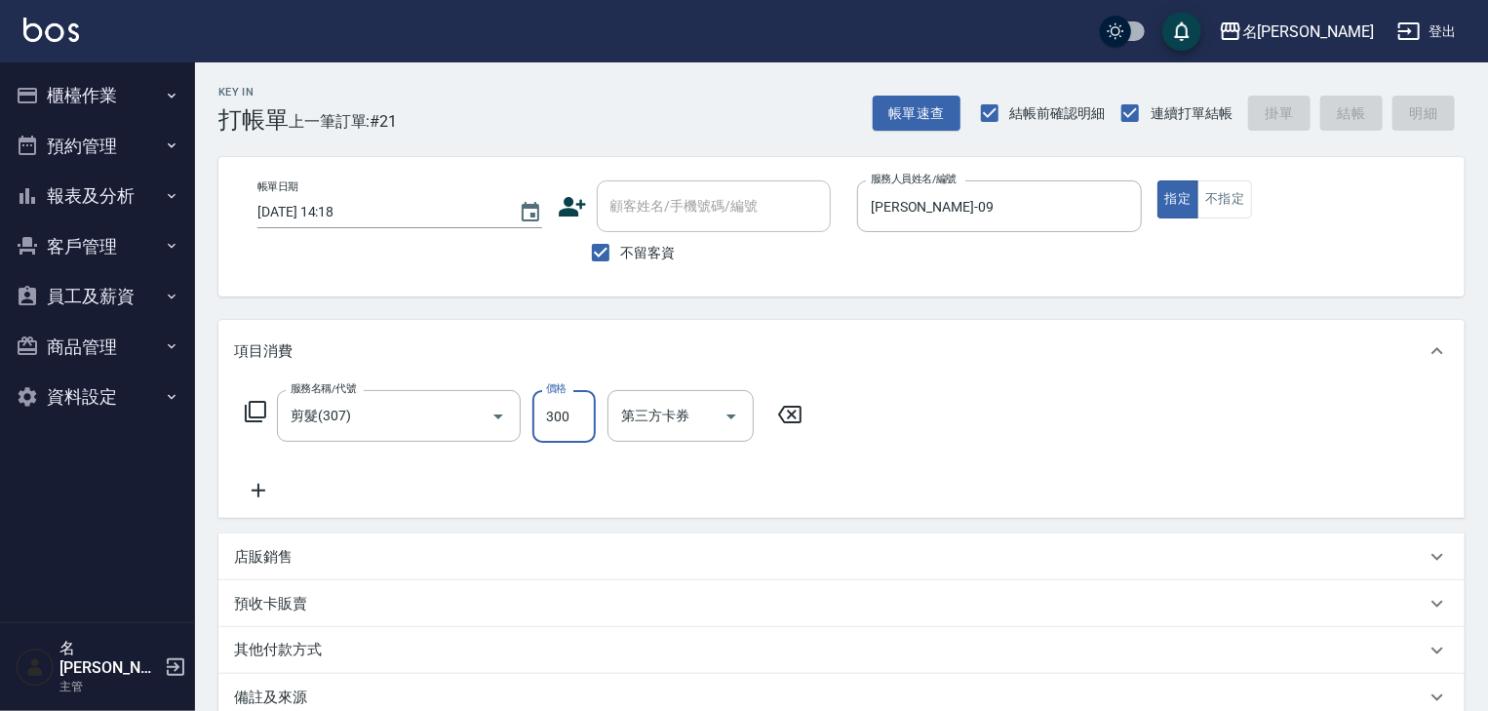
type input "[DATE] 14:21"
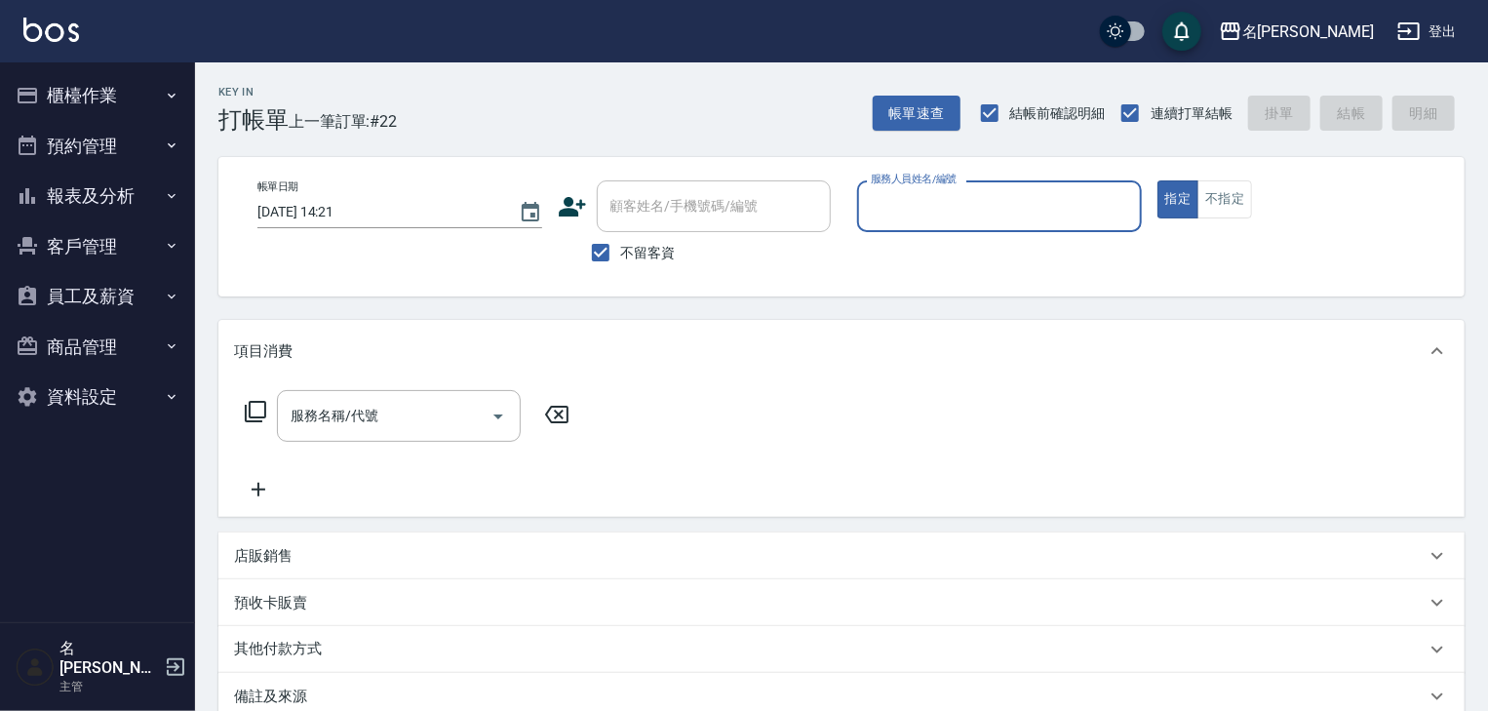
click at [46, 95] on button "櫃檯作業" at bounding box center [97, 95] width 179 height 51
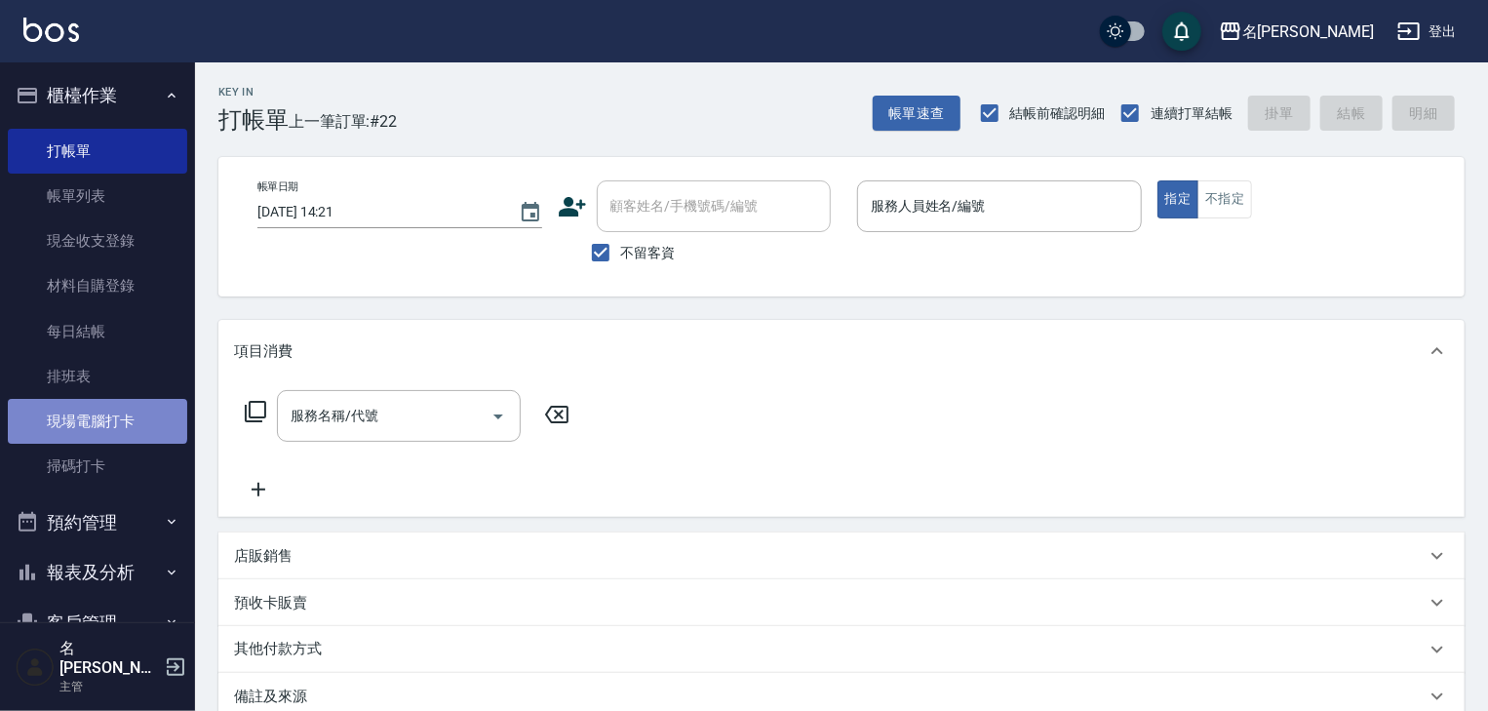
click at [97, 420] on link "現場電腦打卡" at bounding box center [97, 421] width 179 height 45
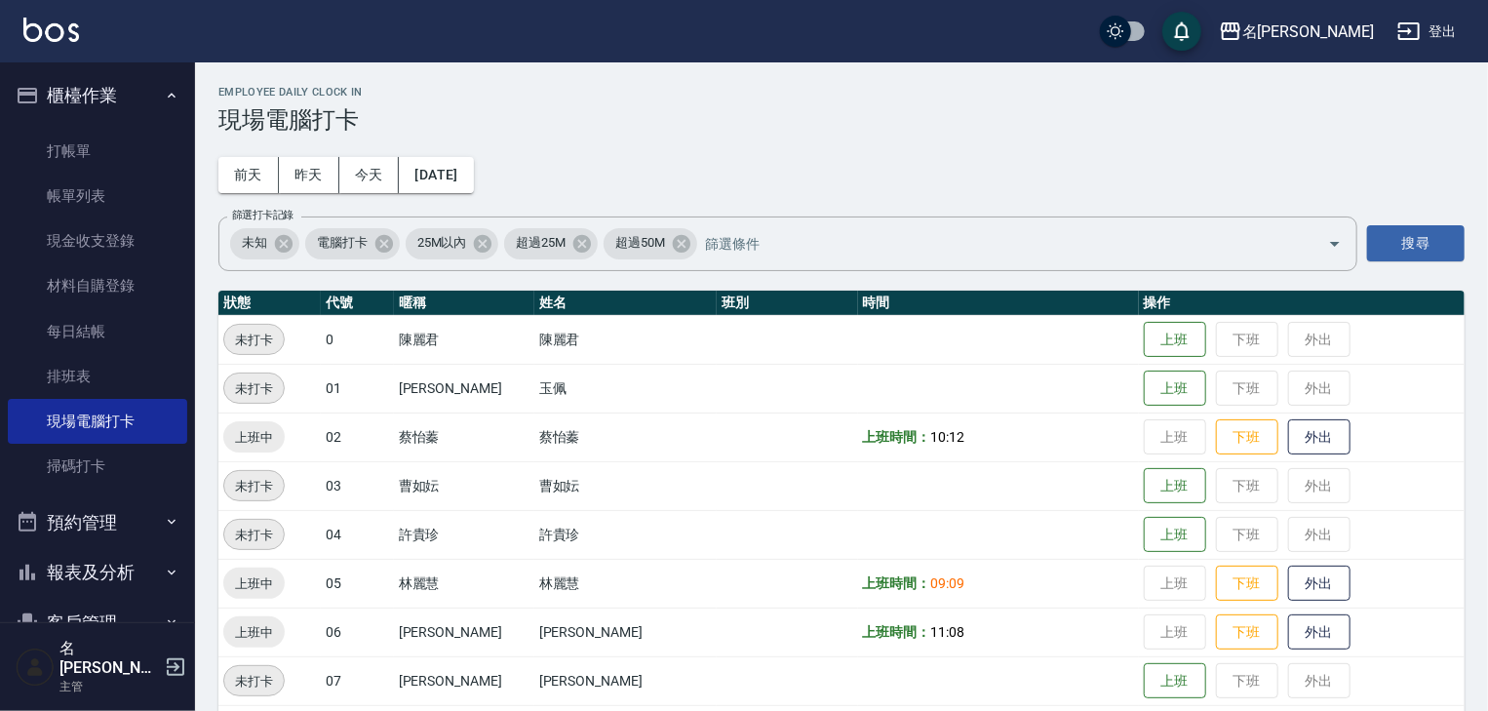
click at [58, 32] on img at bounding box center [51, 30] width 56 height 24
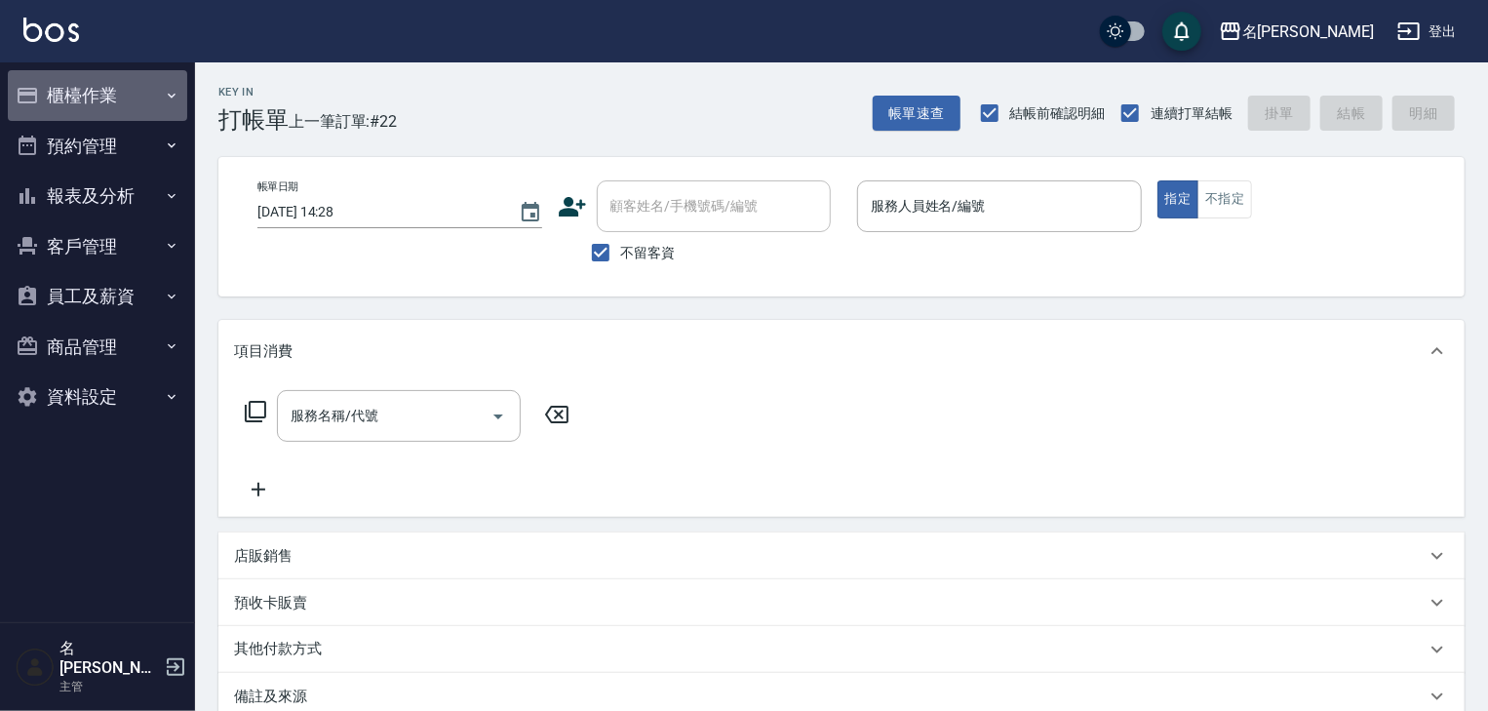
click at [89, 93] on button "櫃檯作業" at bounding box center [97, 95] width 179 height 51
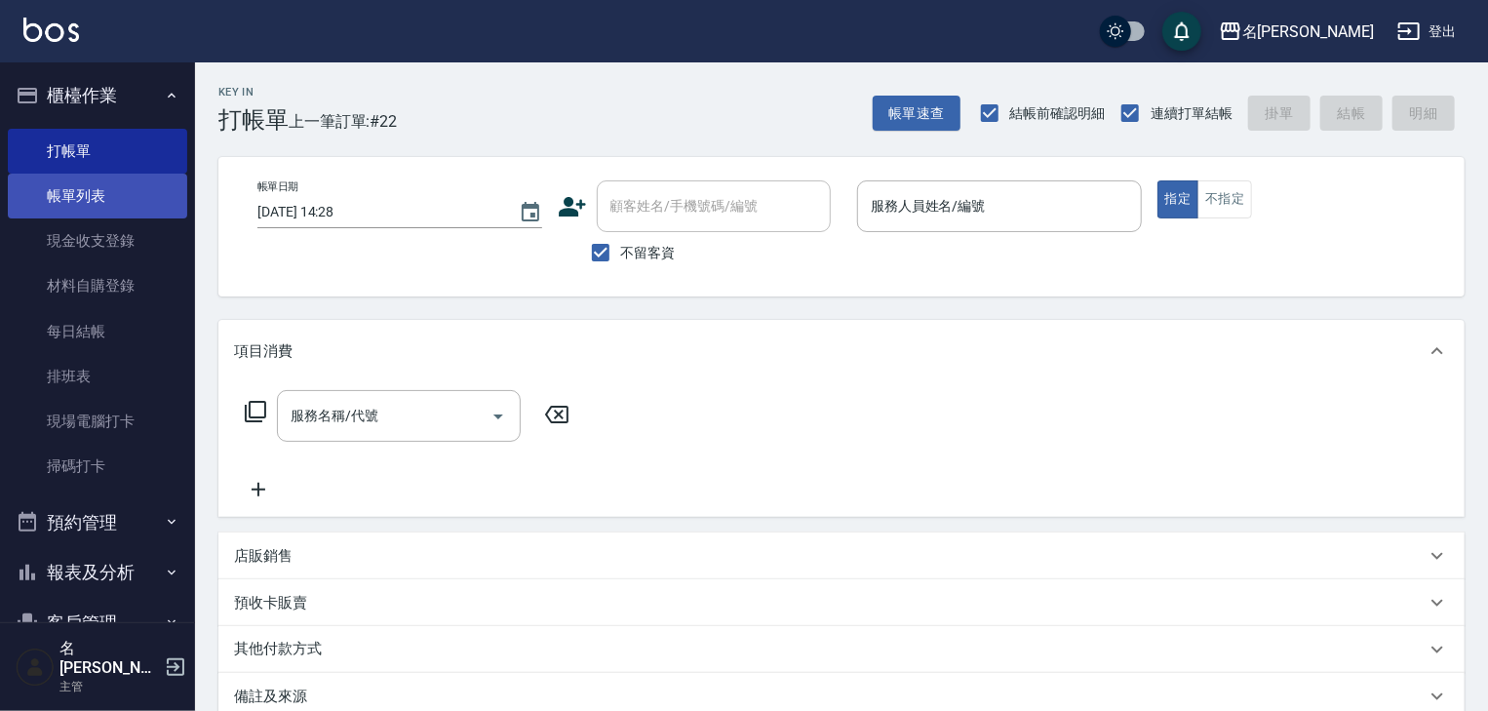
click at [121, 180] on link "帳單列表" at bounding box center [97, 196] width 179 height 45
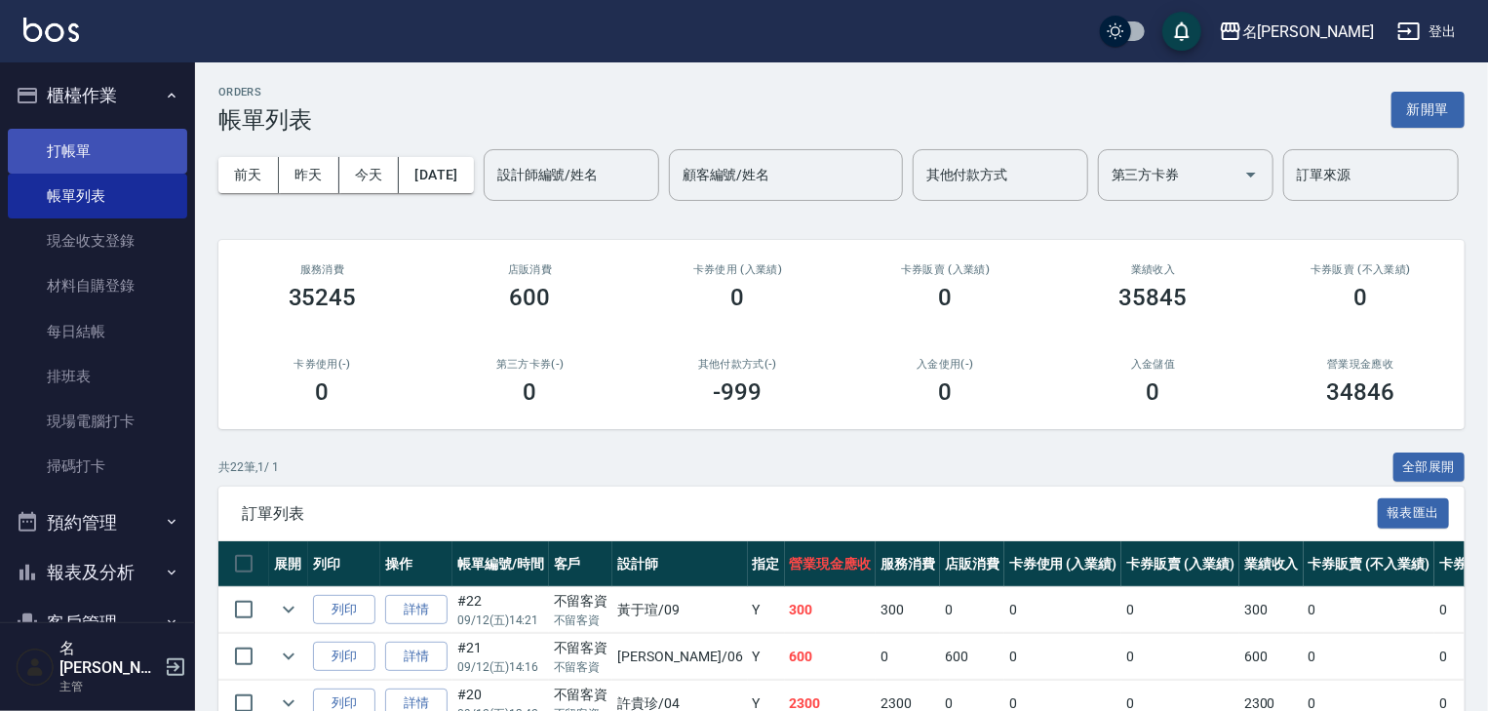
click at [125, 144] on link "打帳單" at bounding box center [97, 151] width 179 height 45
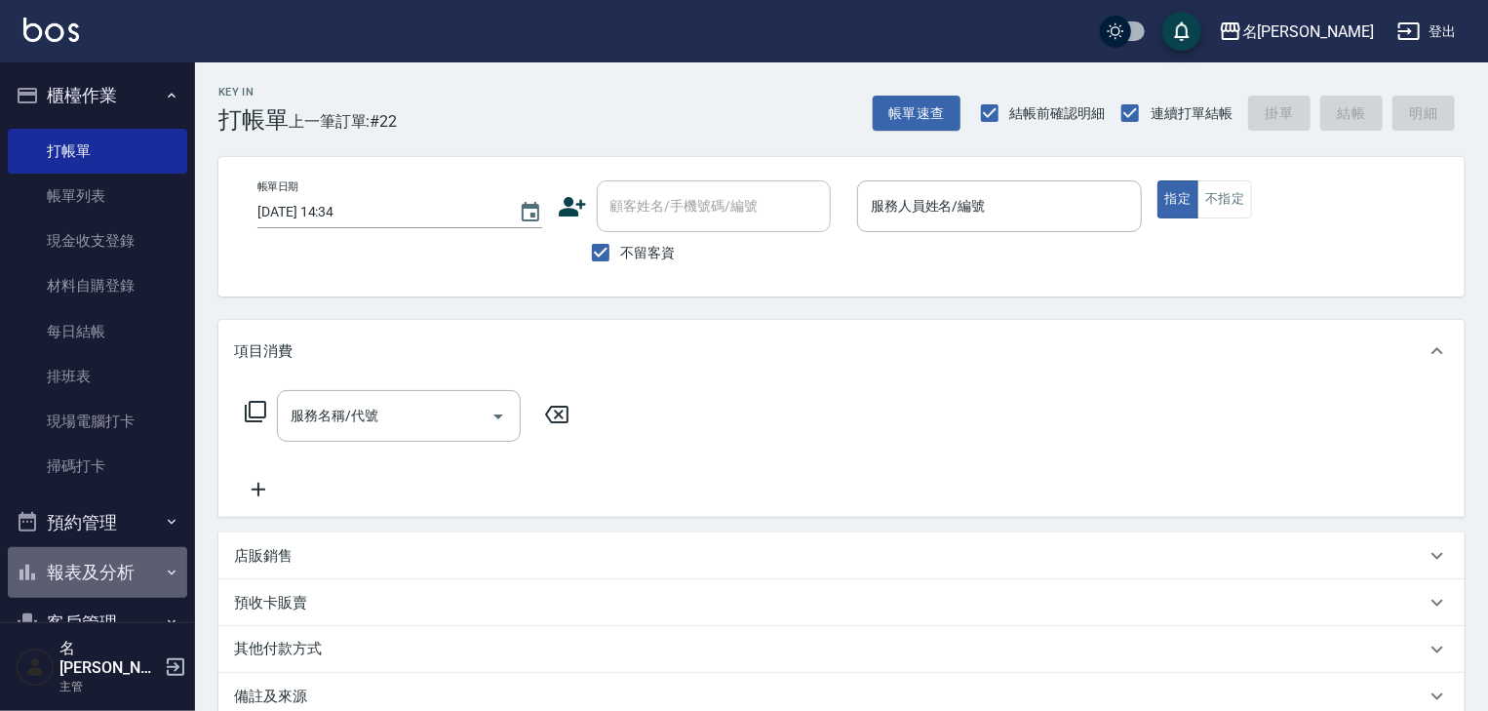
click at [108, 572] on button "報表及分析" at bounding box center [97, 572] width 179 height 51
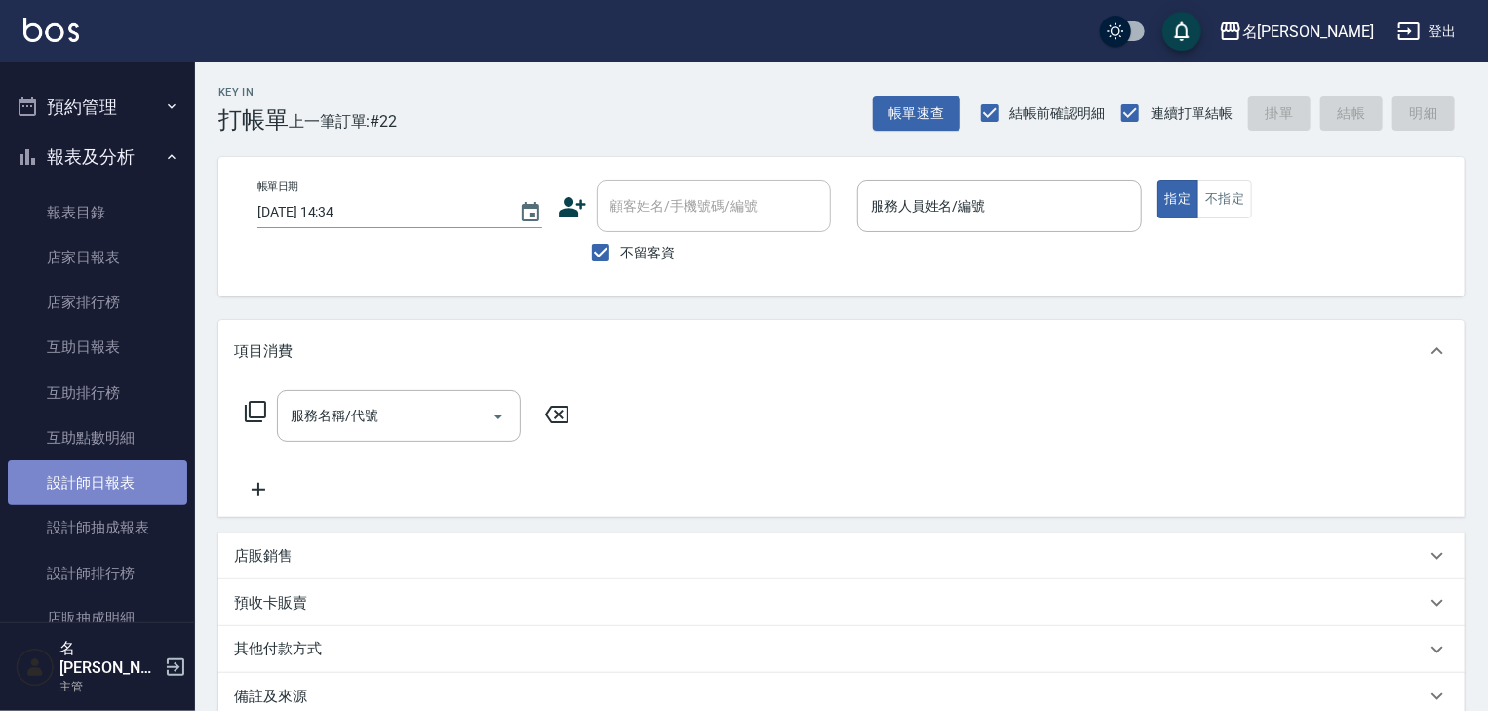
click at [142, 490] on link "設計師日報表" at bounding box center [97, 482] width 179 height 45
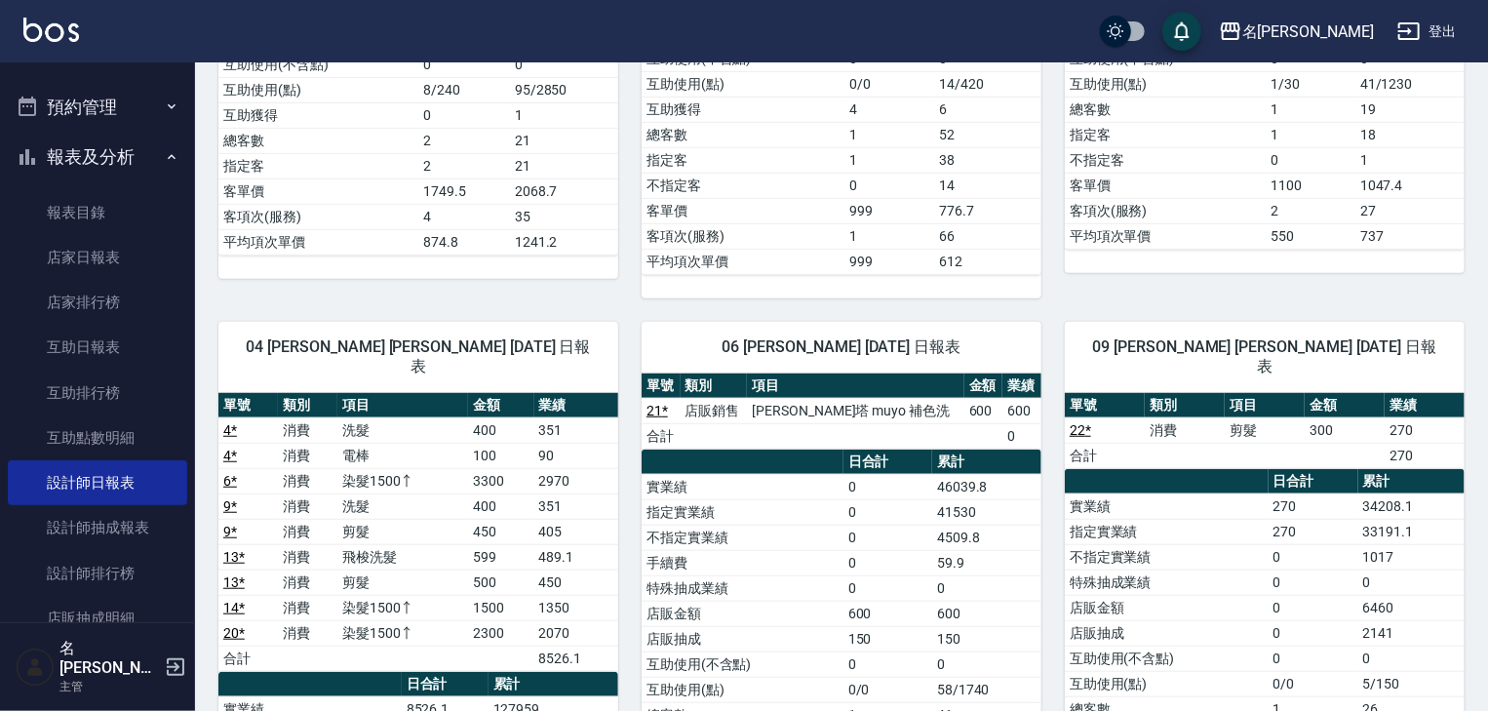
scroll to position [624, 0]
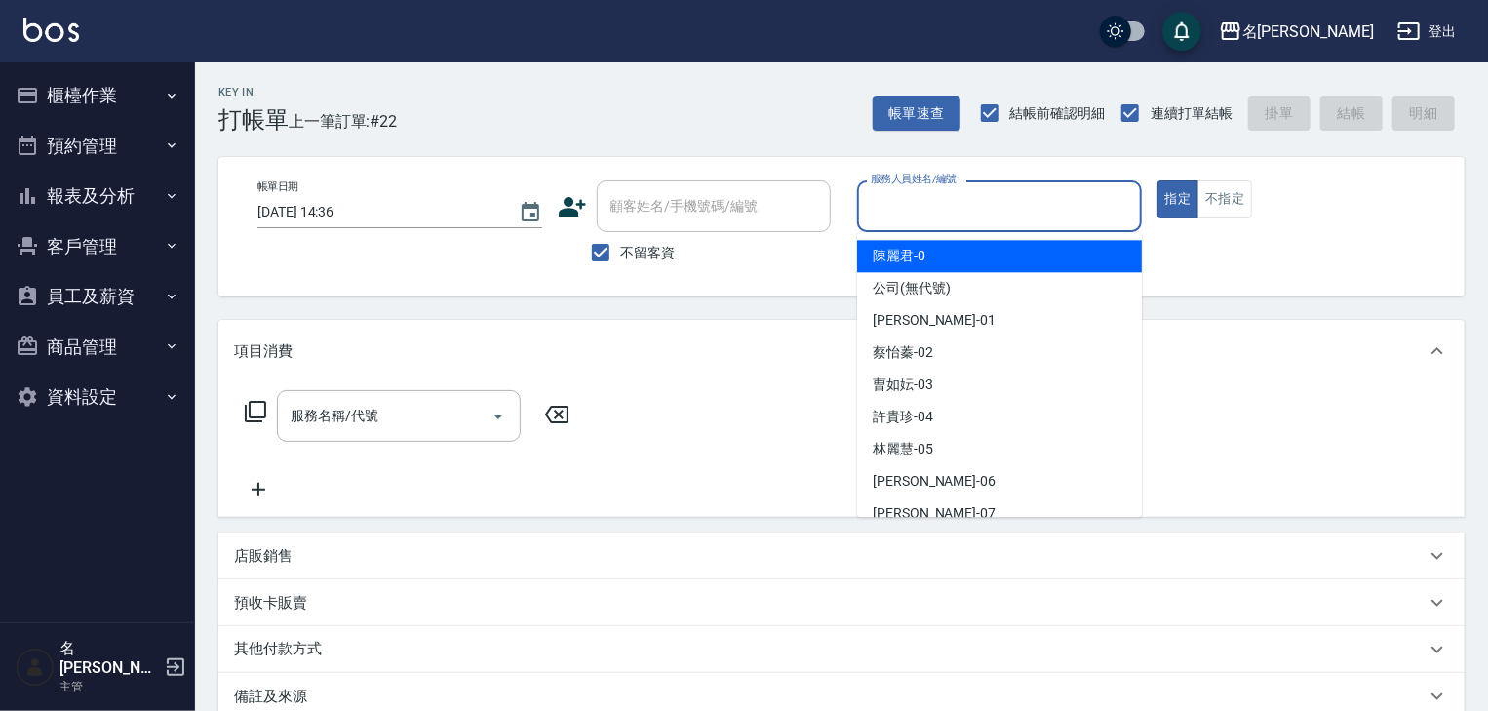
click at [1041, 196] on input "服務人員姓名/編號" at bounding box center [999, 206] width 267 height 34
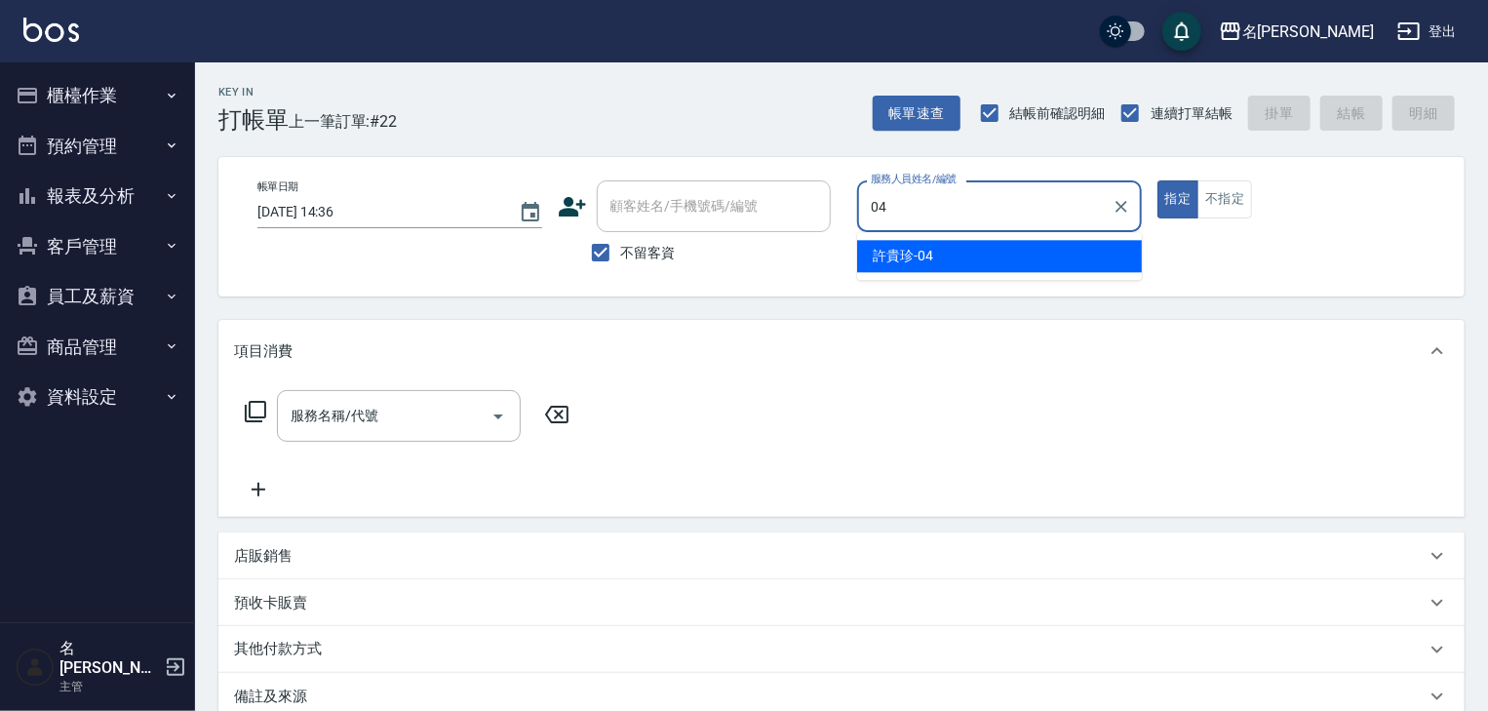
click at [899, 245] on div "[PERSON_NAME]-04" at bounding box center [999, 256] width 285 height 32
type input "[PERSON_NAME]-04"
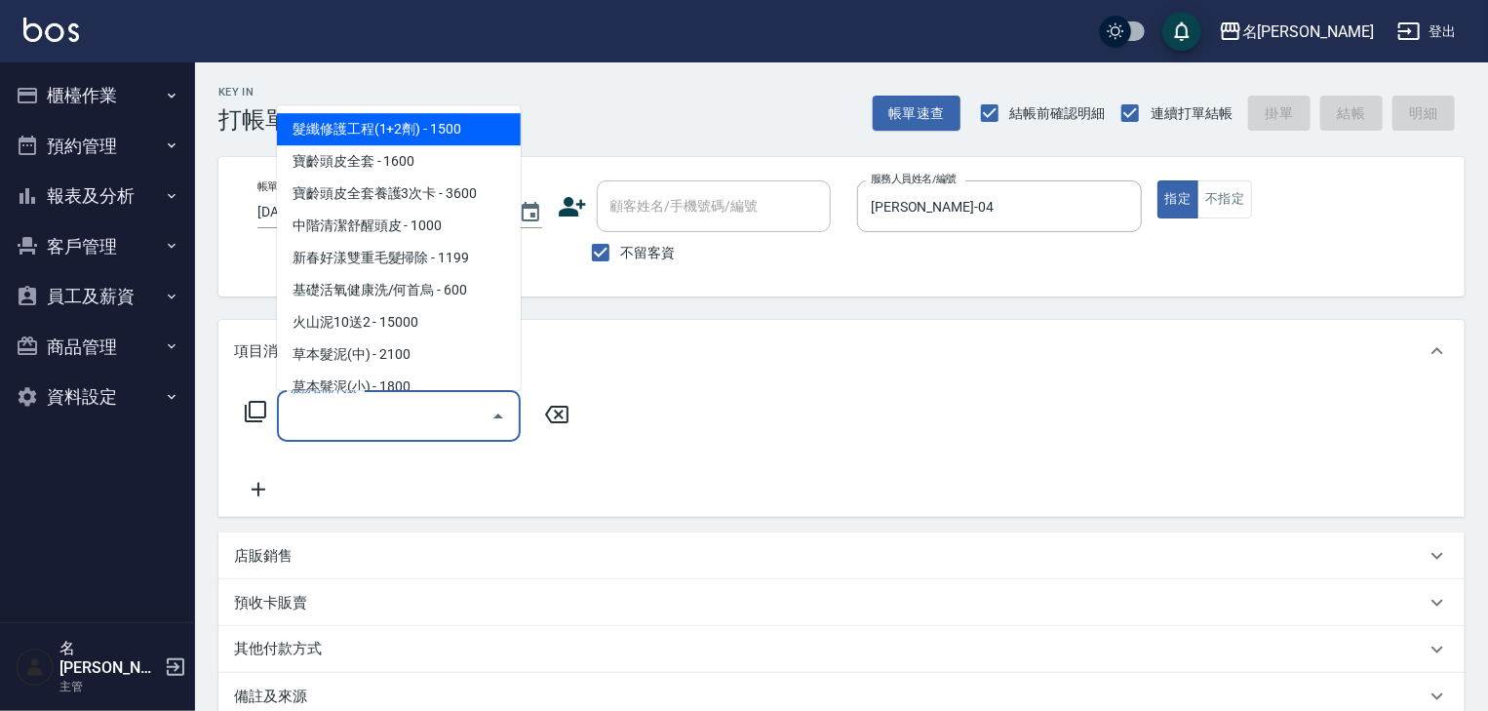
click at [417, 409] on input "服務名稱/代號" at bounding box center [384, 416] width 197 height 34
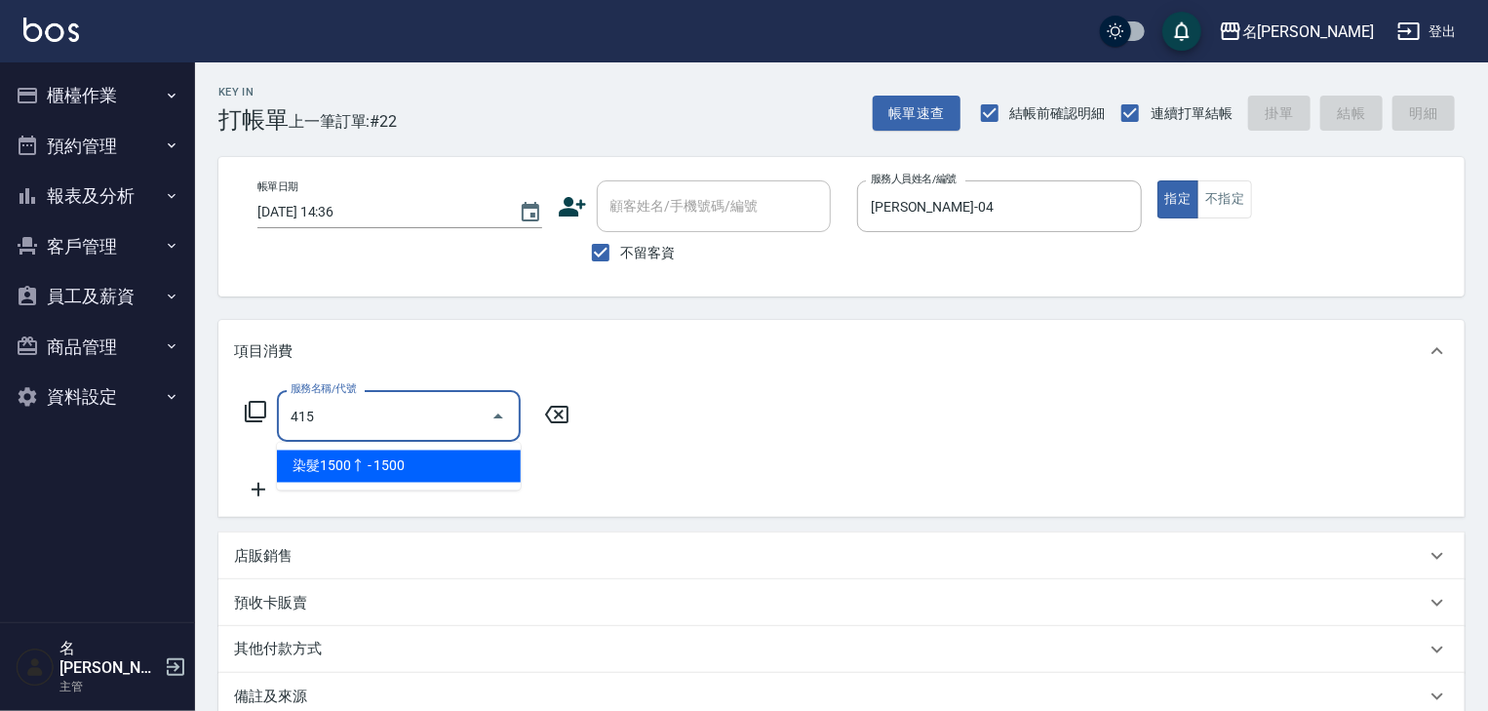
click at [462, 456] on span "染髮1500↑ - 1500" at bounding box center [399, 466] width 244 height 32
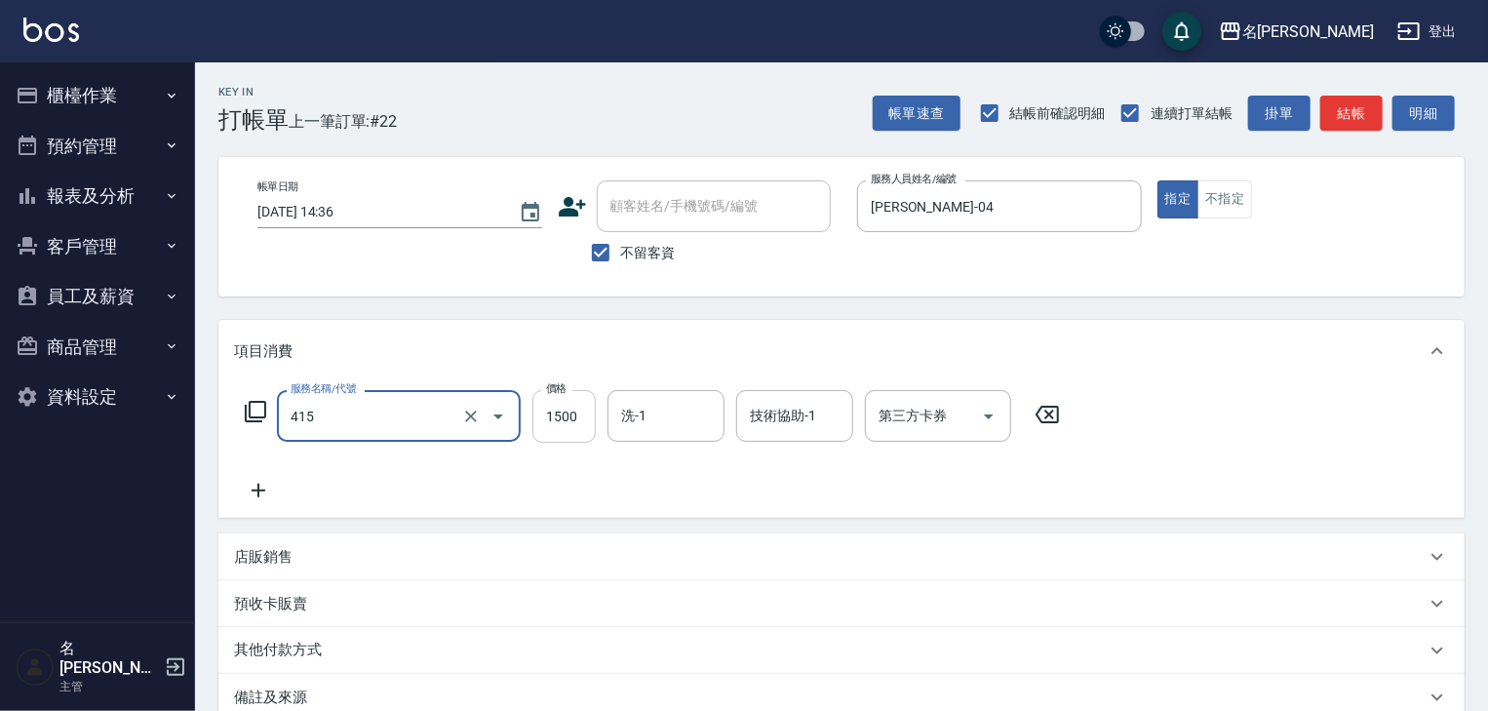
type input "染髮1500↑(415)"
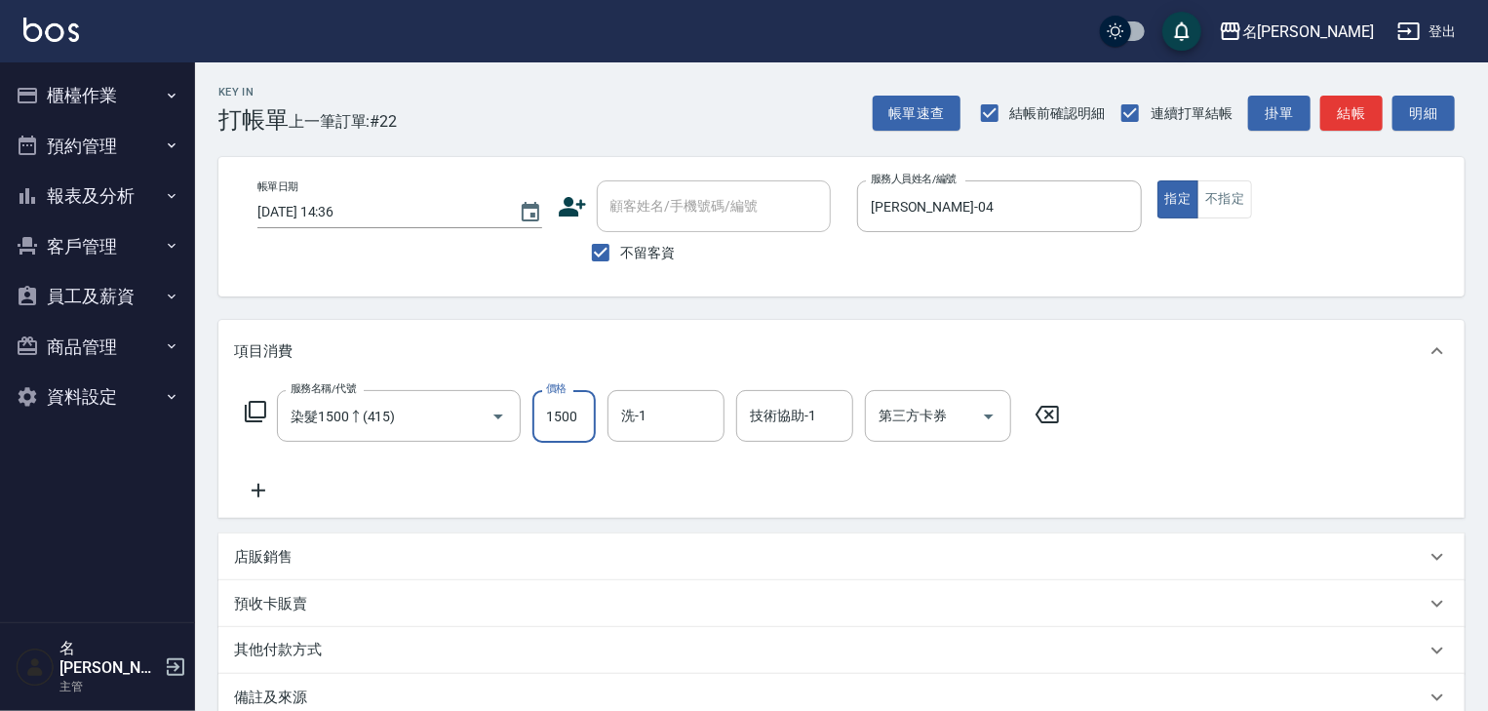
click at [556, 413] on input "1500" at bounding box center [563, 416] width 63 height 53
type input "2000"
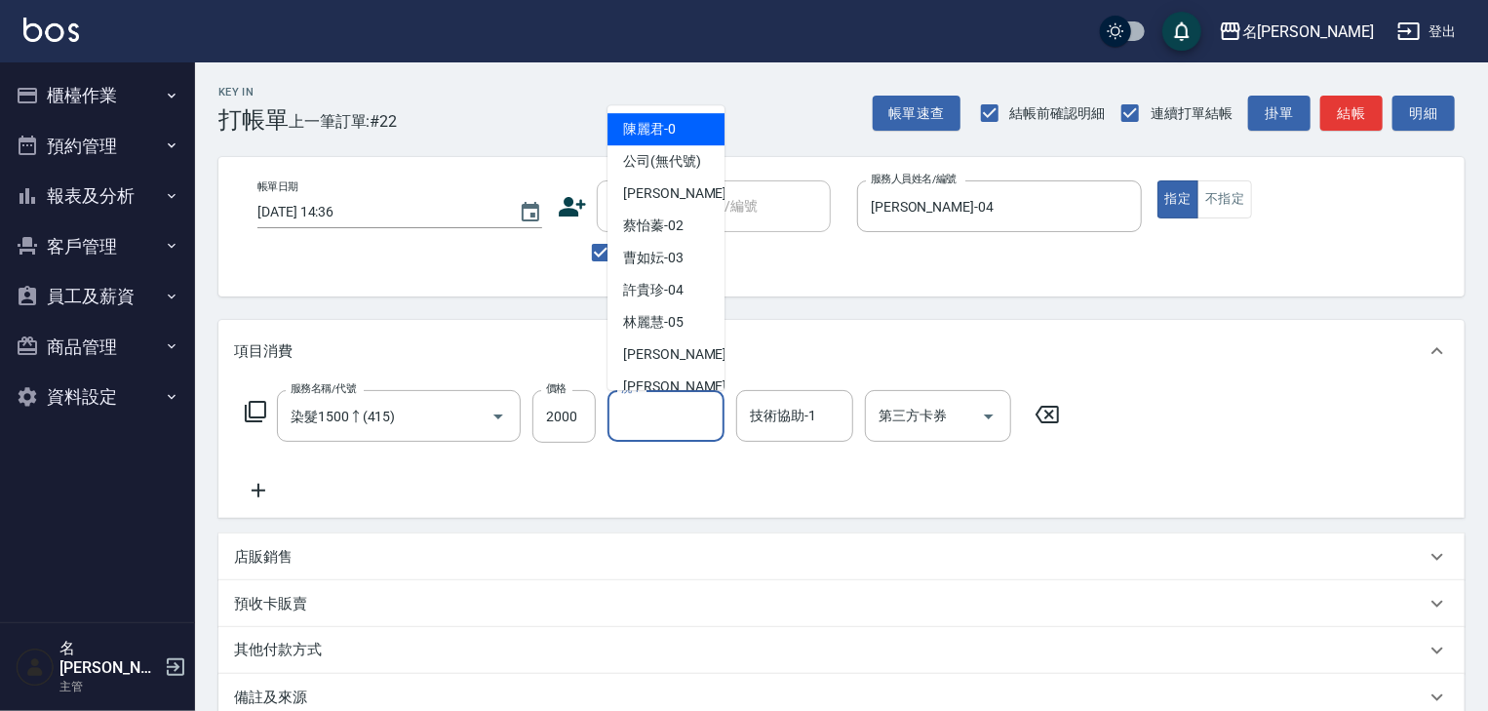
click at [655, 406] on input "洗-1" at bounding box center [665, 416] width 99 height 34
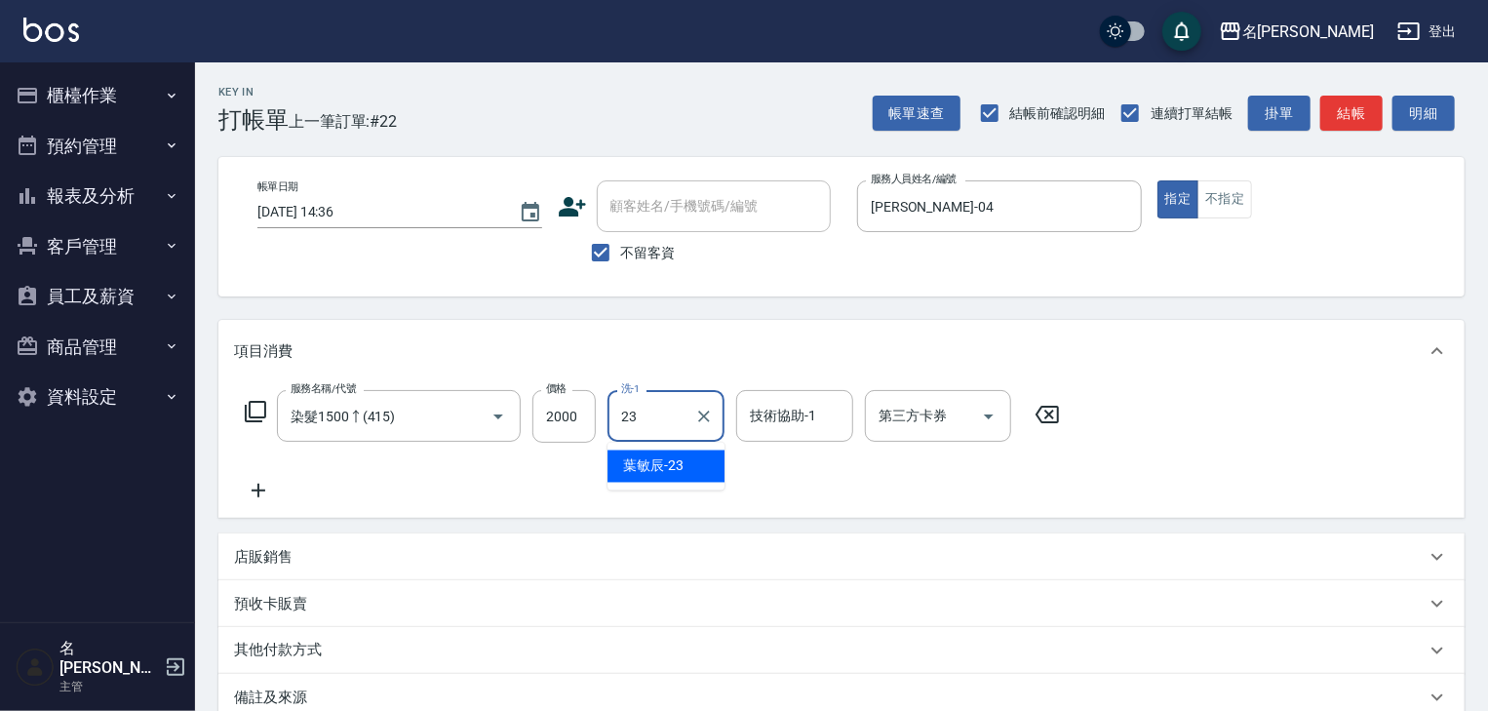
drag, startPoint x: 670, startPoint y: 462, endPoint x: 703, endPoint y: 442, distance: 39.0
click at [671, 462] on span "葉敏辰 -23" at bounding box center [653, 466] width 60 height 20
type input "[PERSON_NAME]-23"
click at [775, 425] on input "技術協助-1" at bounding box center [794, 416] width 99 height 34
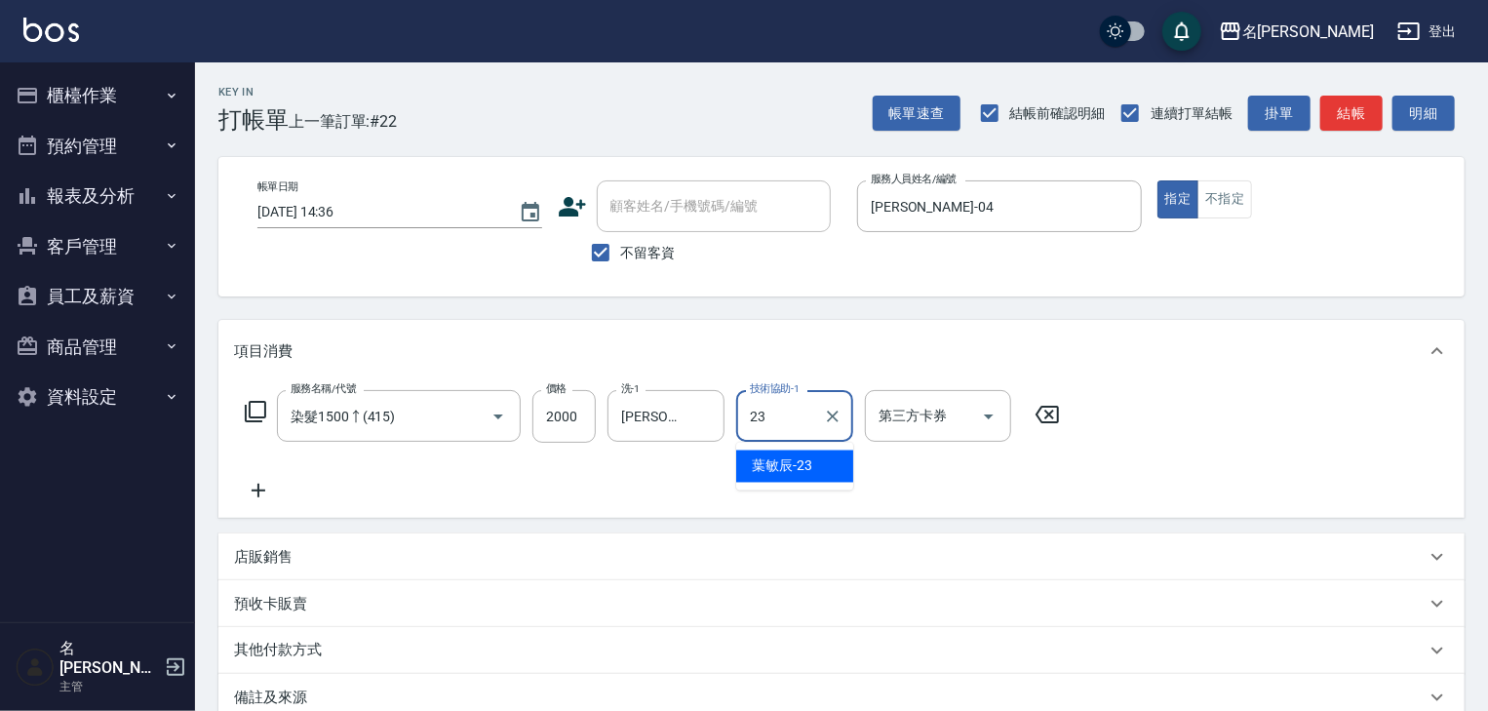
click at [803, 474] on span "葉敏辰 -23" at bounding box center [782, 466] width 60 height 20
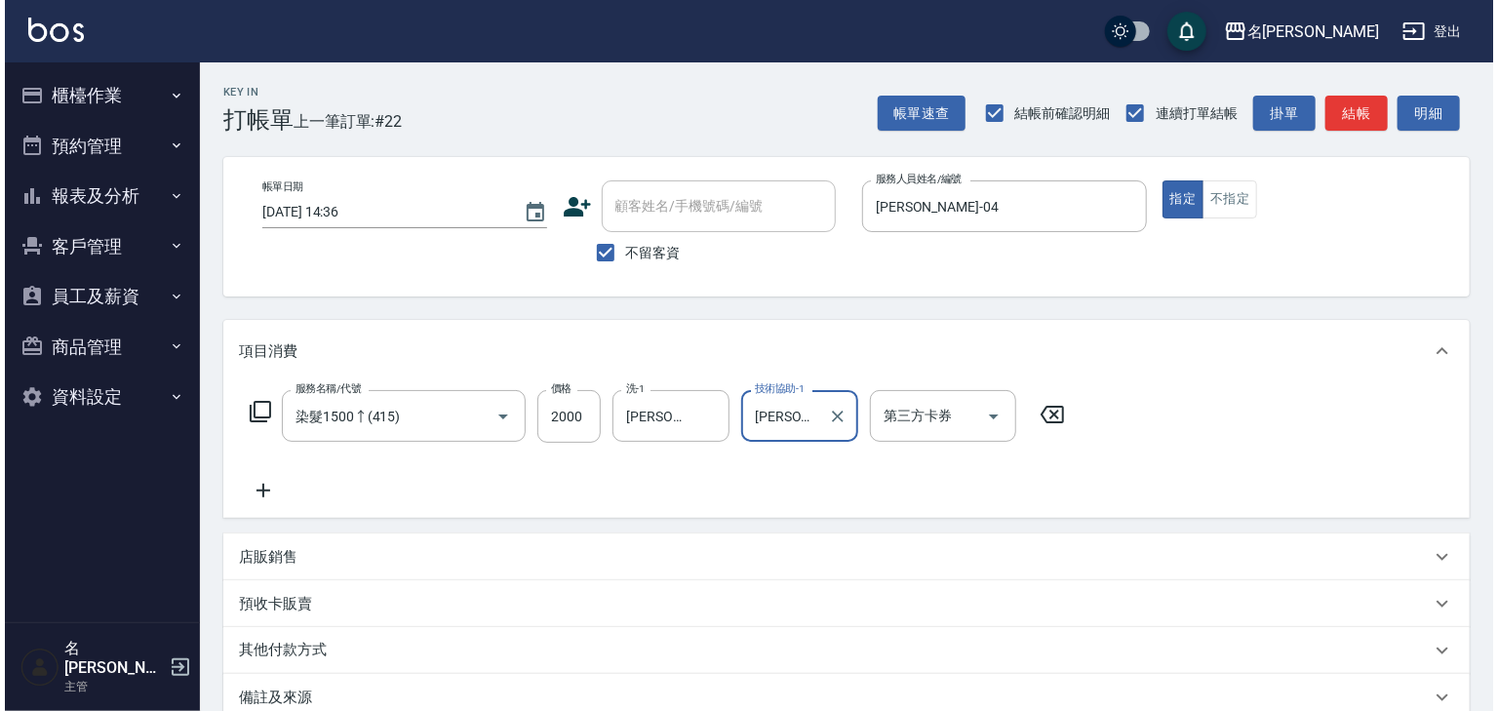
scroll to position [228, 0]
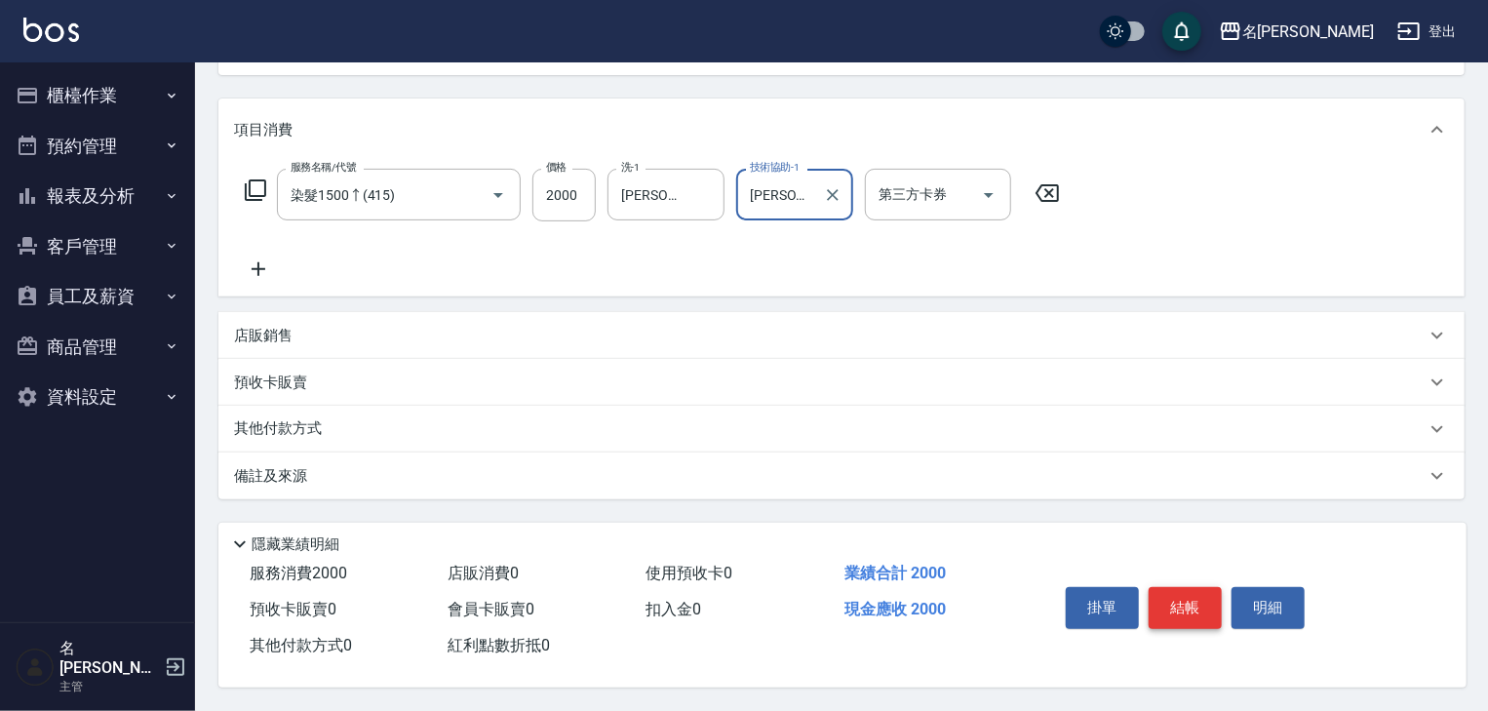
type input "[PERSON_NAME]-23"
click at [1186, 611] on button "結帳" at bounding box center [1185, 607] width 73 height 41
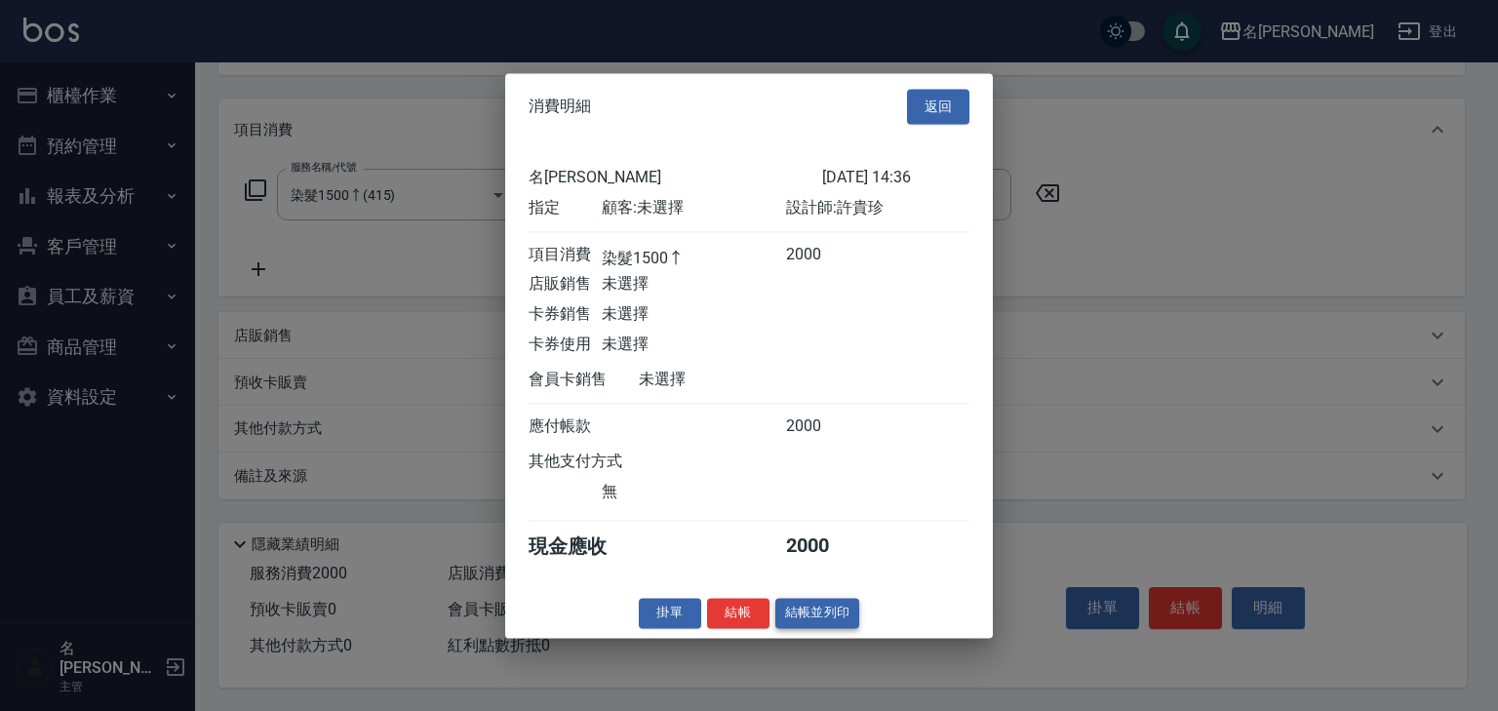
click at [819, 618] on button "結帳並列印" at bounding box center [817, 613] width 85 height 30
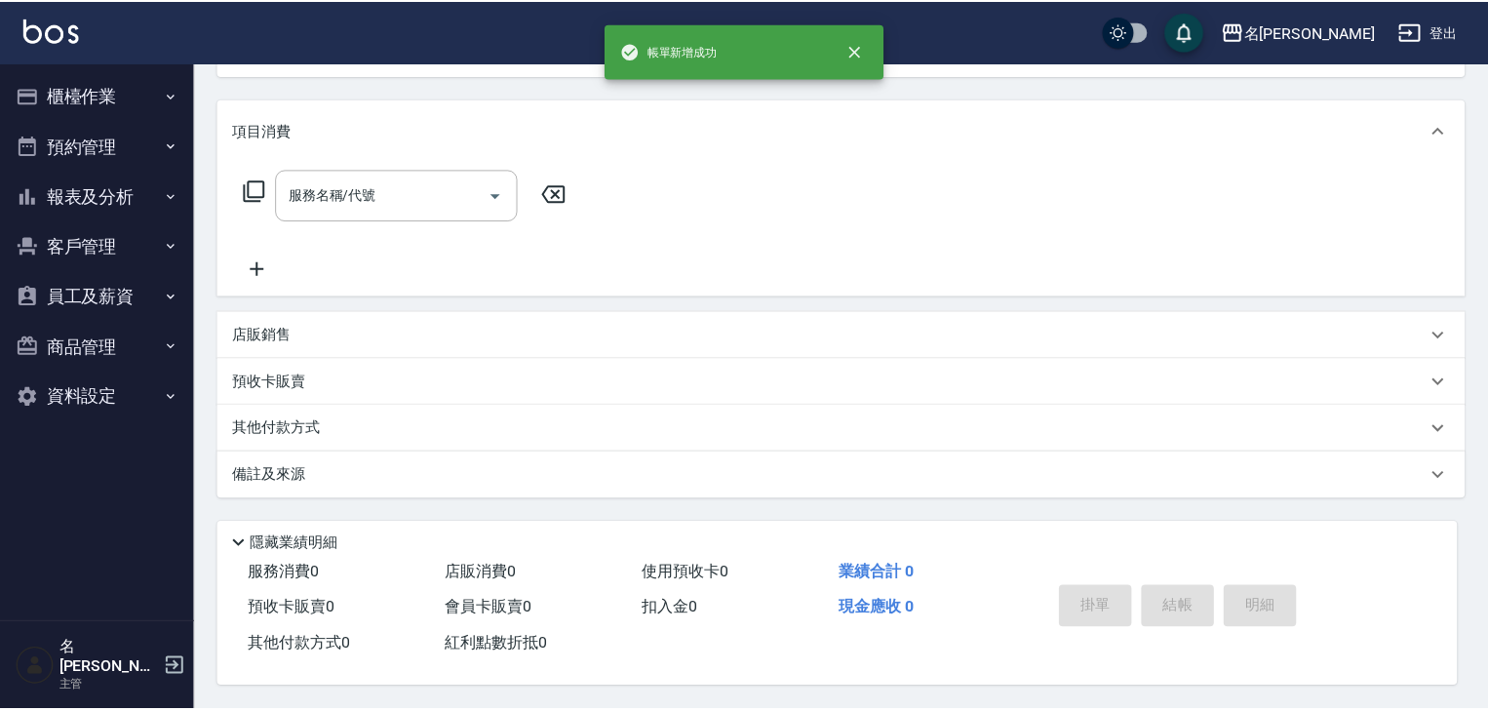
scroll to position [0, 0]
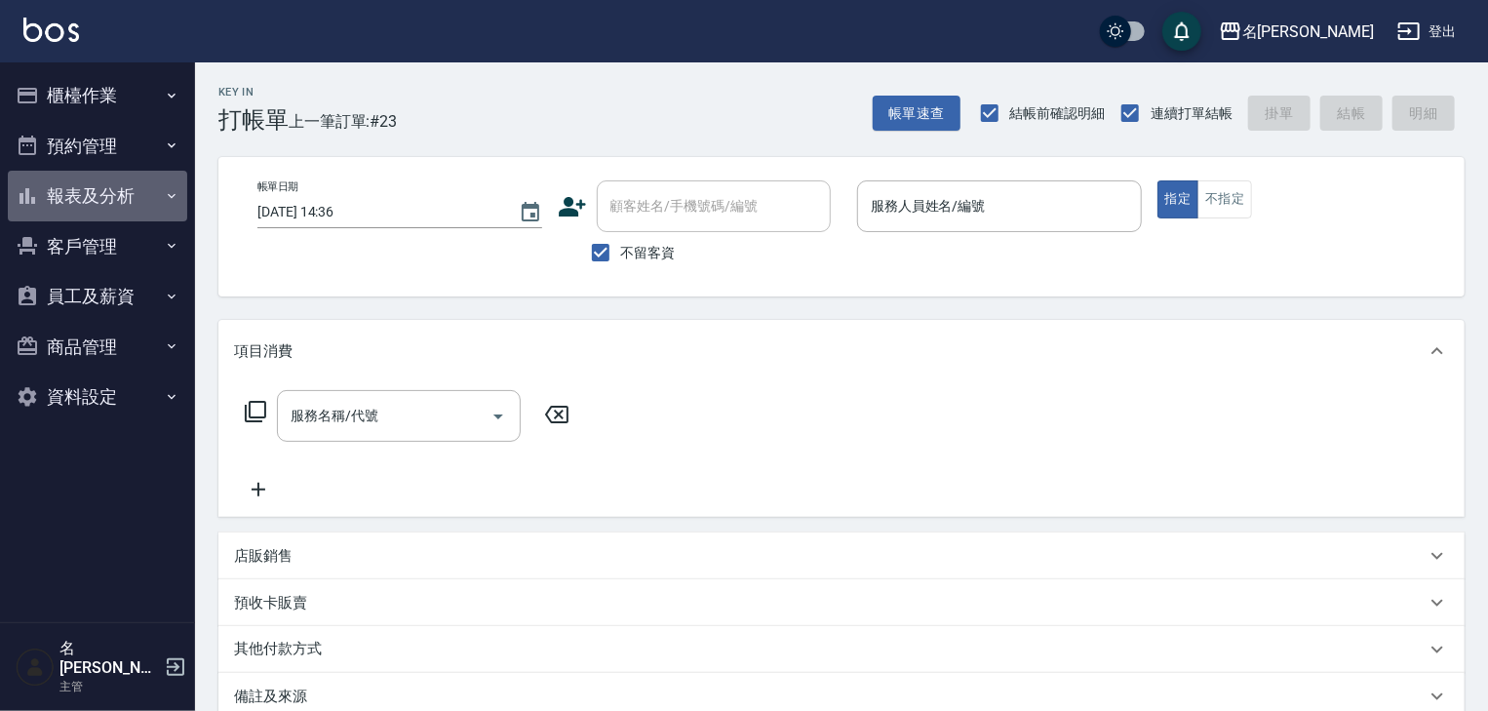
click at [116, 196] on button "報表及分析" at bounding box center [97, 196] width 179 height 51
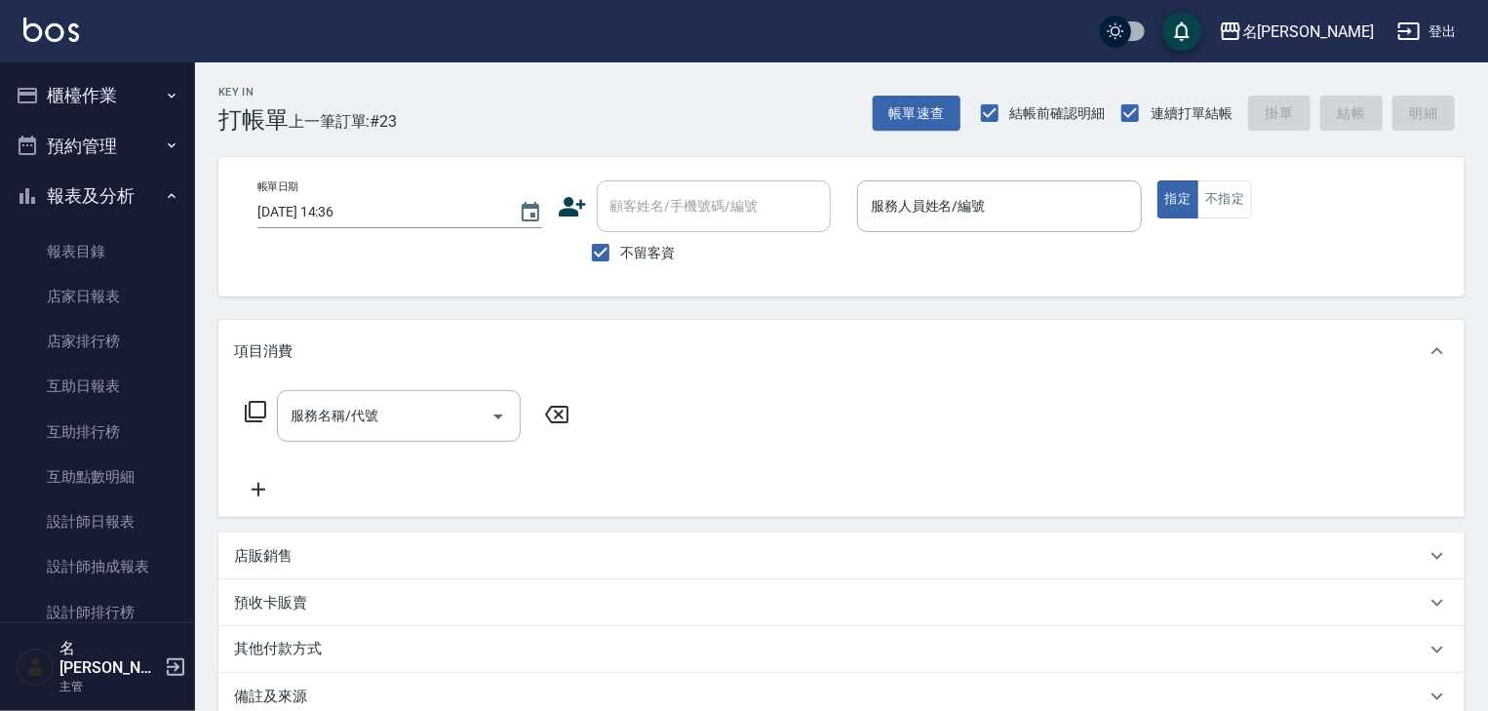
scroll to position [362, 0]
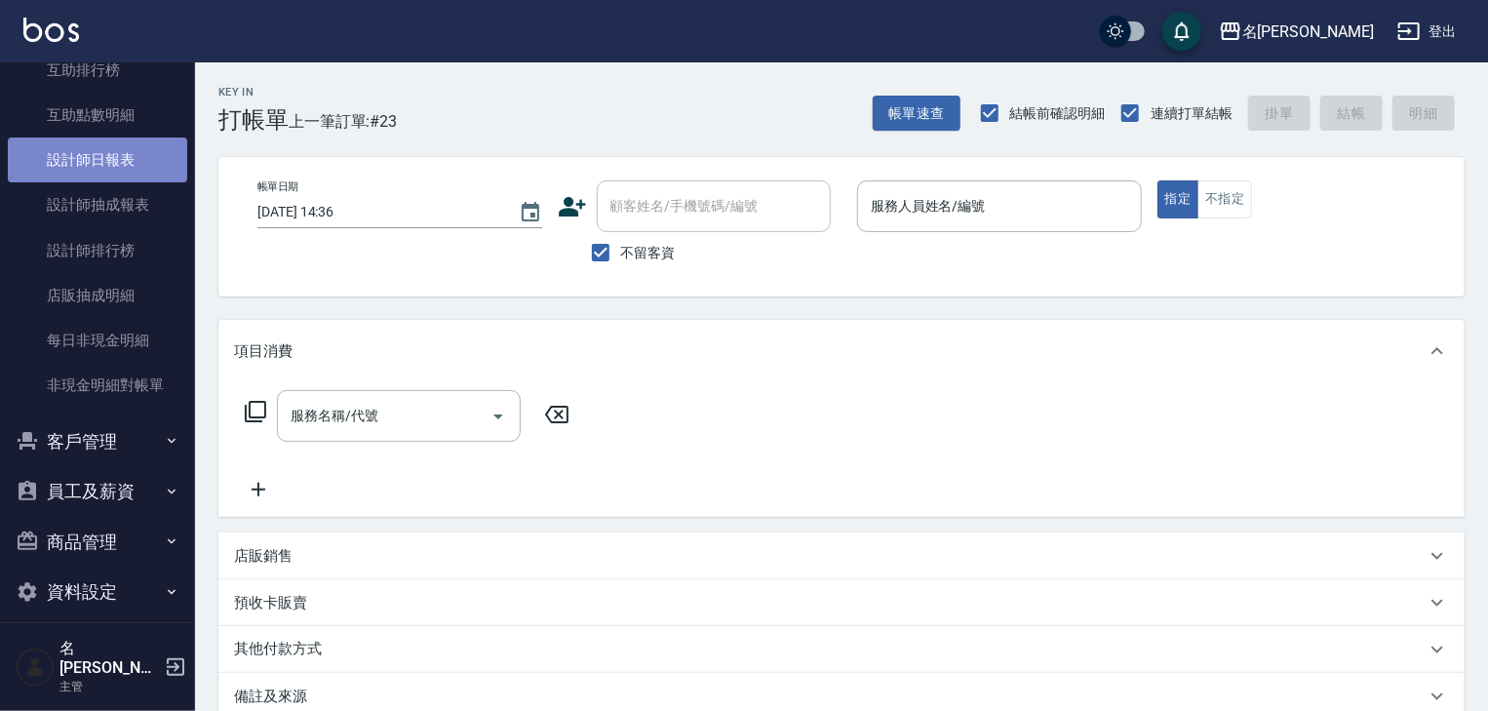
click at [125, 169] on link "設計師日報表" at bounding box center [97, 159] width 179 height 45
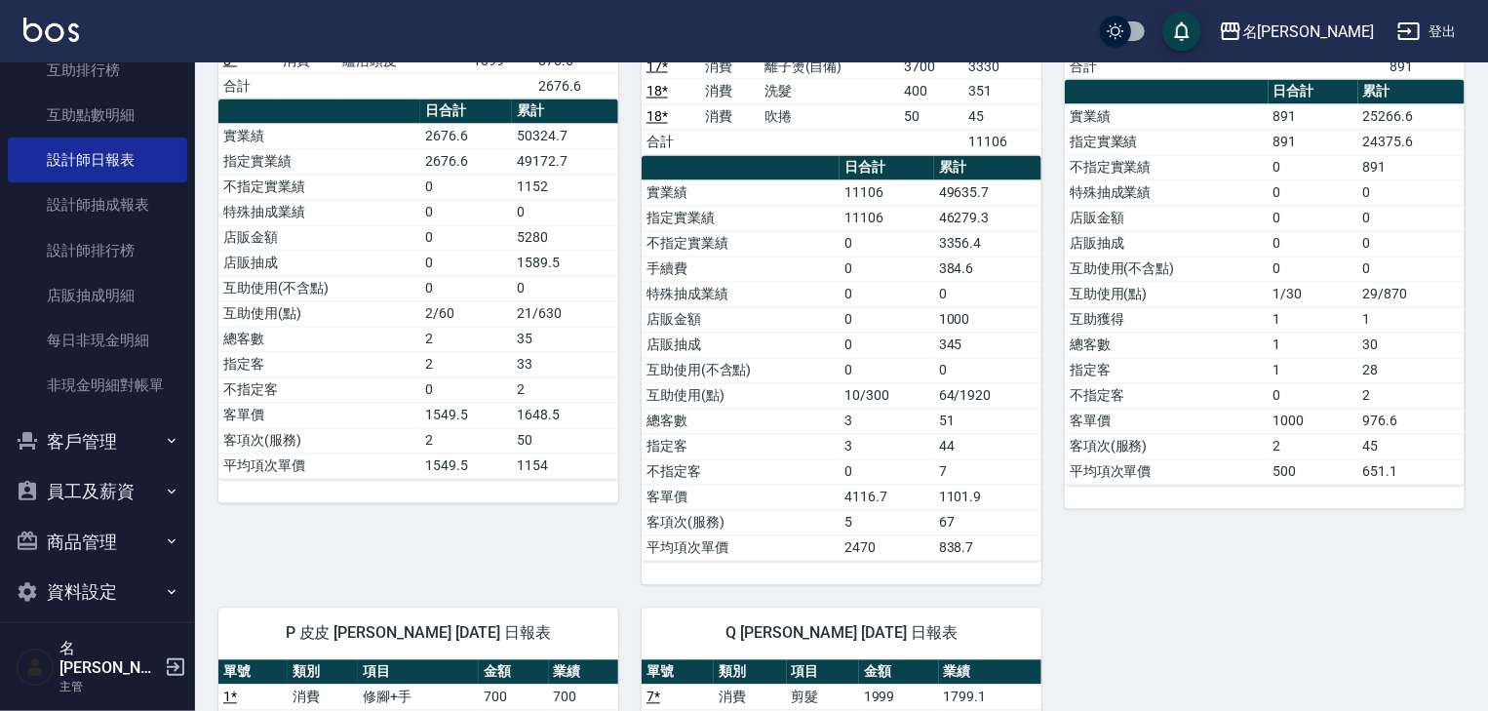
scroll to position [2080, 0]
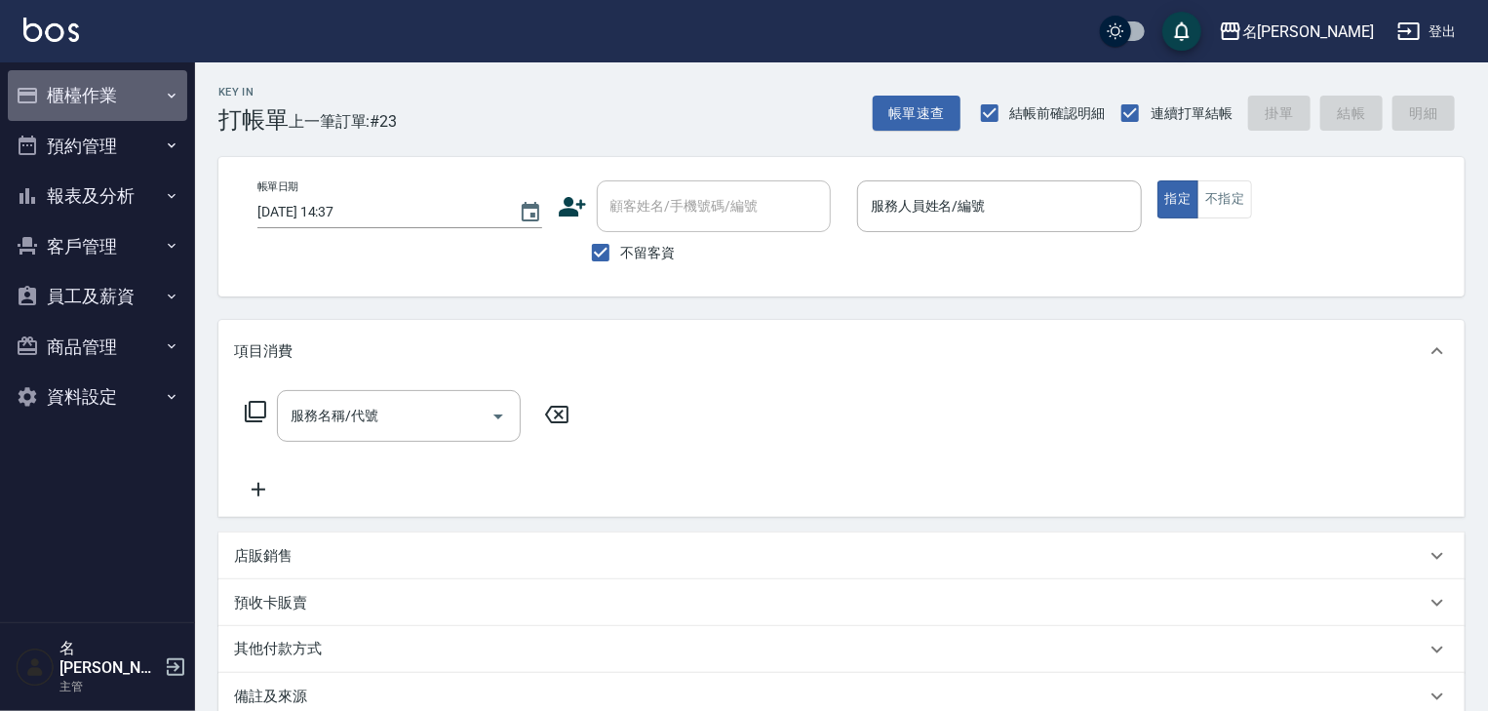
click at [88, 90] on button "櫃檯作業" at bounding box center [97, 95] width 179 height 51
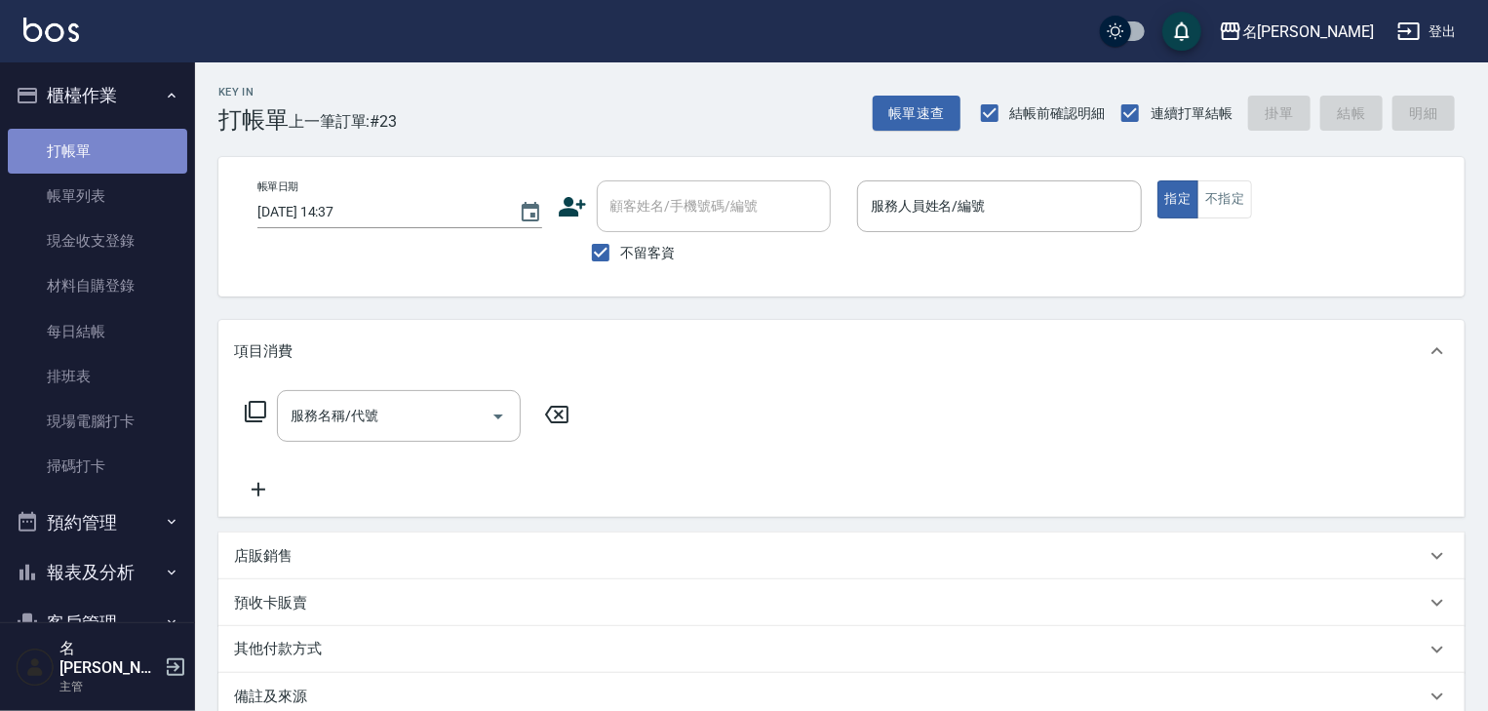
click at [138, 150] on link "打帳單" at bounding box center [97, 151] width 179 height 45
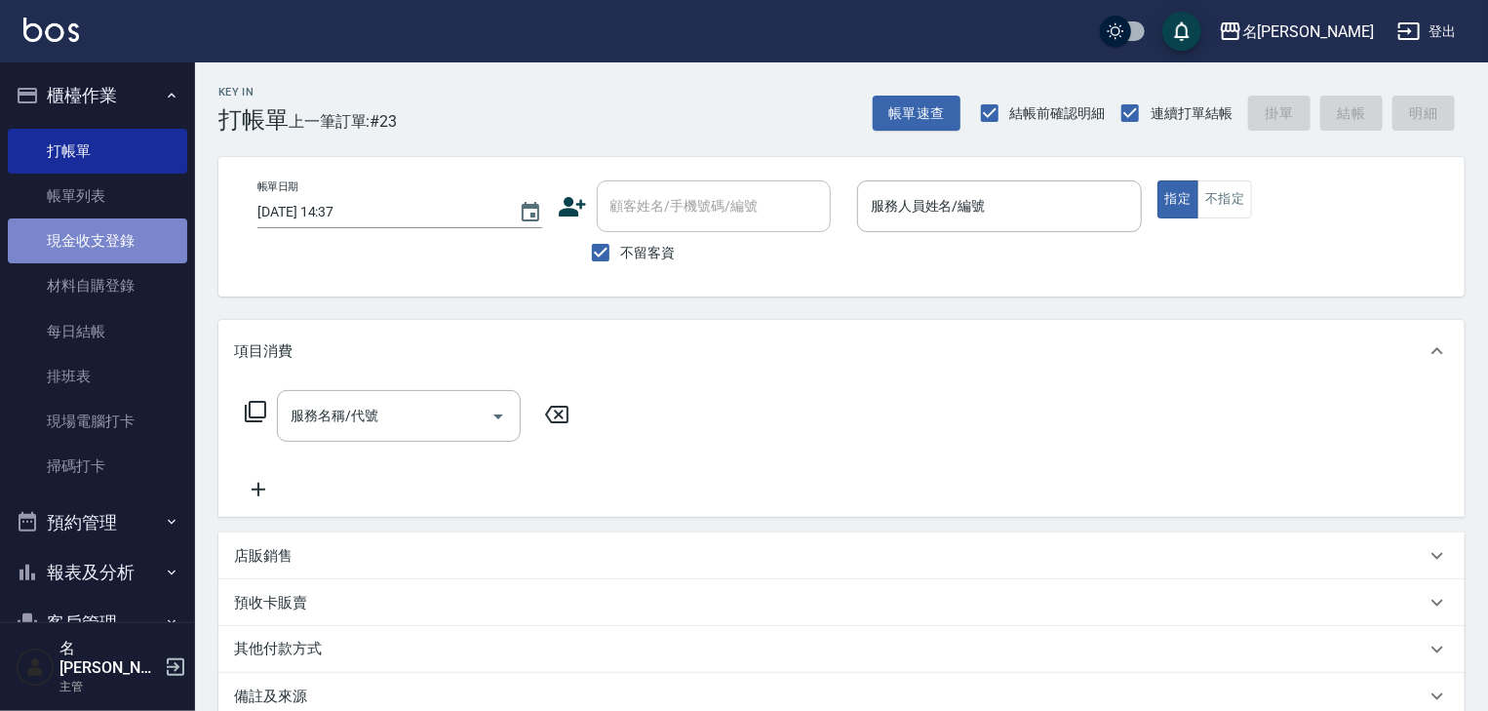
click at [109, 242] on link "現金收支登錄" at bounding box center [97, 240] width 179 height 45
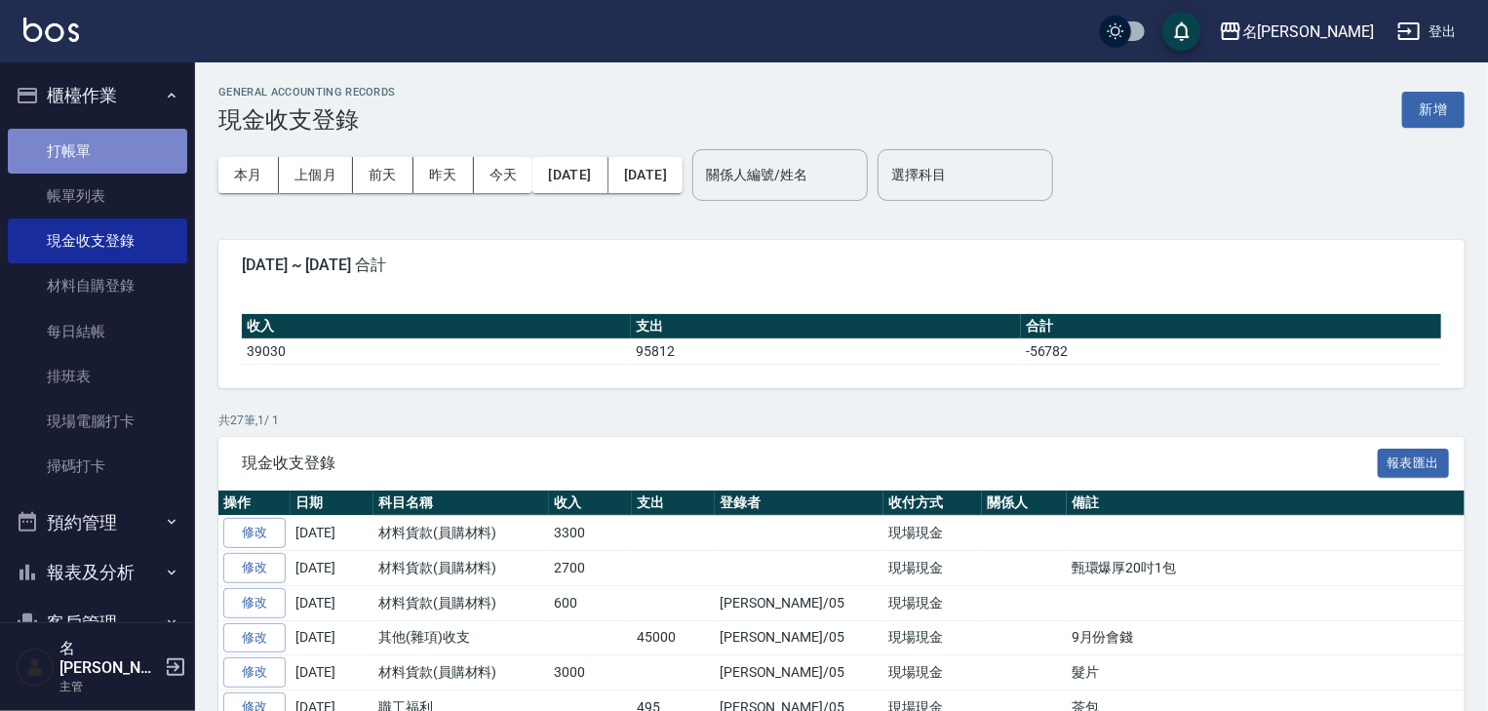
click at [118, 154] on link "打帳單" at bounding box center [97, 151] width 179 height 45
